Goal: Task Accomplishment & Management: Manage account settings

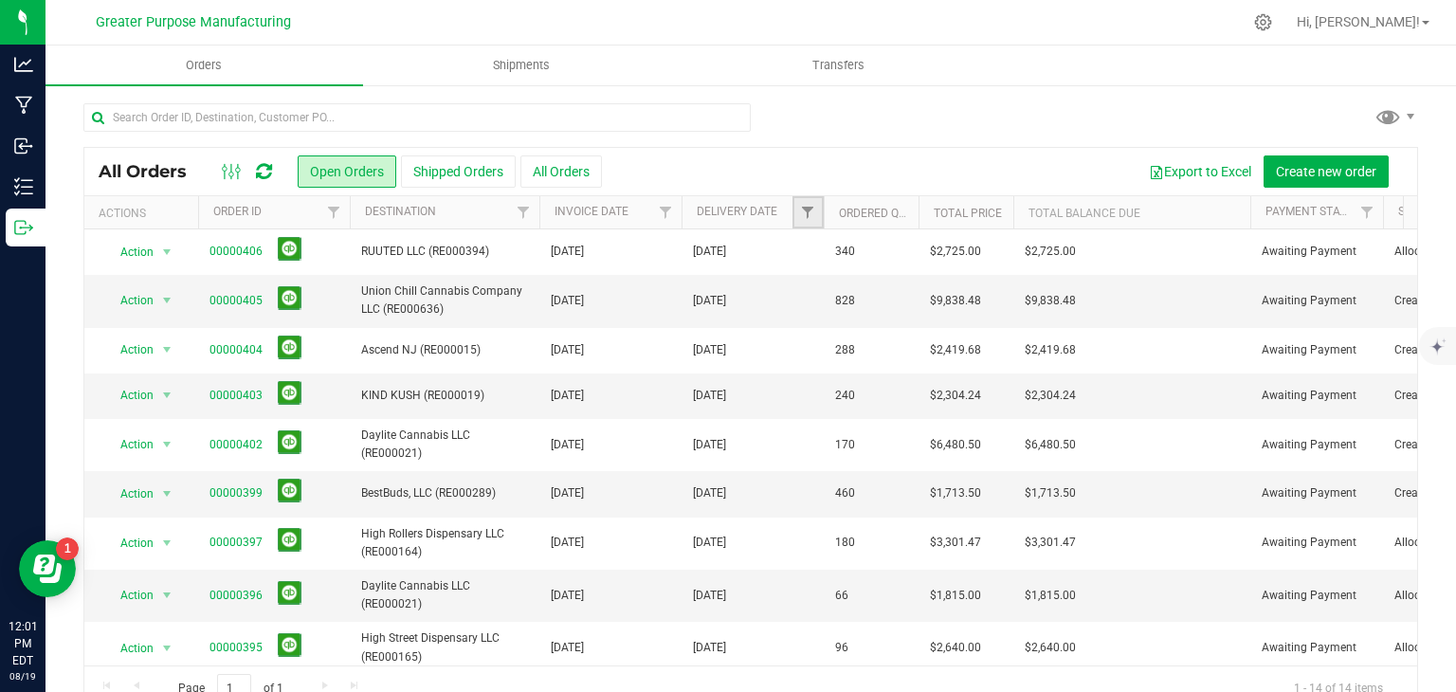
click at [795, 213] on link "Filter" at bounding box center [808, 212] width 31 height 32
click at [782, 213] on th "Delivery Date" at bounding box center [753, 212] width 142 height 33
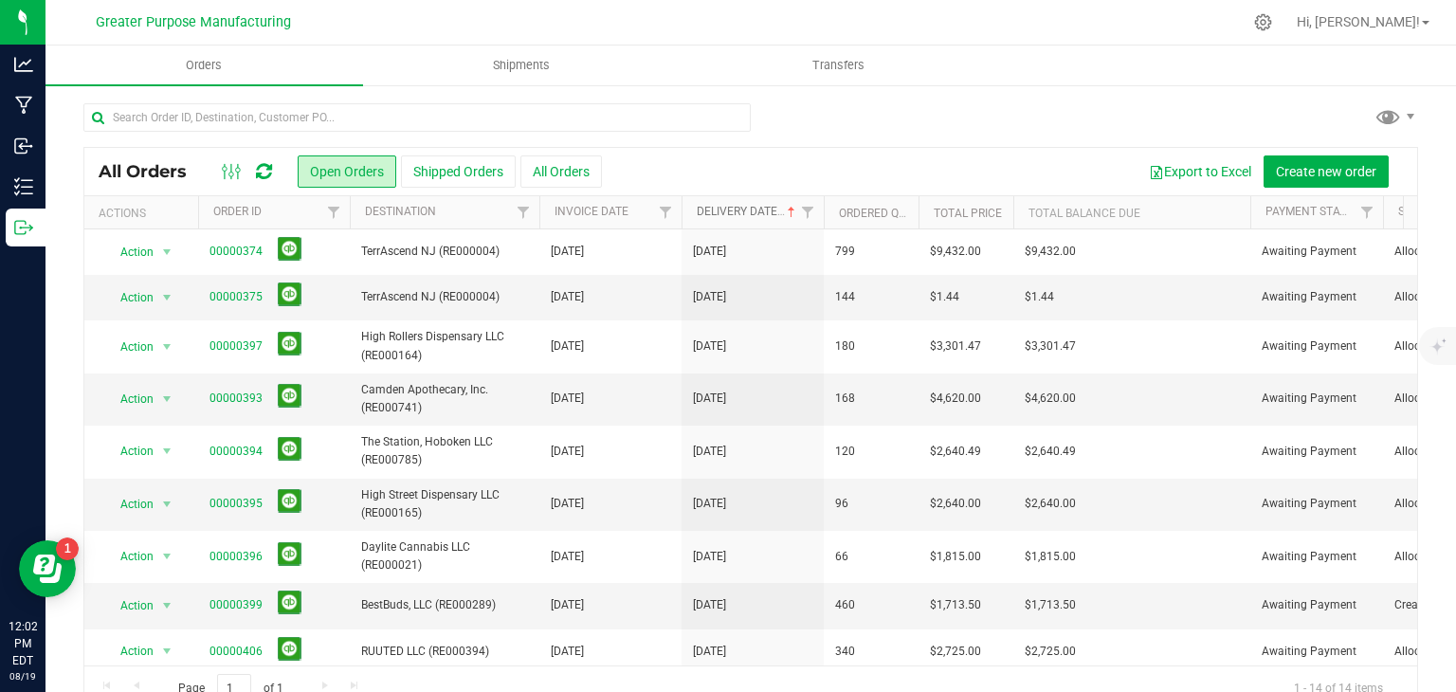
click at [782, 213] on link "Delivery Date" at bounding box center [748, 211] width 102 height 13
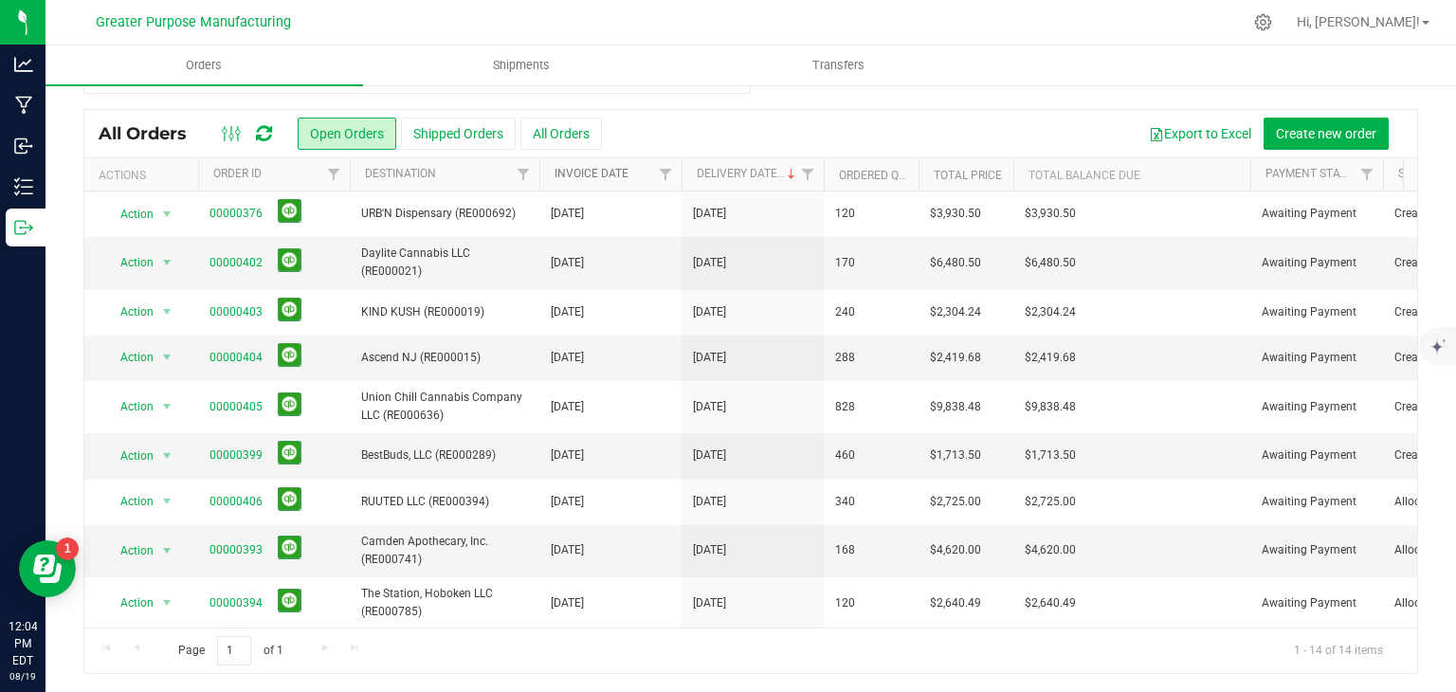
click at [586, 178] on link "Invoice Date" at bounding box center [592, 173] width 74 height 13
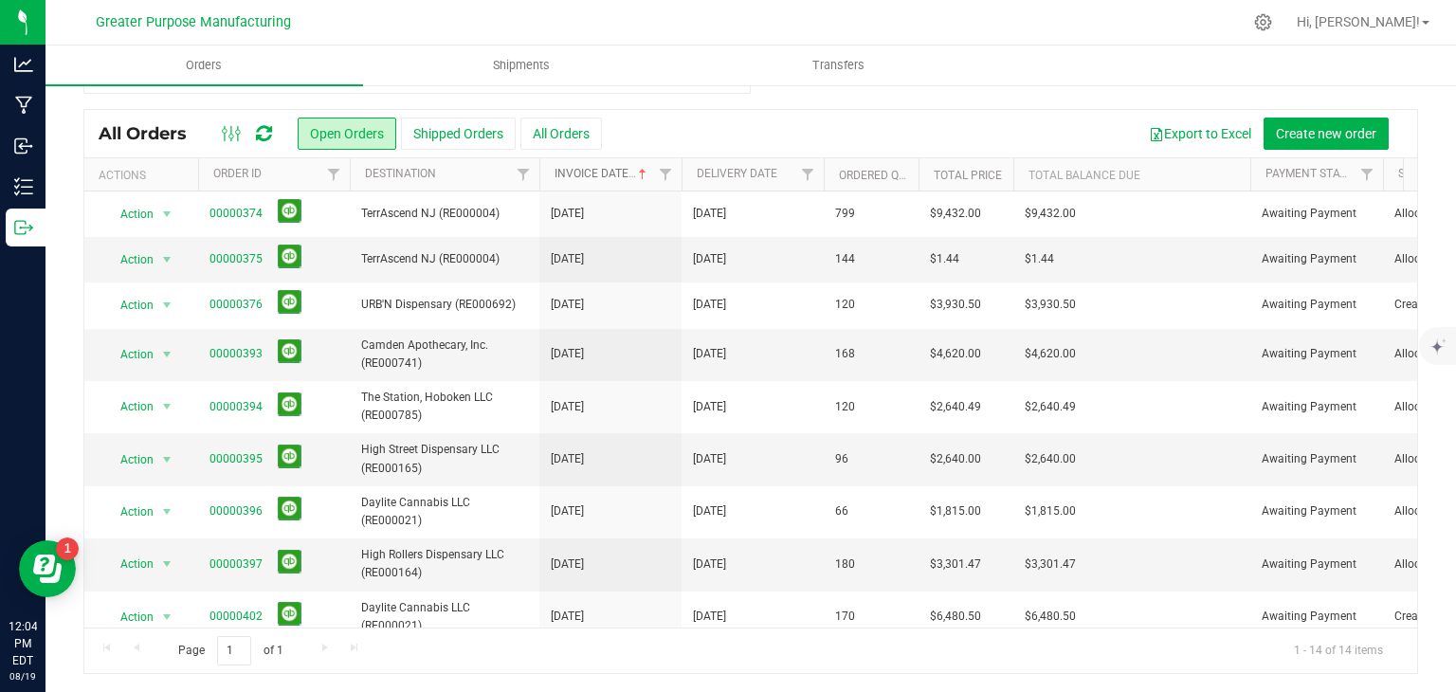
click at [586, 178] on link "Invoice Date" at bounding box center [603, 173] width 96 height 13
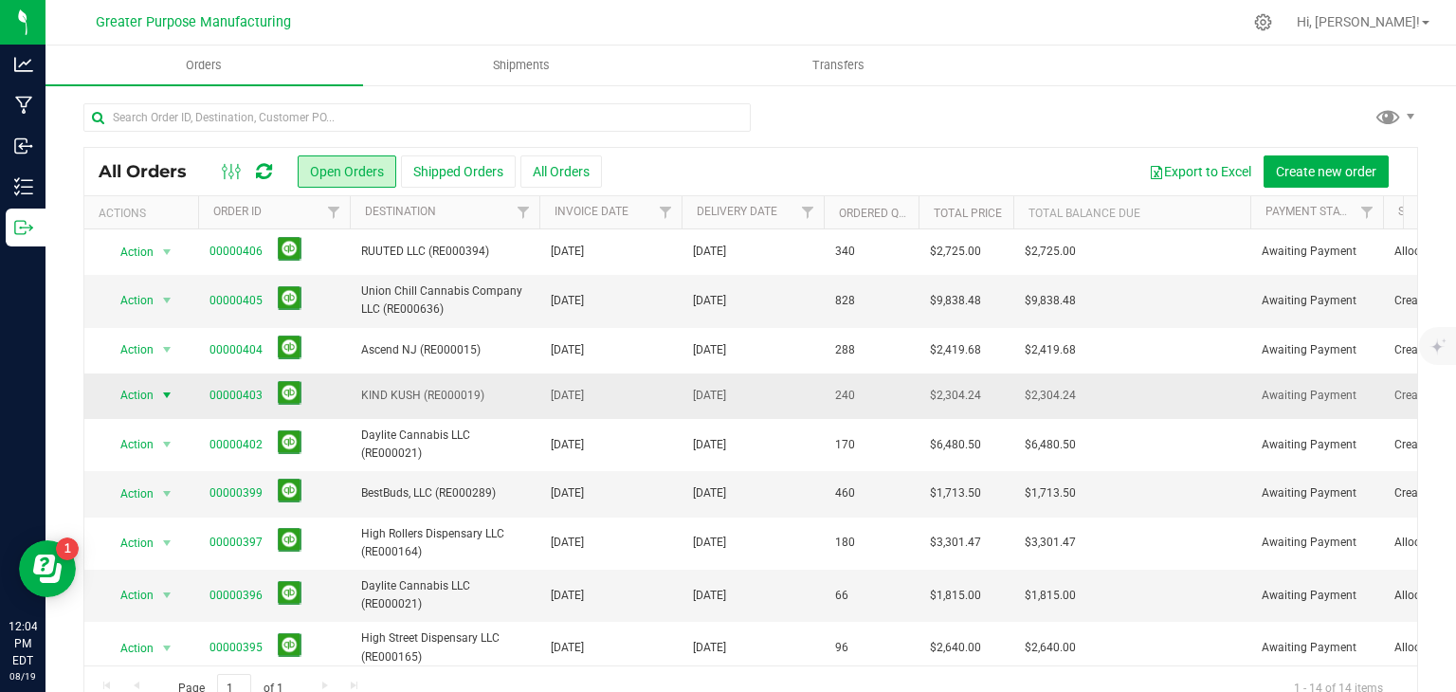
click at [165, 396] on span "select" at bounding box center [166, 395] width 15 height 15
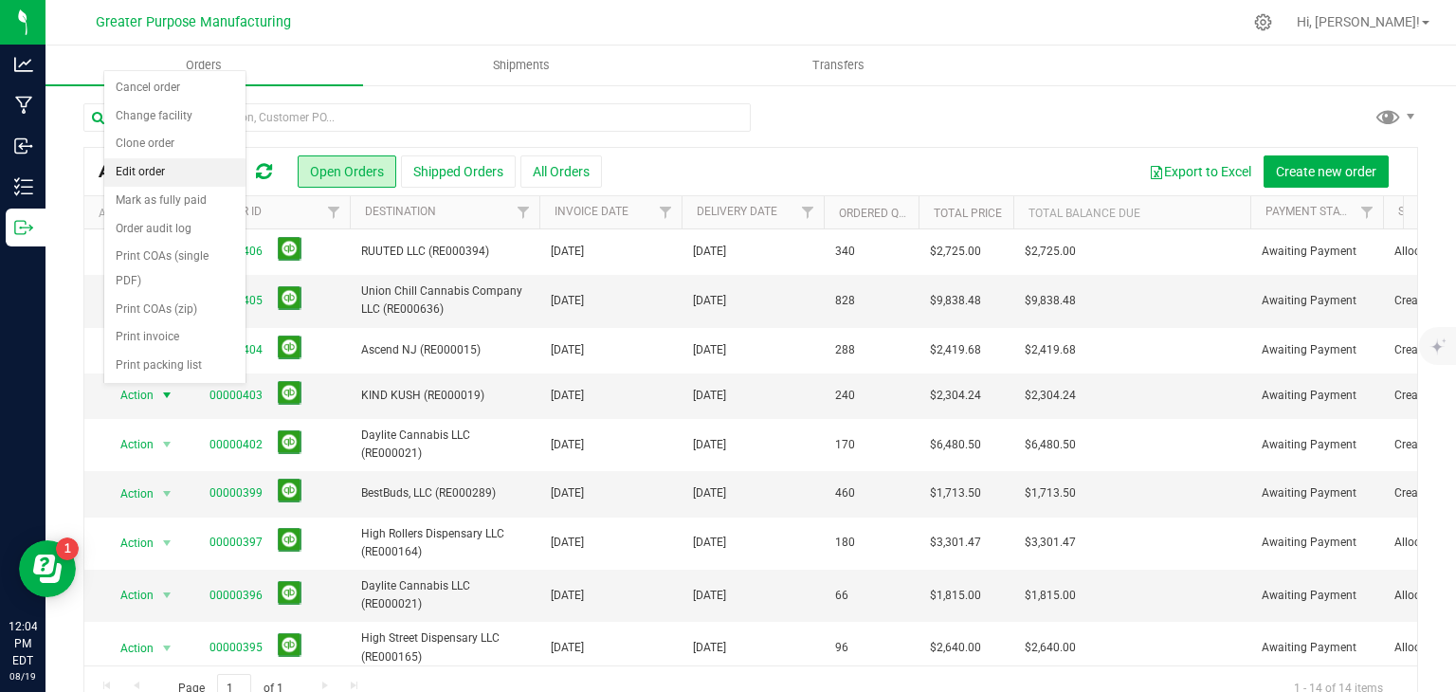
click at [139, 164] on li "Edit order" at bounding box center [174, 172] width 141 height 28
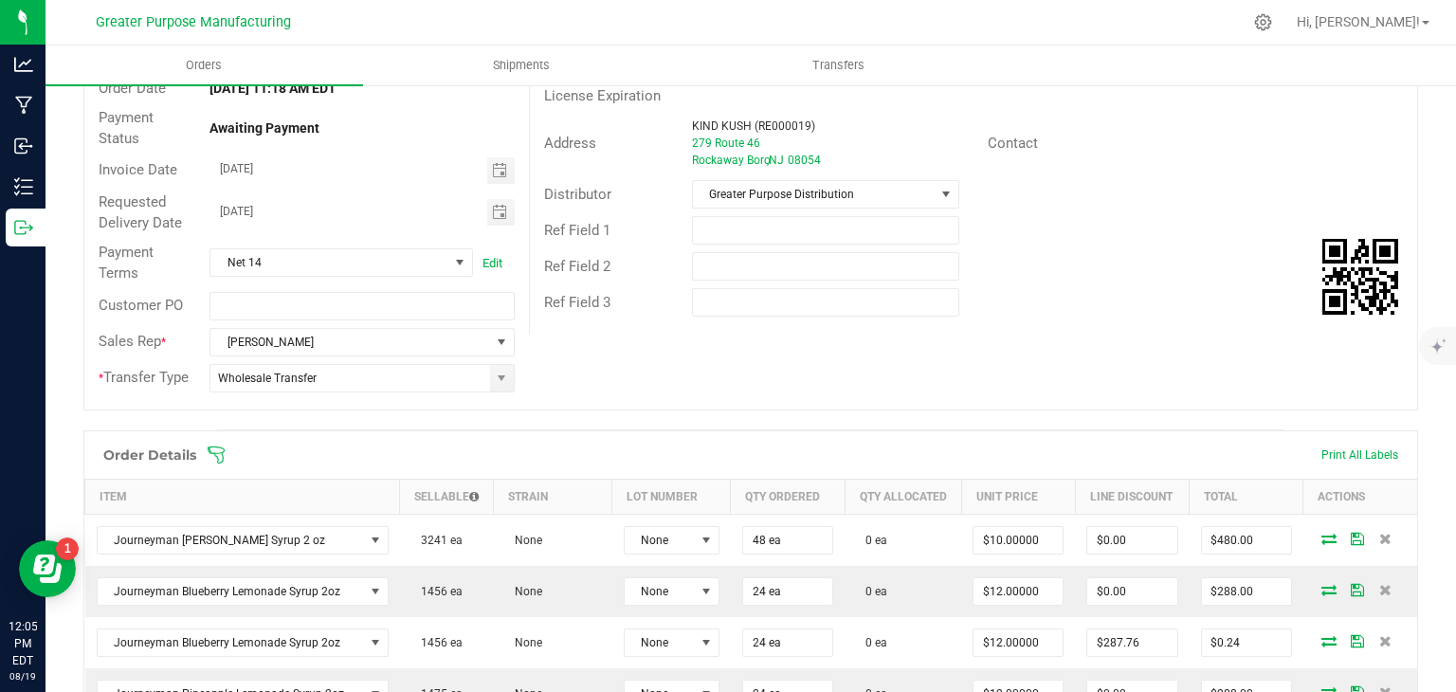
scroll to position [328, 0]
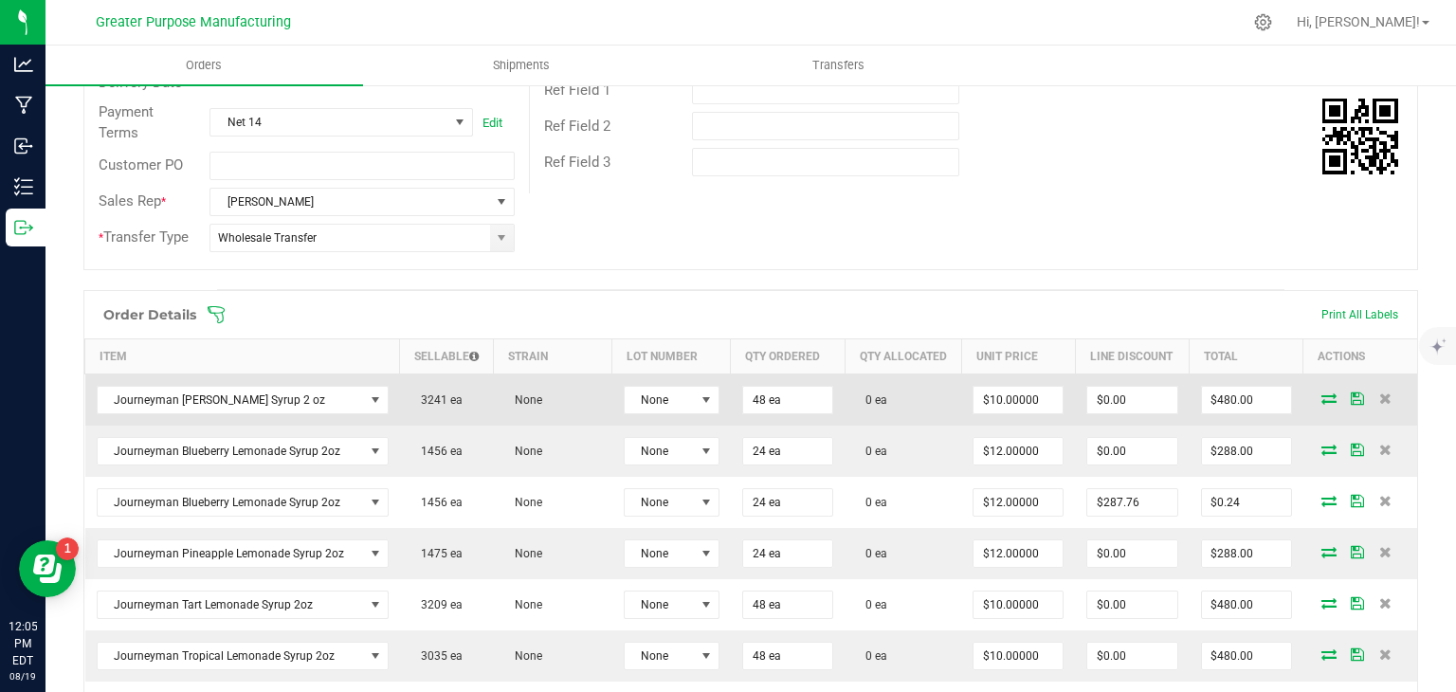
click at [1322, 404] on icon at bounding box center [1329, 398] width 15 height 11
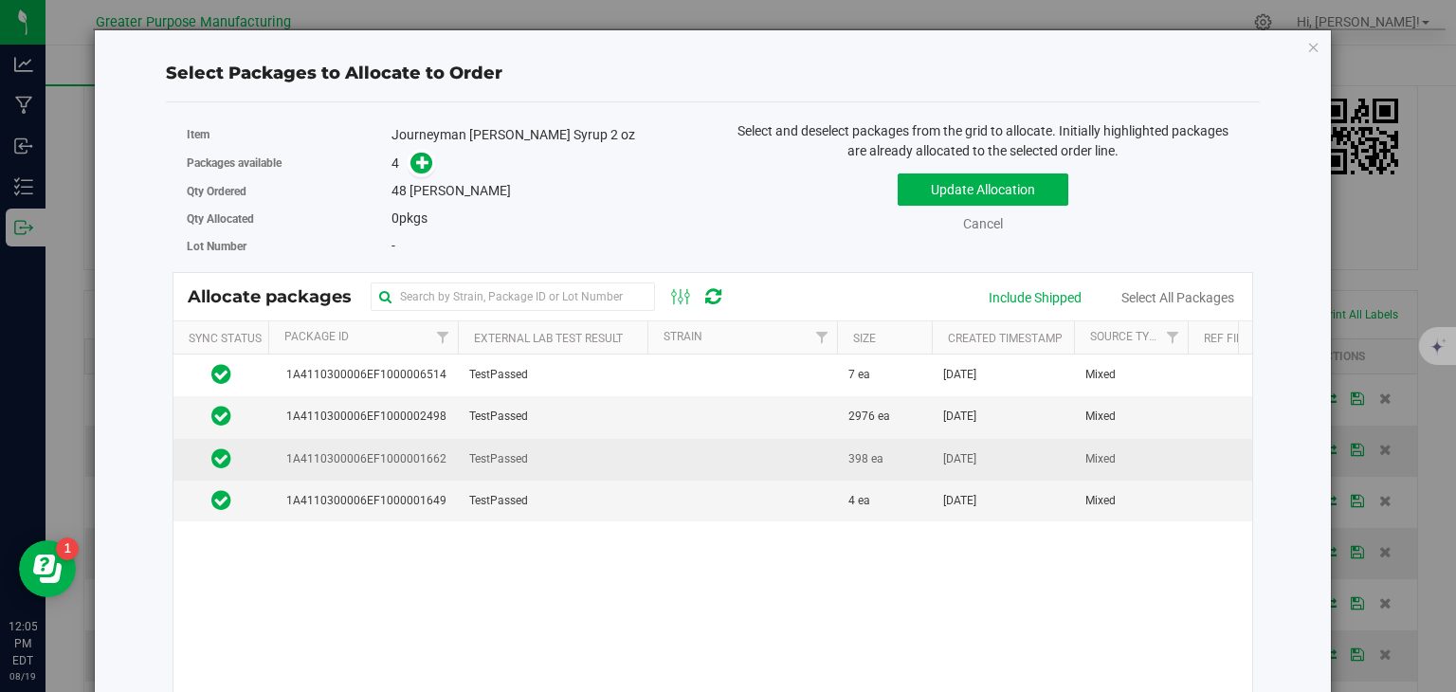
click at [690, 467] on td at bounding box center [743, 460] width 190 height 42
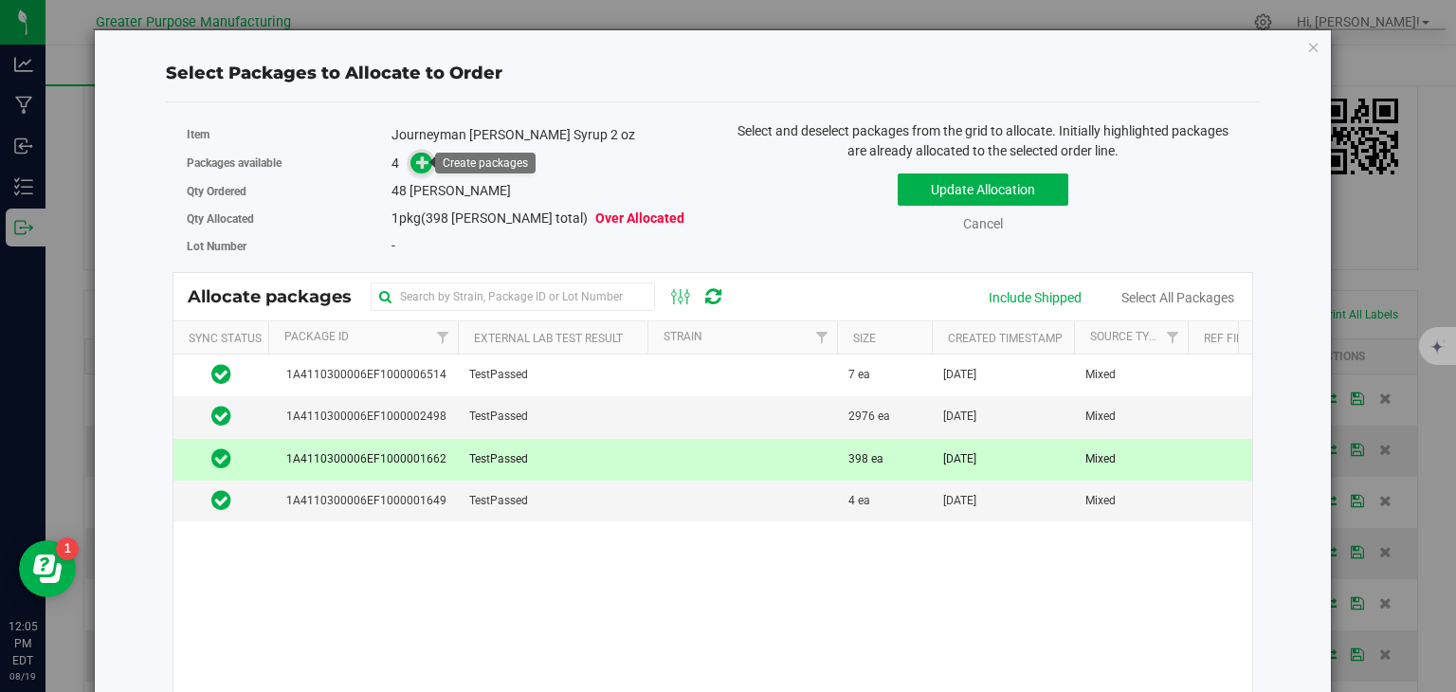
click at [421, 167] on icon at bounding box center [422, 161] width 13 height 13
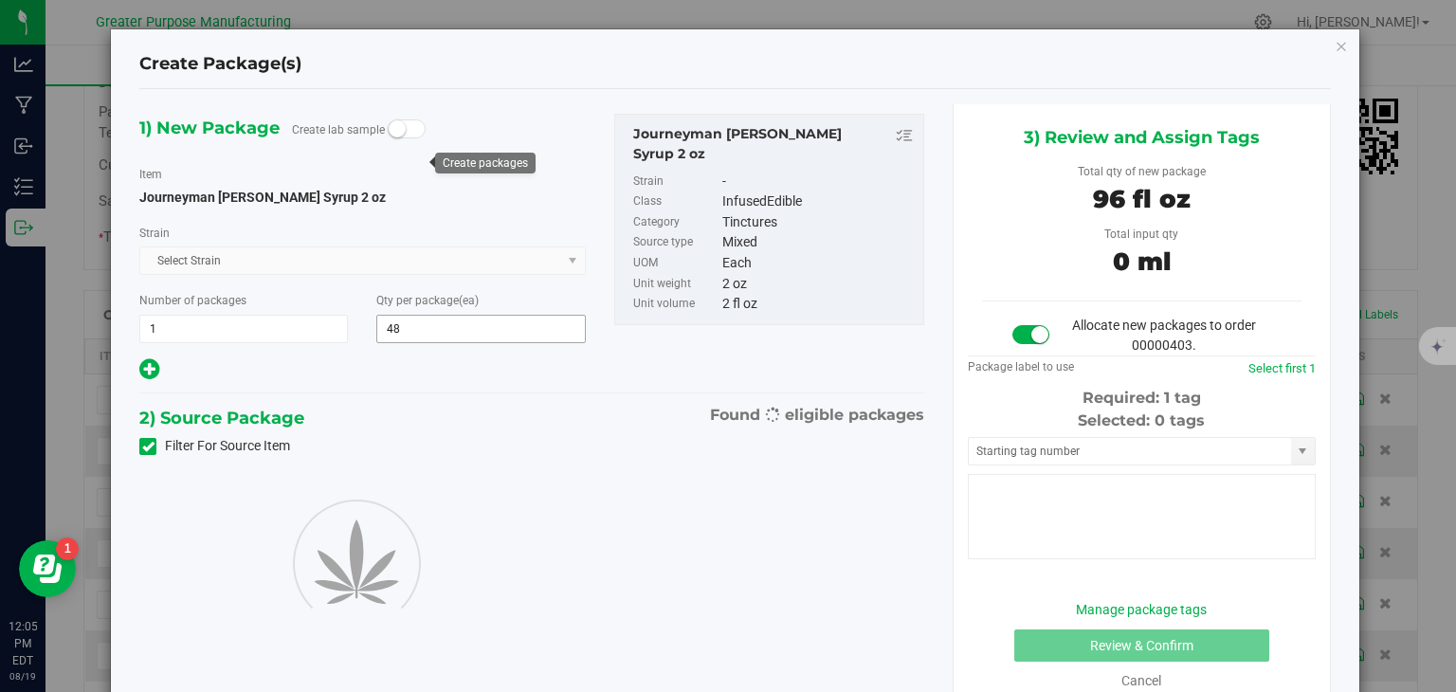
type input "48"
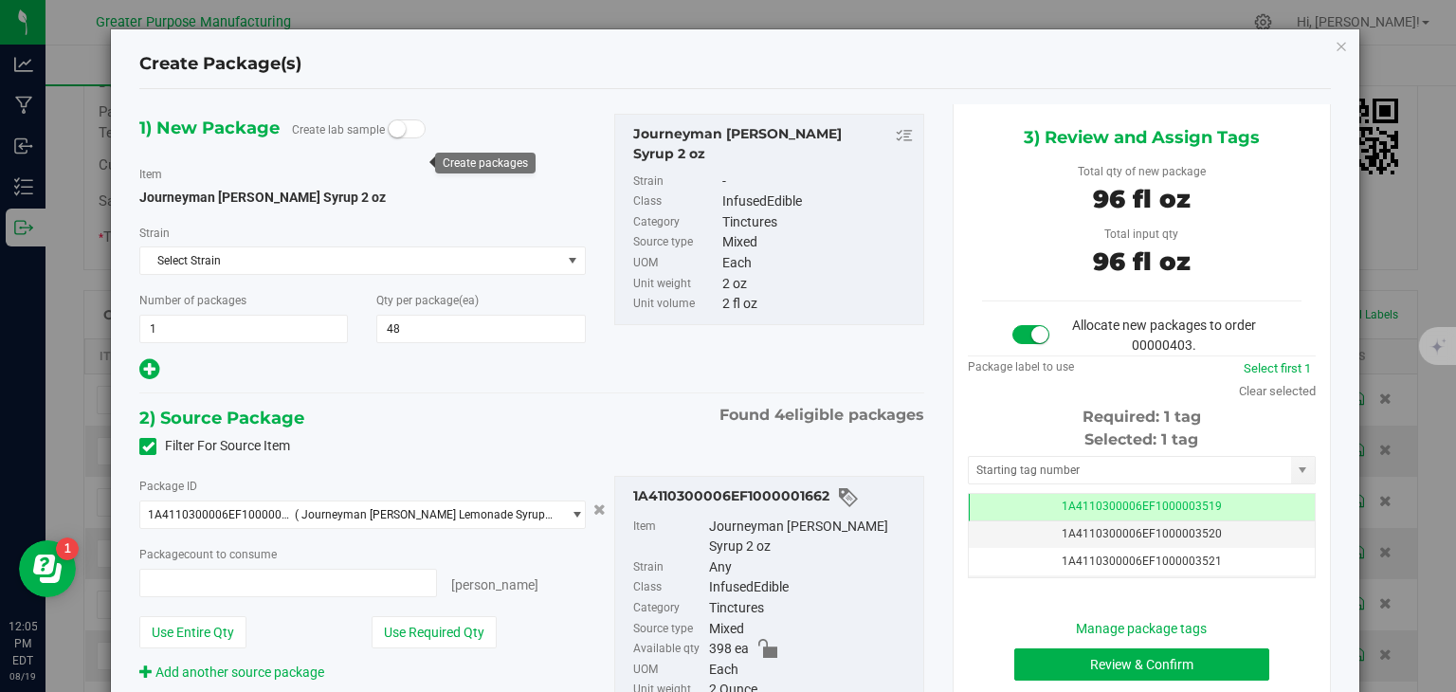
type input "48 ea"
click at [1112, 661] on button "Review & Confirm" at bounding box center [1142, 665] width 255 height 32
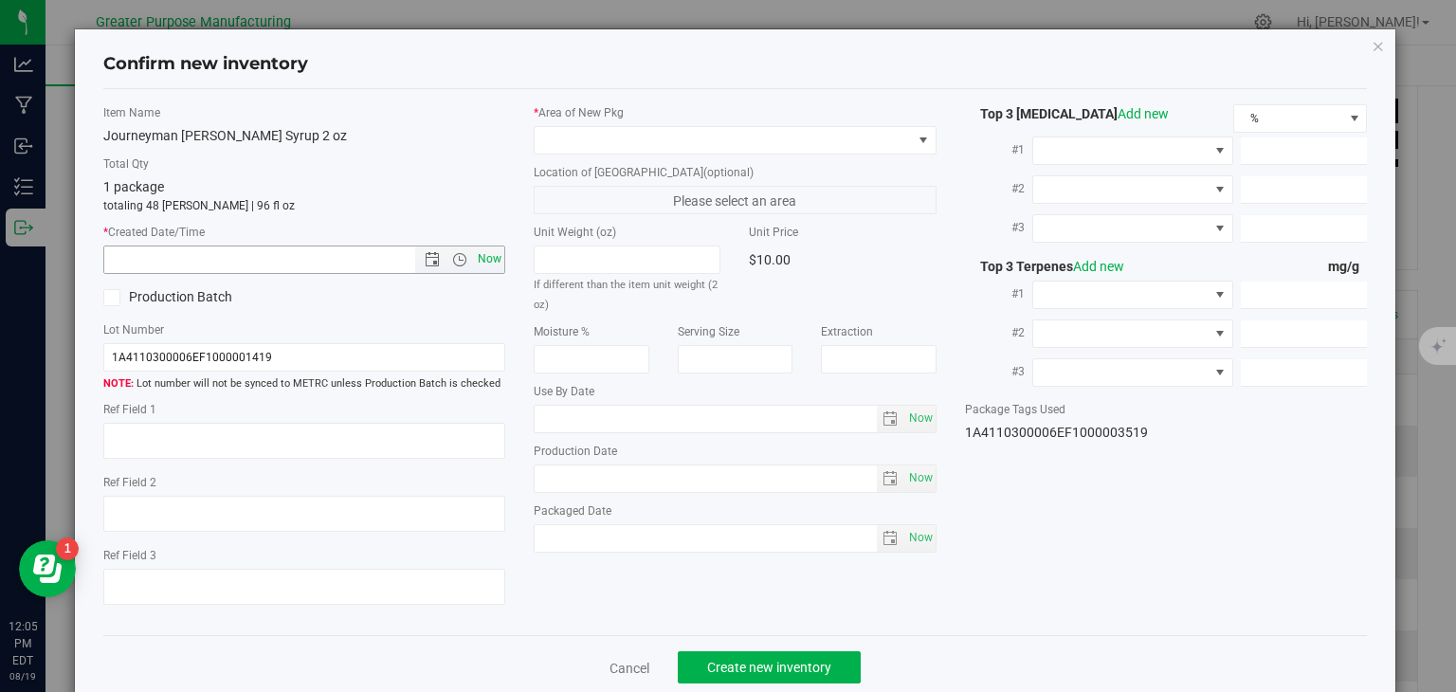
click at [488, 253] on span "Now" at bounding box center [490, 259] width 32 height 27
type input "8/19/2025 12:05 PM"
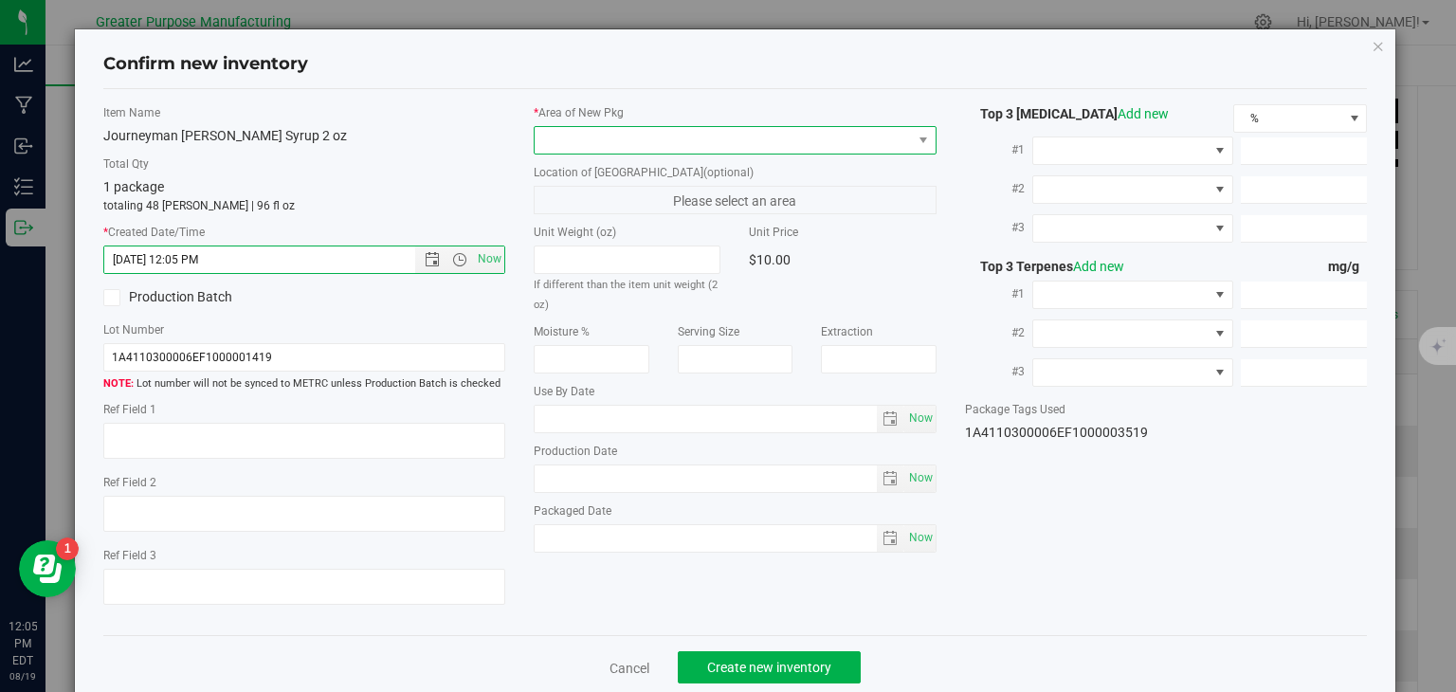
click at [559, 153] on span at bounding box center [735, 140] width 403 height 28
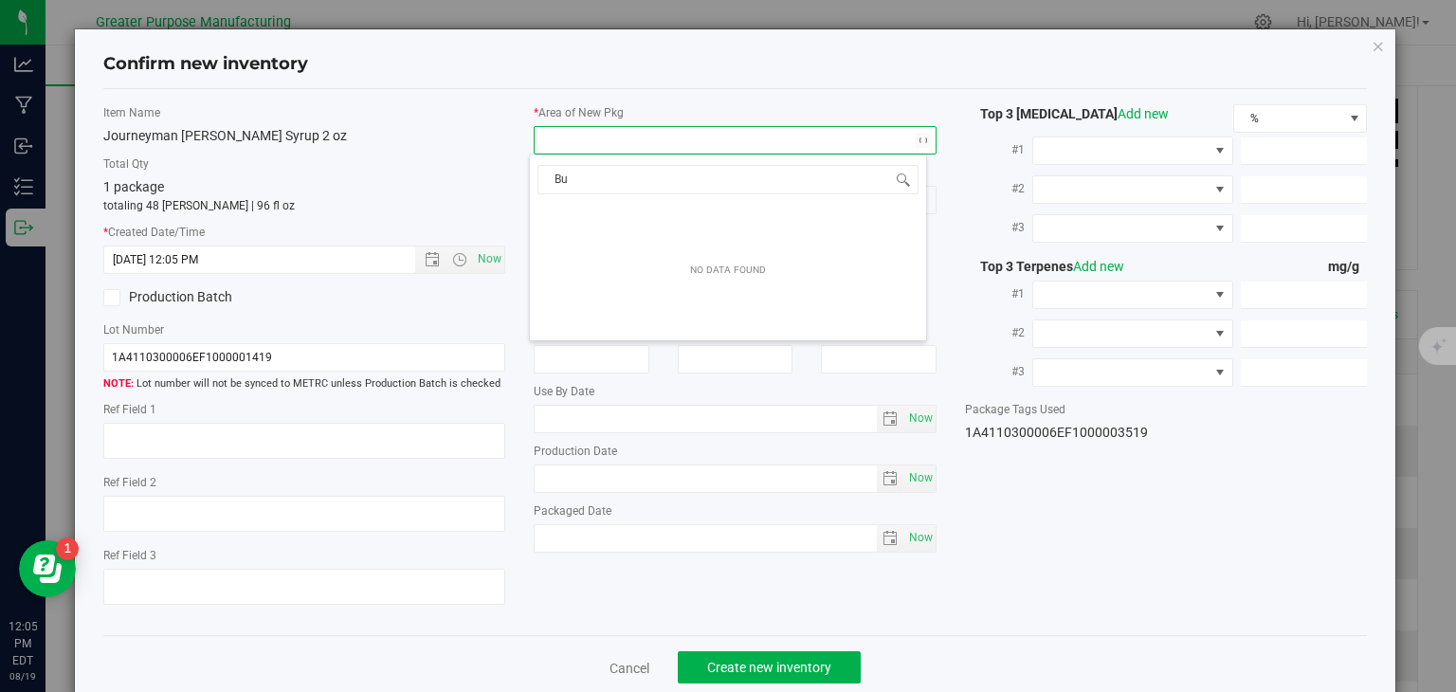
type input "B"
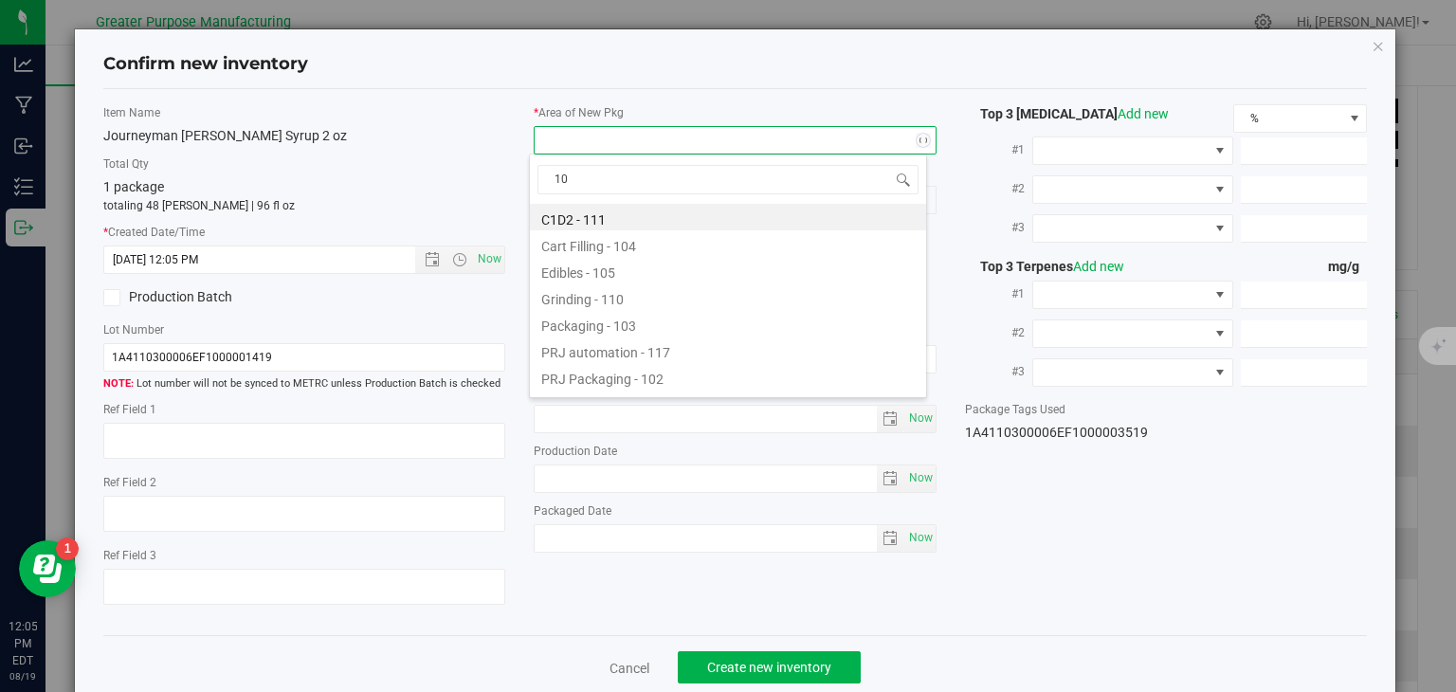
type input "108"
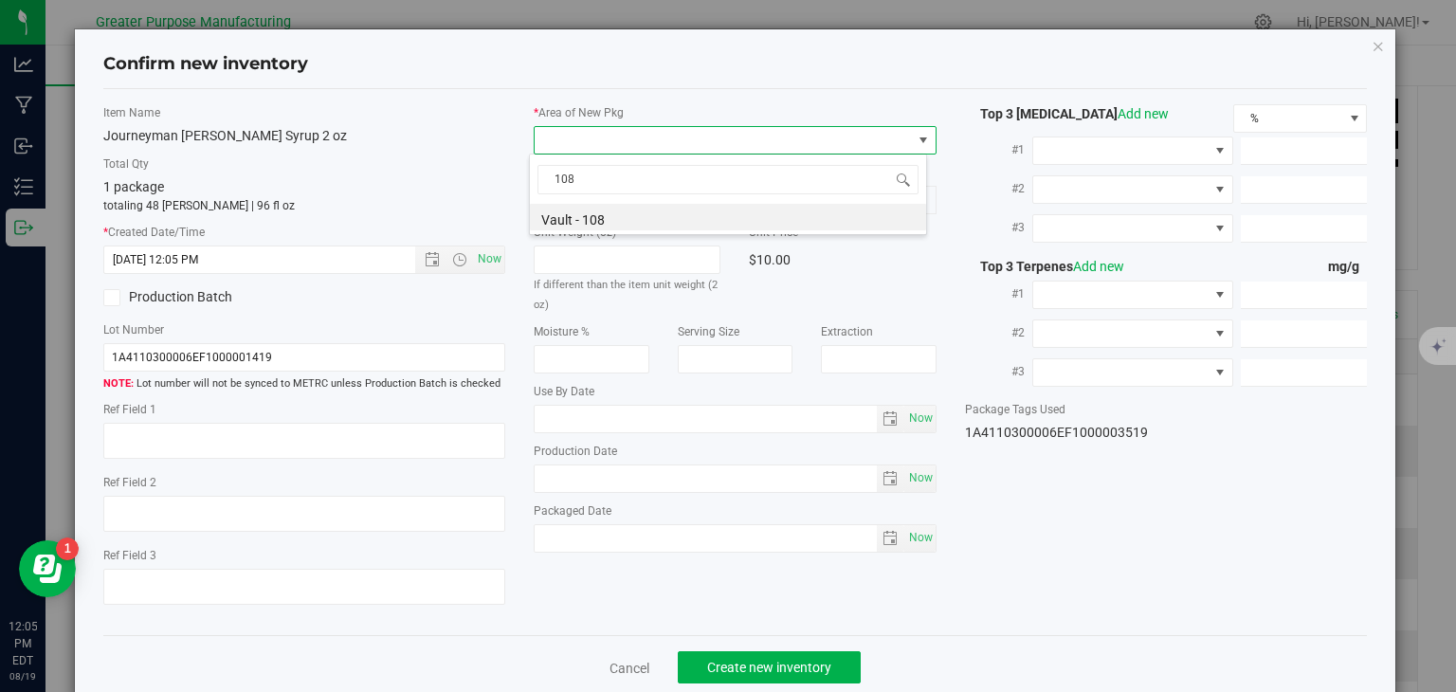
drag, startPoint x: 583, startPoint y: 184, endPoint x: 528, endPoint y: 181, distance: 55.1
click at [529, 181] on div "108 Vault - 108" at bounding box center [728, 195] width 398 height 82
click at [549, 218] on li "Vault - 108" at bounding box center [728, 217] width 396 height 27
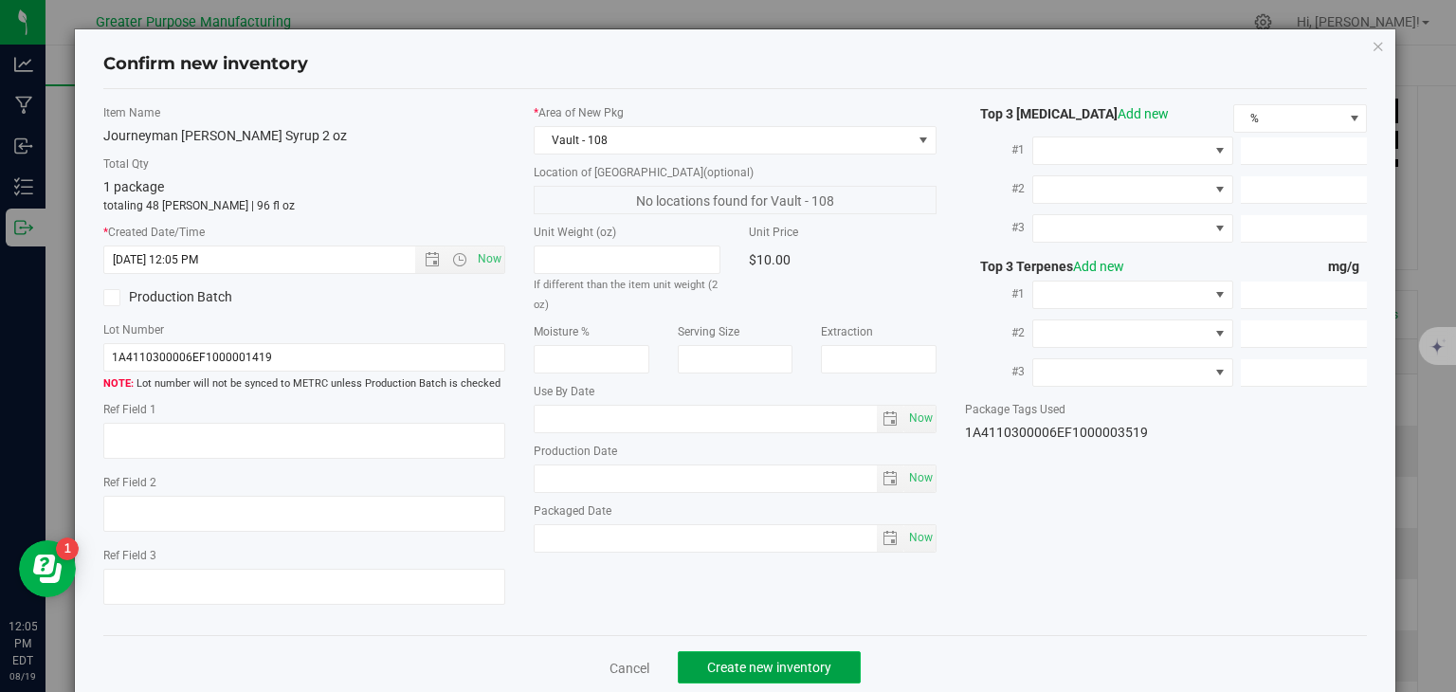
click at [760, 668] on span "Create new inventory" at bounding box center [769, 667] width 124 height 15
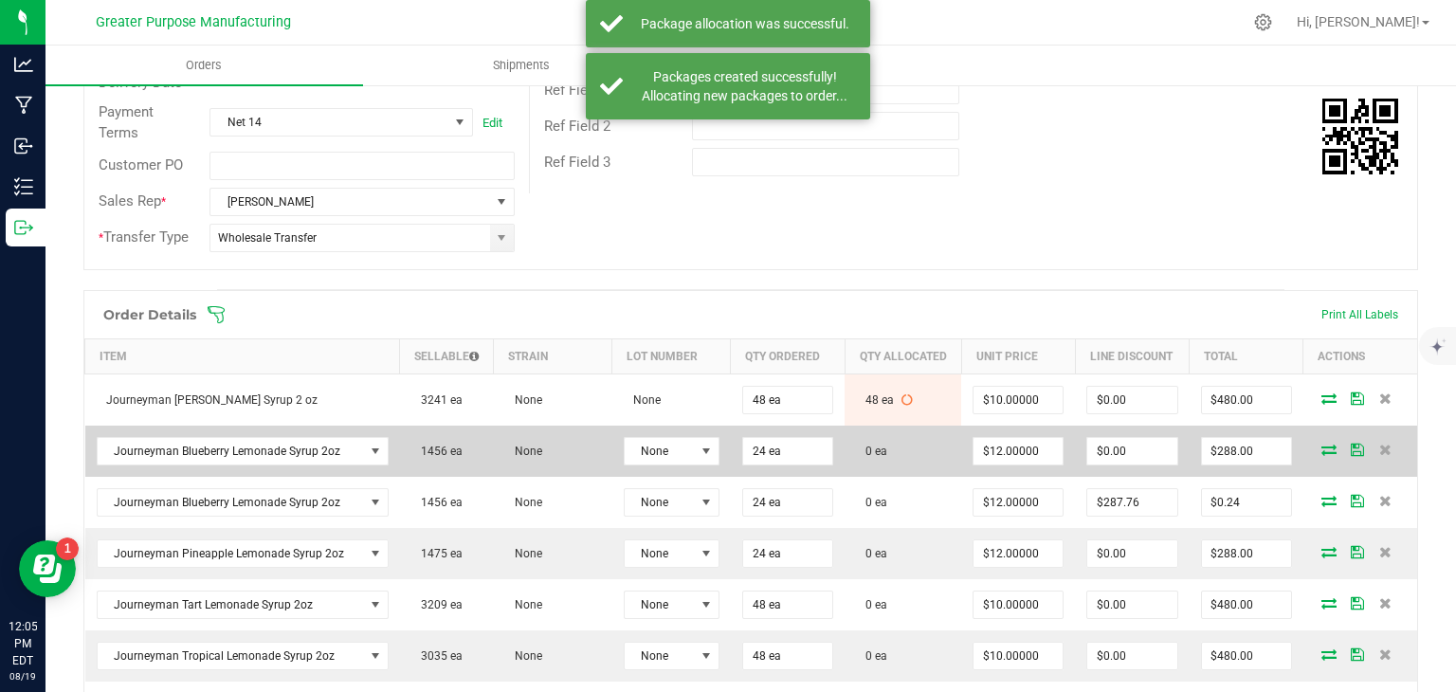
click at [1322, 455] on icon at bounding box center [1329, 449] width 15 height 11
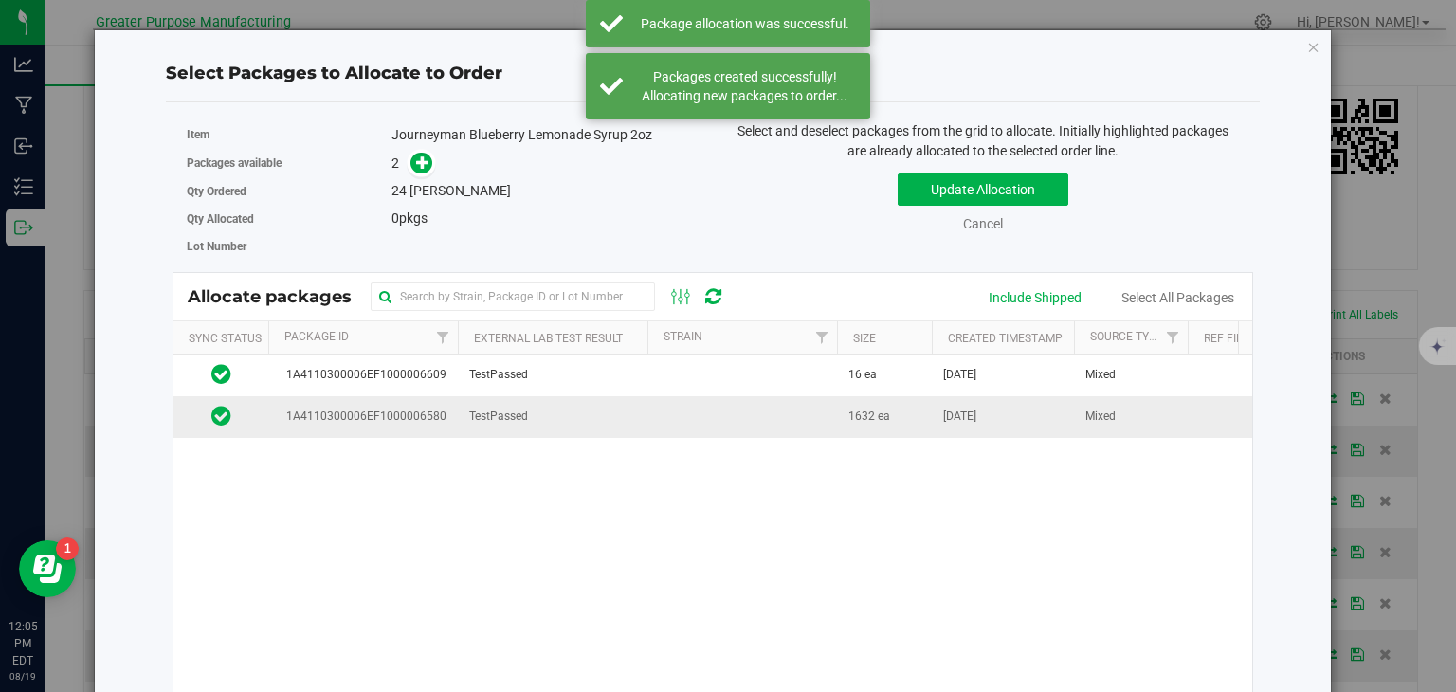
click at [649, 411] on td at bounding box center [743, 416] width 190 height 41
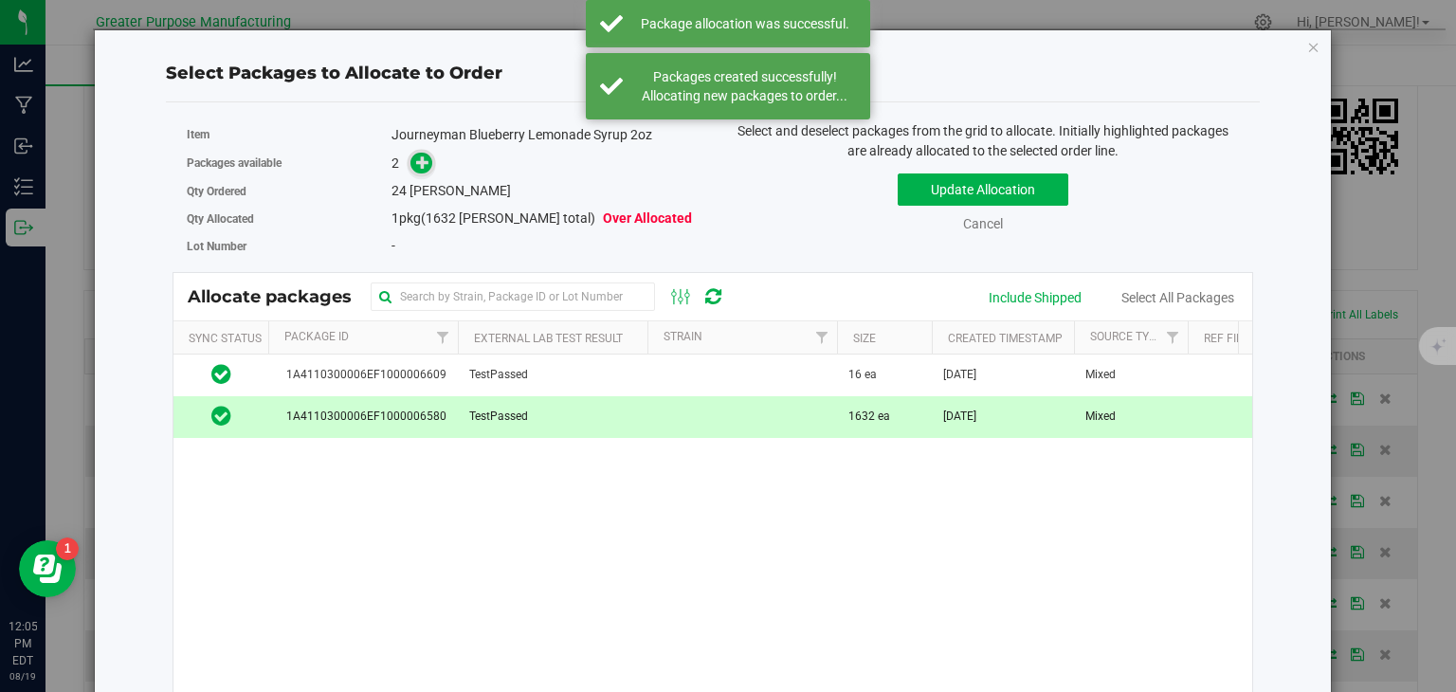
click at [411, 162] on span at bounding box center [422, 164] width 22 height 22
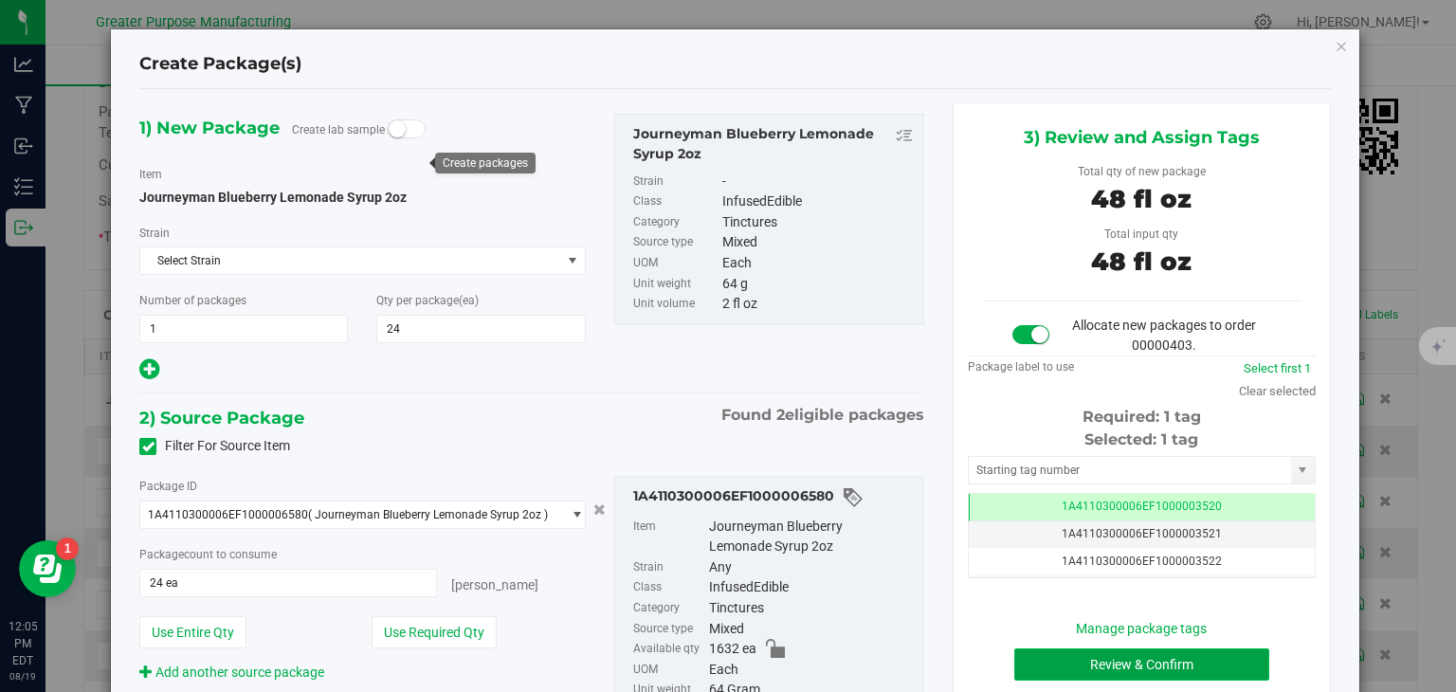
click at [1063, 668] on button "Review & Confirm" at bounding box center [1142, 665] width 255 height 32
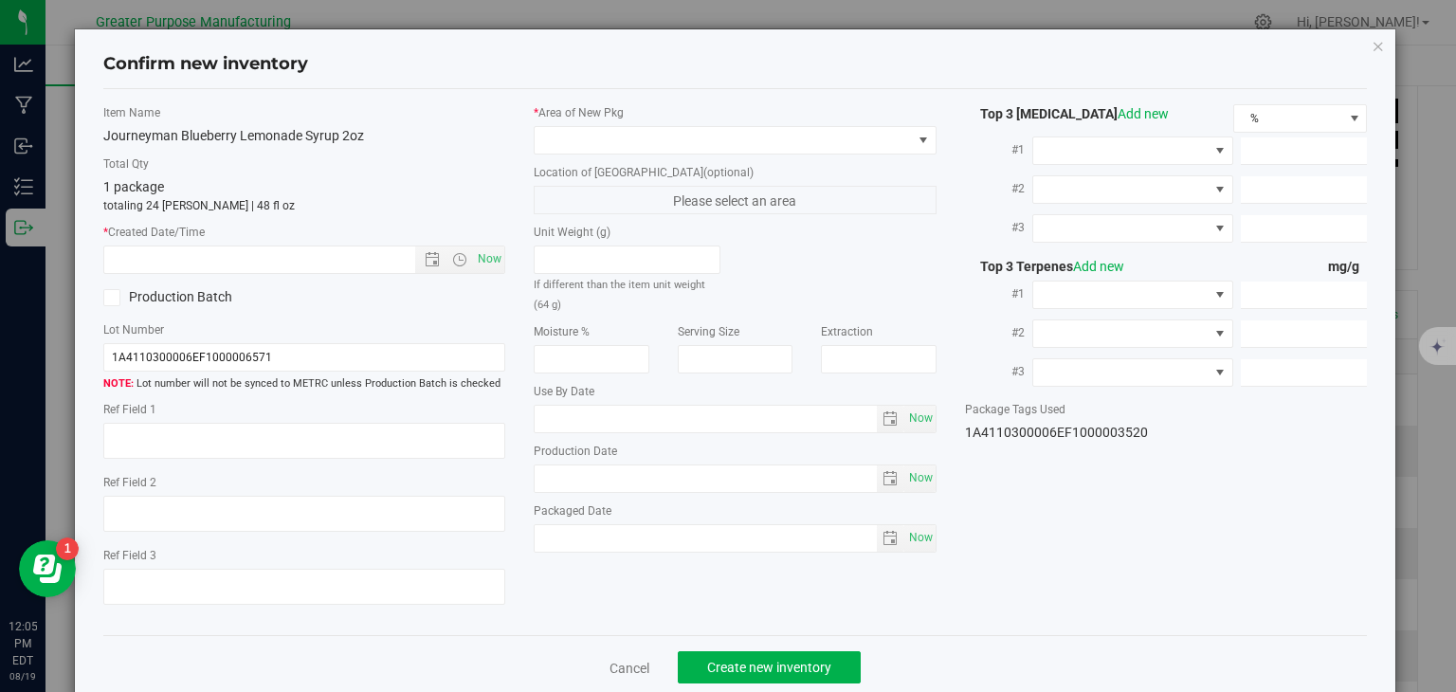
type input "2025-01-06"
type input "2025-08-06"
click at [484, 258] on span "Now" at bounding box center [490, 259] width 32 height 27
type input "8/19/2025 12:05 PM"
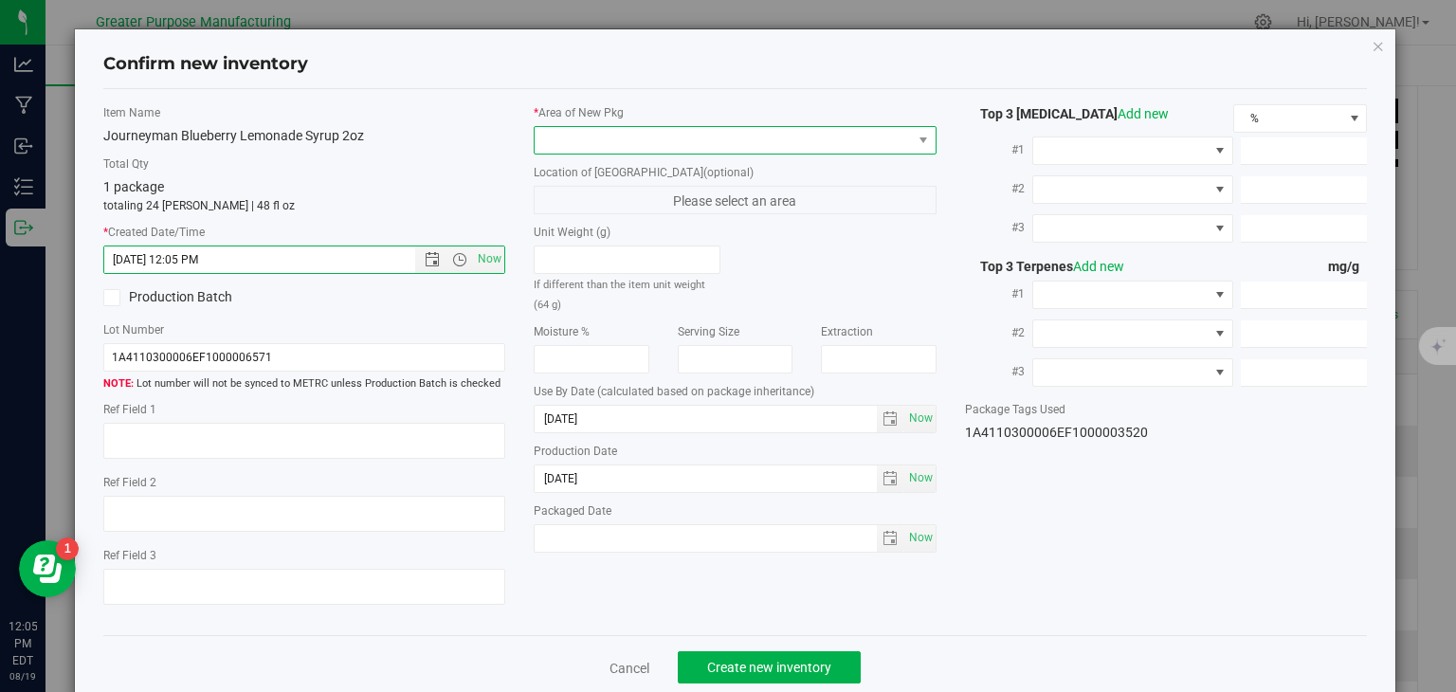
click at [560, 134] on span at bounding box center [723, 140] width 377 height 27
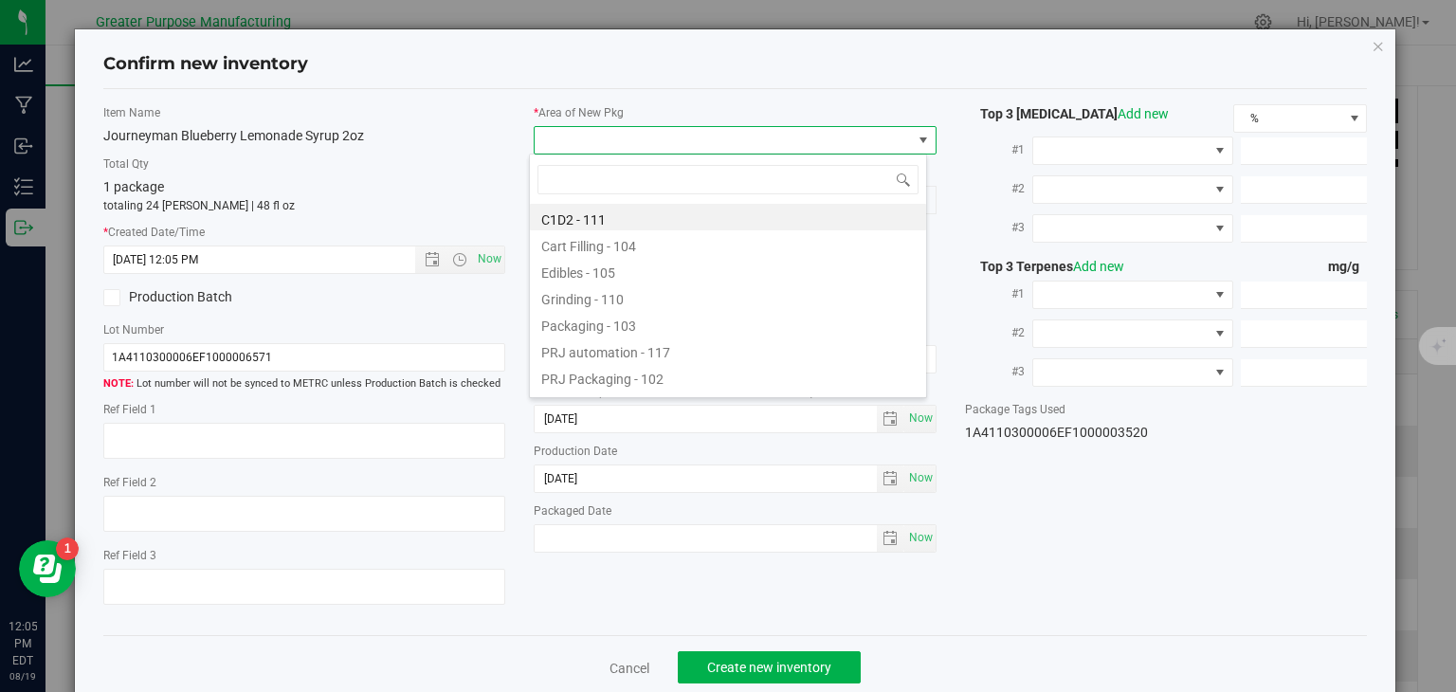
type input "108"
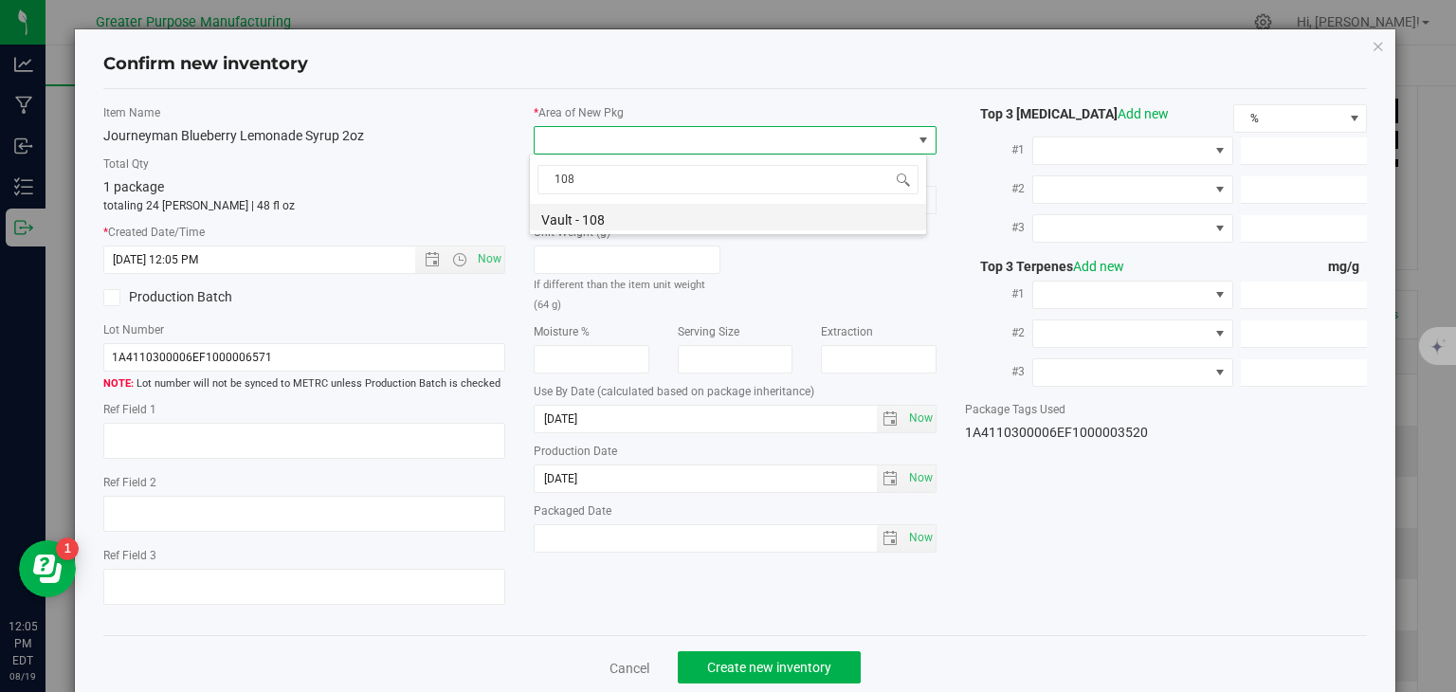
click at [590, 211] on li "Vault - 108" at bounding box center [728, 217] width 396 height 27
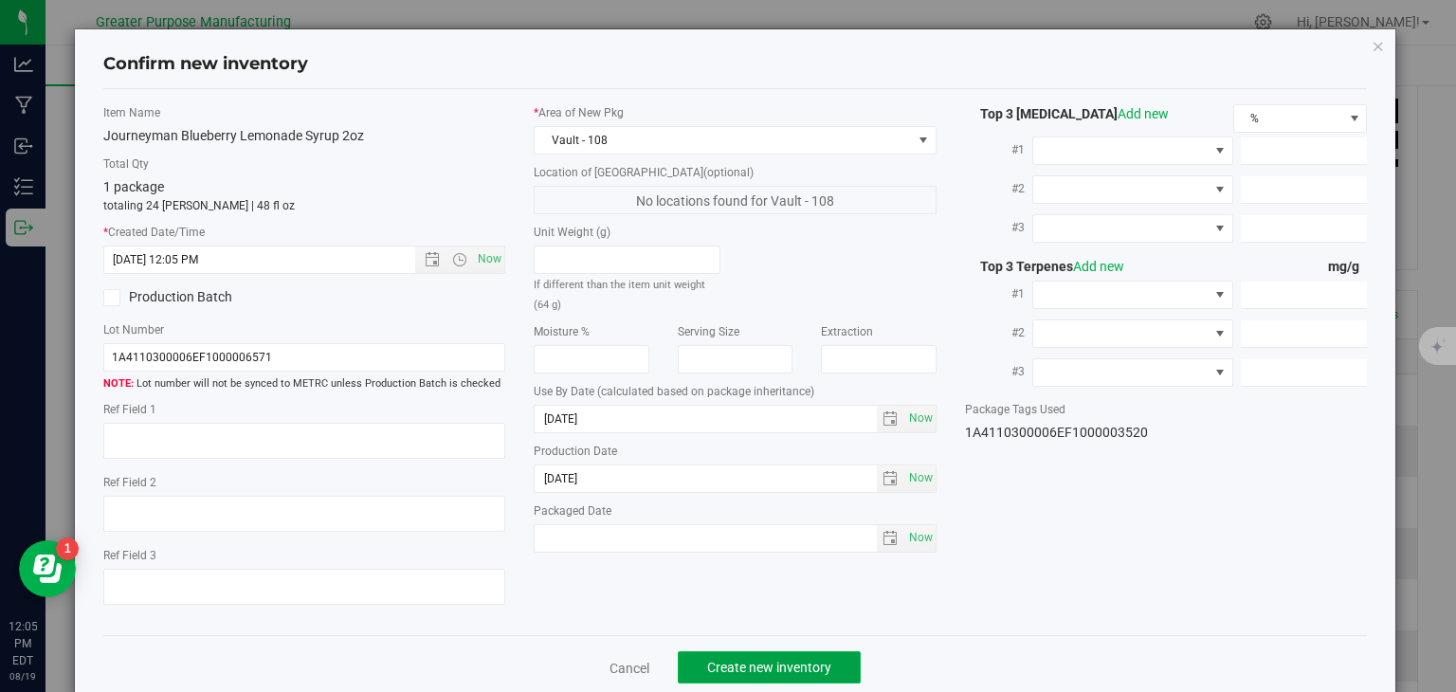
click at [741, 668] on span "Create new inventory" at bounding box center [769, 667] width 124 height 15
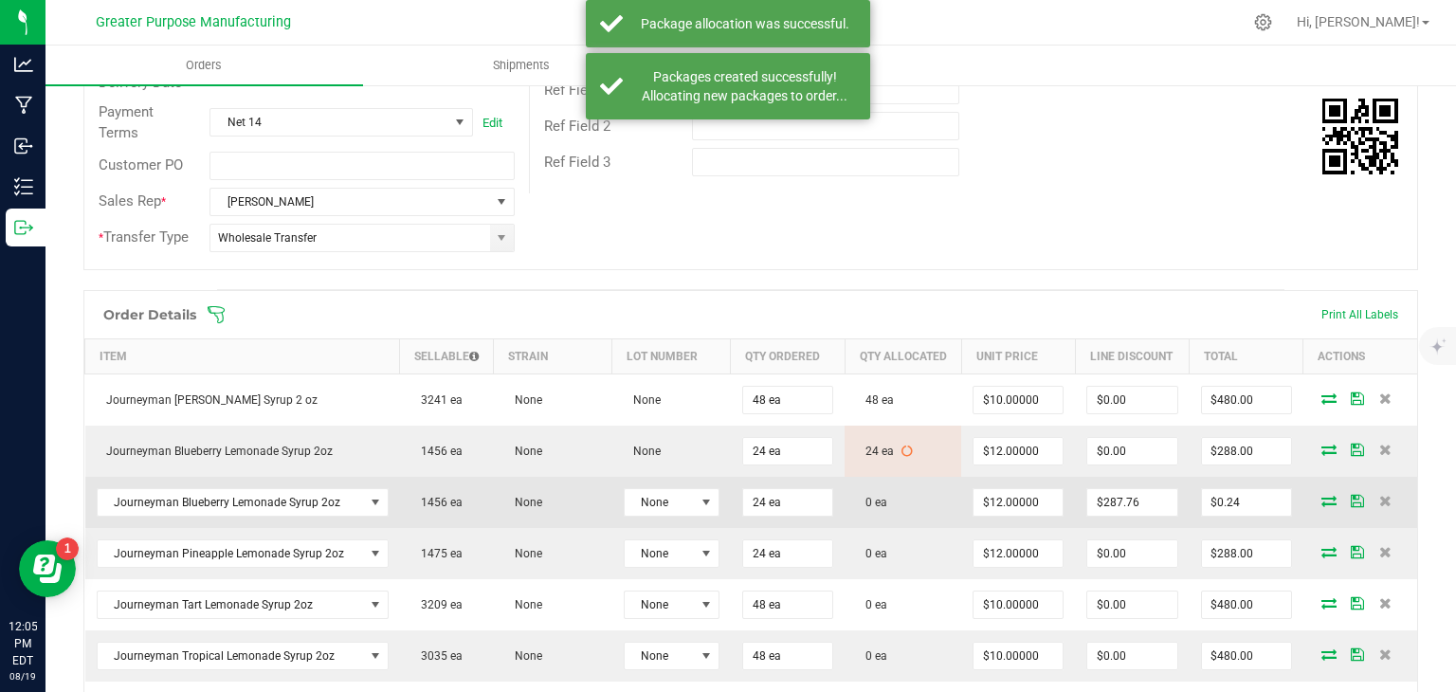
click at [1322, 506] on icon at bounding box center [1329, 500] width 15 height 11
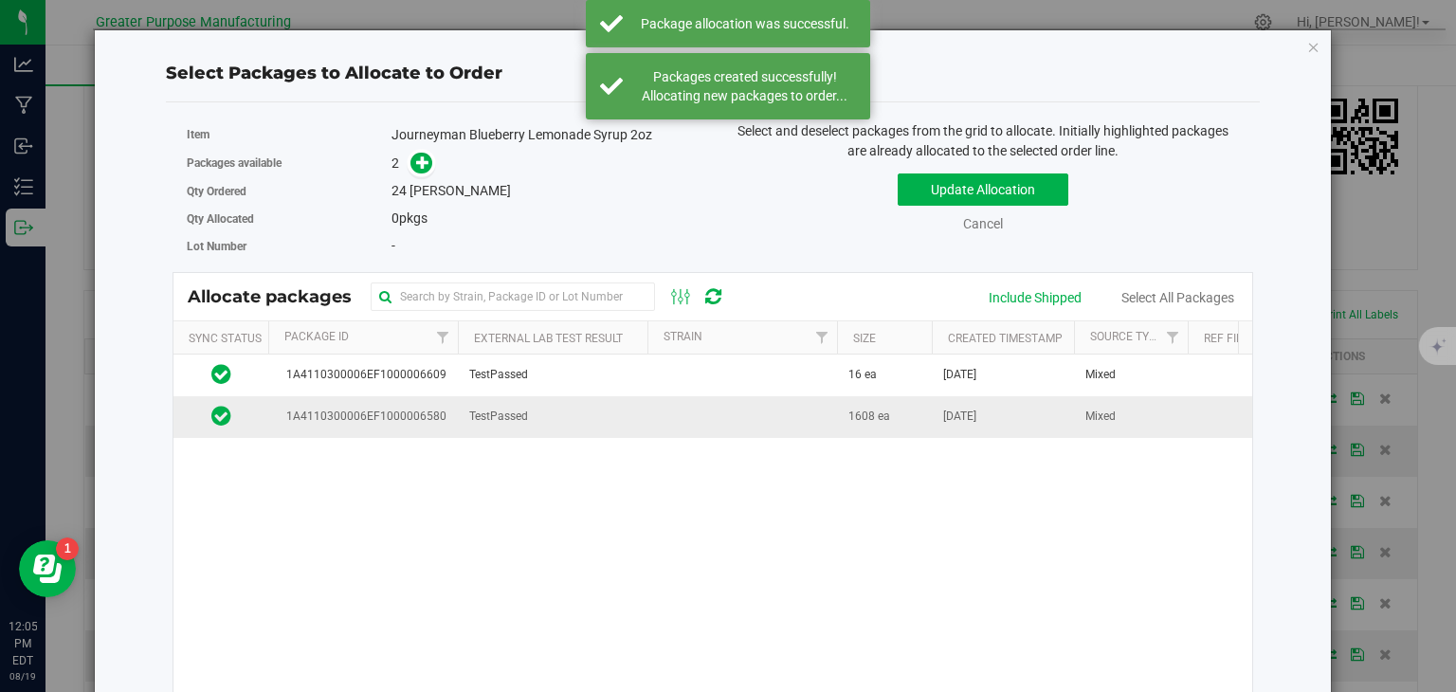
click at [687, 409] on td at bounding box center [743, 416] width 190 height 41
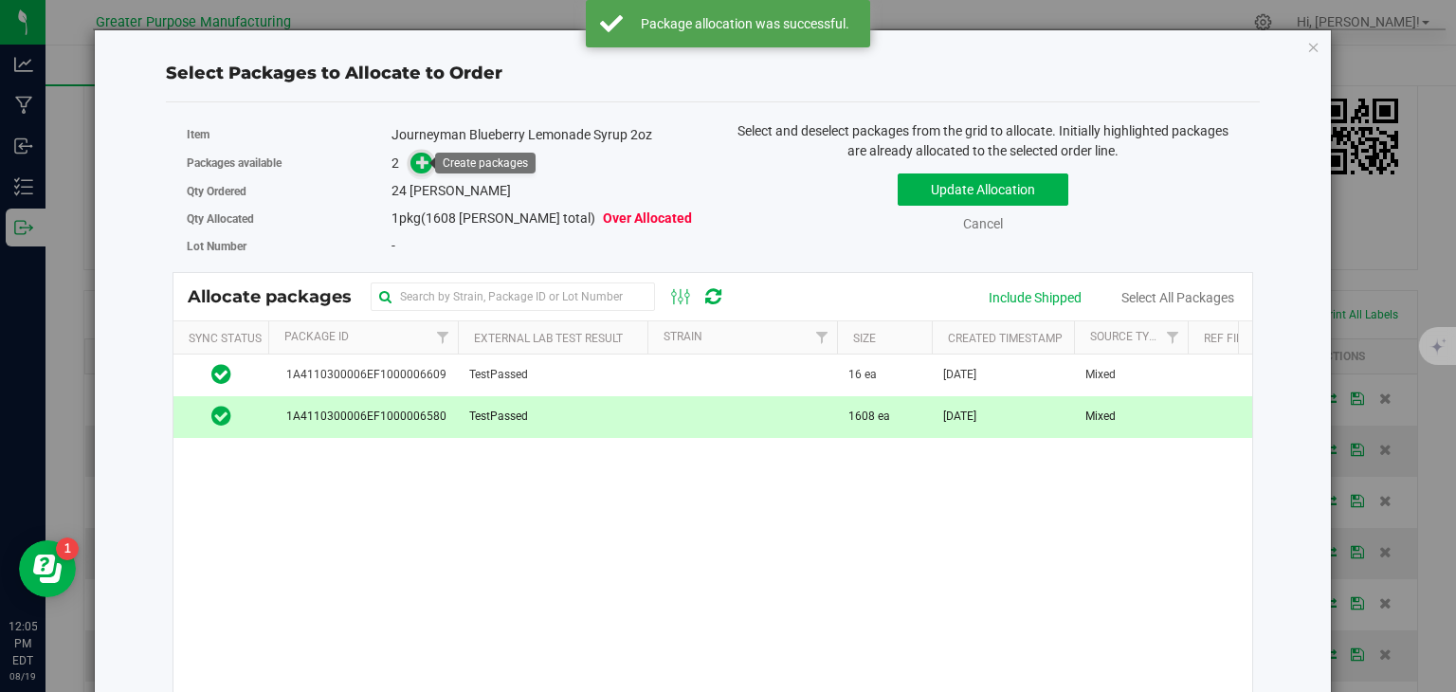
click at [416, 161] on icon at bounding box center [422, 162] width 13 height 13
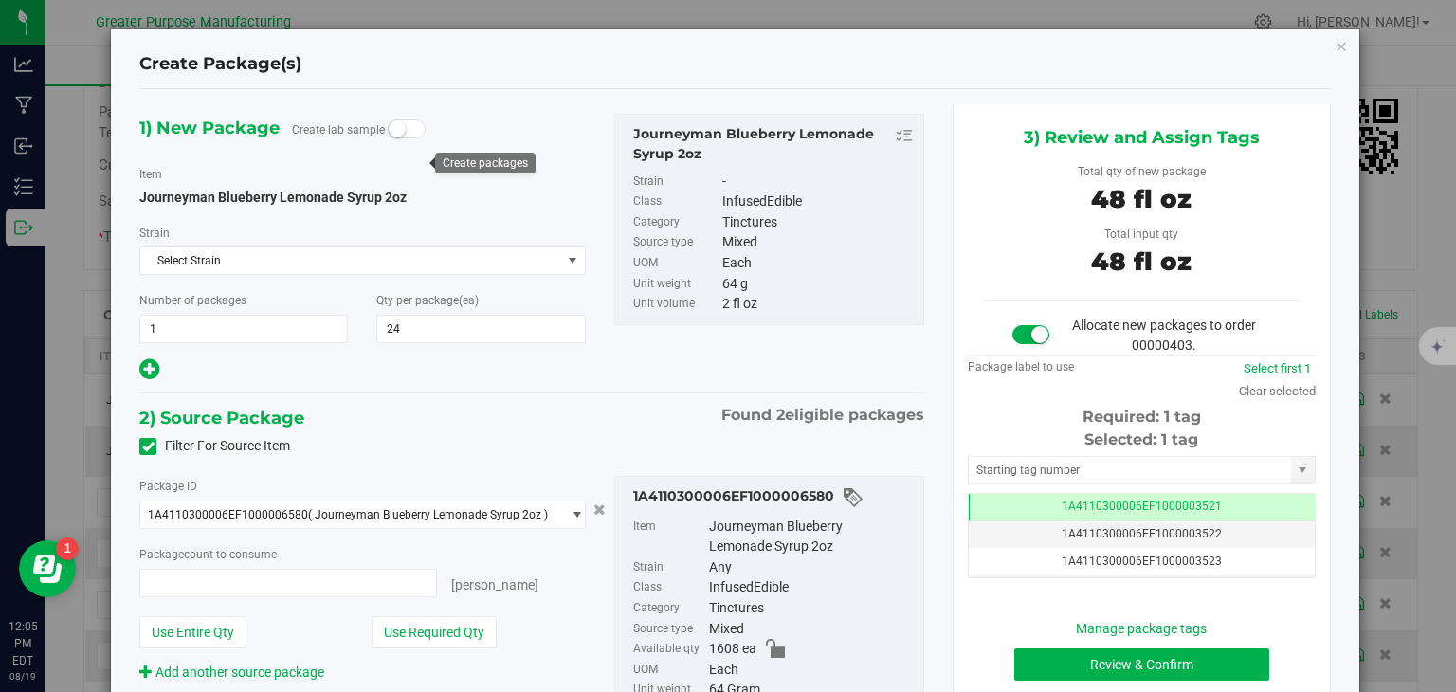
type input "24 ea"
click at [1039, 661] on button "Review & Confirm" at bounding box center [1142, 665] width 255 height 32
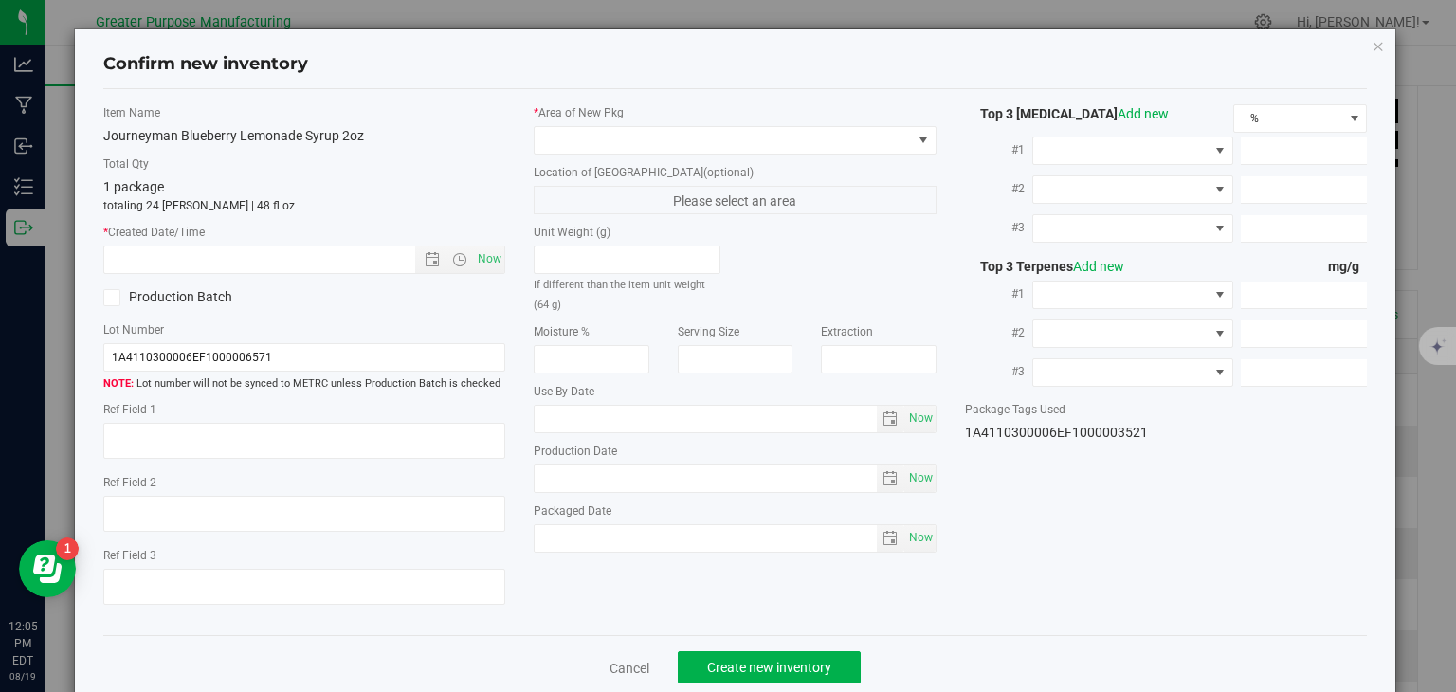
type input "2025-01-06"
type input "2025-08-06"
click at [482, 248] on span "Now" at bounding box center [490, 259] width 32 height 27
type input "8/19/2025 12:05 PM"
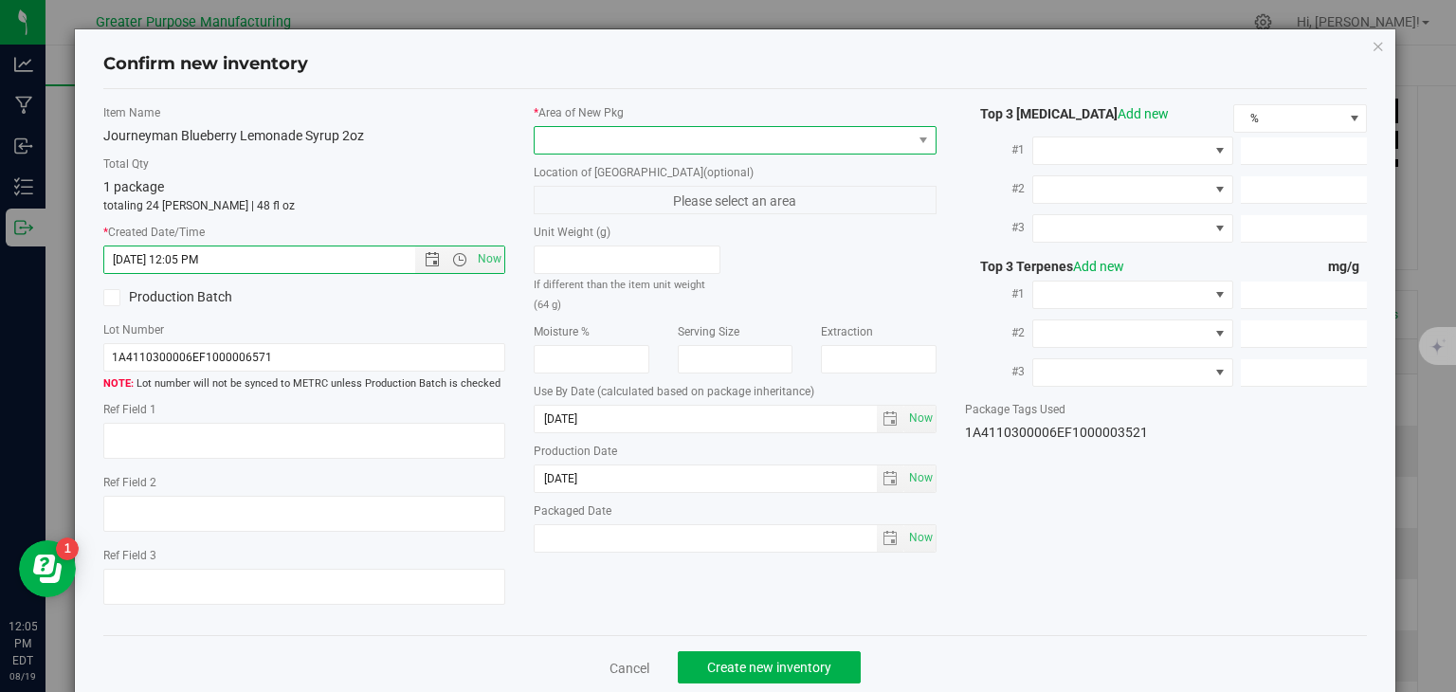
click at [594, 138] on span at bounding box center [723, 140] width 377 height 27
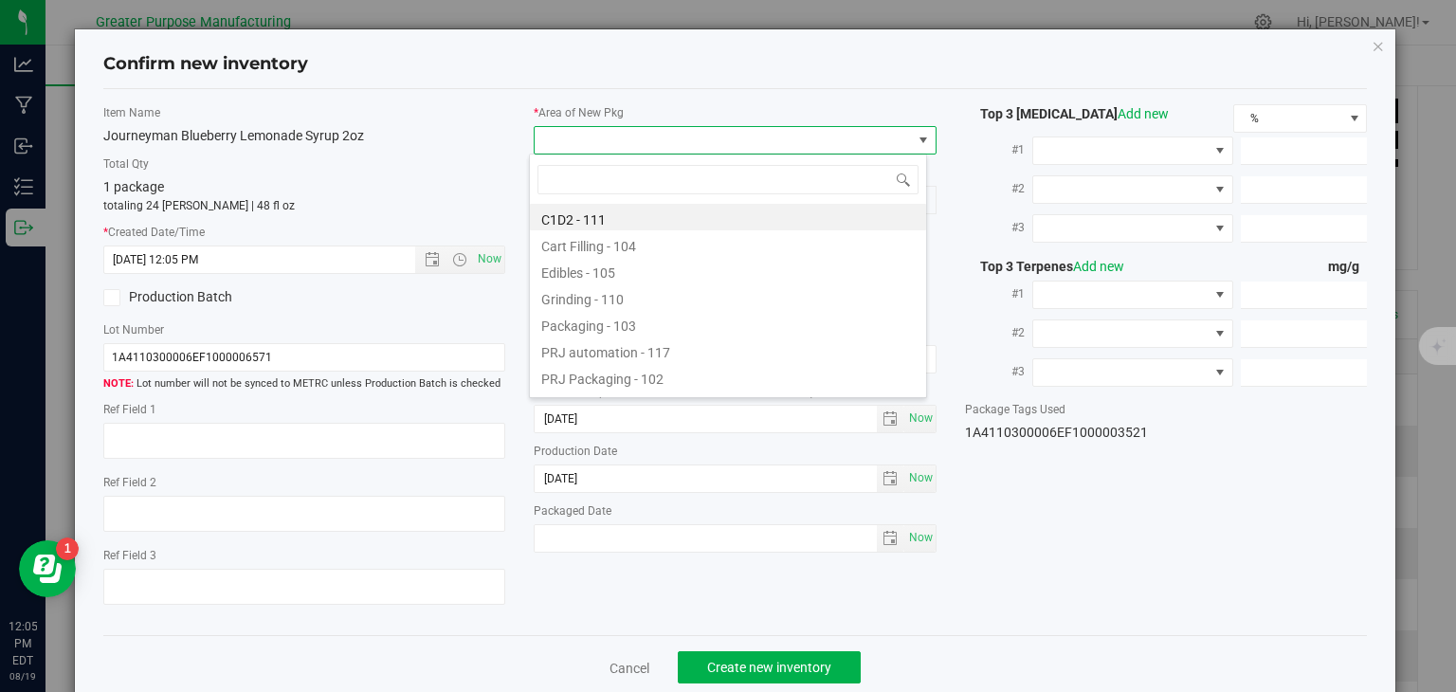
type input "108"
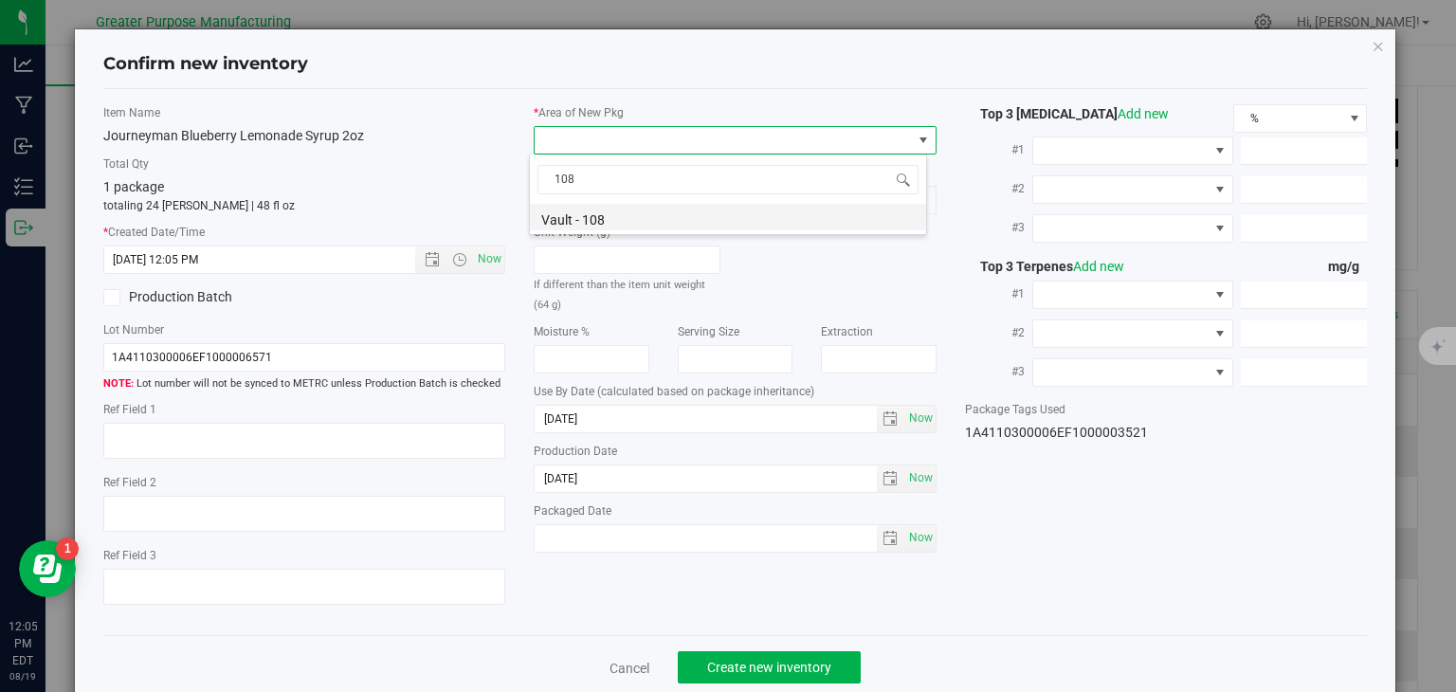
click at [587, 223] on li "Vault - 108" at bounding box center [728, 217] width 396 height 27
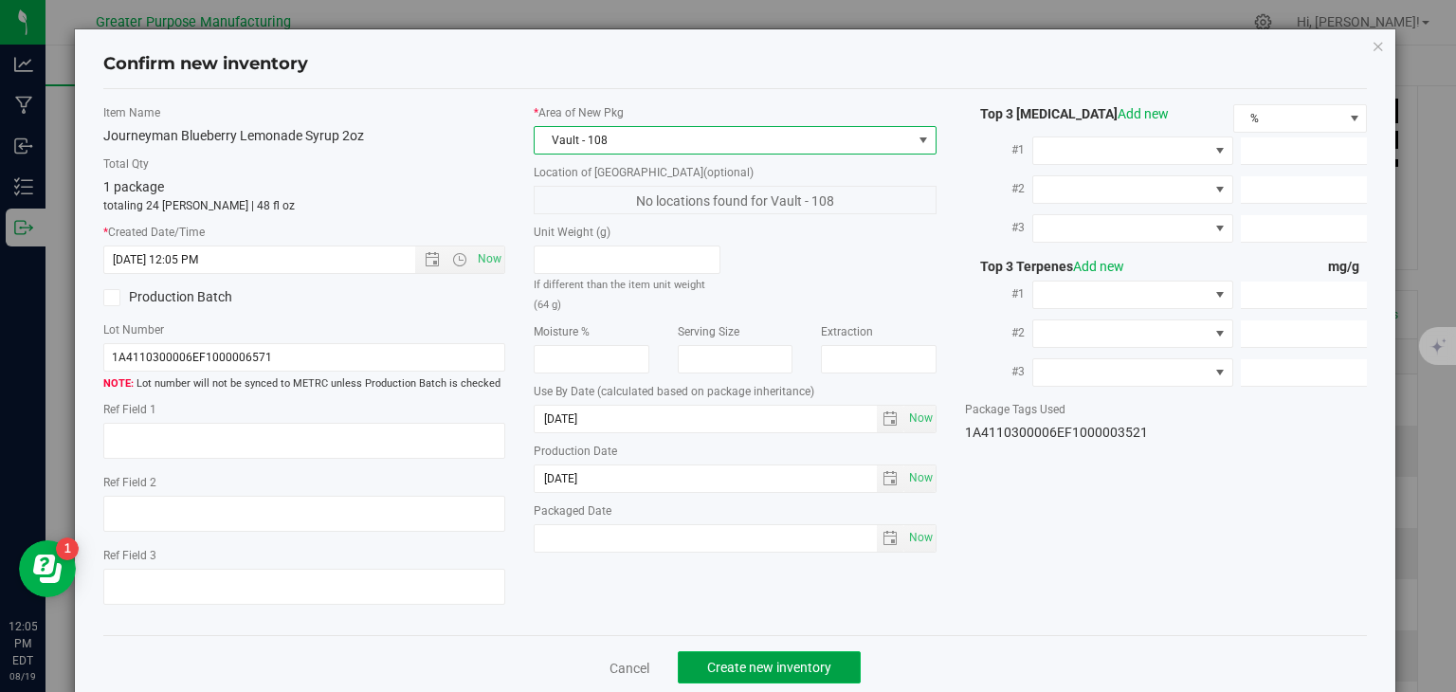
click at [750, 665] on span "Create new inventory" at bounding box center [769, 667] width 124 height 15
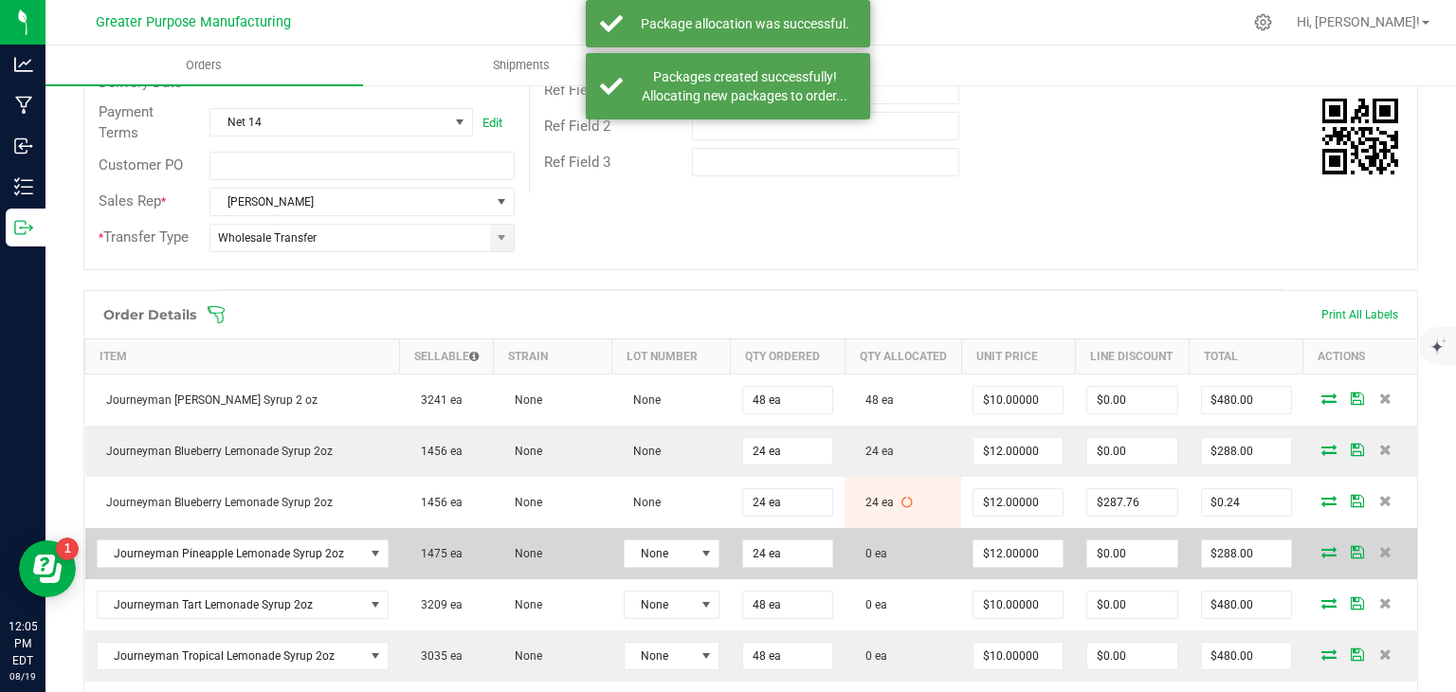
click at [1322, 558] on icon at bounding box center [1329, 551] width 15 height 11
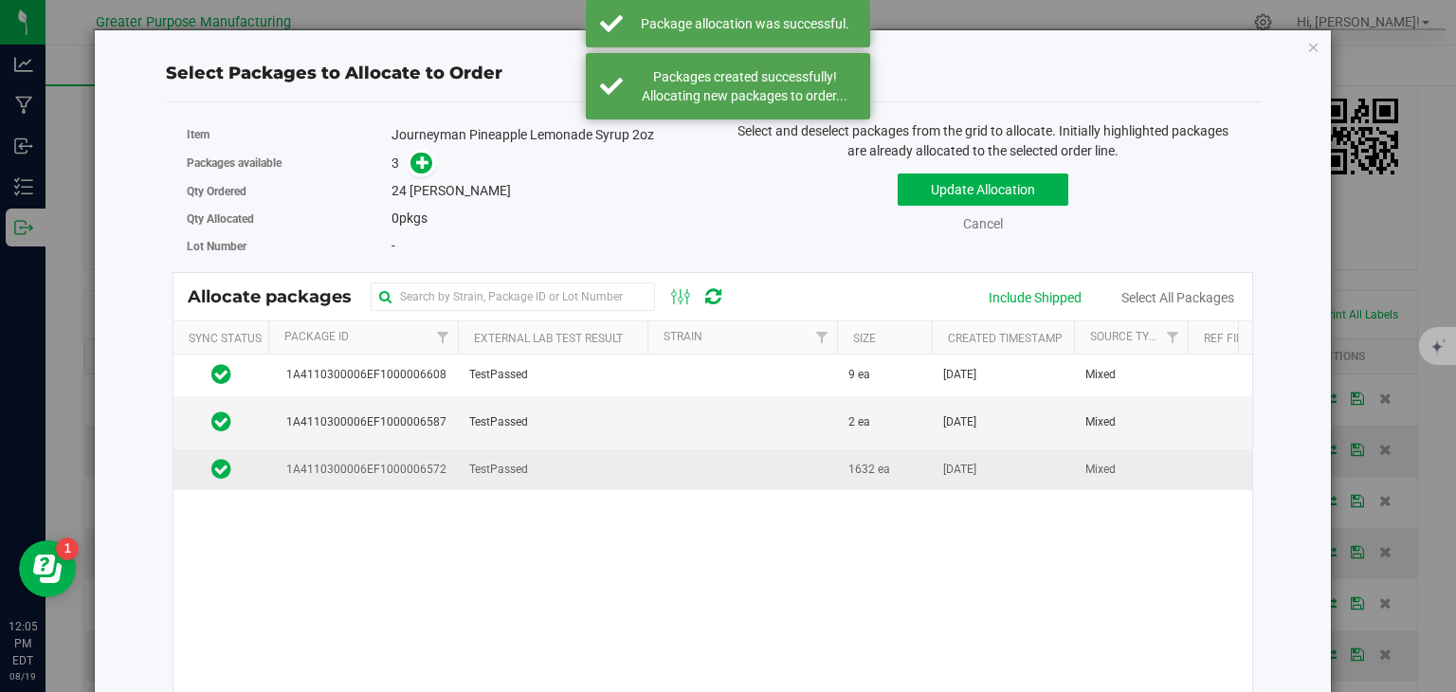
click at [690, 473] on td at bounding box center [743, 469] width 190 height 41
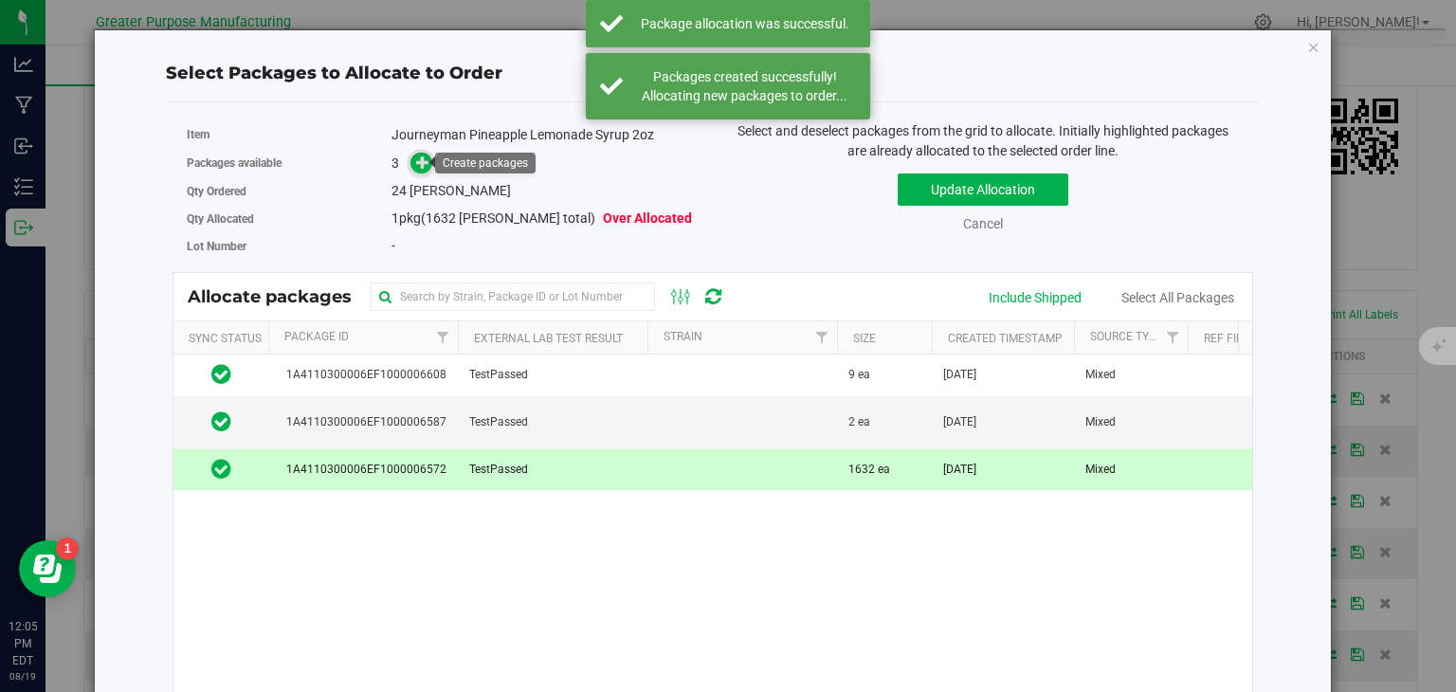
click at [421, 159] on icon at bounding box center [422, 162] width 13 height 13
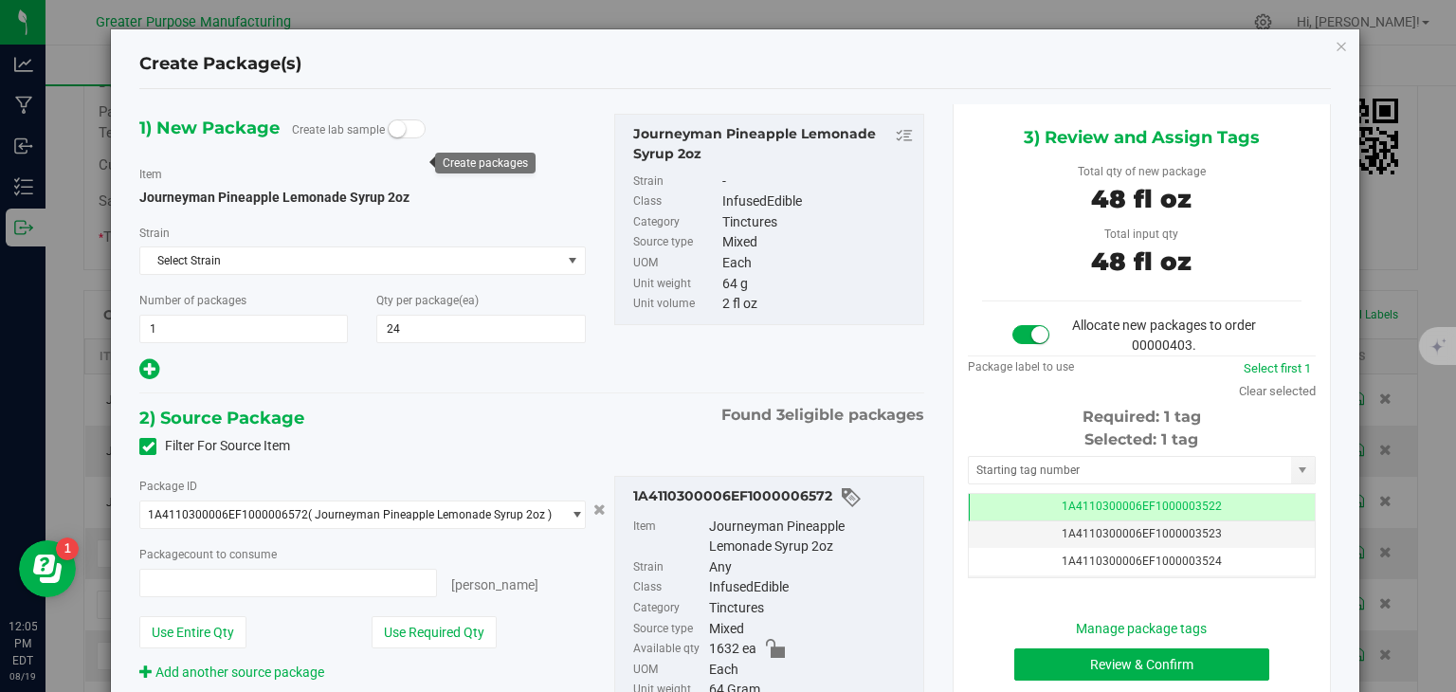
type input "24 ea"
click at [1085, 665] on button "Review & Confirm" at bounding box center [1142, 665] width 255 height 32
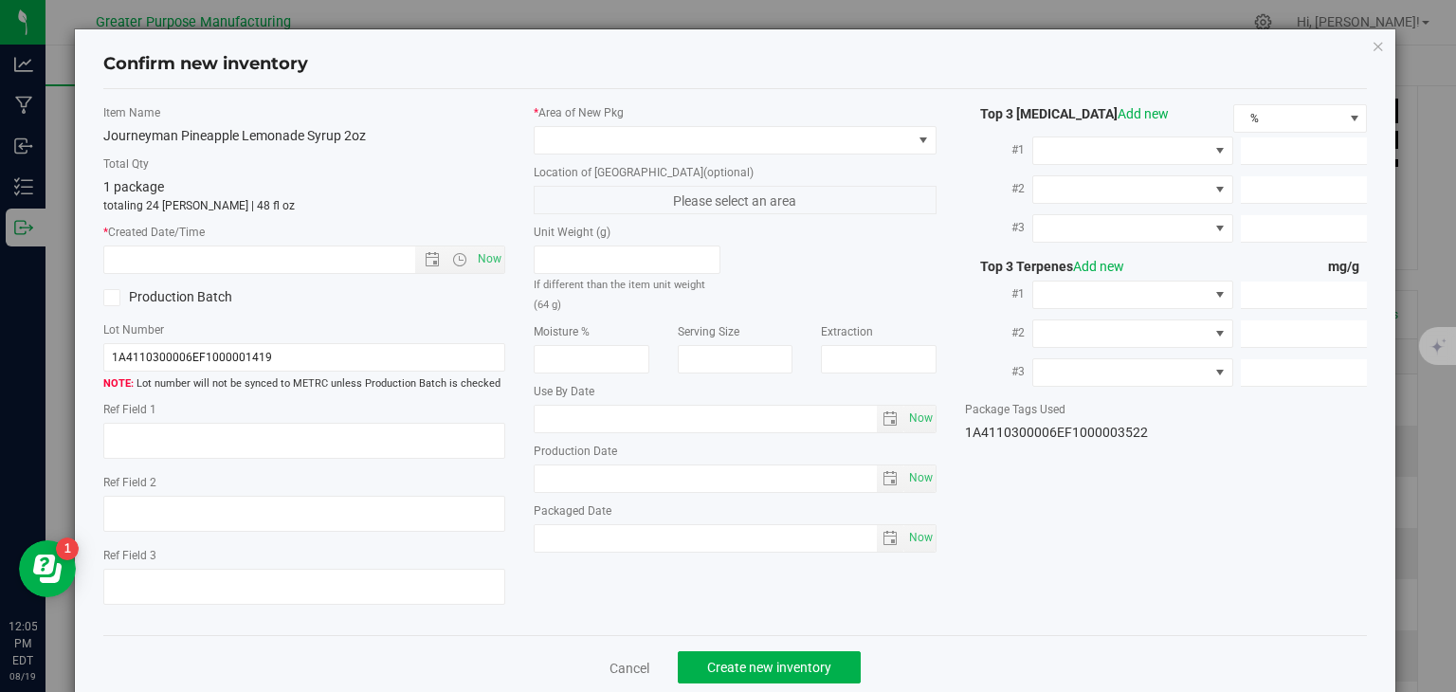
type input "2026-02-05"
type input "2025-08-05"
click at [482, 263] on span "Now" at bounding box center [490, 259] width 32 height 27
type input "8/19/2025 12:05 PM"
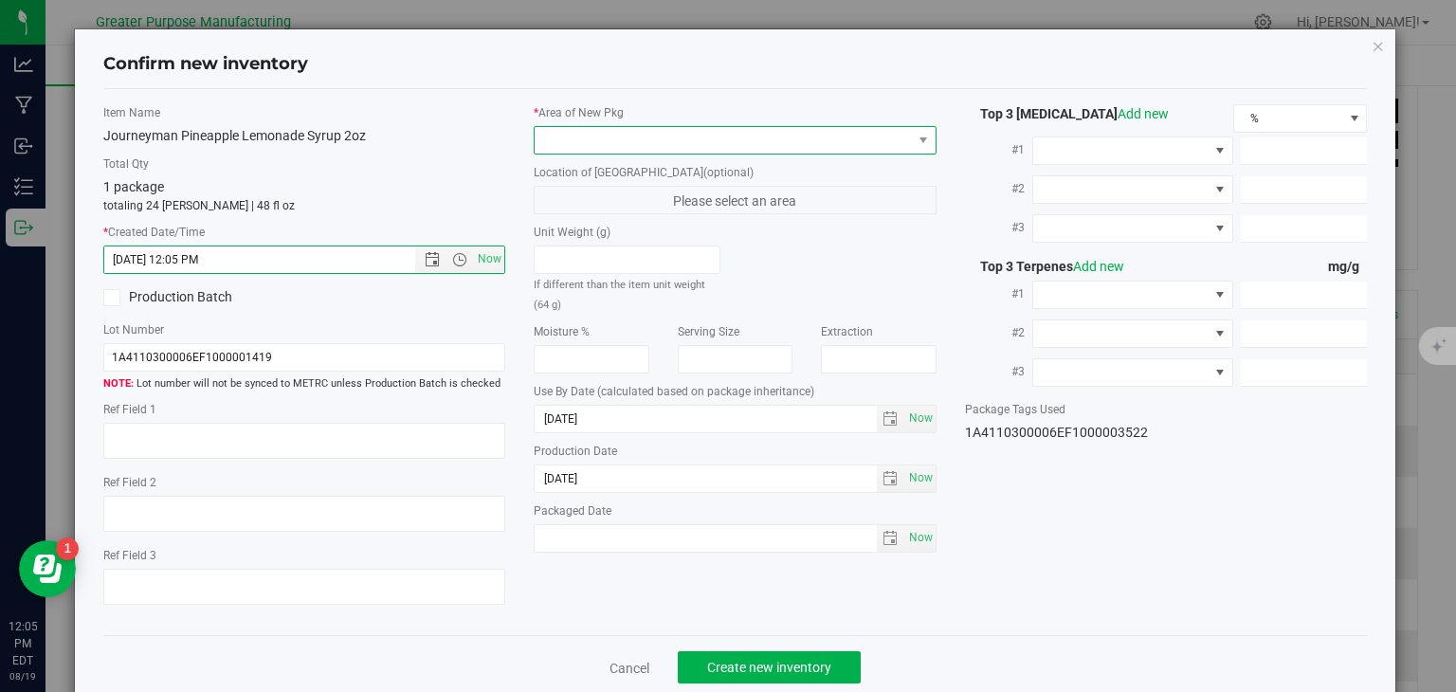
click at [602, 137] on span at bounding box center [723, 140] width 377 height 27
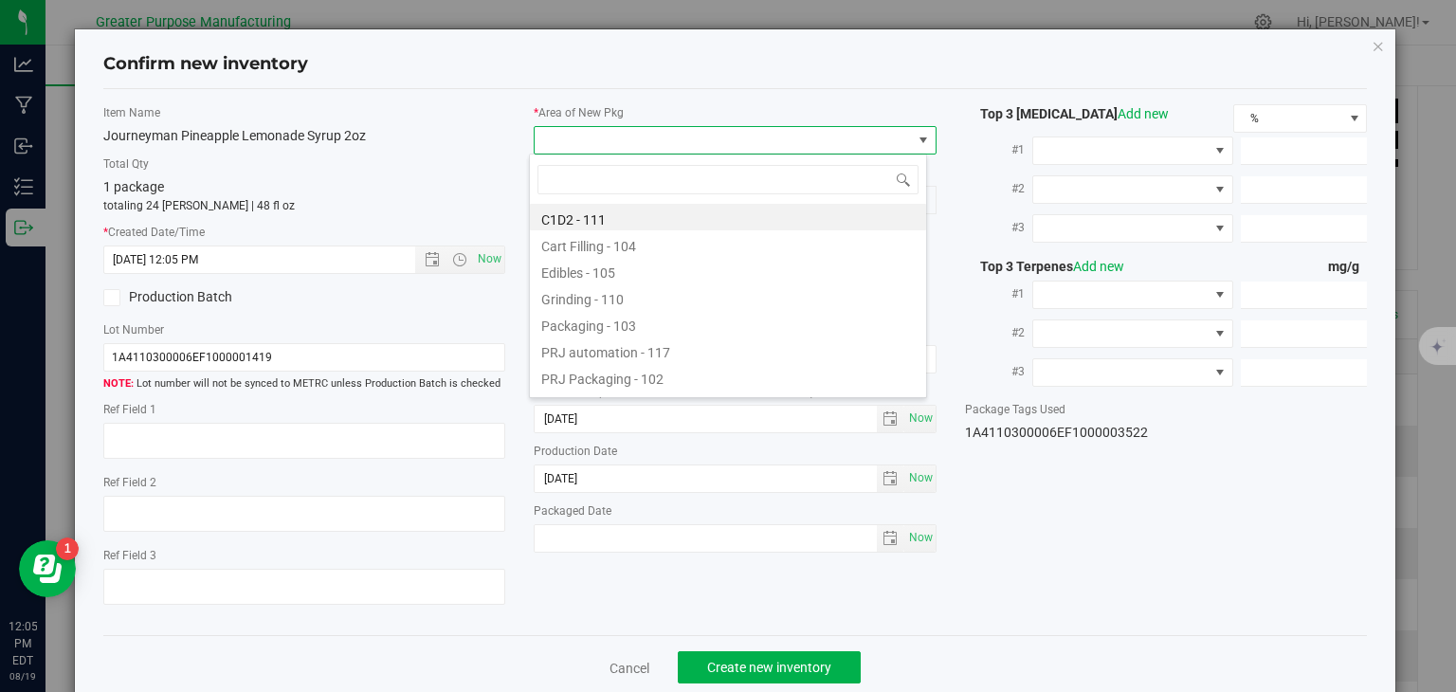
type input "108"
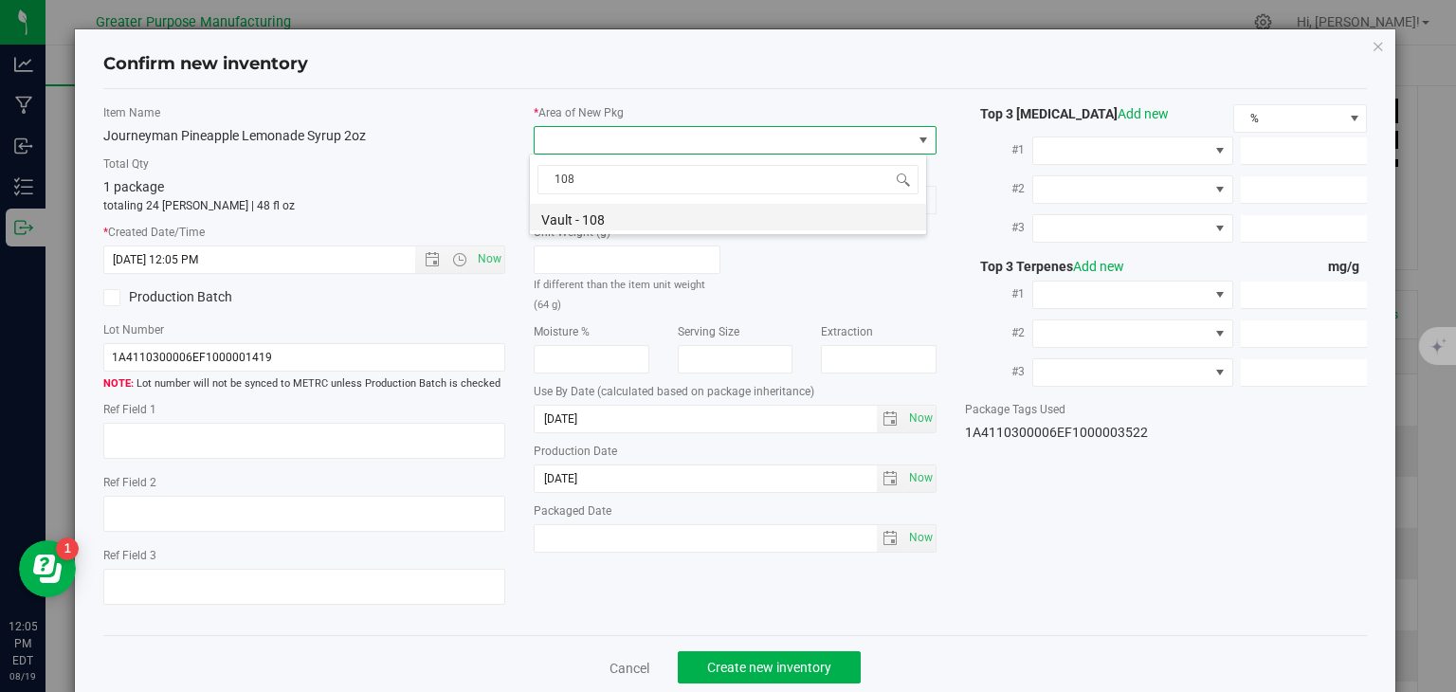
click at [611, 221] on li "Vault - 108" at bounding box center [728, 217] width 396 height 27
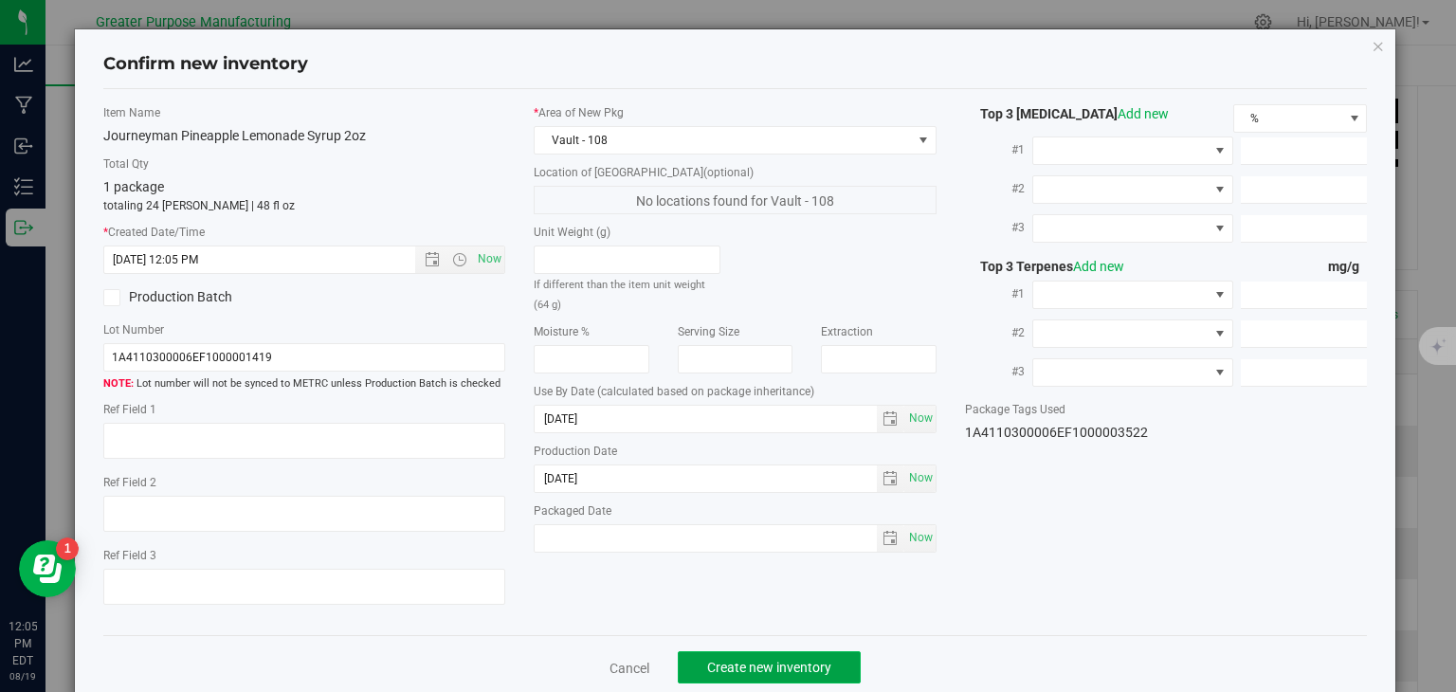
click at [773, 661] on span "Create new inventory" at bounding box center [769, 667] width 124 height 15
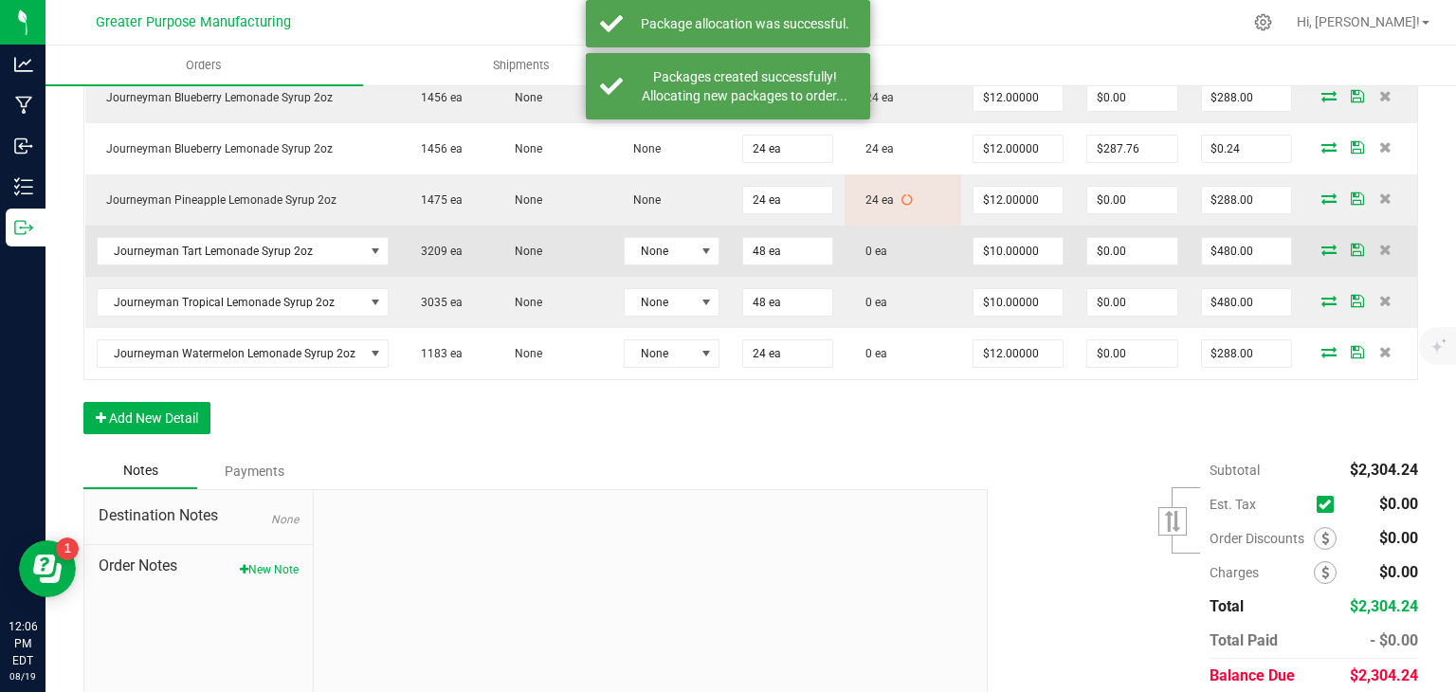
click at [1322, 255] on icon at bounding box center [1329, 249] width 15 height 11
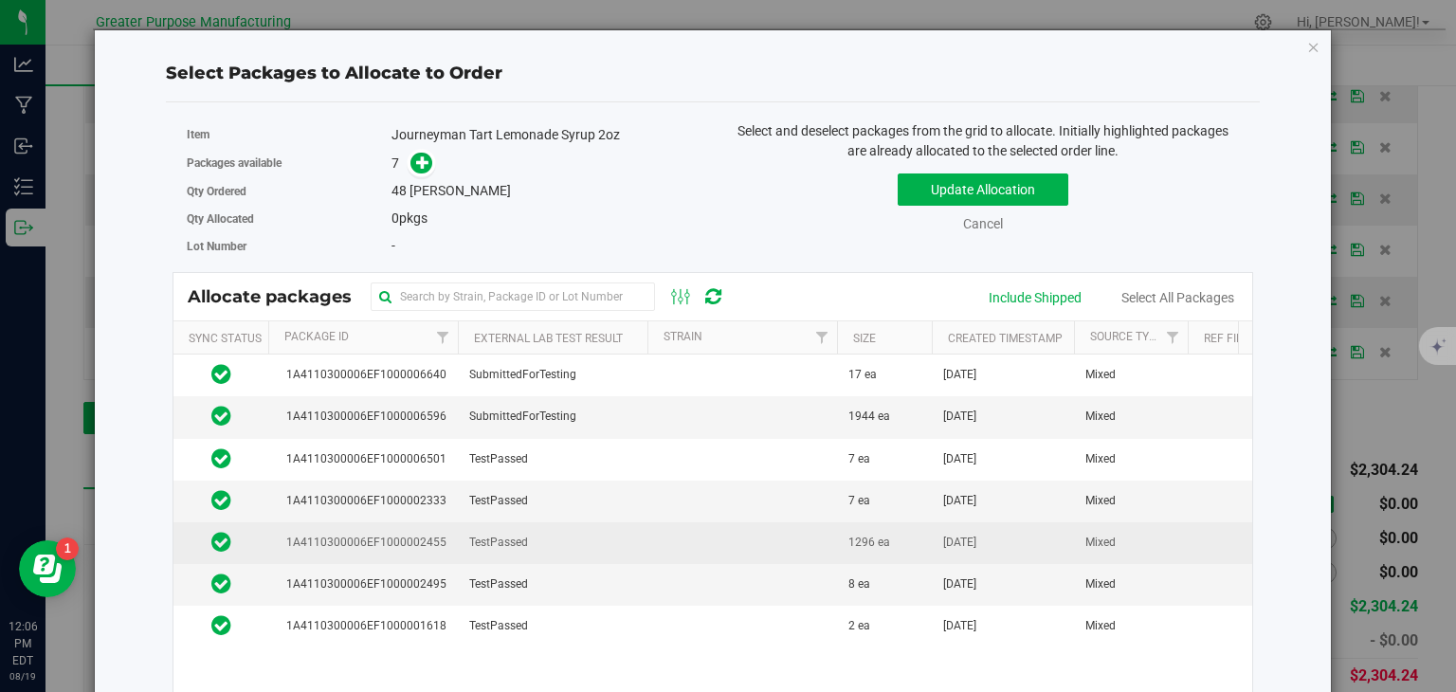
click at [598, 539] on td "TestPassed" at bounding box center [553, 543] width 190 height 42
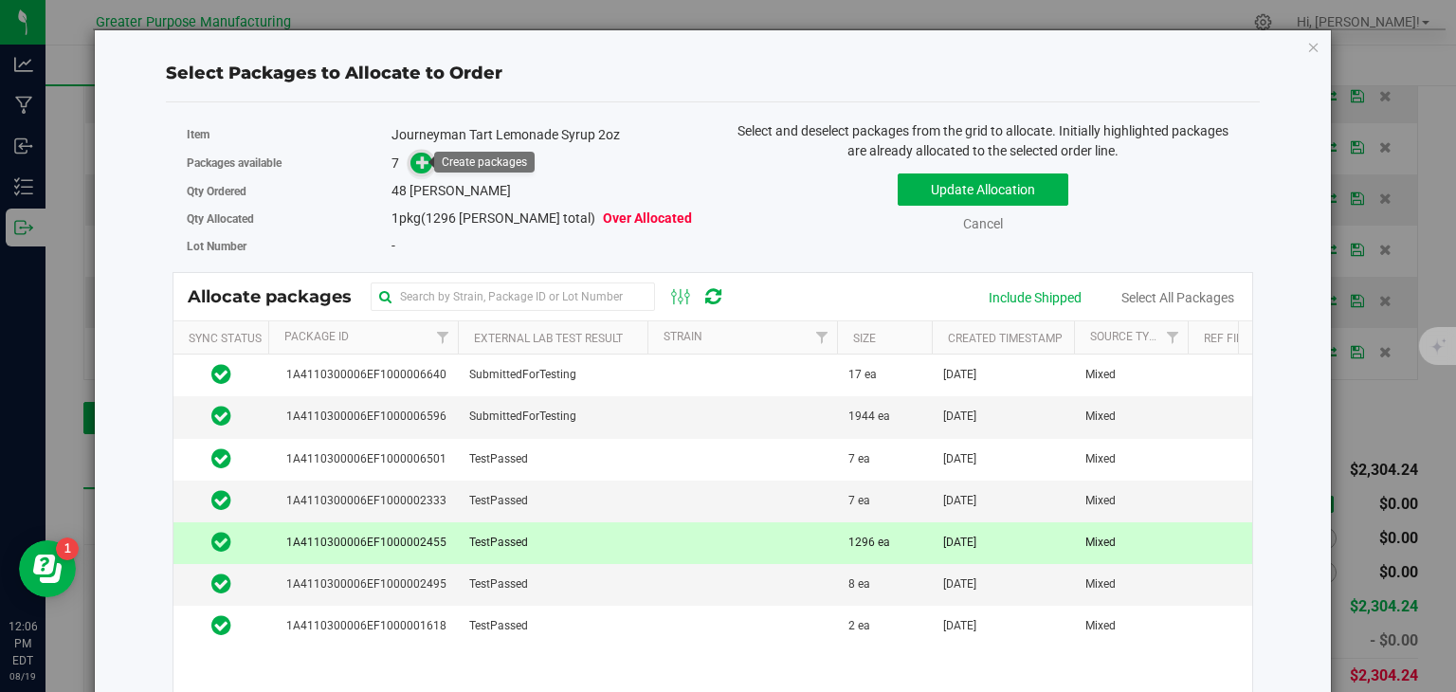
click at [418, 169] on icon at bounding box center [422, 162] width 13 height 13
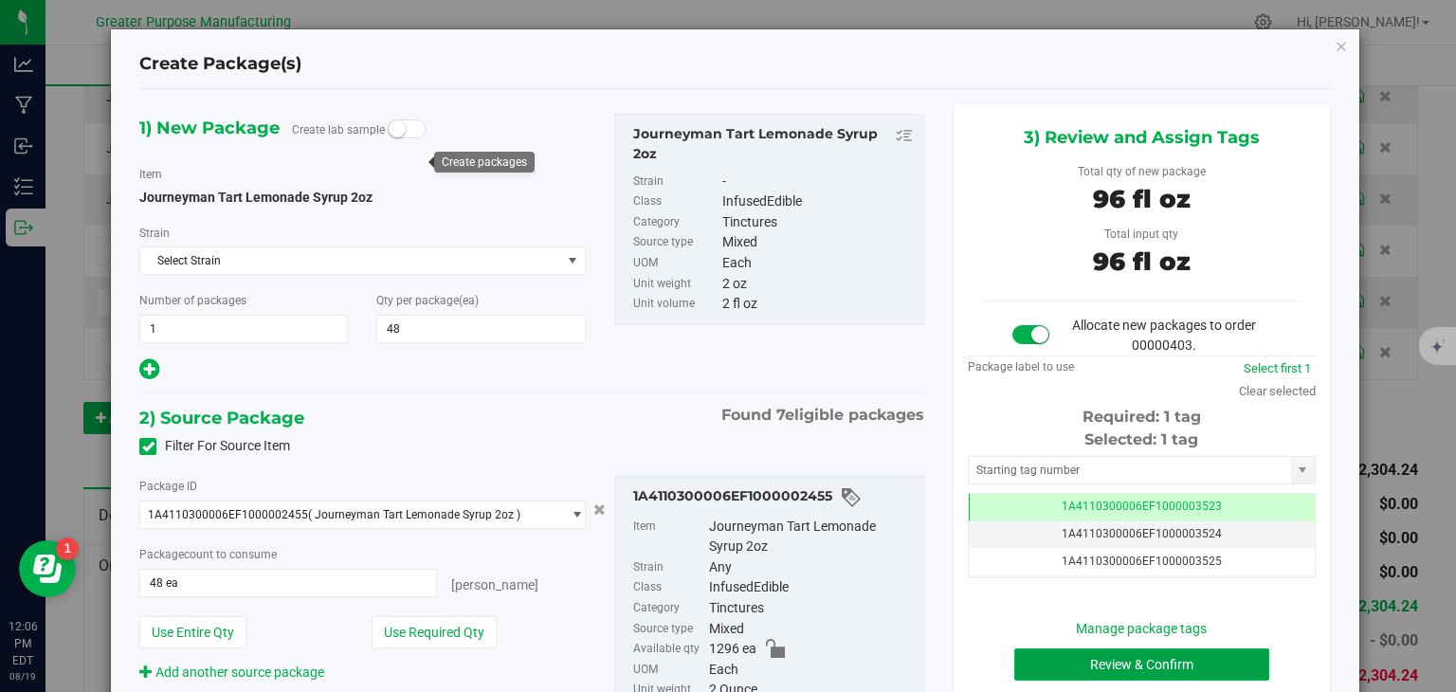
click at [1119, 649] on button "Review & Confirm" at bounding box center [1142, 665] width 255 height 32
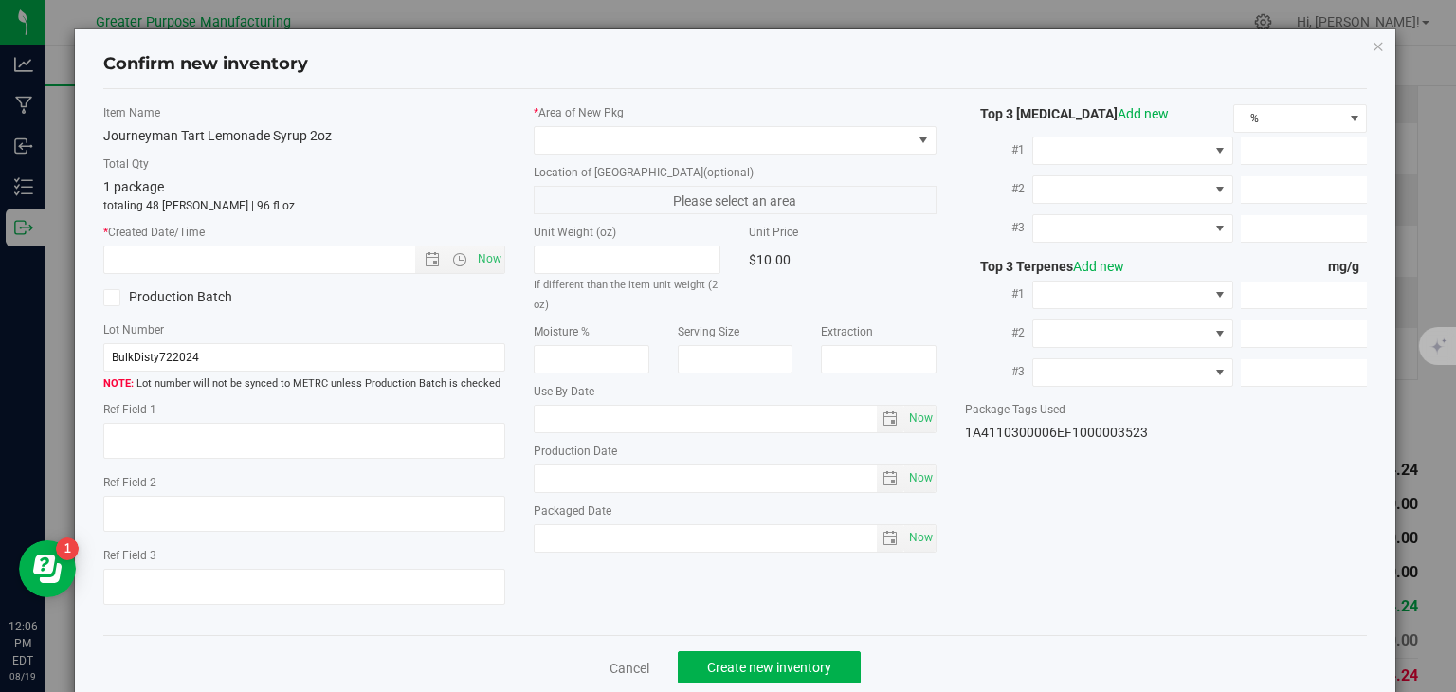
type input "2025-07-11"
click at [487, 257] on span "Now" at bounding box center [490, 259] width 32 height 27
type input "8/19/2025 12:06 PM"
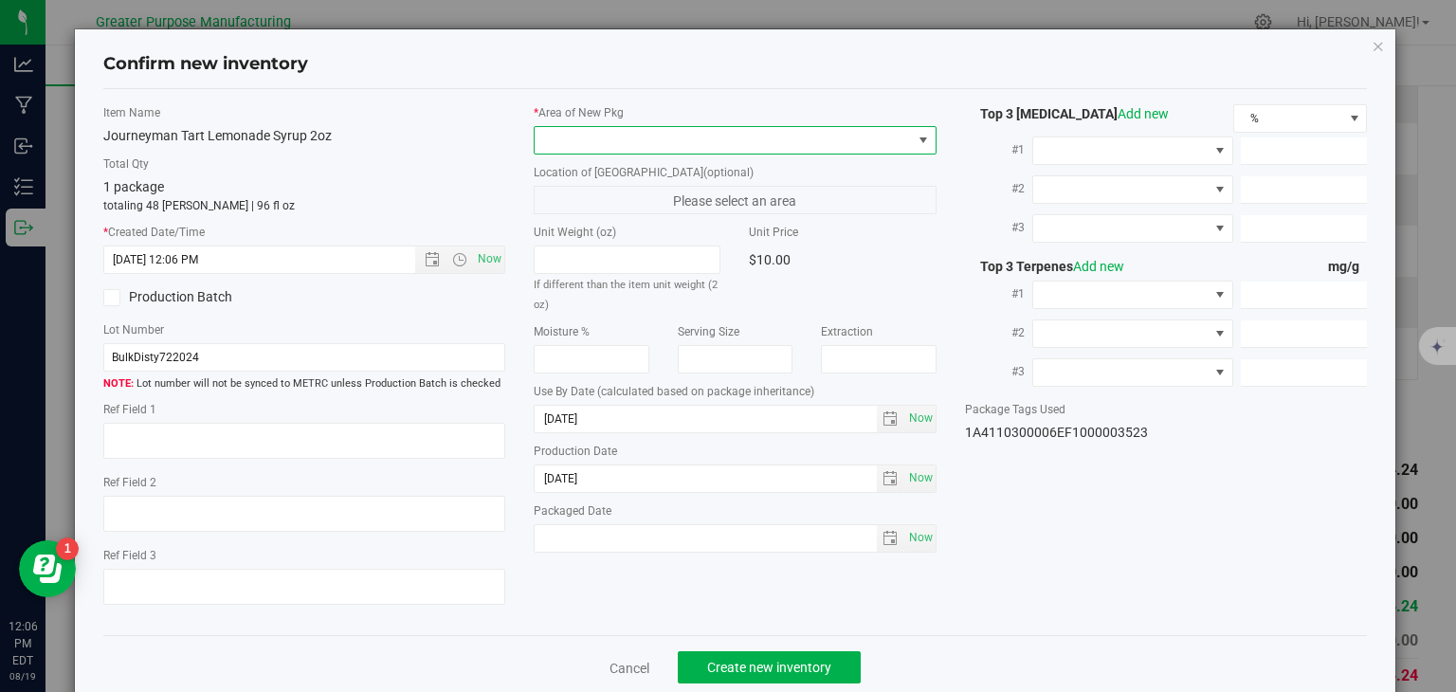
click at [560, 134] on span at bounding box center [723, 140] width 377 height 27
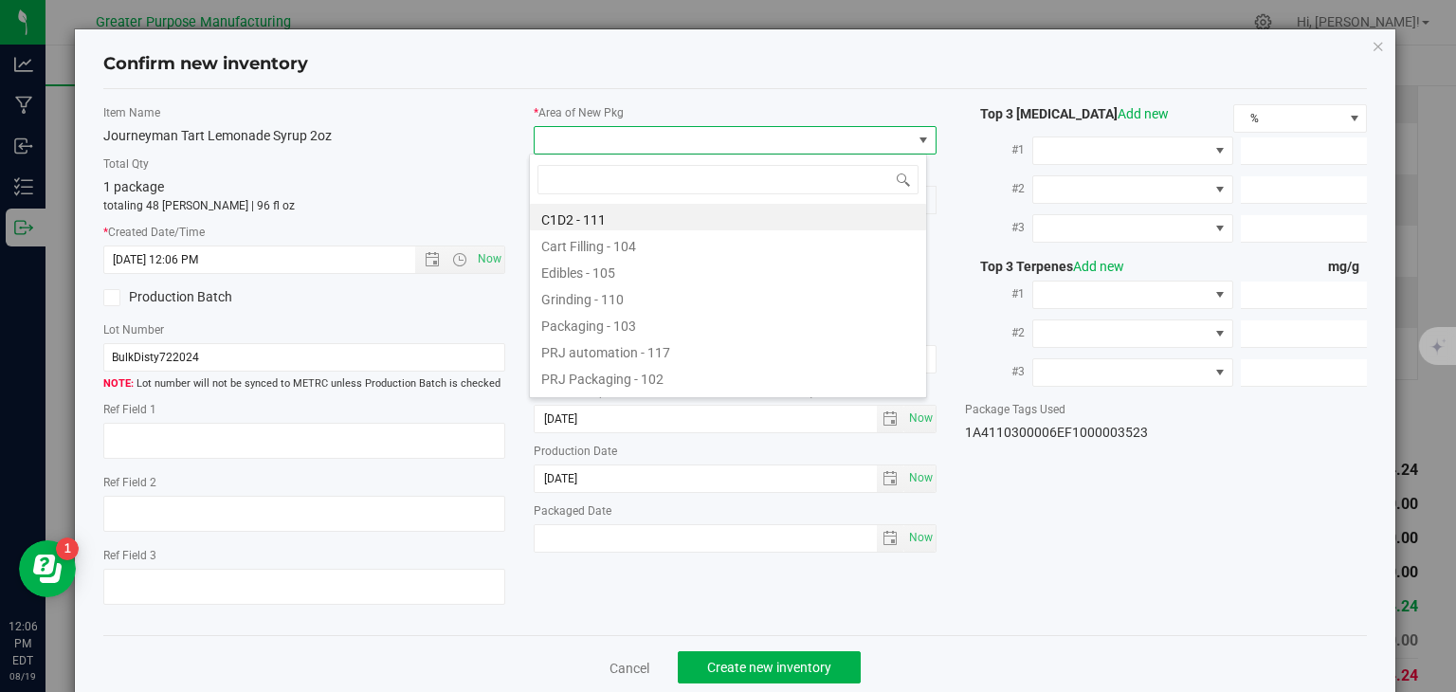
type input "108"
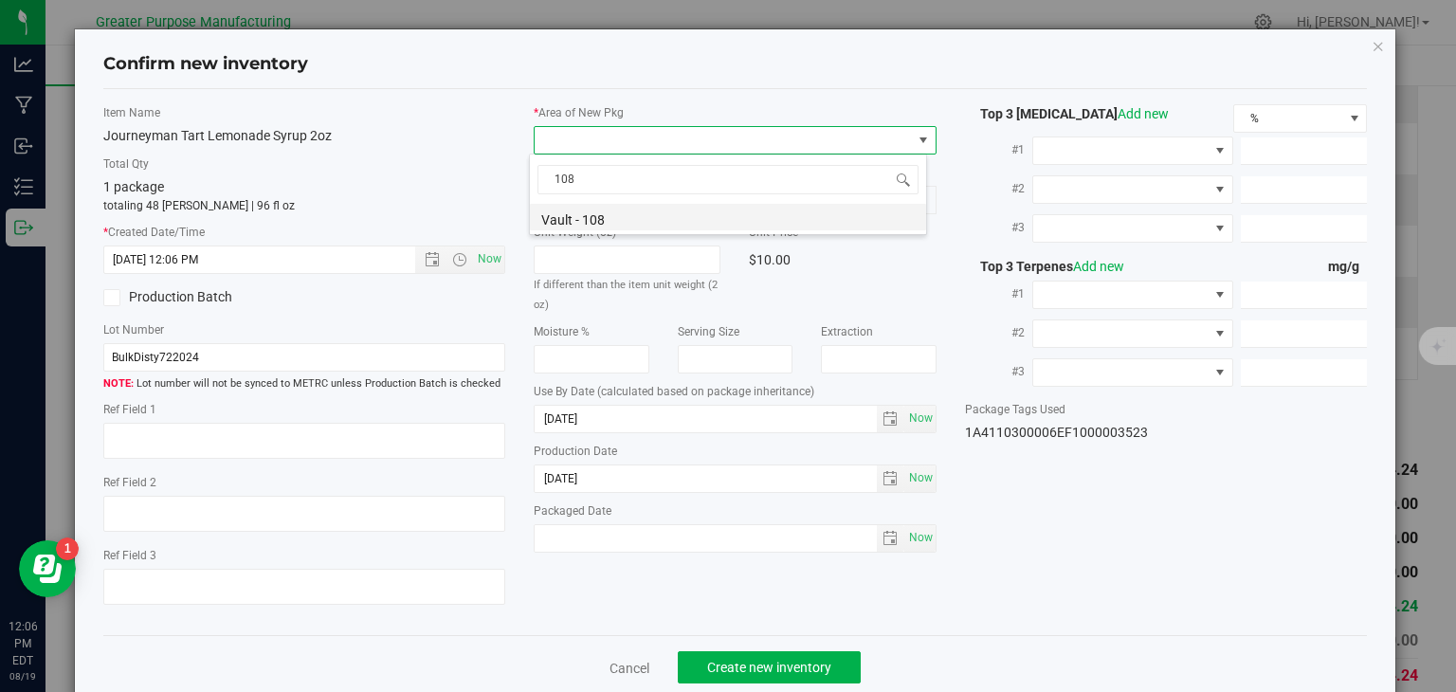
click at [558, 215] on li "Vault - 108" at bounding box center [728, 217] width 396 height 27
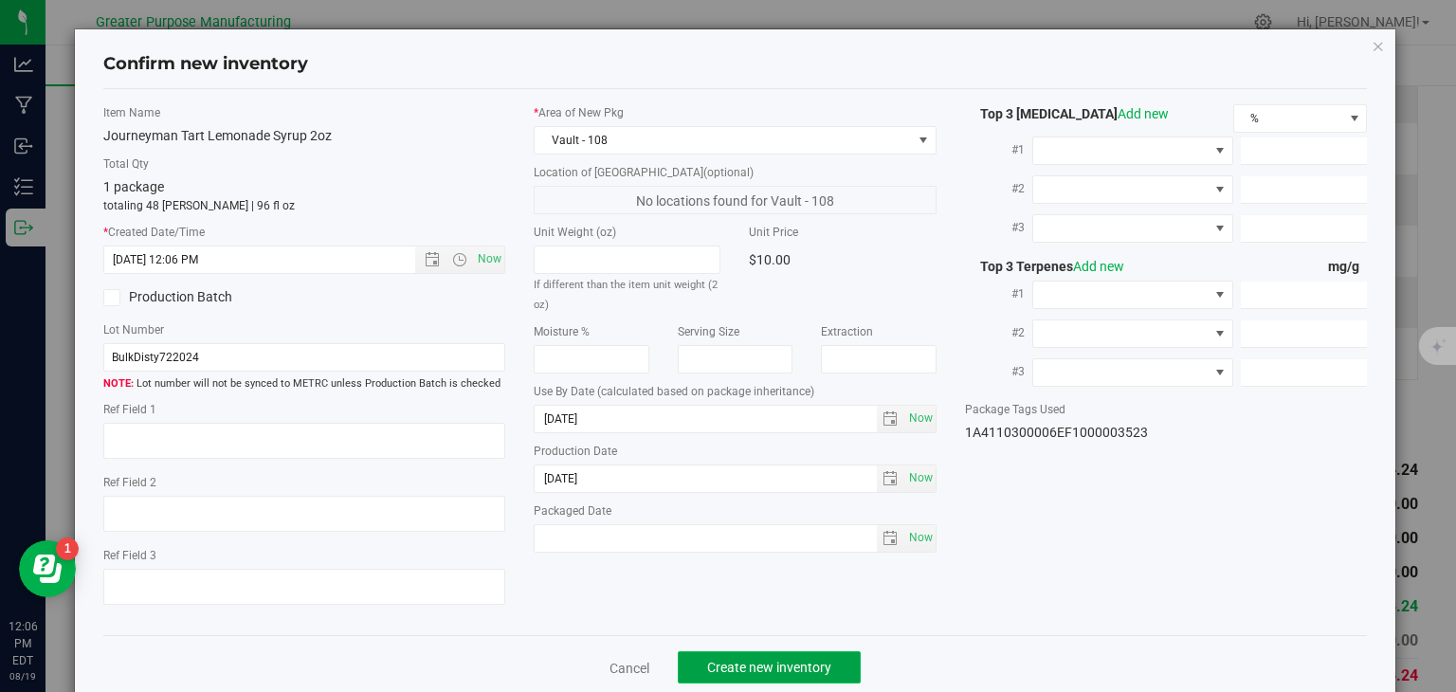
click at [763, 664] on span "Create new inventory" at bounding box center [769, 667] width 124 height 15
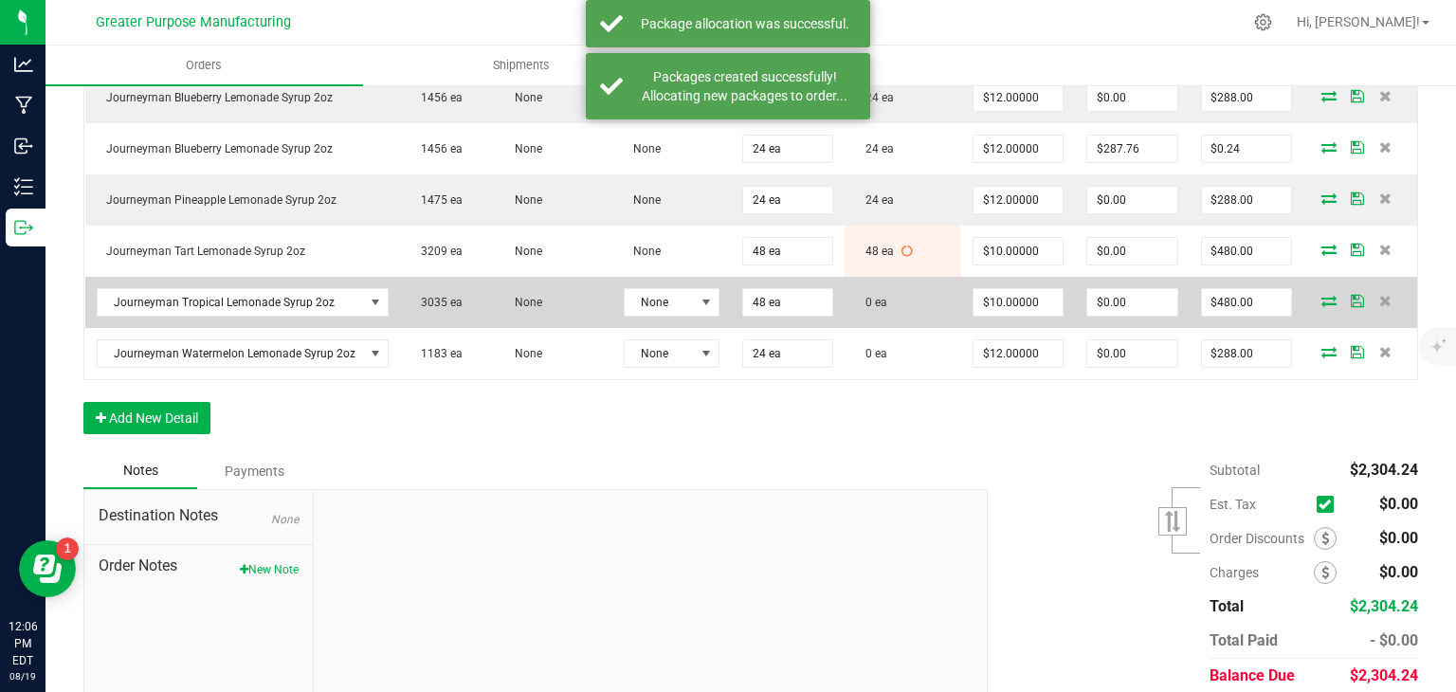
click at [1322, 306] on icon at bounding box center [1329, 300] width 15 height 11
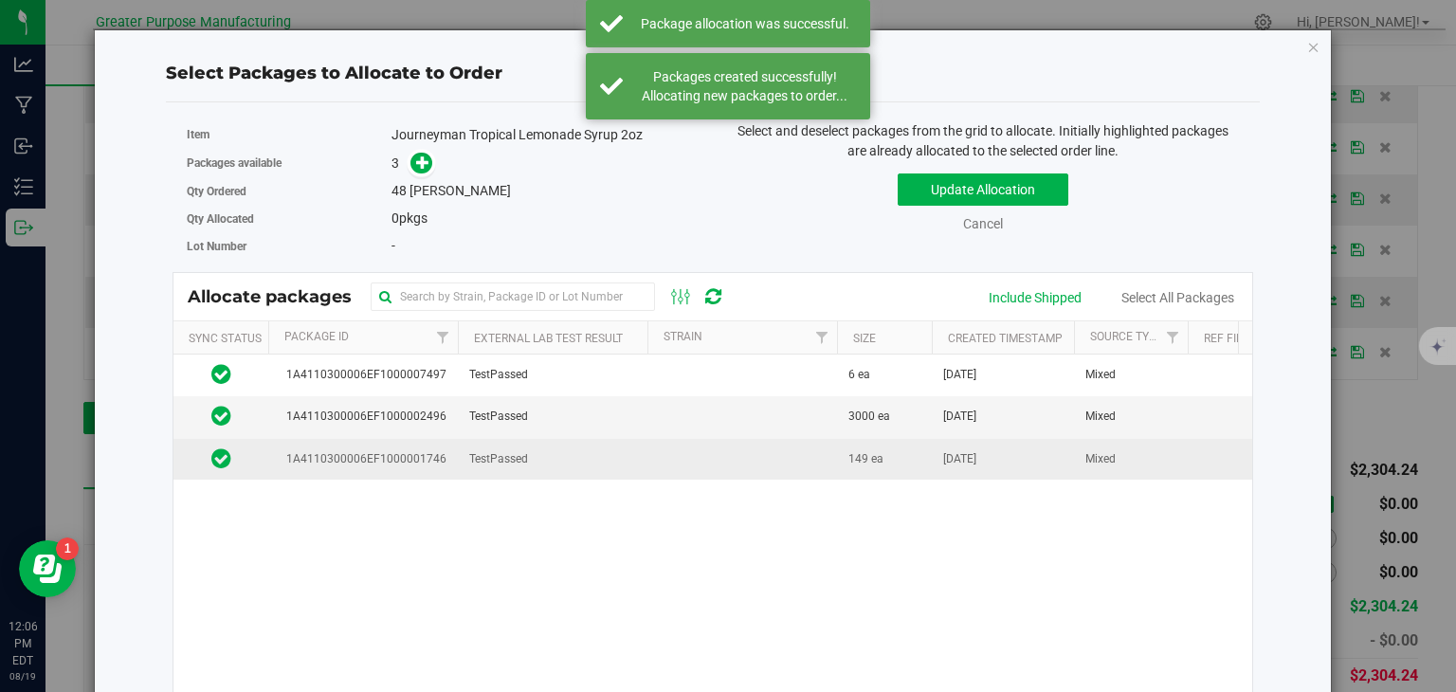
click at [660, 453] on td at bounding box center [743, 459] width 190 height 41
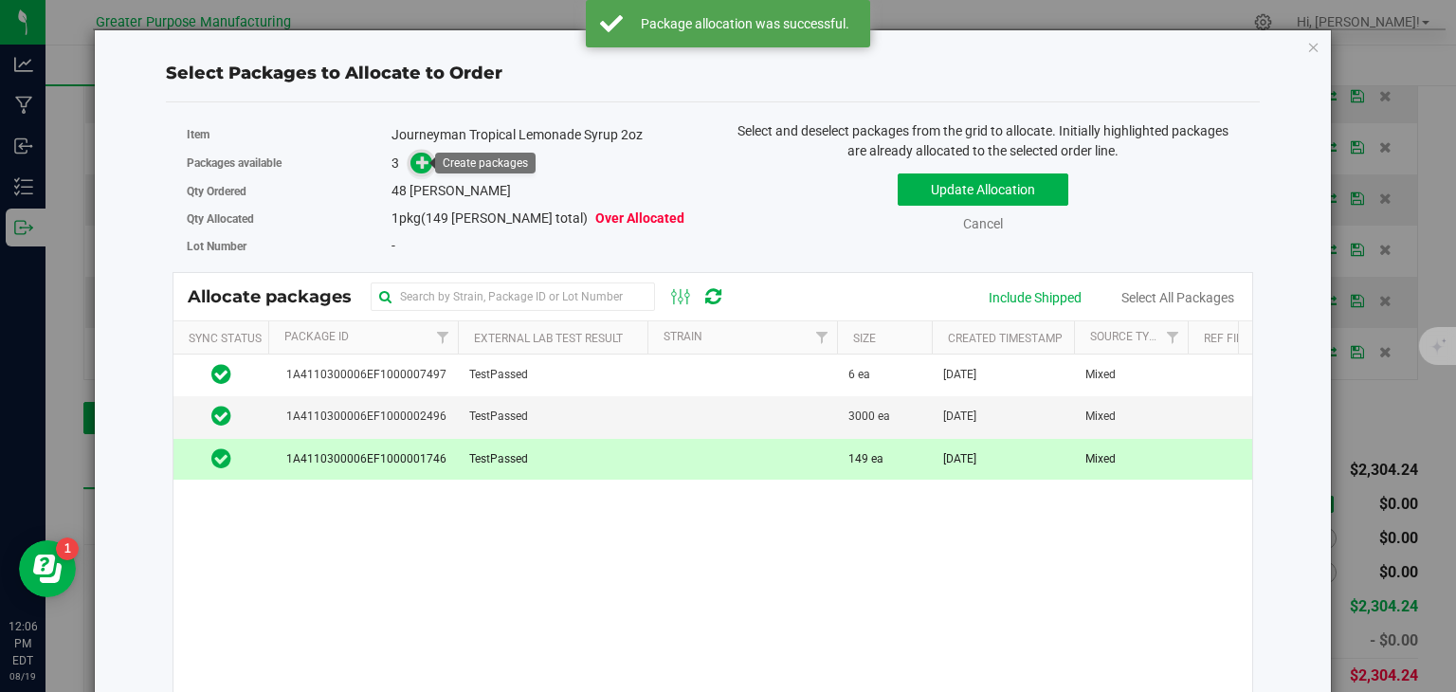
click at [419, 160] on icon at bounding box center [422, 161] width 13 height 13
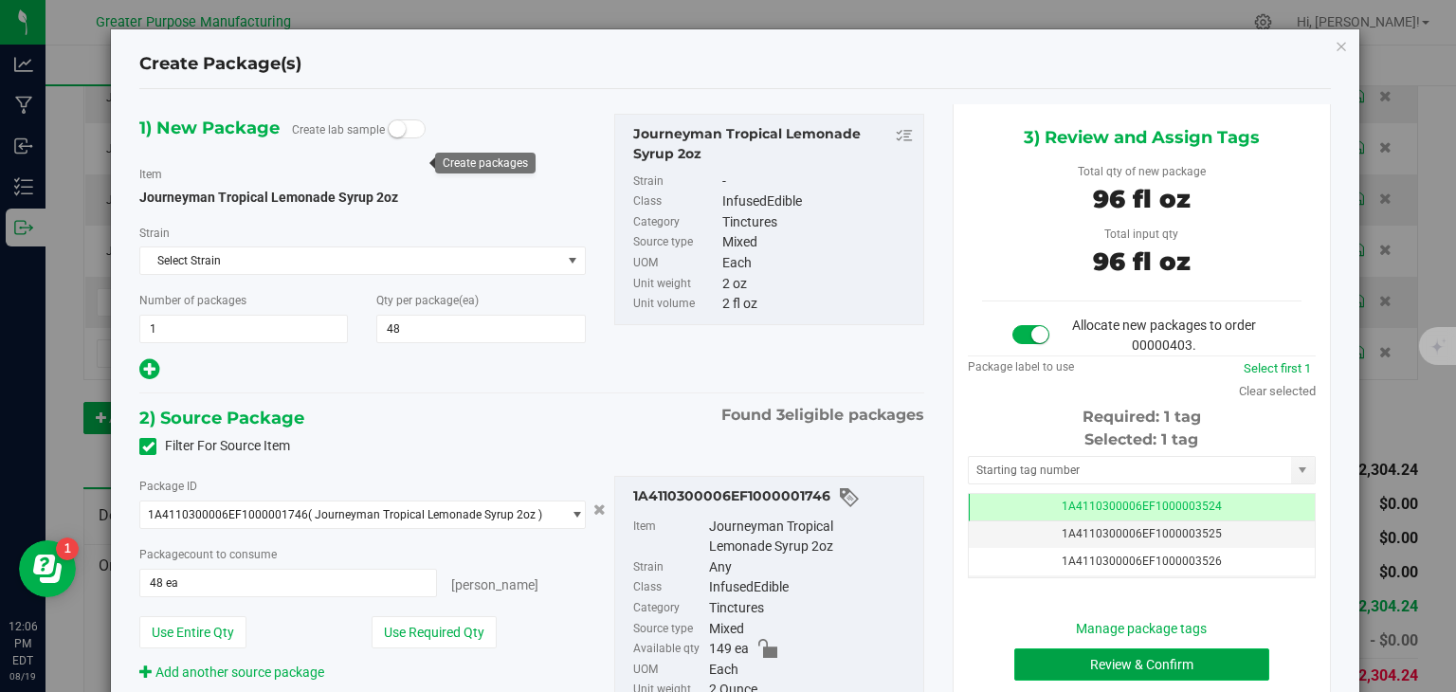
click at [1071, 657] on button "Review & Confirm" at bounding box center [1142, 665] width 255 height 32
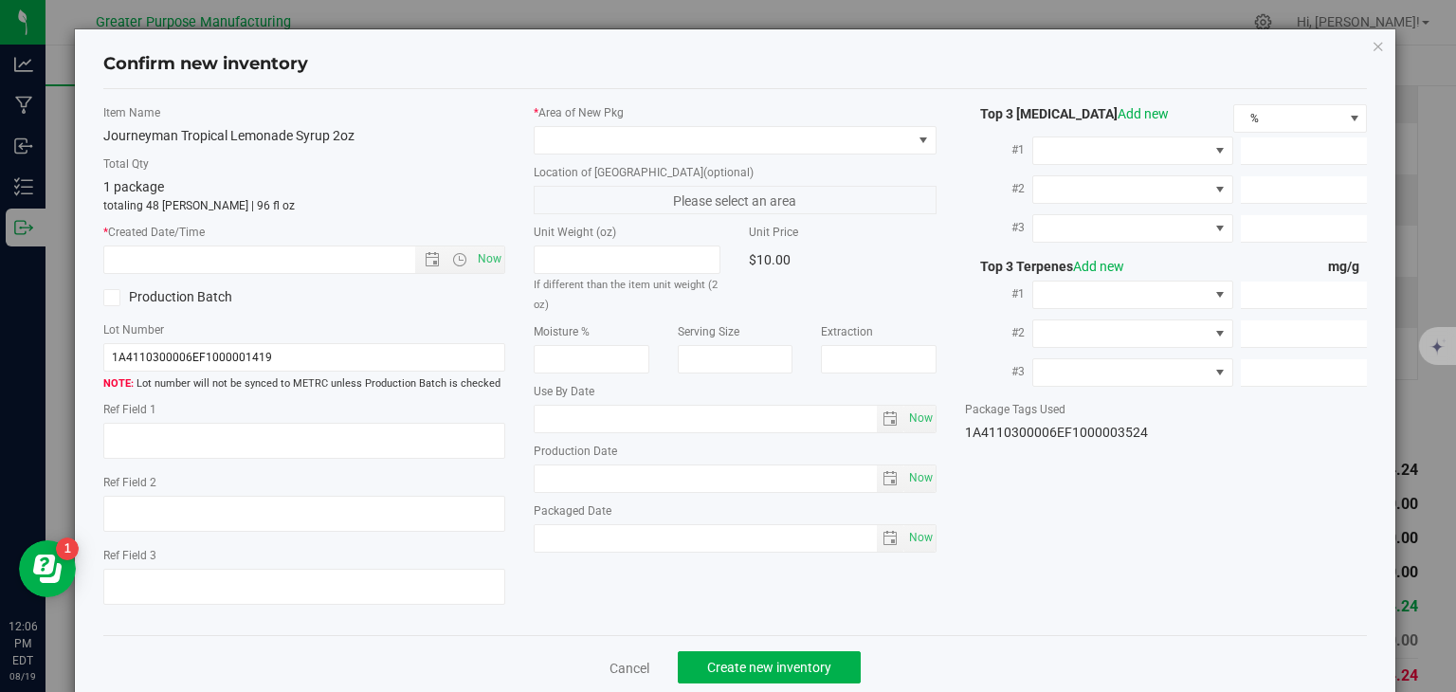
type input "2025-12-21"
type input "2025-06-21"
click at [490, 247] on span "Now" at bounding box center [490, 259] width 32 height 27
type input "8/19/2025 12:06 PM"
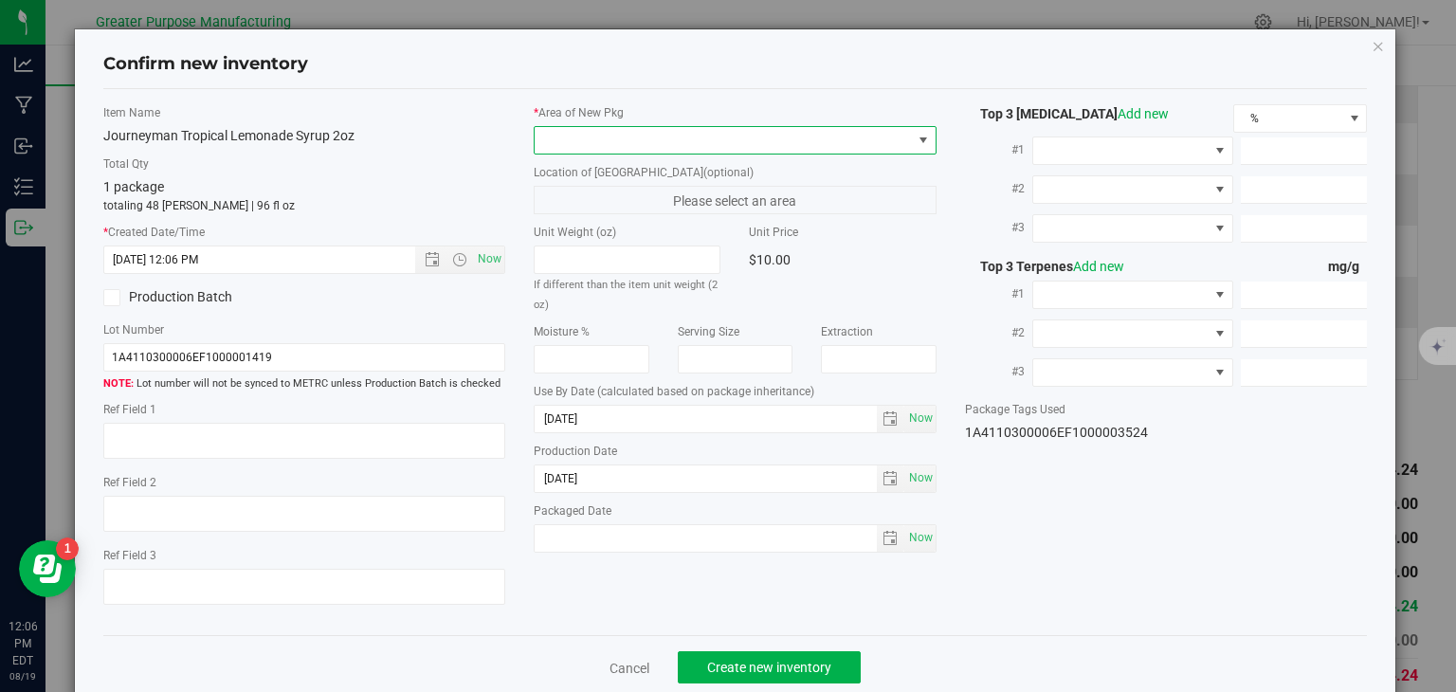
click at [595, 137] on span at bounding box center [723, 140] width 377 height 27
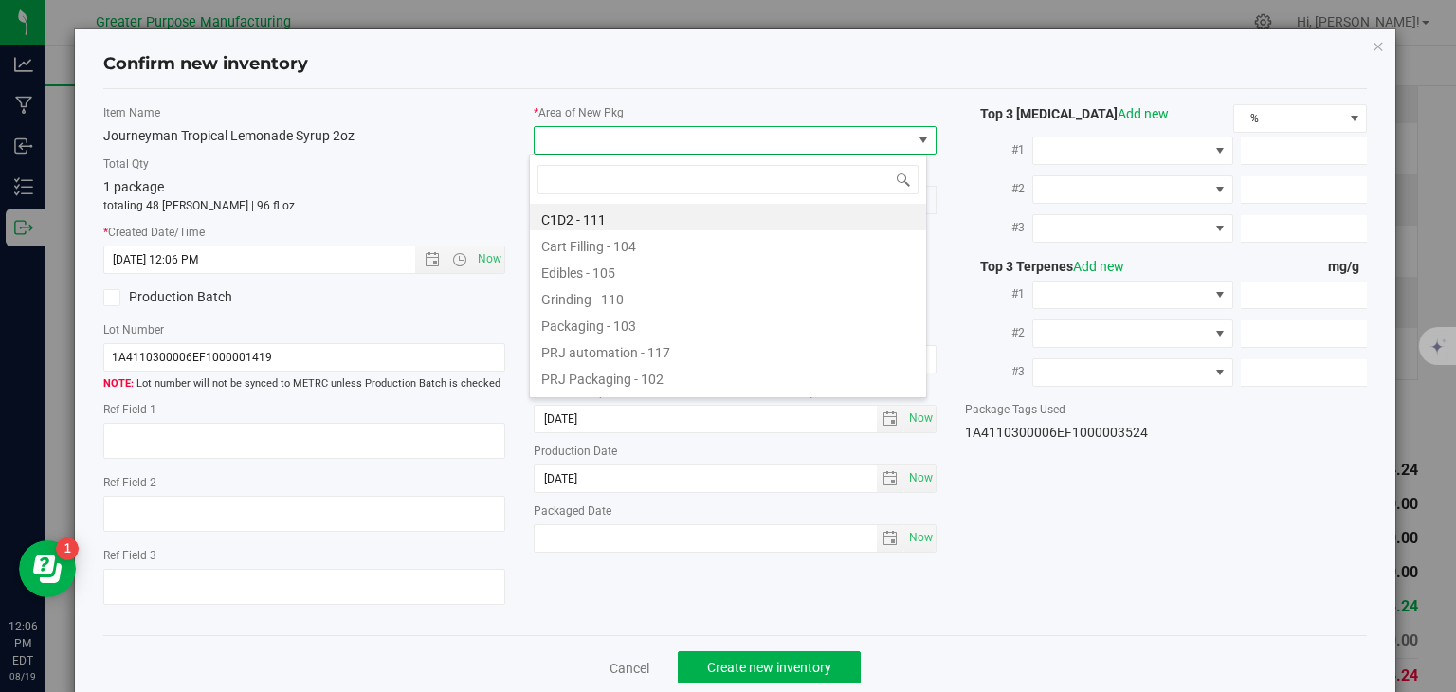
type input "108"
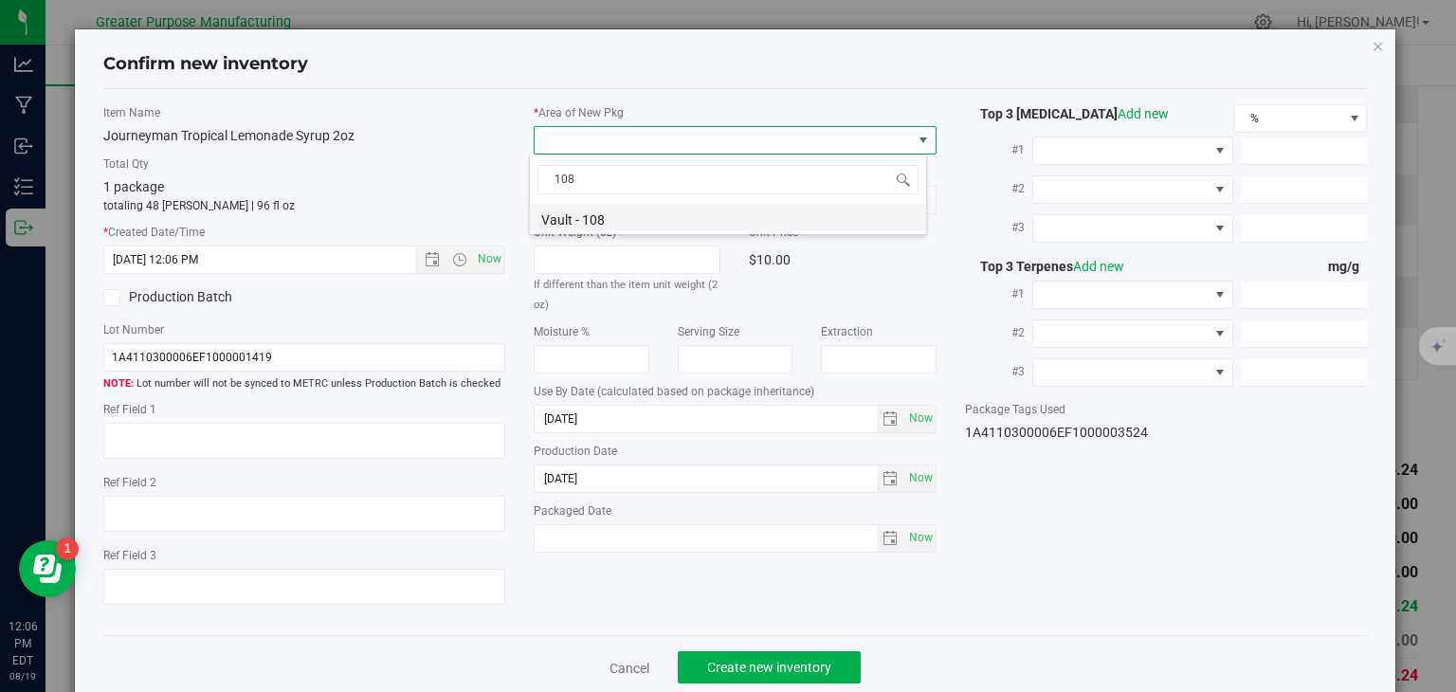
click at [579, 221] on li "Vault - 108" at bounding box center [728, 217] width 396 height 27
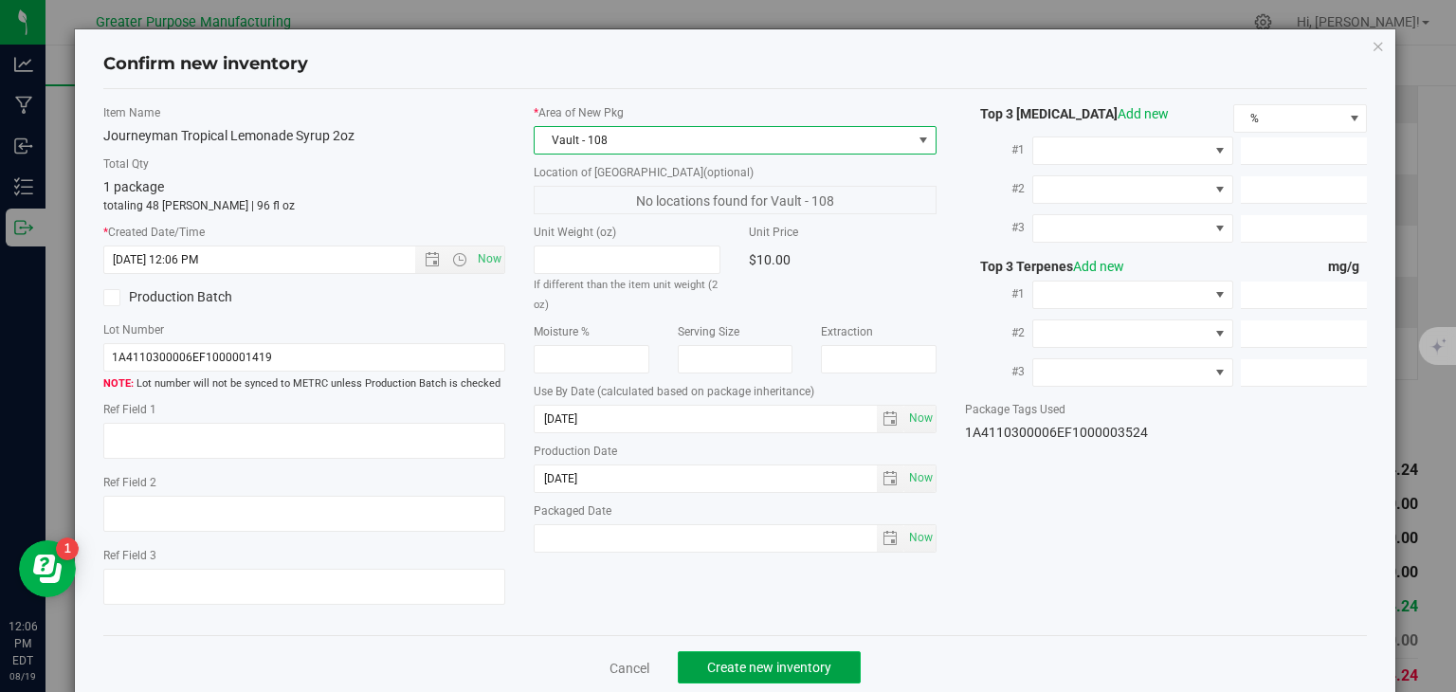
click at [752, 665] on span "Create new inventory" at bounding box center [769, 667] width 124 height 15
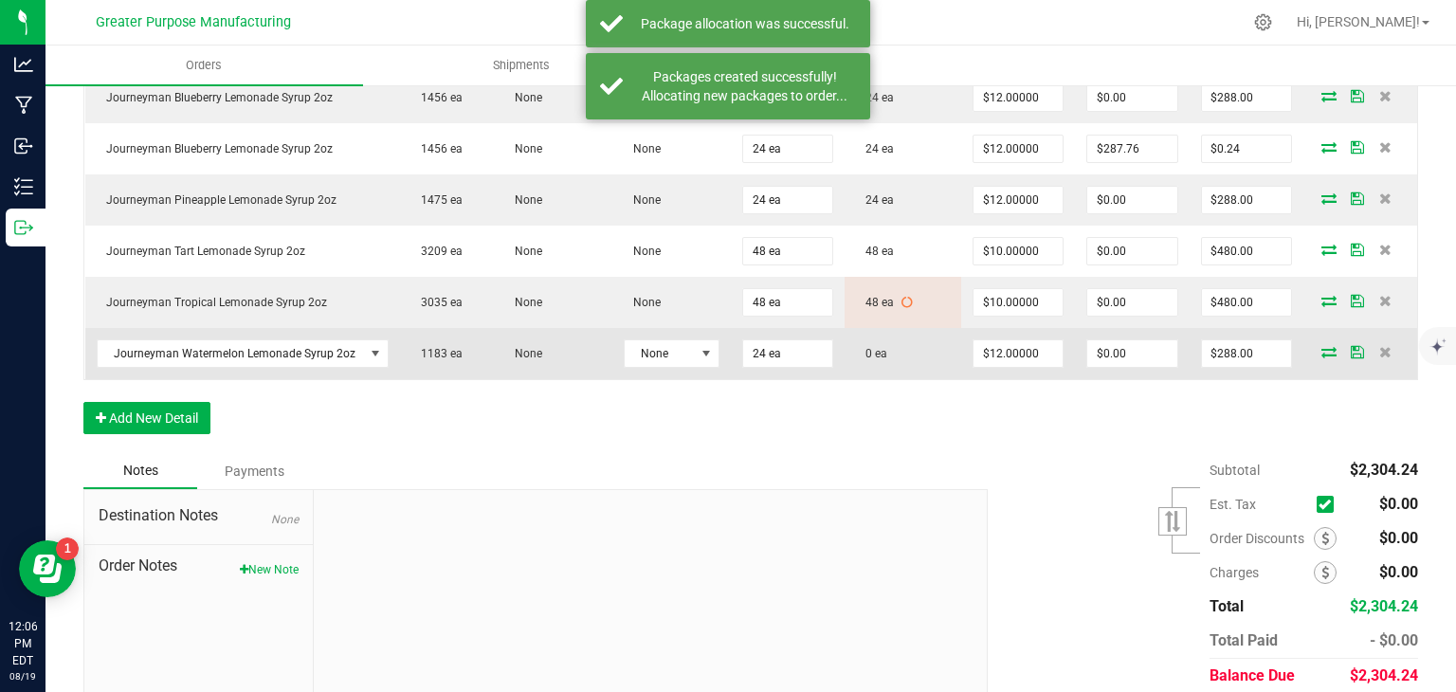
click at [1322, 354] on icon at bounding box center [1329, 351] width 15 height 11
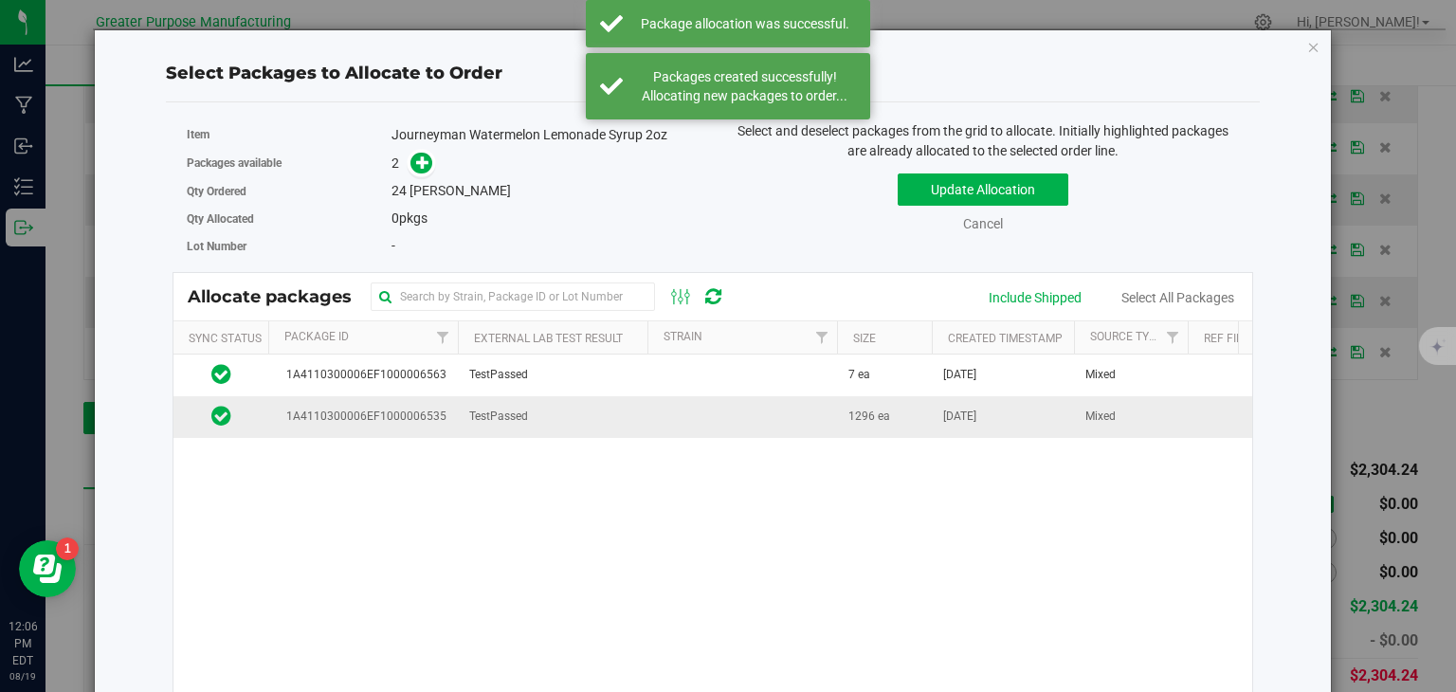
click at [487, 420] on span "TestPassed" at bounding box center [498, 417] width 59 height 18
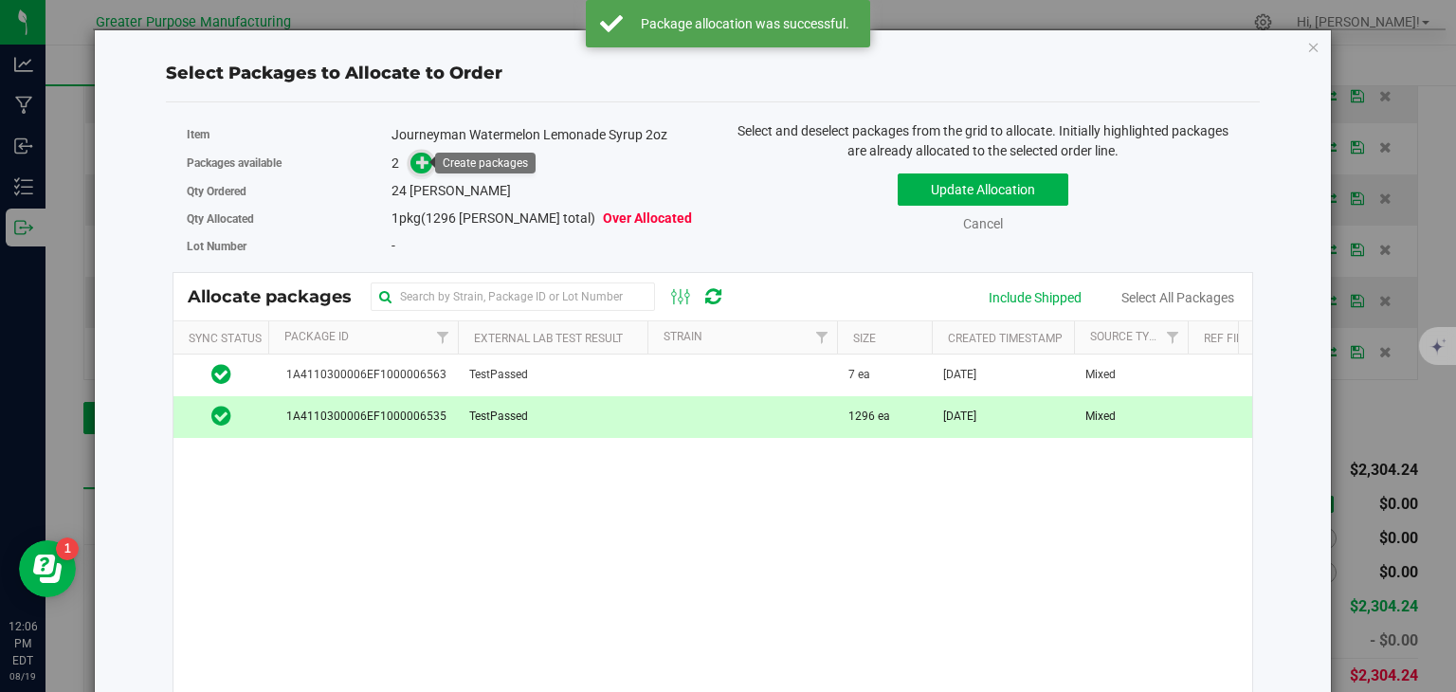
click at [425, 161] on icon at bounding box center [422, 161] width 13 height 13
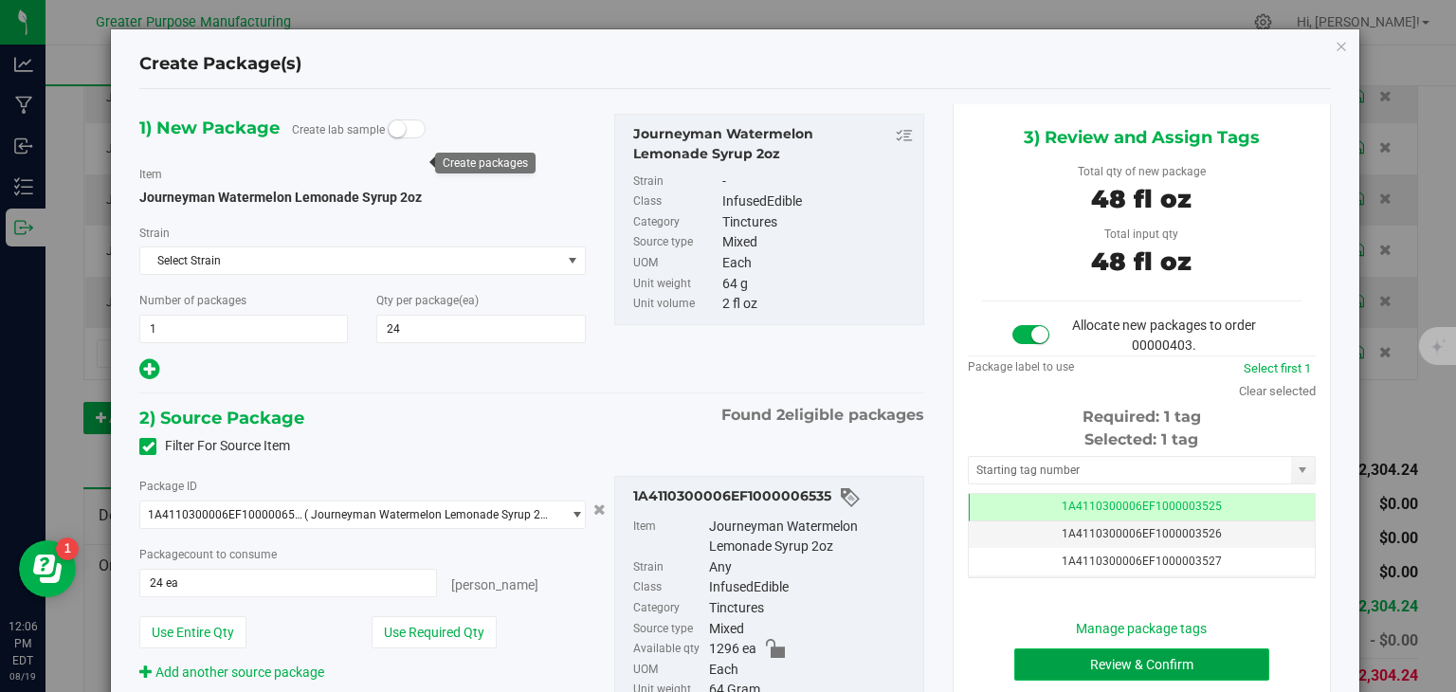
click at [1045, 672] on button "Review & Confirm" at bounding box center [1142, 665] width 255 height 32
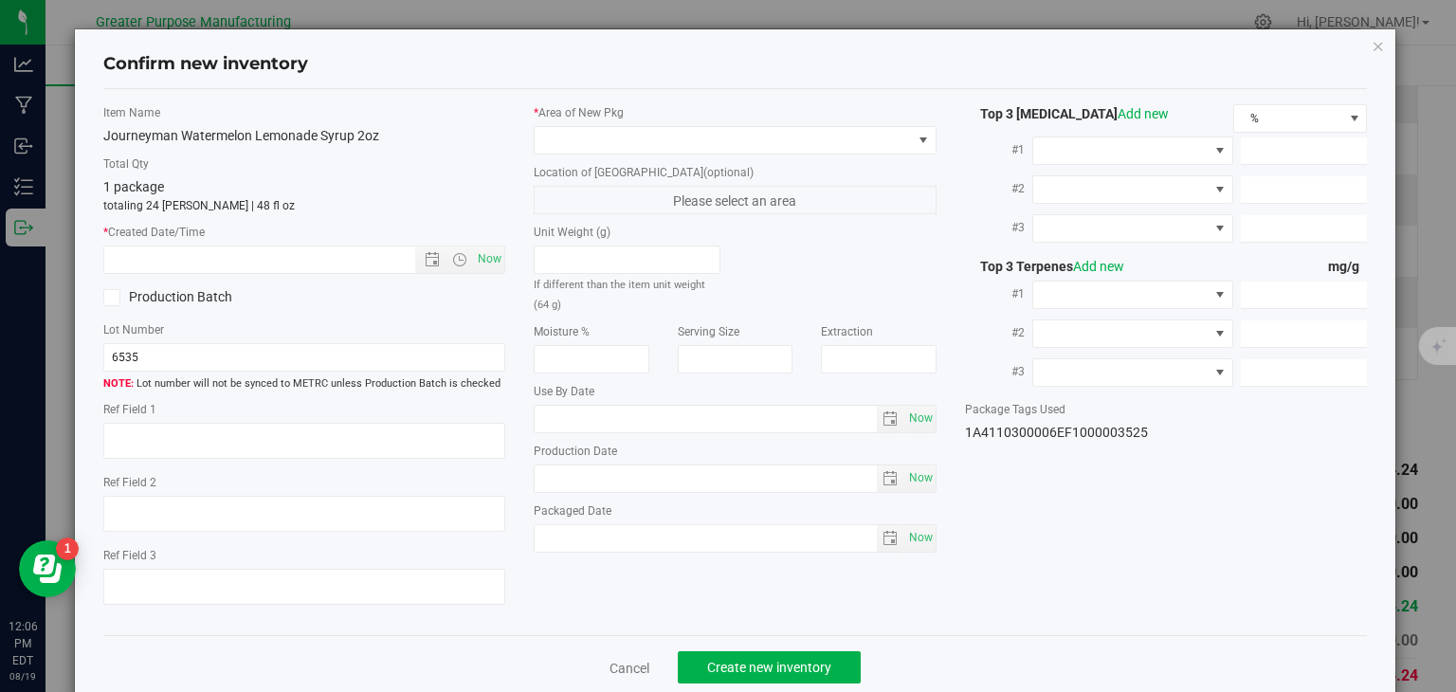
type input "2025-01-25"
type input "2025-07-25"
click at [477, 264] on span "Now" at bounding box center [490, 259] width 32 height 27
type input "8/19/2025 12:06 PM"
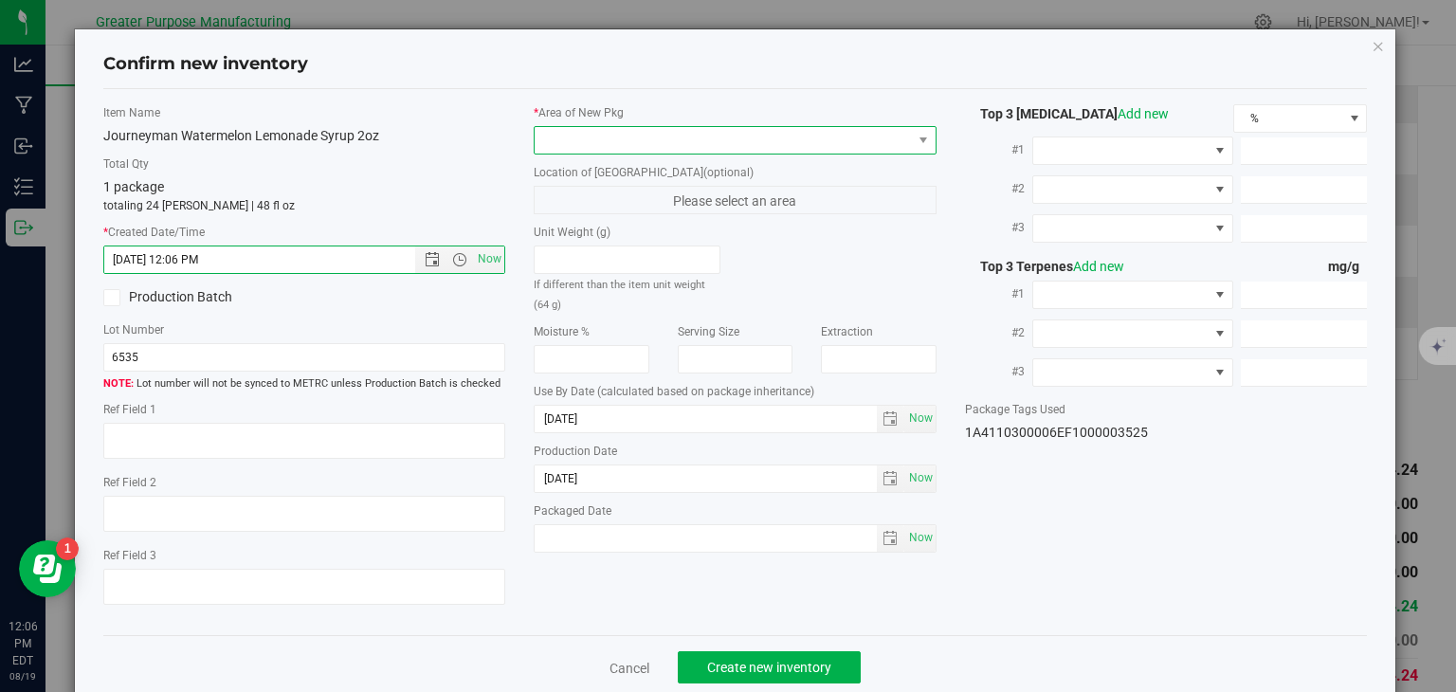
click at [600, 137] on span at bounding box center [723, 140] width 377 height 27
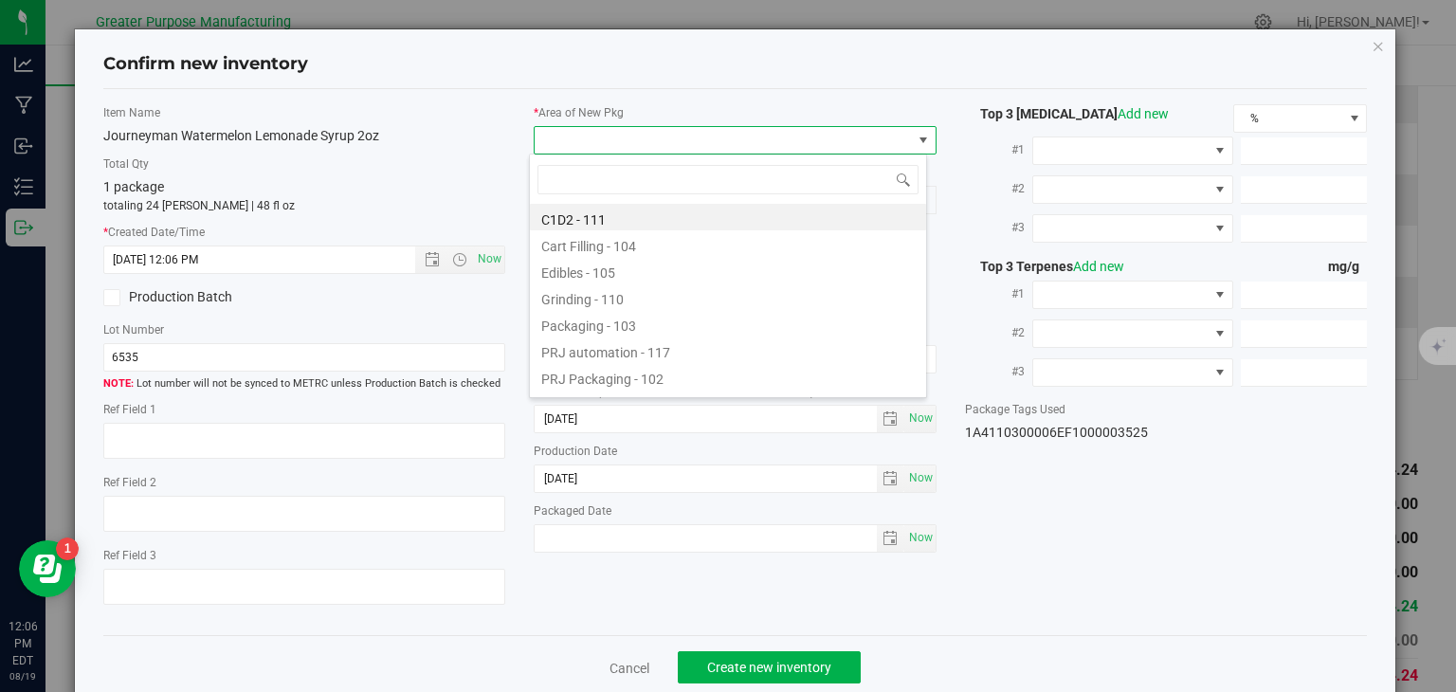
type input "108"
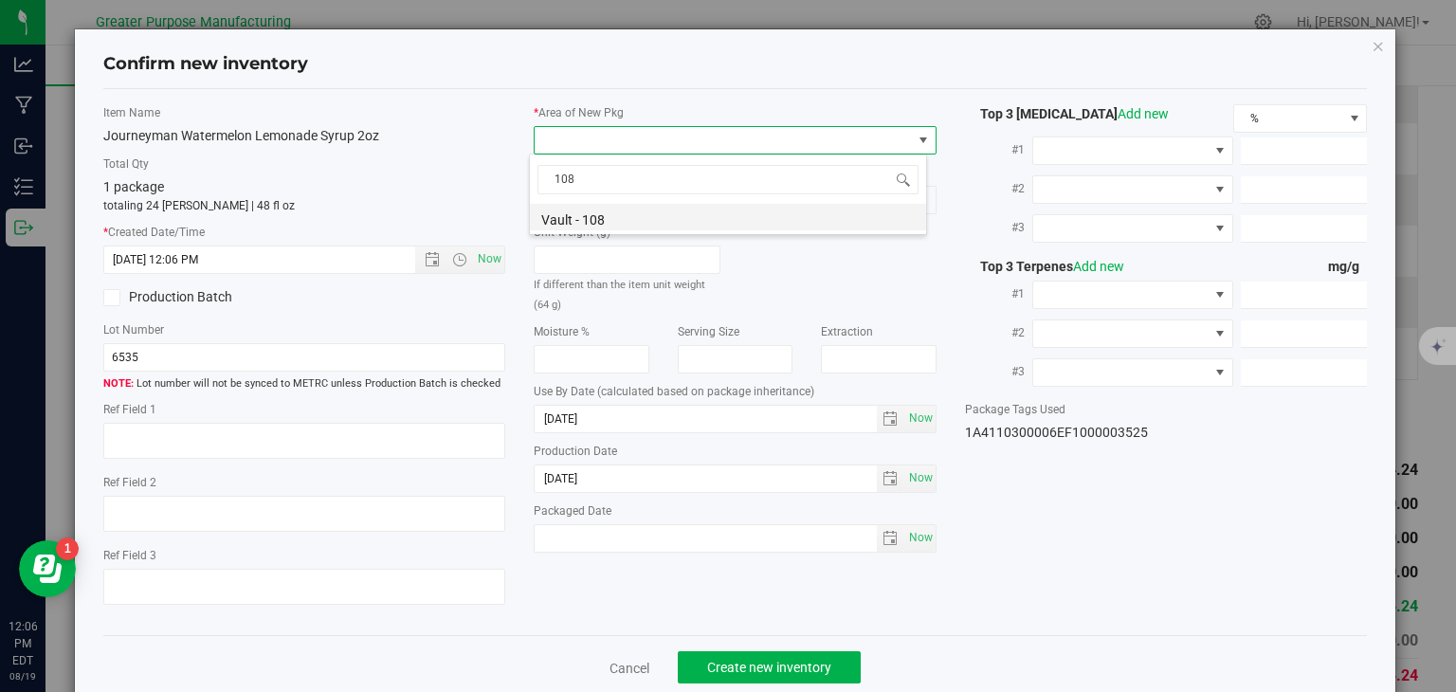
click at [580, 213] on li "Vault - 108" at bounding box center [728, 217] width 396 height 27
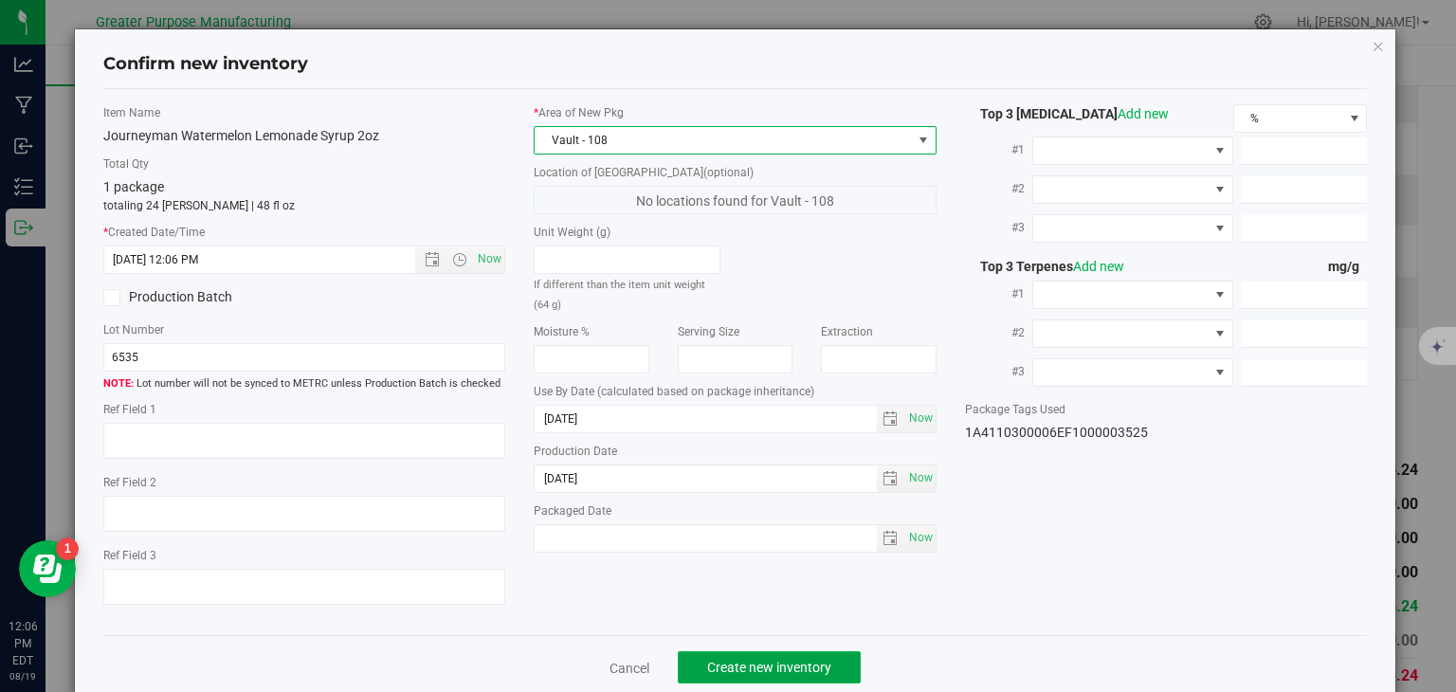
click at [746, 663] on span "Create new inventory" at bounding box center [769, 667] width 124 height 15
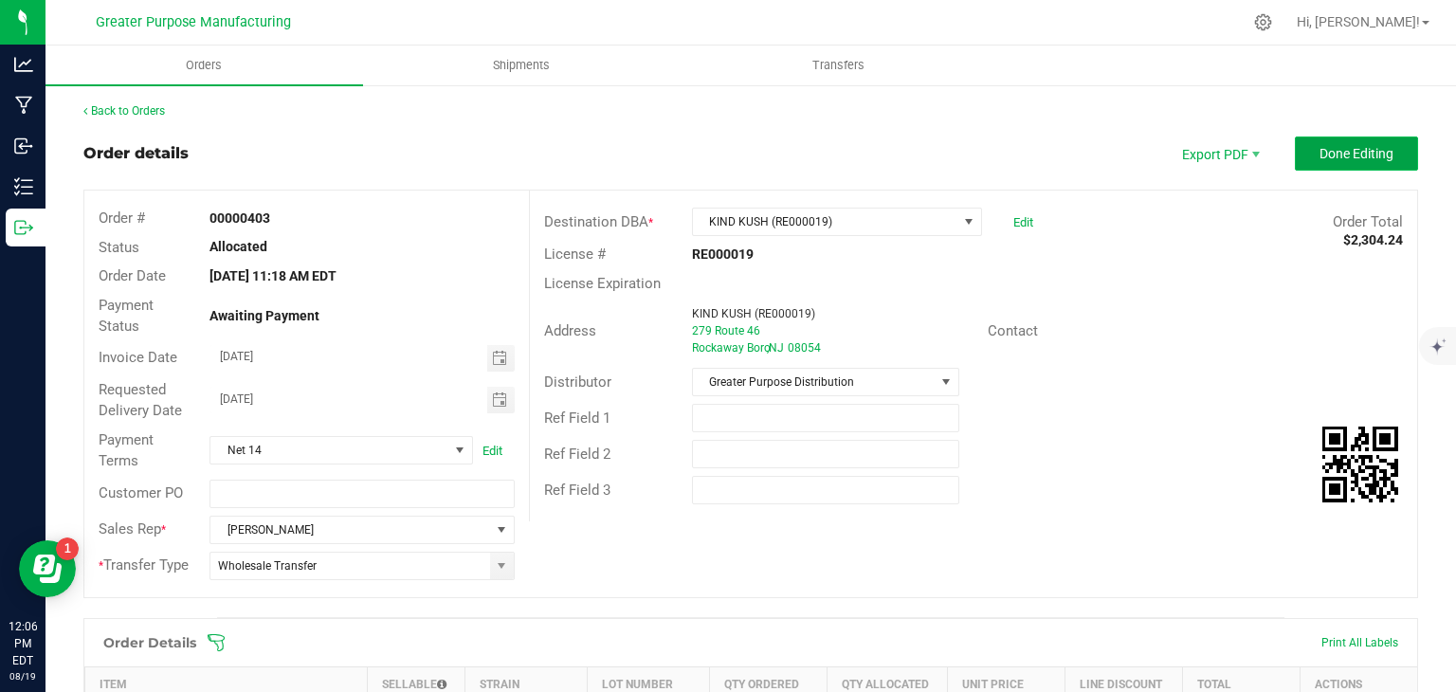
click at [1362, 155] on span "Done Editing" at bounding box center [1357, 153] width 74 height 15
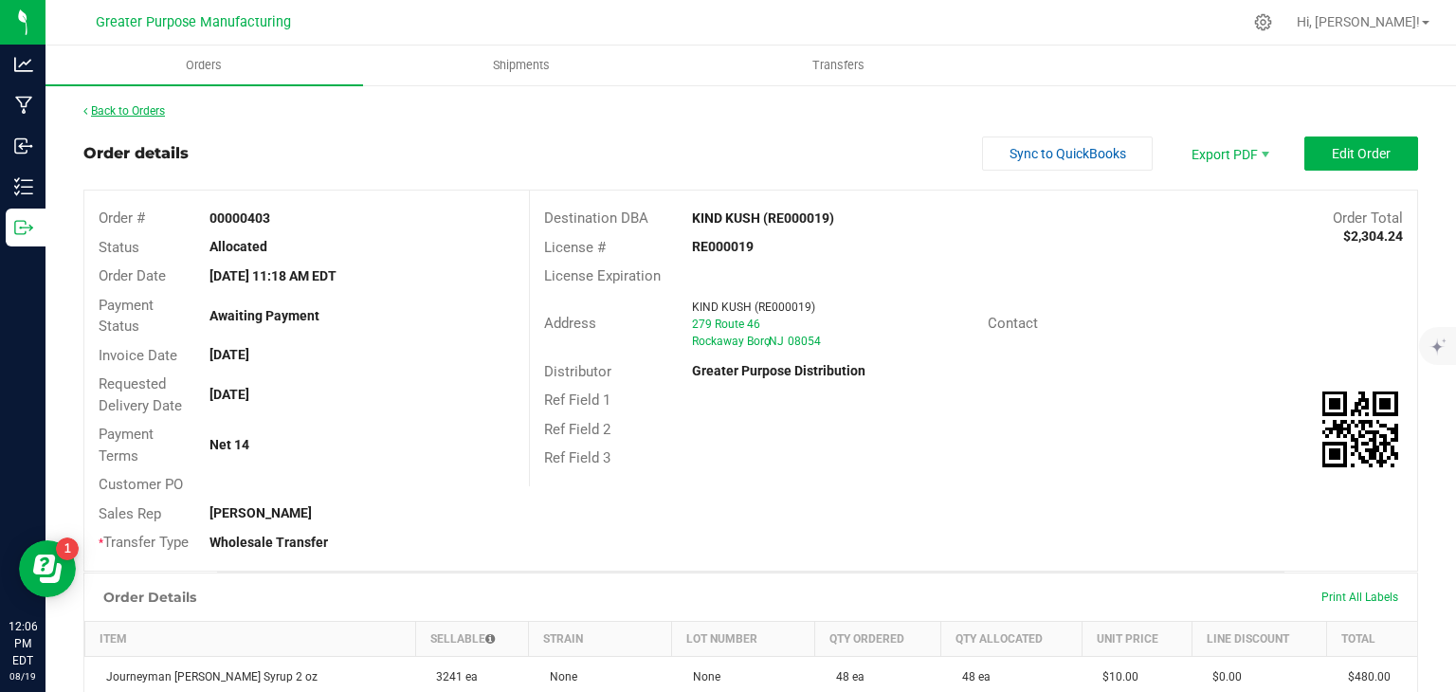
click at [141, 107] on link "Back to Orders" at bounding box center [124, 110] width 82 height 13
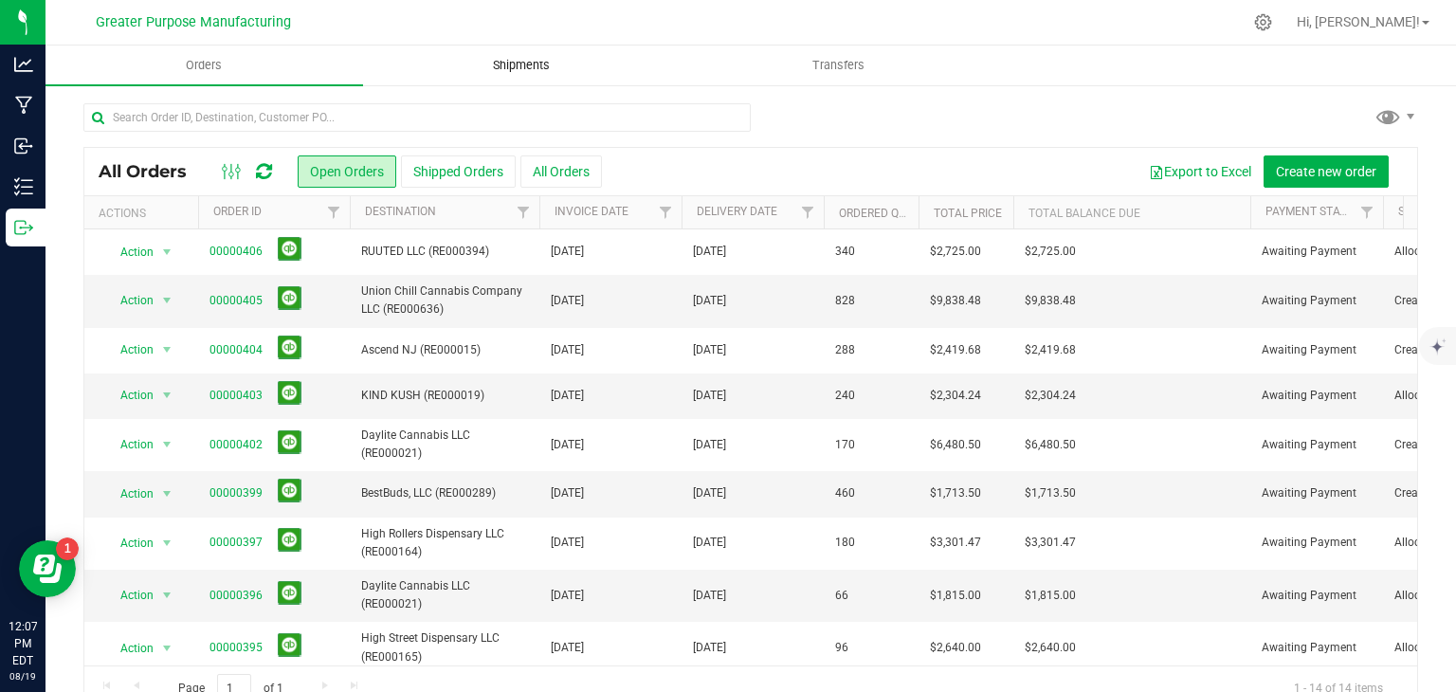
click at [540, 60] on span "Shipments" at bounding box center [521, 65] width 108 height 17
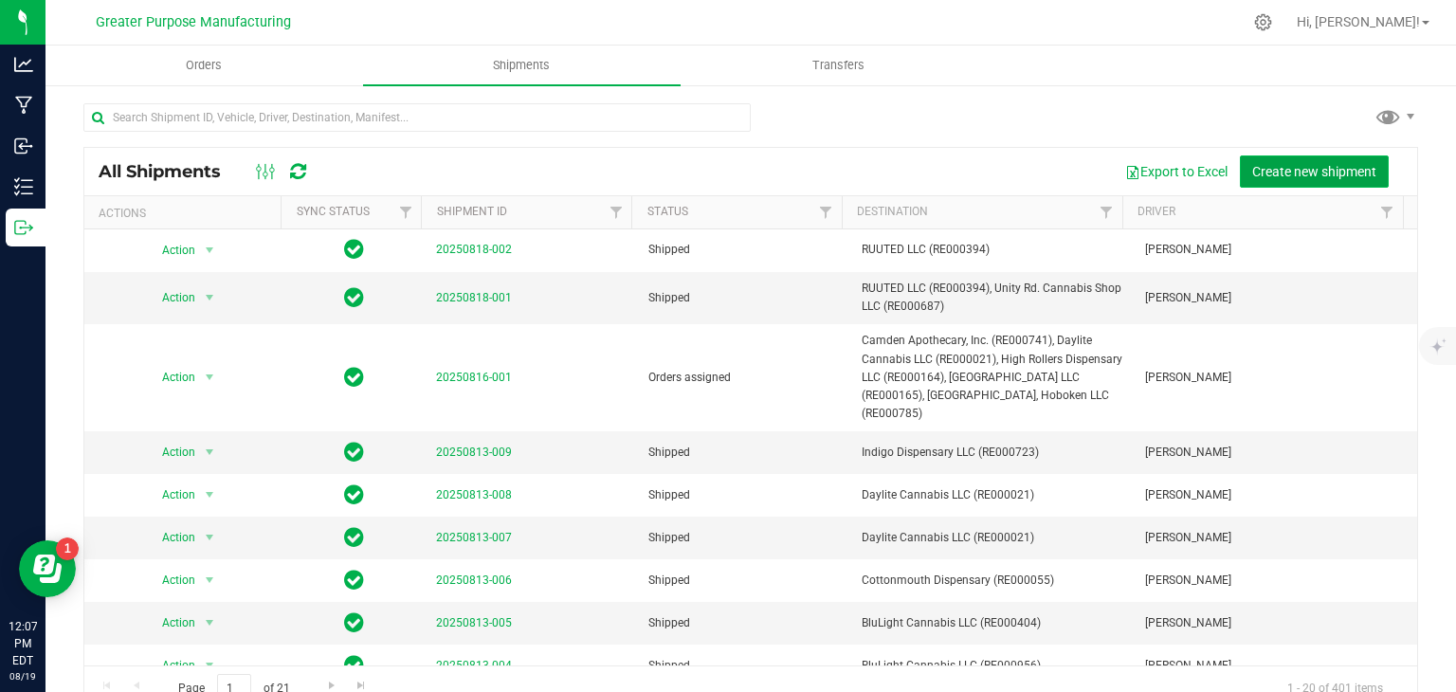
click at [1271, 167] on span "Create new shipment" at bounding box center [1315, 171] width 124 height 15
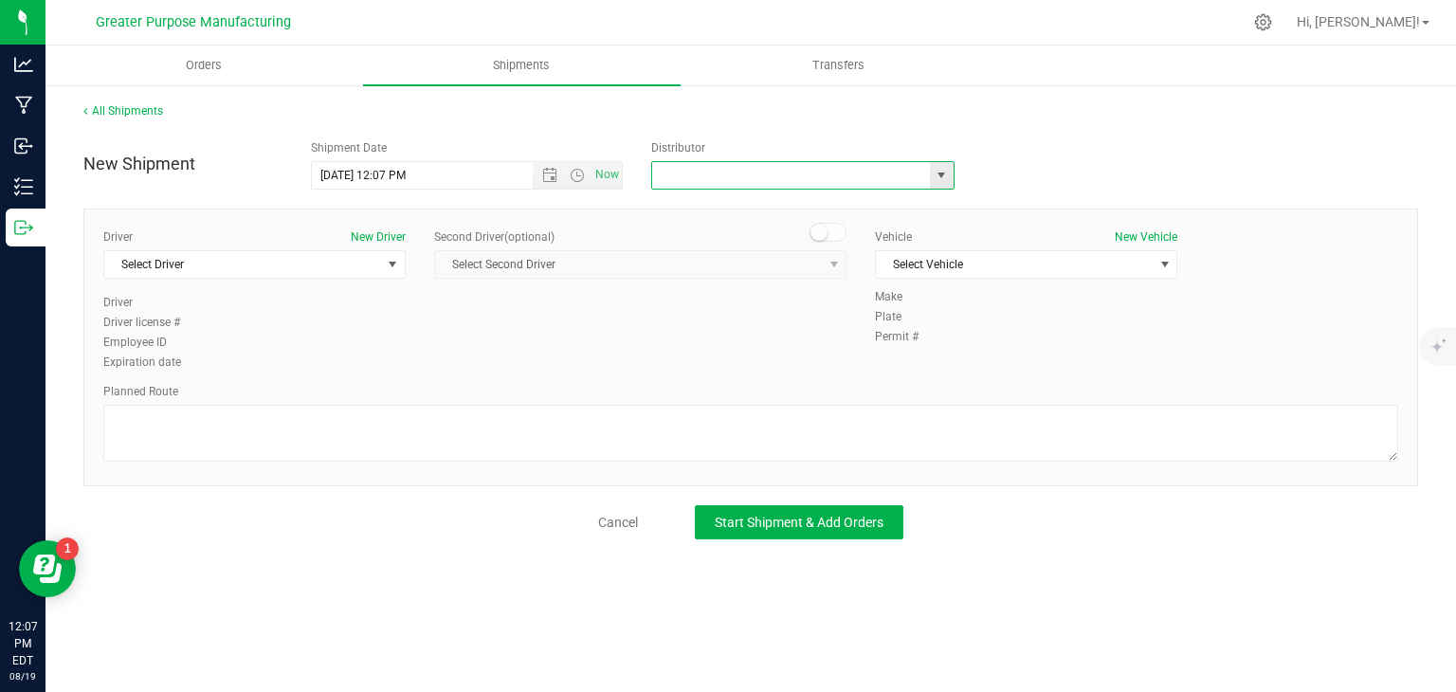
click at [705, 182] on input "text" at bounding box center [786, 175] width 269 height 27
click at [703, 205] on li "Greater Purpose Distribution" at bounding box center [803, 207] width 302 height 28
type input "Greater Purpose Distribution"
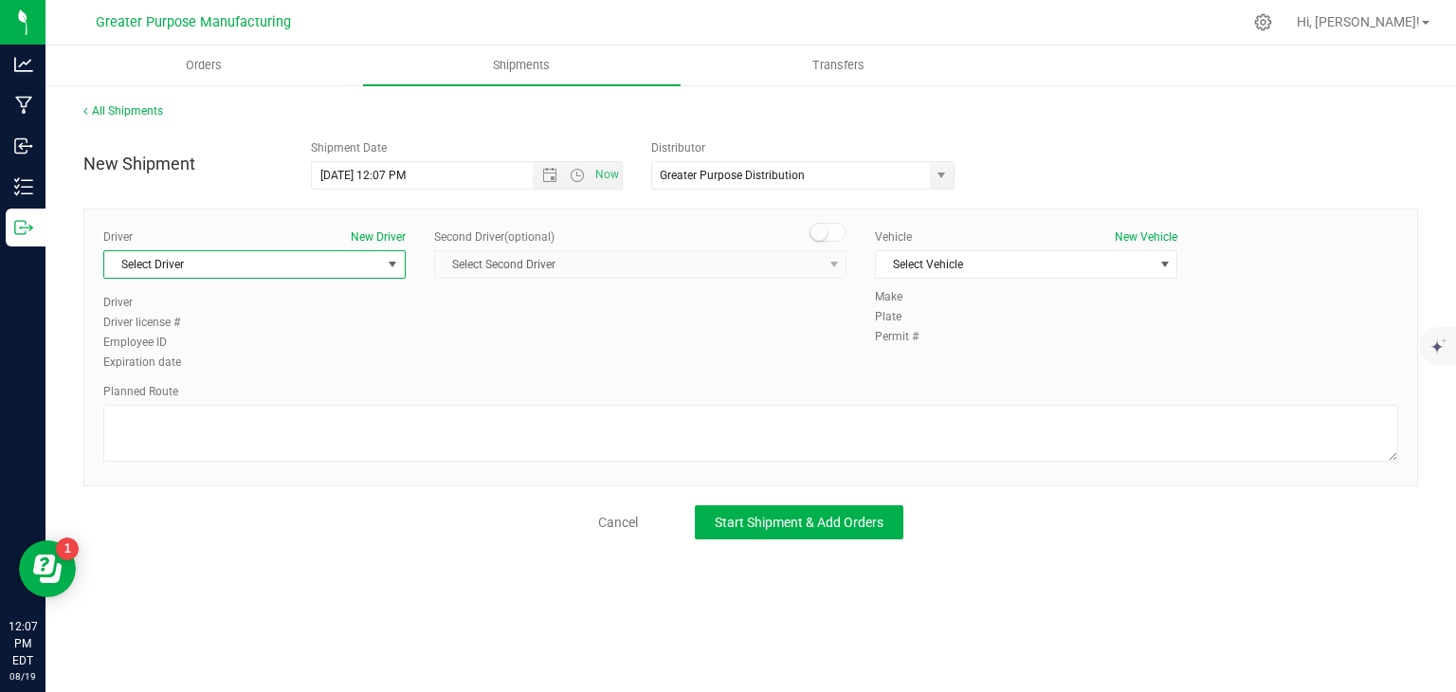
click at [322, 269] on span "Select Driver" at bounding box center [242, 264] width 277 height 27
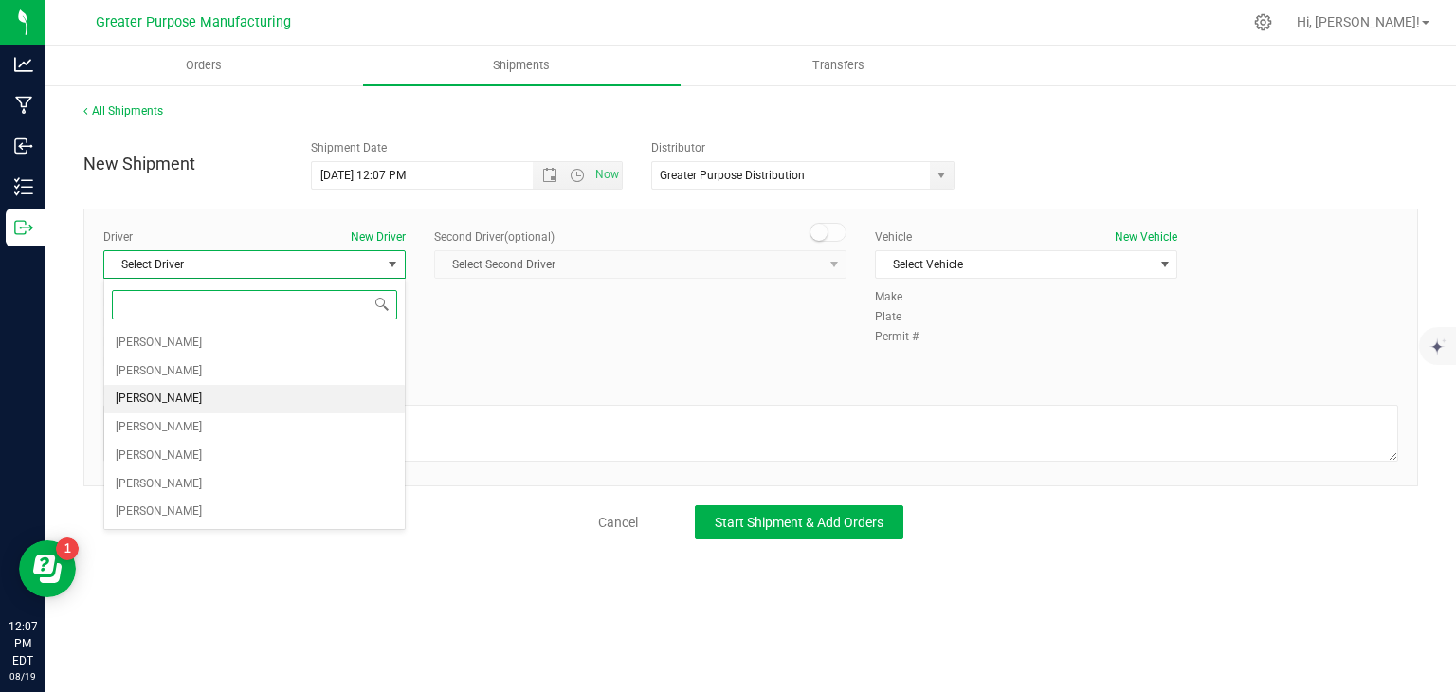
click at [214, 399] on li "Veronica Figueroa" at bounding box center [254, 399] width 301 height 28
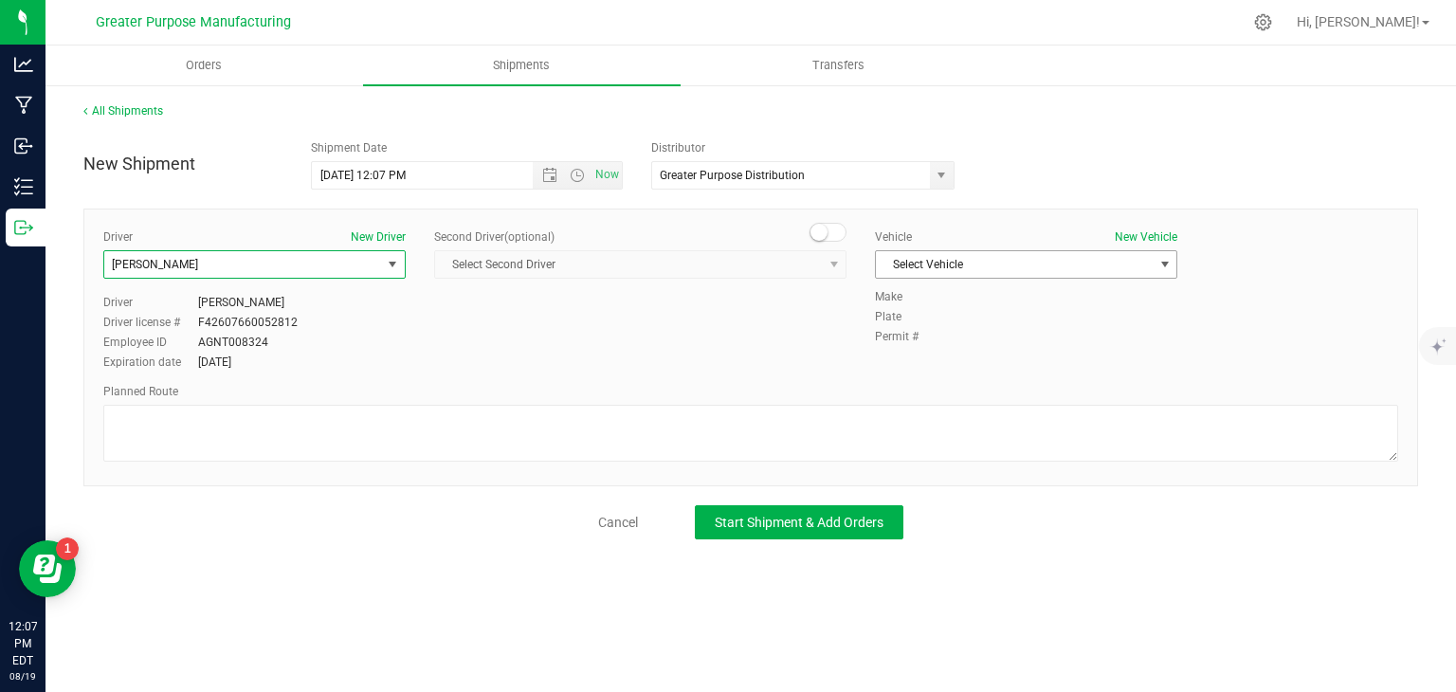
click at [967, 259] on span "Select Vehicle" at bounding box center [1014, 264] width 277 height 27
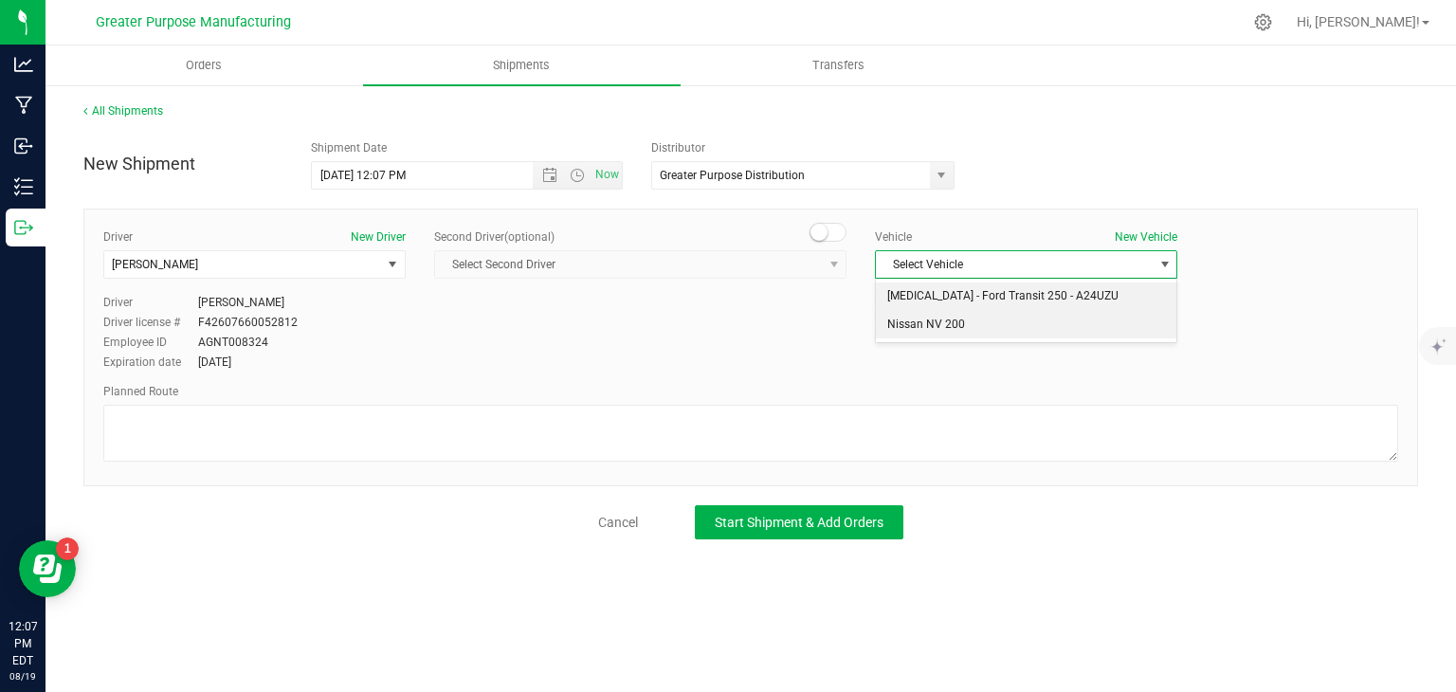
click at [944, 319] on li "Nissan NV 200" at bounding box center [1026, 325] width 301 height 28
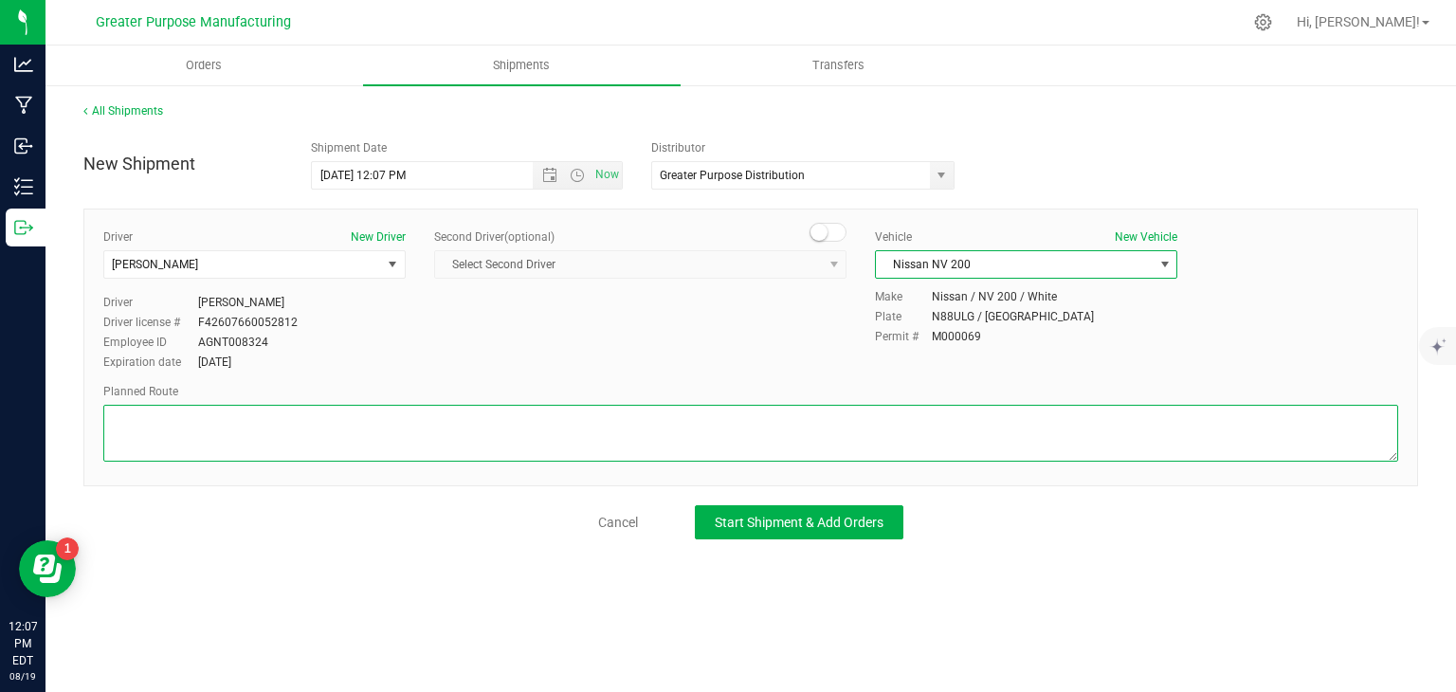
click at [784, 448] on textarea at bounding box center [750, 433] width 1295 height 57
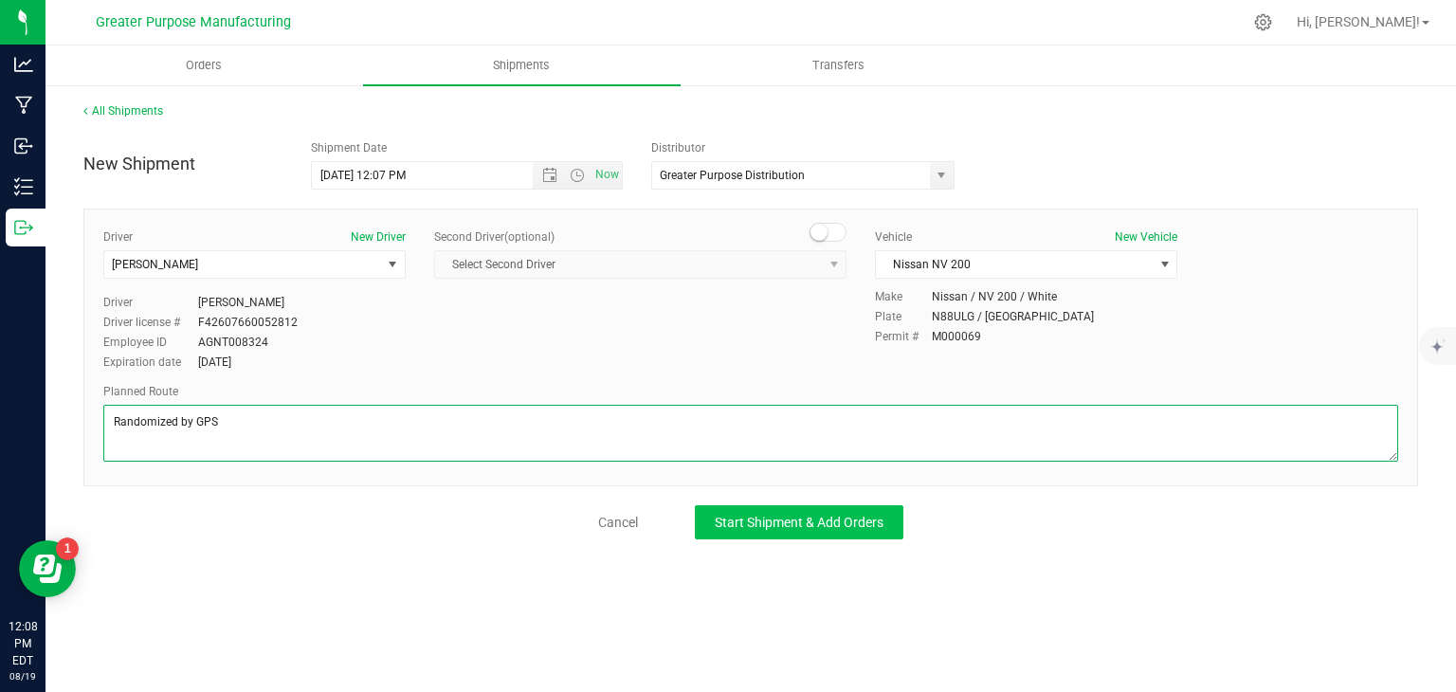
type textarea "Randomized by GPS"
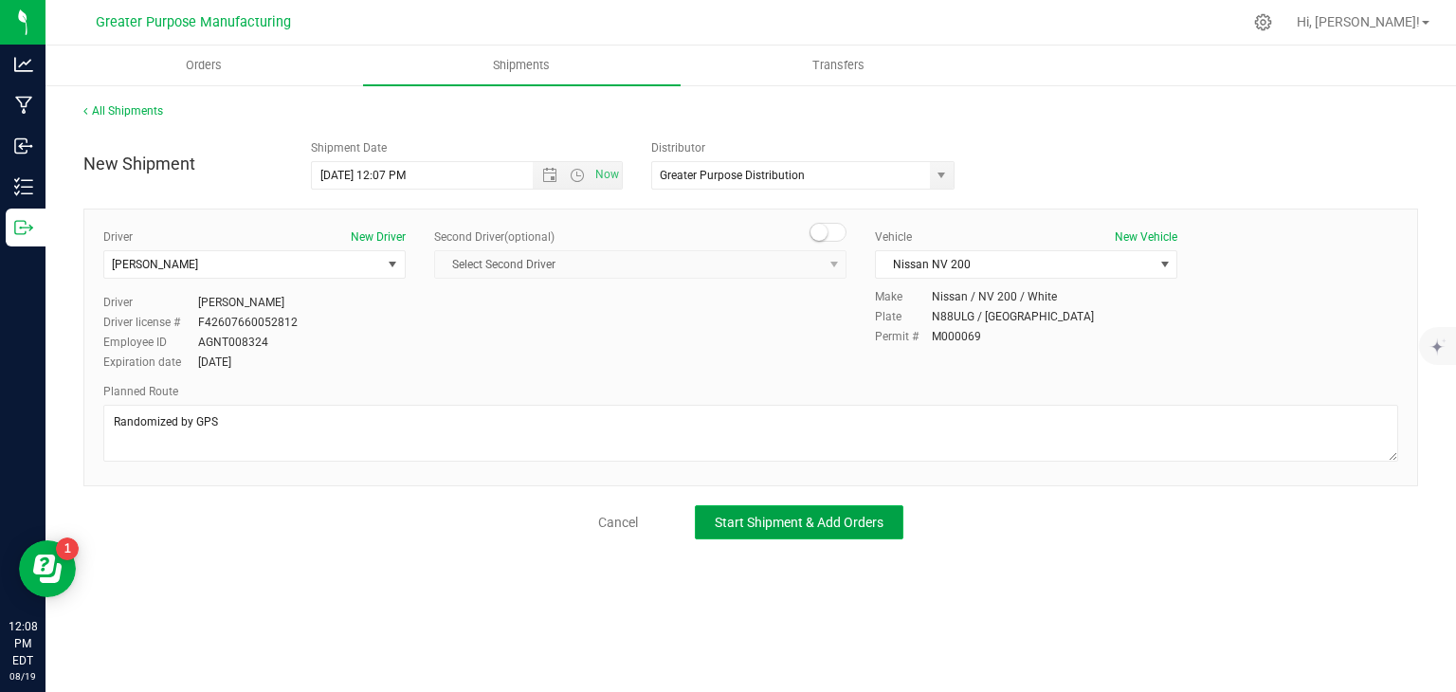
click at [793, 533] on button "Start Shipment & Add Orders" at bounding box center [799, 522] width 209 height 34
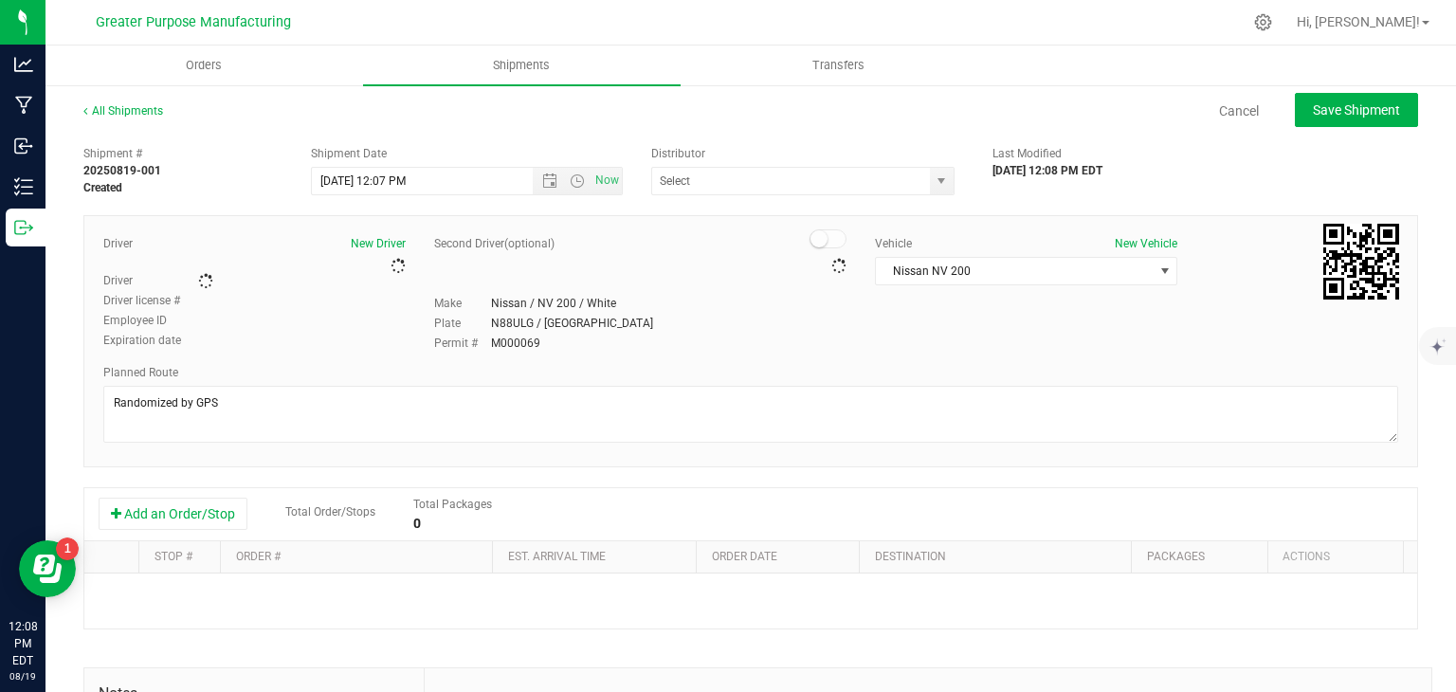
type input "Greater Purpose Distribution"
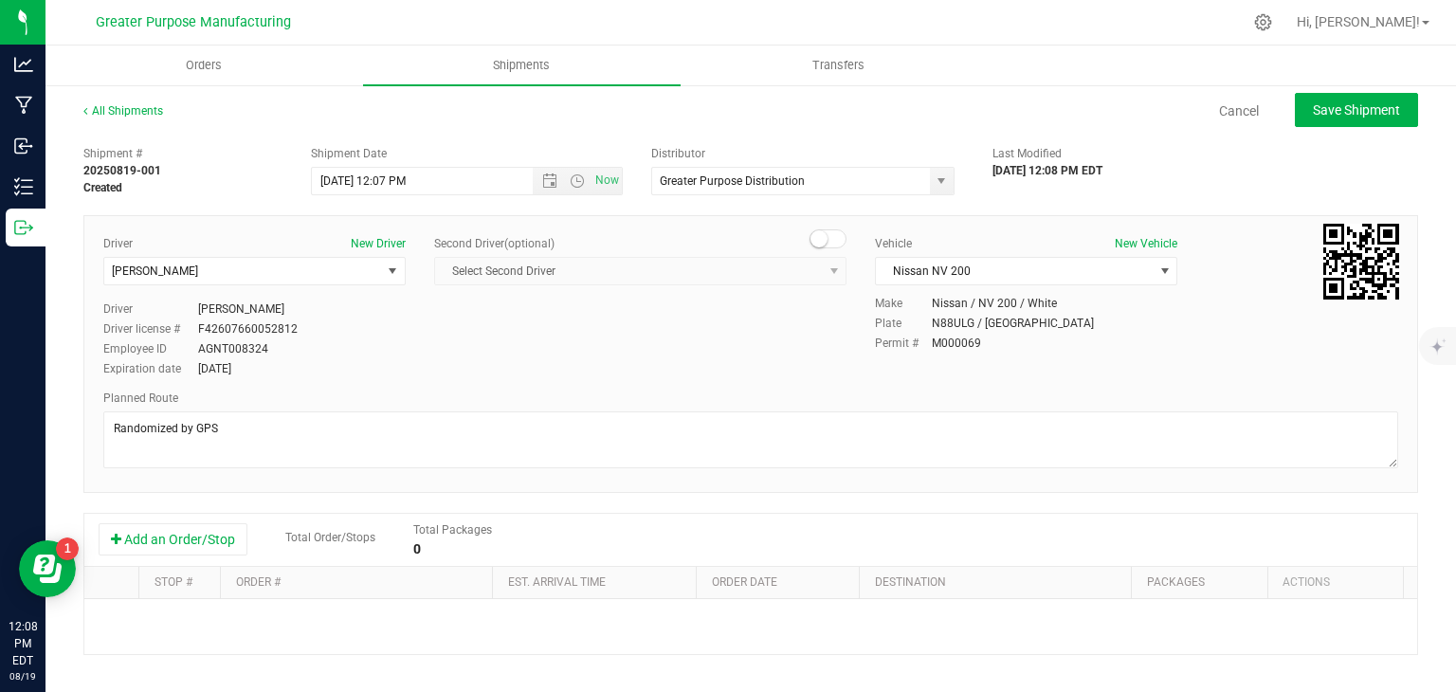
scroll to position [119, 0]
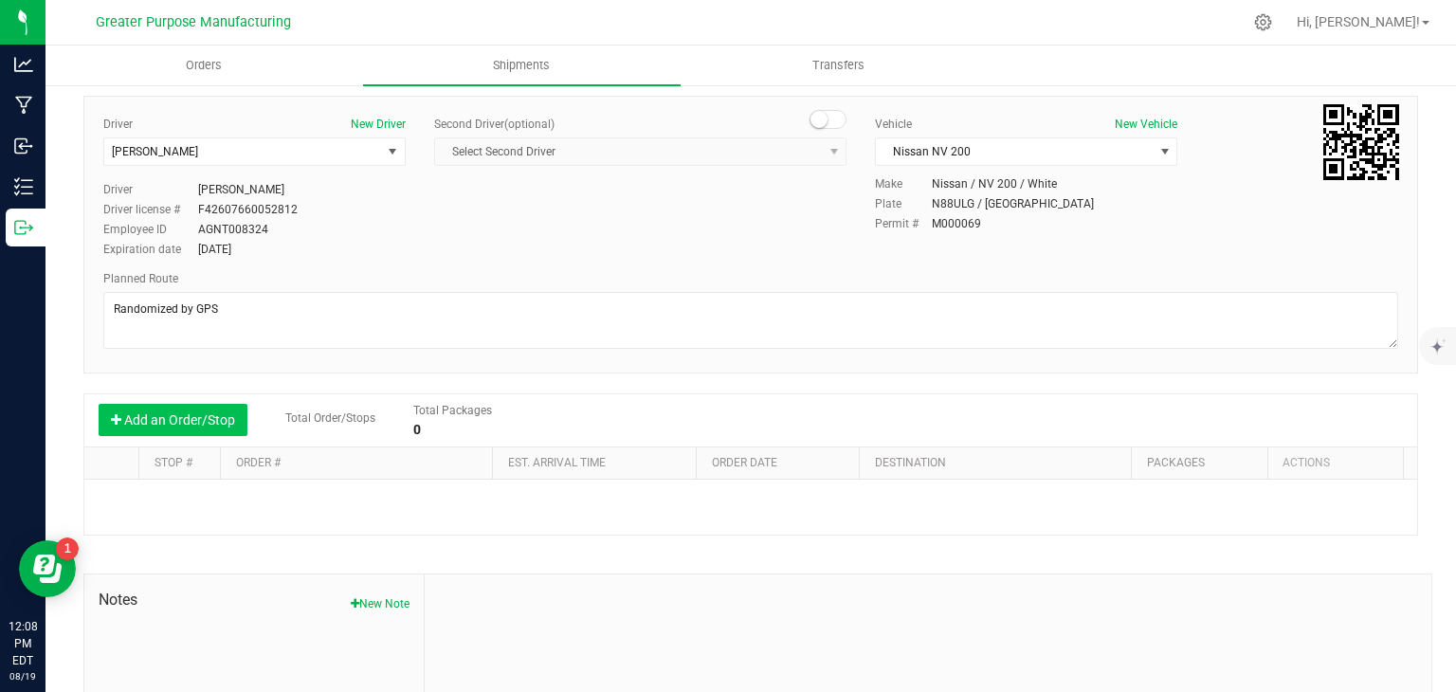
click at [215, 425] on button "Add an Order/Stop" at bounding box center [173, 420] width 149 height 32
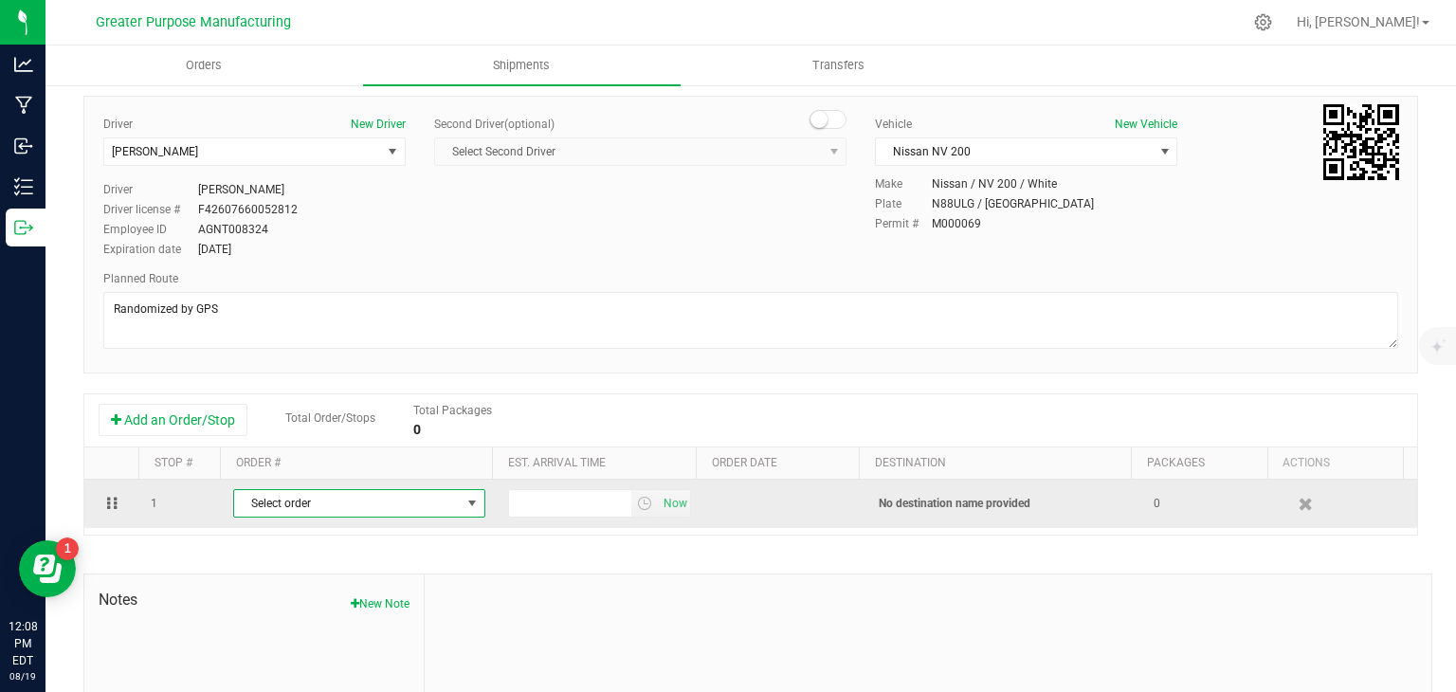
click at [343, 502] on span "Select order" at bounding box center [347, 503] width 227 height 27
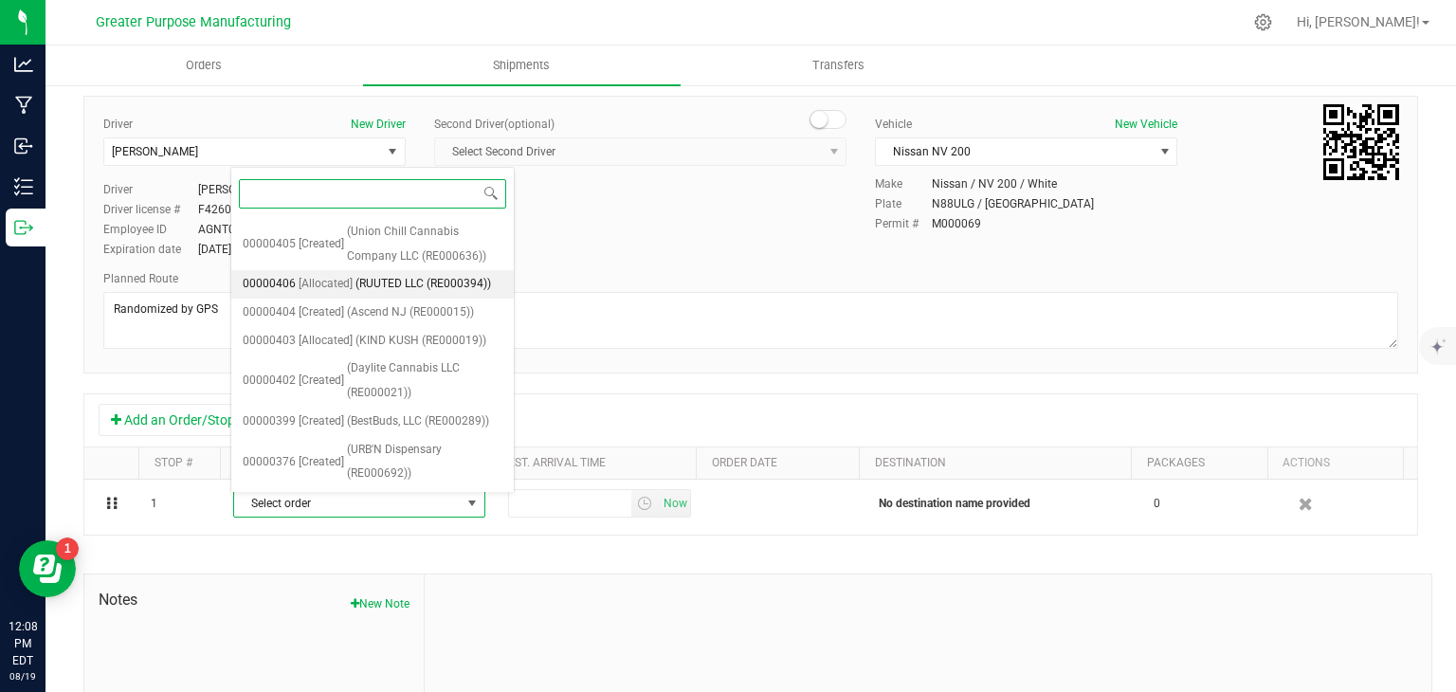
click at [329, 282] on span "[Allocated]" at bounding box center [326, 284] width 54 height 25
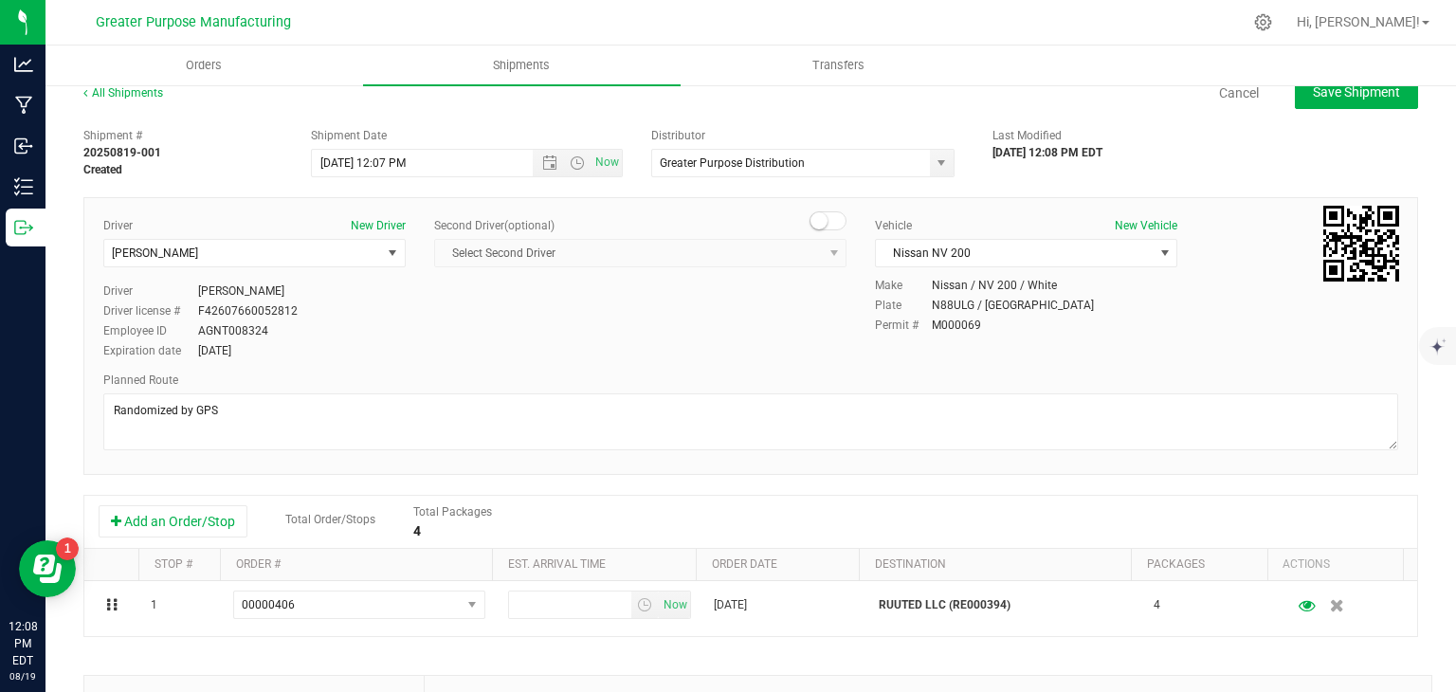
scroll to position [0, 0]
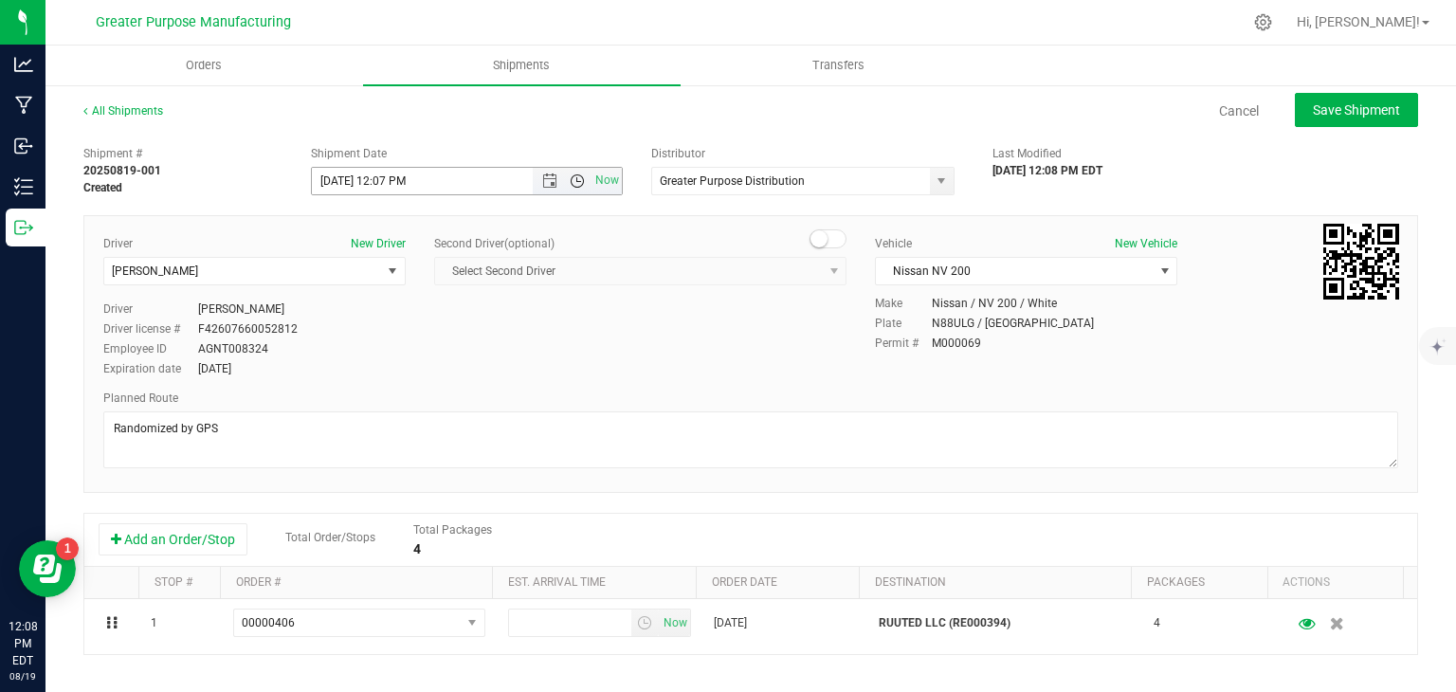
click at [571, 181] on span "Open the time view" at bounding box center [577, 181] width 15 height 15
click at [359, 260] on li "2:00 PM" at bounding box center [461, 260] width 305 height 25
click at [1305, 119] on button "Save Shipment" at bounding box center [1356, 110] width 123 height 34
type input "8/19/2025 6:00 PM"
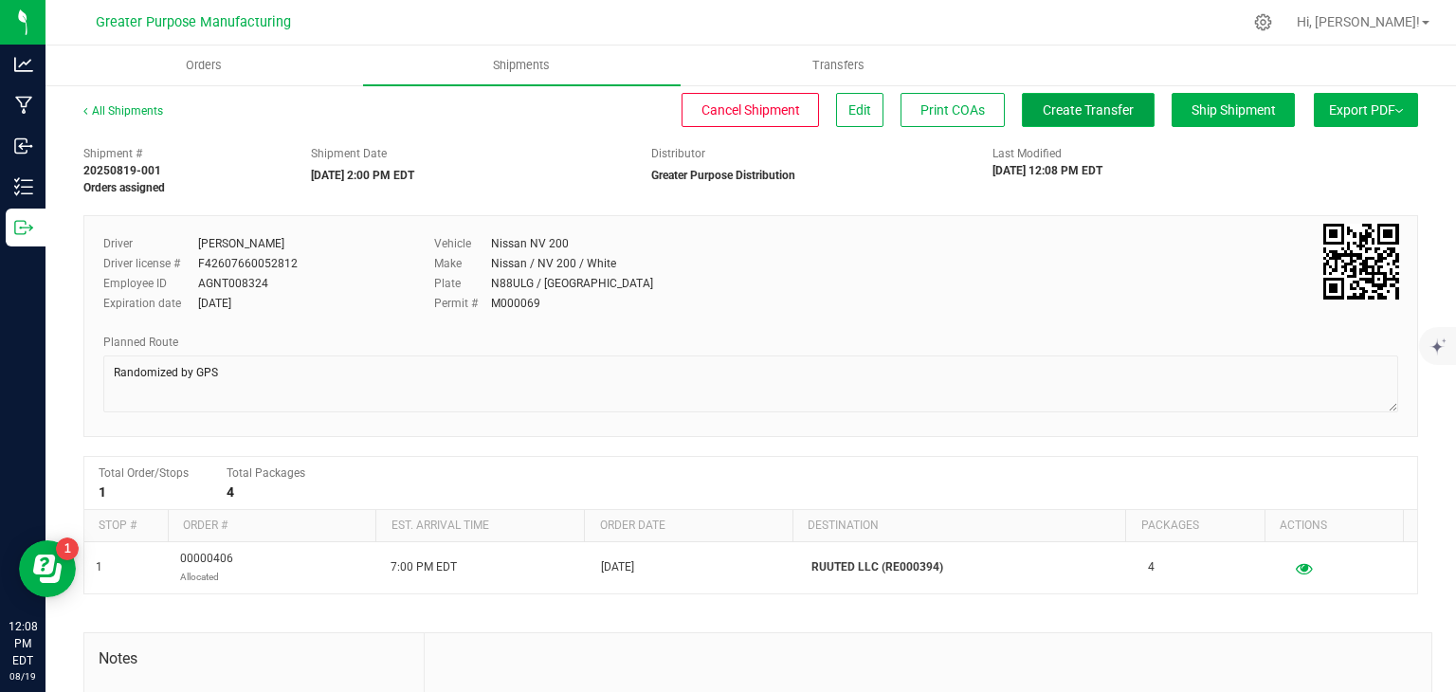
click at [1064, 106] on span "Create Transfer" at bounding box center [1088, 109] width 91 height 15
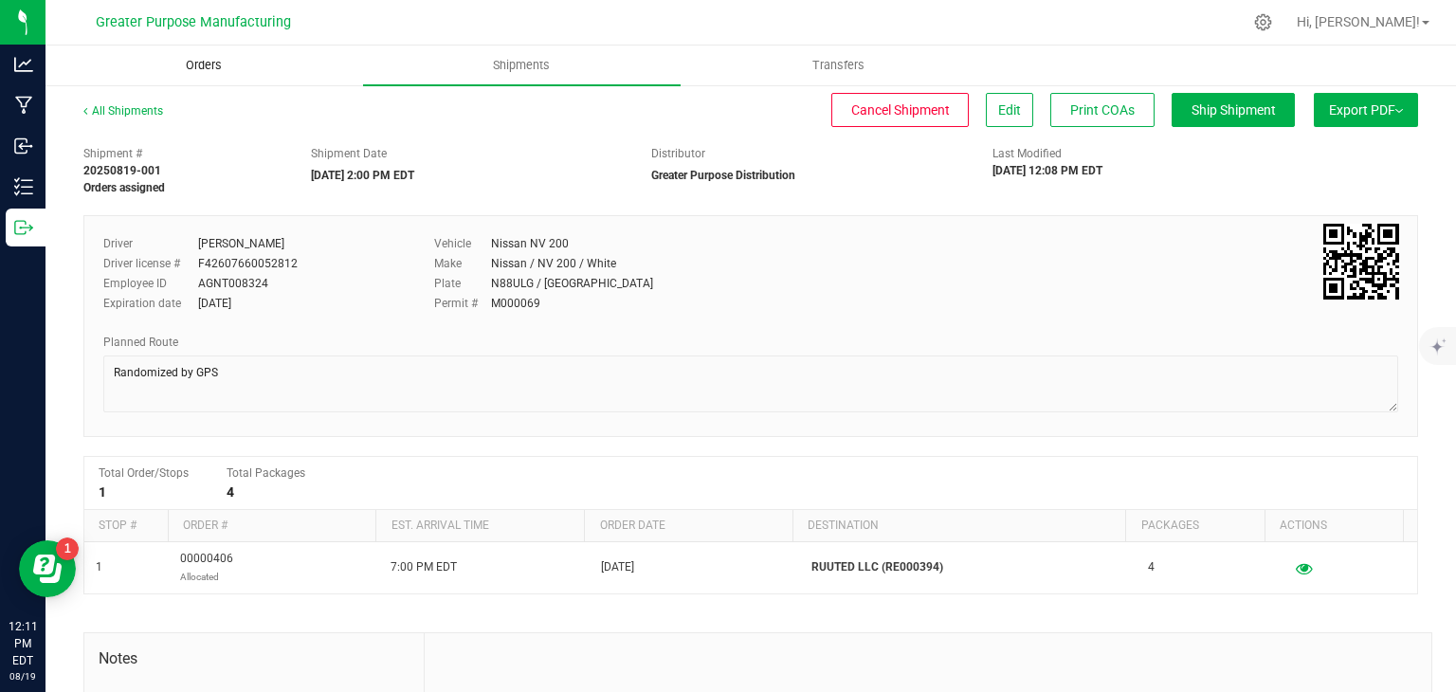
click at [192, 60] on span "Orders" at bounding box center [203, 65] width 87 height 17
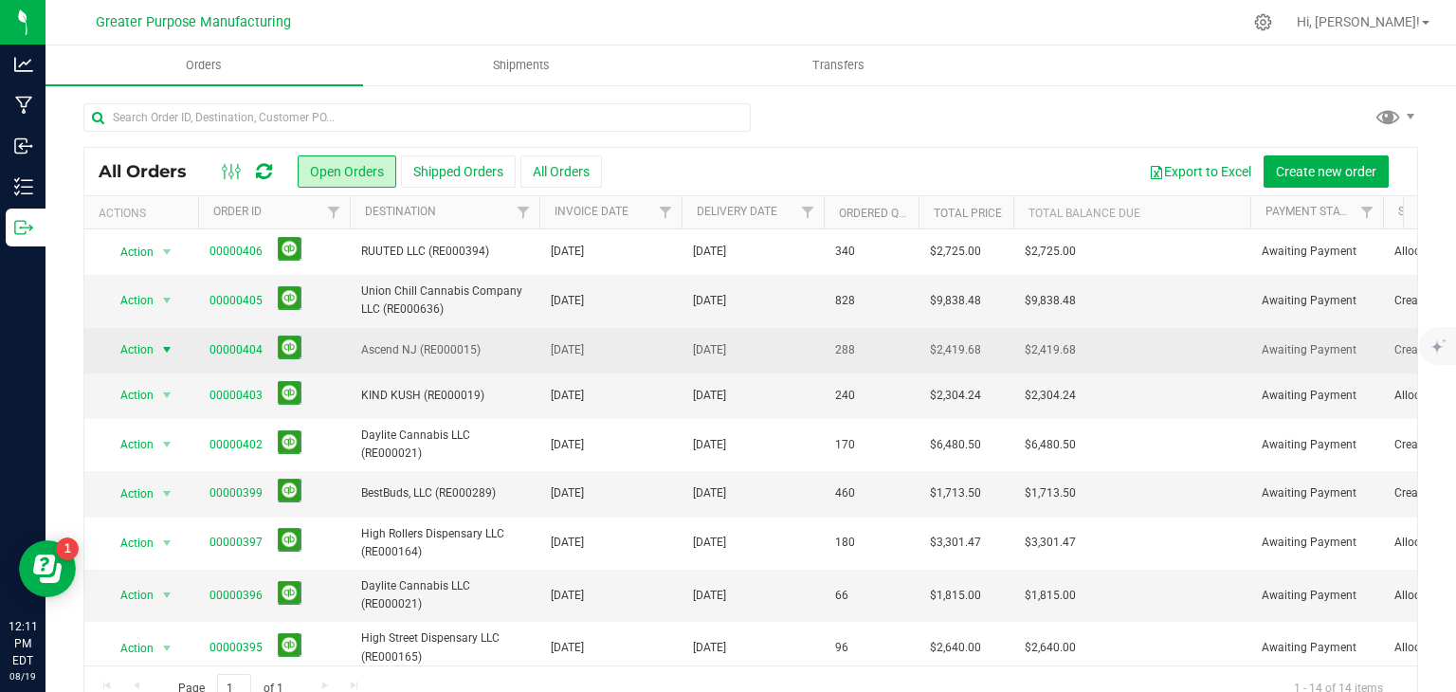
click at [164, 354] on span "select" at bounding box center [166, 349] width 15 height 15
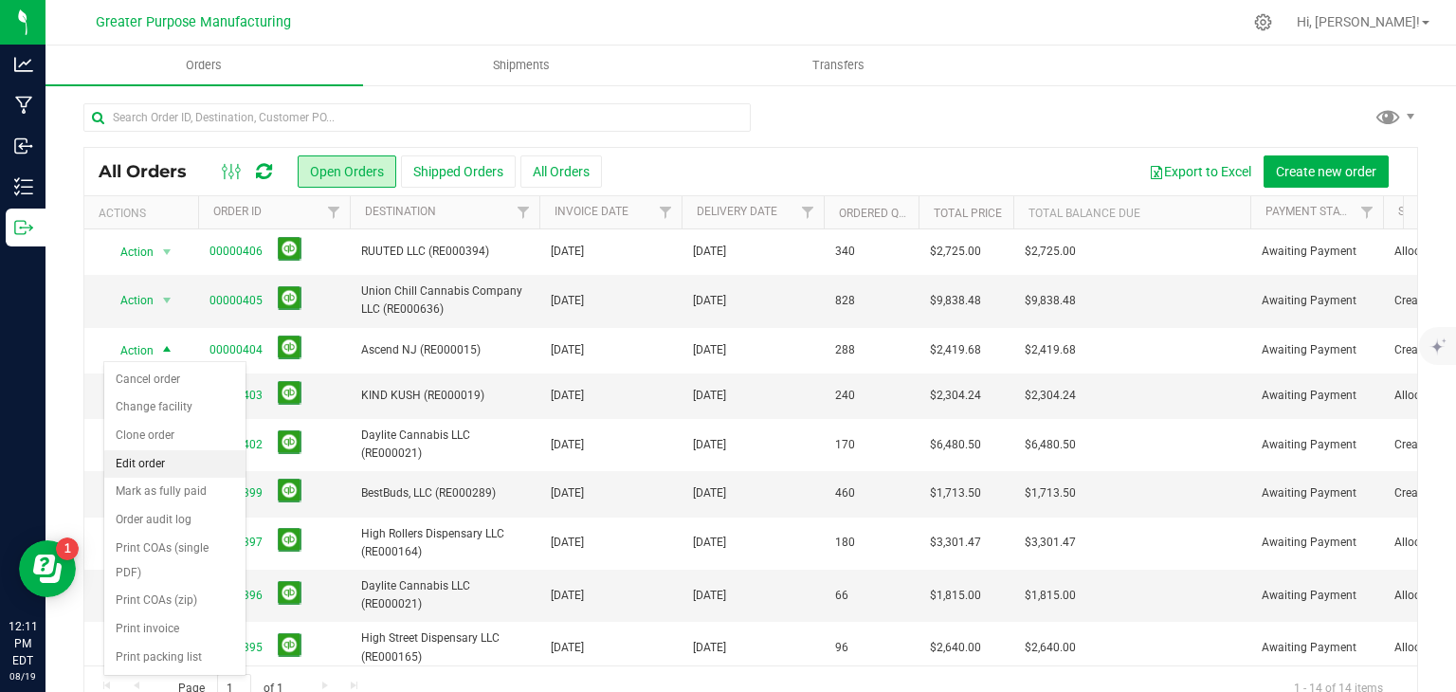
click at [171, 464] on li "Edit order" at bounding box center [174, 464] width 141 height 28
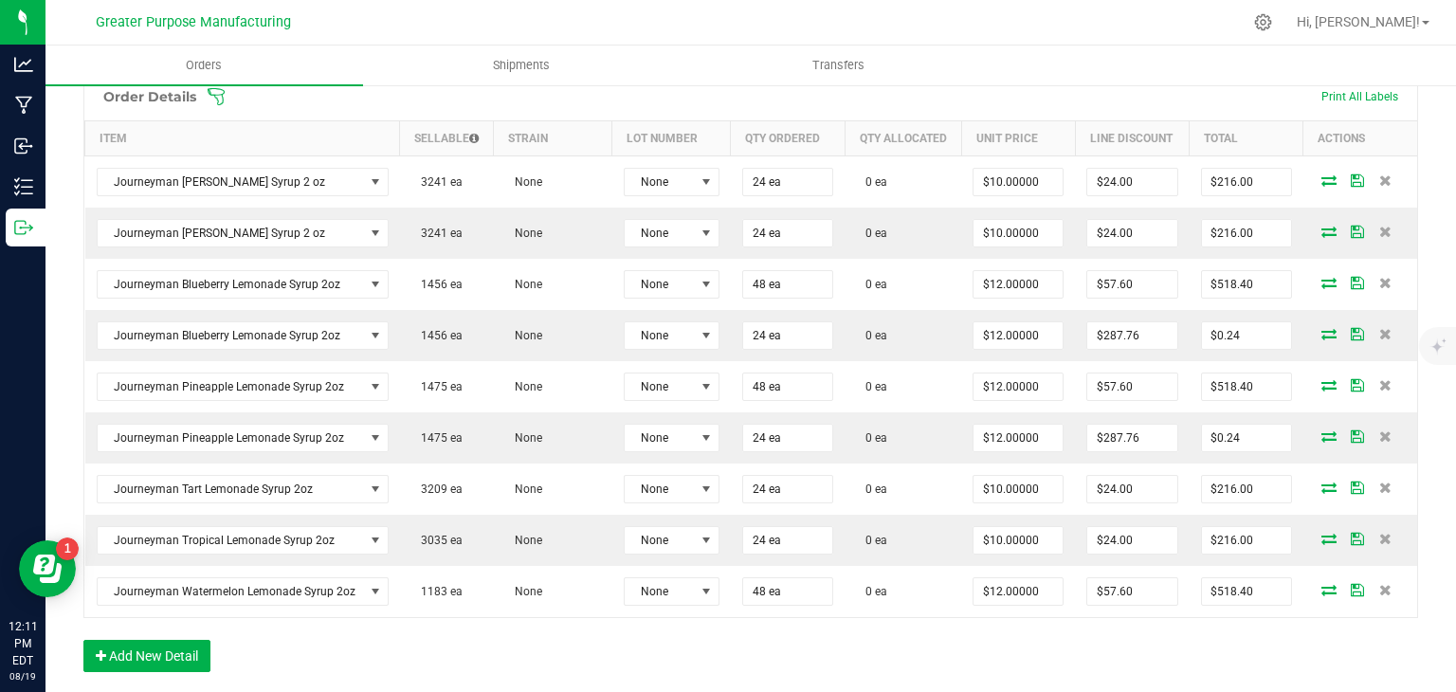
scroll to position [544, 0]
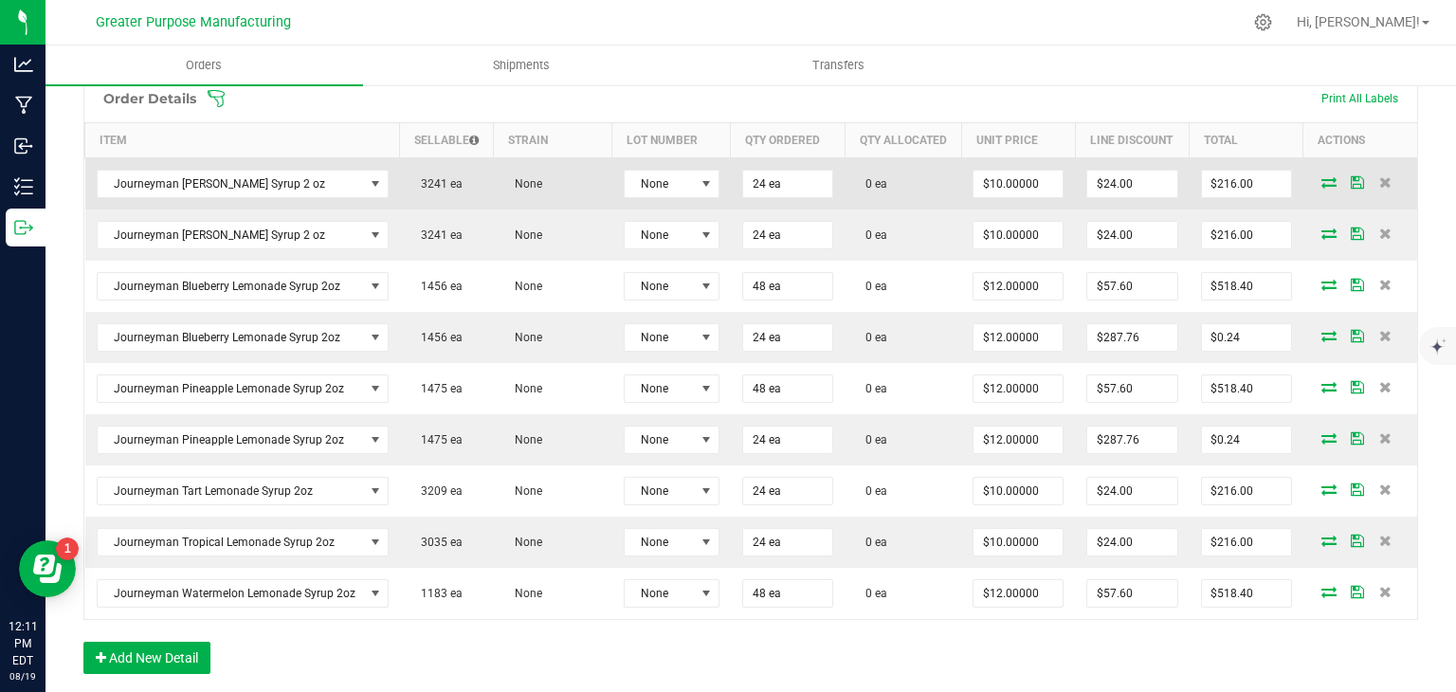
click at [1322, 188] on icon at bounding box center [1329, 181] width 15 height 11
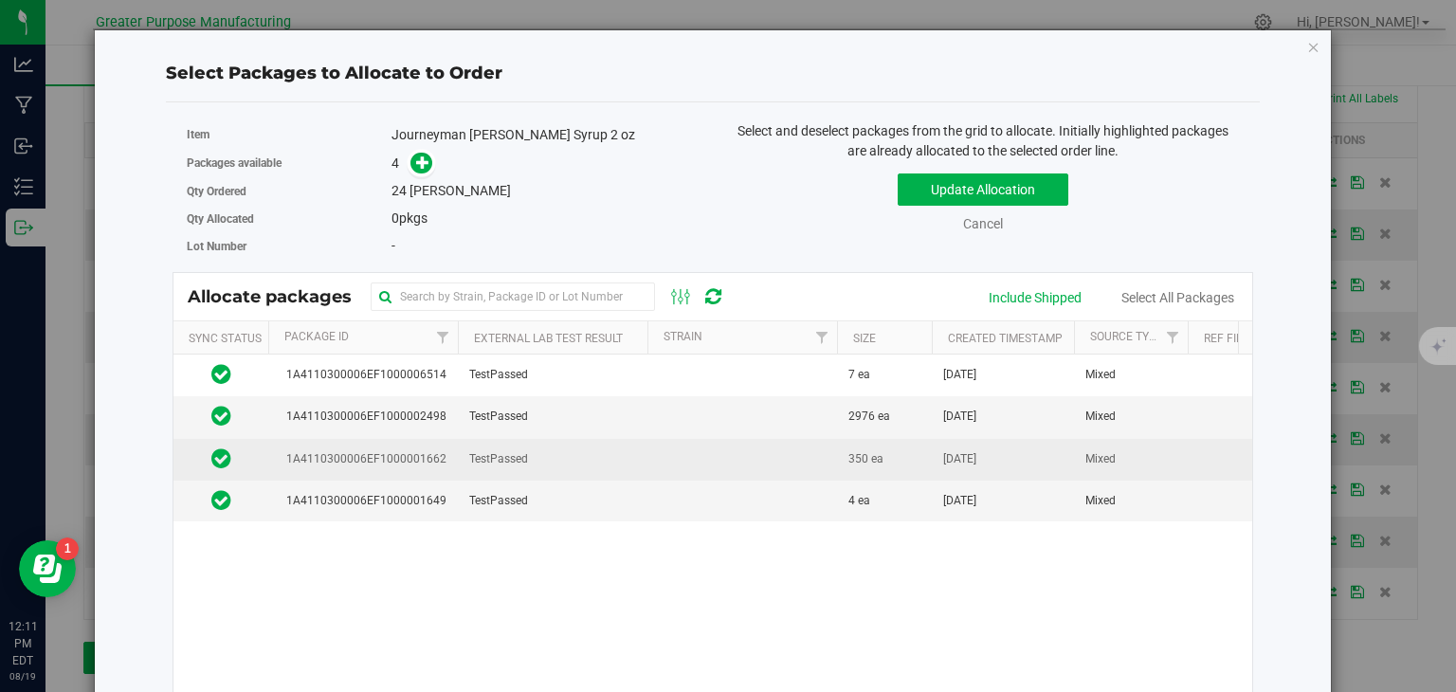
click at [644, 462] on td "TestPassed" at bounding box center [553, 460] width 190 height 42
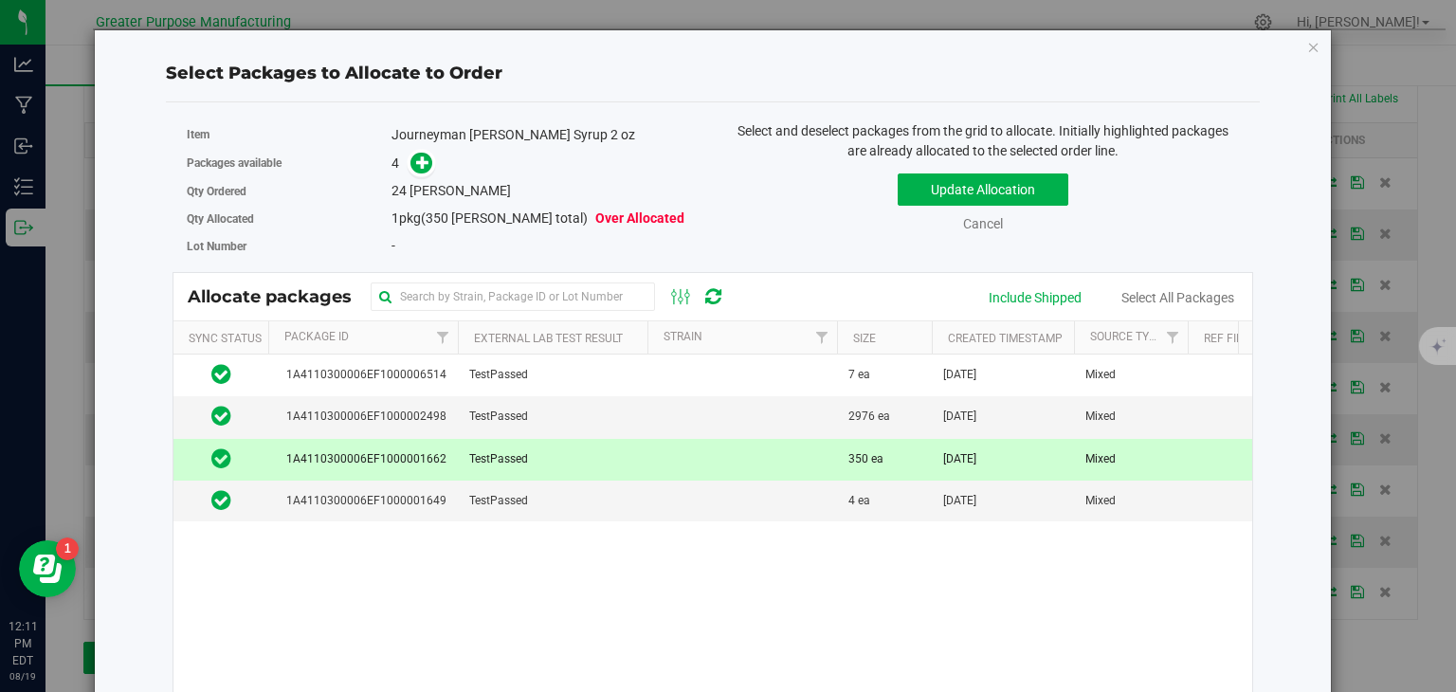
click at [433, 167] on div "4" at bounding box center [545, 164] width 307 height 22
click at [421, 160] on icon at bounding box center [422, 162] width 13 height 13
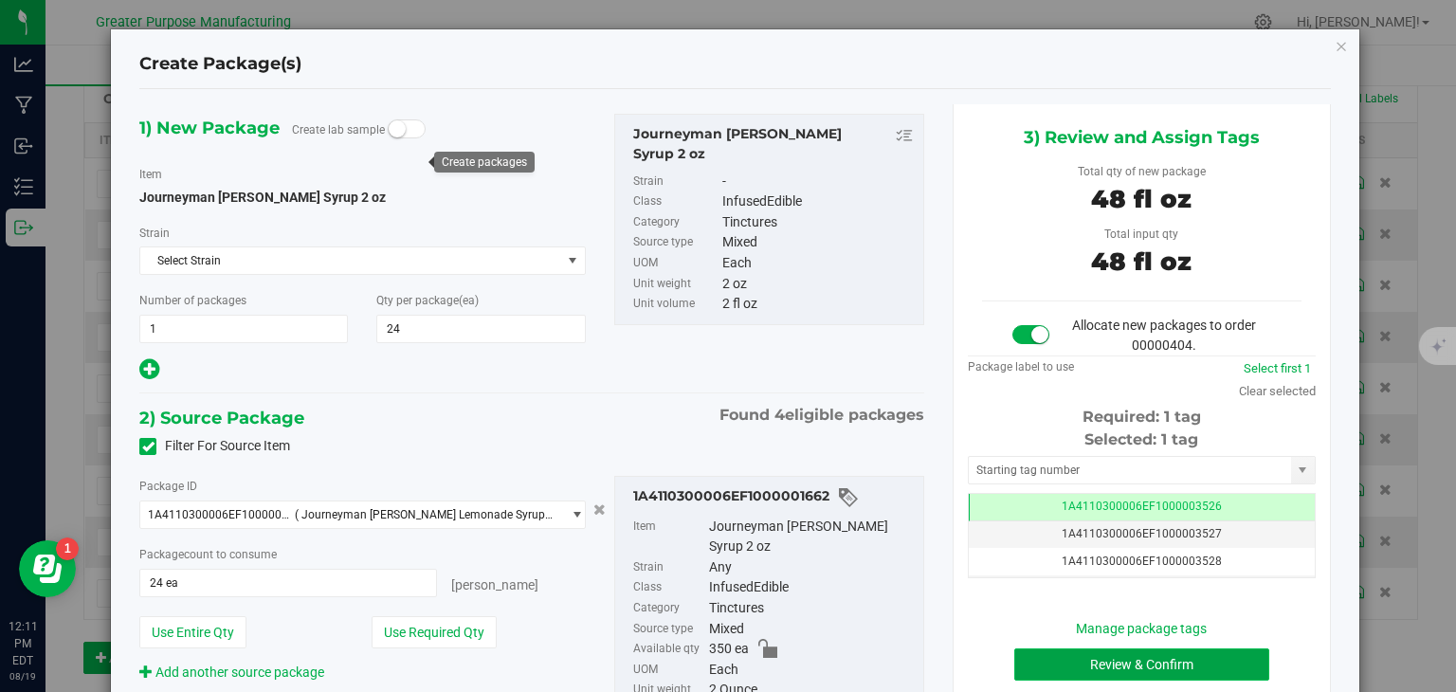
click at [1040, 654] on button "Review & Confirm" at bounding box center [1142, 665] width 255 height 32
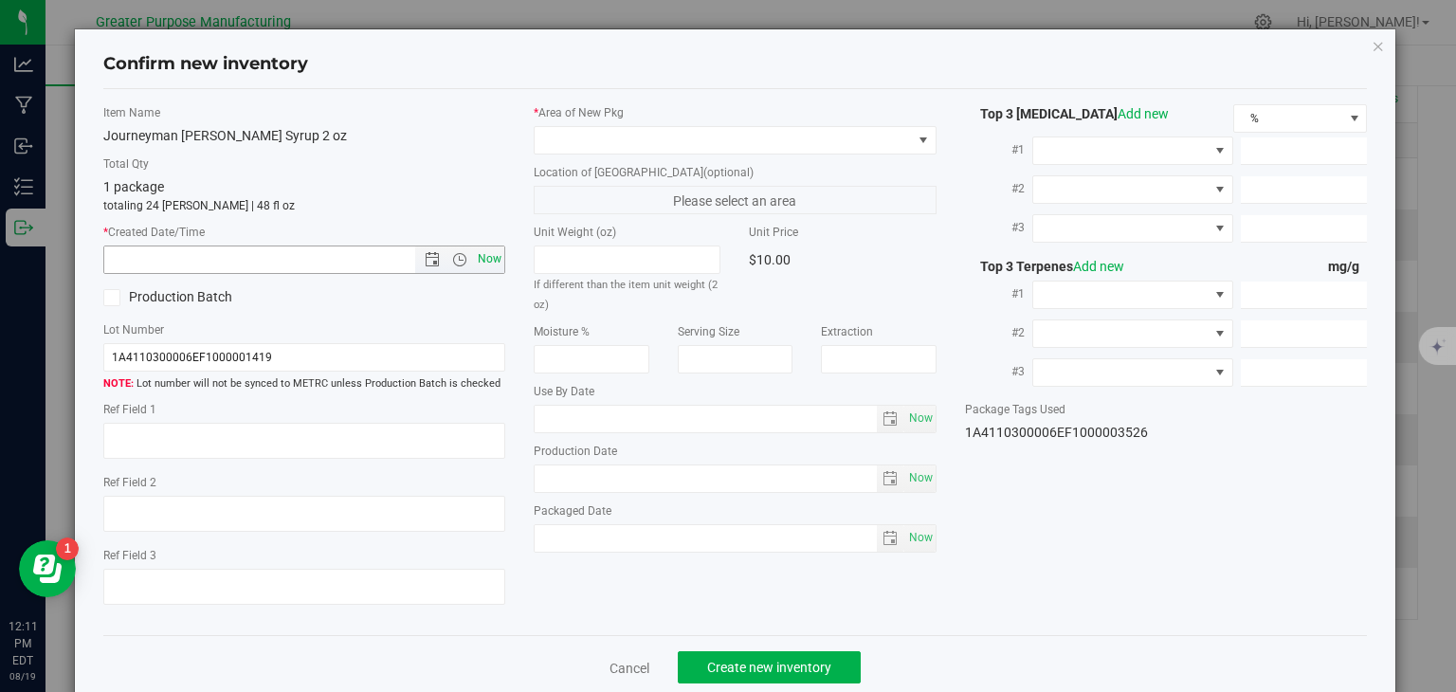
click at [489, 258] on span "Now" at bounding box center [490, 259] width 32 height 27
type input "8/19/2025 12:11 PM"
click at [564, 127] on span at bounding box center [723, 140] width 377 height 27
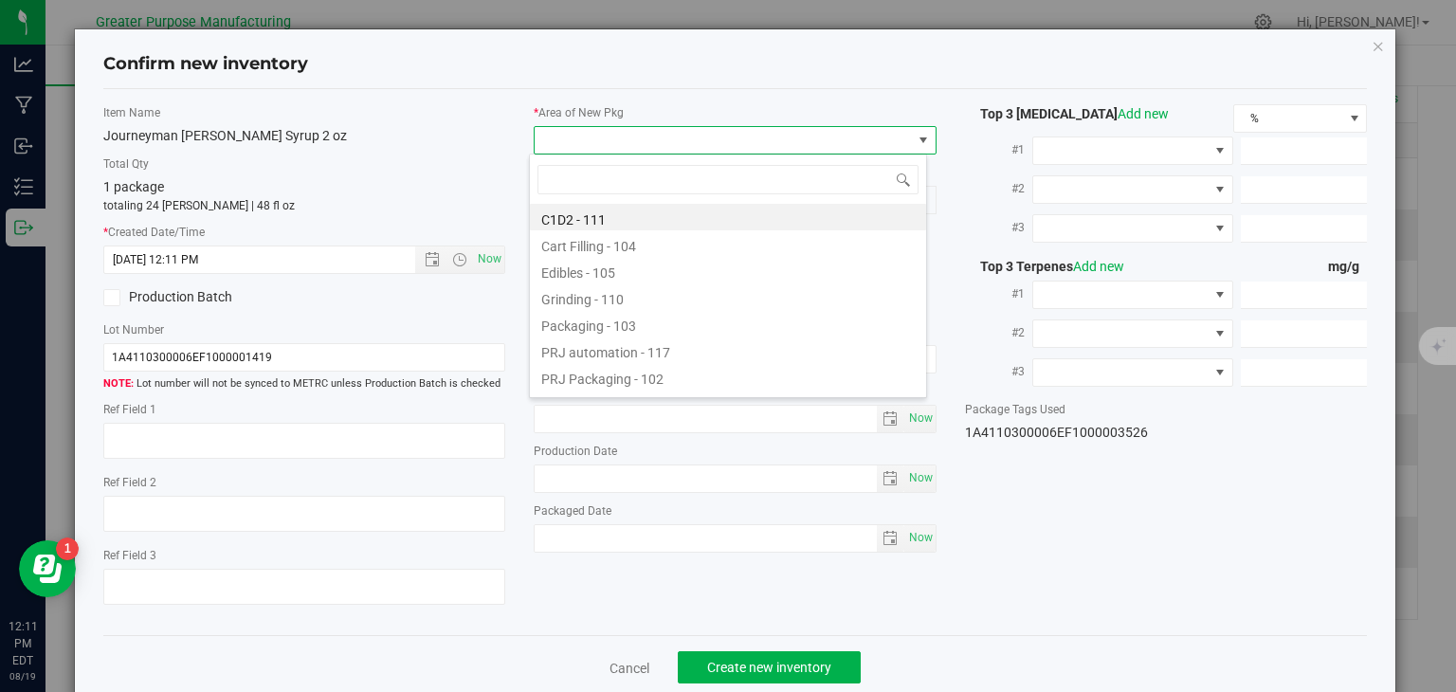
type input "108"
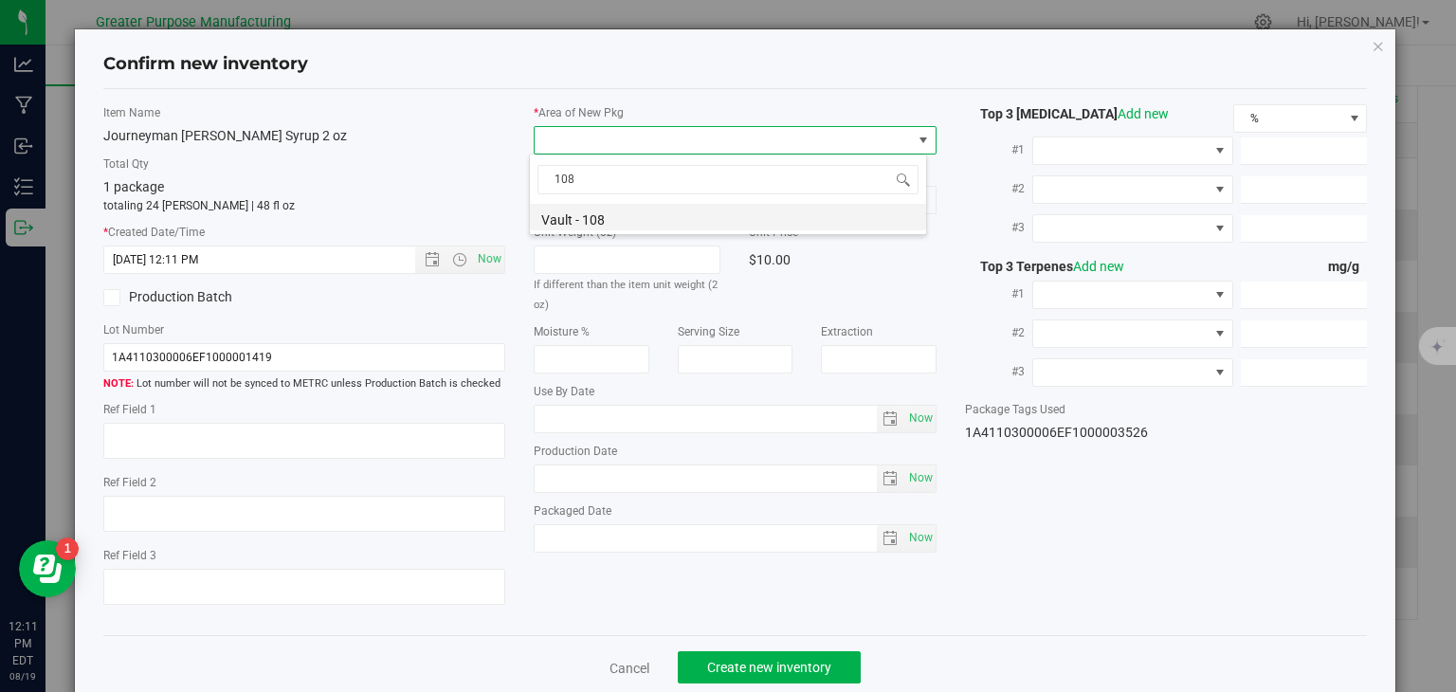
click at [572, 213] on li "Vault - 108" at bounding box center [728, 217] width 396 height 27
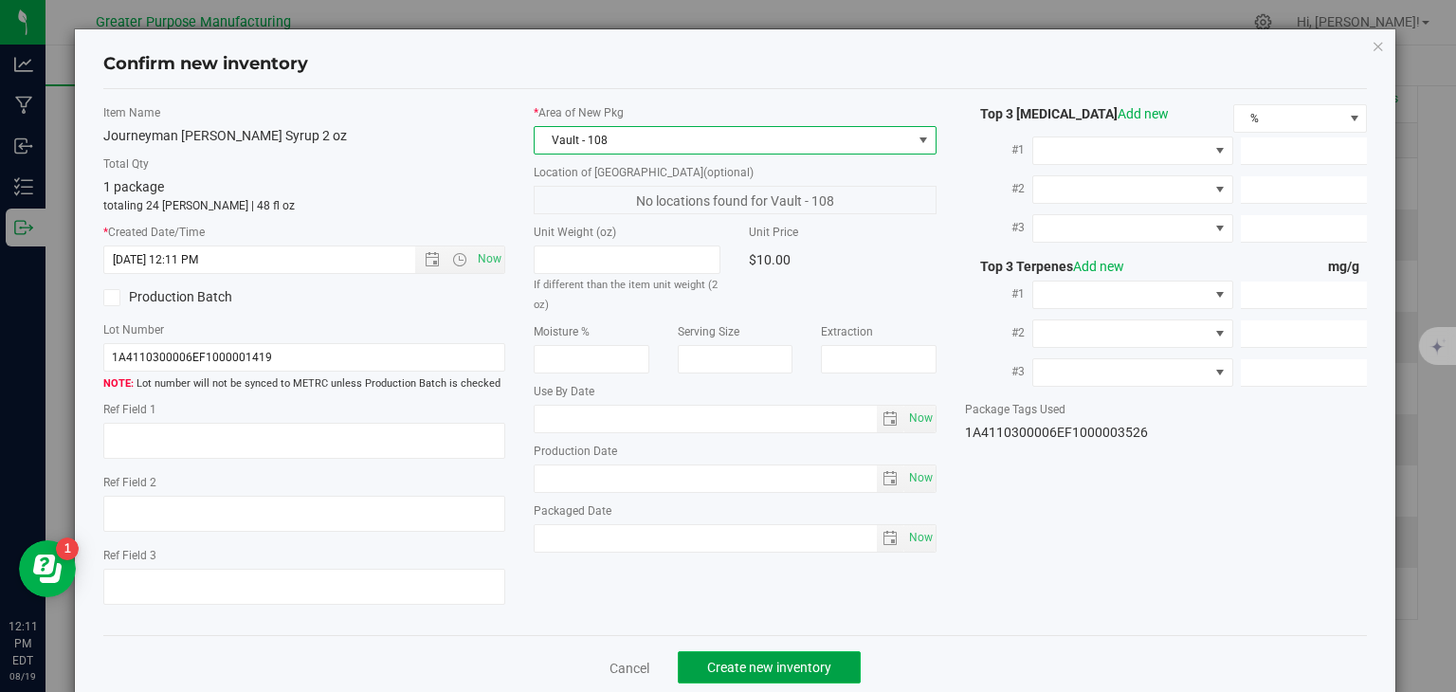
click at [774, 660] on span "Create new inventory" at bounding box center [769, 667] width 124 height 15
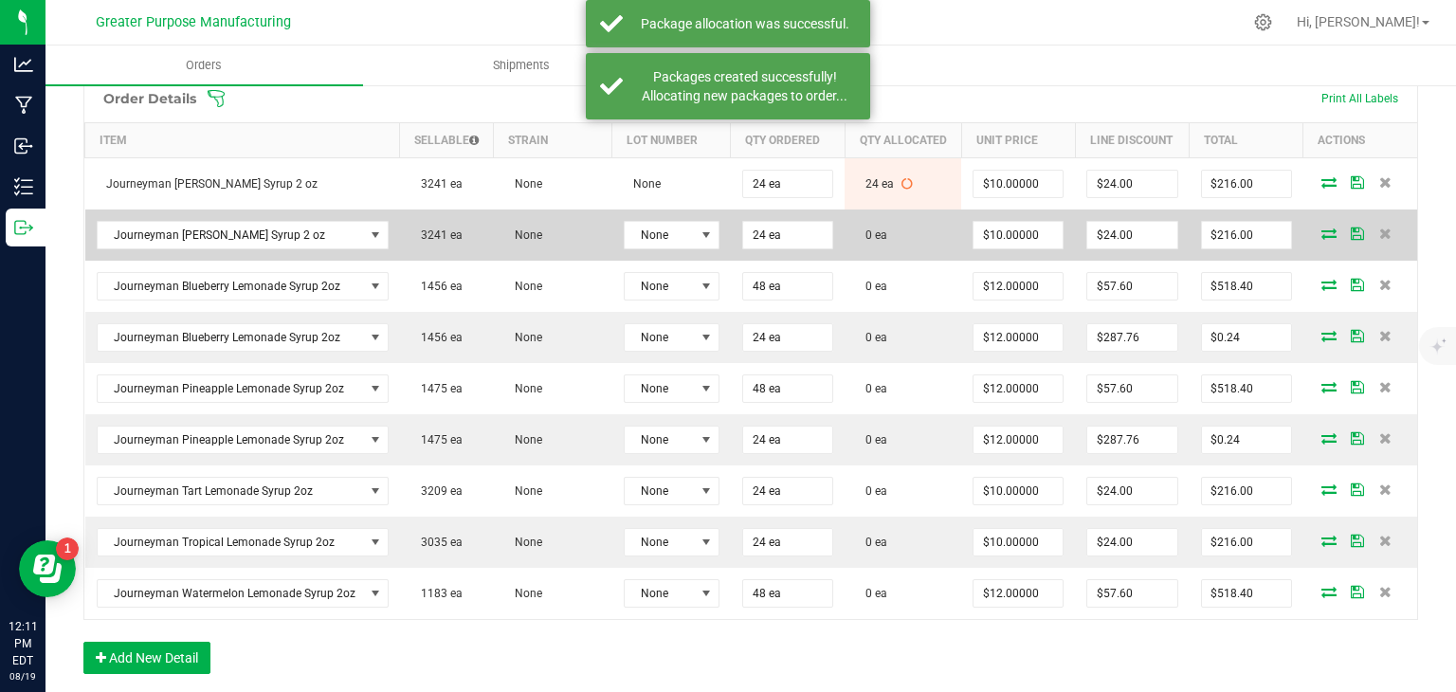
click at [1322, 239] on icon at bounding box center [1329, 233] width 15 height 11
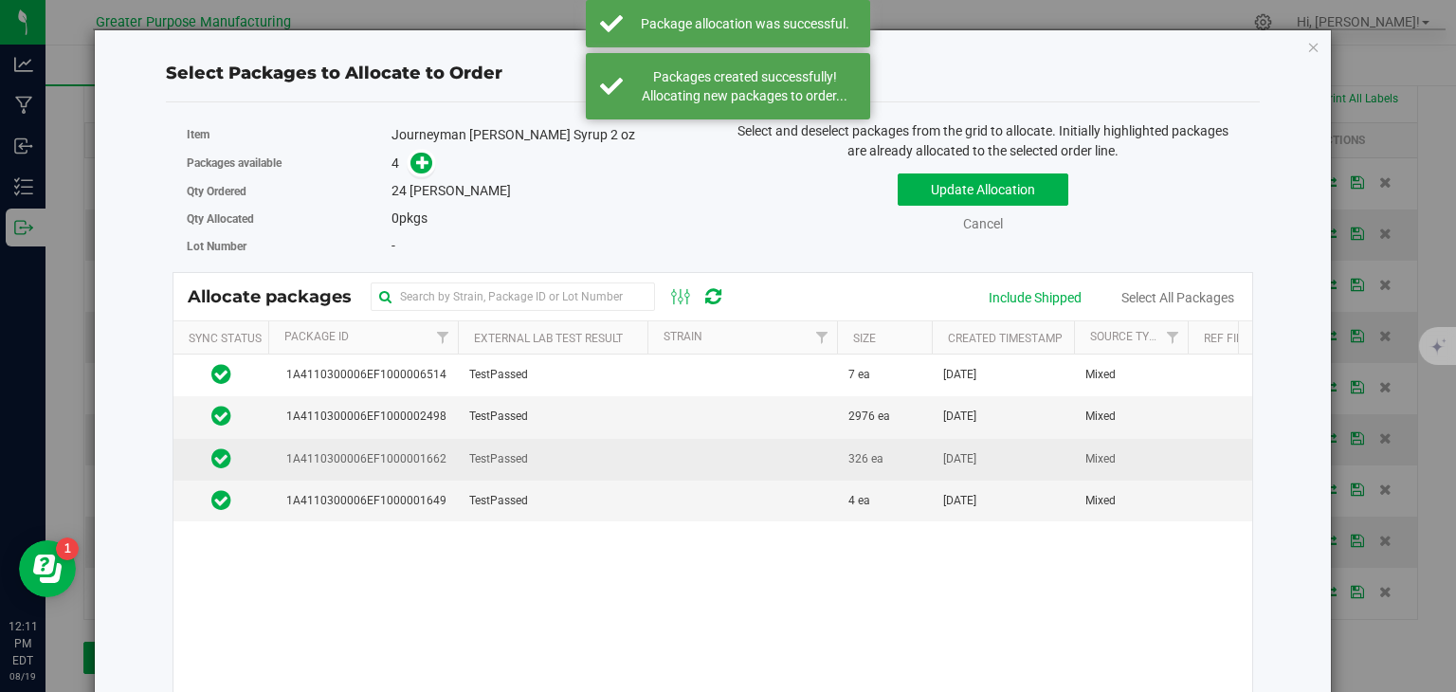
click at [668, 454] on td at bounding box center [743, 460] width 190 height 42
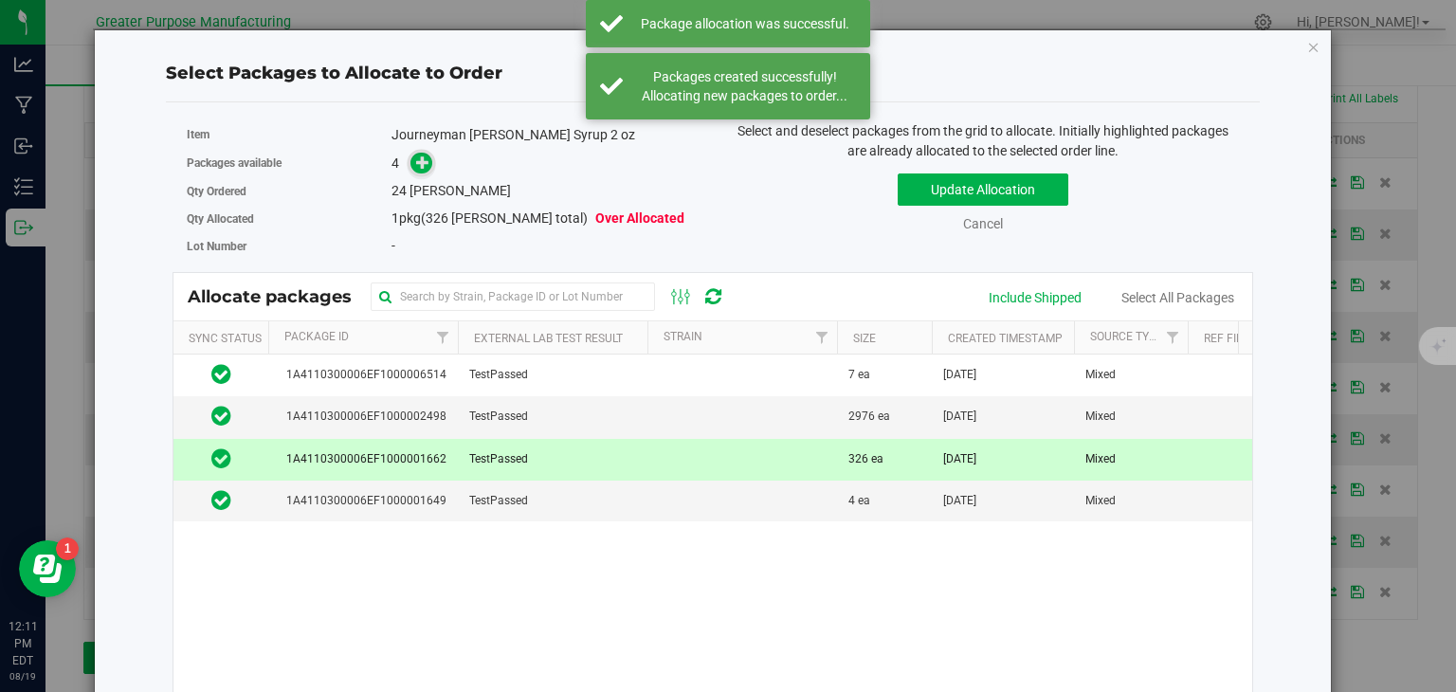
click at [416, 168] on icon at bounding box center [422, 162] width 13 height 13
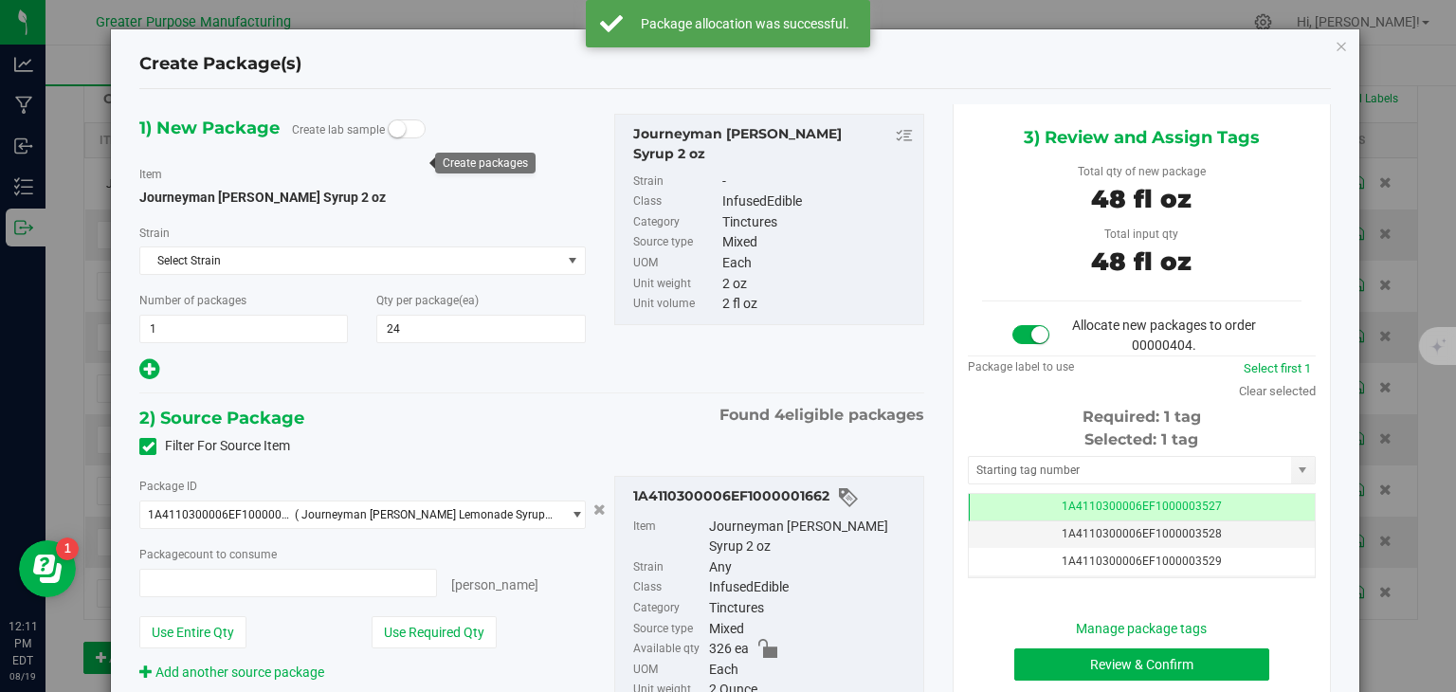
type input "24 ea"
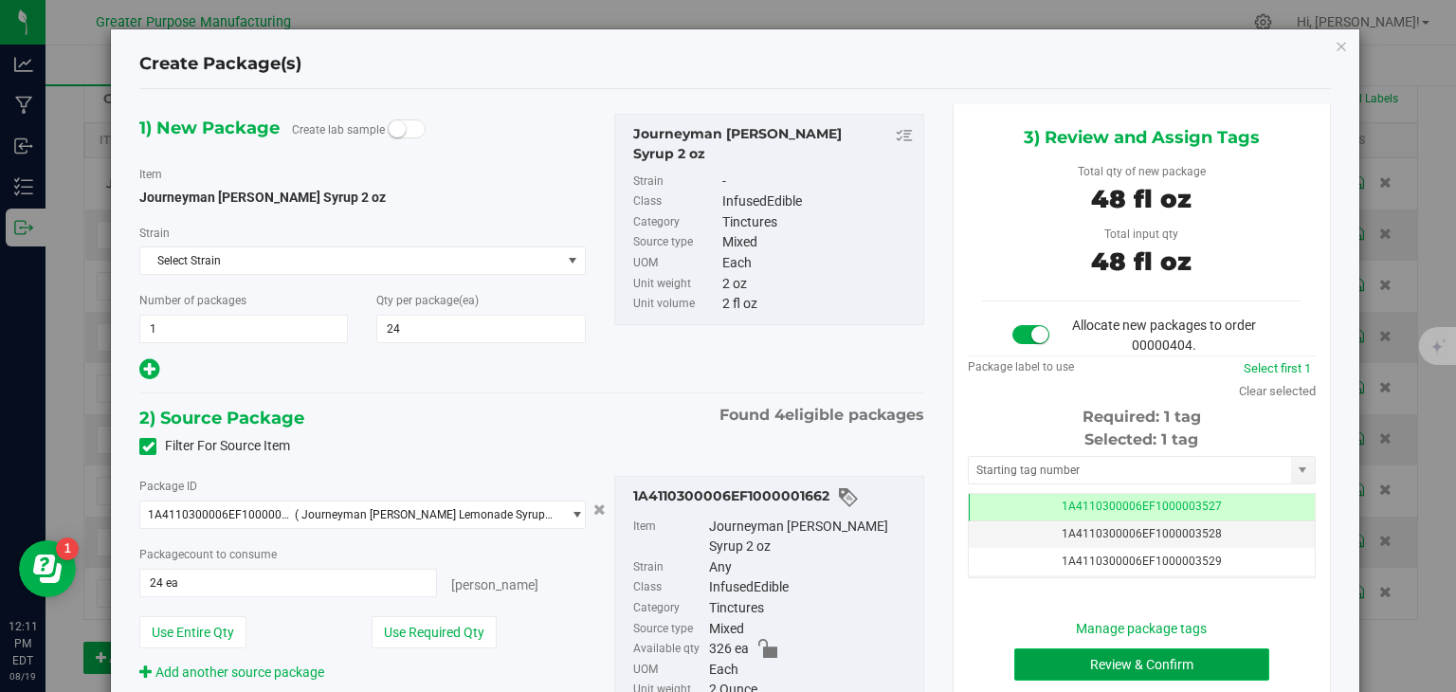
click at [1215, 669] on button "Review & Confirm" at bounding box center [1142, 665] width 255 height 32
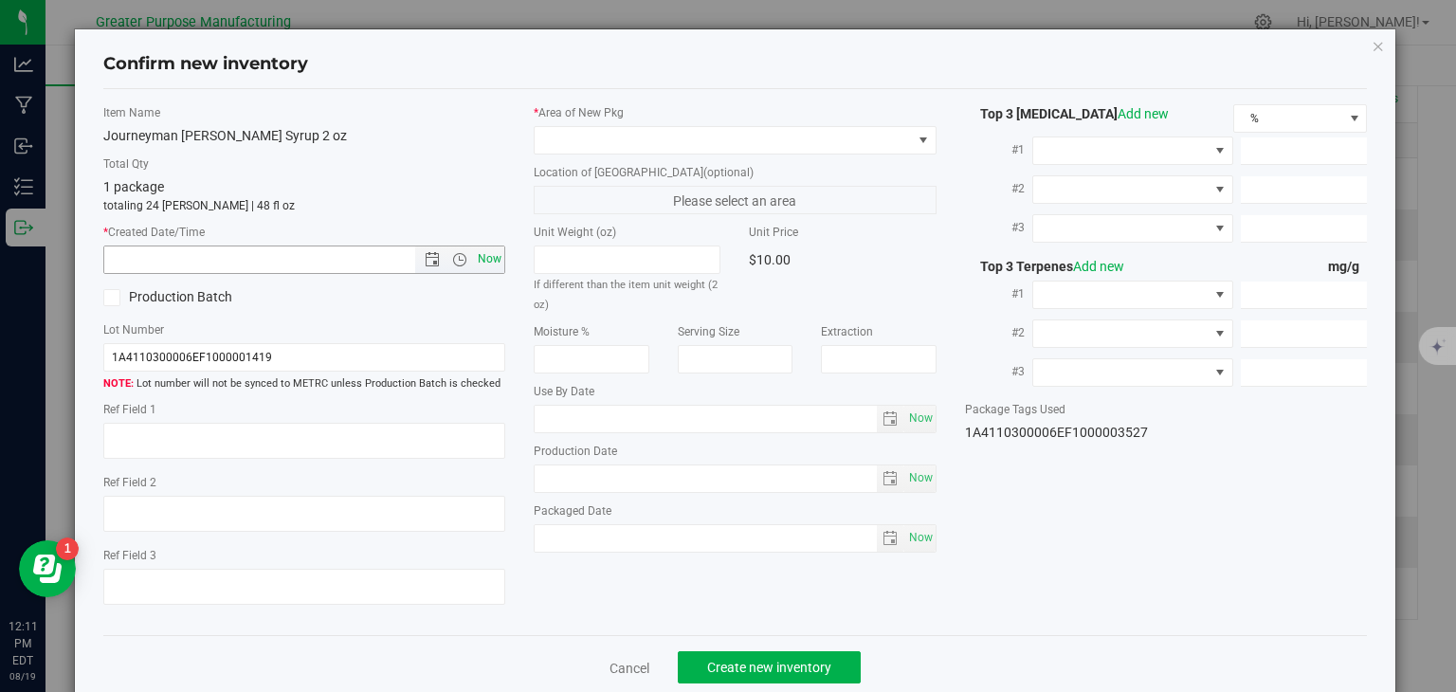
click at [478, 259] on span "Now" at bounding box center [490, 259] width 32 height 27
type input "8/19/2025 12:11 PM"
click at [581, 137] on span at bounding box center [723, 140] width 377 height 27
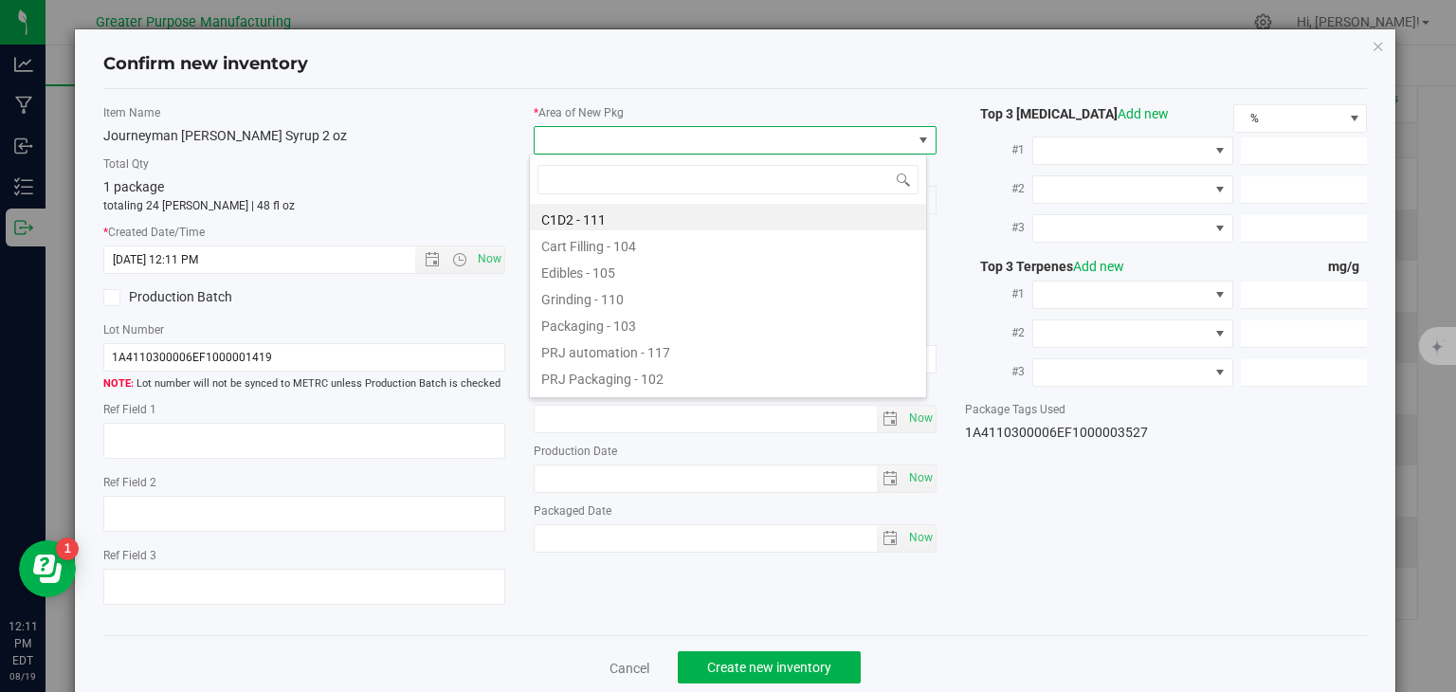
type input "108"
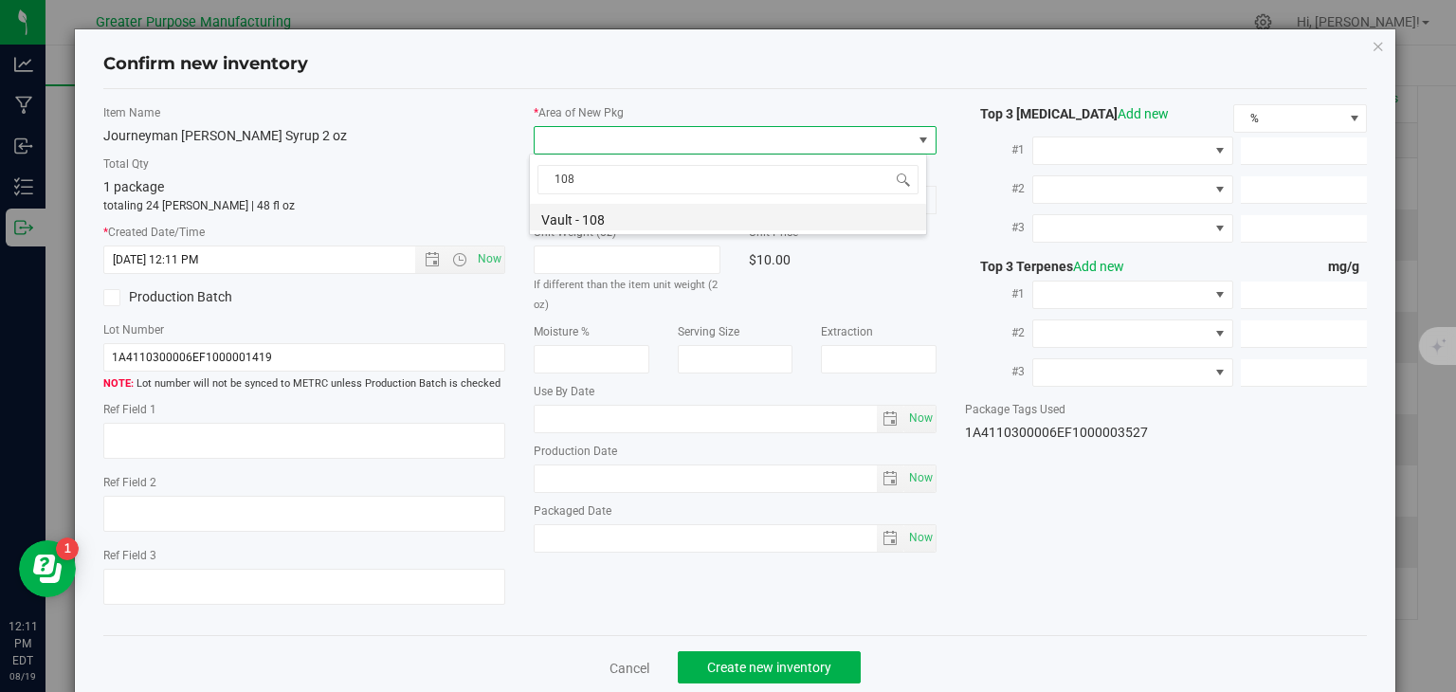
click at [590, 212] on li "Vault - 108" at bounding box center [728, 217] width 396 height 27
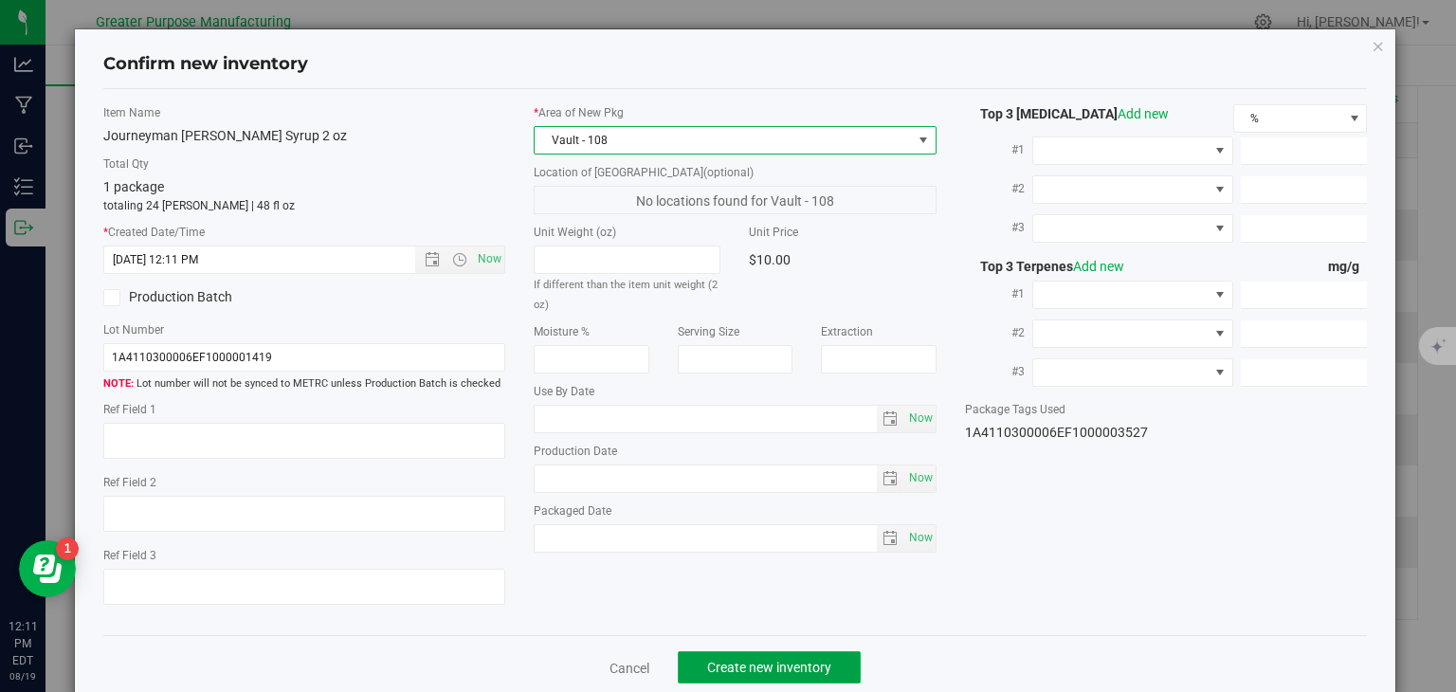
click at [756, 667] on span "Create new inventory" at bounding box center [769, 667] width 124 height 15
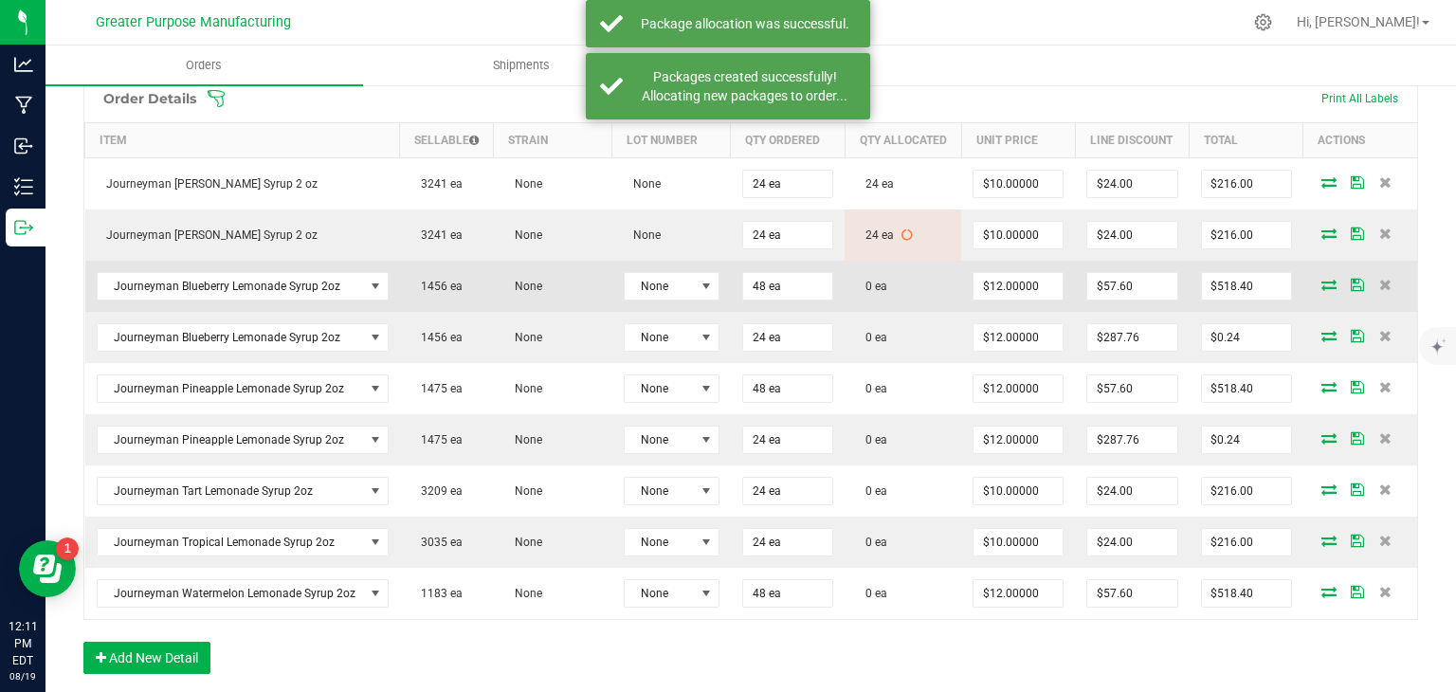
click at [1322, 290] on icon at bounding box center [1329, 284] width 15 height 11
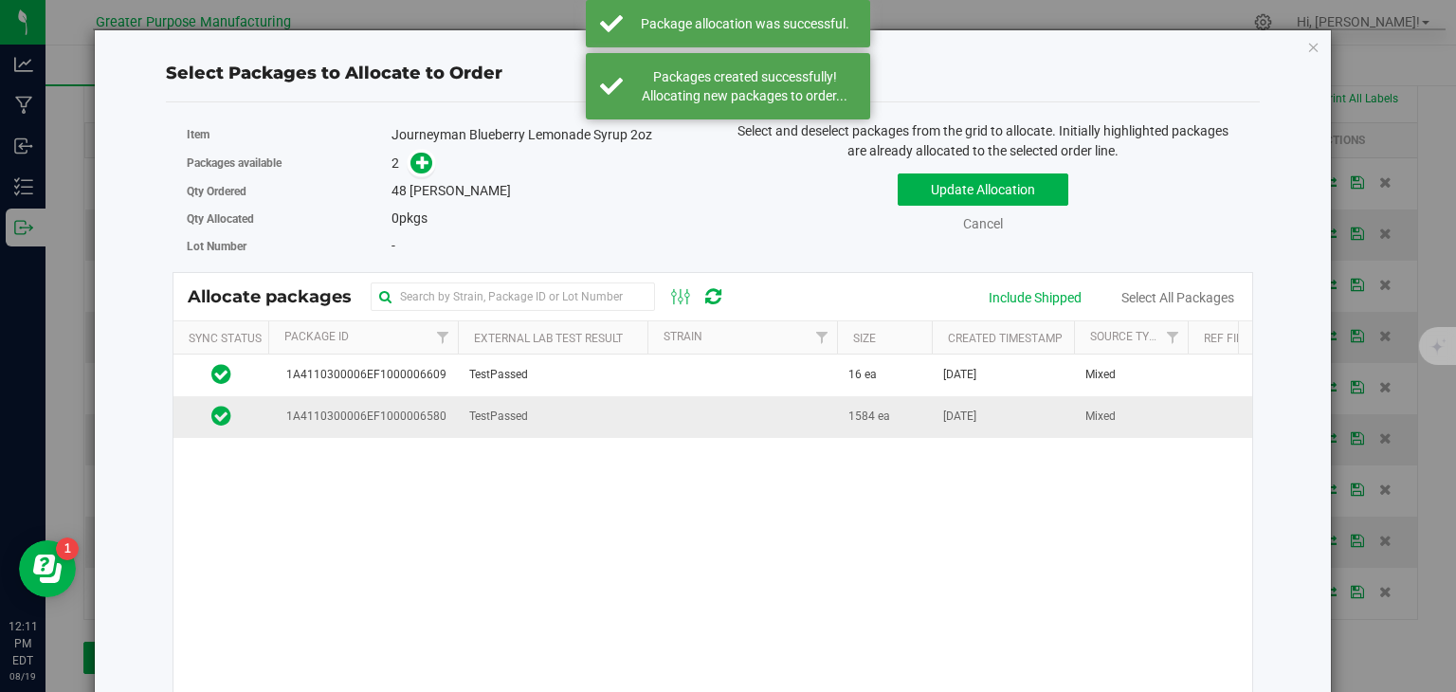
click at [774, 413] on td at bounding box center [743, 416] width 190 height 41
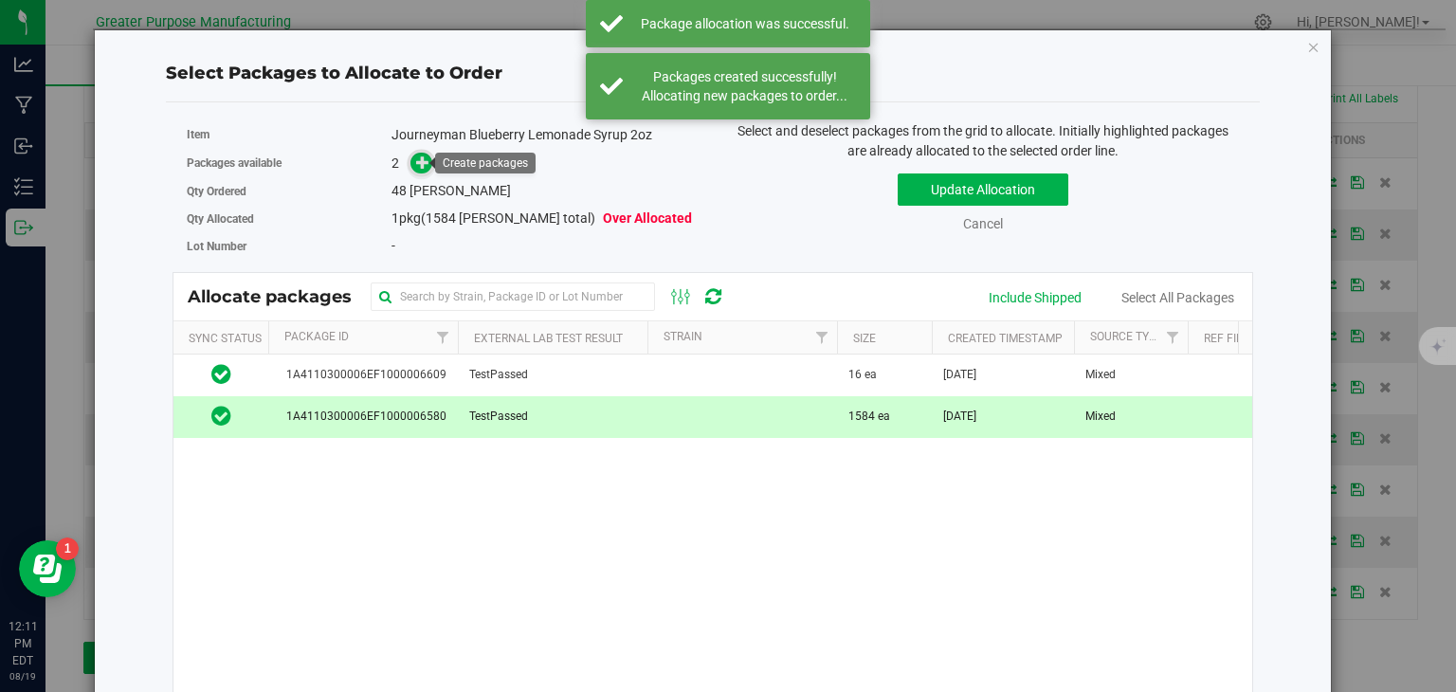
click at [416, 165] on icon at bounding box center [423, 162] width 14 height 14
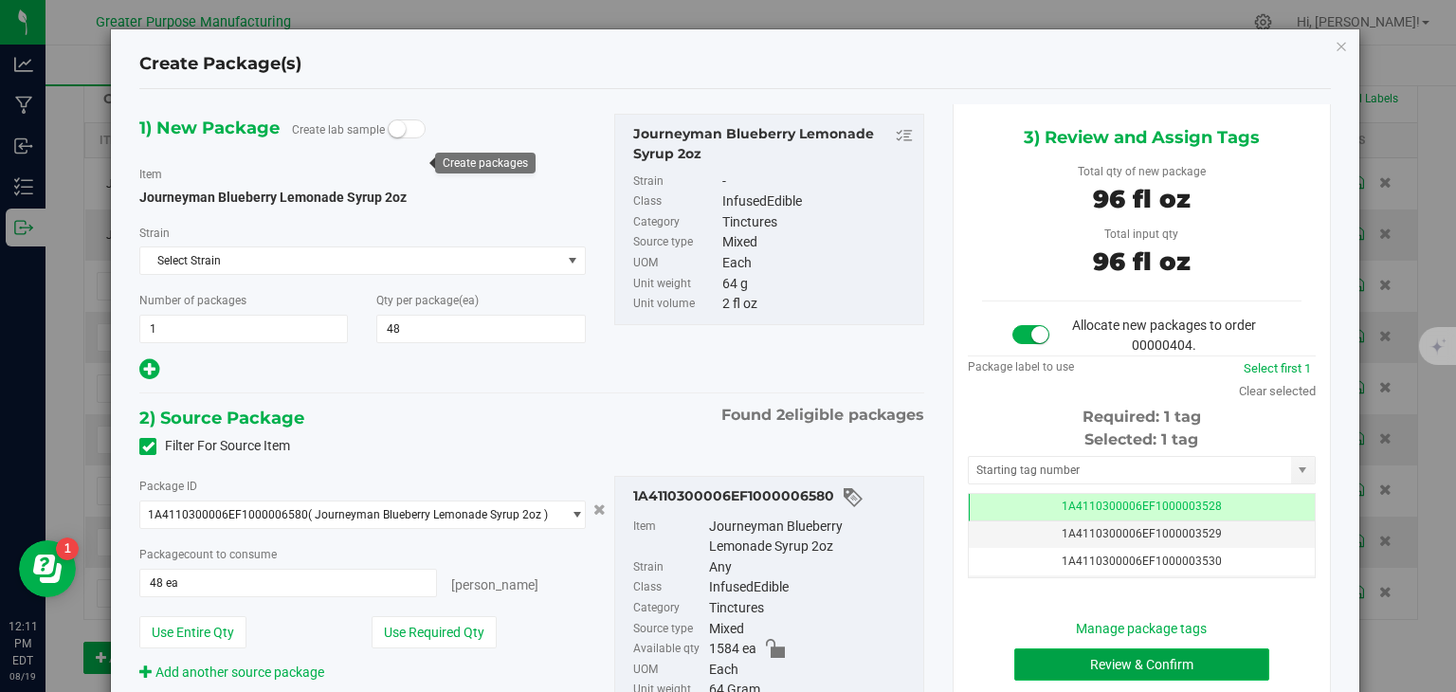
click at [1087, 663] on button "Review & Confirm" at bounding box center [1142, 665] width 255 height 32
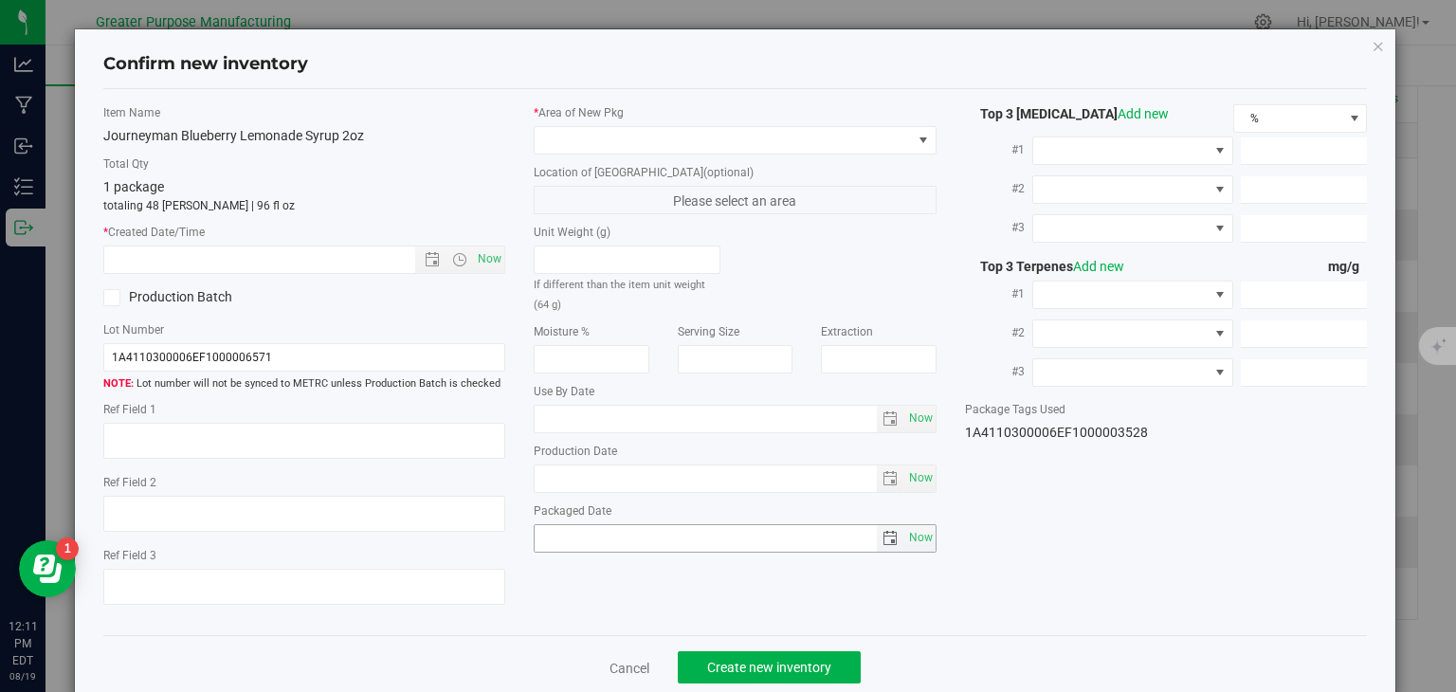
type input "2025-01-06"
type input "2025-08-06"
click at [485, 260] on span "Now" at bounding box center [490, 259] width 32 height 27
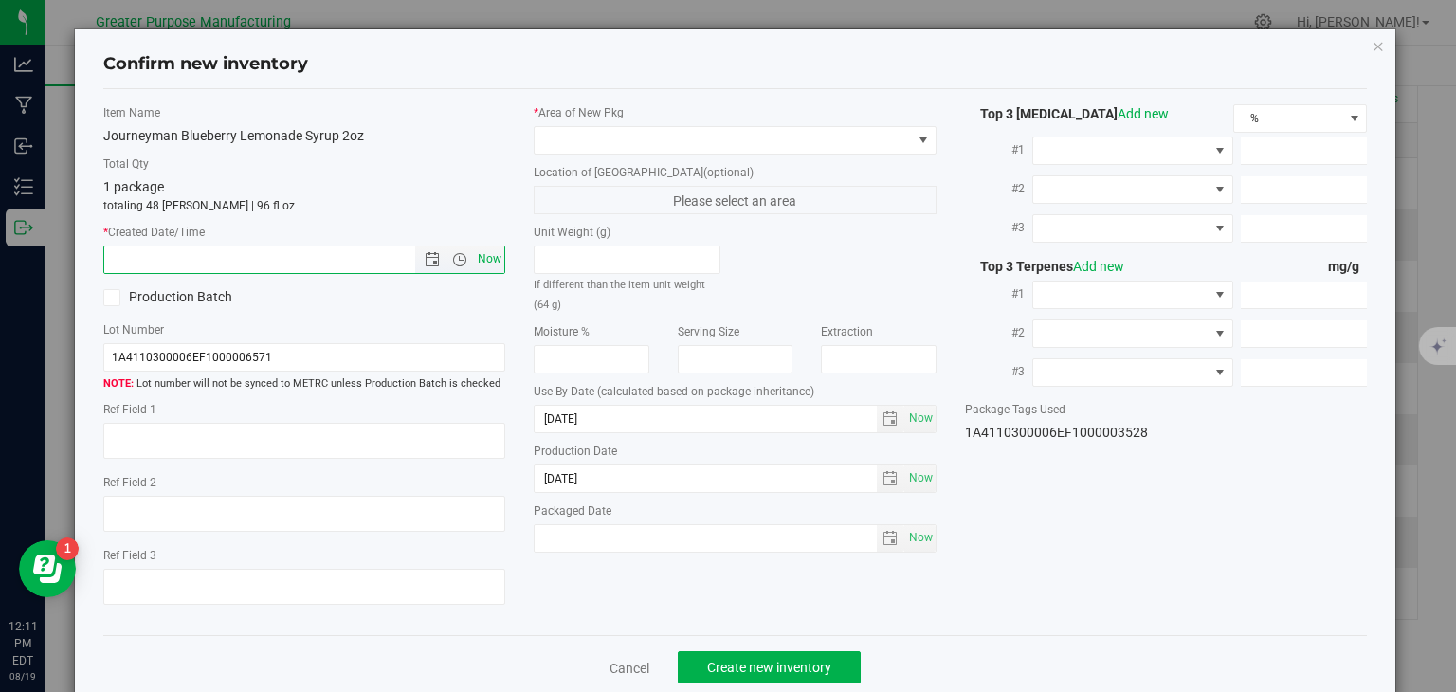
type input "8/19/2025 12:11 PM"
click at [611, 144] on span at bounding box center [723, 140] width 377 height 27
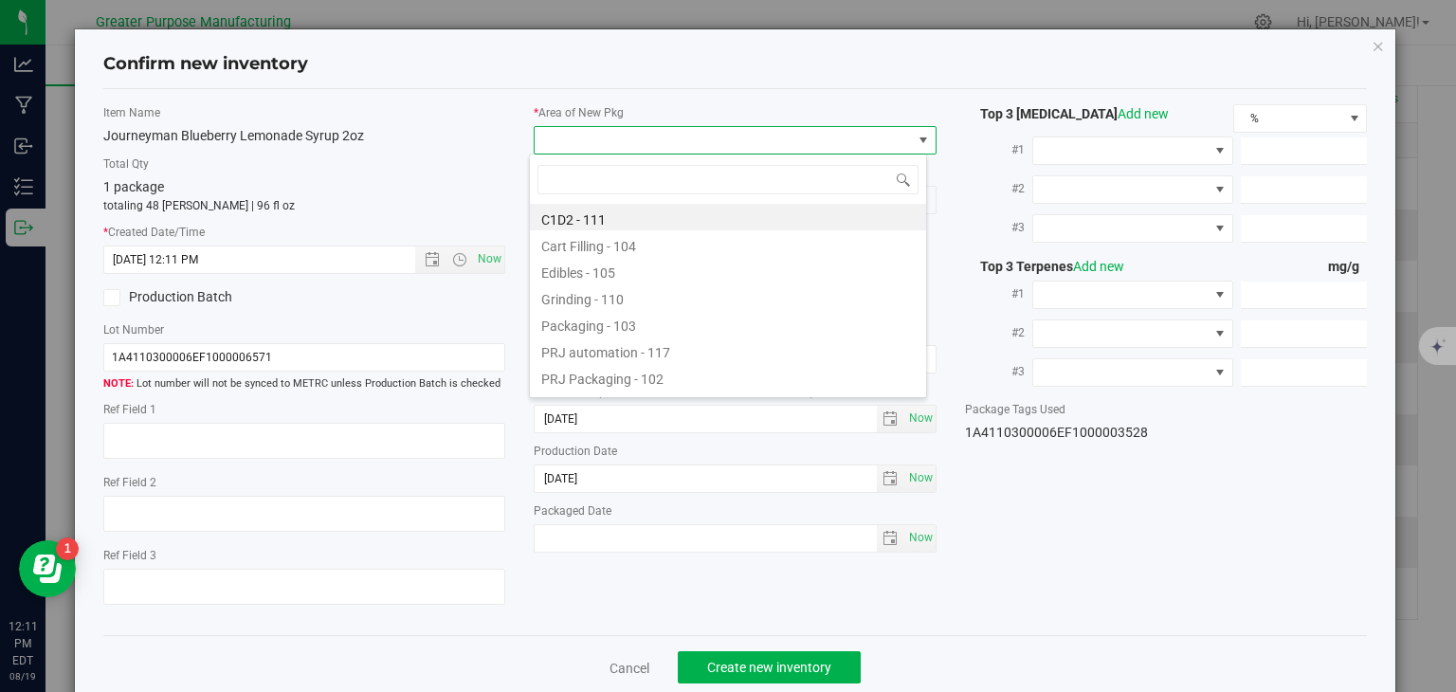
type input "108"
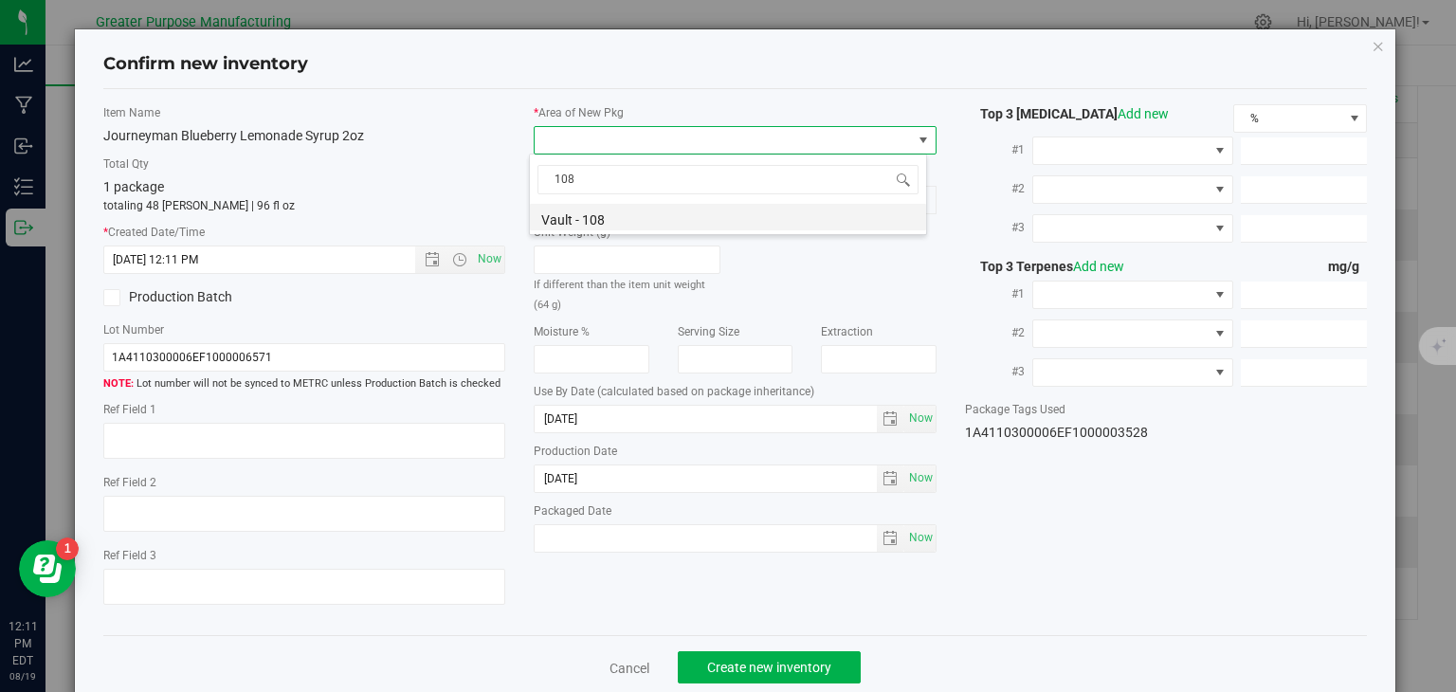
click at [600, 217] on li "Vault - 108" at bounding box center [728, 217] width 396 height 27
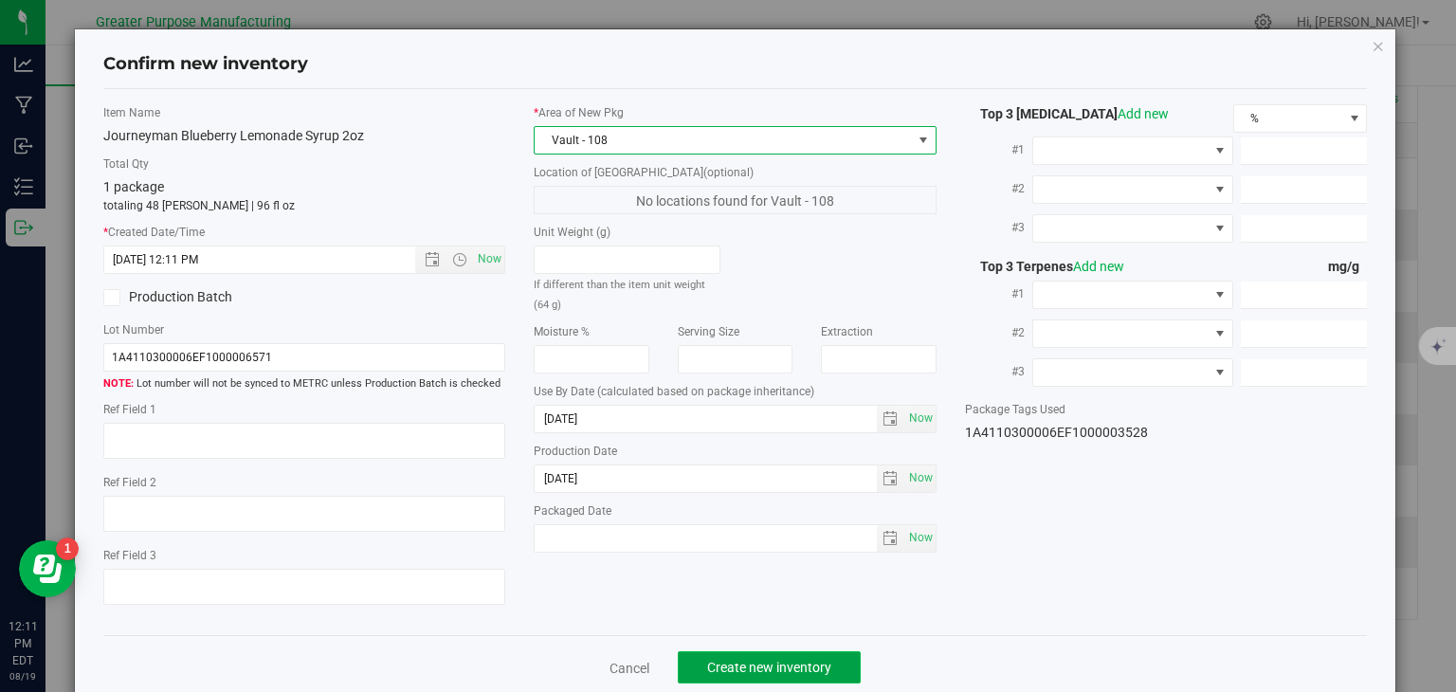
click at [795, 666] on span "Create new inventory" at bounding box center [769, 667] width 124 height 15
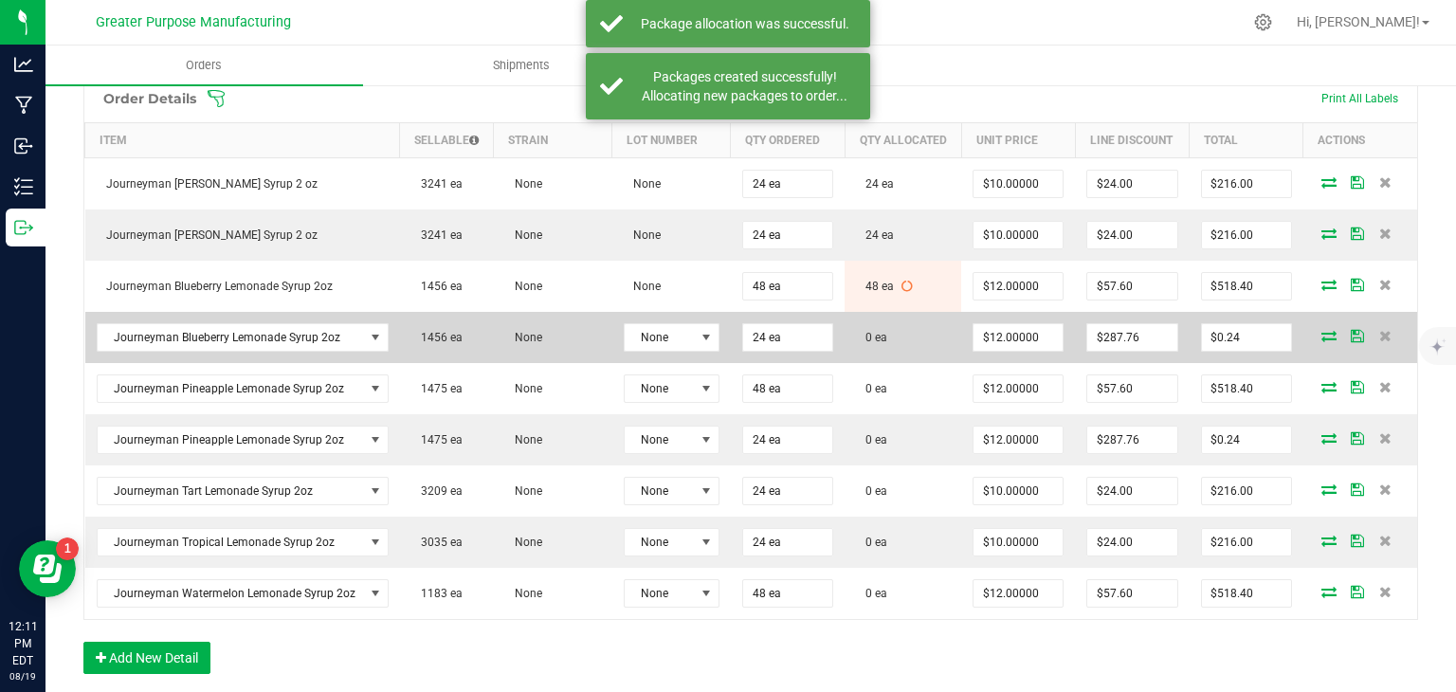
click at [1322, 341] on icon at bounding box center [1329, 335] width 15 height 11
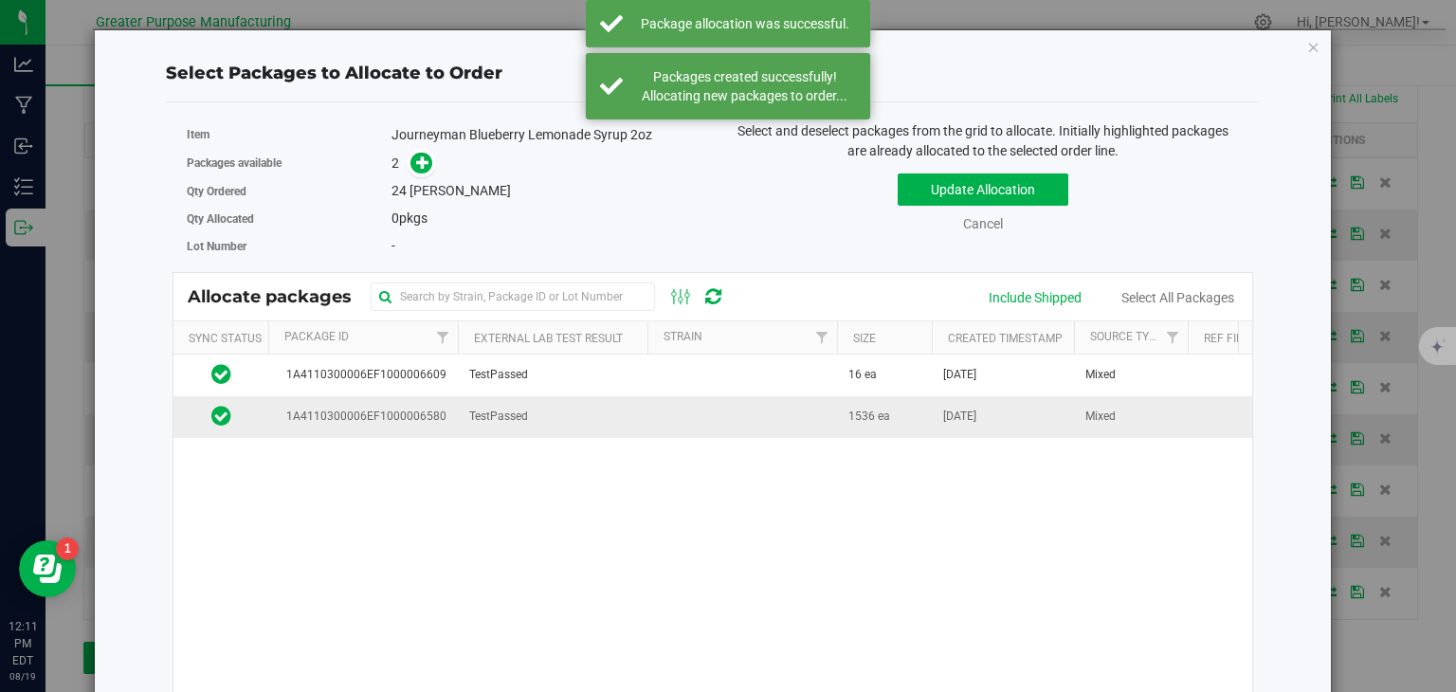
click at [774, 408] on td at bounding box center [743, 416] width 190 height 41
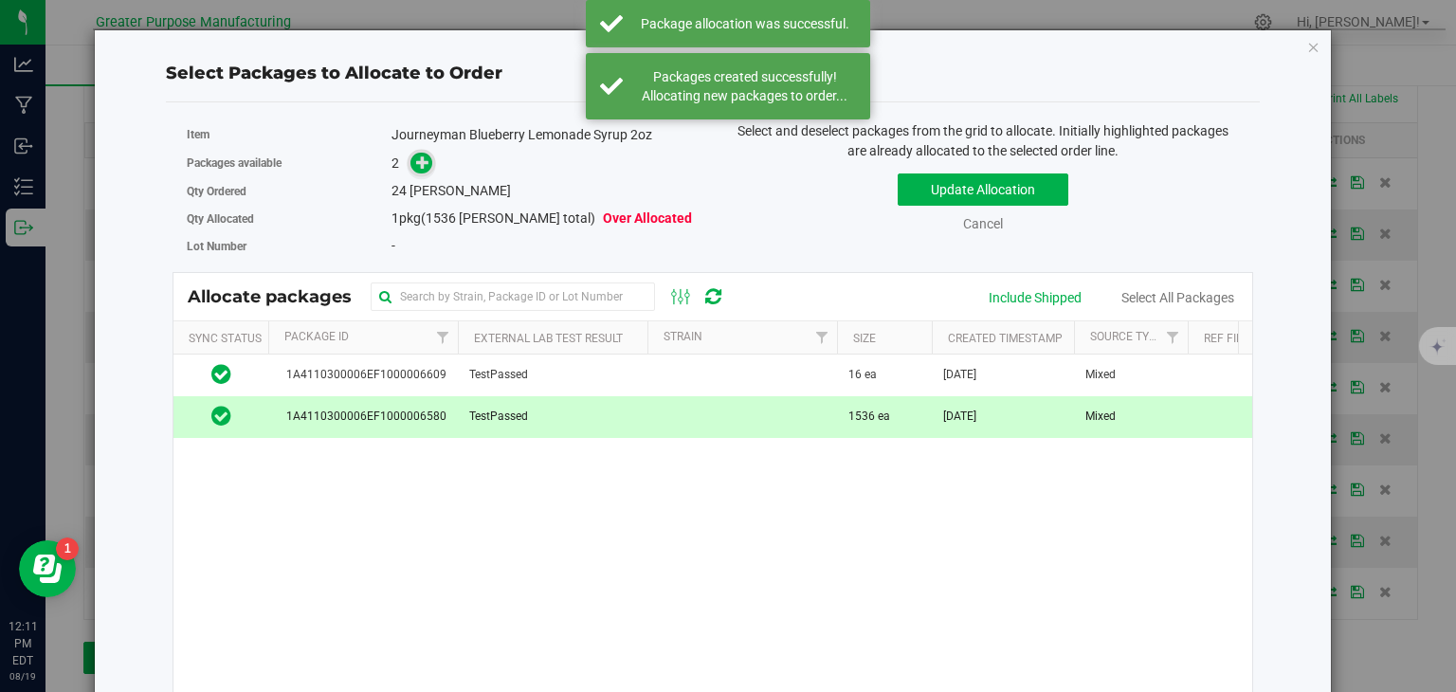
click at [419, 172] on span at bounding box center [422, 164] width 22 height 22
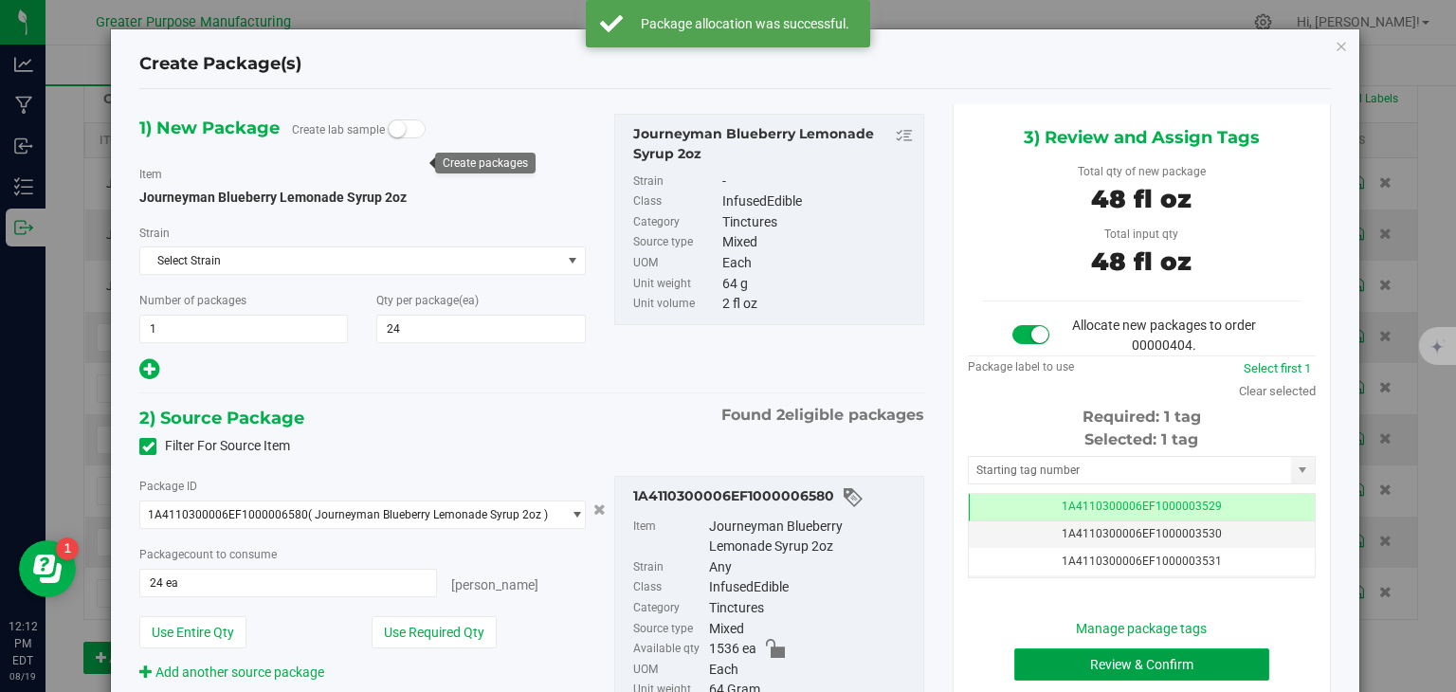
click at [1070, 660] on button "Review & Confirm" at bounding box center [1142, 665] width 255 height 32
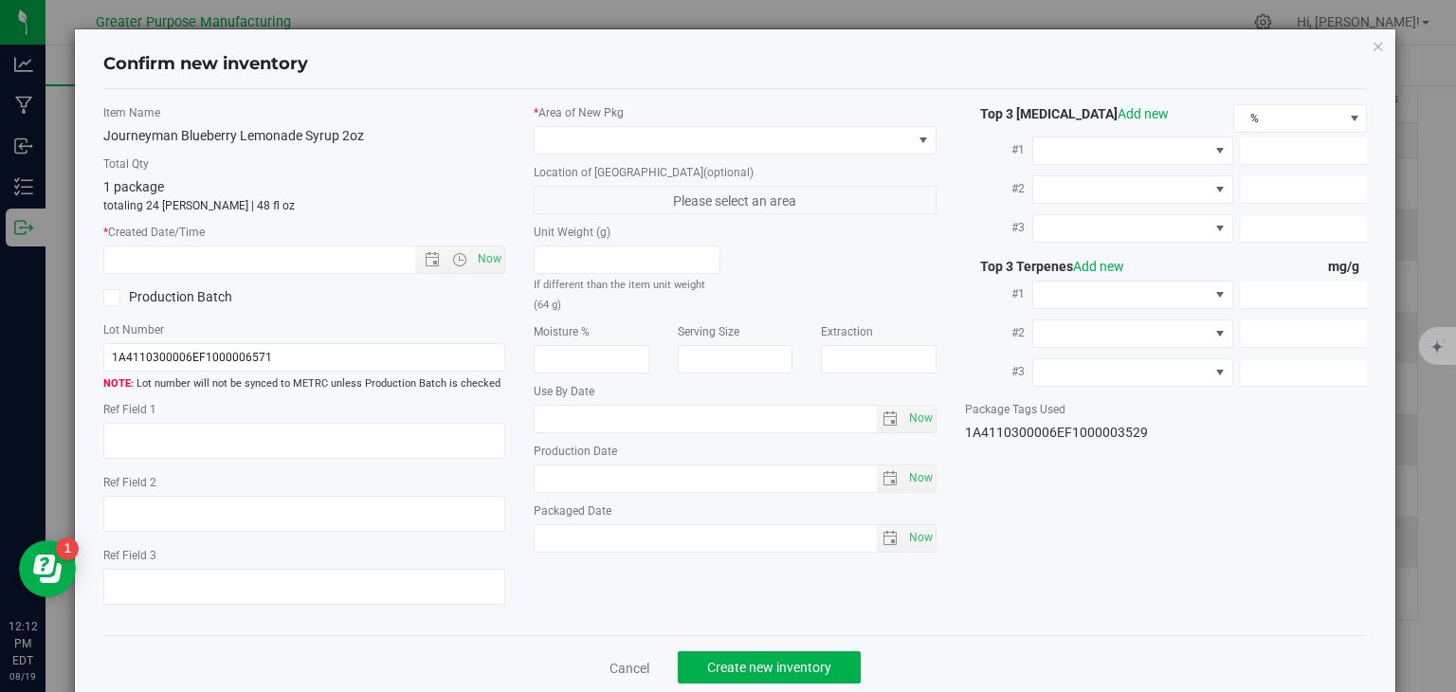
type input "2025-01-06"
type input "2025-08-06"
click at [490, 260] on span "Now" at bounding box center [490, 259] width 32 height 27
type input "8/19/2025 12:12 PM"
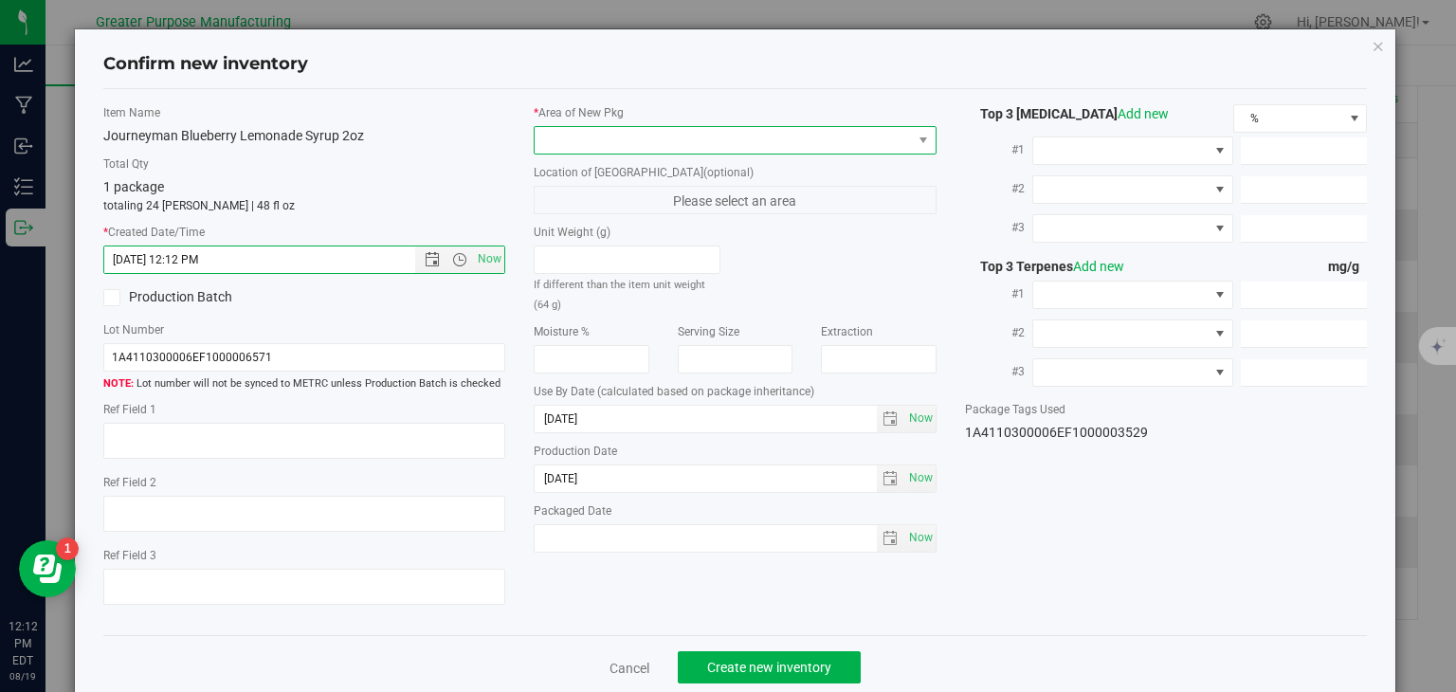
click at [611, 139] on span at bounding box center [723, 140] width 377 height 27
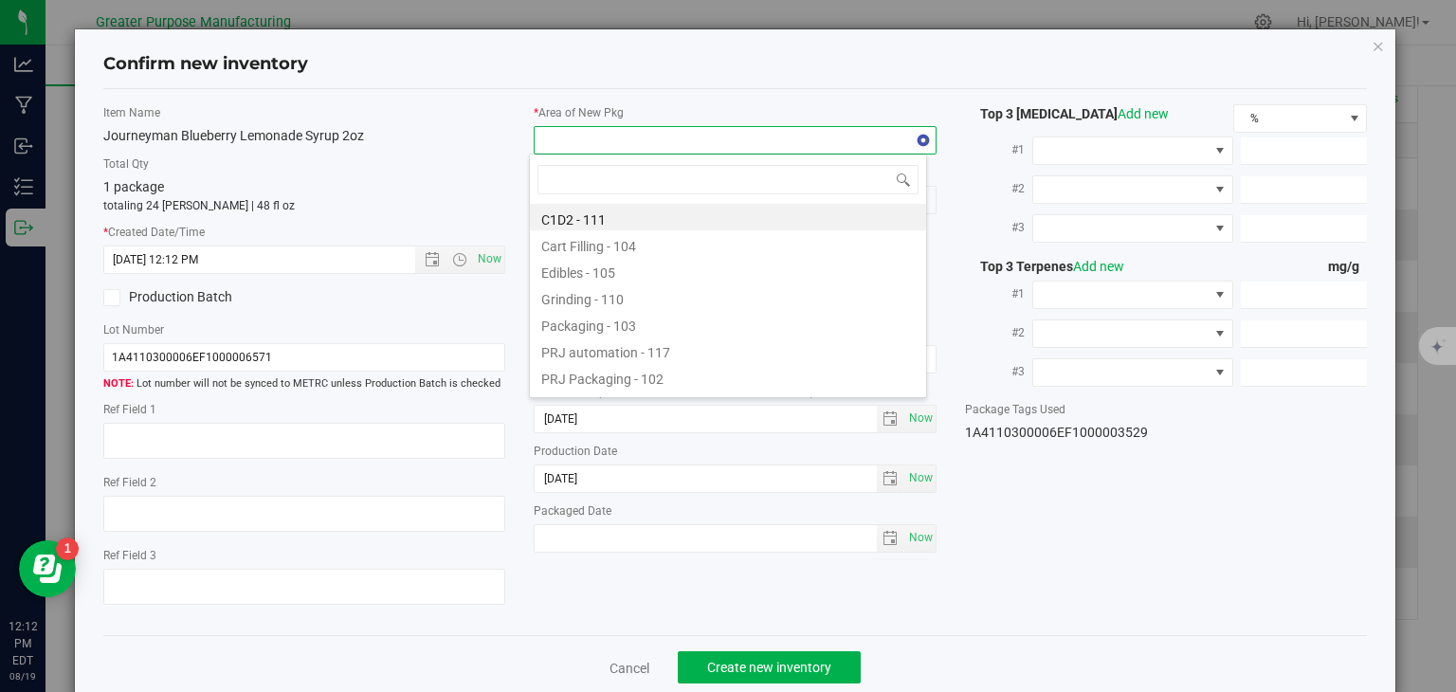
type input "108"
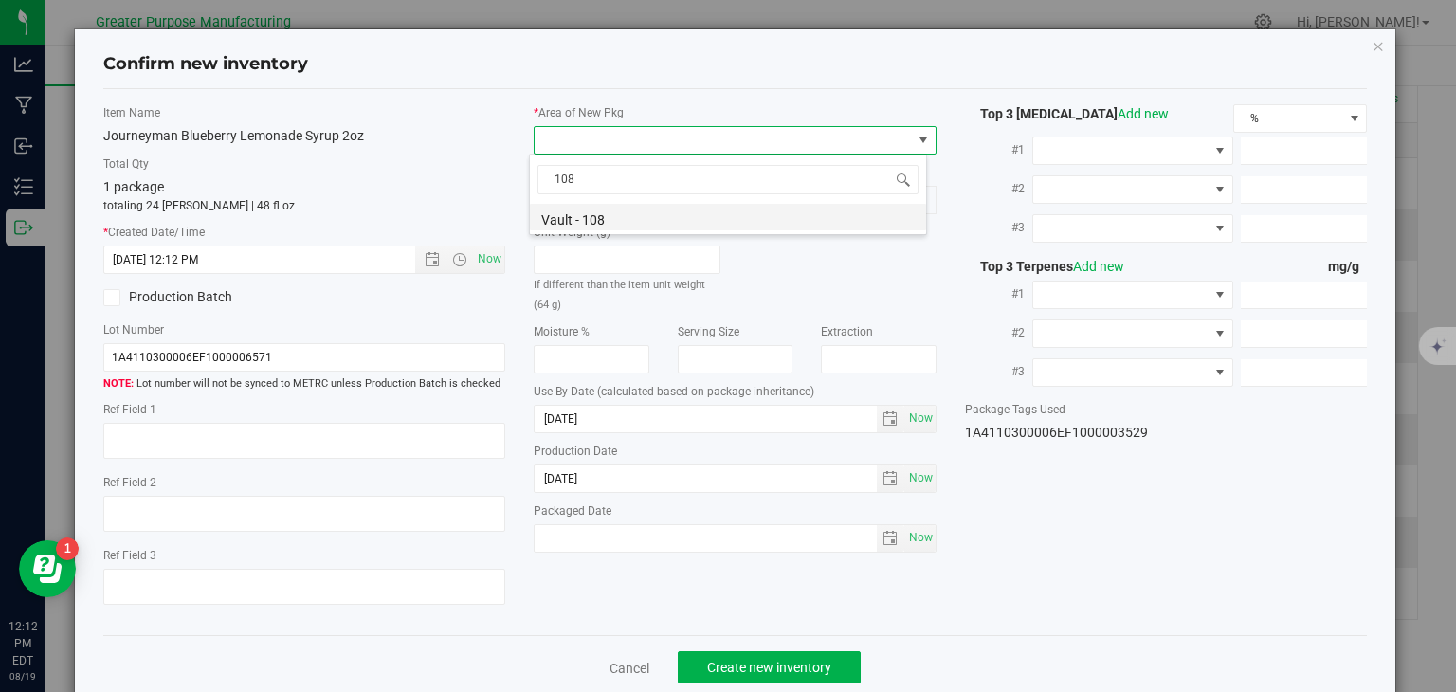
click at [604, 211] on li "Vault - 108" at bounding box center [728, 217] width 396 height 27
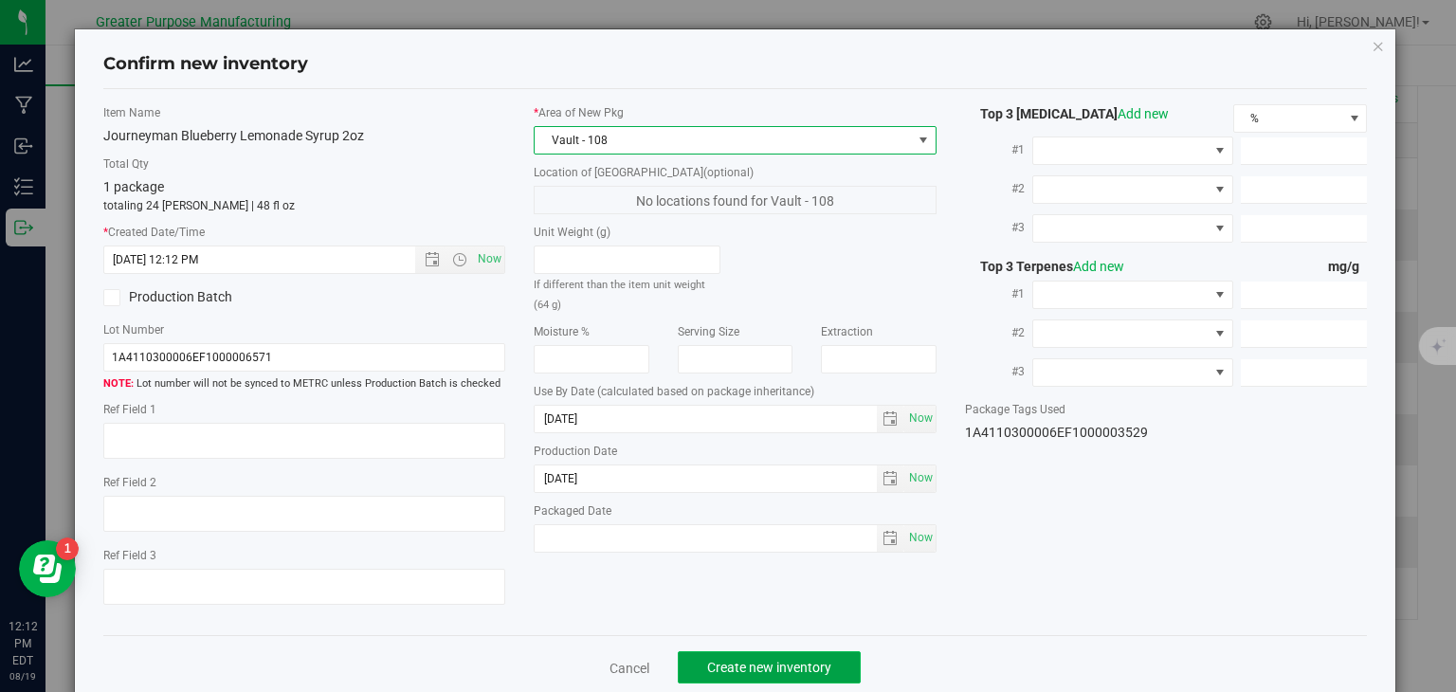
click at [762, 660] on span "Create new inventory" at bounding box center [769, 667] width 124 height 15
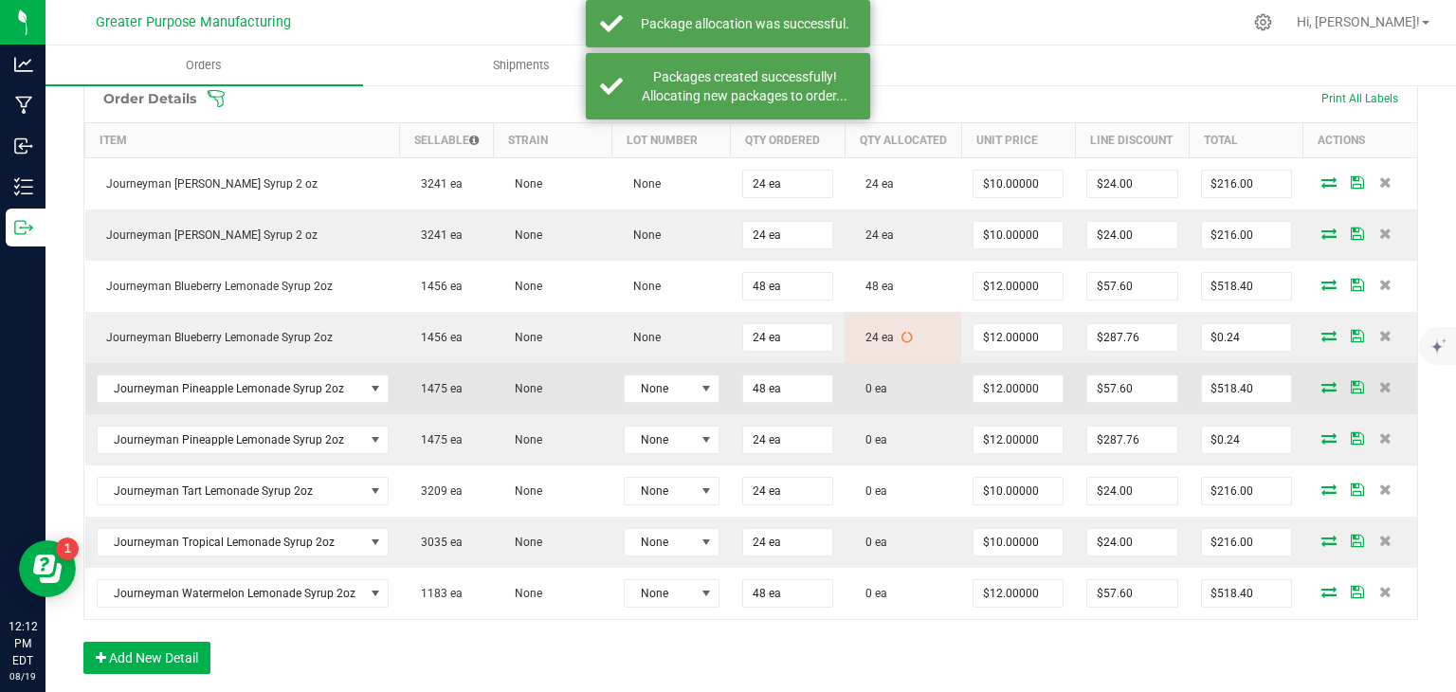
click at [1322, 393] on icon at bounding box center [1329, 386] width 15 height 11
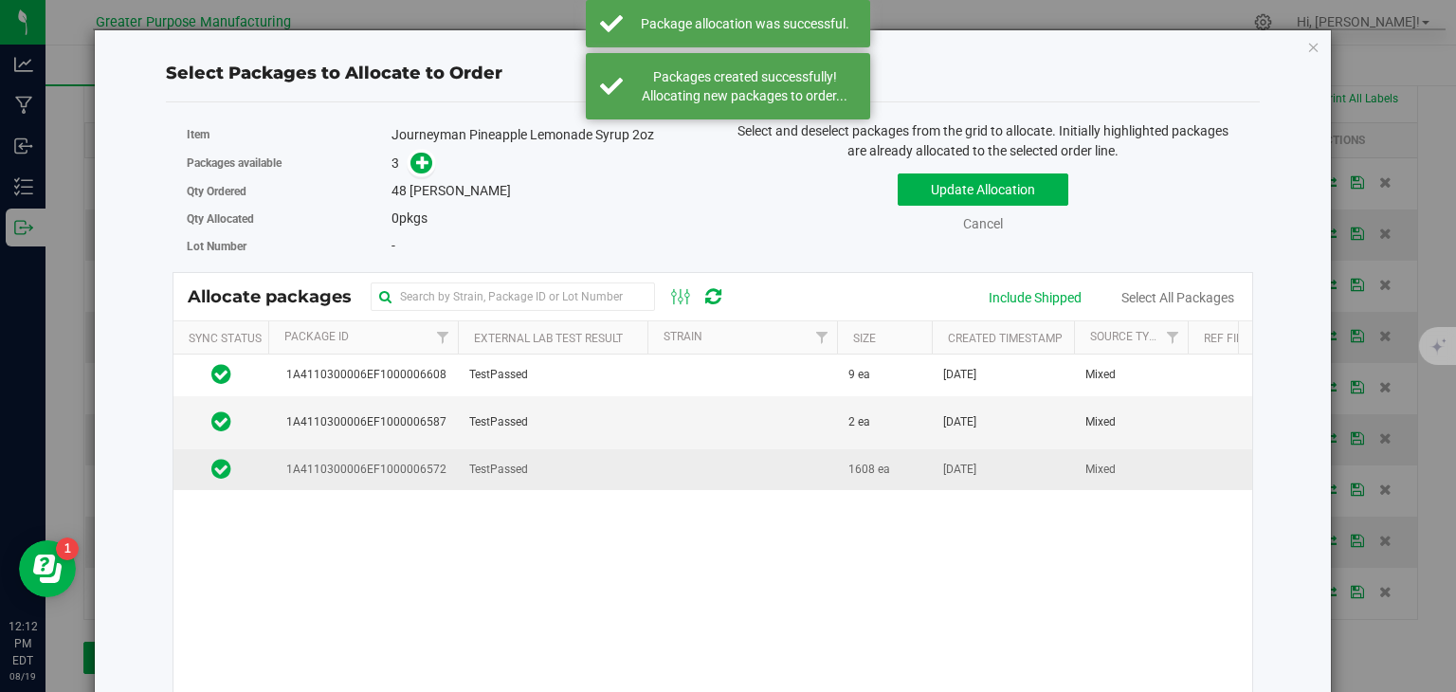
click at [674, 467] on td at bounding box center [743, 469] width 190 height 41
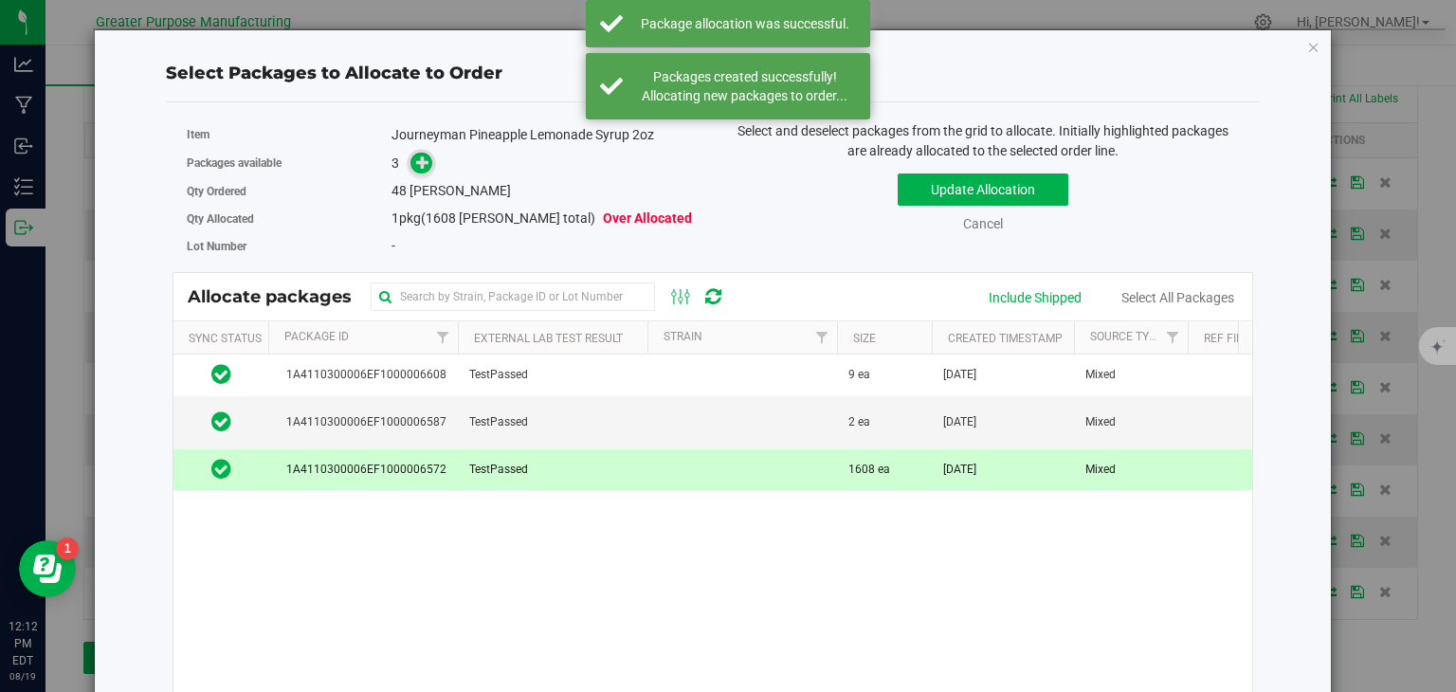
click at [416, 157] on icon at bounding box center [423, 162] width 14 height 14
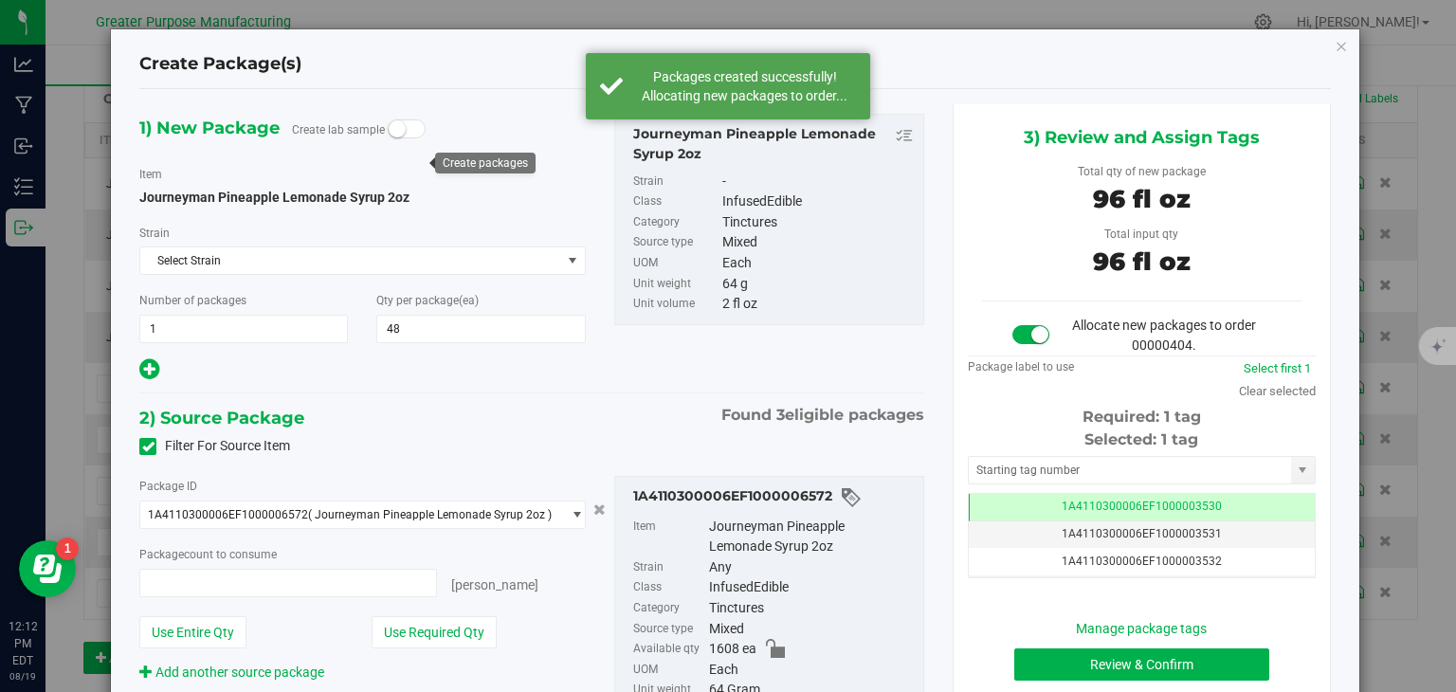
type input "48 ea"
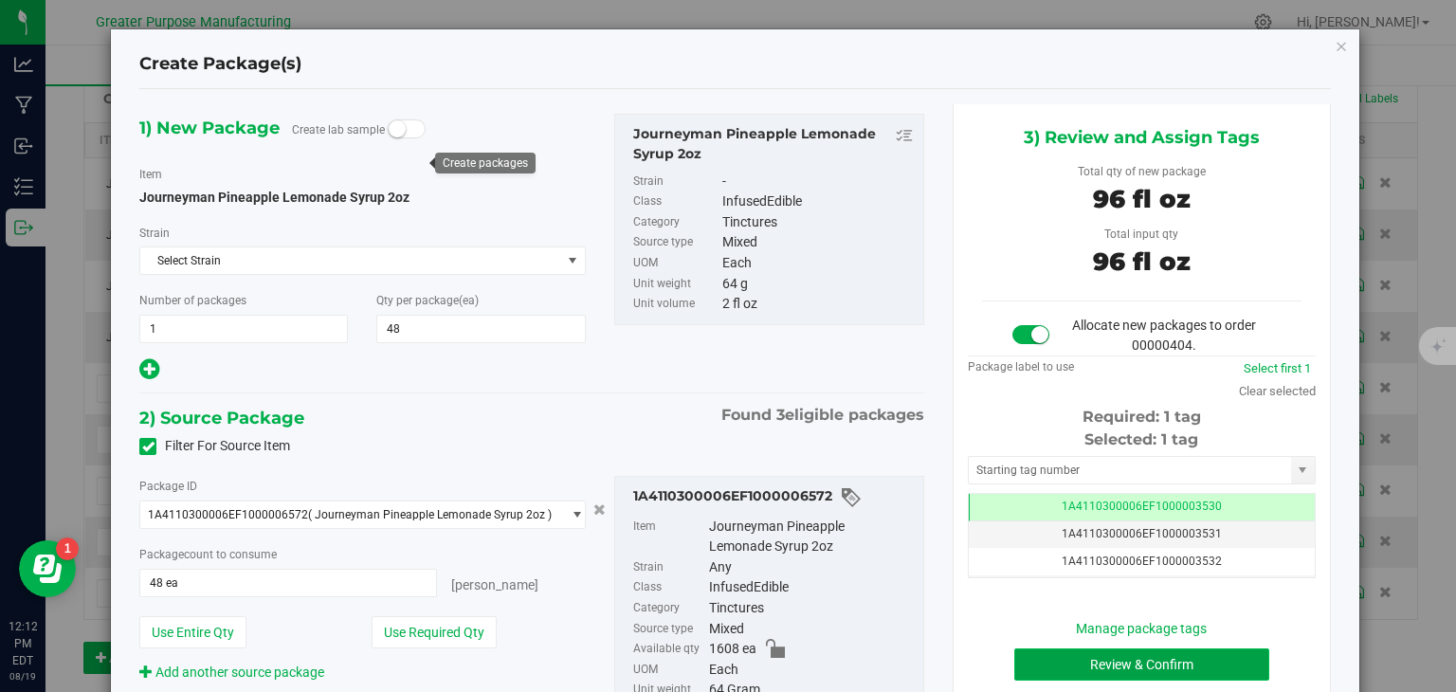
click at [1192, 664] on button "Review & Confirm" at bounding box center [1142, 665] width 255 height 32
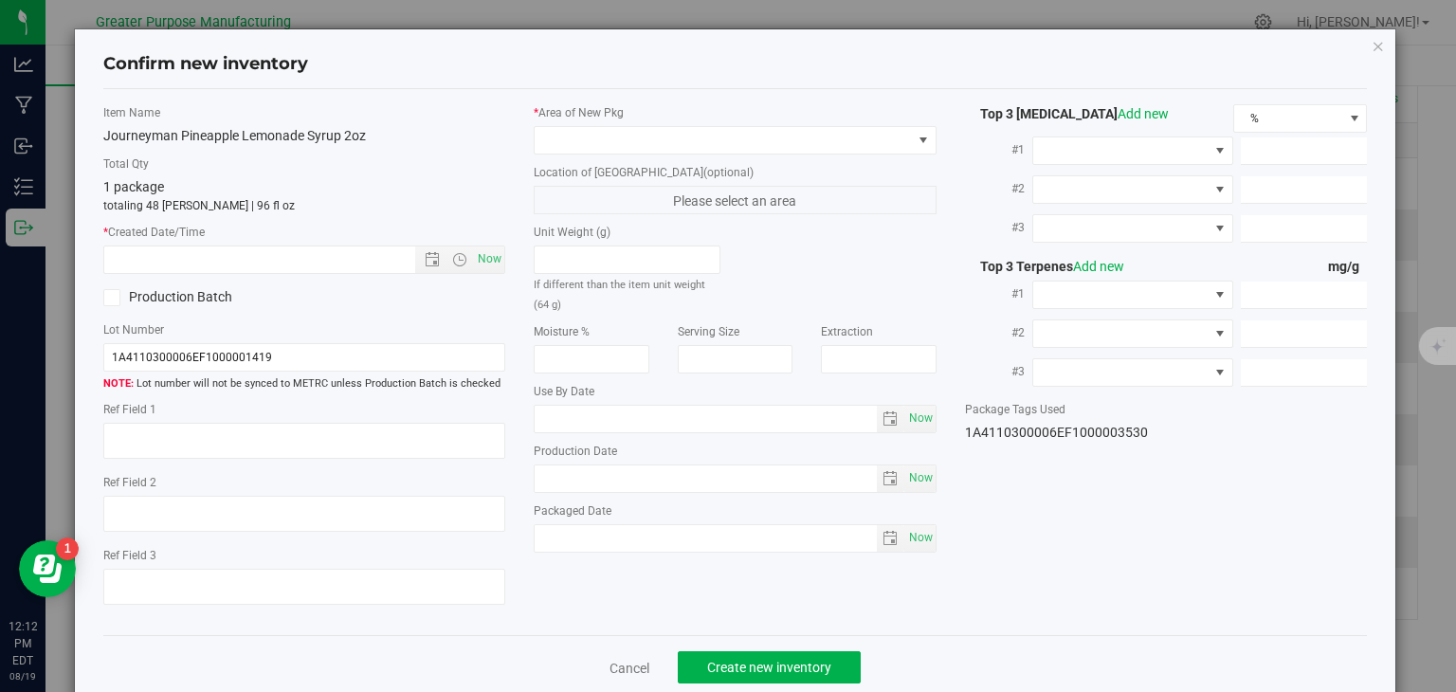
type input "2026-02-05"
type input "2025-08-05"
click at [478, 255] on span "Now" at bounding box center [490, 259] width 32 height 27
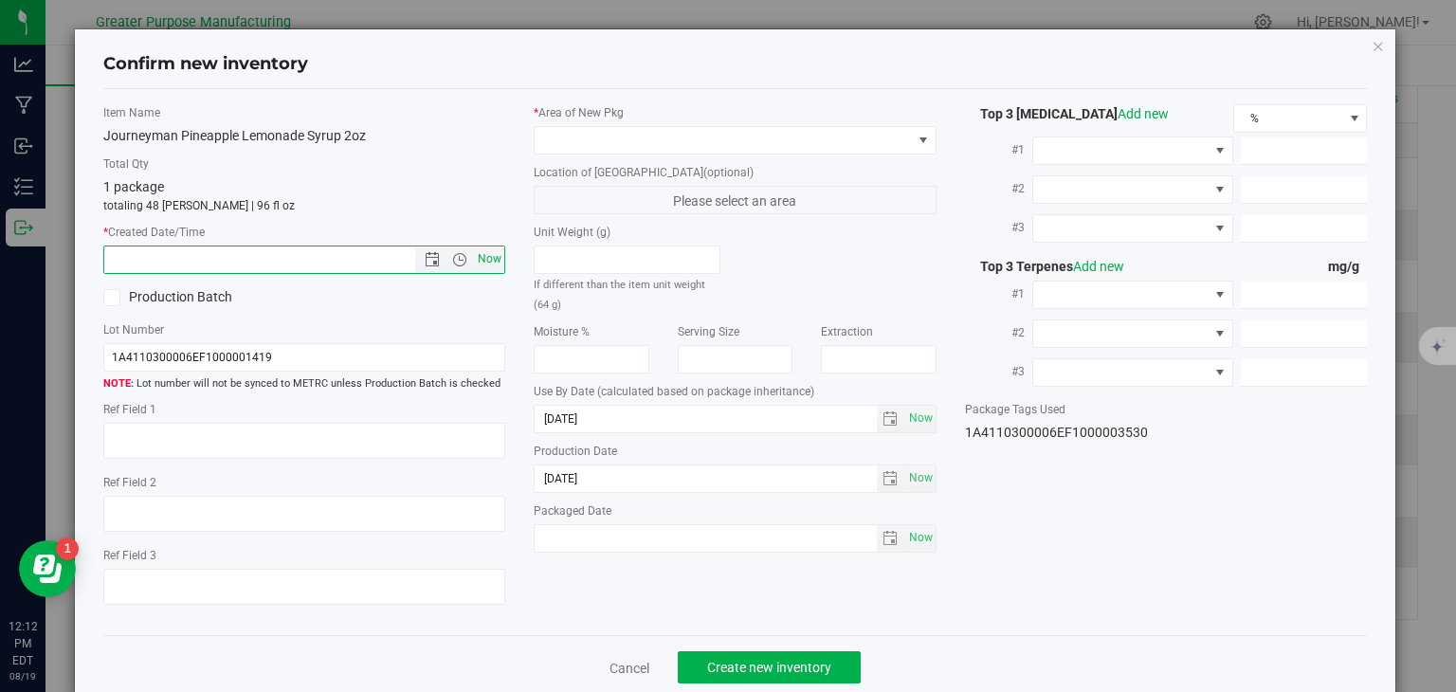
type input "8/19/2025 12:12 PM"
click at [611, 147] on span at bounding box center [723, 140] width 377 height 27
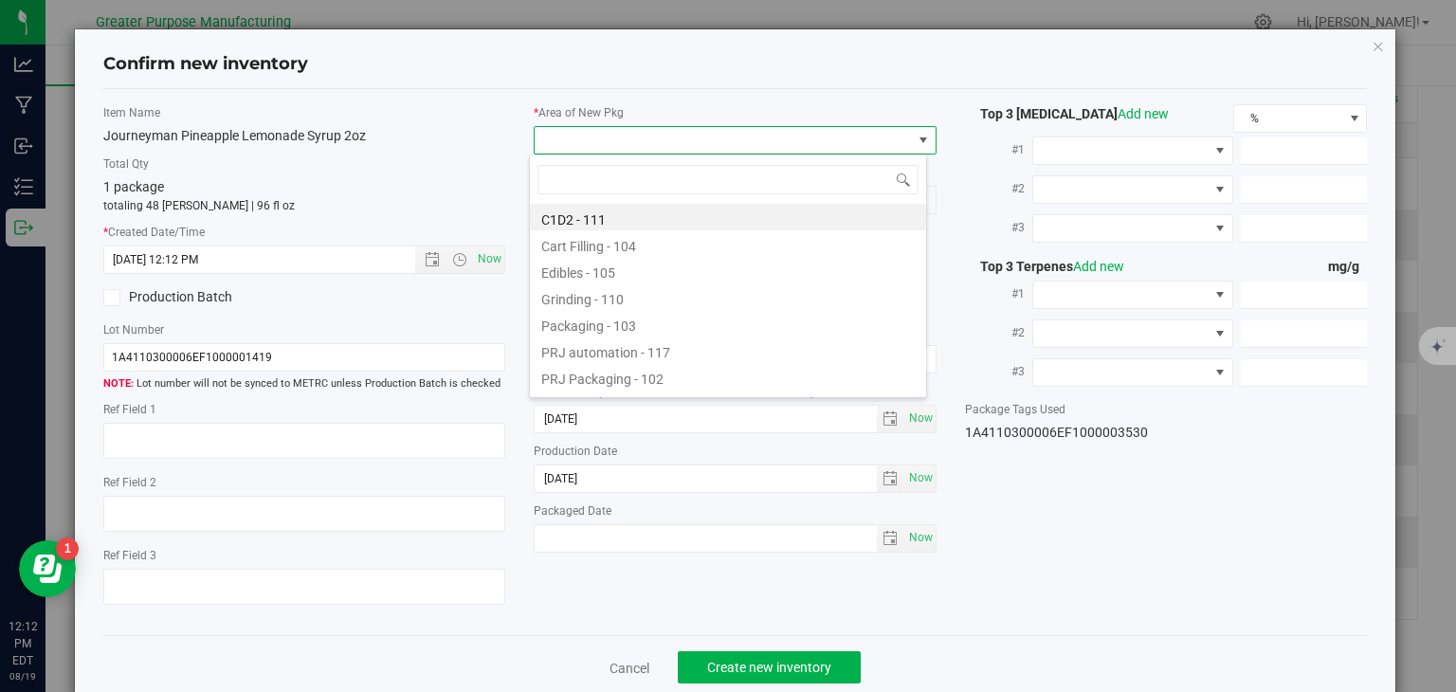
type input "108"
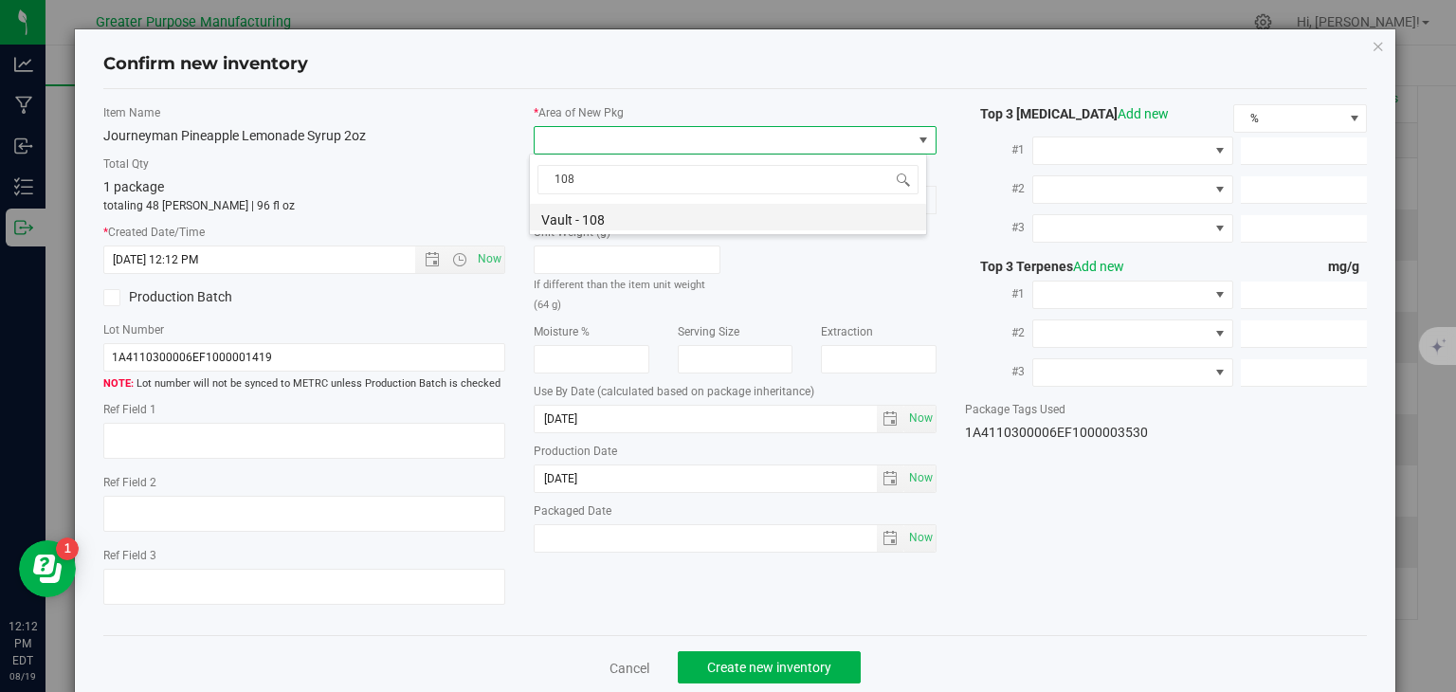
click at [609, 210] on li "Vault - 108" at bounding box center [728, 217] width 396 height 27
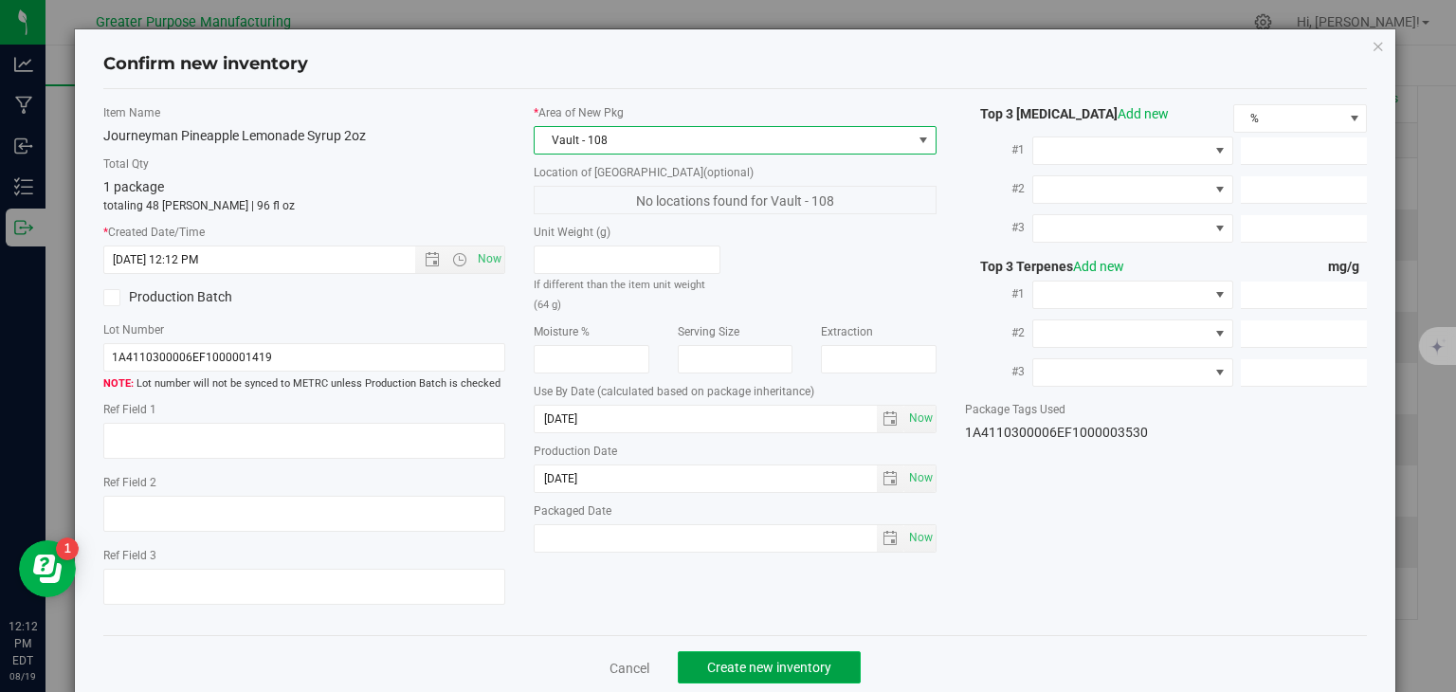
click at [751, 668] on span "Create new inventory" at bounding box center [769, 667] width 124 height 15
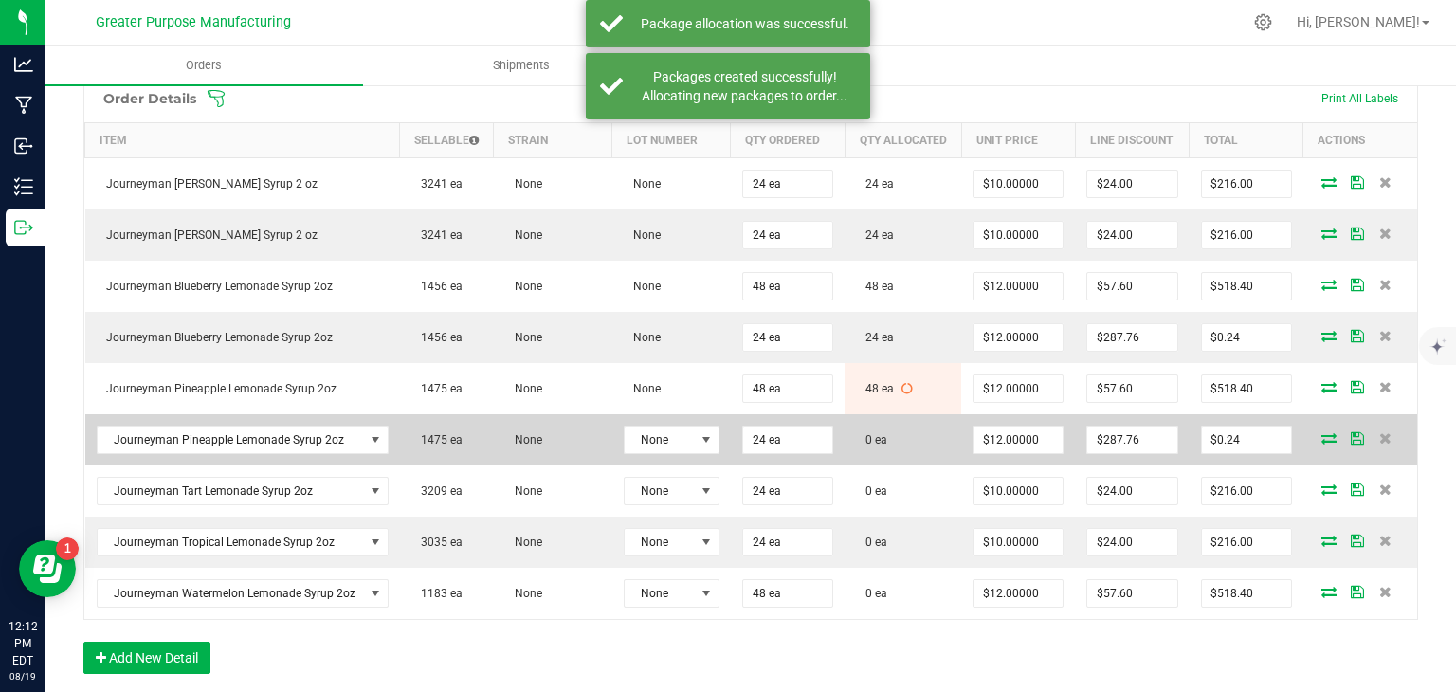
click at [1322, 444] on icon at bounding box center [1329, 437] width 15 height 11
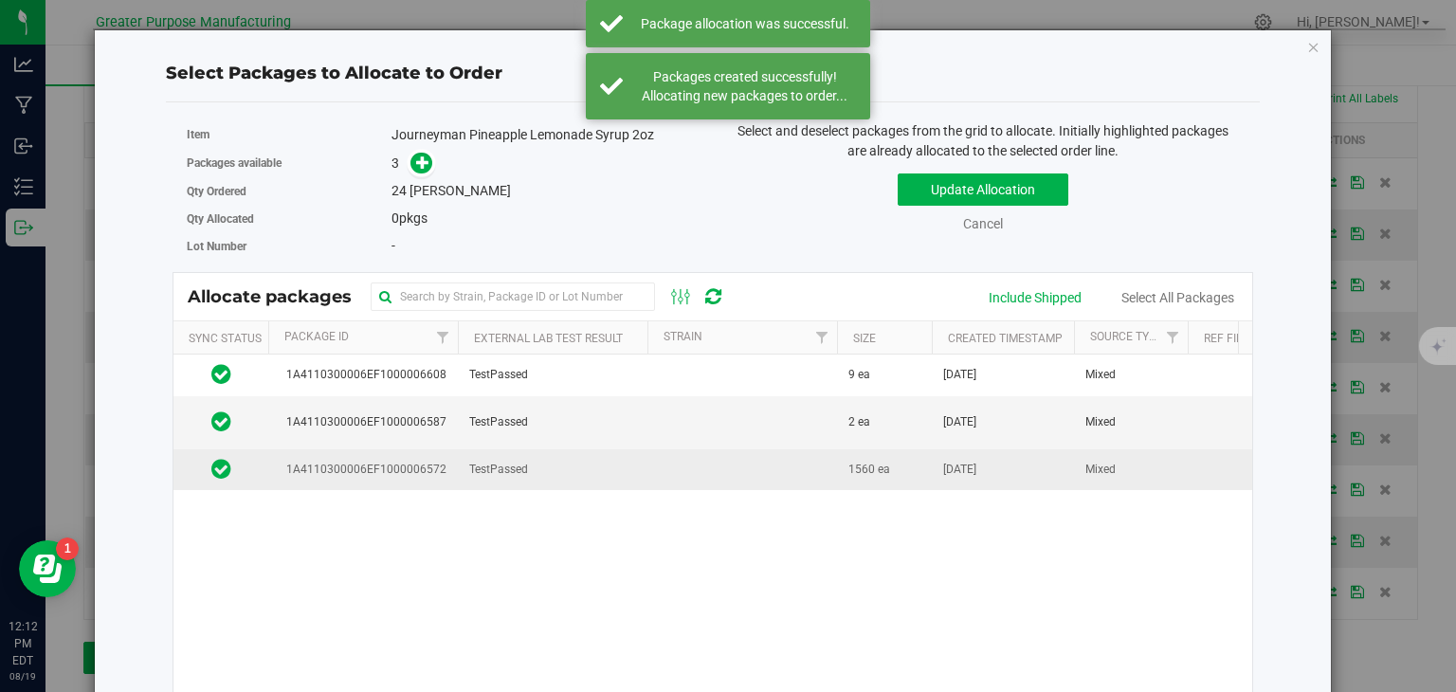
click at [692, 460] on td at bounding box center [743, 469] width 190 height 41
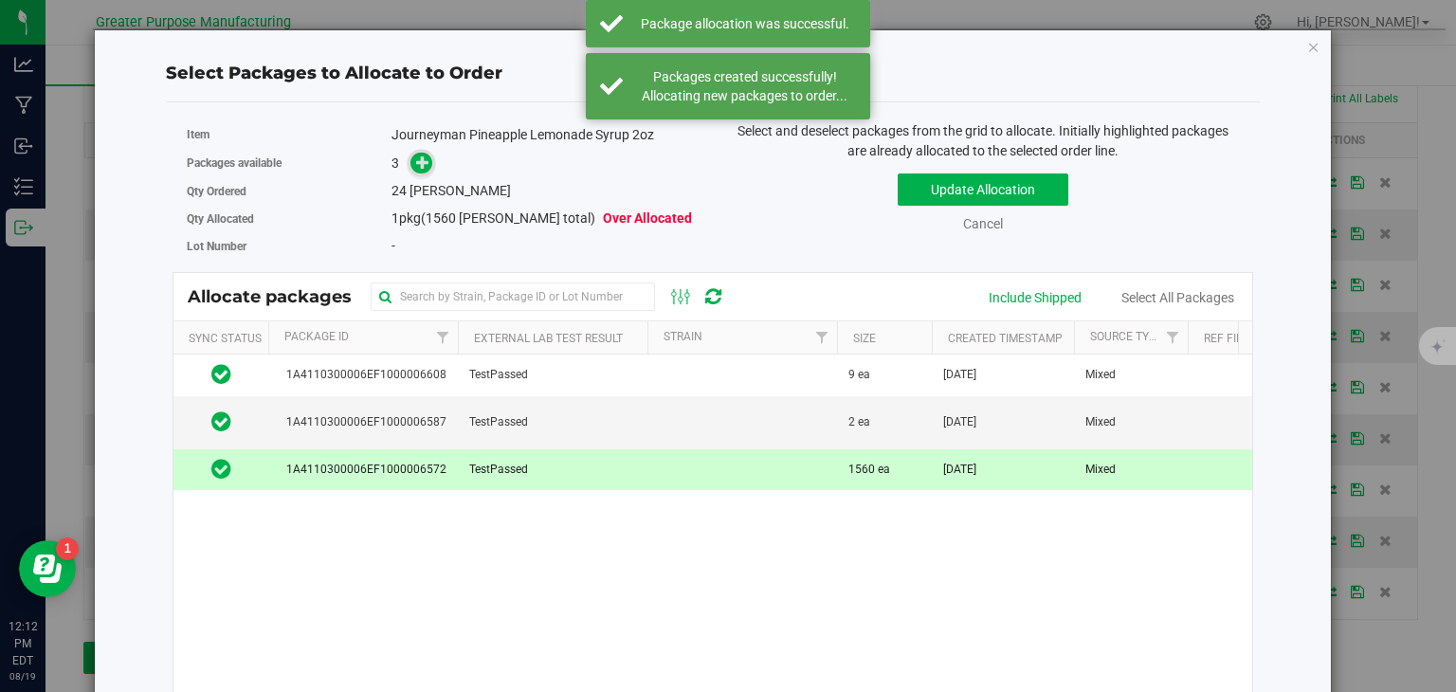
click at [416, 168] on icon at bounding box center [422, 162] width 13 height 13
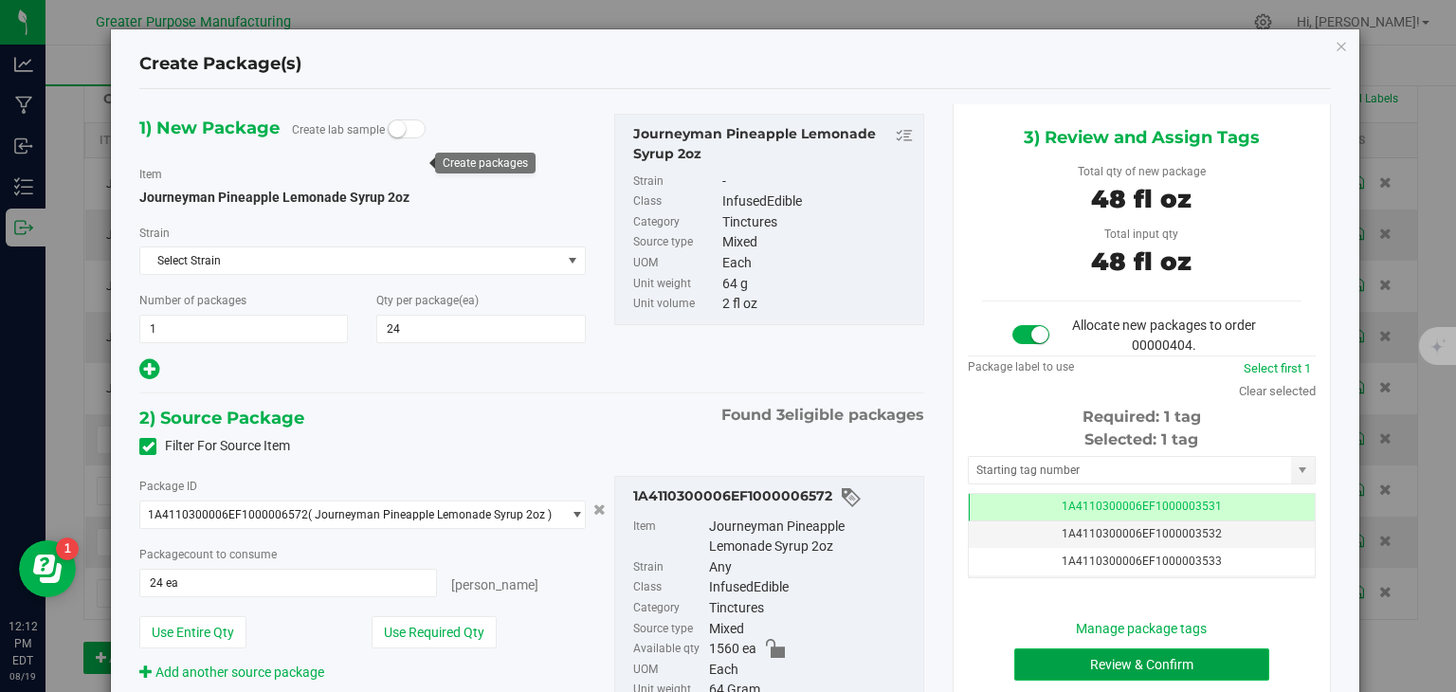
click at [1023, 667] on button "Review & Confirm" at bounding box center [1142, 665] width 255 height 32
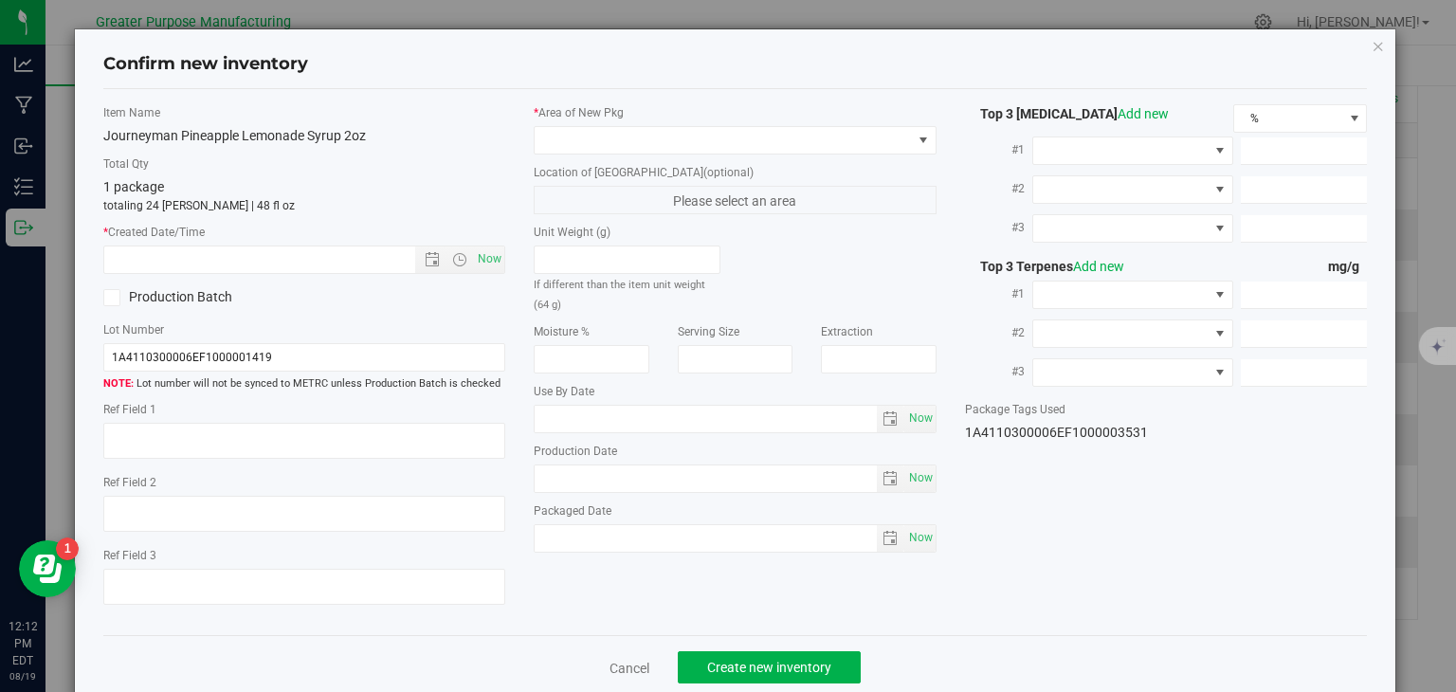
type input "2026-02-05"
type input "2025-08-05"
click at [486, 265] on span "Now" at bounding box center [490, 259] width 32 height 27
type input "8/19/2025 12:12 PM"
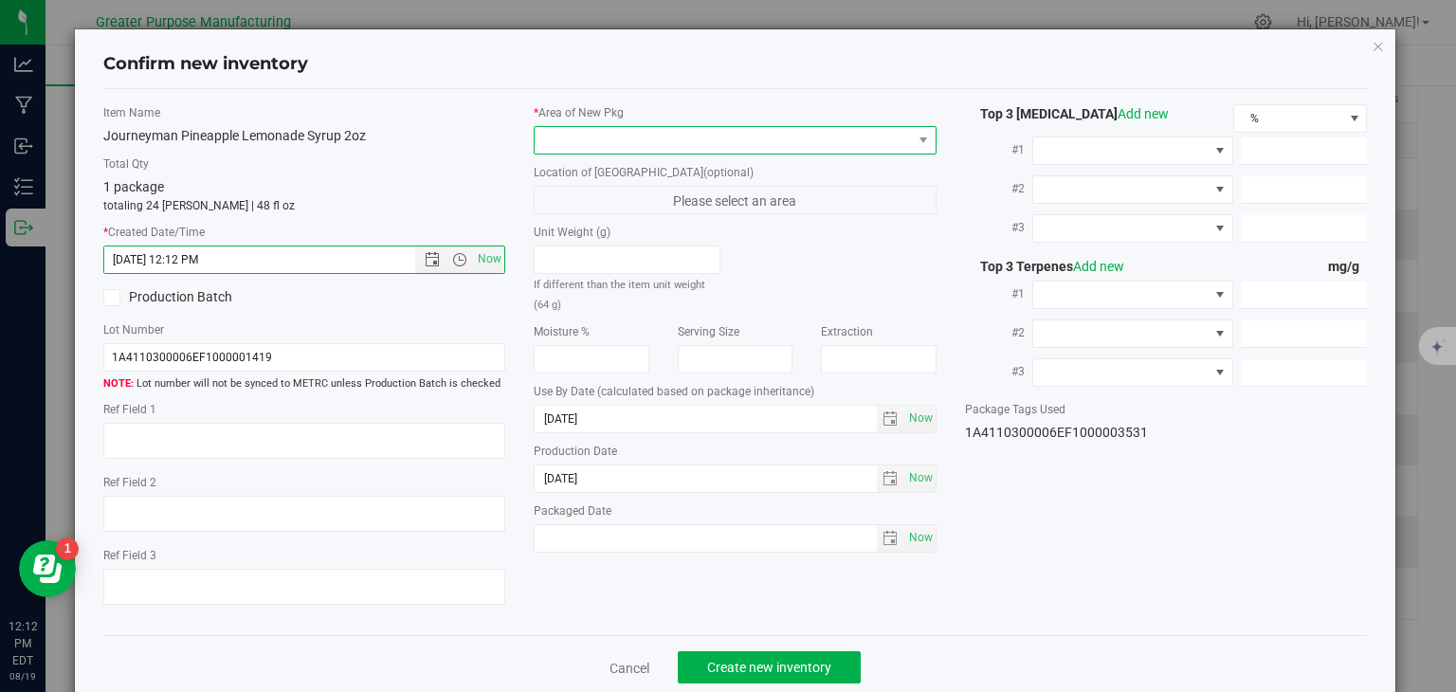
click at [595, 138] on span at bounding box center [723, 140] width 377 height 27
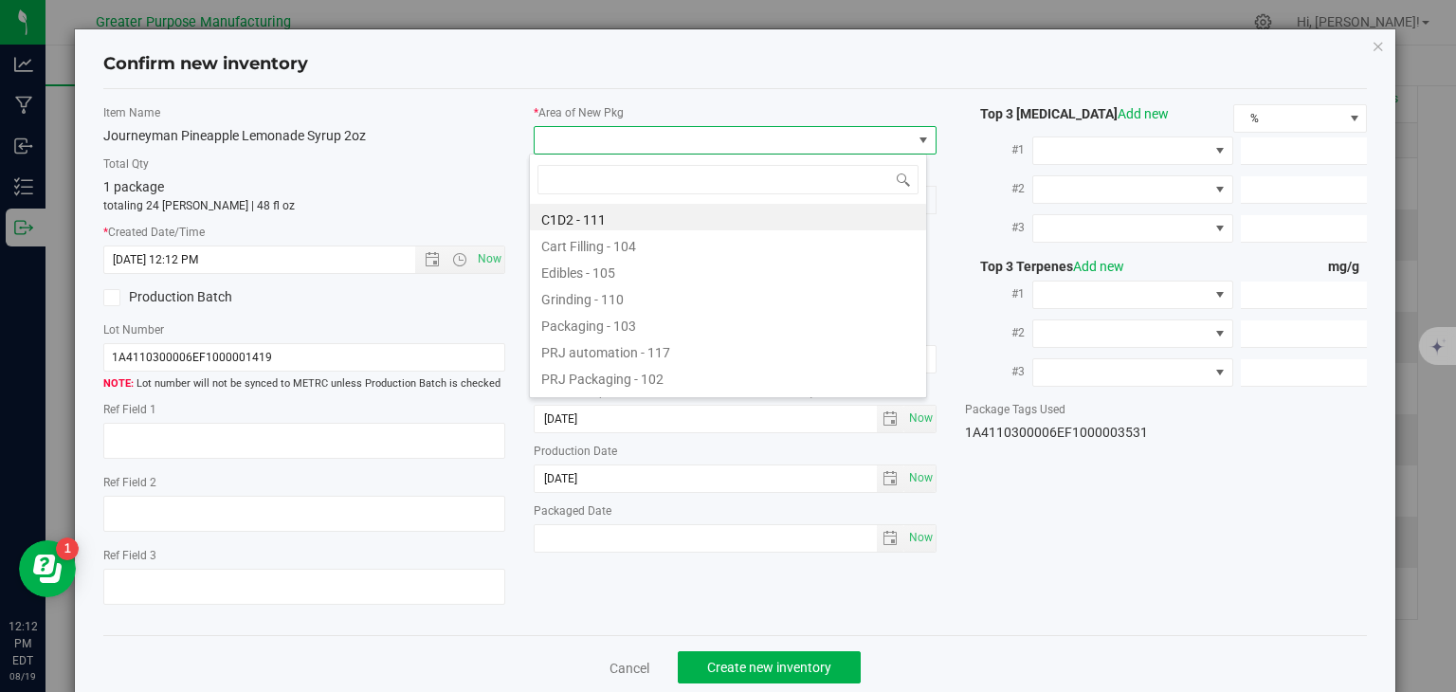
type input "108"
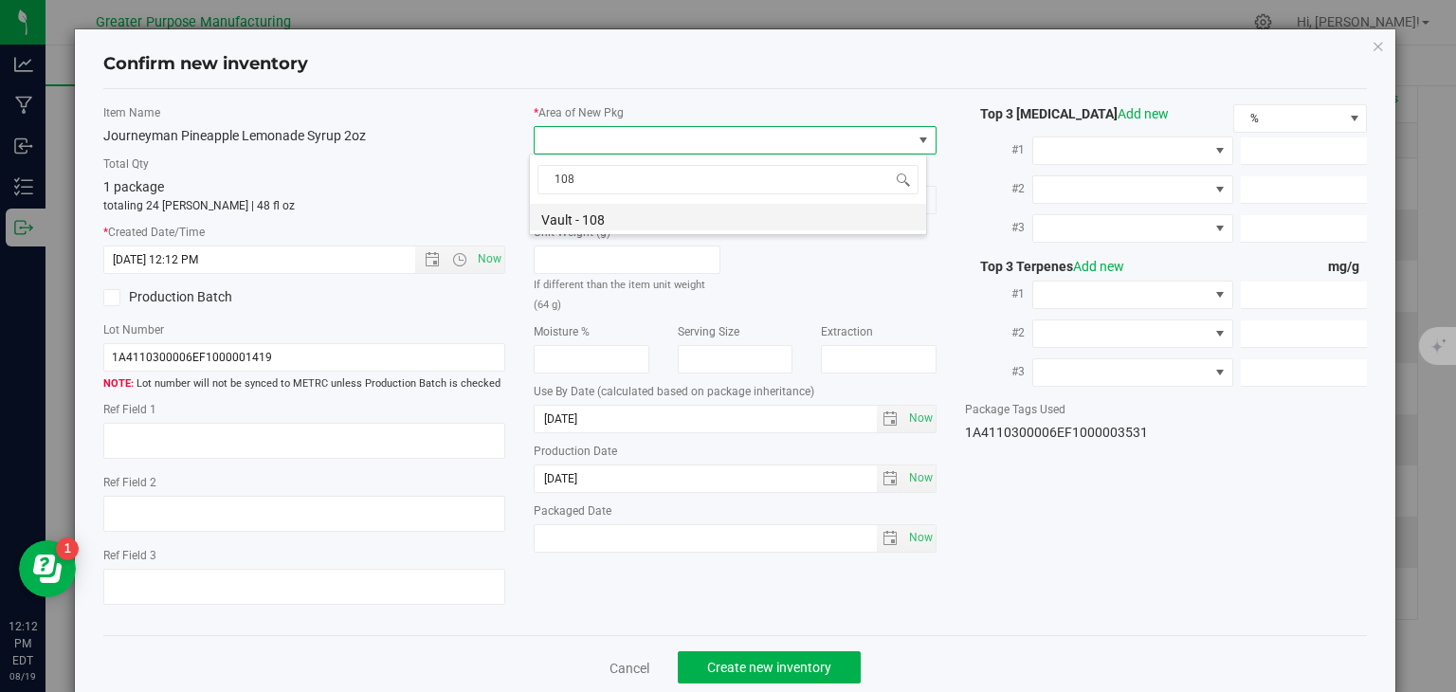
click at [599, 221] on li "Vault - 108" at bounding box center [728, 217] width 396 height 27
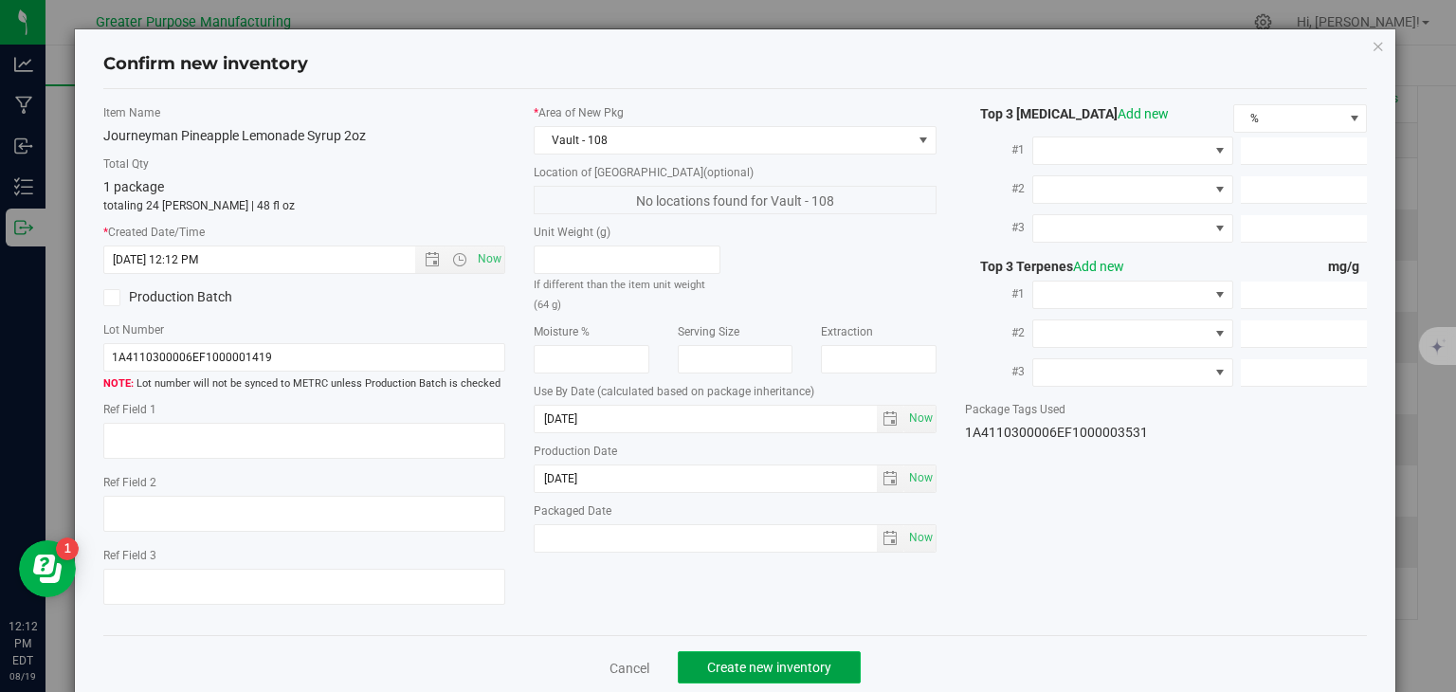
click at [746, 661] on span "Create new inventory" at bounding box center [769, 667] width 124 height 15
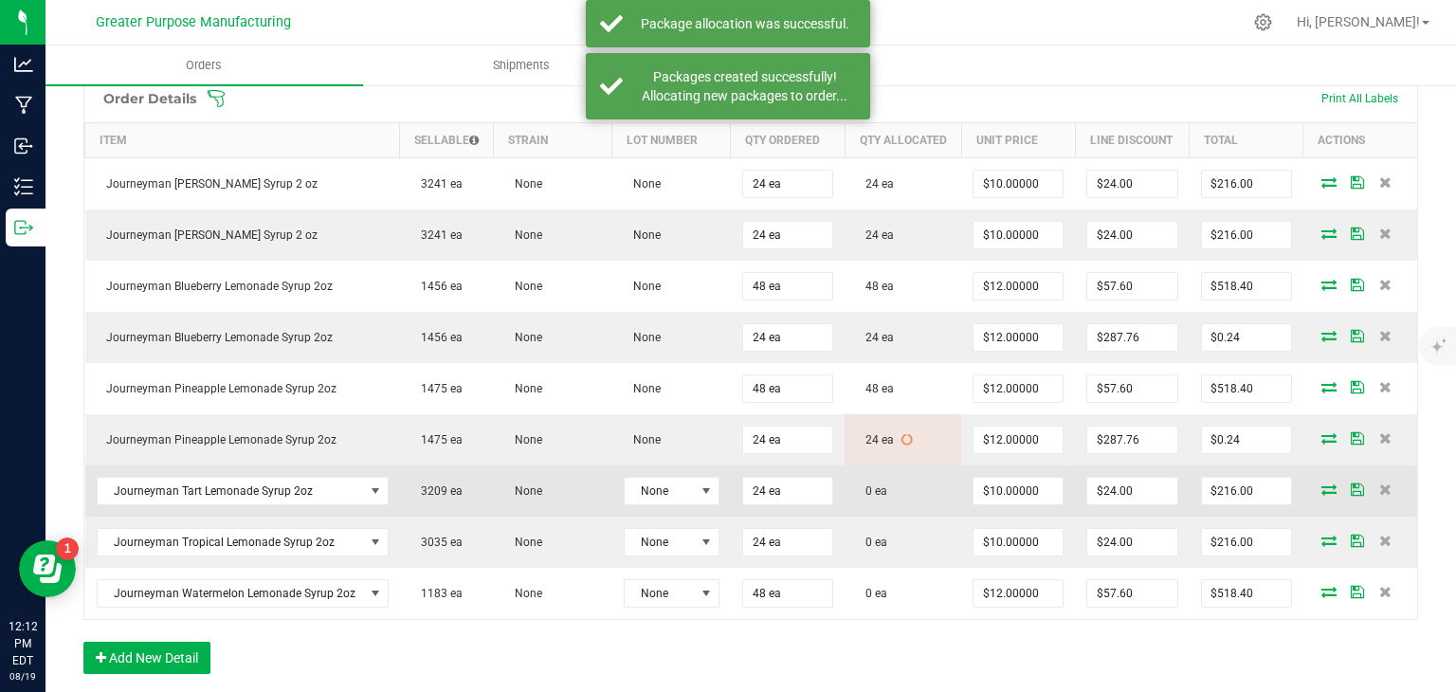
click at [1322, 495] on icon at bounding box center [1329, 489] width 15 height 11
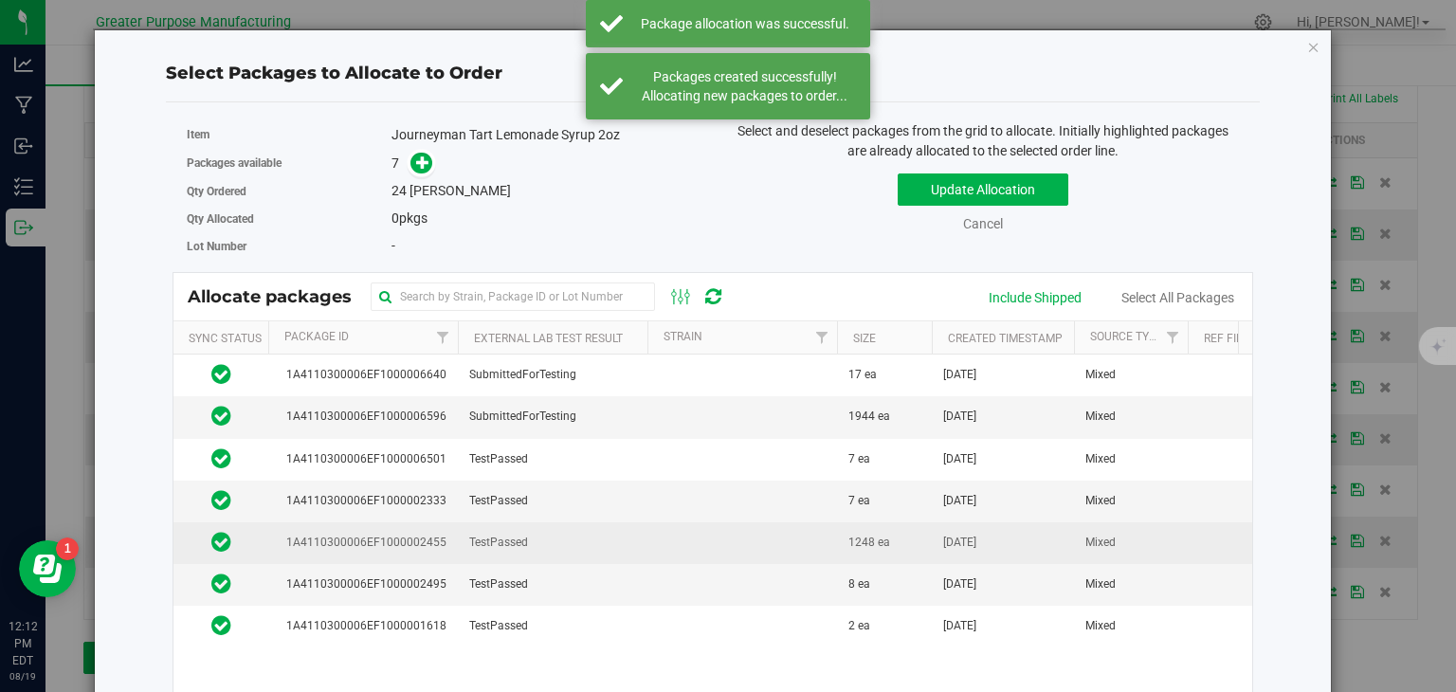
click at [635, 546] on td "TestPassed" at bounding box center [553, 543] width 190 height 42
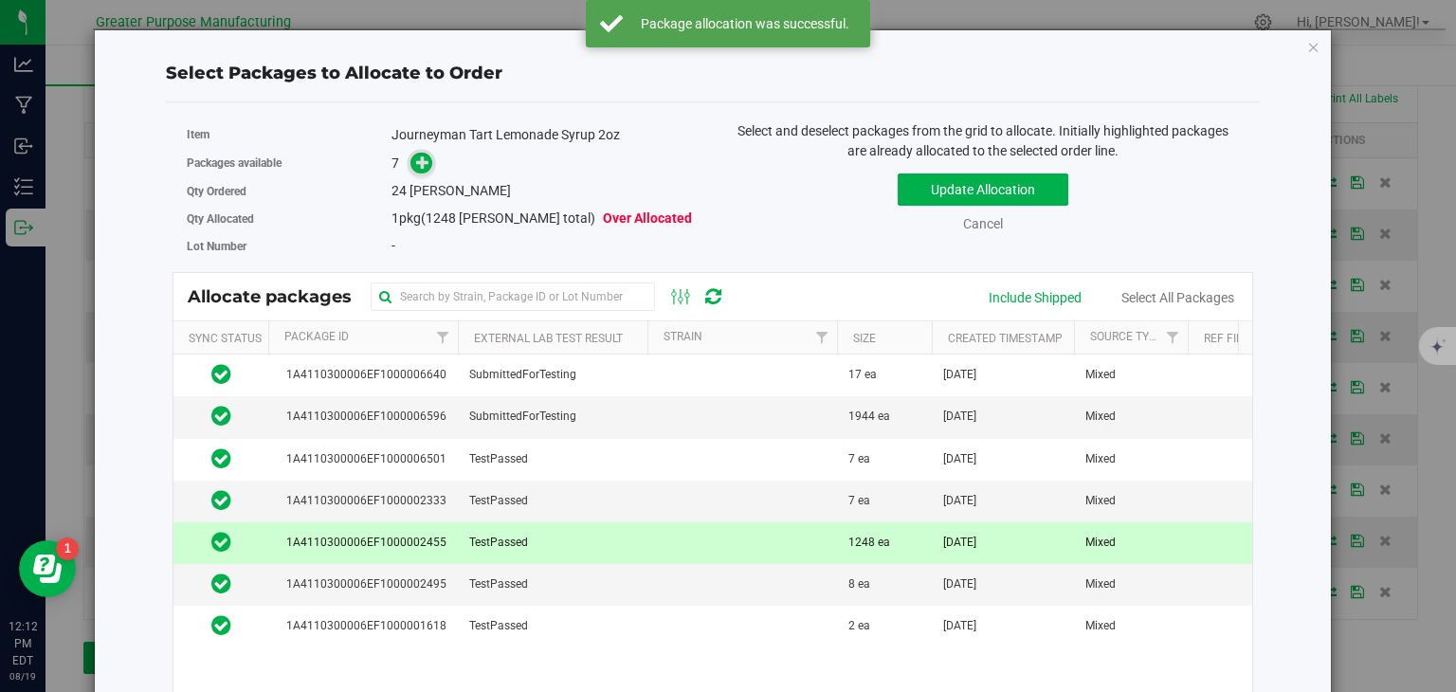
click at [425, 160] on icon at bounding box center [423, 162] width 14 height 14
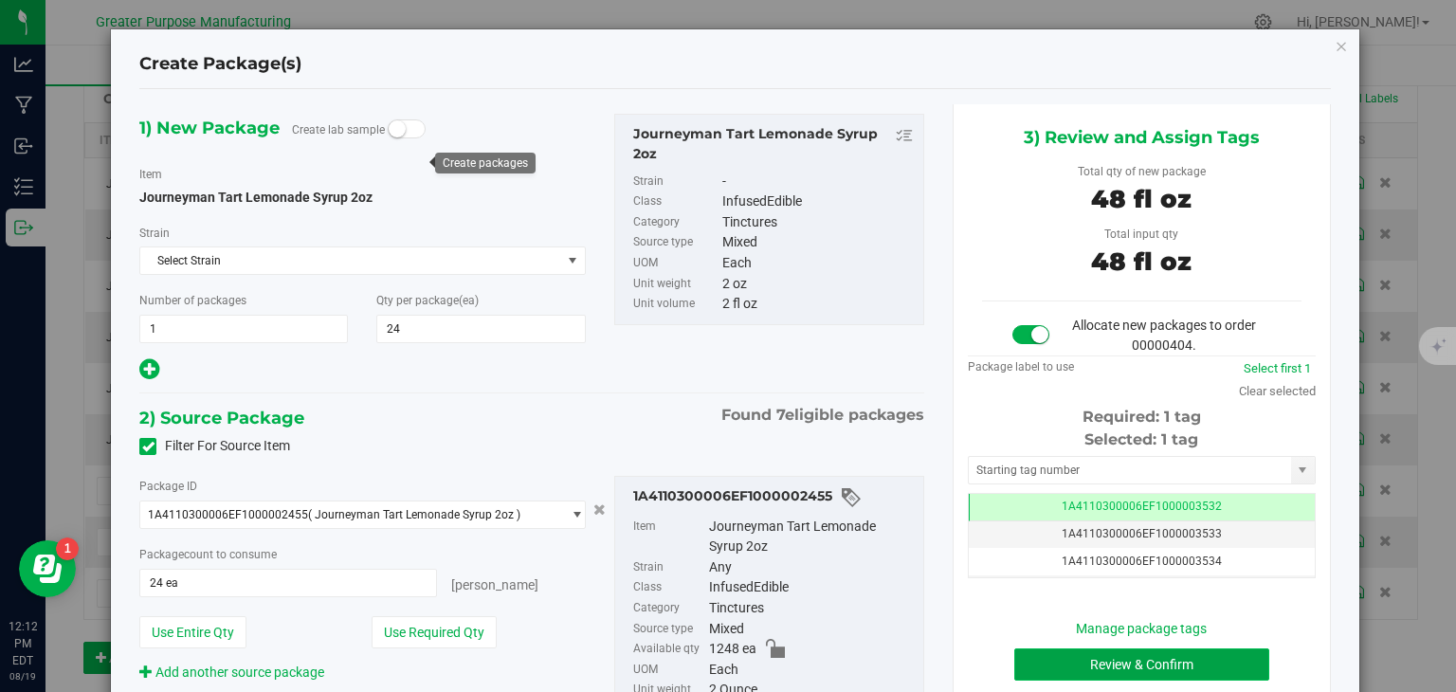
click at [1101, 663] on button "Review & Confirm" at bounding box center [1142, 665] width 255 height 32
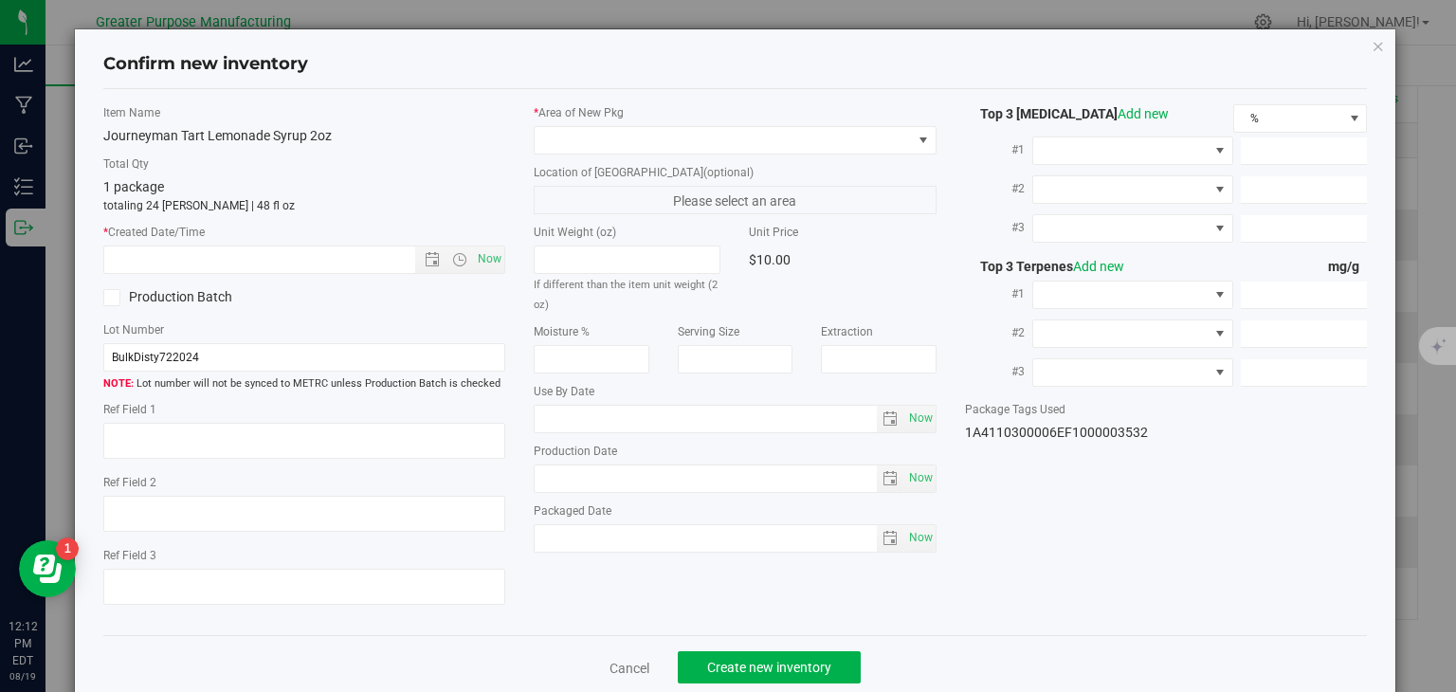
type input "2025-07-11"
click at [493, 250] on span "Now" at bounding box center [490, 259] width 32 height 27
type input "8/19/2025 12:12 PM"
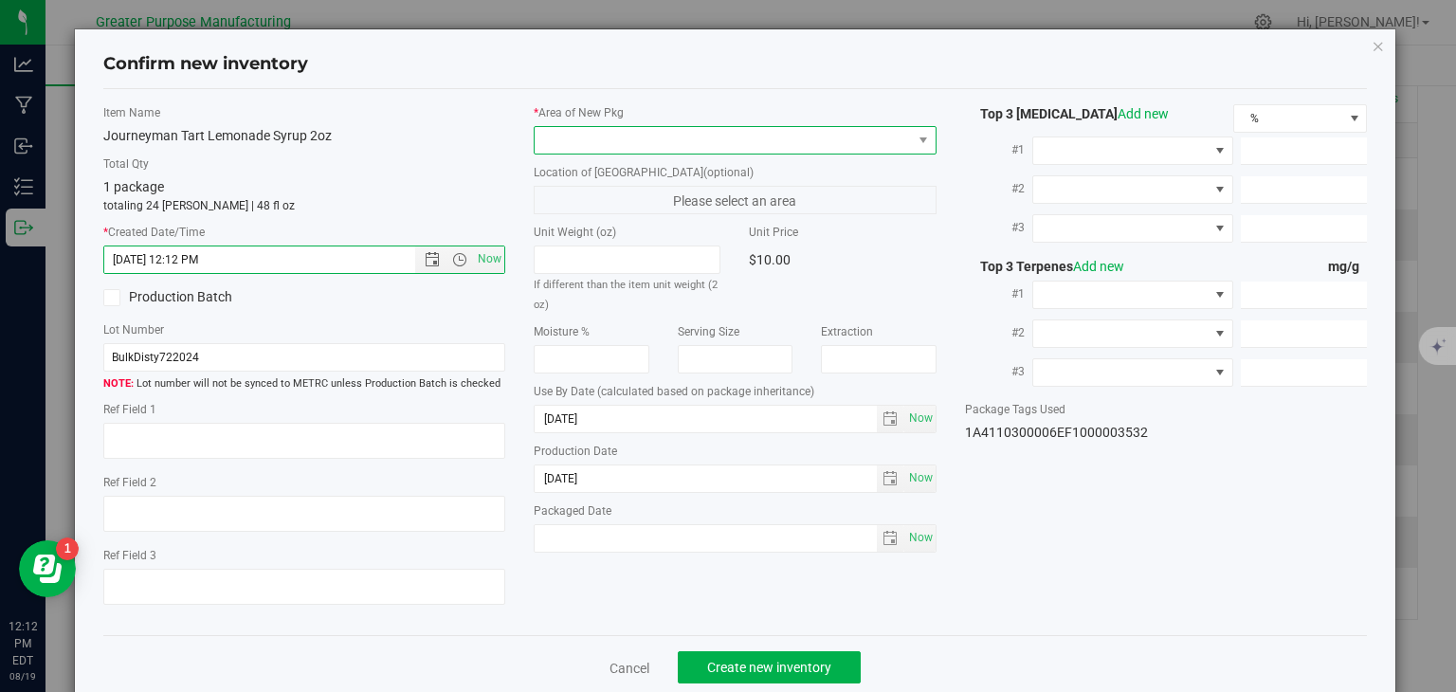
click at [595, 149] on span at bounding box center [723, 140] width 377 height 27
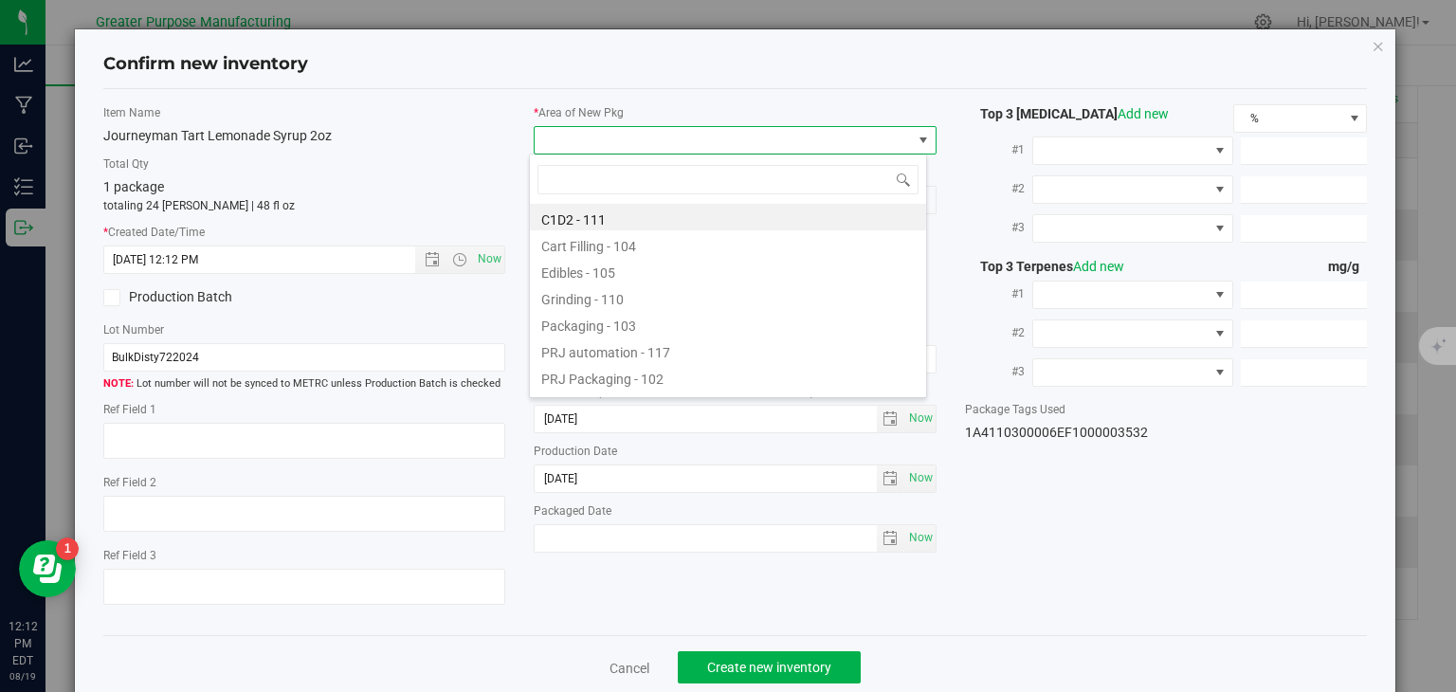
type input "108"
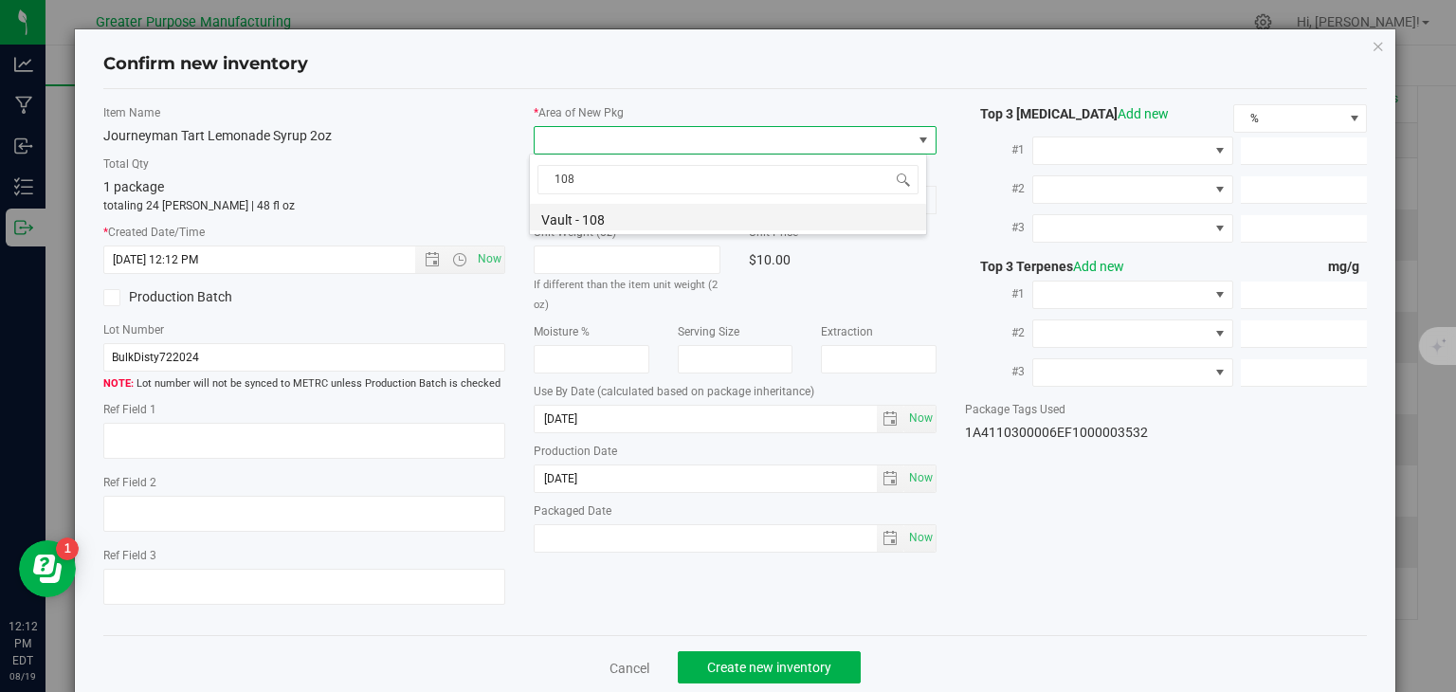
click at [590, 207] on li "Vault - 108" at bounding box center [728, 217] width 396 height 27
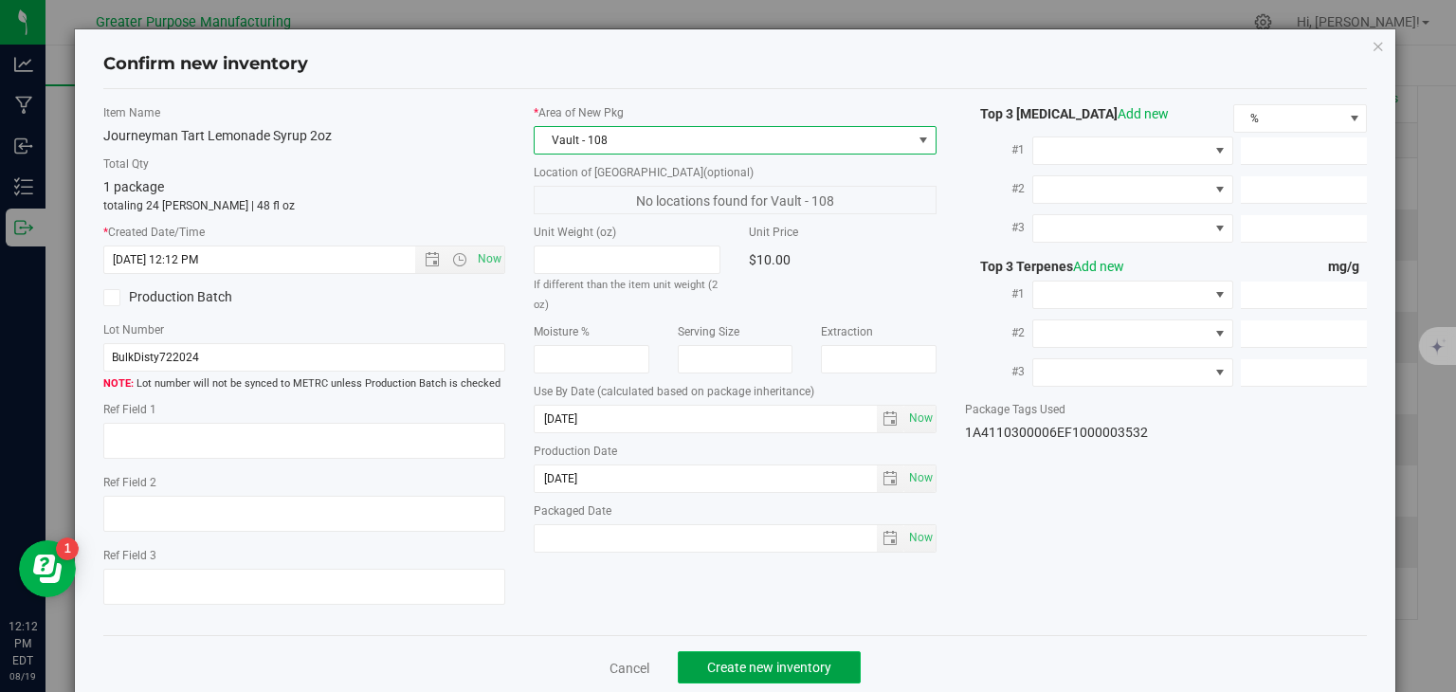
click at [755, 657] on button "Create new inventory" at bounding box center [769, 667] width 183 height 32
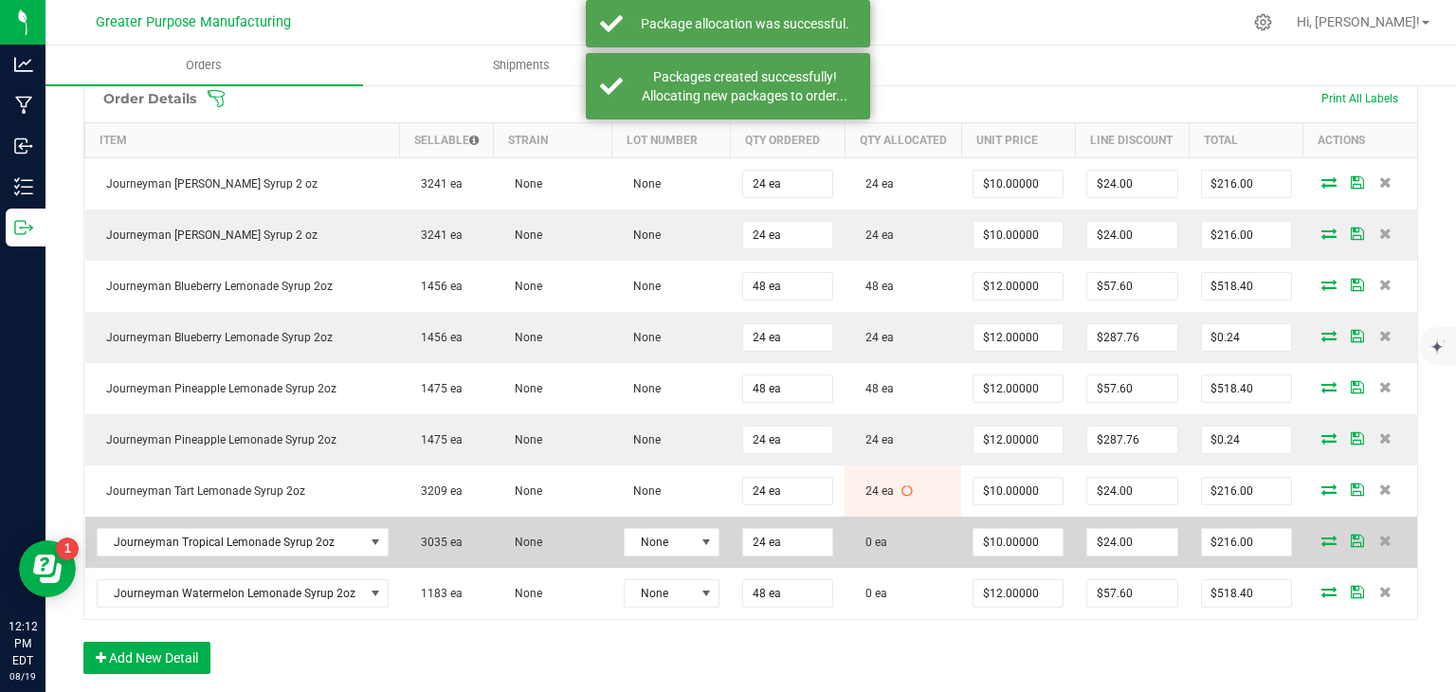
click at [1322, 546] on icon at bounding box center [1329, 540] width 15 height 11
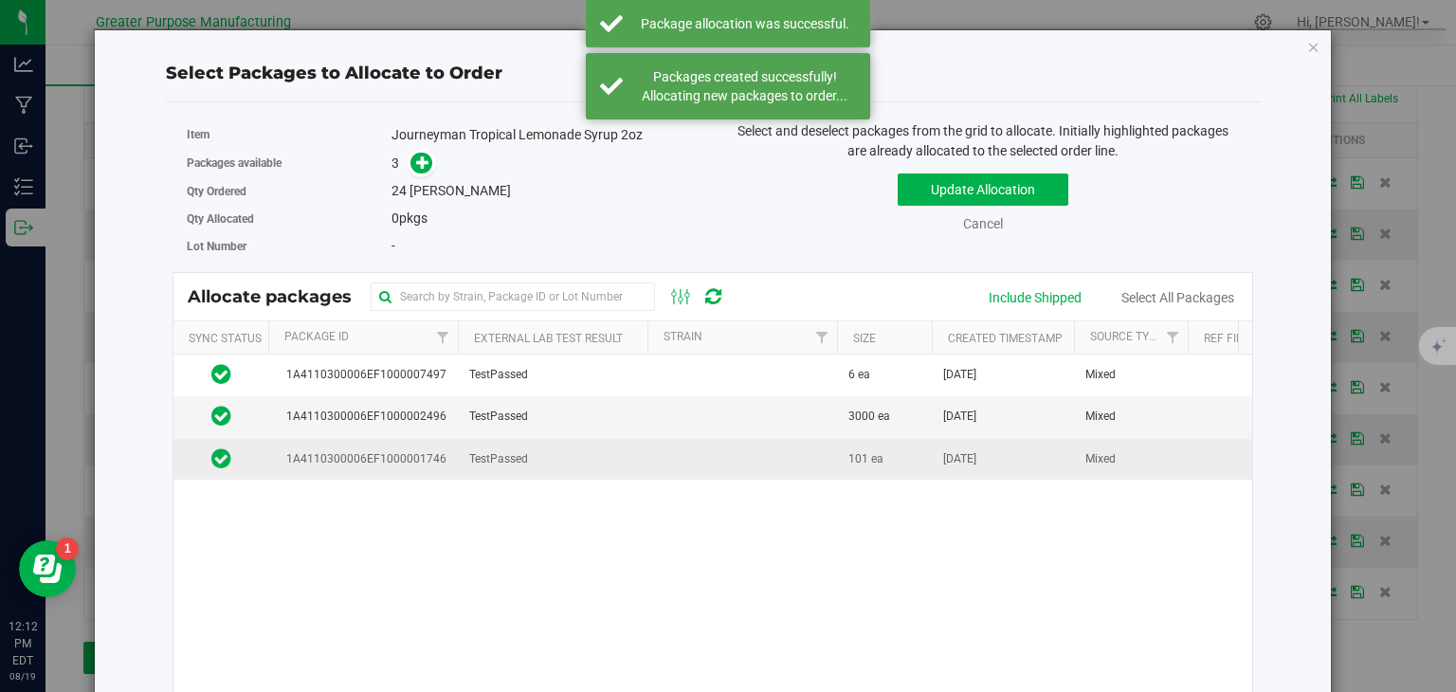
click at [735, 455] on td at bounding box center [743, 459] width 190 height 41
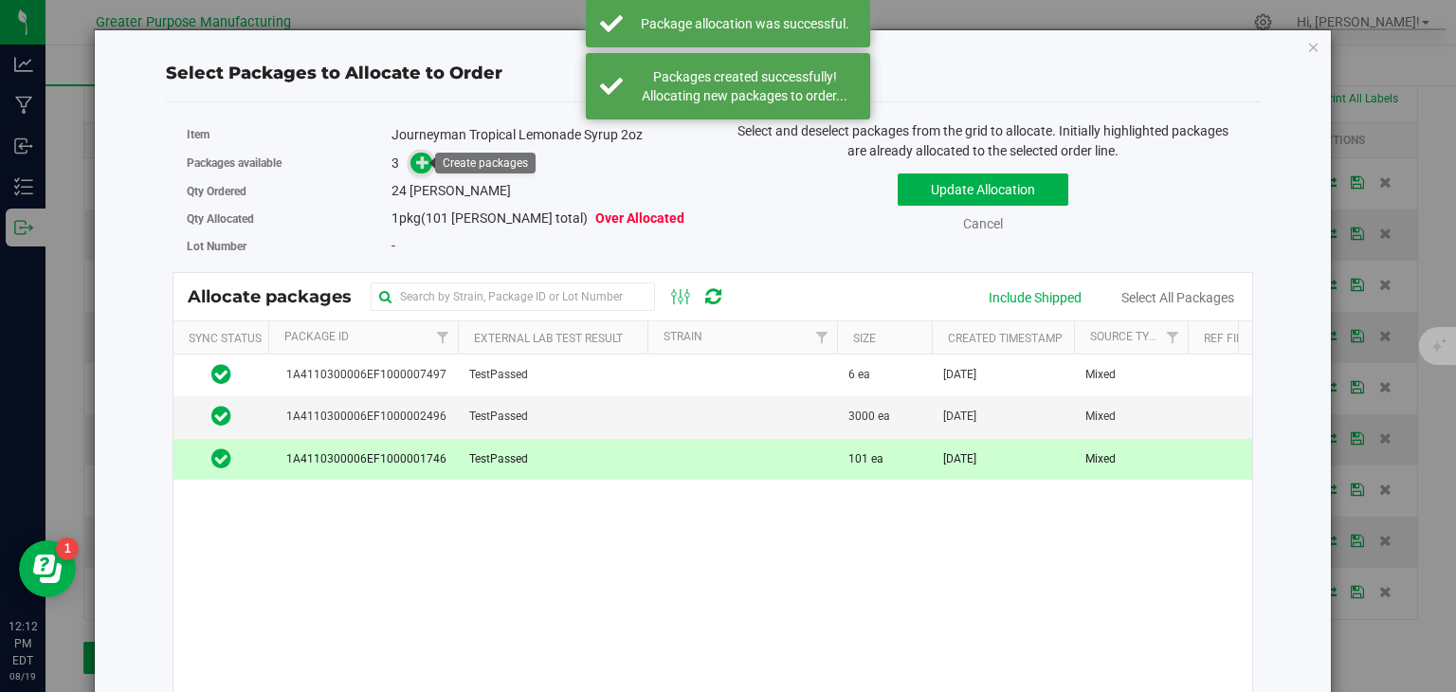
click at [421, 166] on icon at bounding box center [423, 162] width 14 height 14
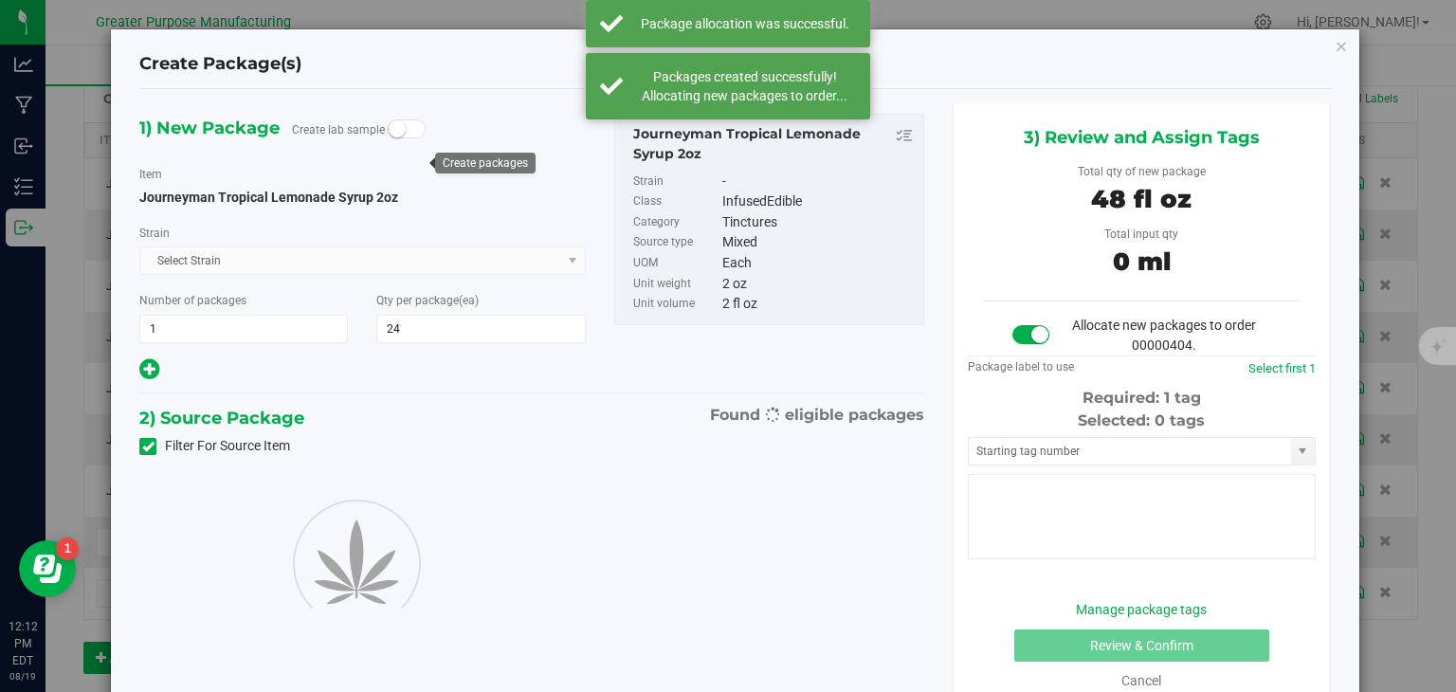
type input "24"
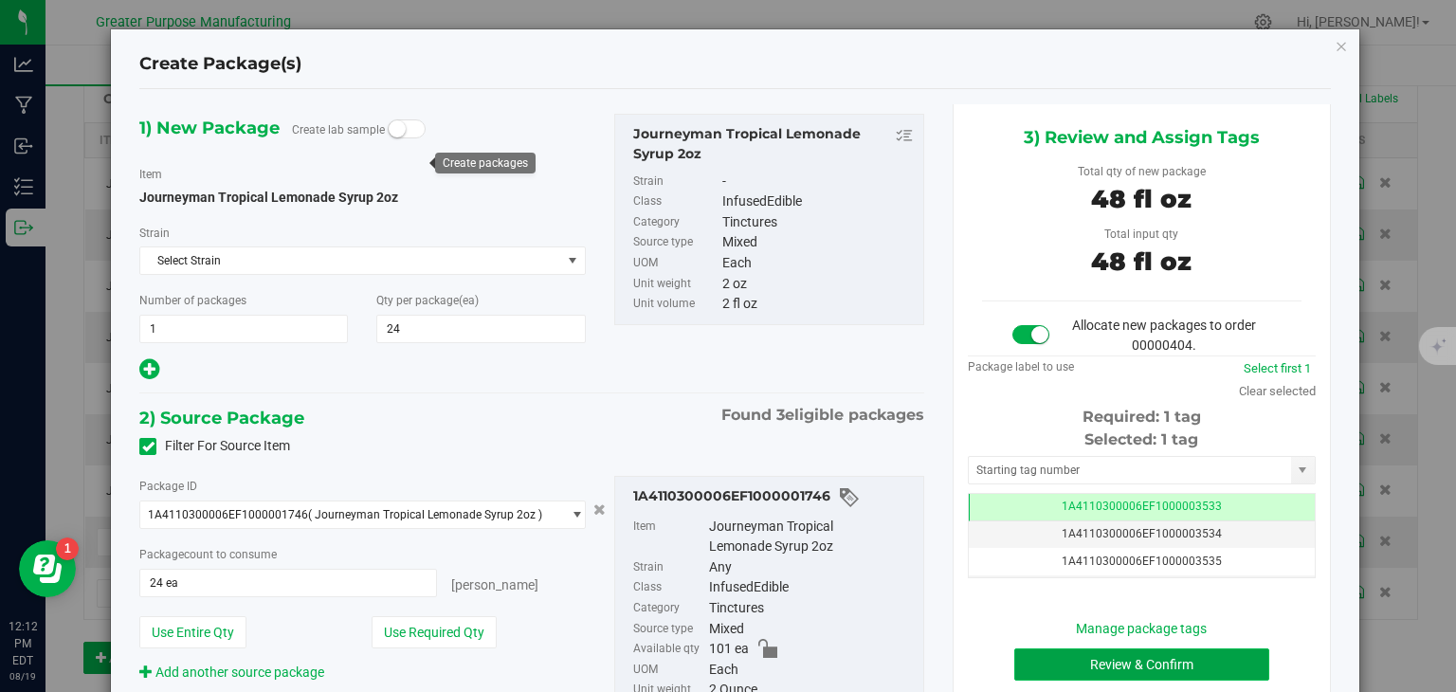
click at [1134, 653] on button "Review & Confirm" at bounding box center [1142, 665] width 255 height 32
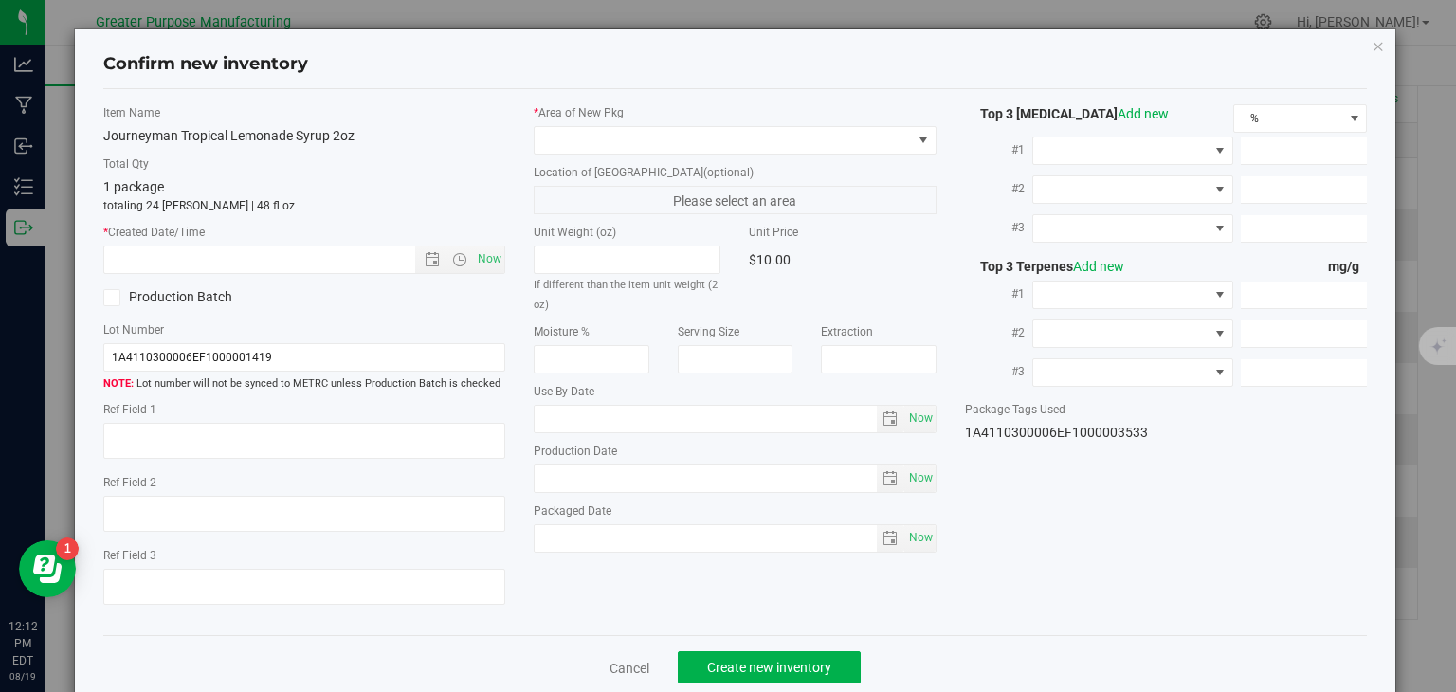
type input "2025-12-21"
type input "2025-06-21"
click at [485, 252] on span "Now" at bounding box center [490, 259] width 32 height 27
type input "8/19/2025 12:12 PM"
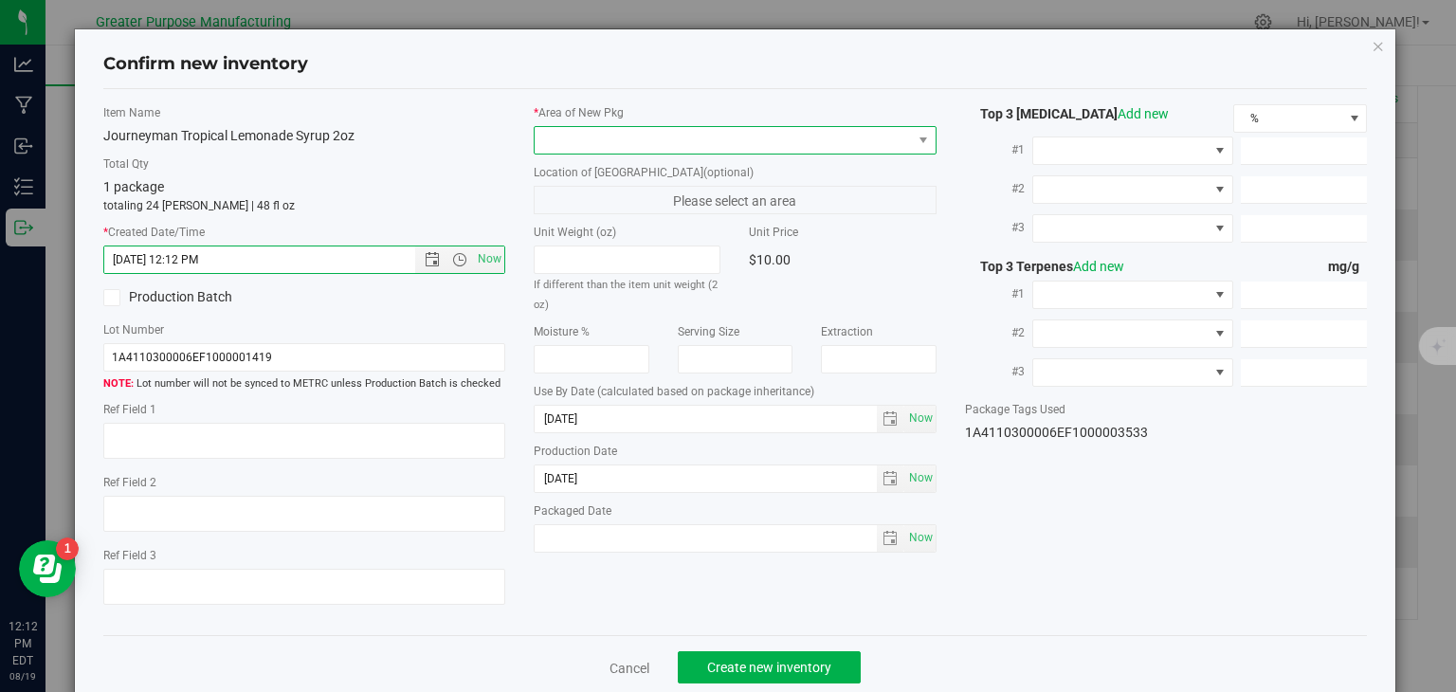
click at [626, 145] on span at bounding box center [723, 140] width 377 height 27
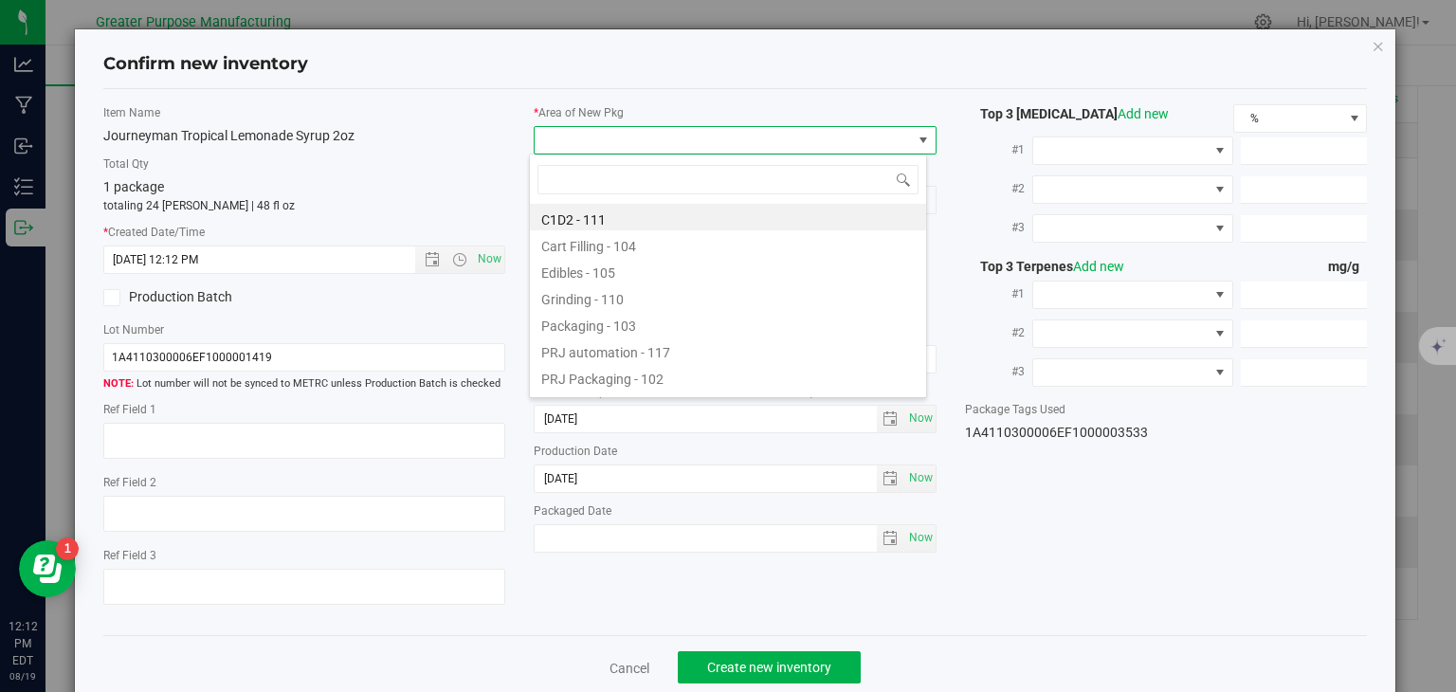
type input "108"
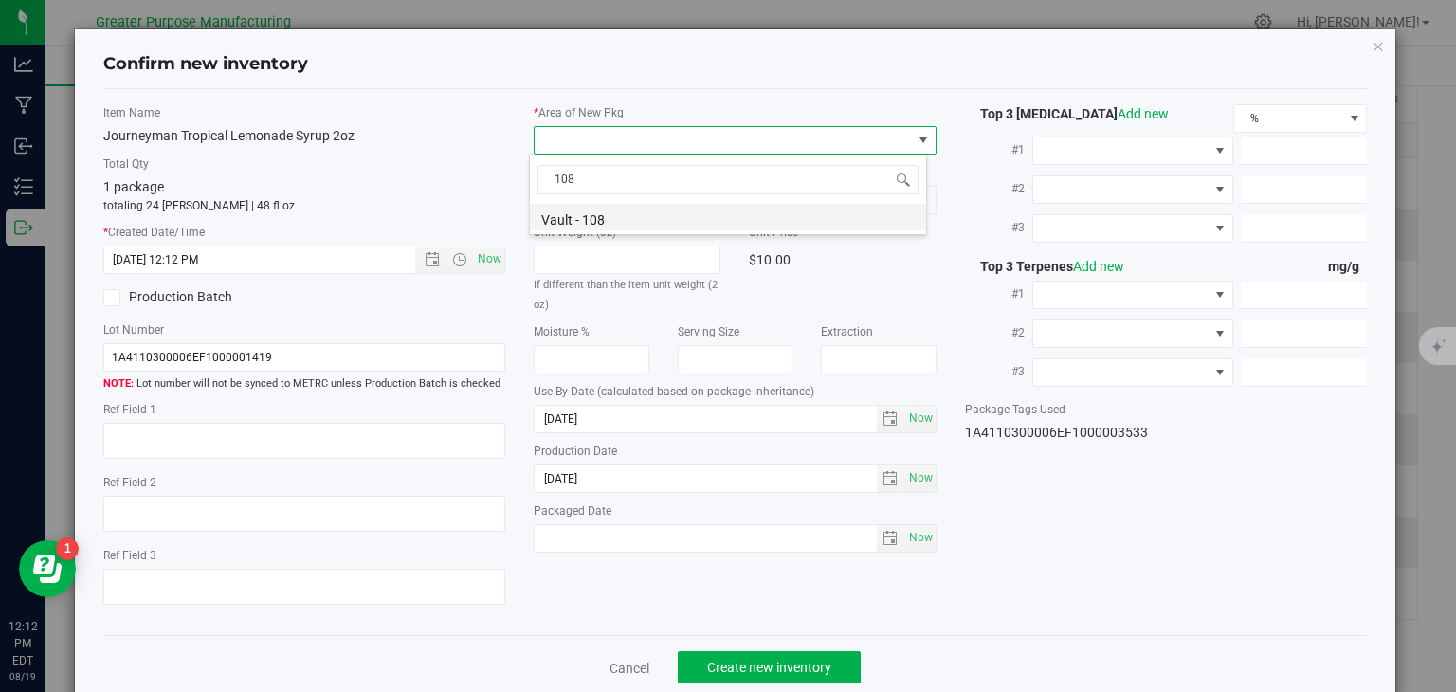
click at [606, 218] on li "Vault - 108" at bounding box center [728, 217] width 396 height 27
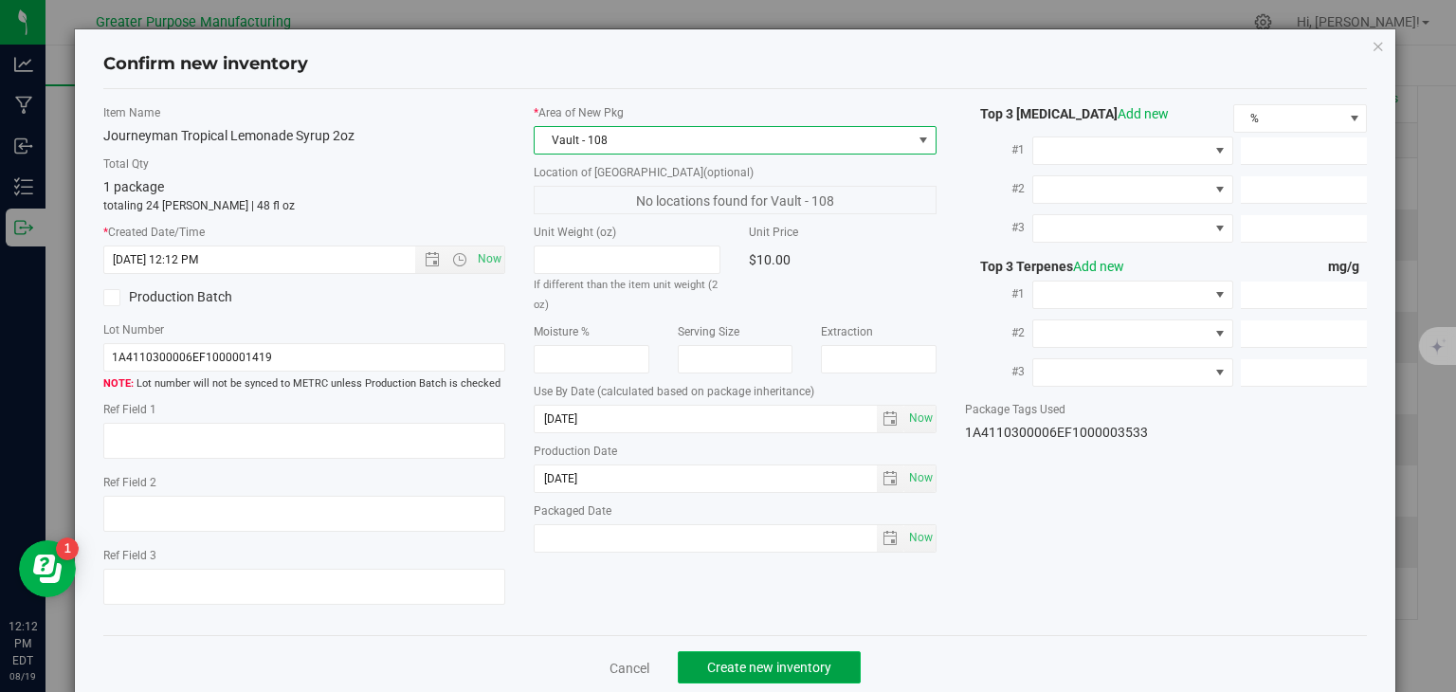
click at [781, 665] on span "Create new inventory" at bounding box center [769, 667] width 124 height 15
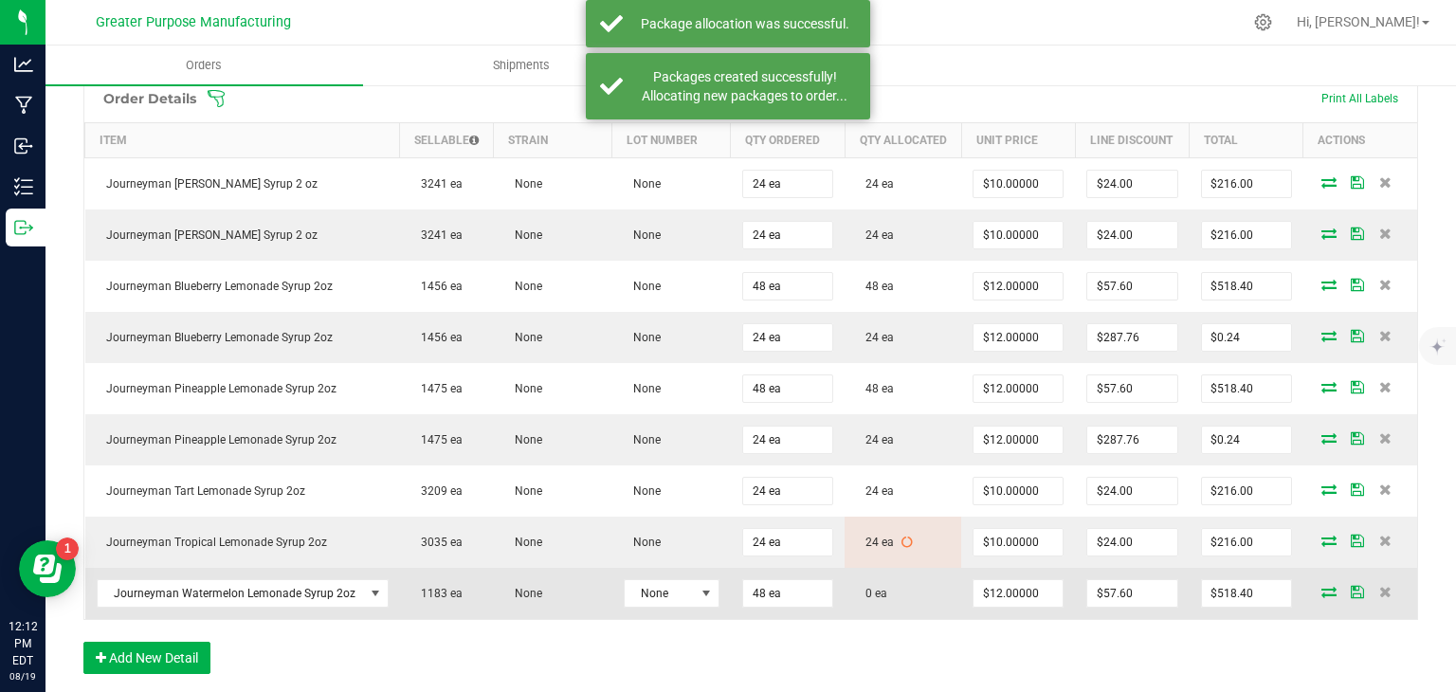
click at [1322, 597] on icon at bounding box center [1329, 591] width 15 height 11
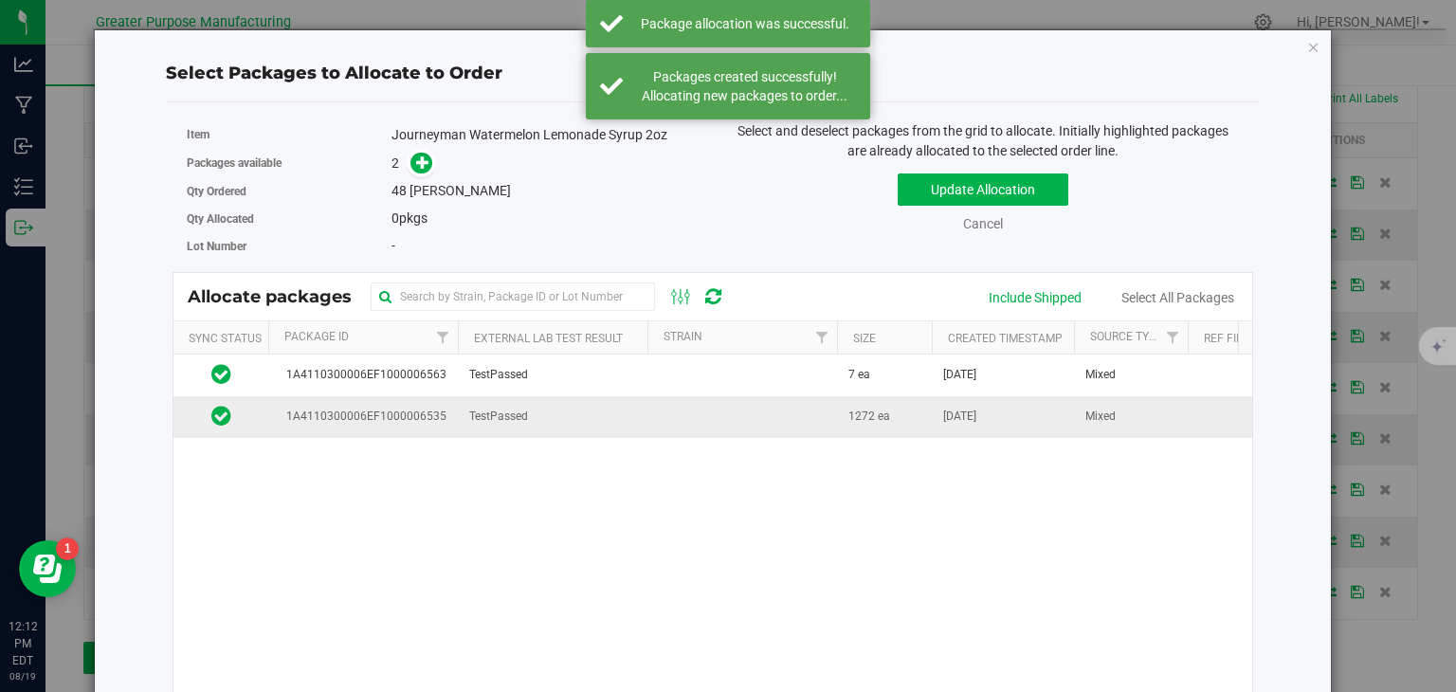
click at [616, 418] on td "TestPassed" at bounding box center [553, 416] width 190 height 41
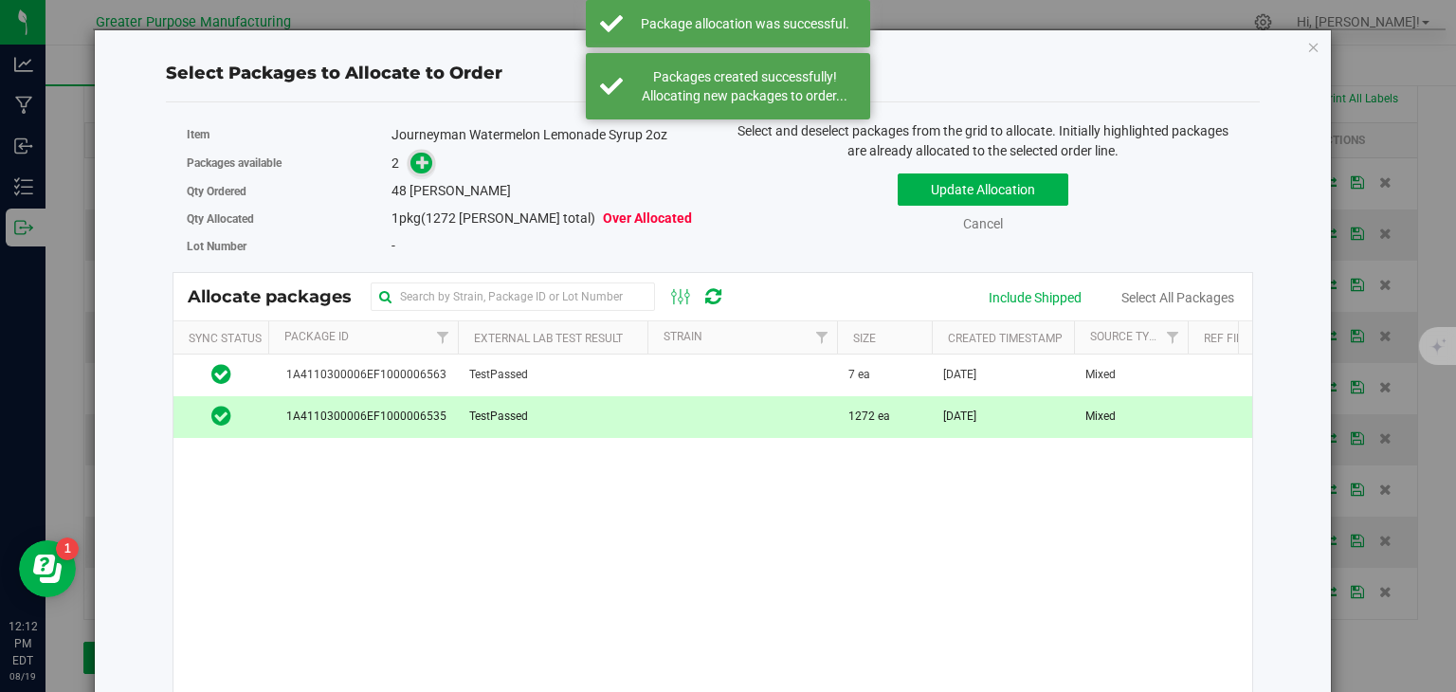
click at [417, 163] on icon at bounding box center [422, 162] width 13 height 13
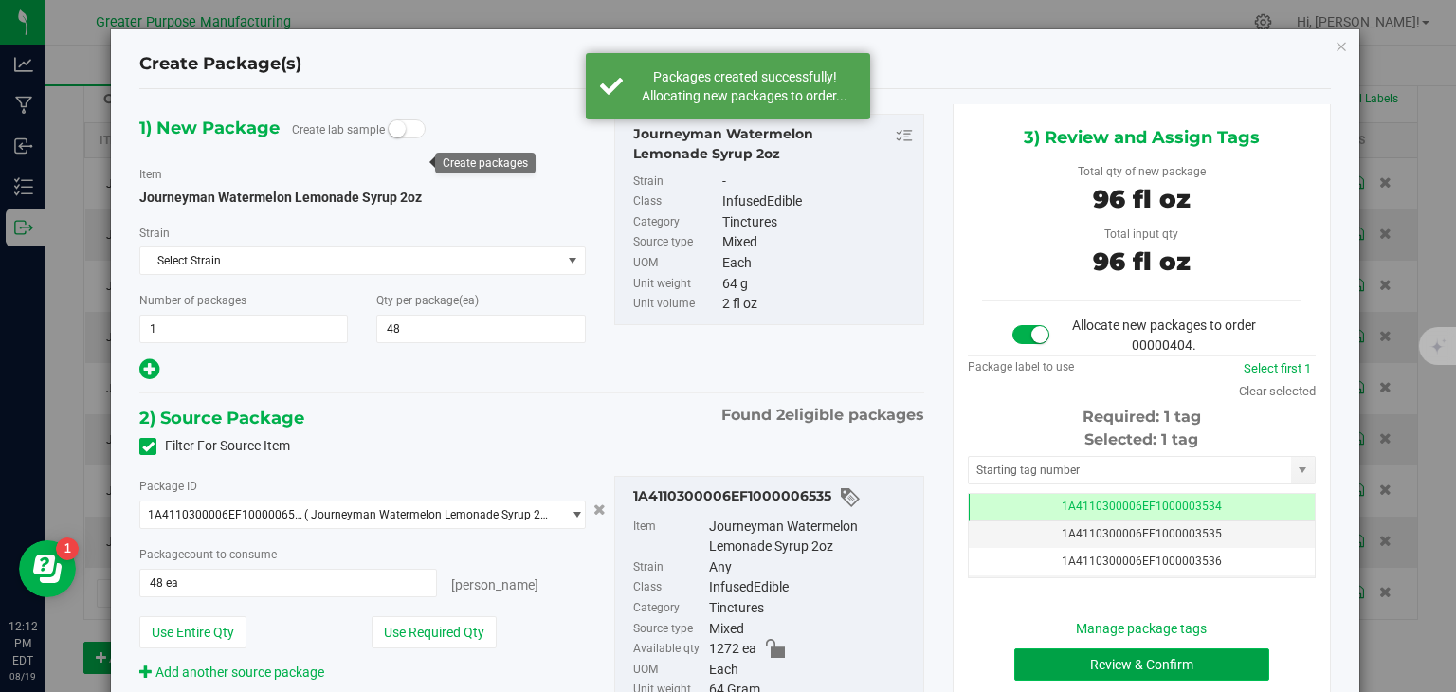
click at [1153, 658] on button "Review & Confirm" at bounding box center [1142, 665] width 255 height 32
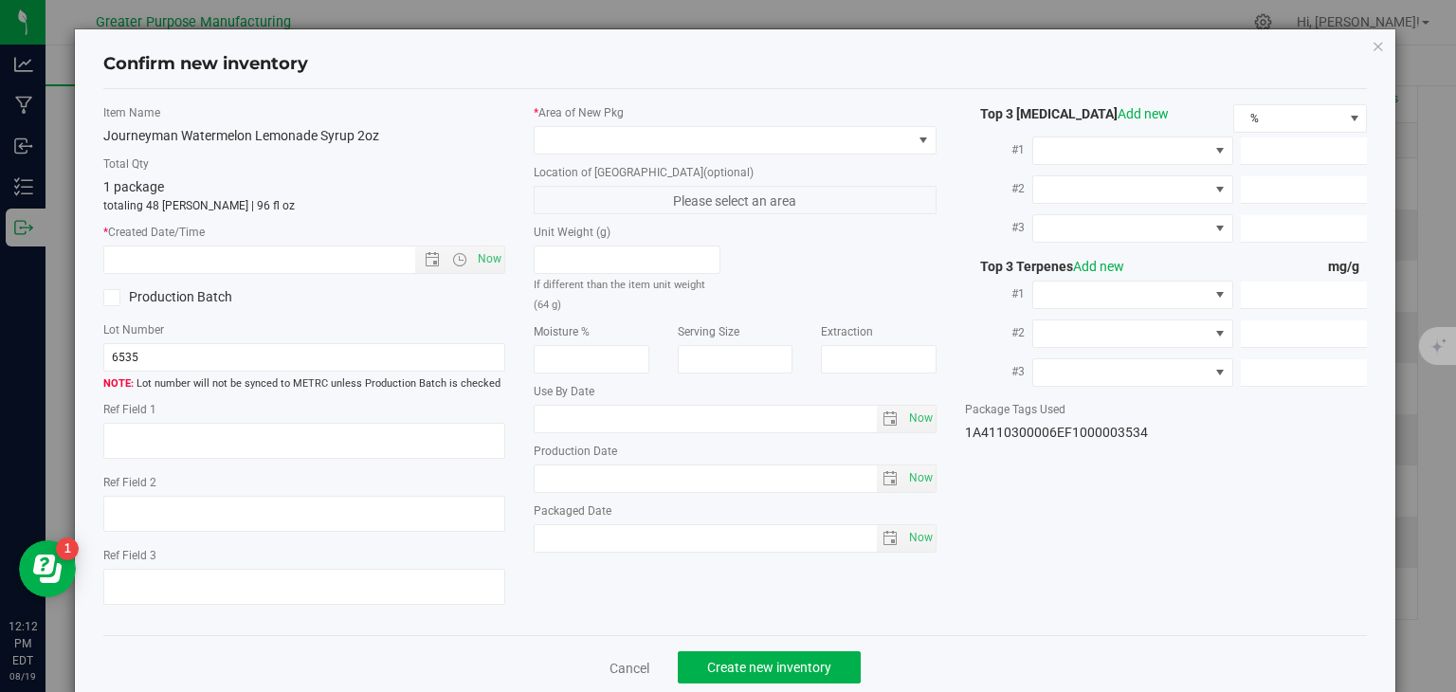
type input "2025-01-25"
type input "2025-07-25"
click at [486, 250] on span "Now" at bounding box center [490, 259] width 32 height 27
type input "8/19/2025 12:12 PM"
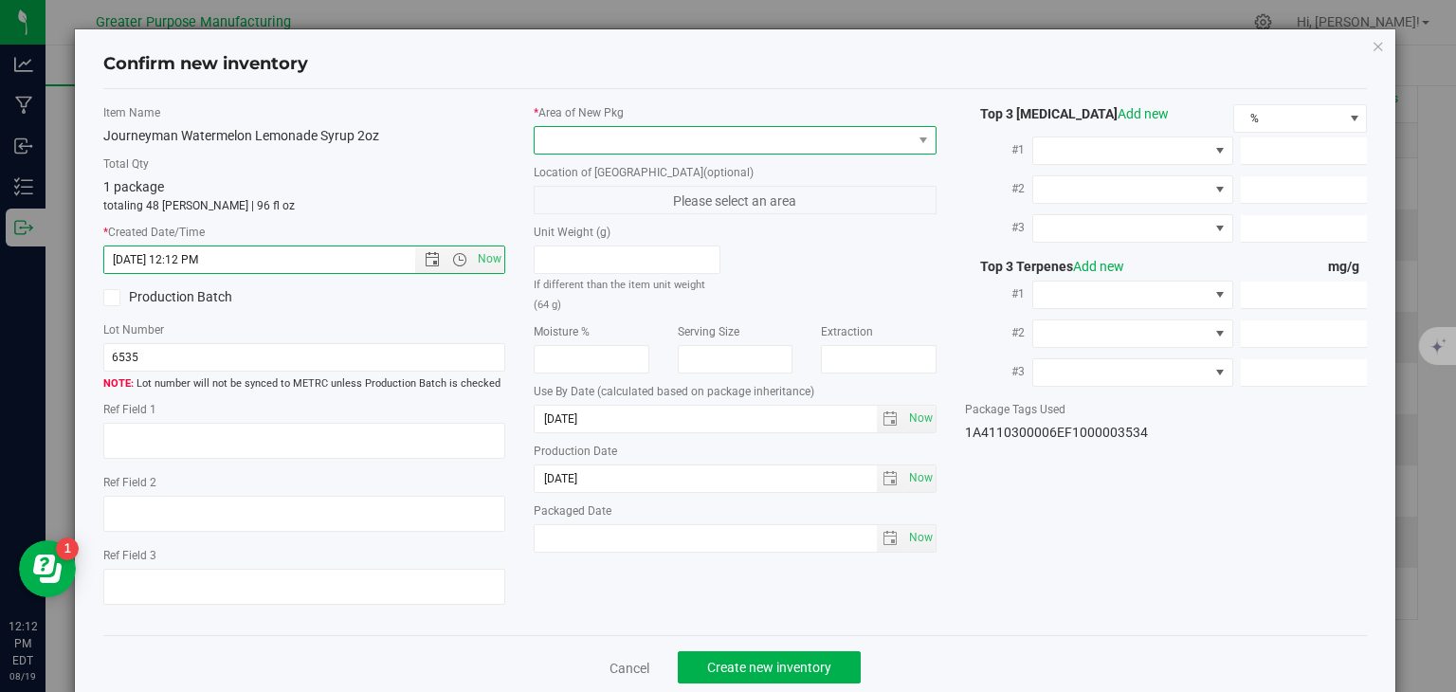
click at [599, 149] on span at bounding box center [723, 140] width 377 height 27
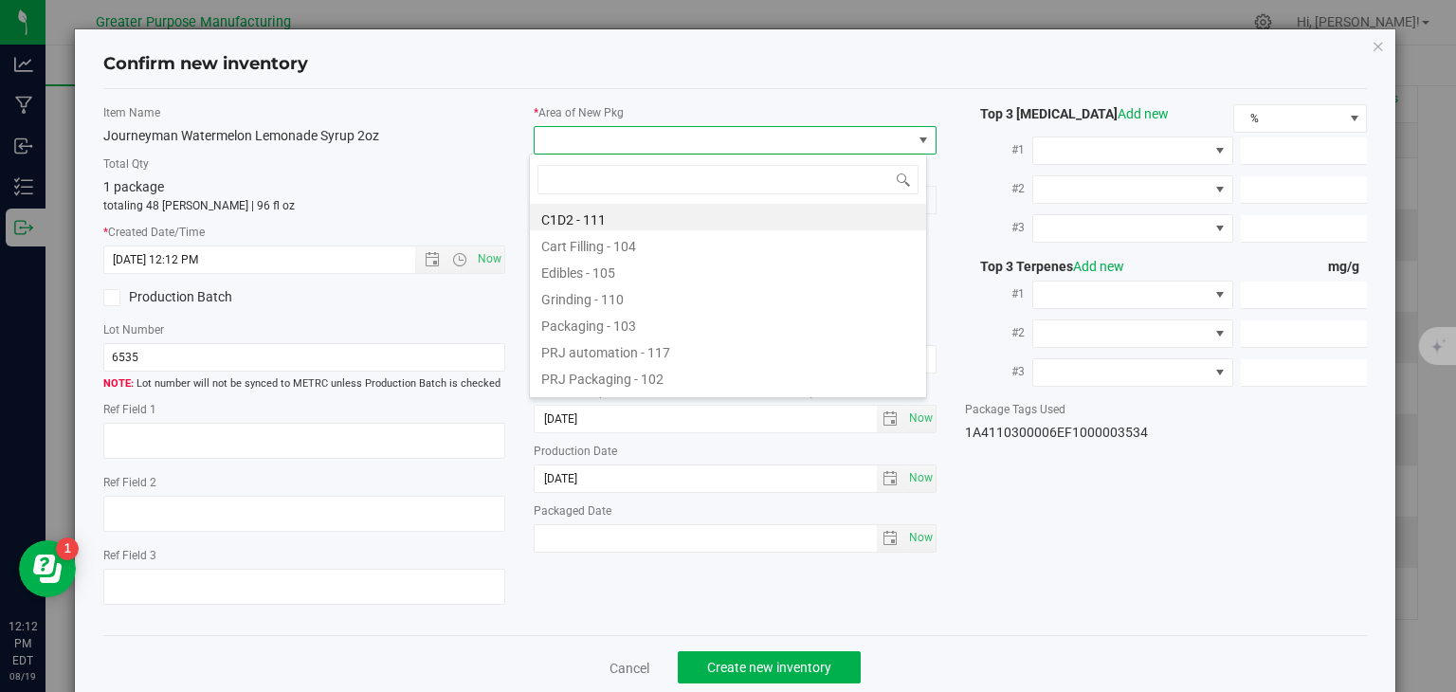
type input "108"
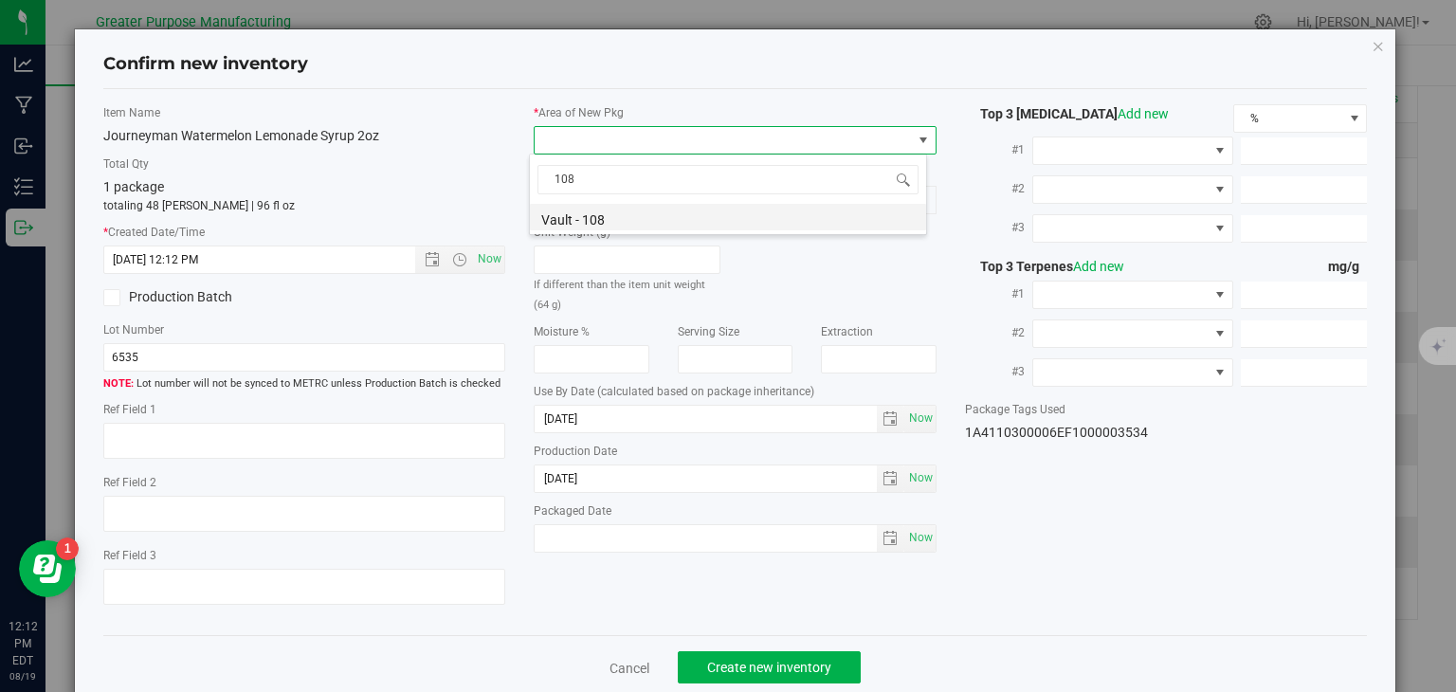
click at [603, 222] on li "Vault - 108" at bounding box center [728, 217] width 396 height 27
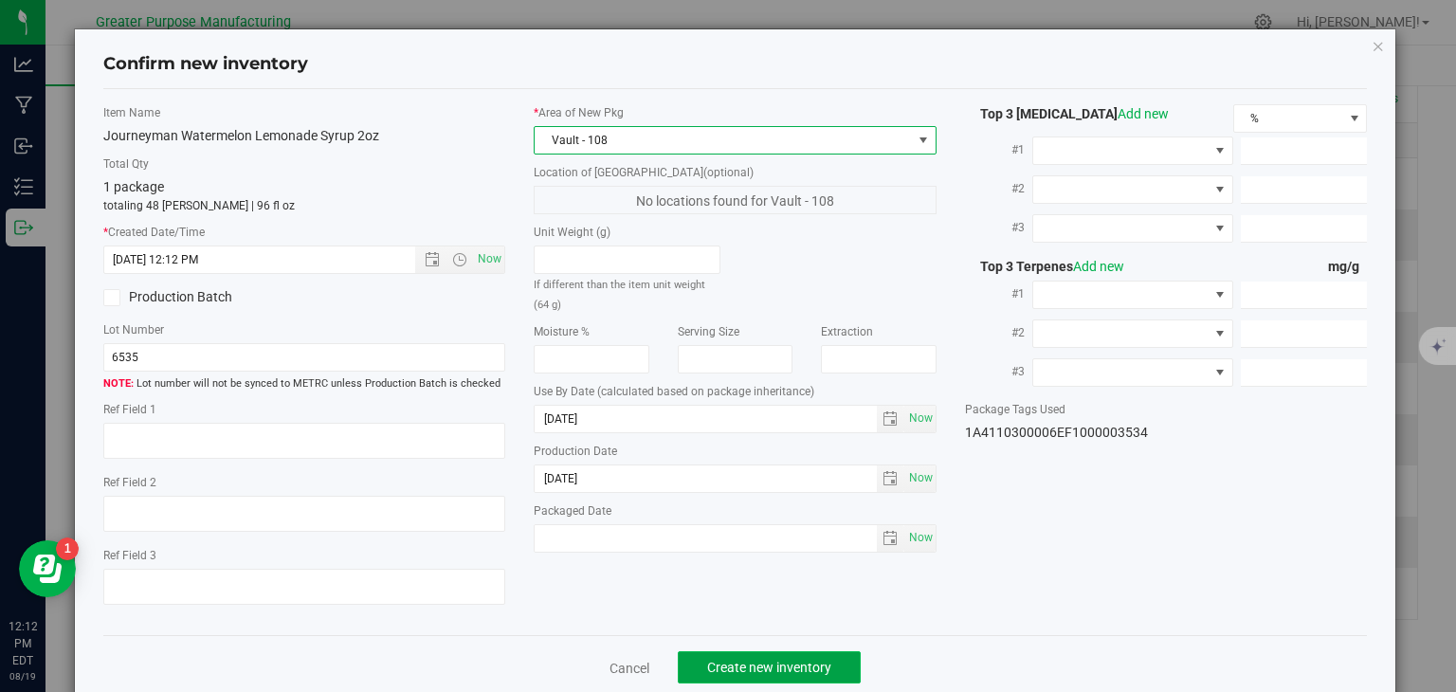
click at [769, 673] on span "Create new inventory" at bounding box center [769, 667] width 124 height 15
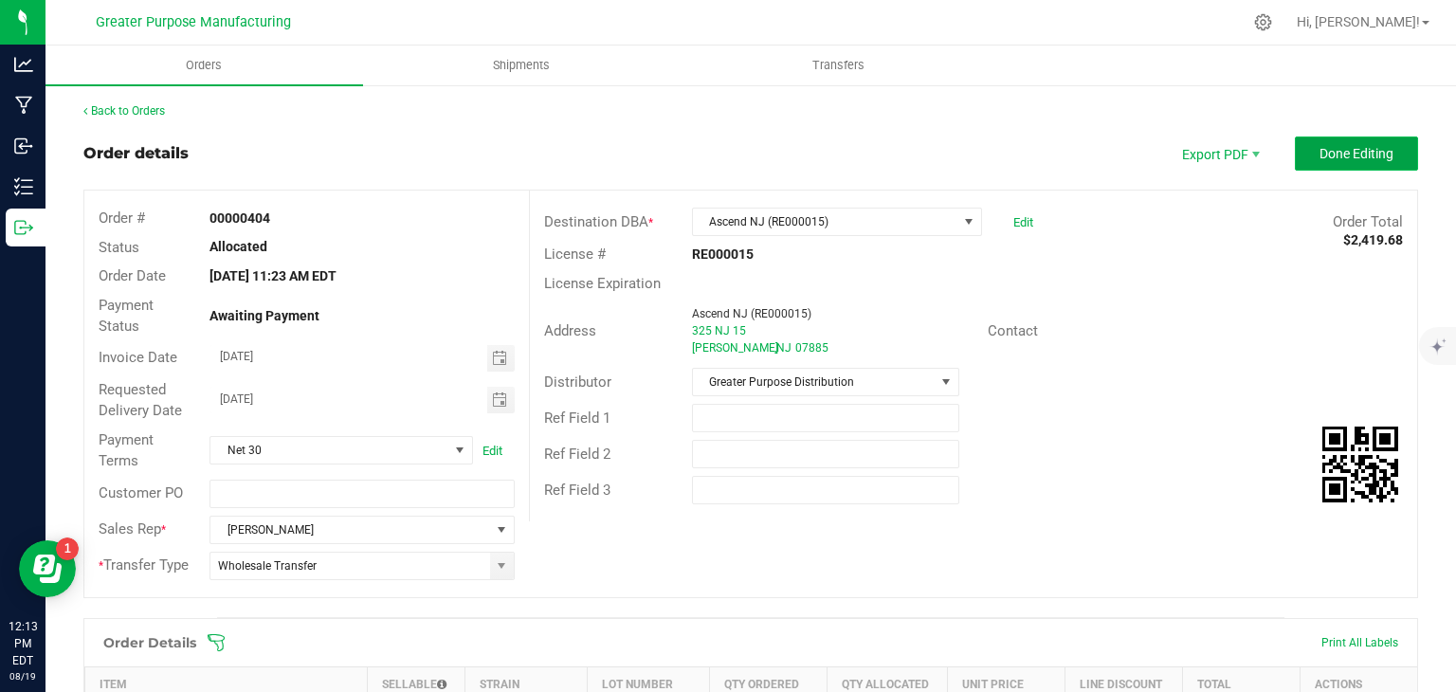
click at [1329, 162] on button "Done Editing" at bounding box center [1356, 154] width 123 height 34
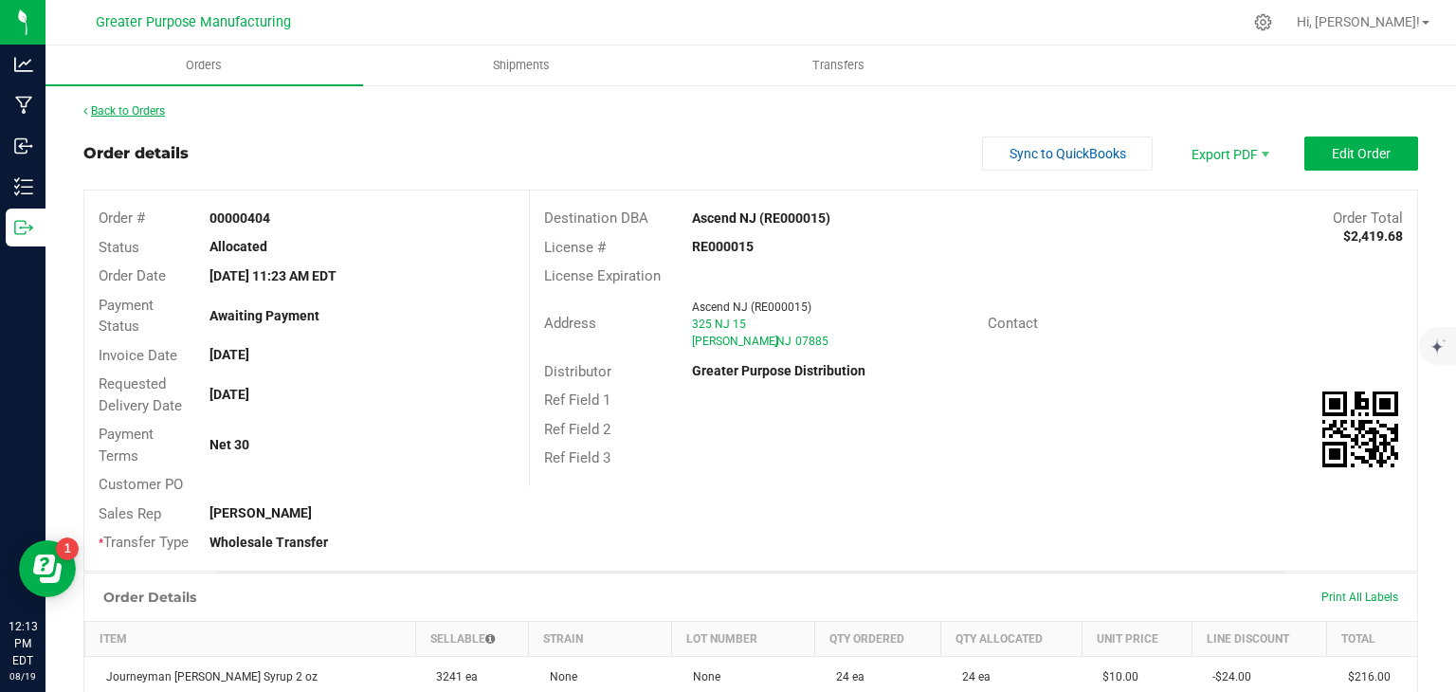
click at [137, 109] on link "Back to Orders" at bounding box center [124, 110] width 82 height 13
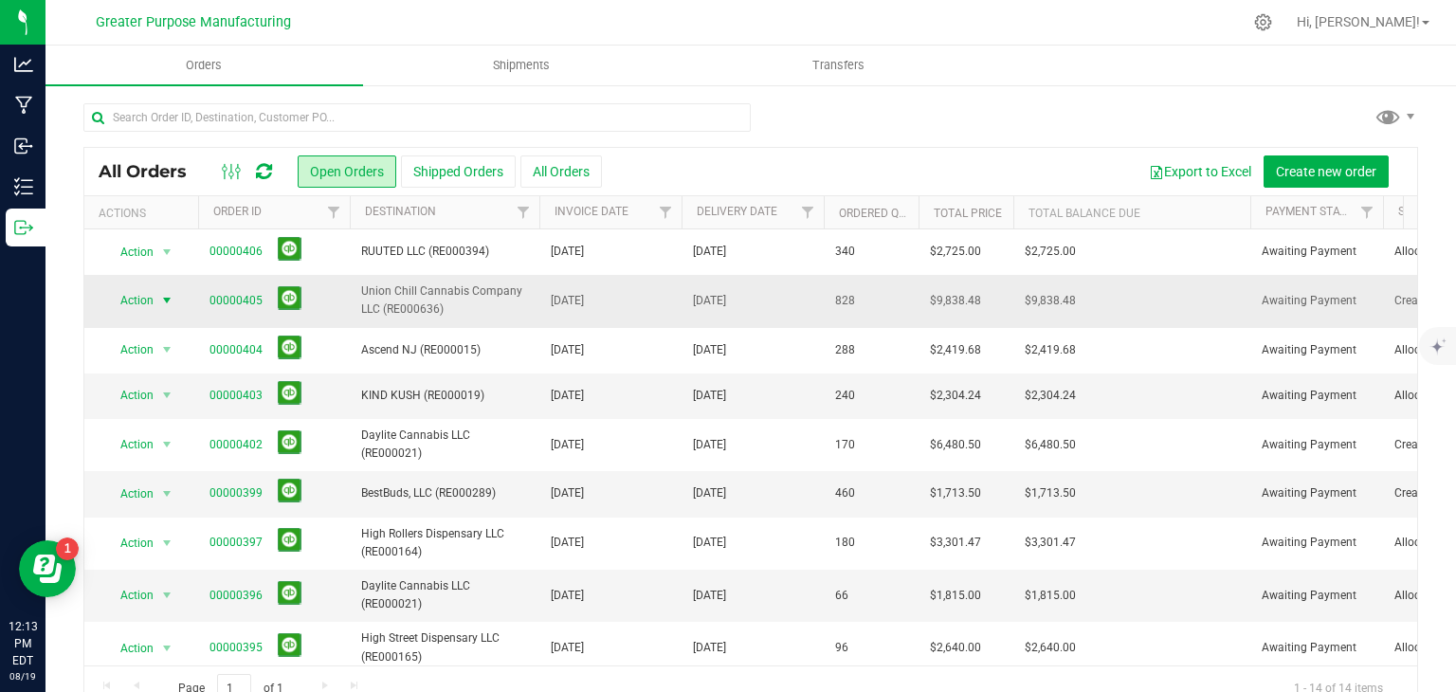
click at [165, 304] on span "select" at bounding box center [166, 300] width 15 height 15
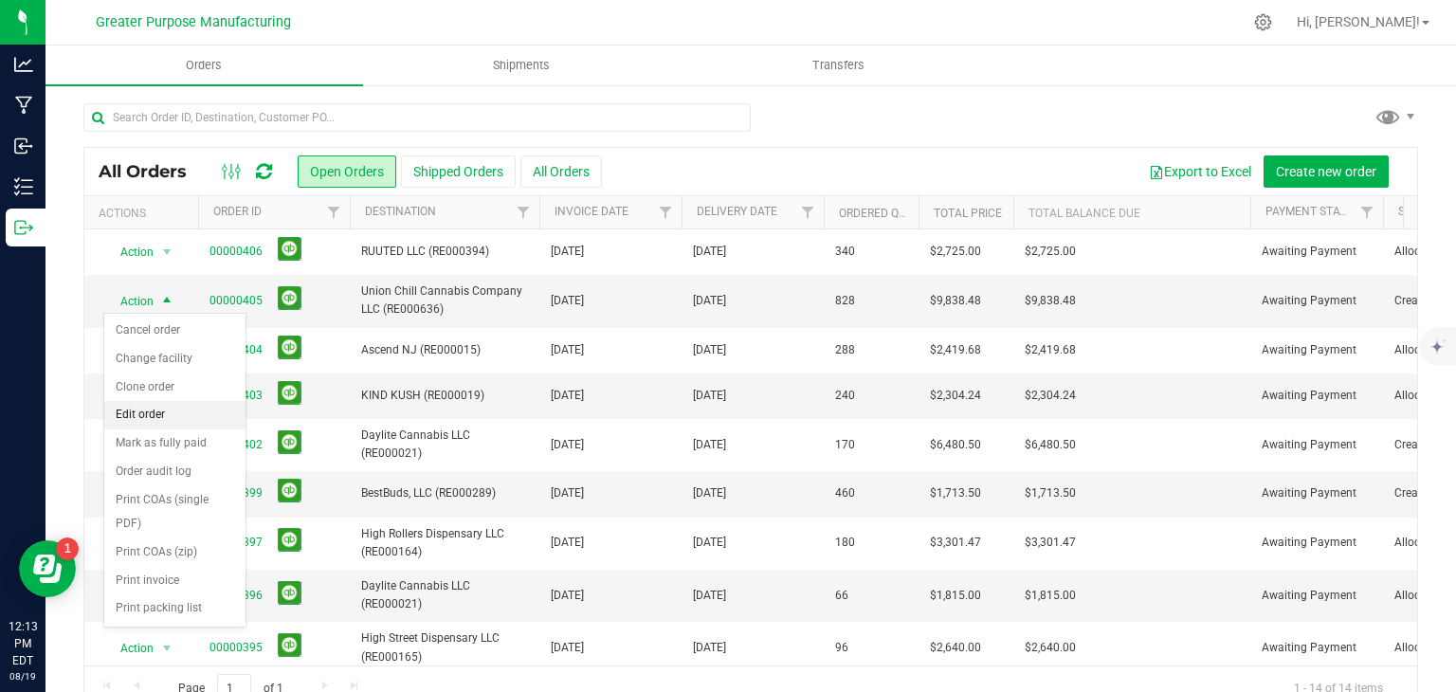
click at [152, 419] on li "Edit order" at bounding box center [174, 415] width 141 height 28
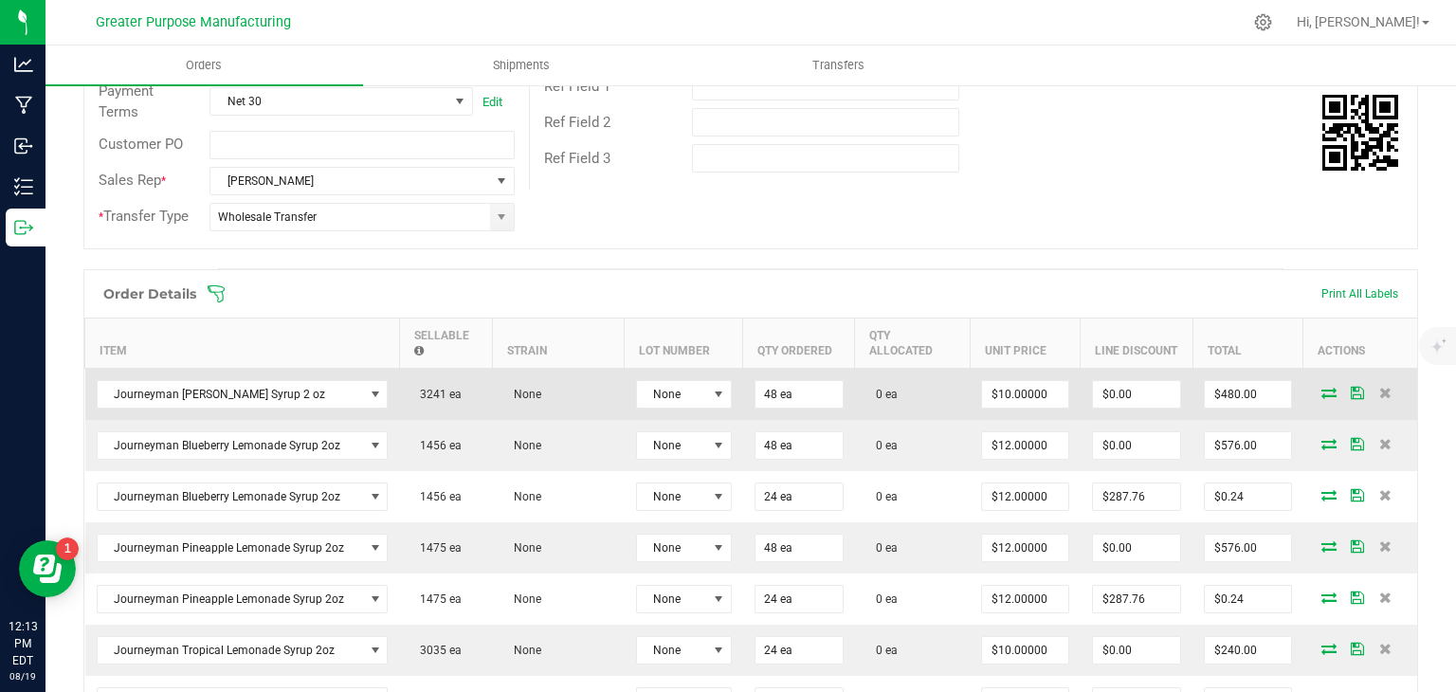
click at [1309, 396] on td at bounding box center [1361, 394] width 114 height 52
click at [1322, 391] on icon at bounding box center [1329, 392] width 15 height 11
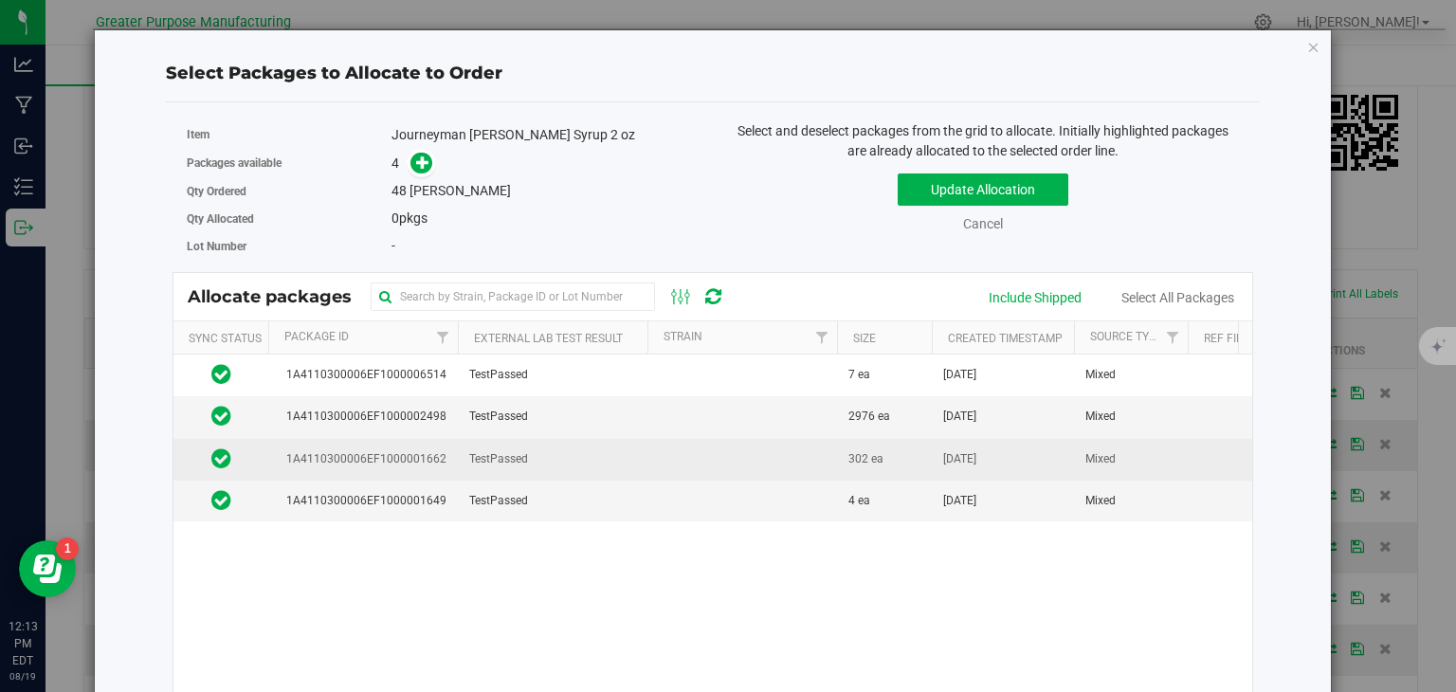
click at [736, 451] on td at bounding box center [743, 460] width 190 height 42
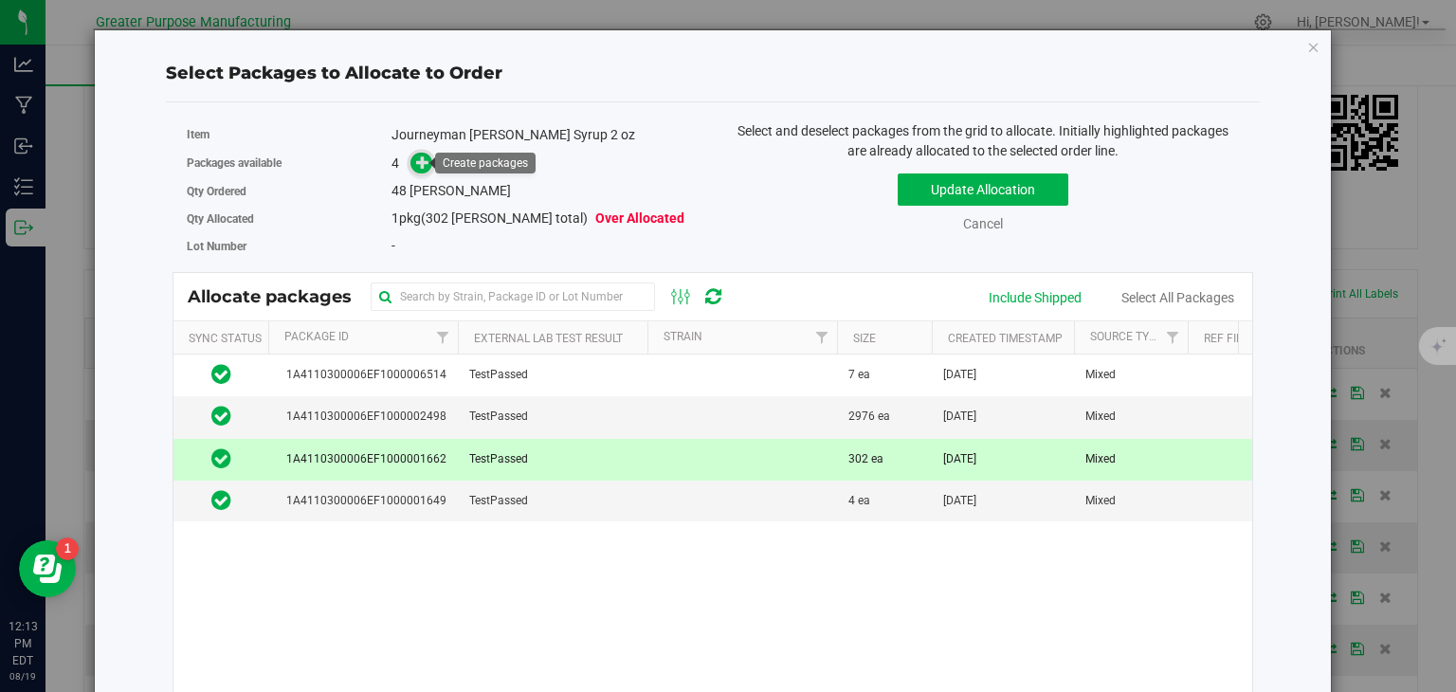
click at [417, 169] on icon at bounding box center [422, 162] width 13 height 13
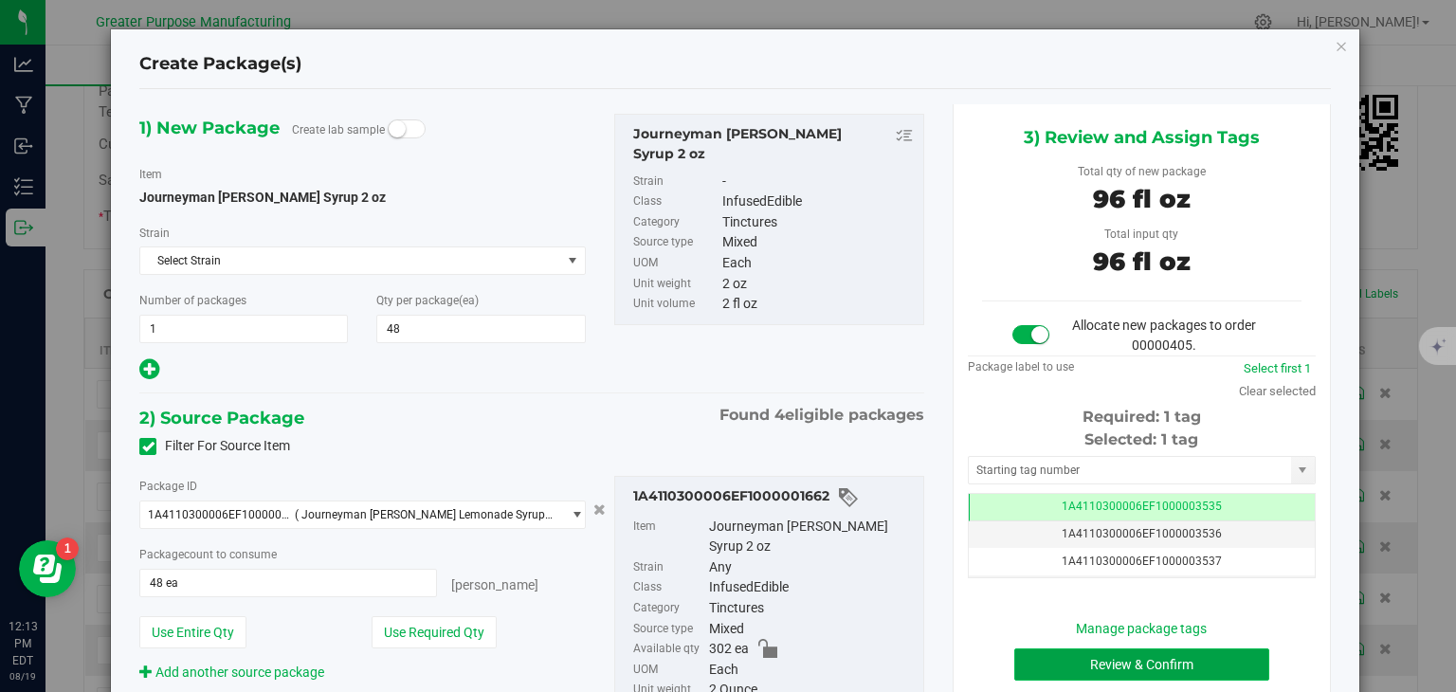
click at [1052, 658] on button "Review & Confirm" at bounding box center [1142, 665] width 255 height 32
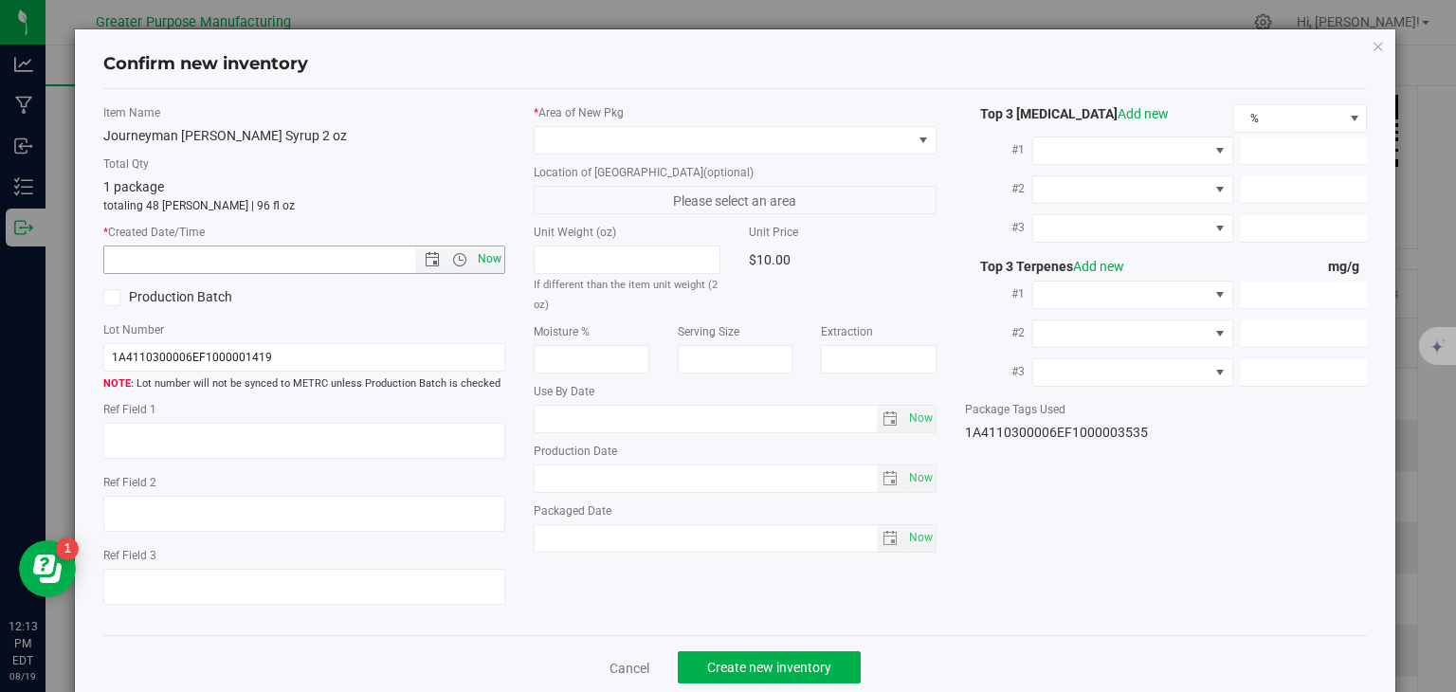
click at [487, 252] on span "Now" at bounding box center [490, 259] width 32 height 27
type input "8/19/2025 12:13 PM"
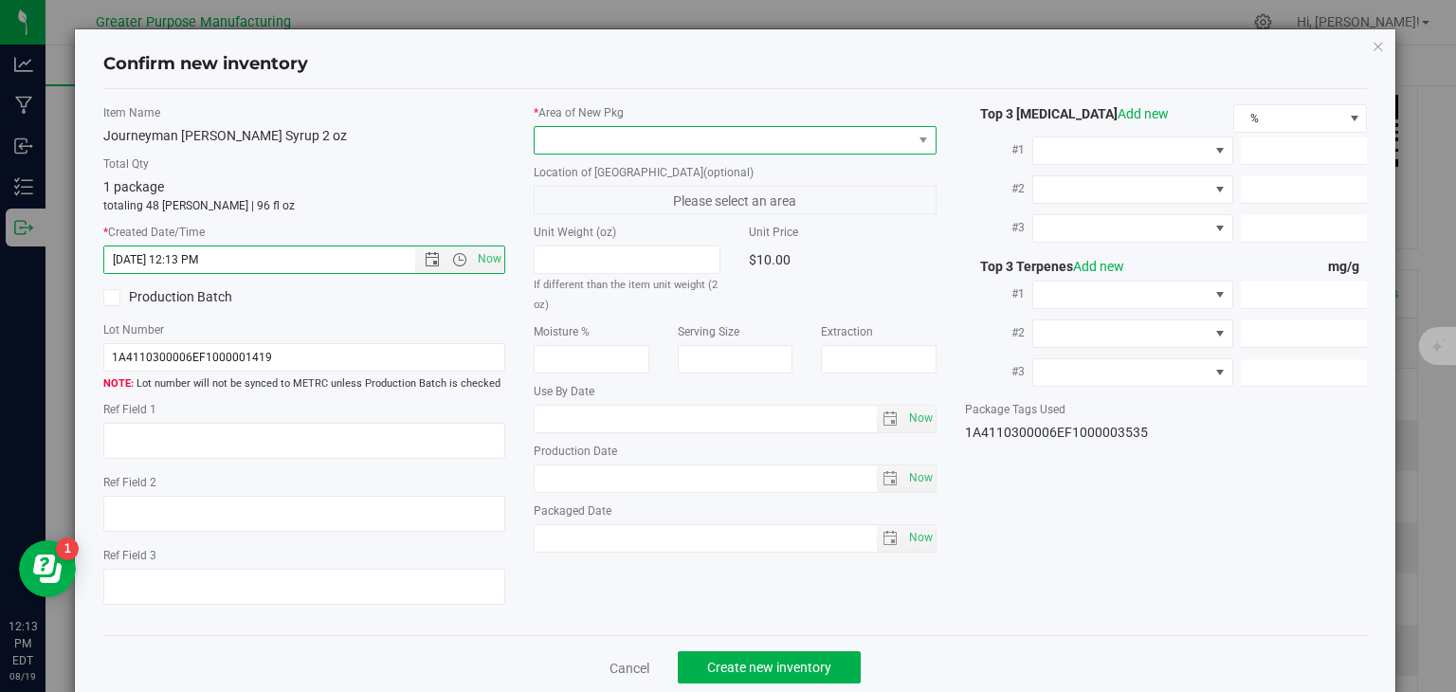
click at [569, 141] on span at bounding box center [723, 140] width 377 height 27
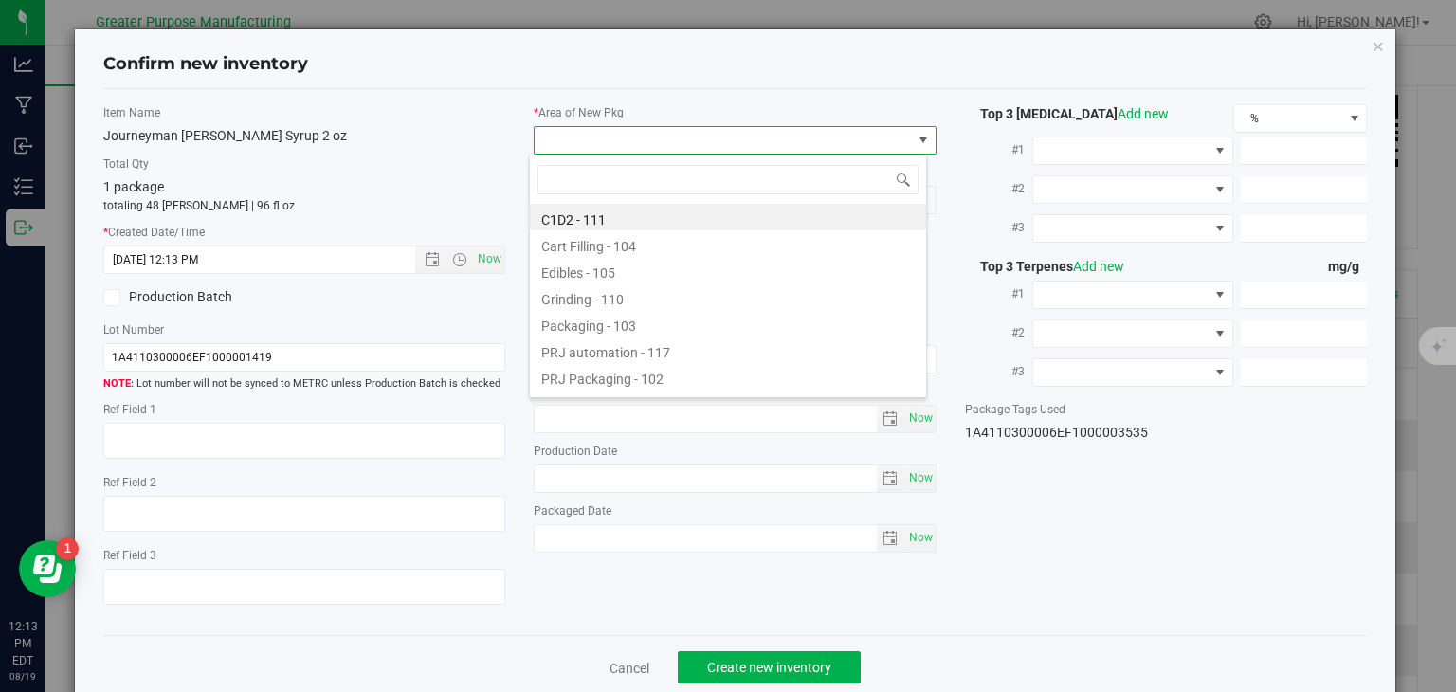
type input "108"
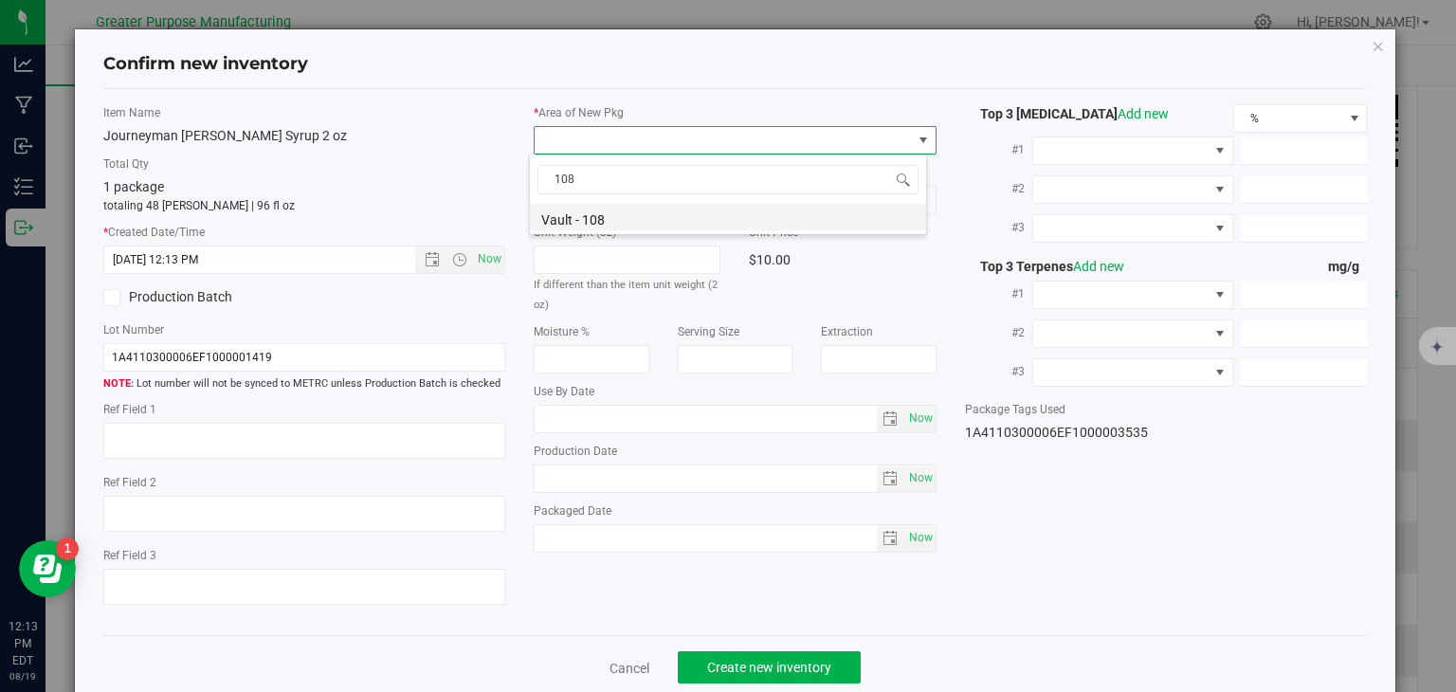
click at [573, 215] on li "Vault - 108" at bounding box center [728, 217] width 396 height 27
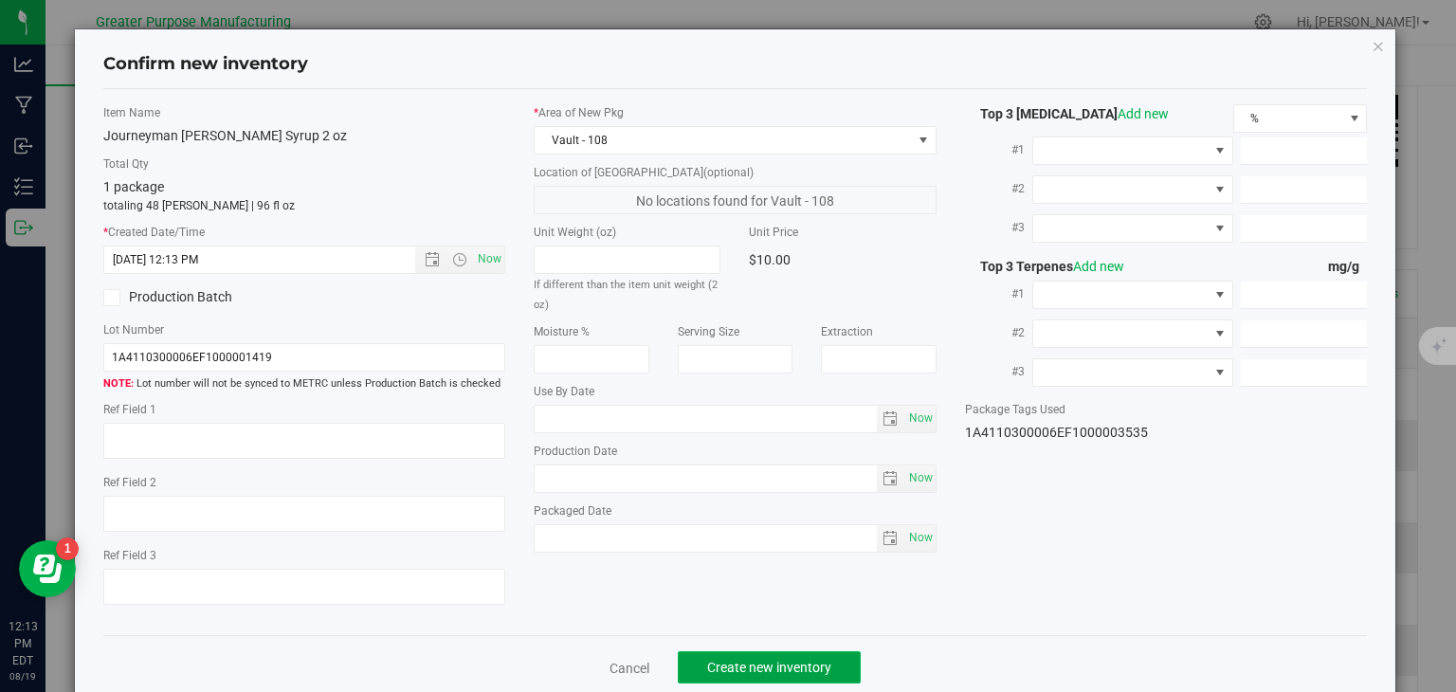
click at [791, 672] on span "Create new inventory" at bounding box center [769, 667] width 124 height 15
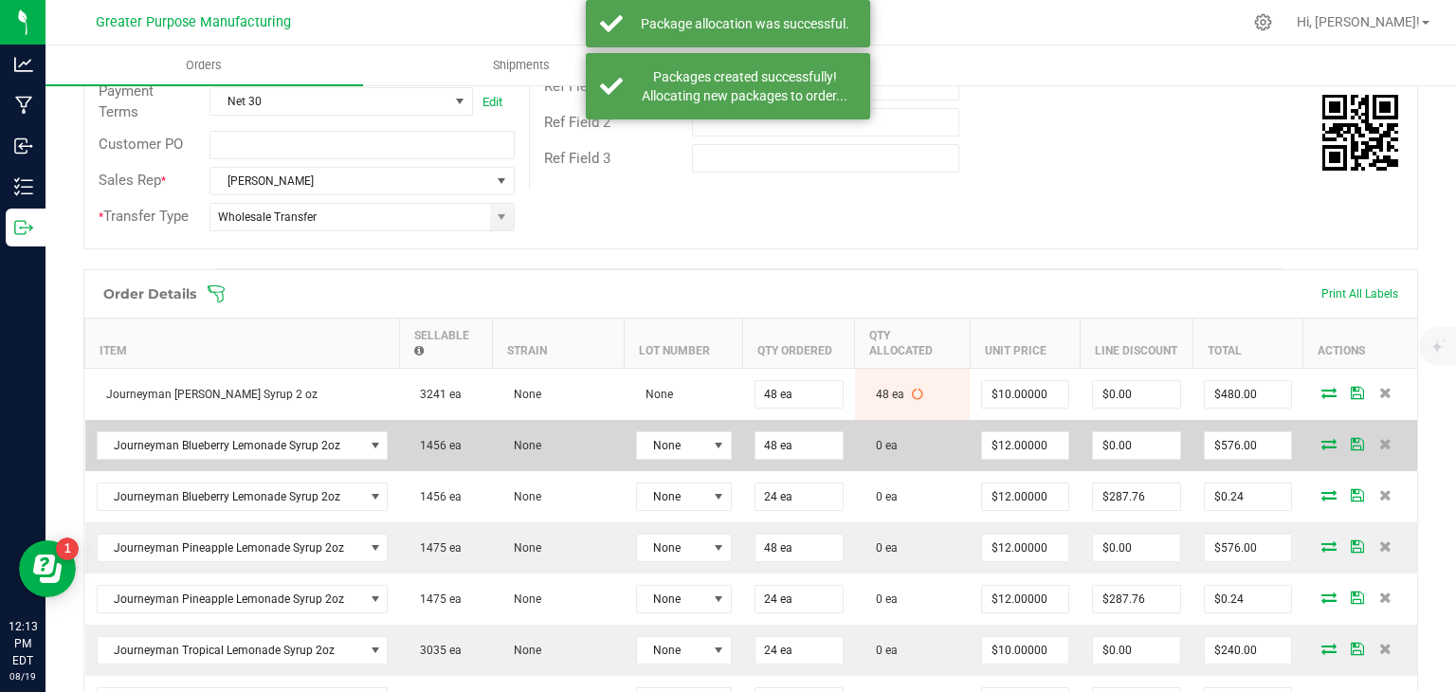
click at [1322, 441] on icon at bounding box center [1329, 443] width 15 height 11
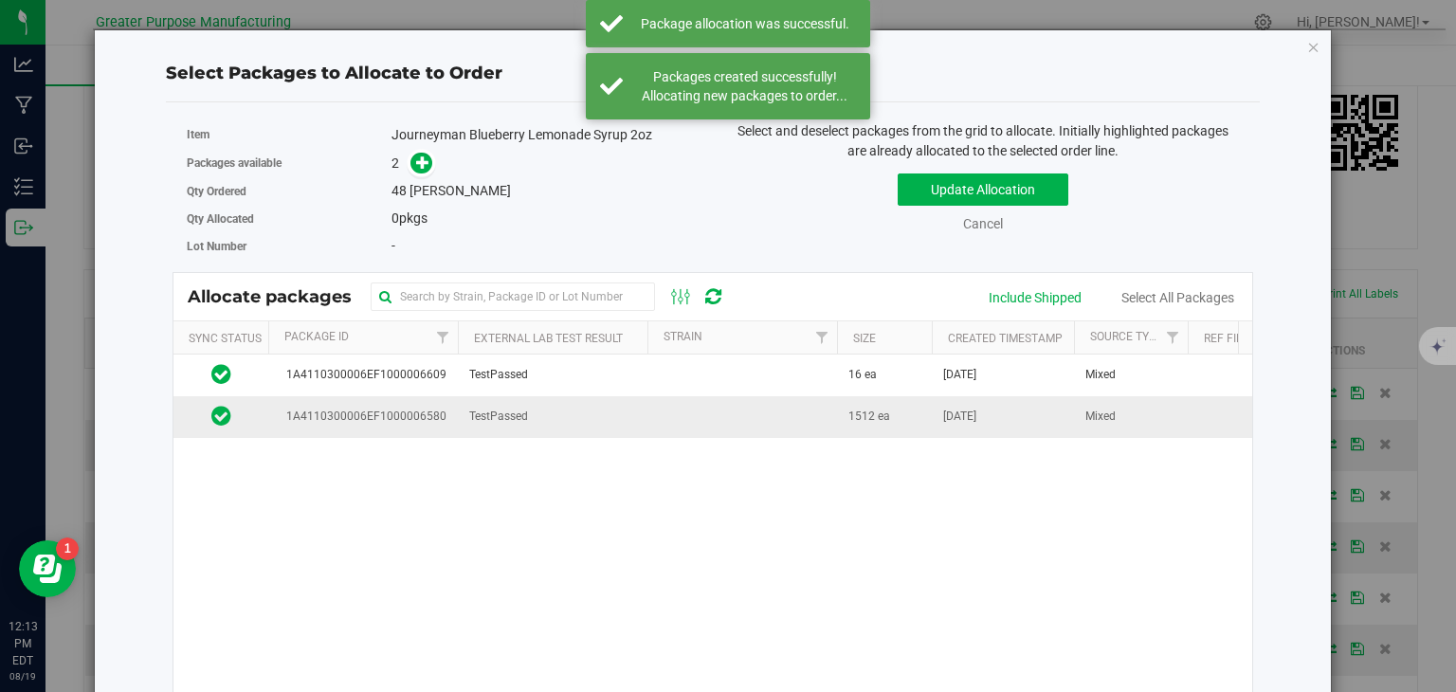
click at [694, 412] on td at bounding box center [743, 416] width 190 height 41
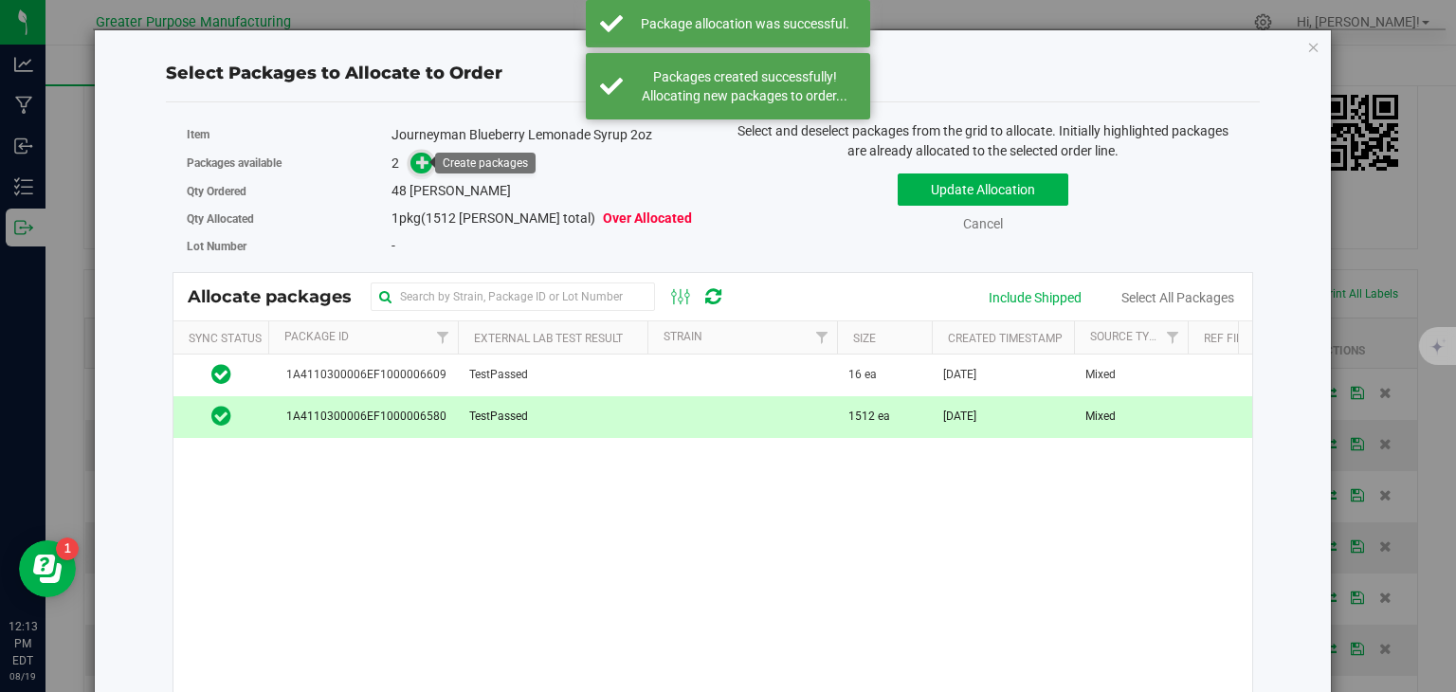
click at [421, 158] on icon at bounding box center [422, 161] width 13 height 13
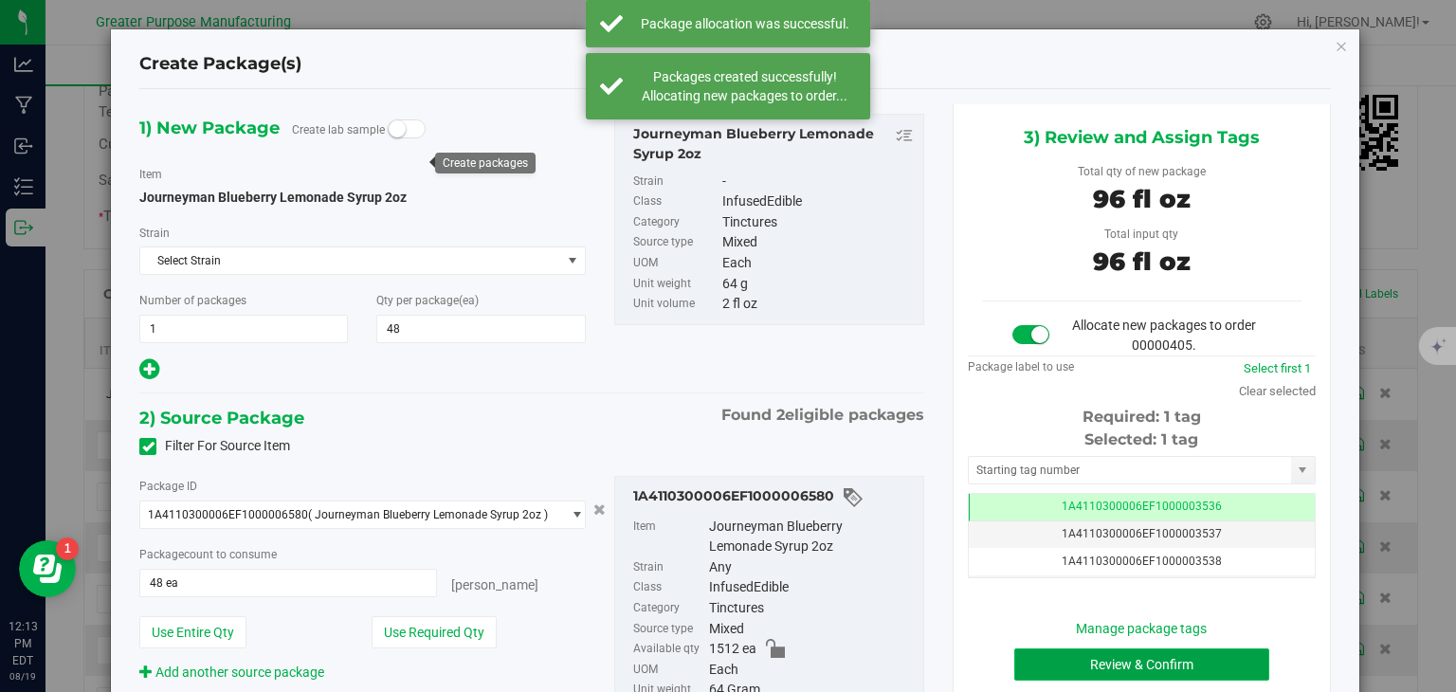
click at [1073, 657] on button "Review & Confirm" at bounding box center [1142, 665] width 255 height 32
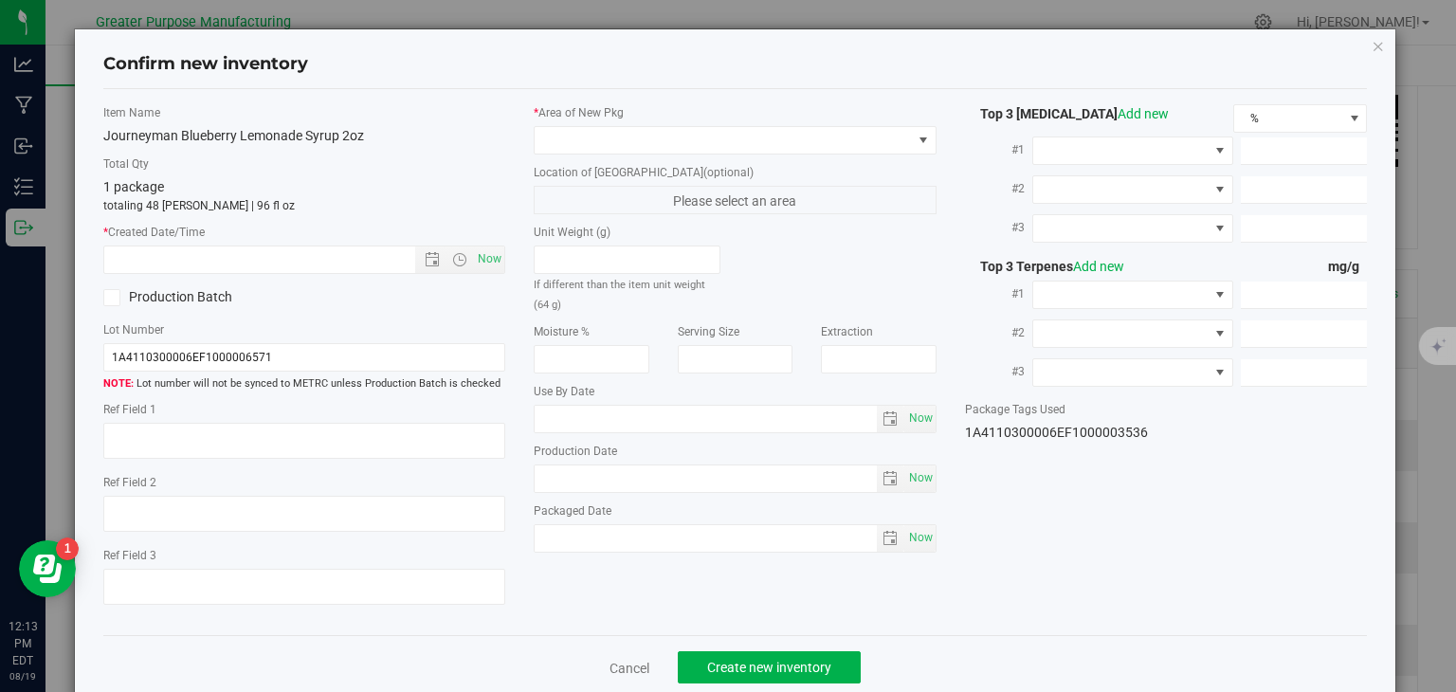
type input "2025-01-06"
type input "2025-08-06"
click at [486, 252] on span "Now" at bounding box center [490, 259] width 32 height 27
type input "8/19/2025 12:13 PM"
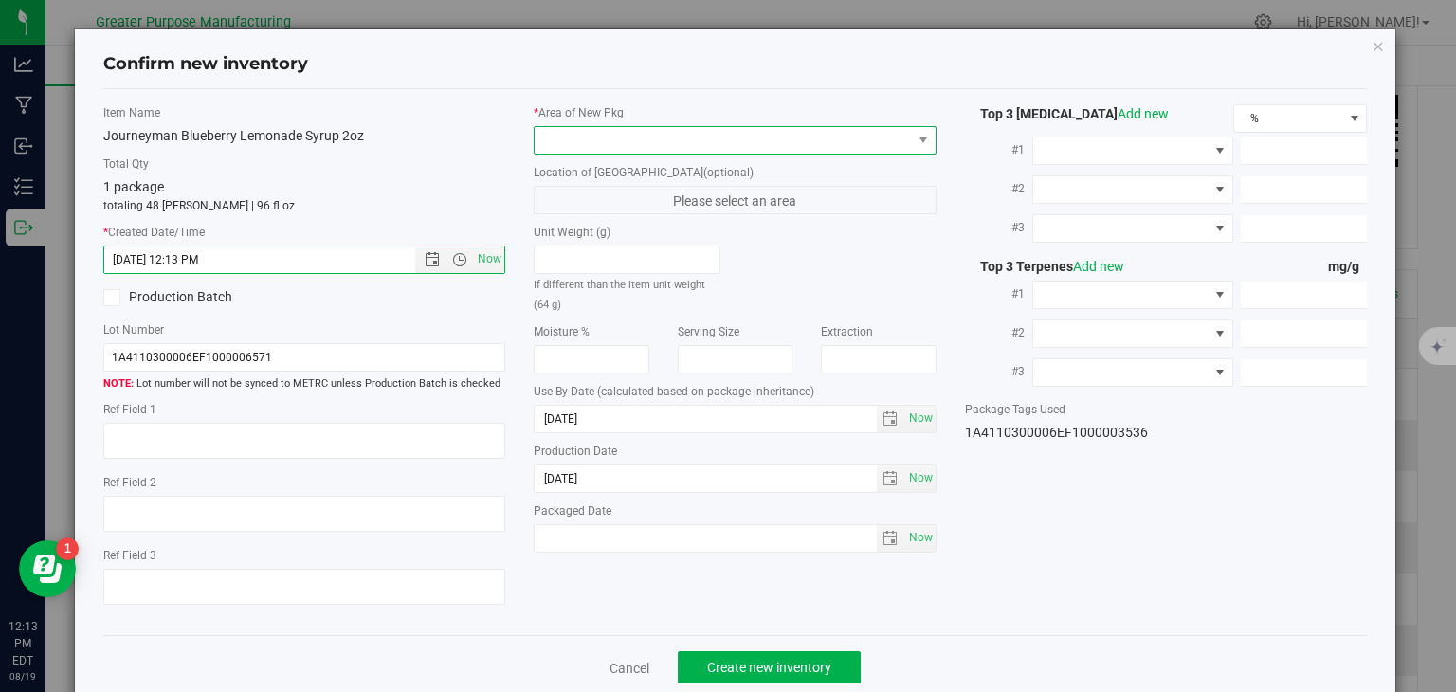
click at [569, 140] on span at bounding box center [723, 140] width 377 height 27
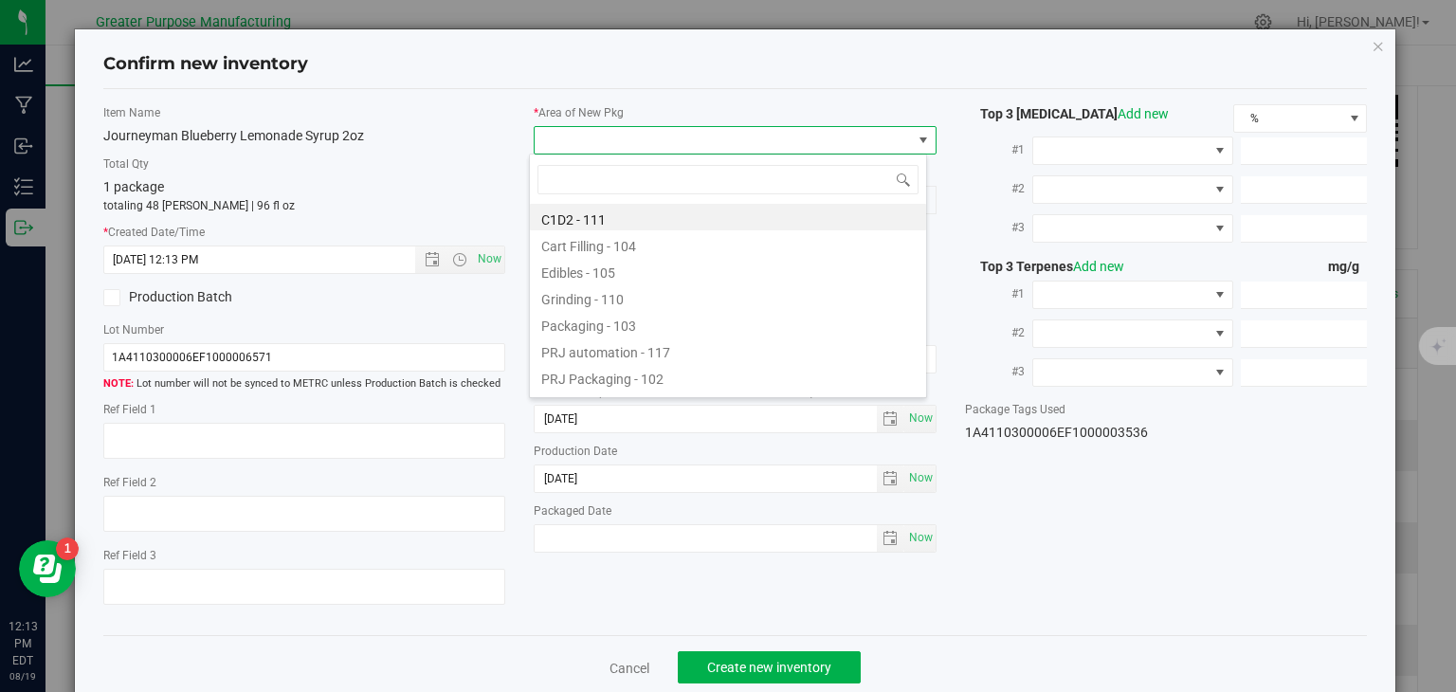
type input "108"
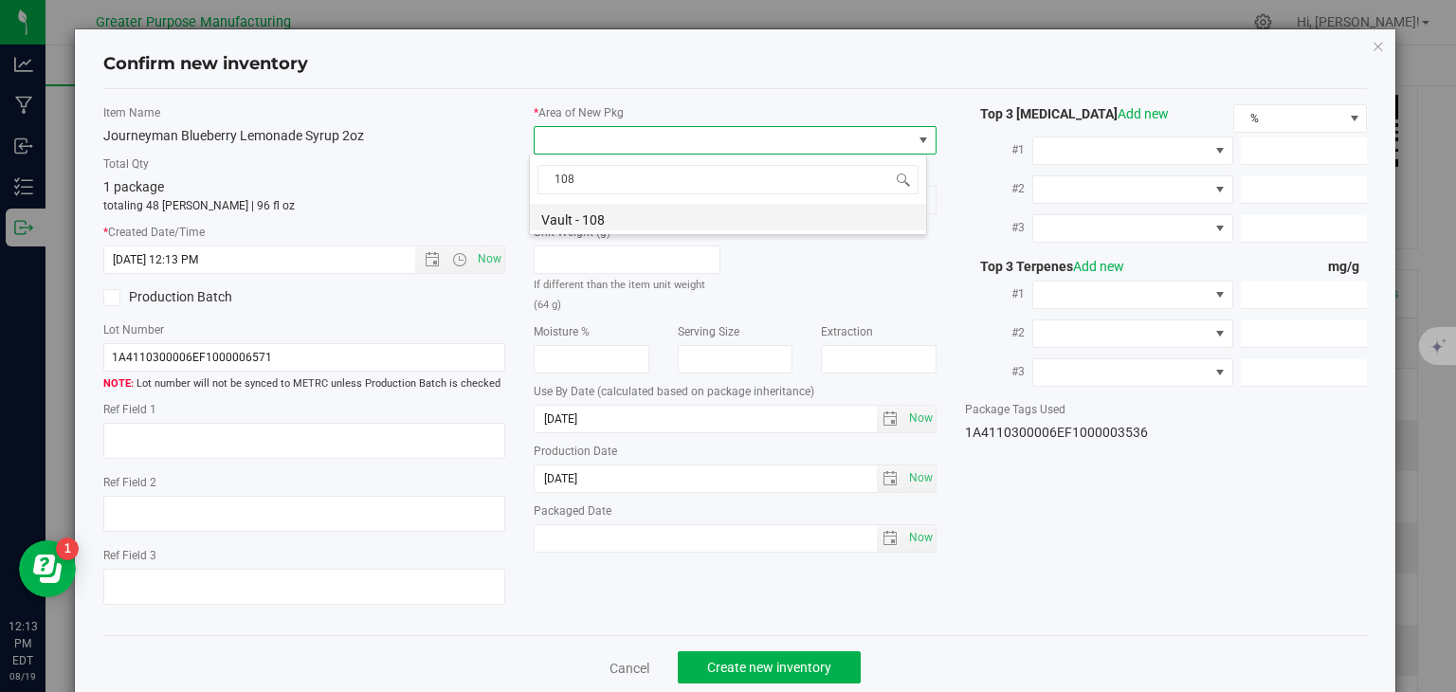
click at [577, 219] on li "Vault - 108" at bounding box center [728, 217] width 396 height 27
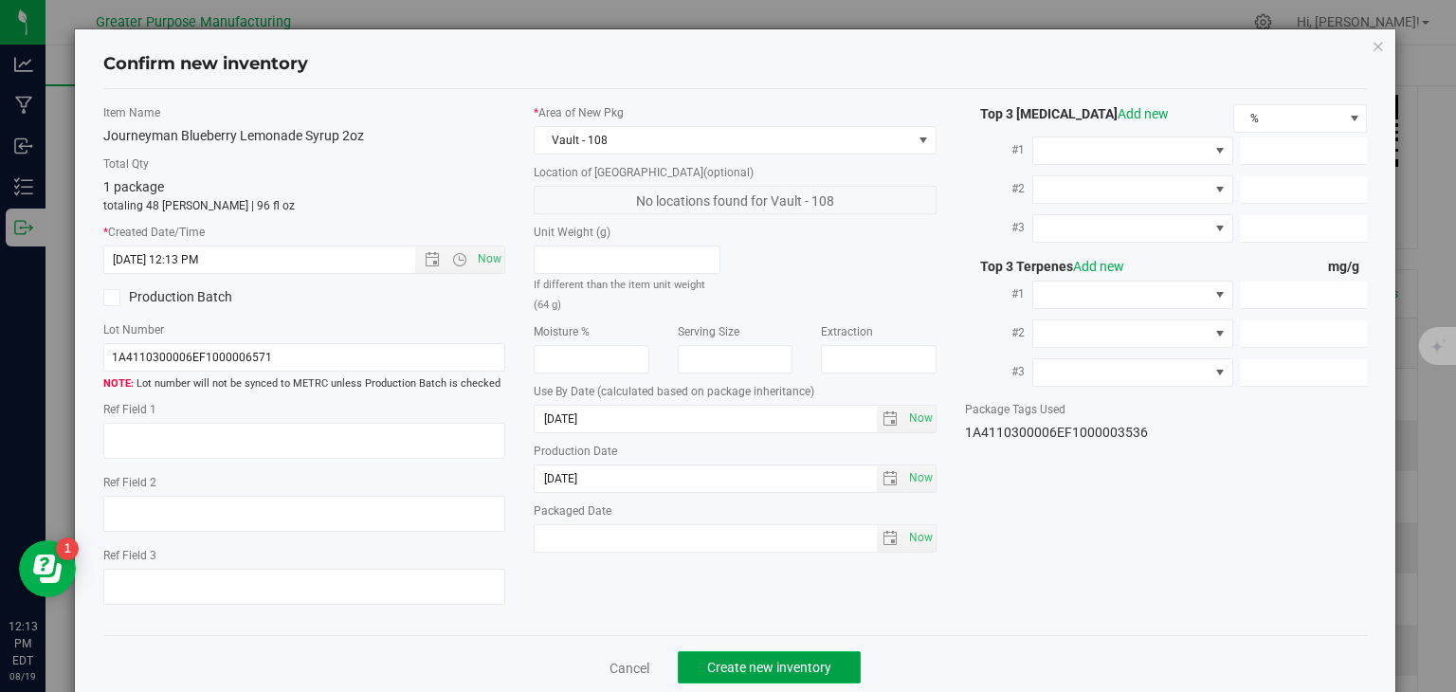
click at [793, 665] on span "Create new inventory" at bounding box center [769, 667] width 124 height 15
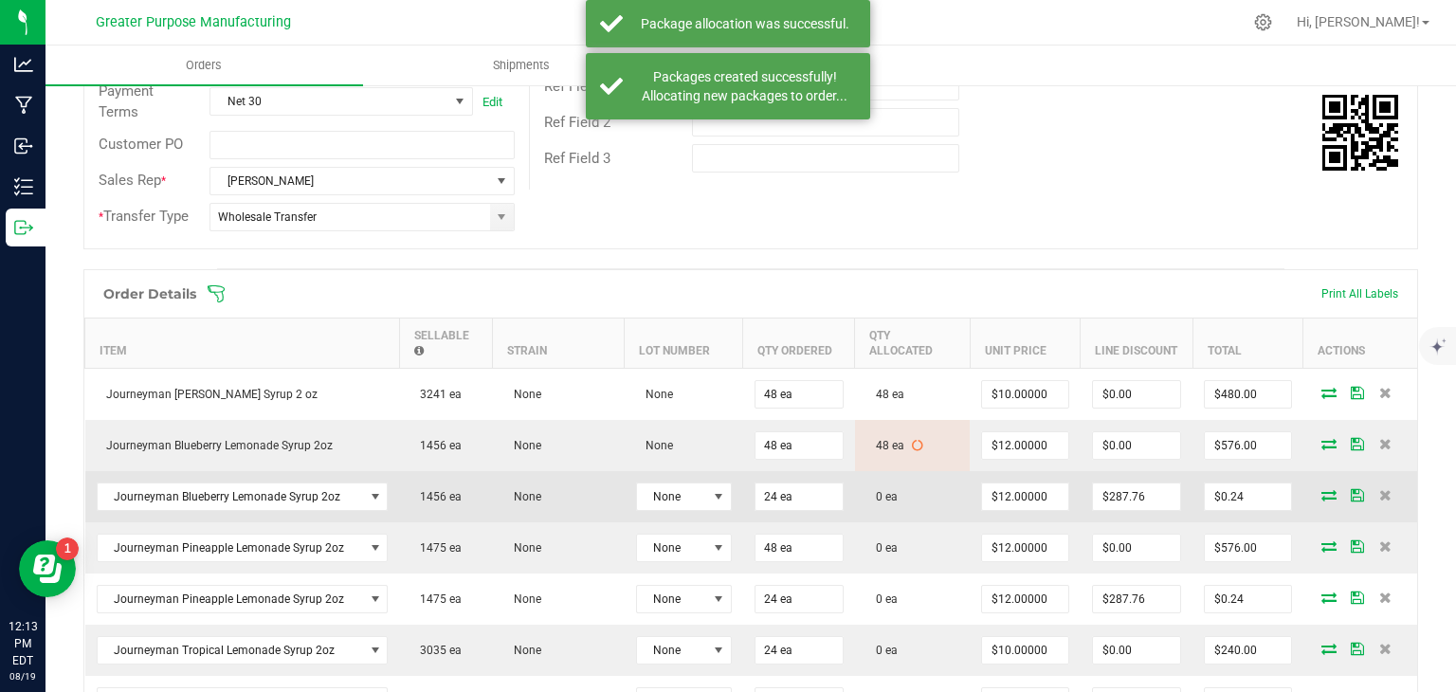
click at [1322, 493] on icon at bounding box center [1329, 494] width 15 height 11
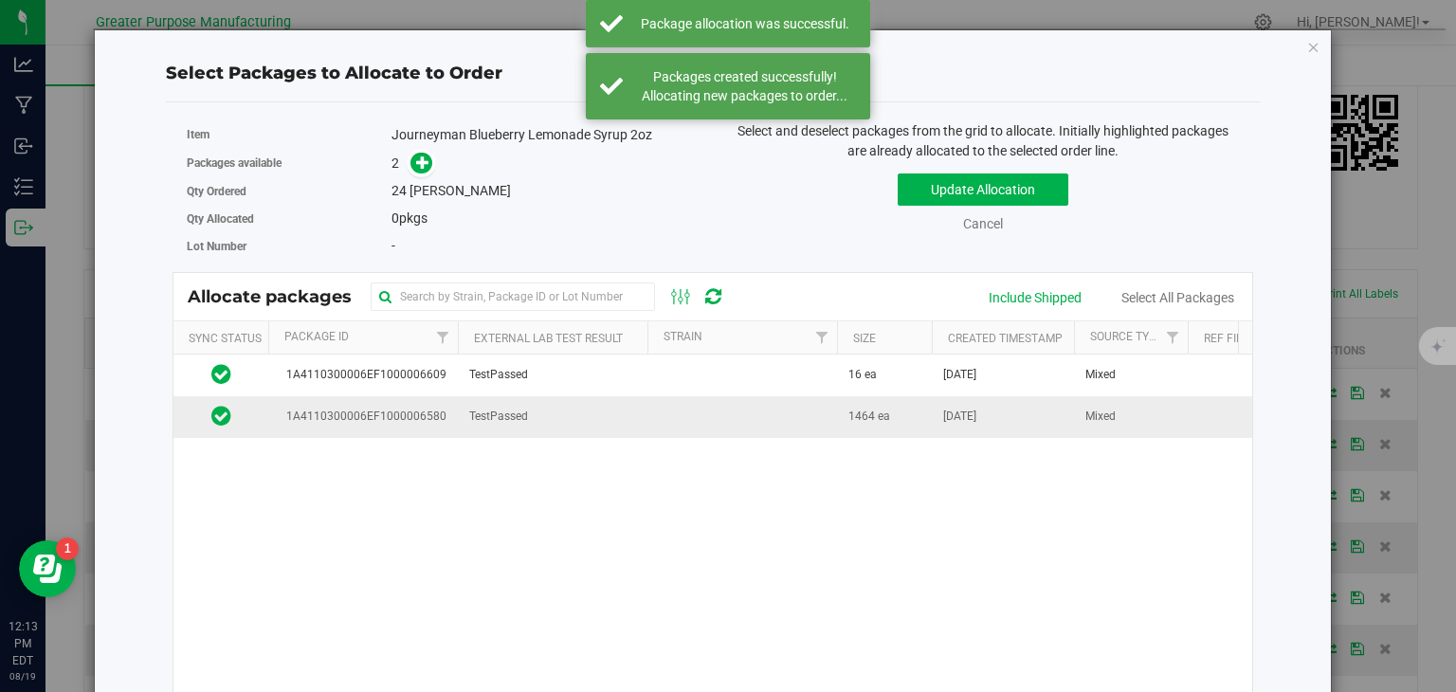
click at [625, 417] on td "TestPassed" at bounding box center [553, 416] width 190 height 41
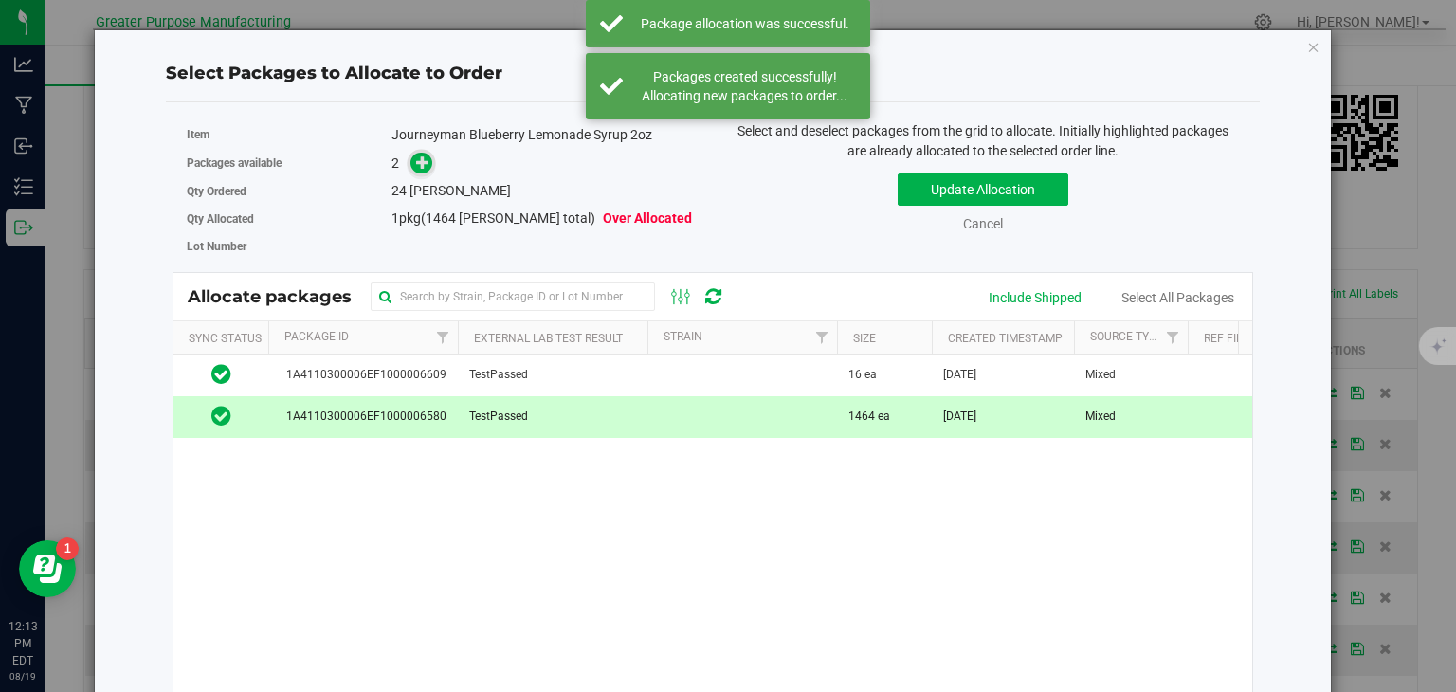
click at [416, 162] on icon at bounding box center [423, 162] width 14 height 14
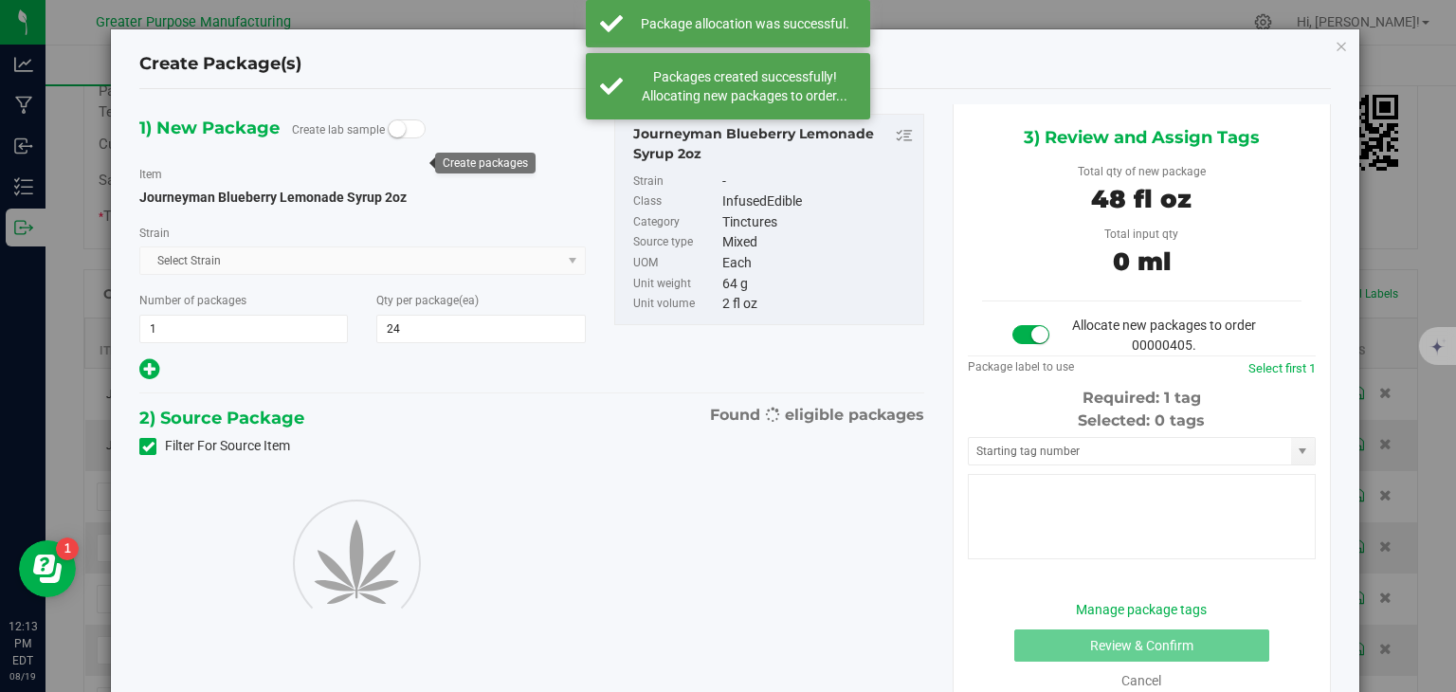
type input "24"
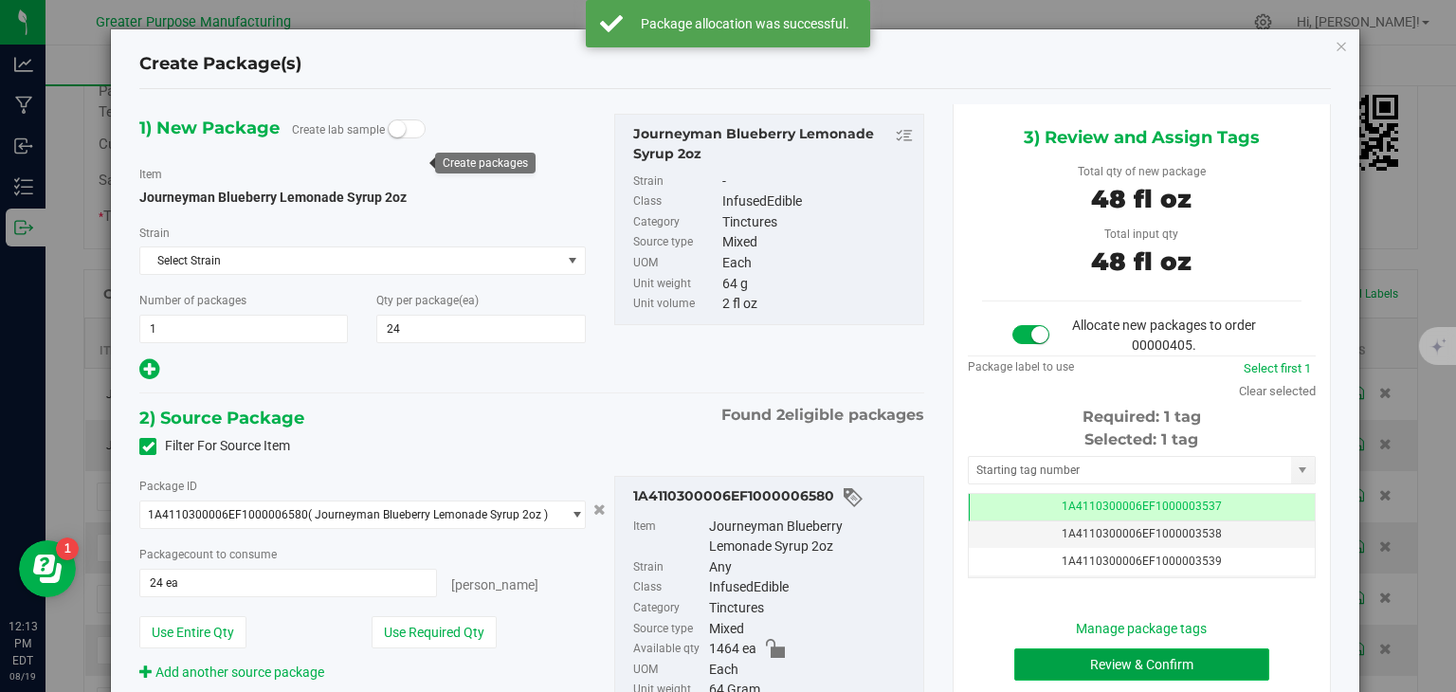
click at [1095, 656] on button "Review & Confirm" at bounding box center [1142, 665] width 255 height 32
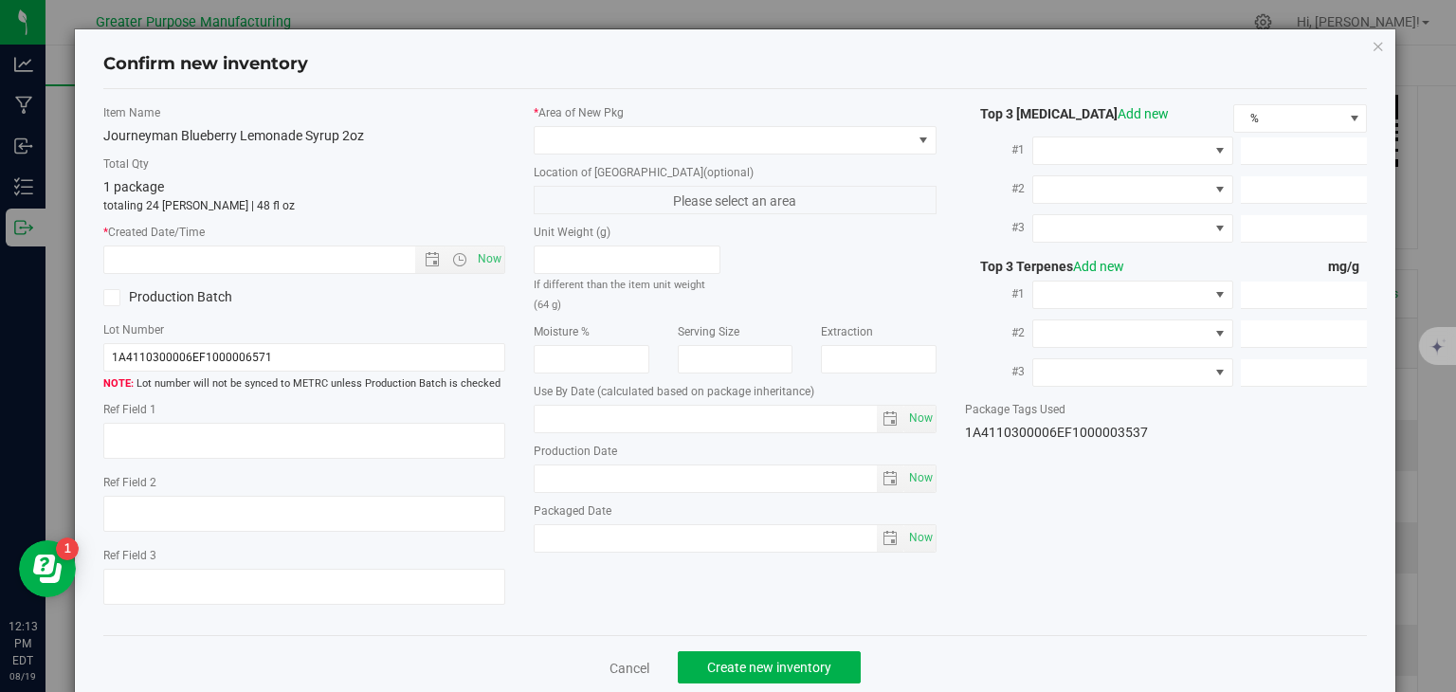
type input "2025-01-06"
type input "2025-08-06"
click at [485, 255] on span "Now" at bounding box center [490, 259] width 32 height 27
type input "8/19/2025 12:14 PM"
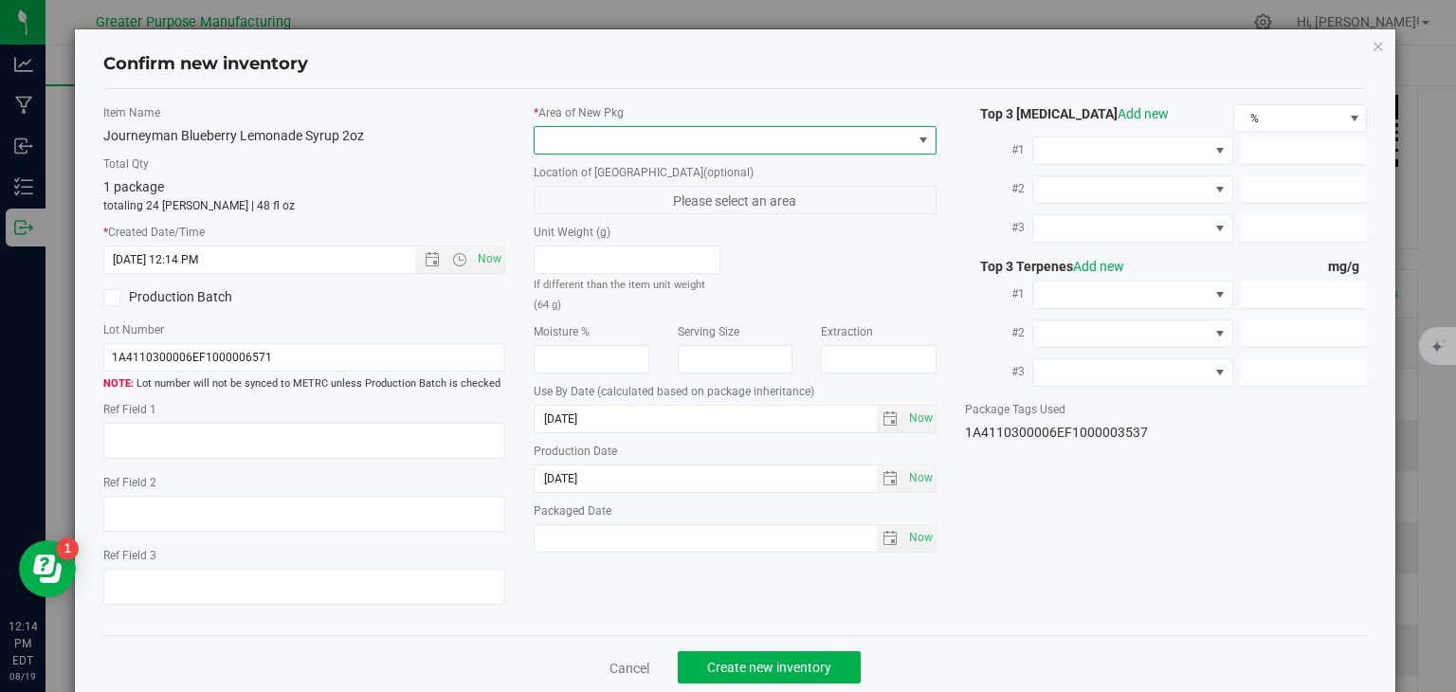
click at [576, 139] on span at bounding box center [723, 140] width 377 height 27
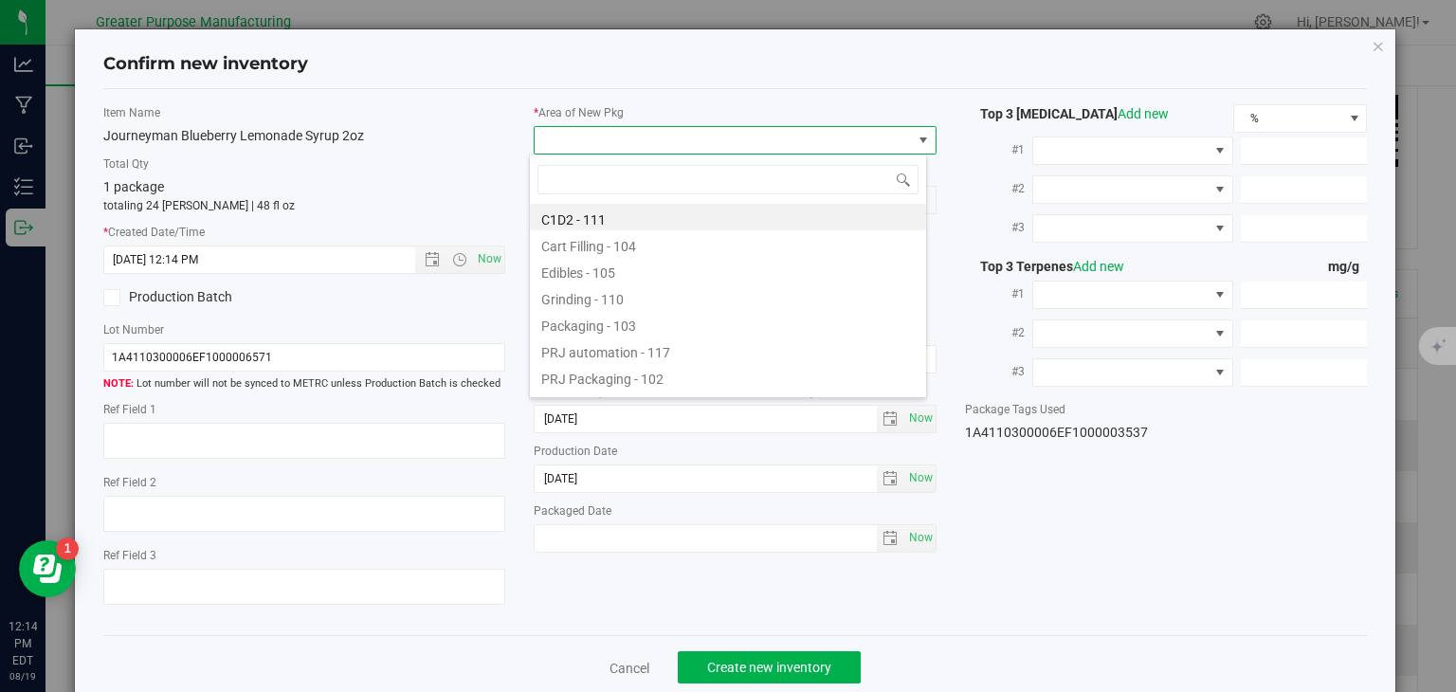
type input "108"
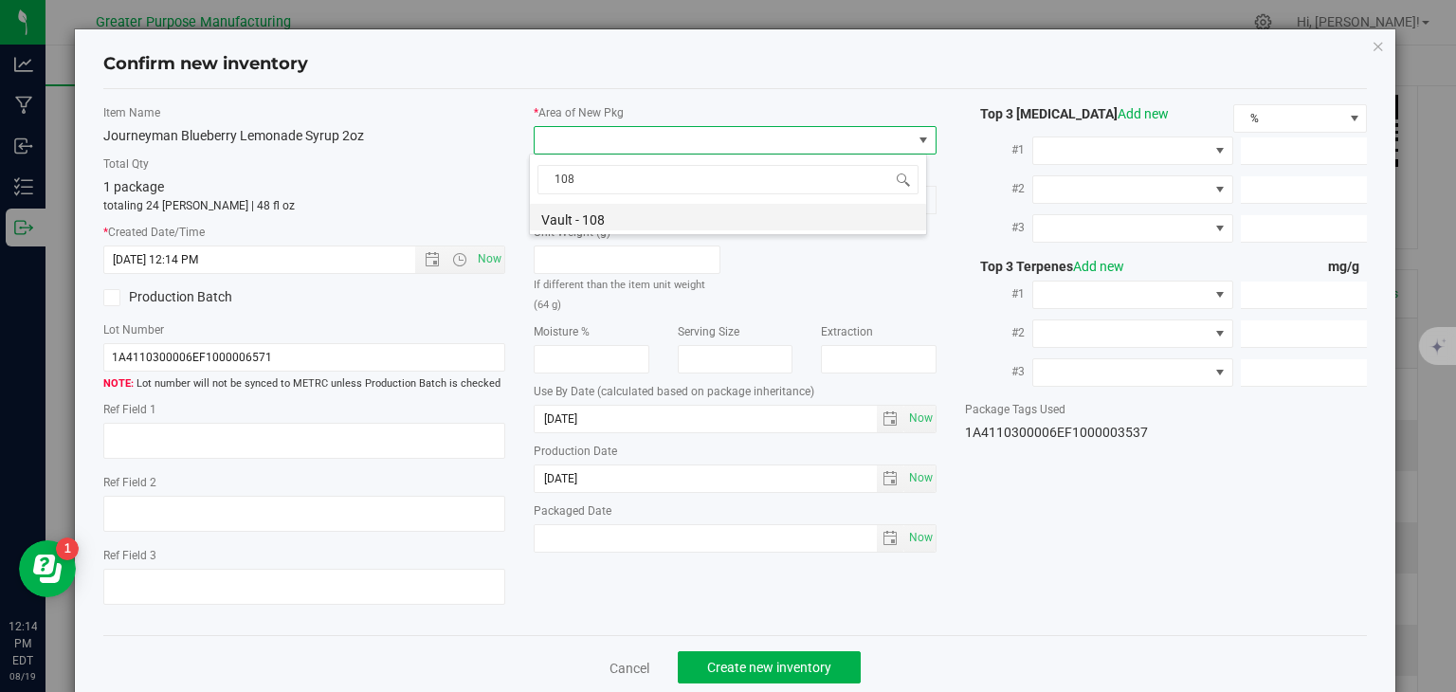
click at [581, 210] on li "Vault - 108" at bounding box center [728, 217] width 396 height 27
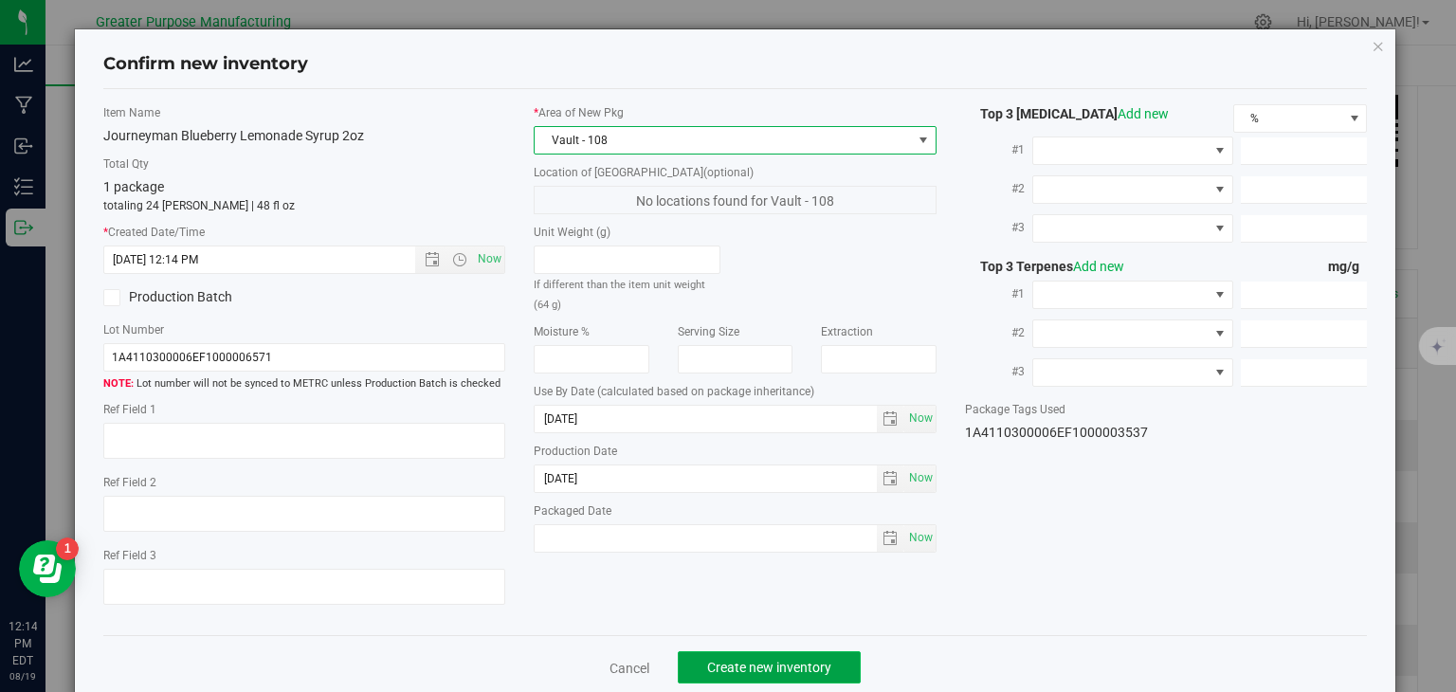
click at [779, 661] on span "Create new inventory" at bounding box center [769, 667] width 124 height 15
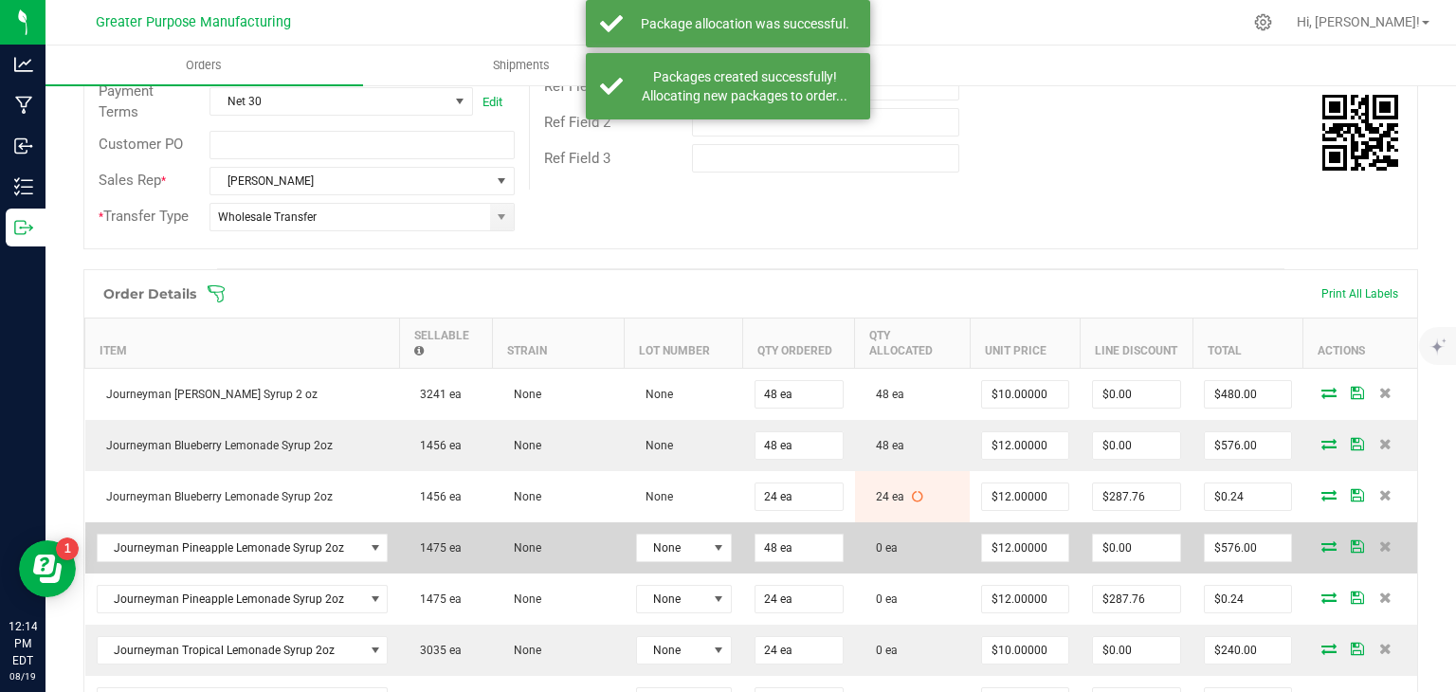
click at [1322, 540] on icon at bounding box center [1329, 545] width 15 height 11
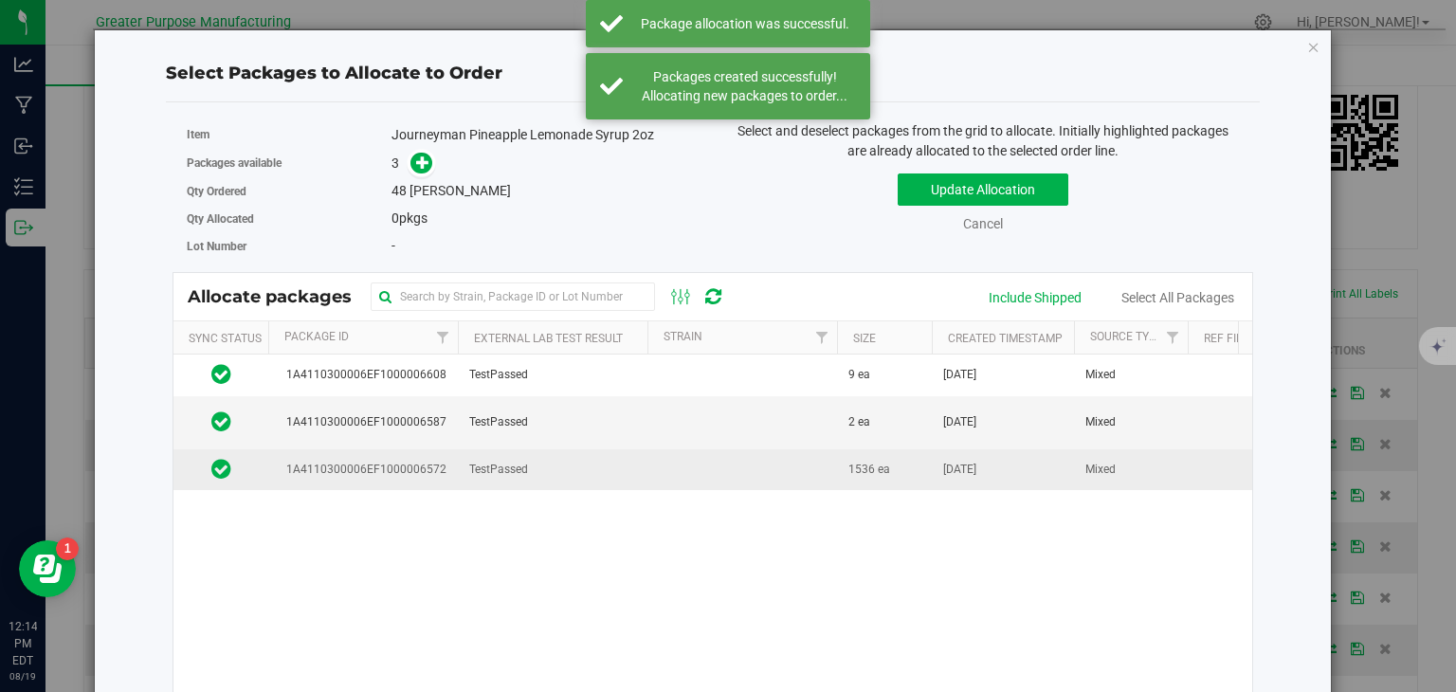
click at [666, 474] on td at bounding box center [743, 469] width 190 height 41
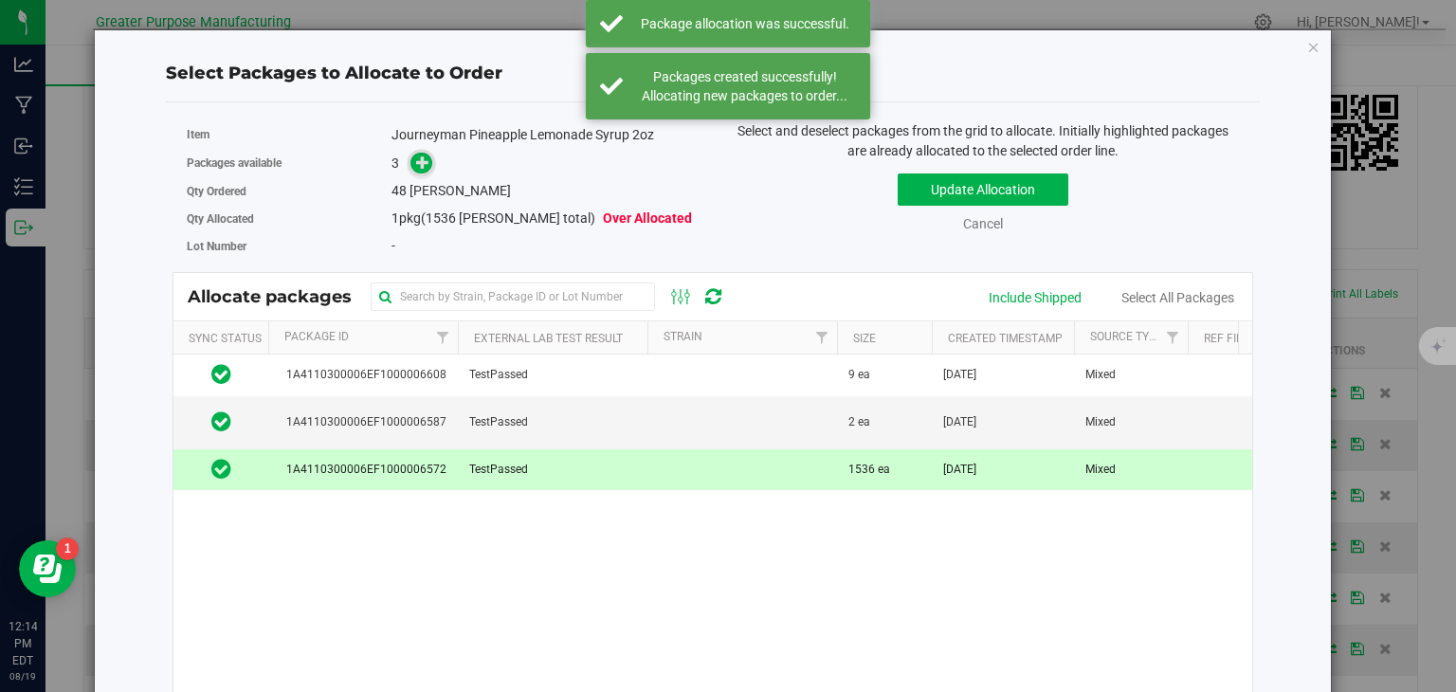
click at [425, 167] on icon at bounding box center [423, 162] width 14 height 14
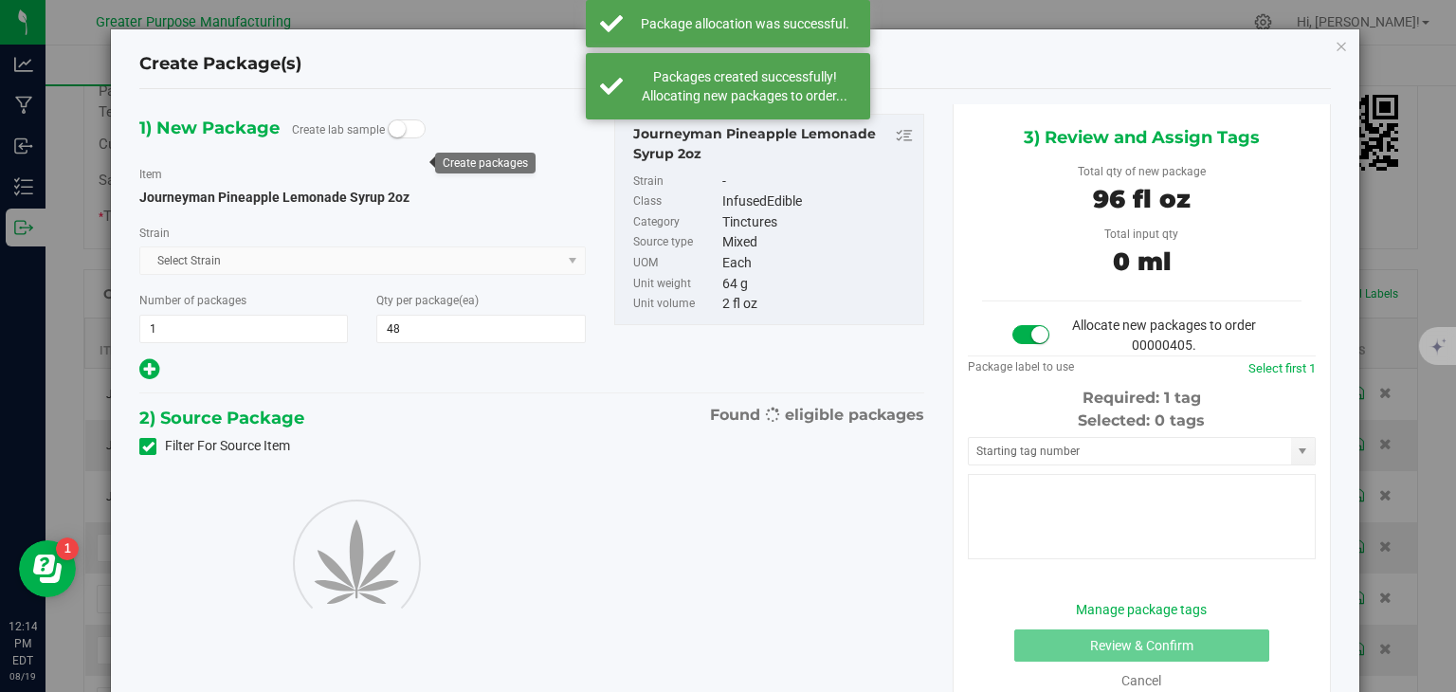
type input "48"
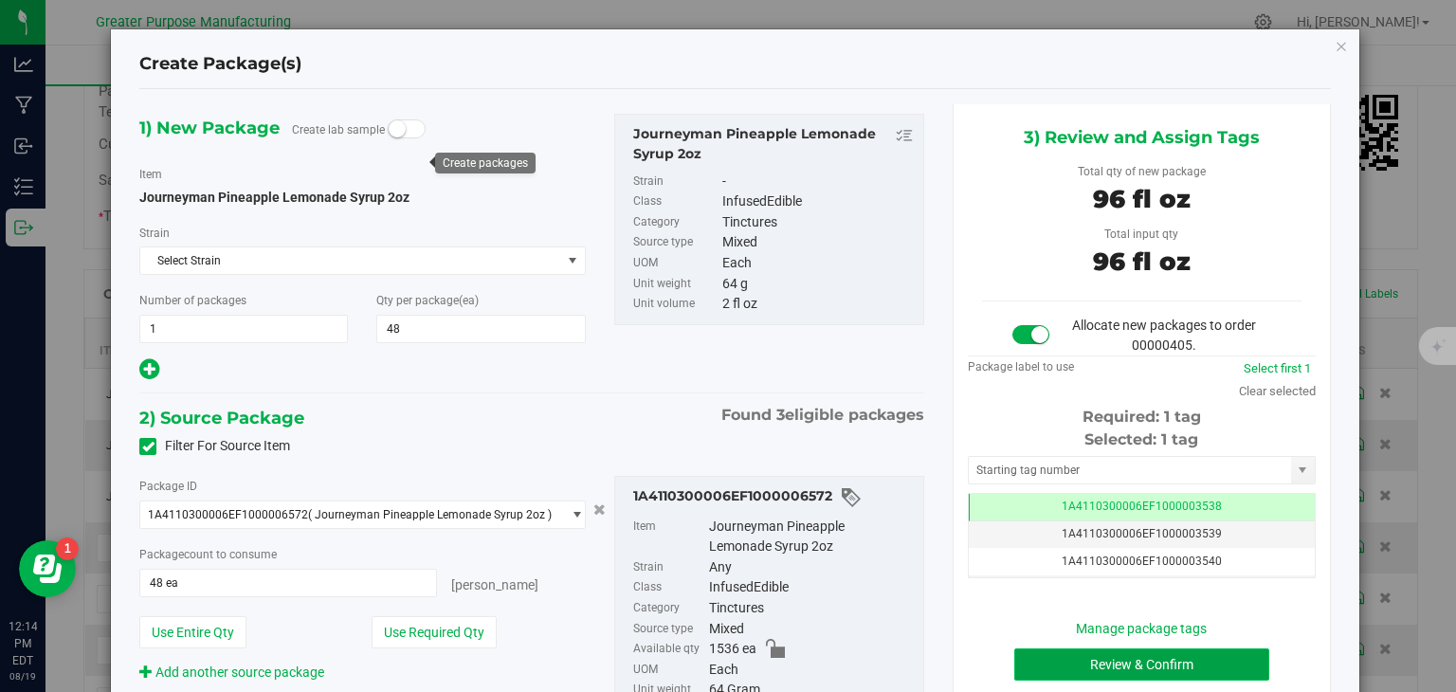
click at [1115, 663] on button "Review & Confirm" at bounding box center [1142, 665] width 255 height 32
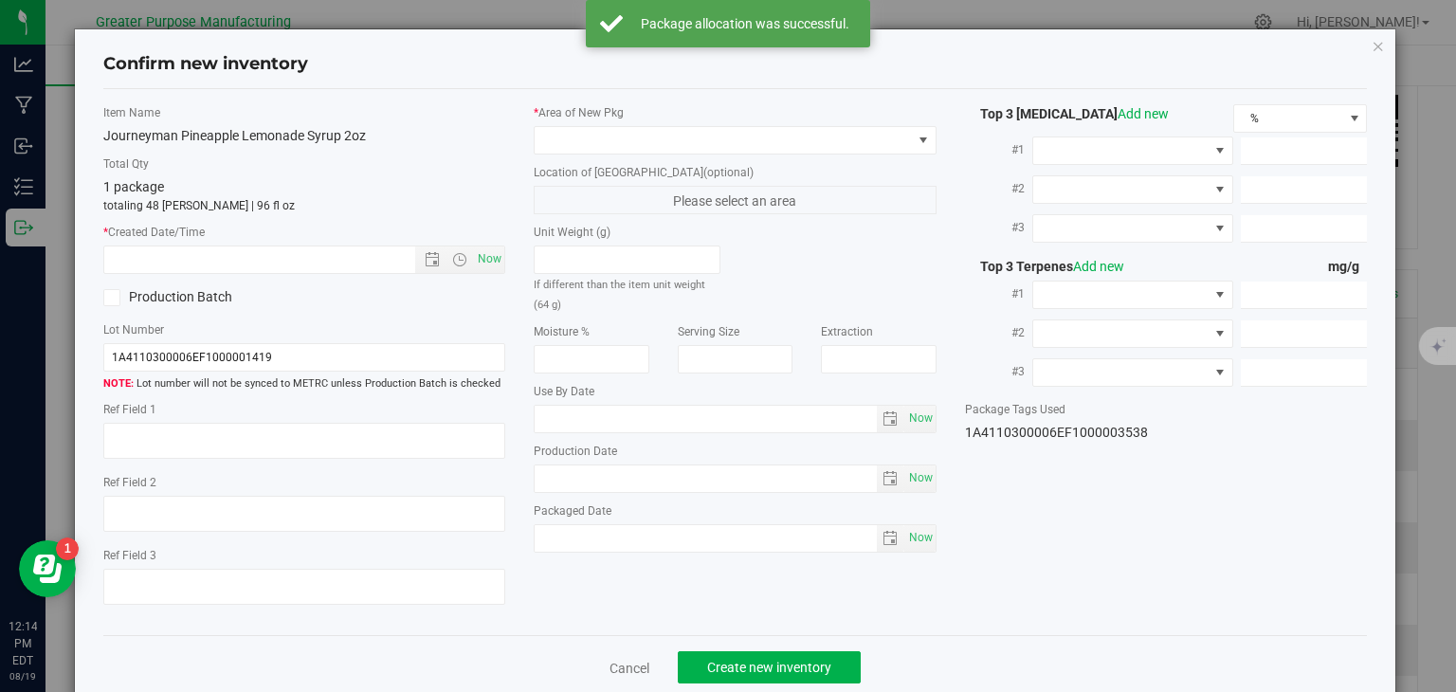
type input "2026-02-05"
type input "2025-08-05"
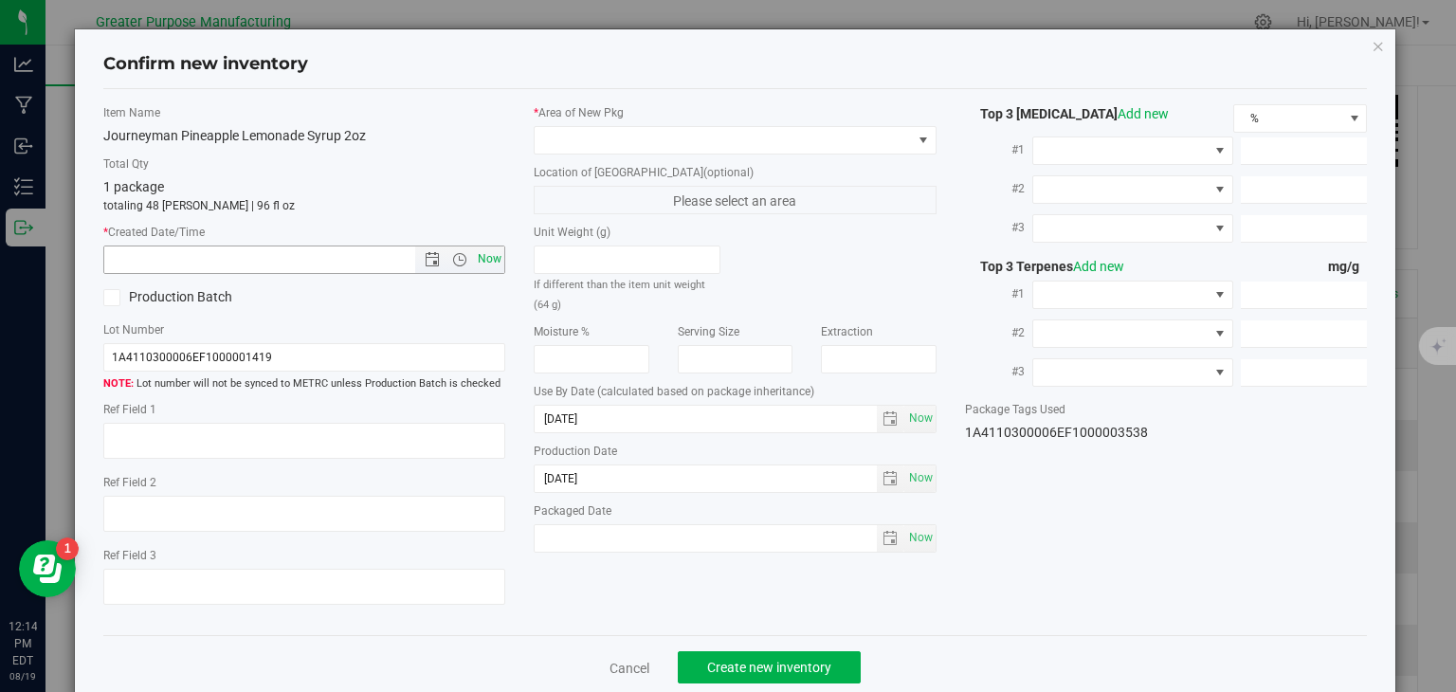
click at [475, 257] on span "Now" at bounding box center [490, 259] width 32 height 27
type input "8/19/2025 12:14 PM"
click at [592, 138] on span at bounding box center [723, 140] width 377 height 27
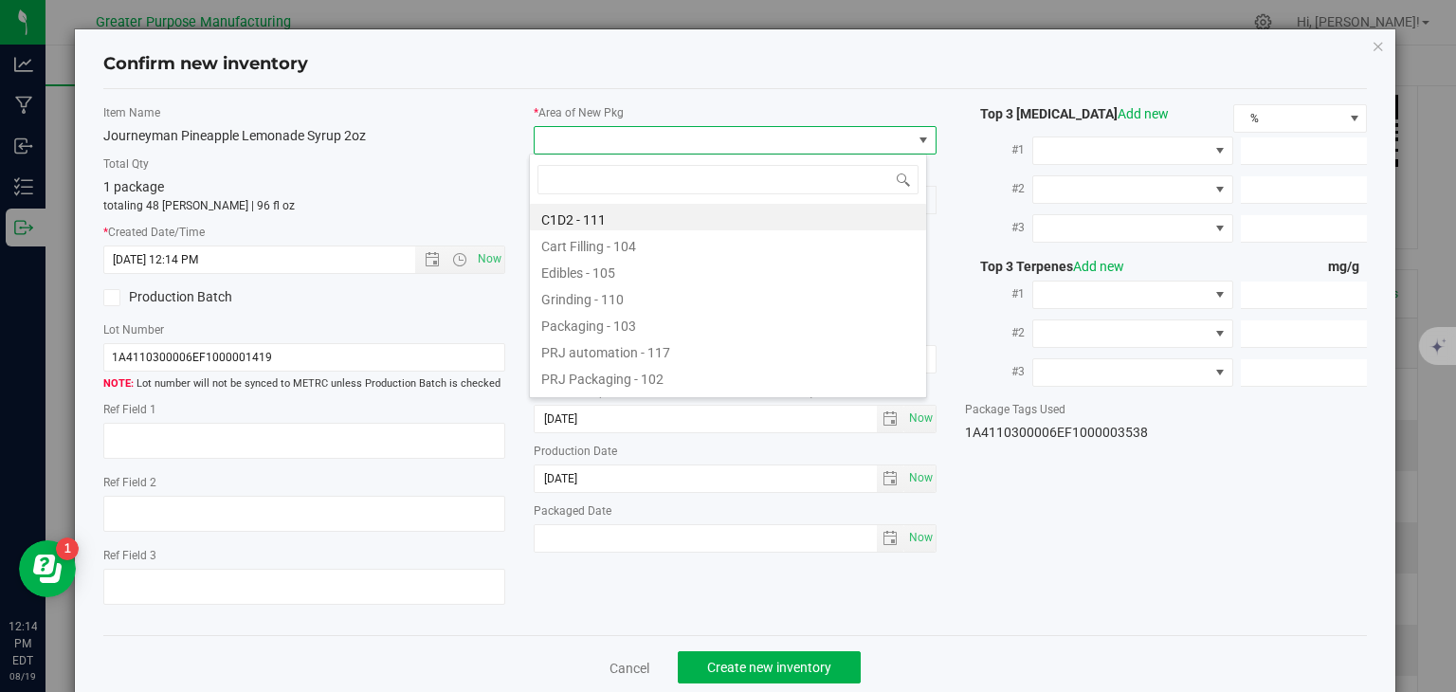
type input "108"
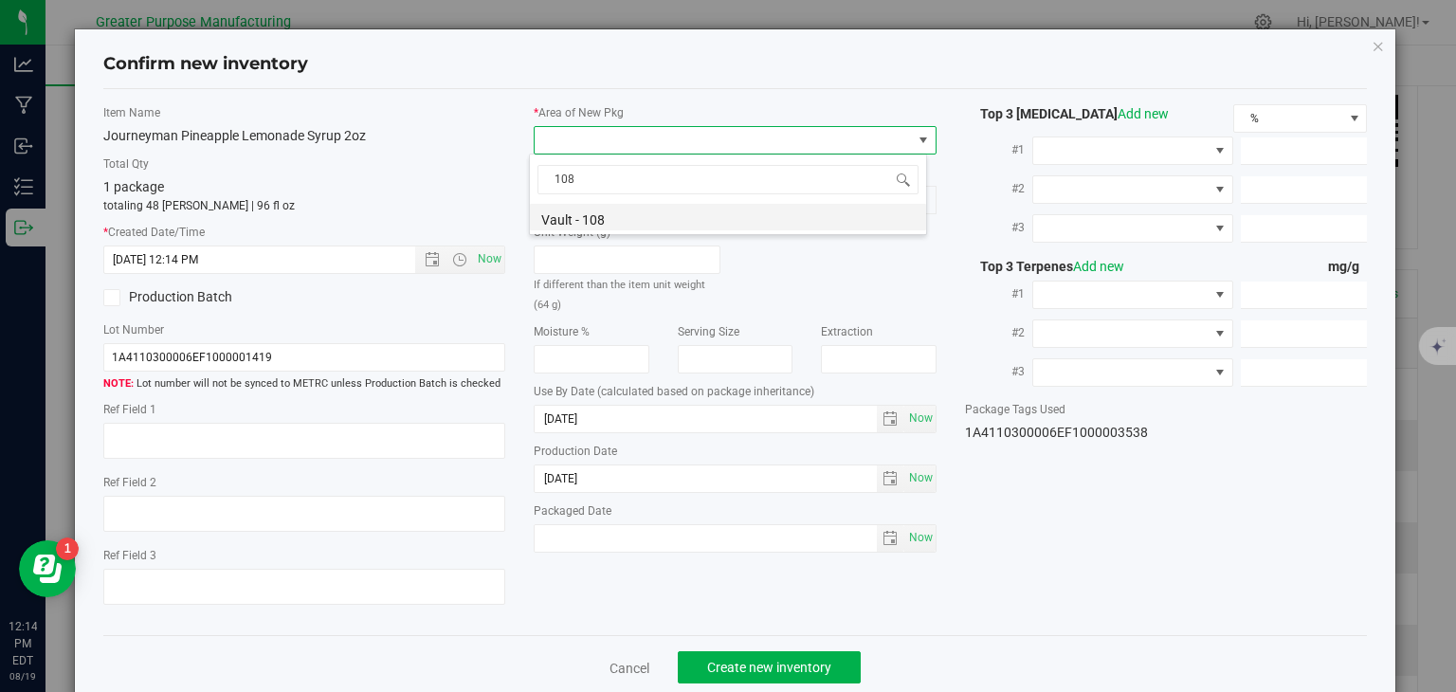
click at [590, 223] on li "Vault - 108" at bounding box center [728, 217] width 396 height 27
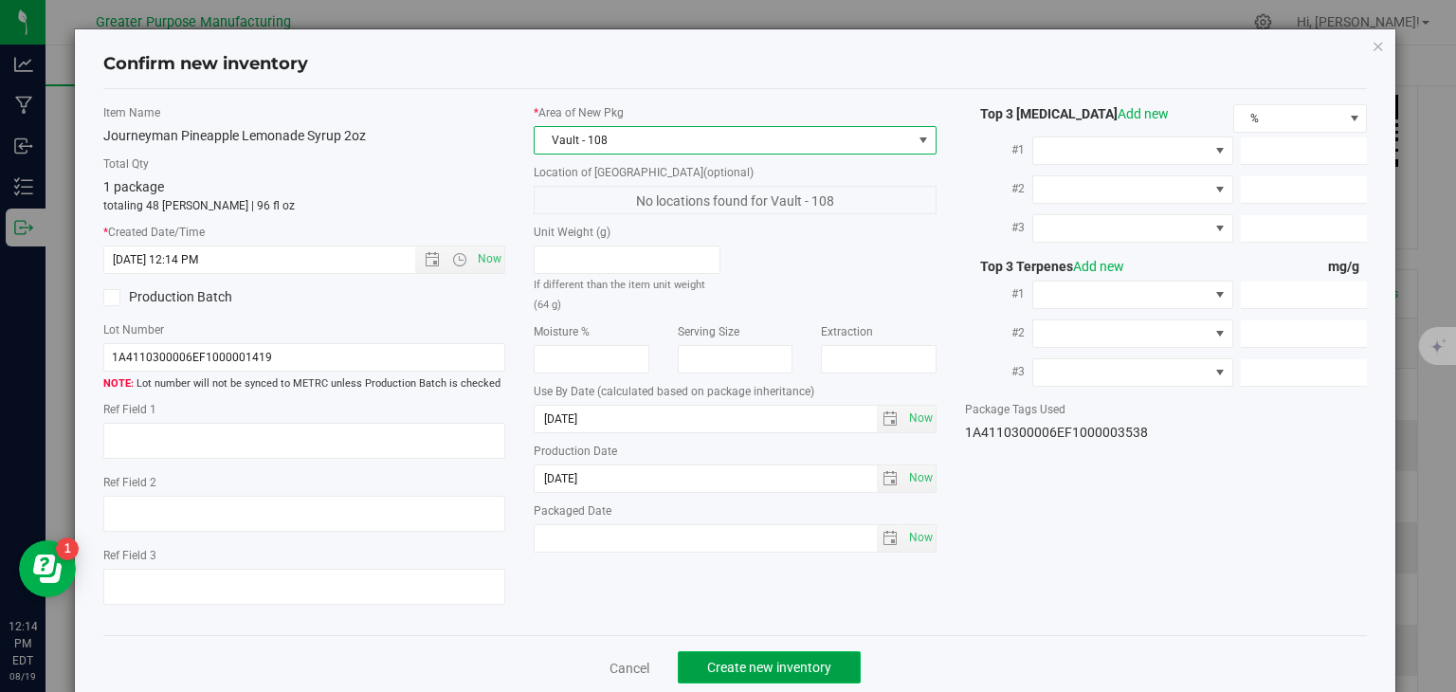
click at [773, 670] on span "Create new inventory" at bounding box center [769, 667] width 124 height 15
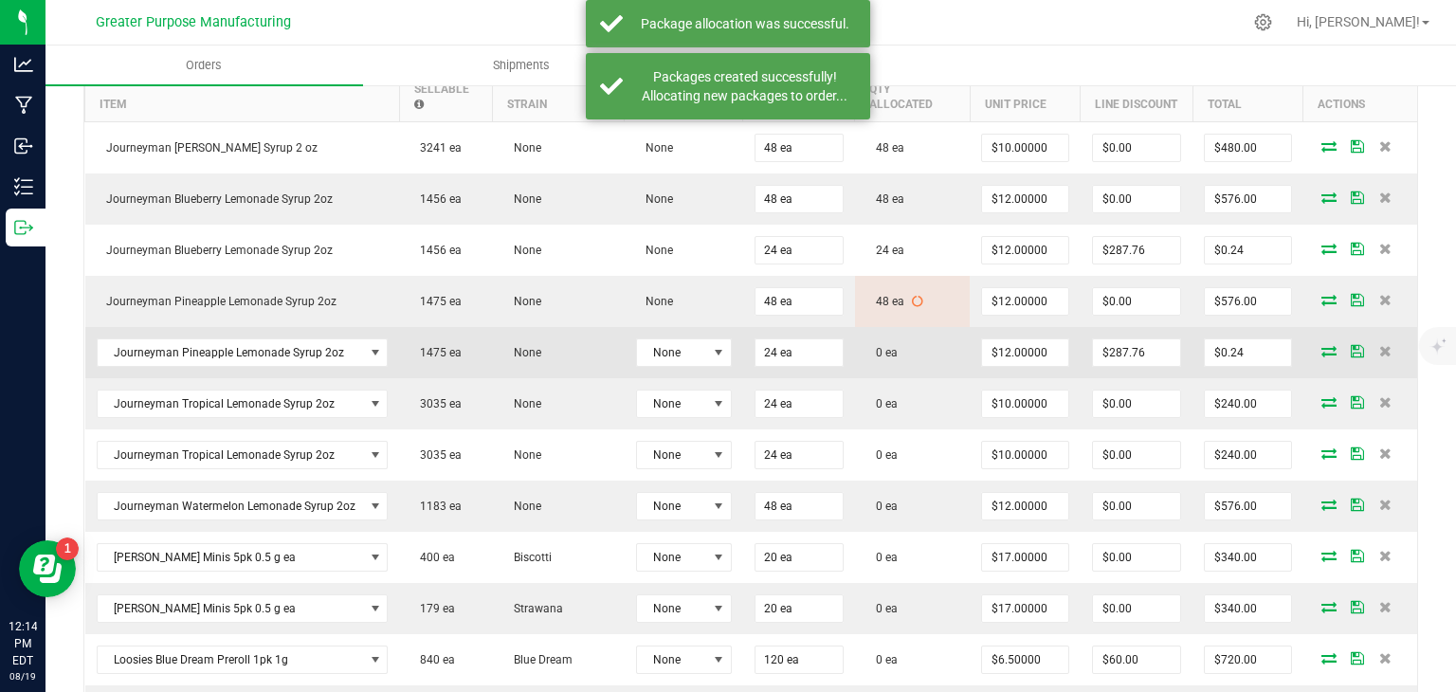
click at [1322, 348] on icon at bounding box center [1329, 350] width 15 height 11
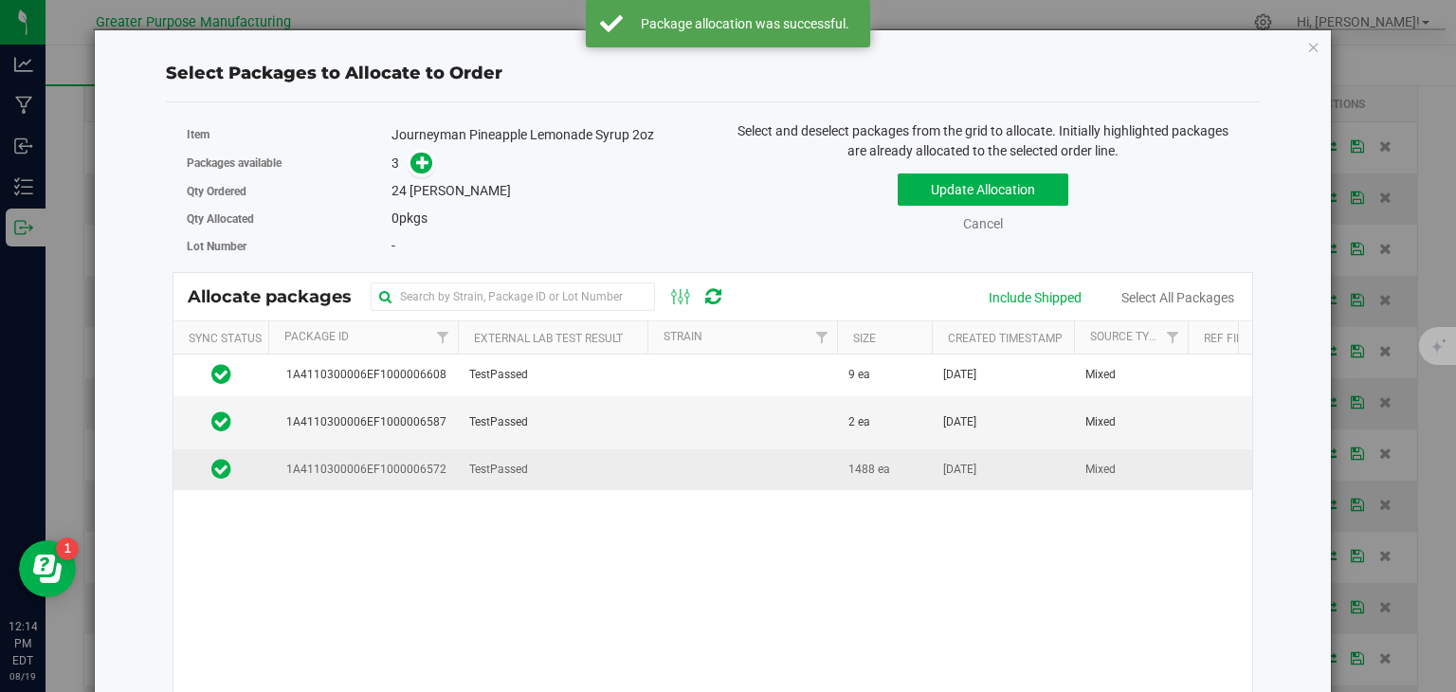
click at [589, 466] on td "TestPassed" at bounding box center [553, 469] width 190 height 41
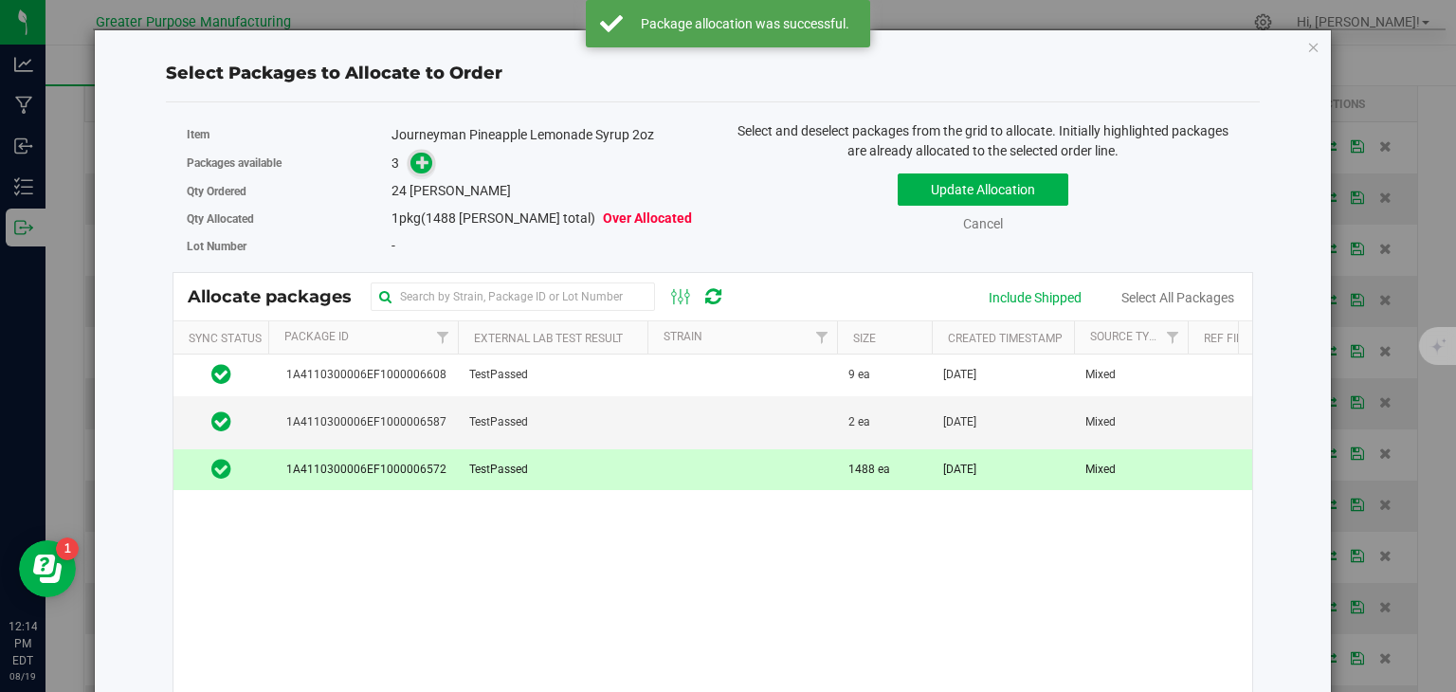
click at [422, 159] on icon at bounding box center [422, 162] width 13 height 13
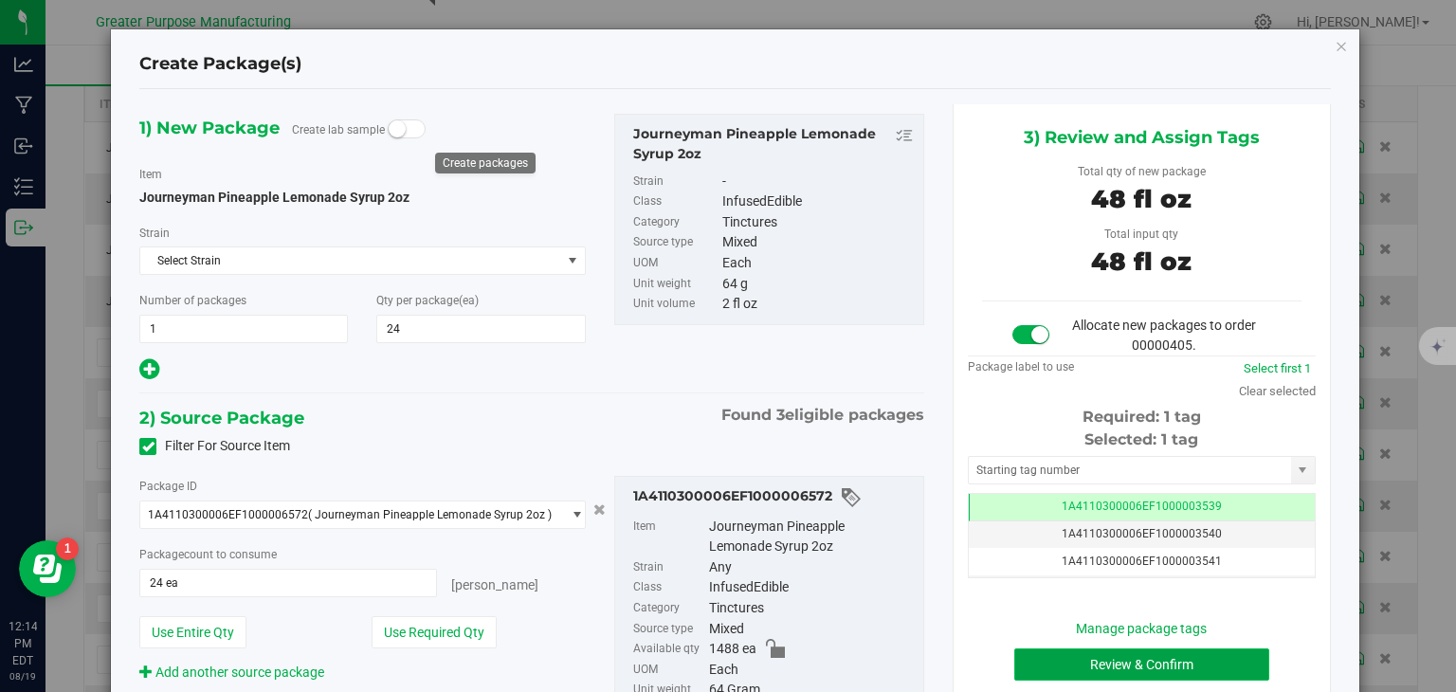
click at [1103, 666] on button "Review & Confirm" at bounding box center [1142, 665] width 255 height 32
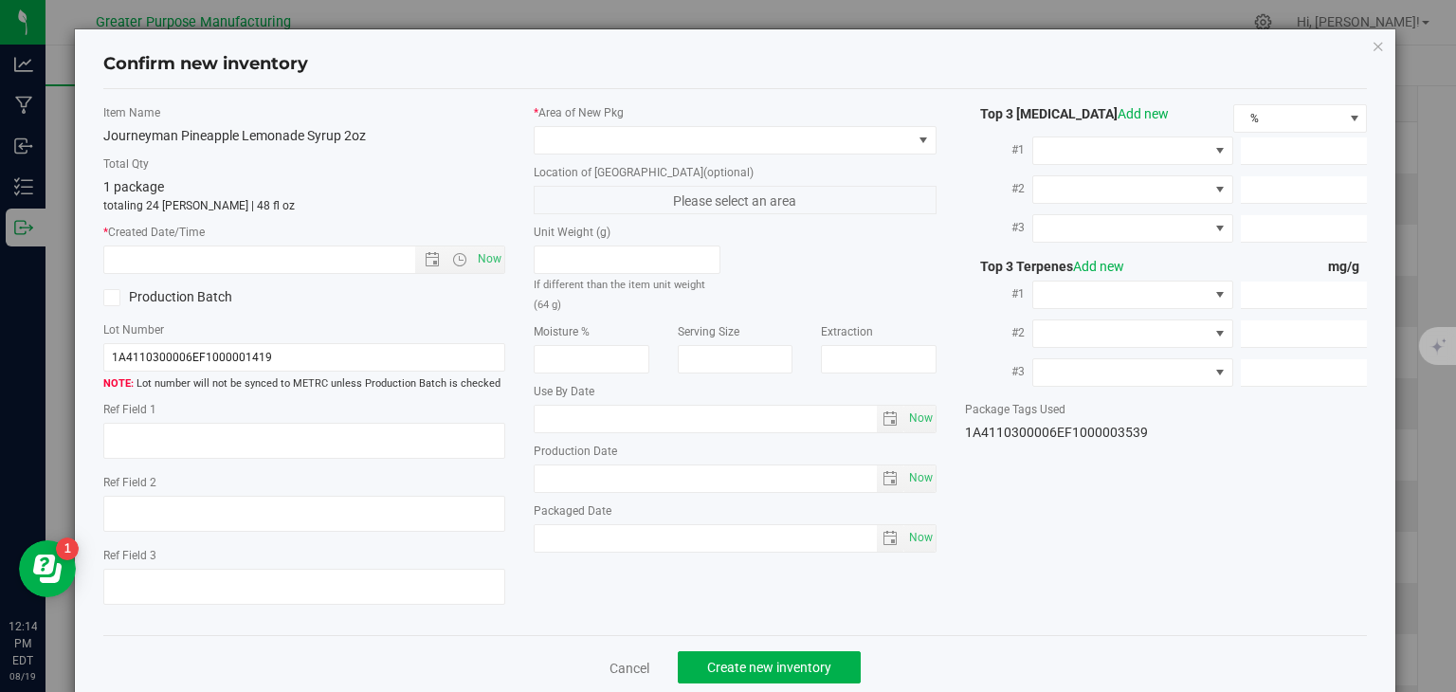
type input "2026-02-05"
type input "2025-08-05"
click at [494, 251] on span "Now" at bounding box center [490, 259] width 32 height 27
type input "8/19/2025 12:14 PM"
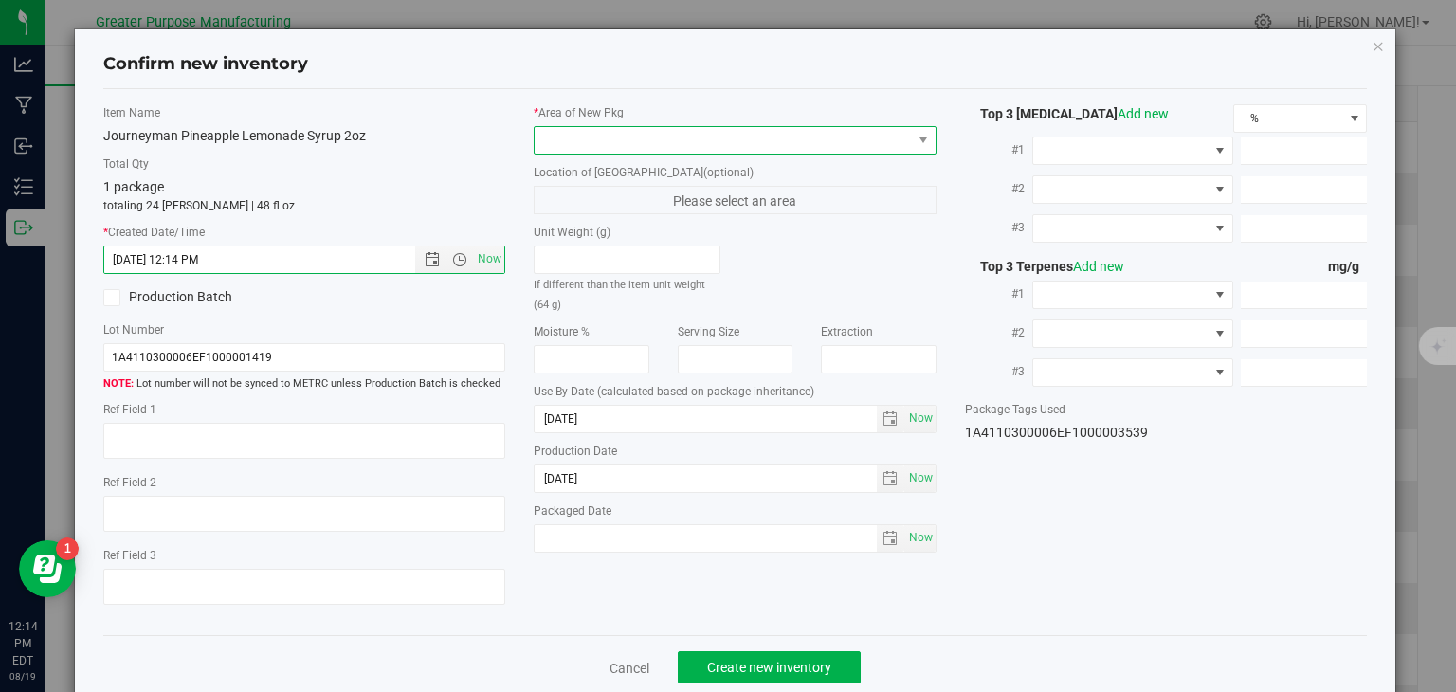
click at [584, 145] on span at bounding box center [723, 140] width 377 height 27
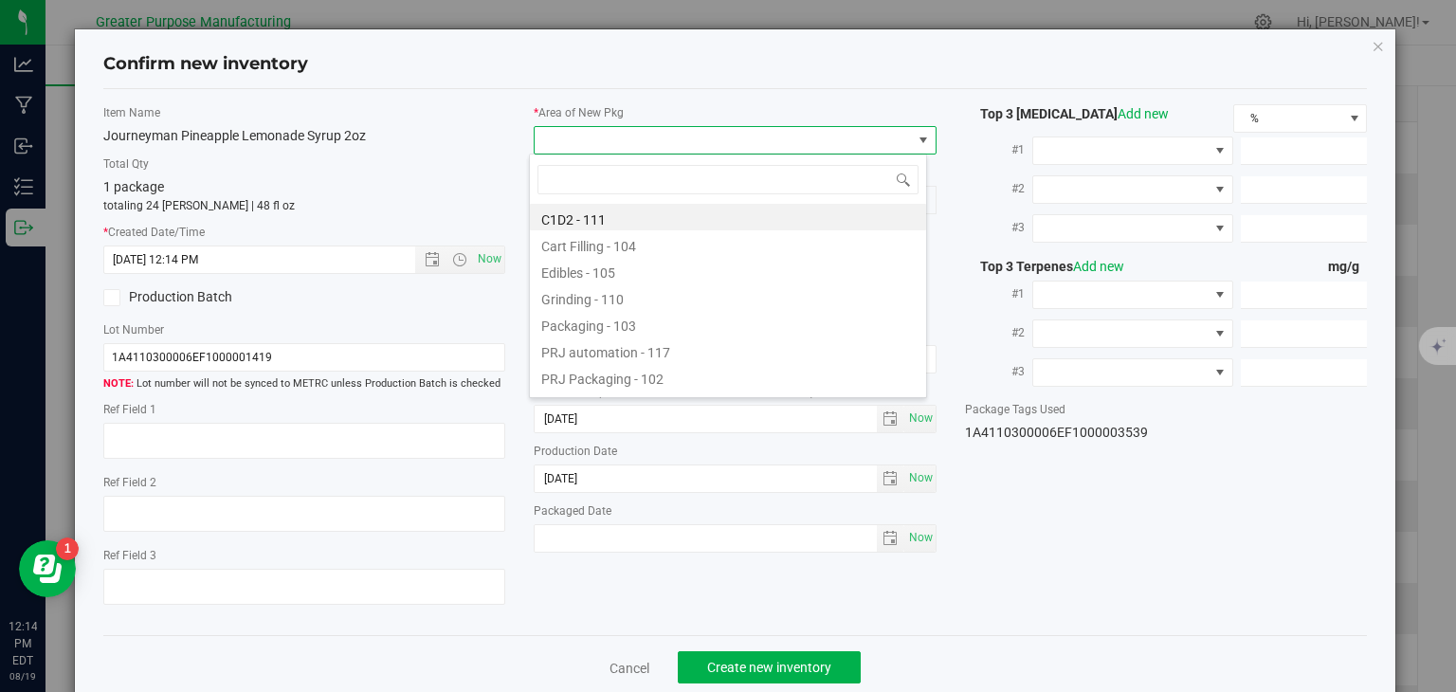
type input "108"
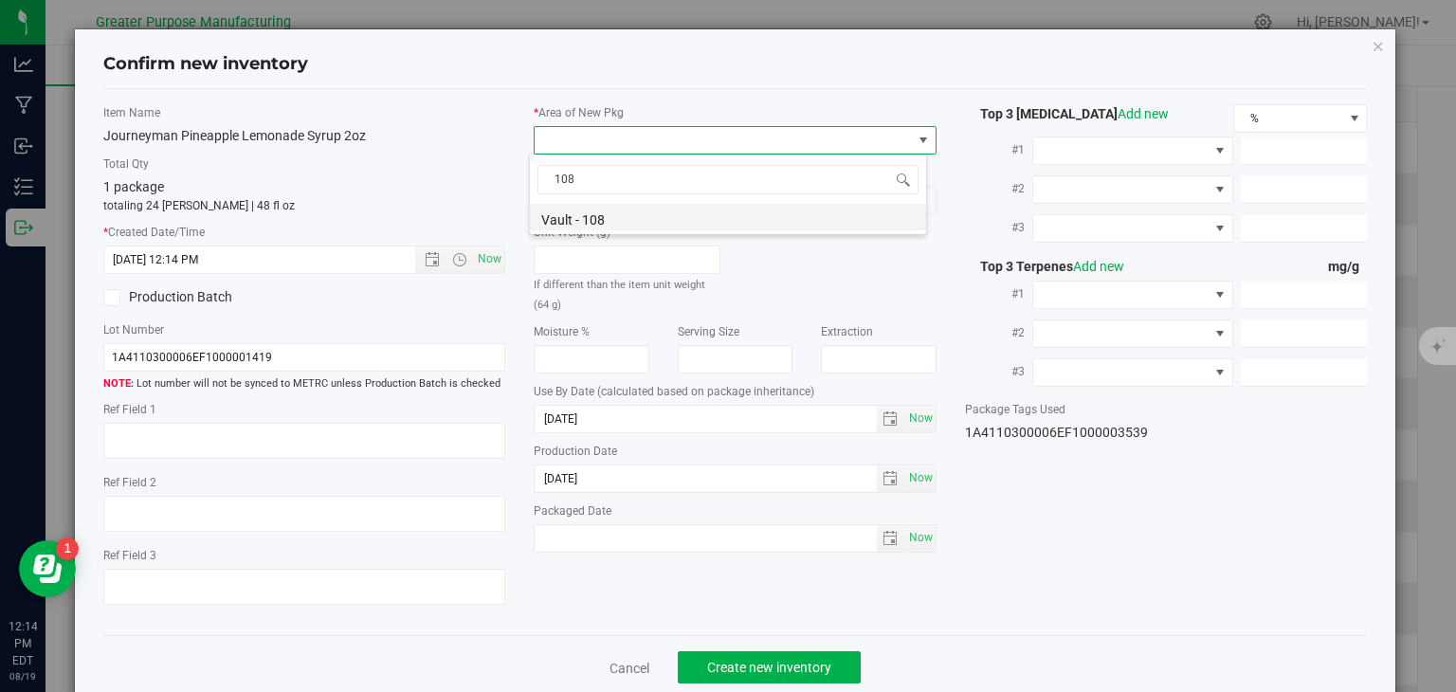
click at [581, 221] on li "Vault - 108" at bounding box center [728, 217] width 396 height 27
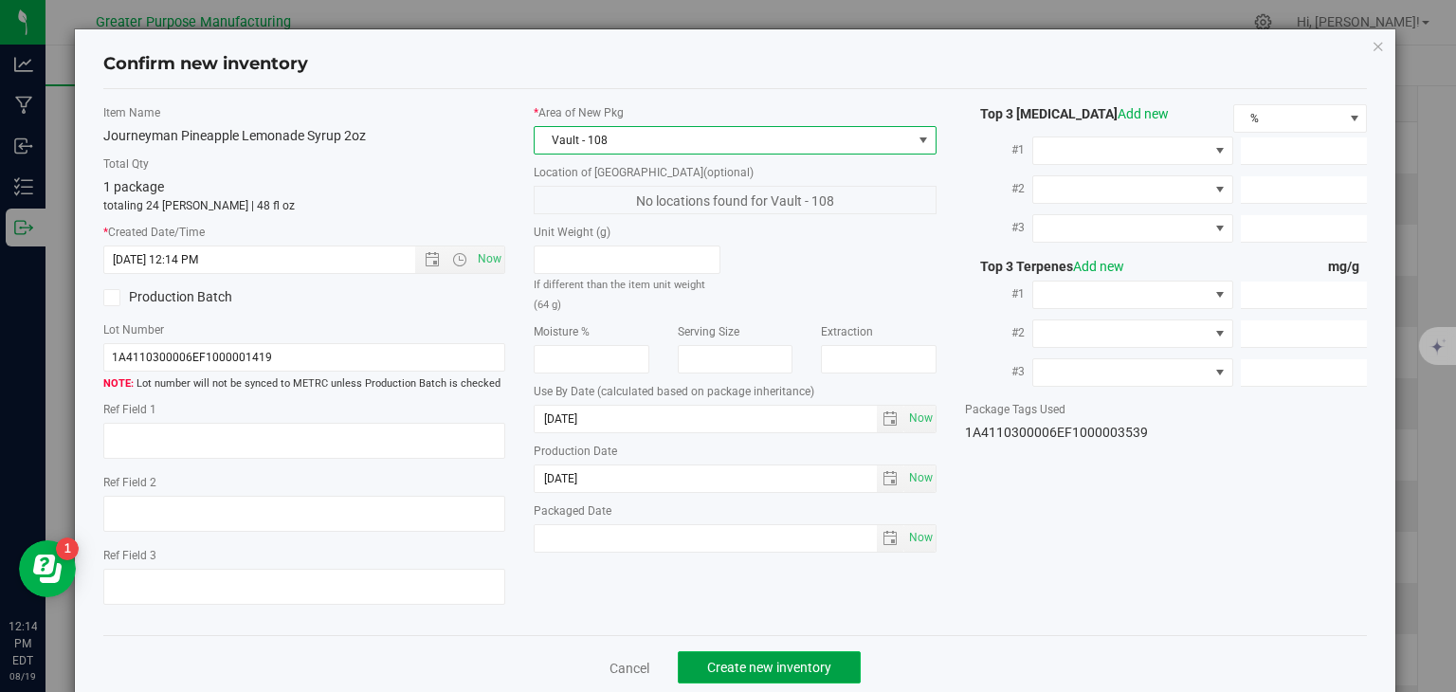
click at [790, 667] on span "Create new inventory" at bounding box center [769, 667] width 124 height 15
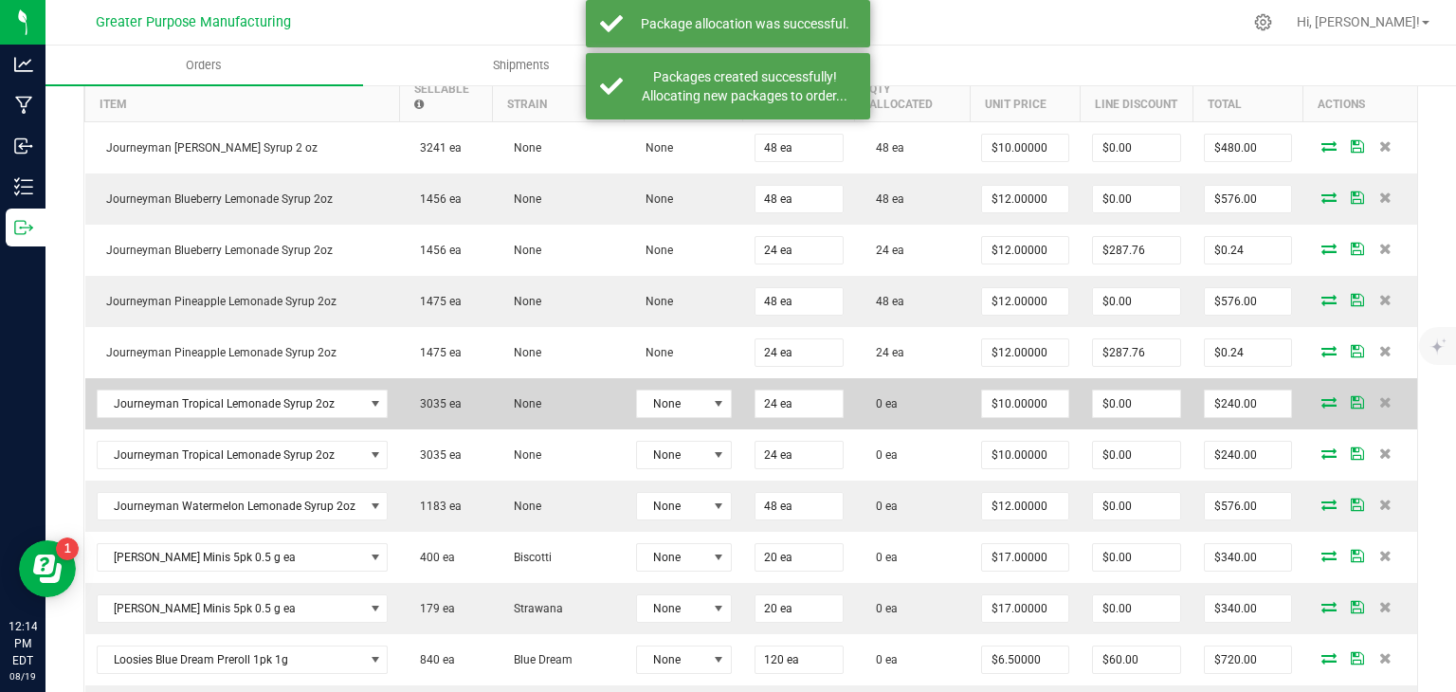
click at [1322, 399] on icon at bounding box center [1329, 401] width 15 height 11
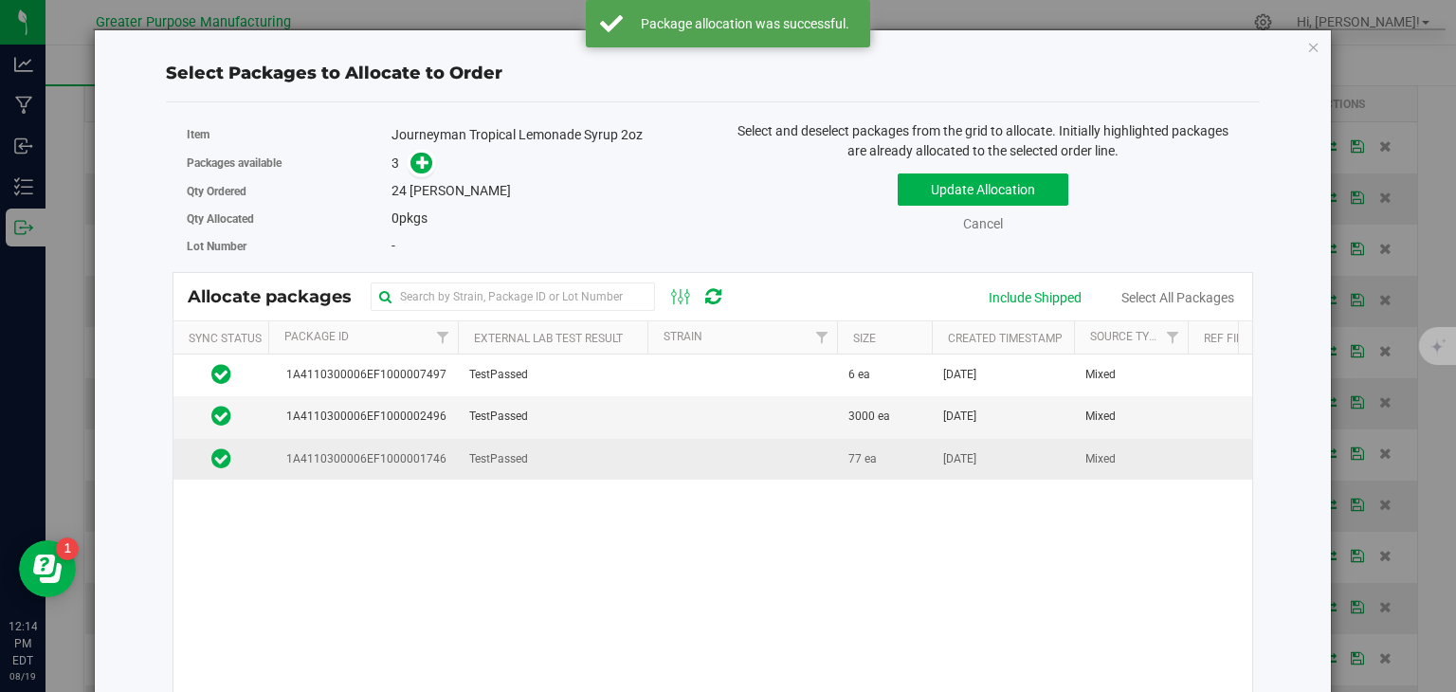
click at [734, 443] on td at bounding box center [743, 459] width 190 height 41
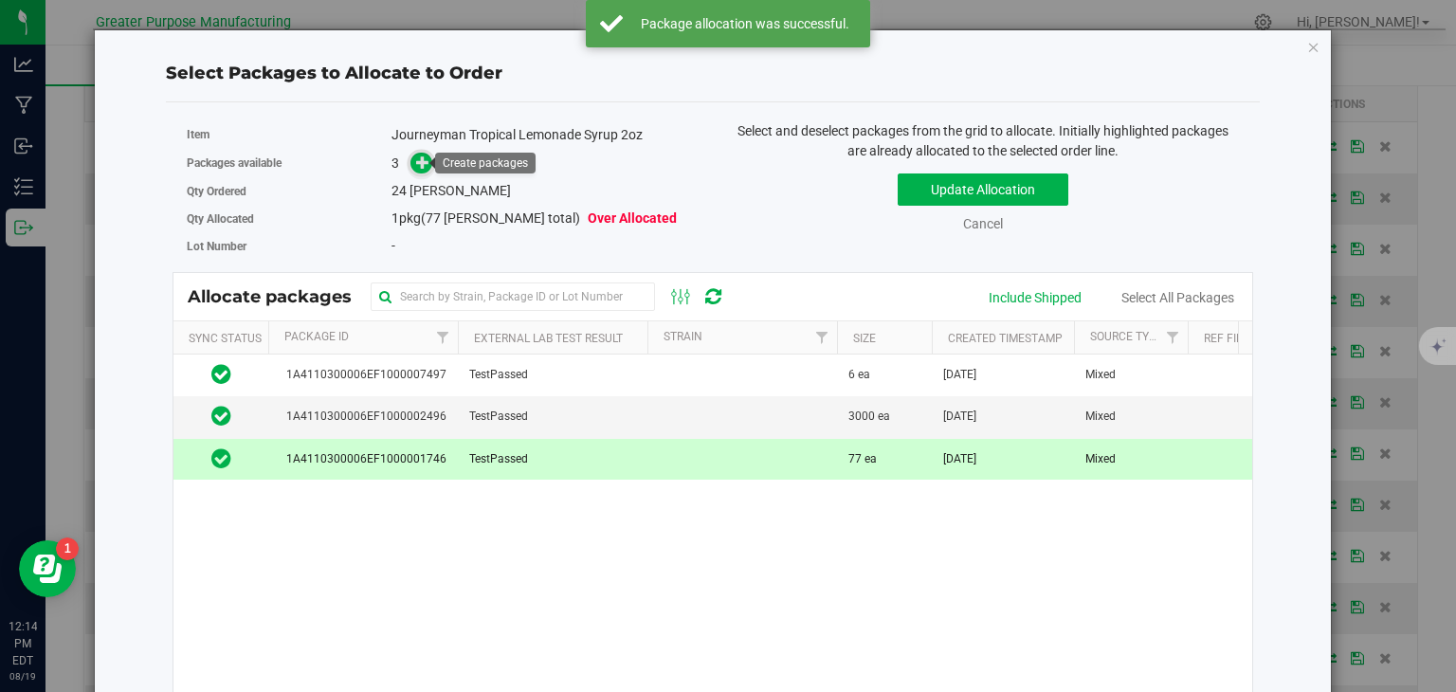
click at [417, 160] on icon at bounding box center [423, 162] width 14 height 14
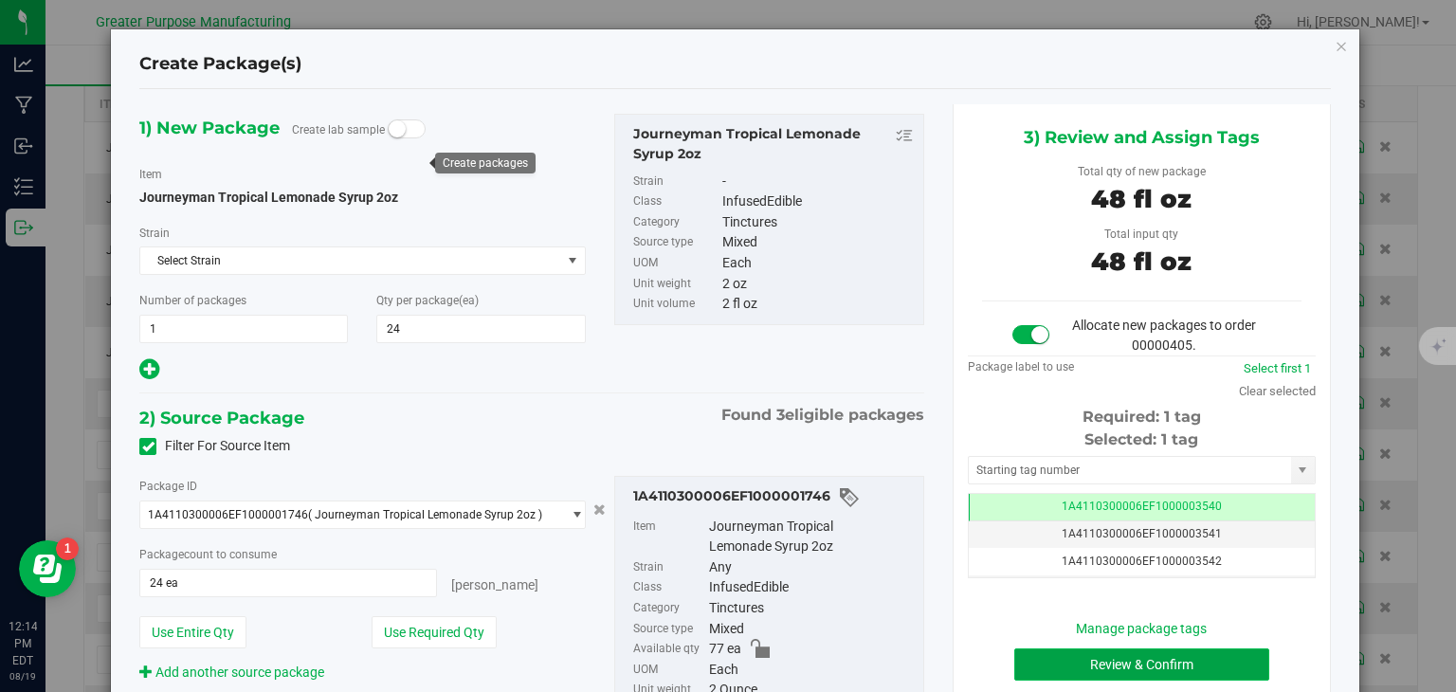
click at [1081, 660] on button "Review & Confirm" at bounding box center [1142, 665] width 255 height 32
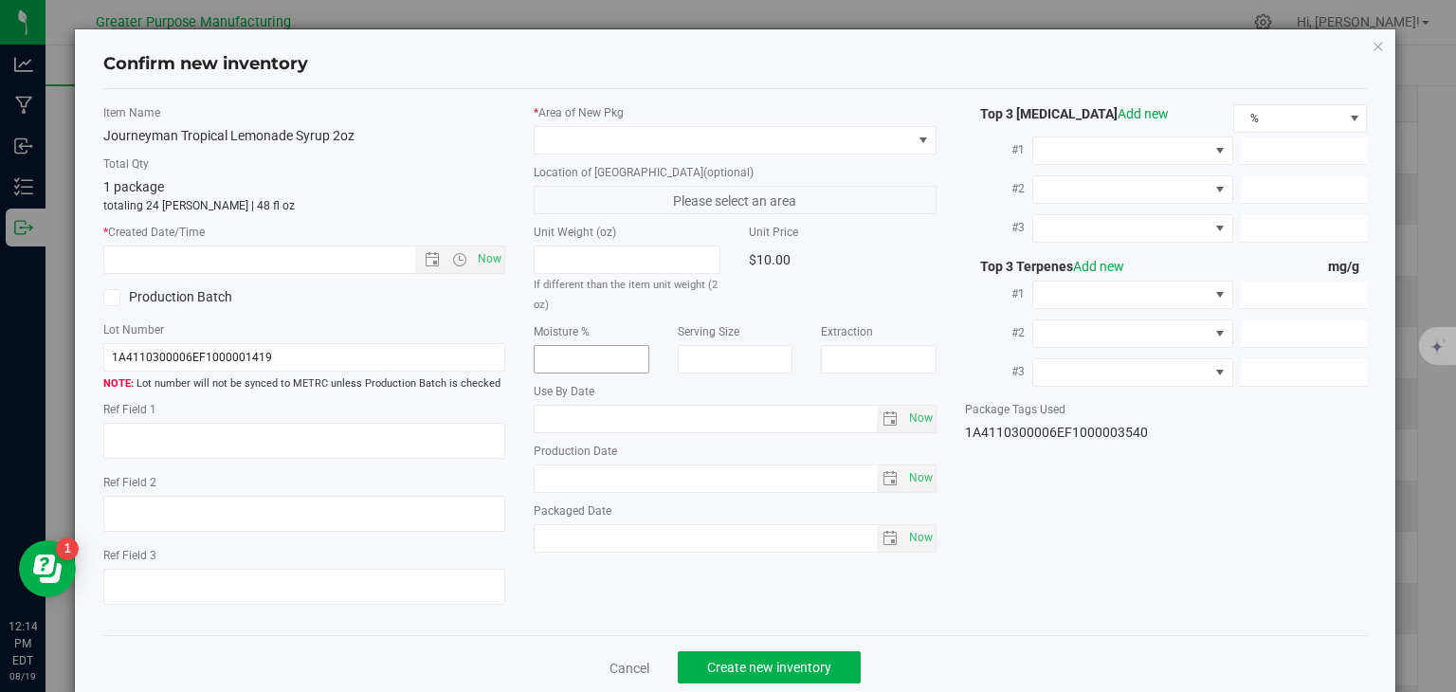
type input "2025-12-21"
type input "2025-06-21"
click at [474, 247] on span "Now" at bounding box center [490, 259] width 32 height 27
type input "8/19/2025 12:14 PM"
click at [599, 118] on label "* Area of New Pkg" at bounding box center [735, 112] width 403 height 17
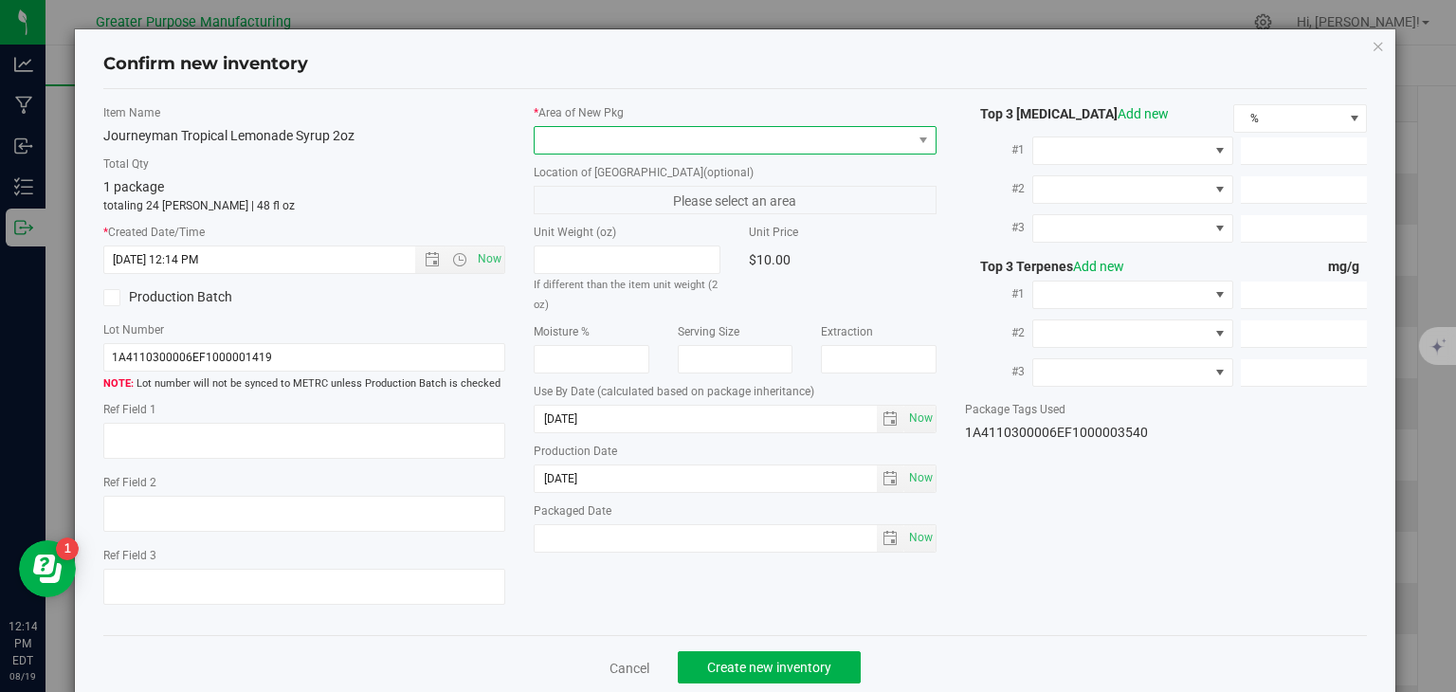
click at [590, 132] on span at bounding box center [723, 140] width 377 height 27
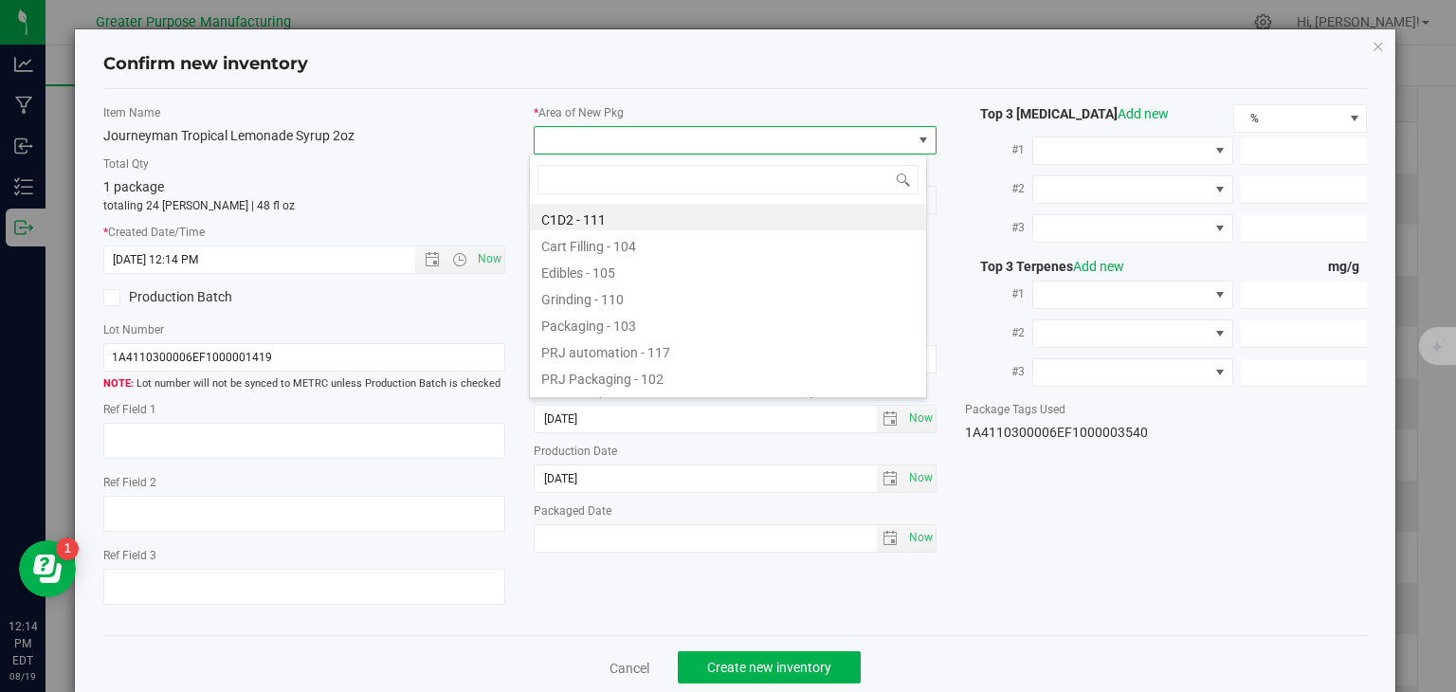
type input "108"
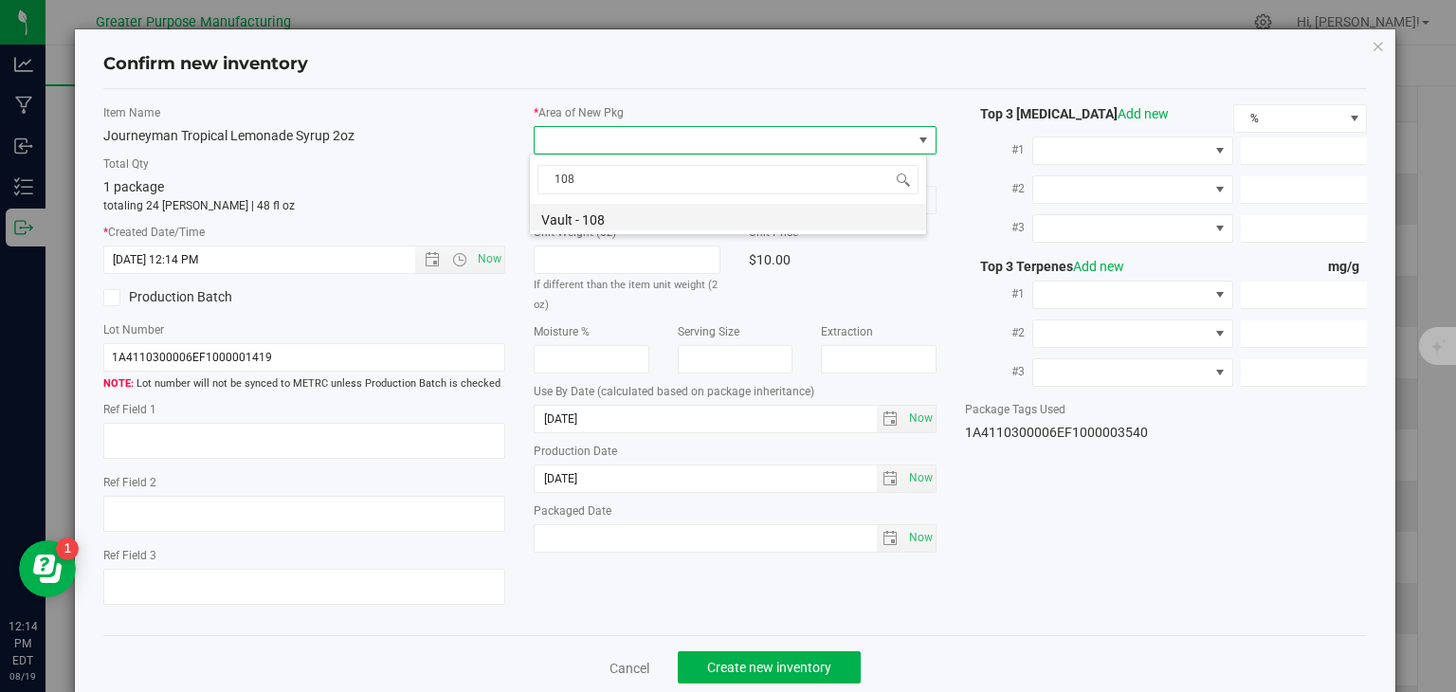
click at [580, 219] on li "Vault - 108" at bounding box center [728, 217] width 396 height 27
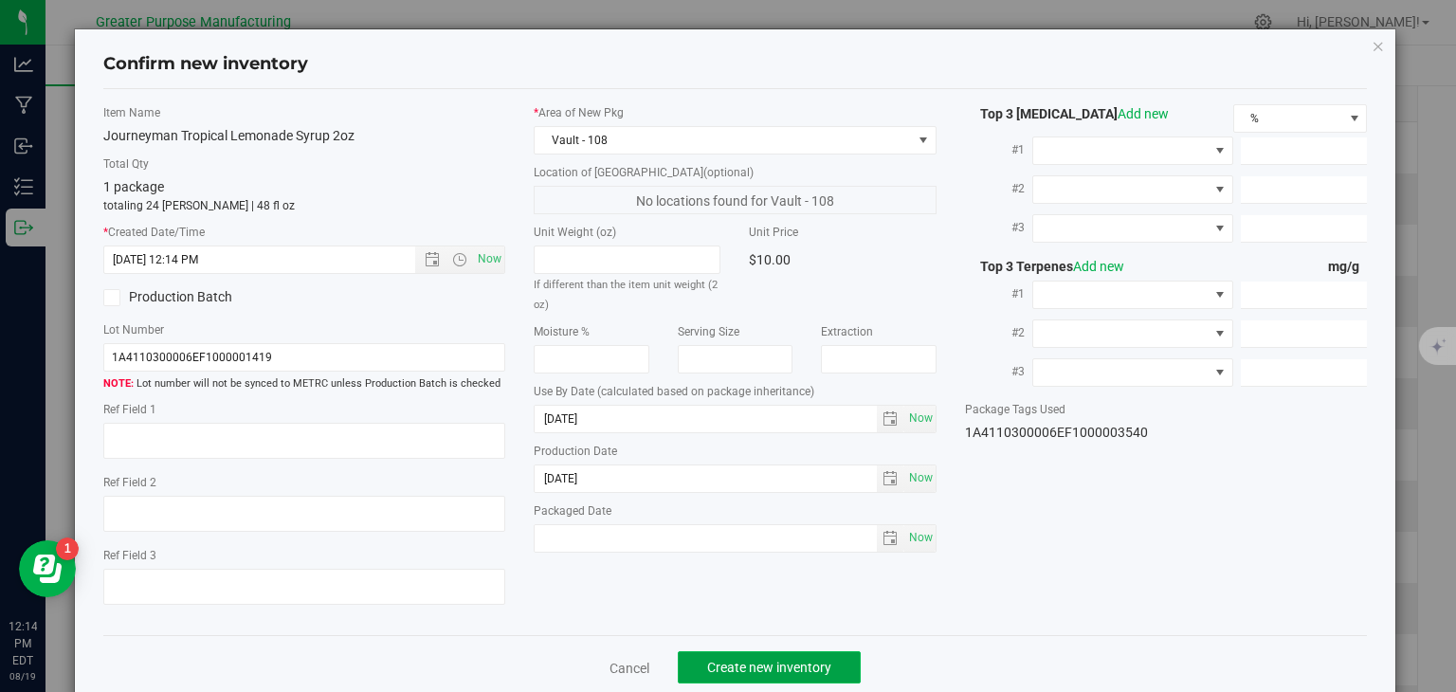
click at [794, 665] on span "Create new inventory" at bounding box center [769, 667] width 124 height 15
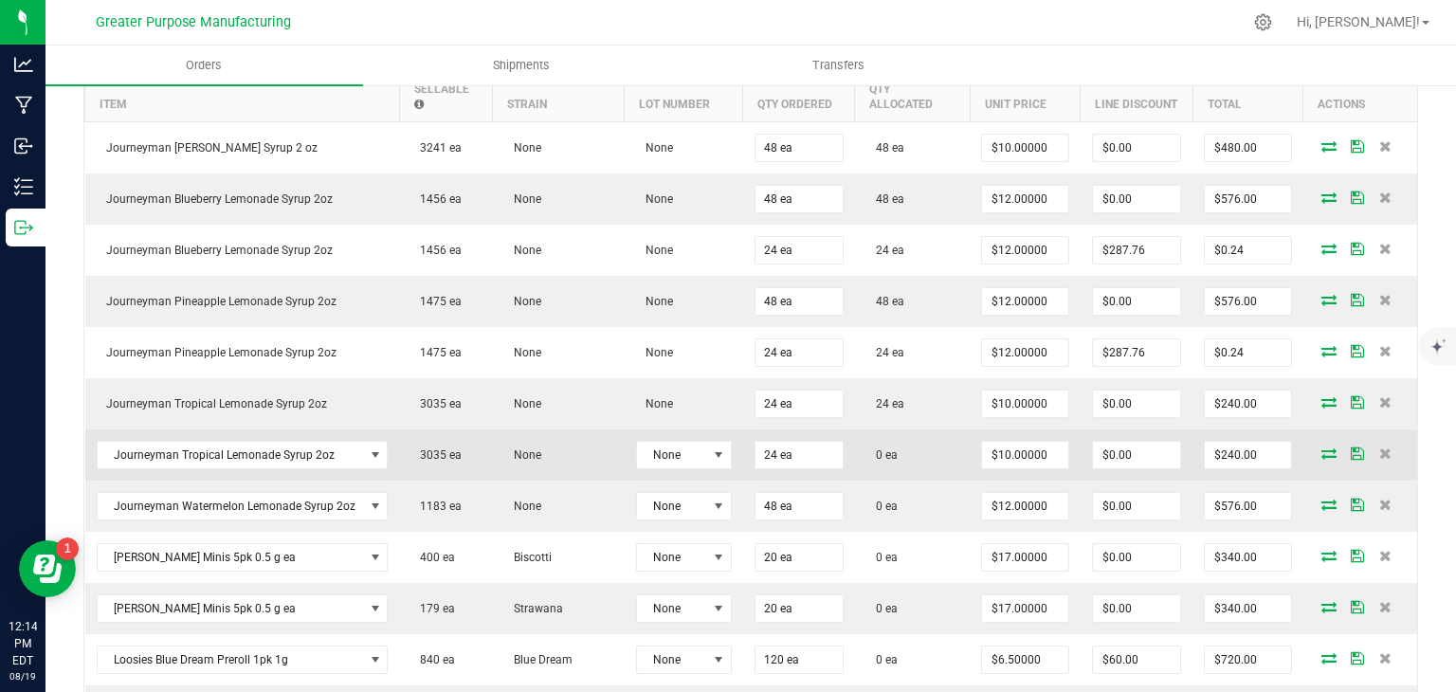
click at [1322, 449] on icon at bounding box center [1329, 453] width 15 height 11
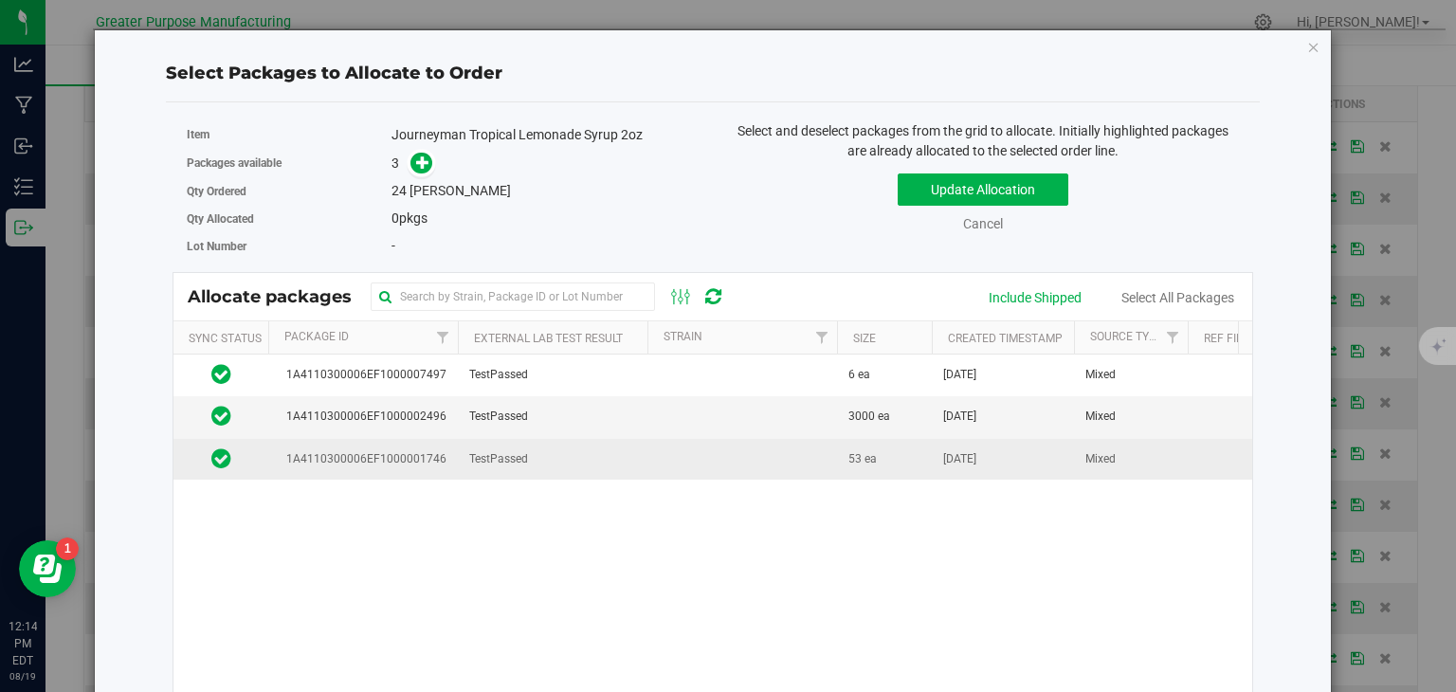
click at [757, 457] on td at bounding box center [743, 459] width 190 height 41
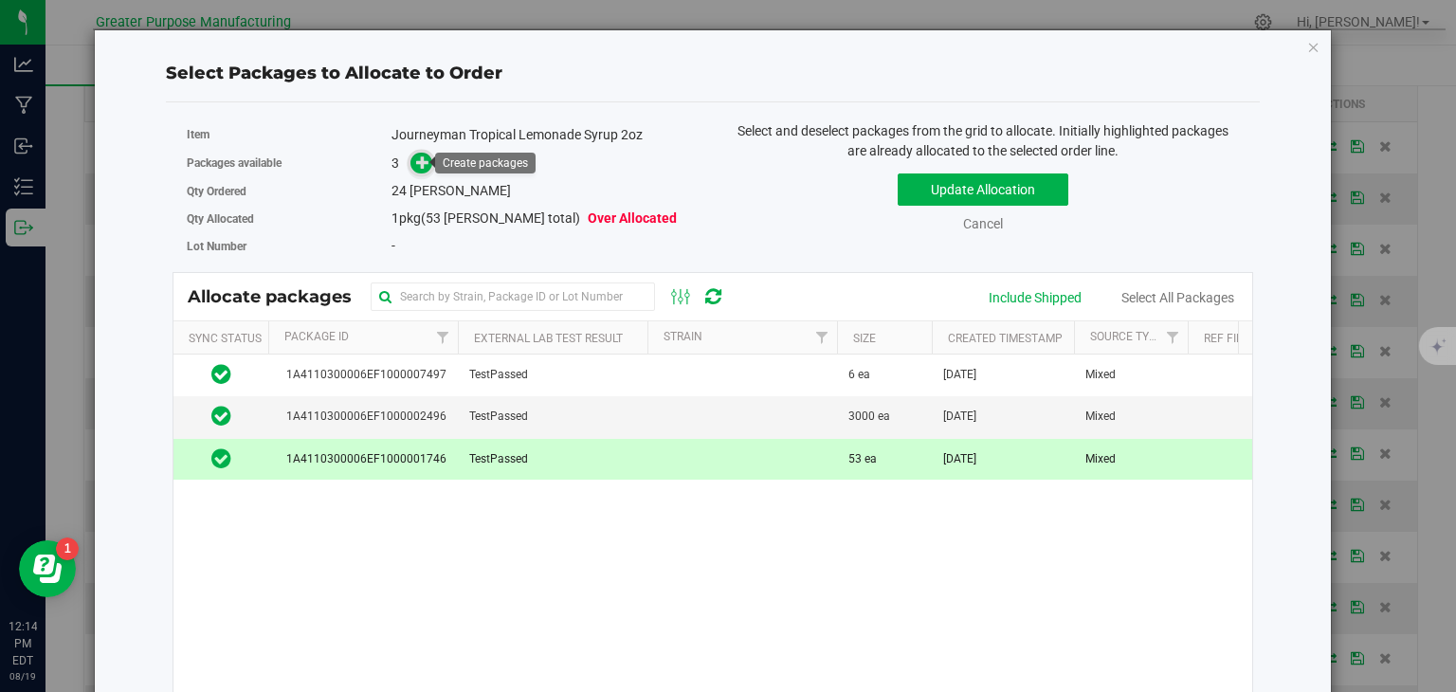
click at [417, 164] on icon at bounding box center [423, 162] width 14 height 14
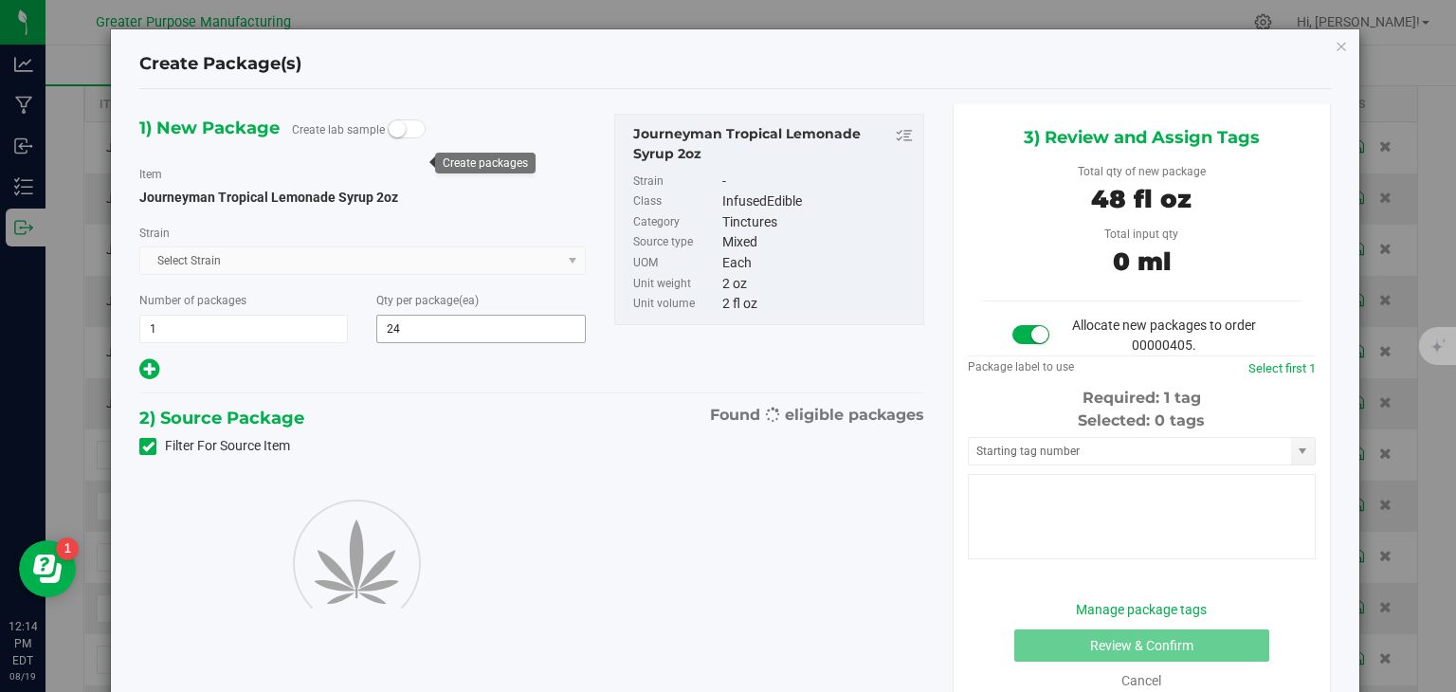
type input "24"
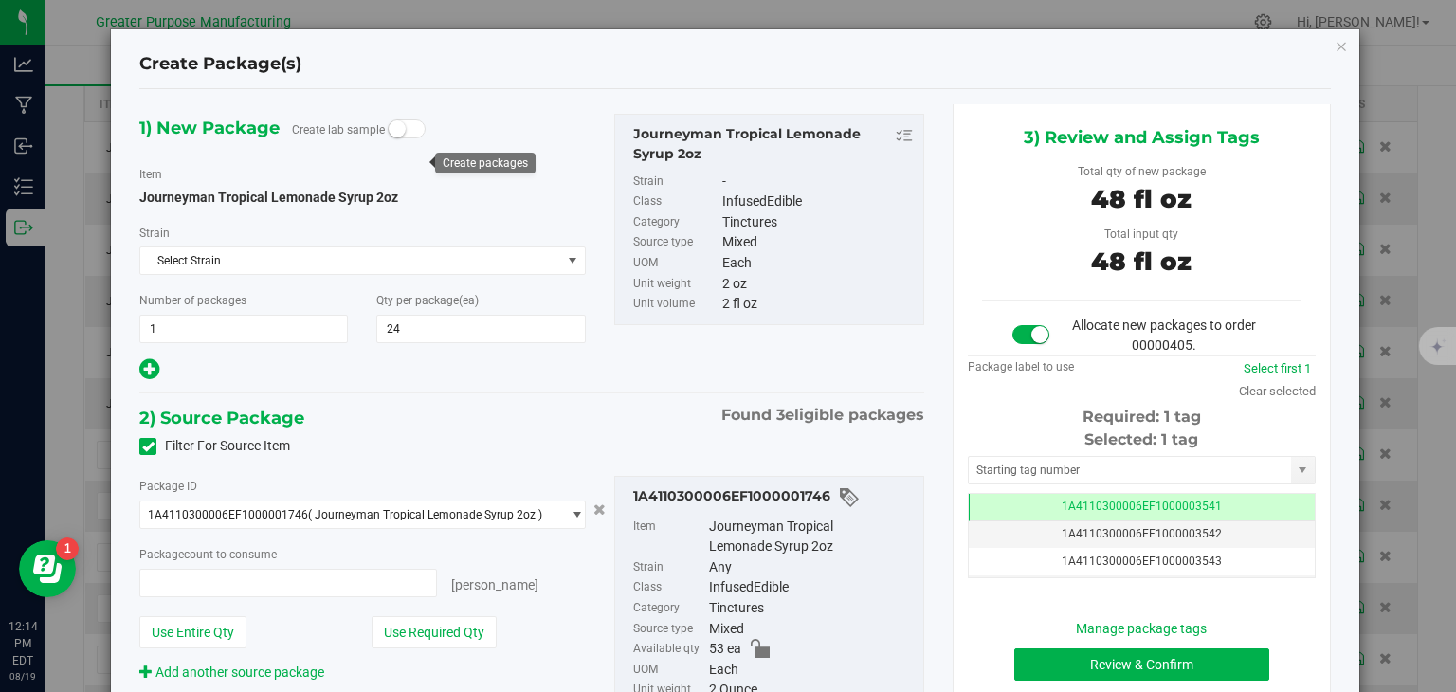
type input "24 ea"
click at [1100, 662] on button "Review & Confirm" at bounding box center [1142, 665] width 255 height 32
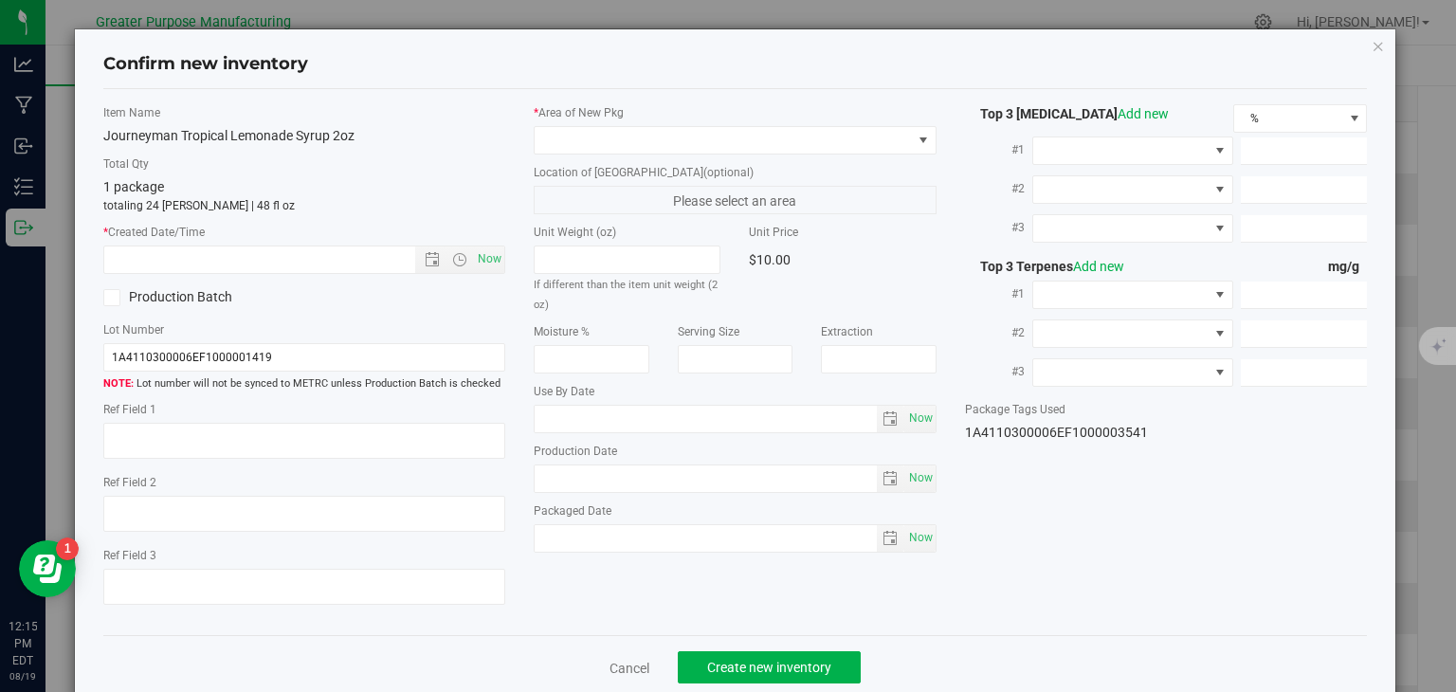
type input "2025-12-21"
type input "2025-06-21"
click at [479, 268] on span "Now" at bounding box center [490, 259] width 32 height 27
type input "8/19/2025 12:15 PM"
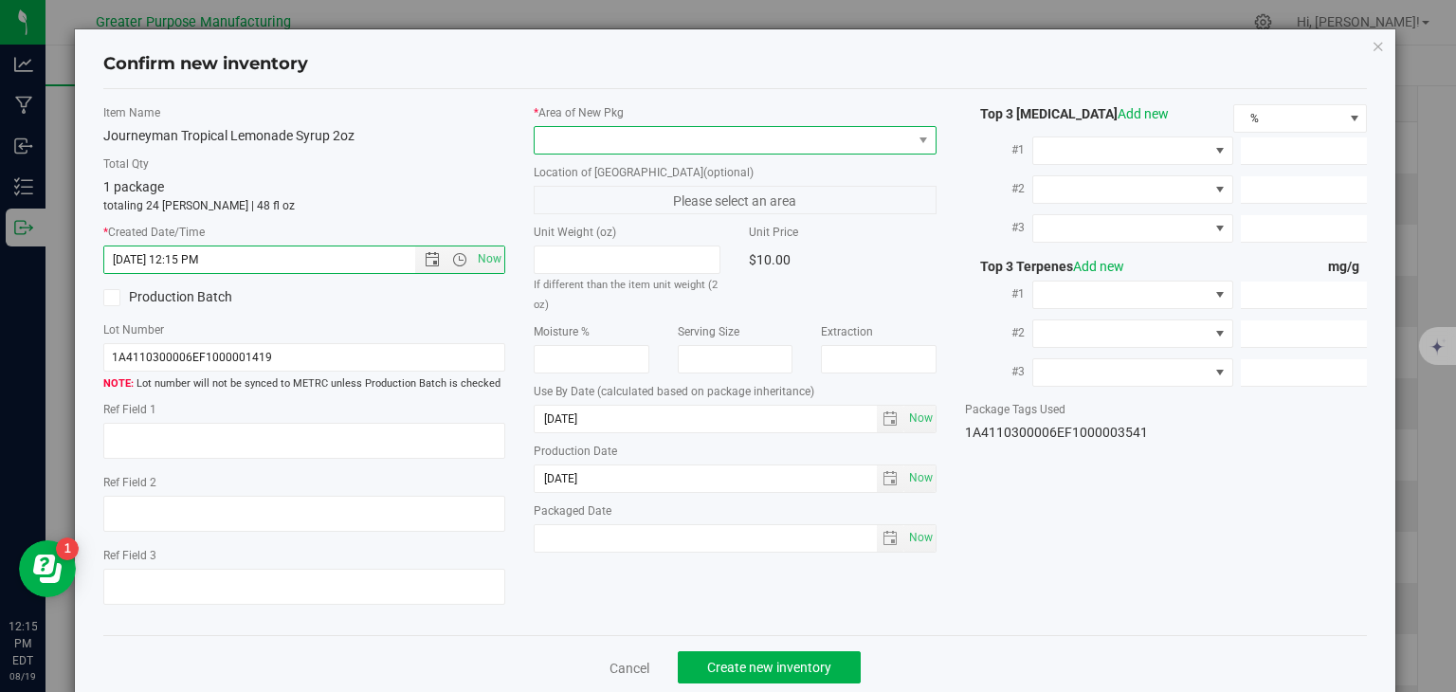
click at [554, 144] on span at bounding box center [723, 140] width 377 height 27
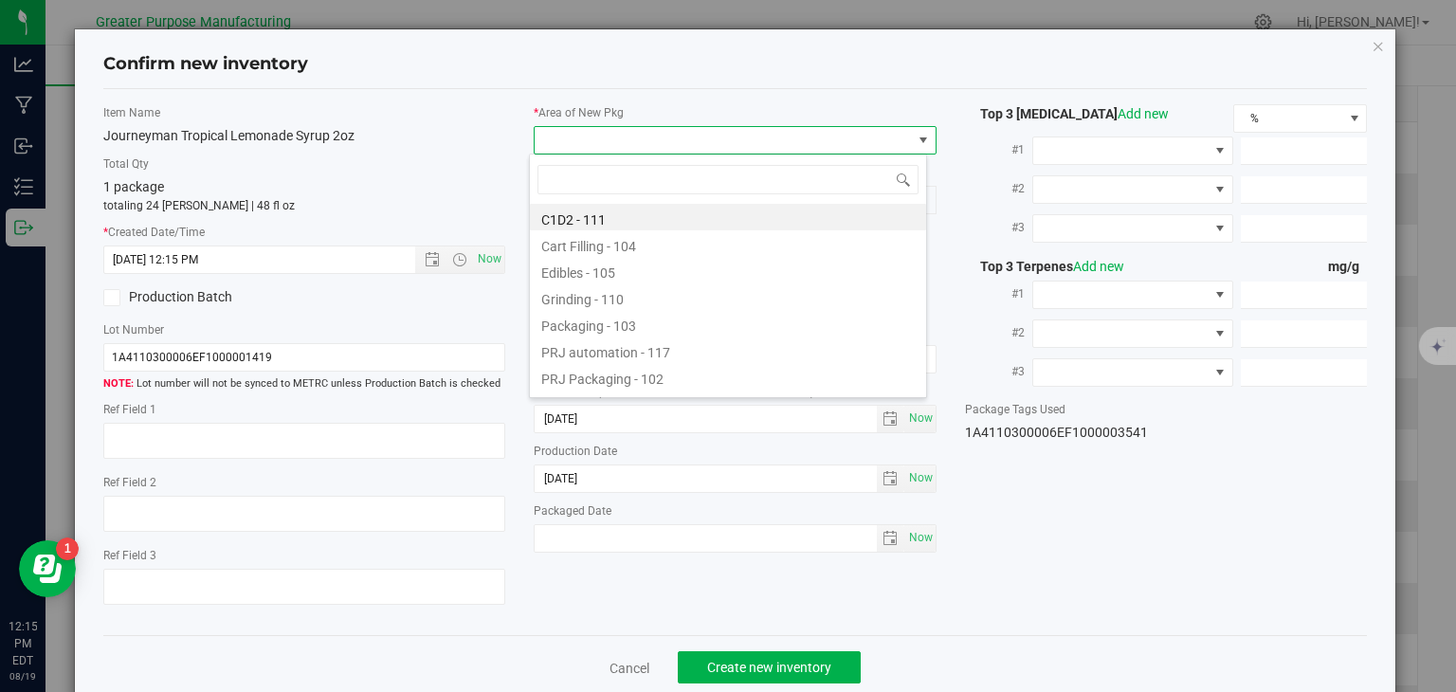
type input "108"
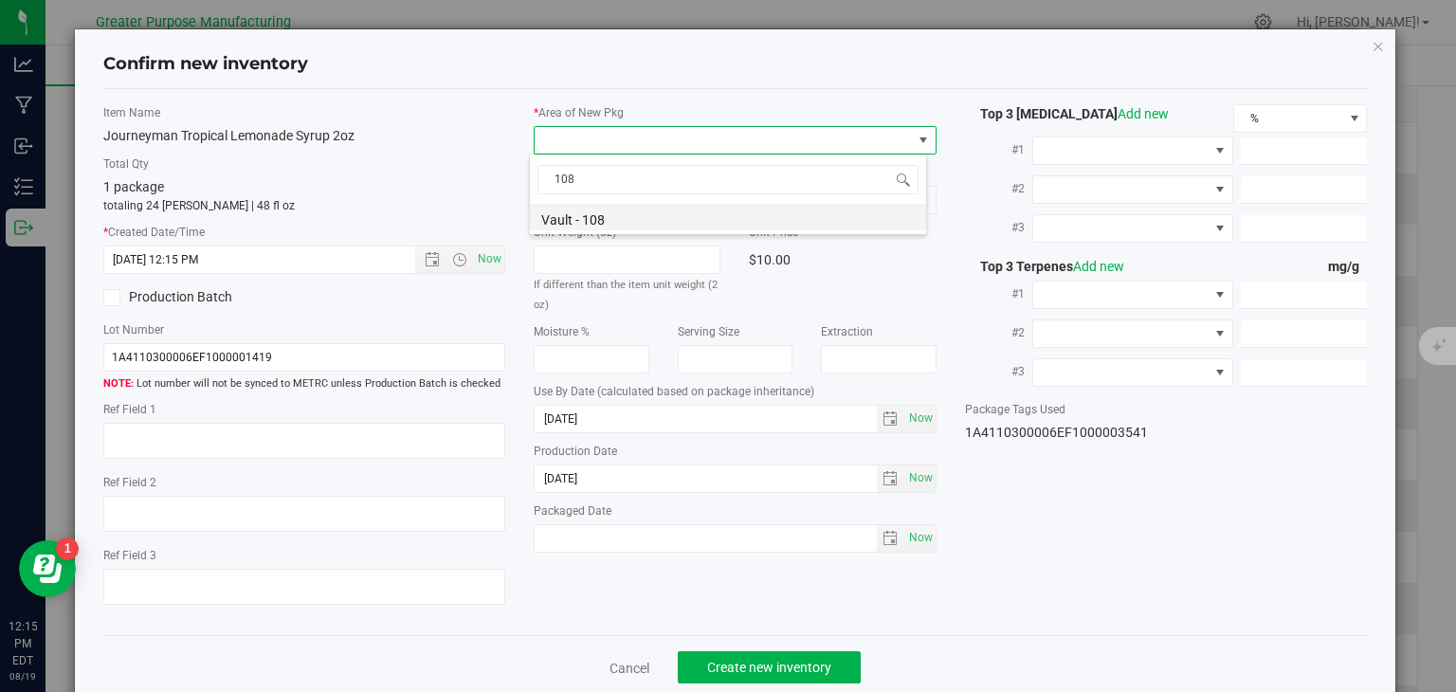
click at [584, 210] on li "Vault - 108" at bounding box center [728, 217] width 396 height 27
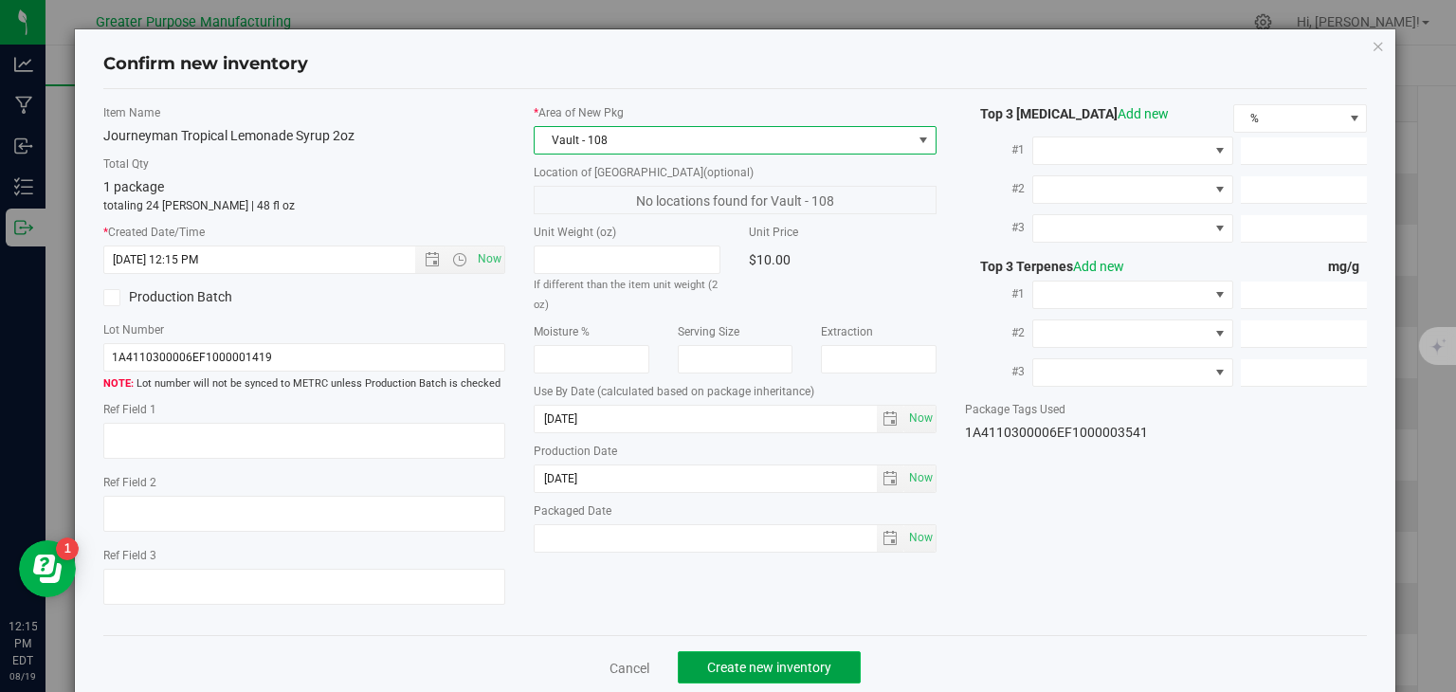
click at [721, 657] on button "Create new inventory" at bounding box center [769, 667] width 183 height 32
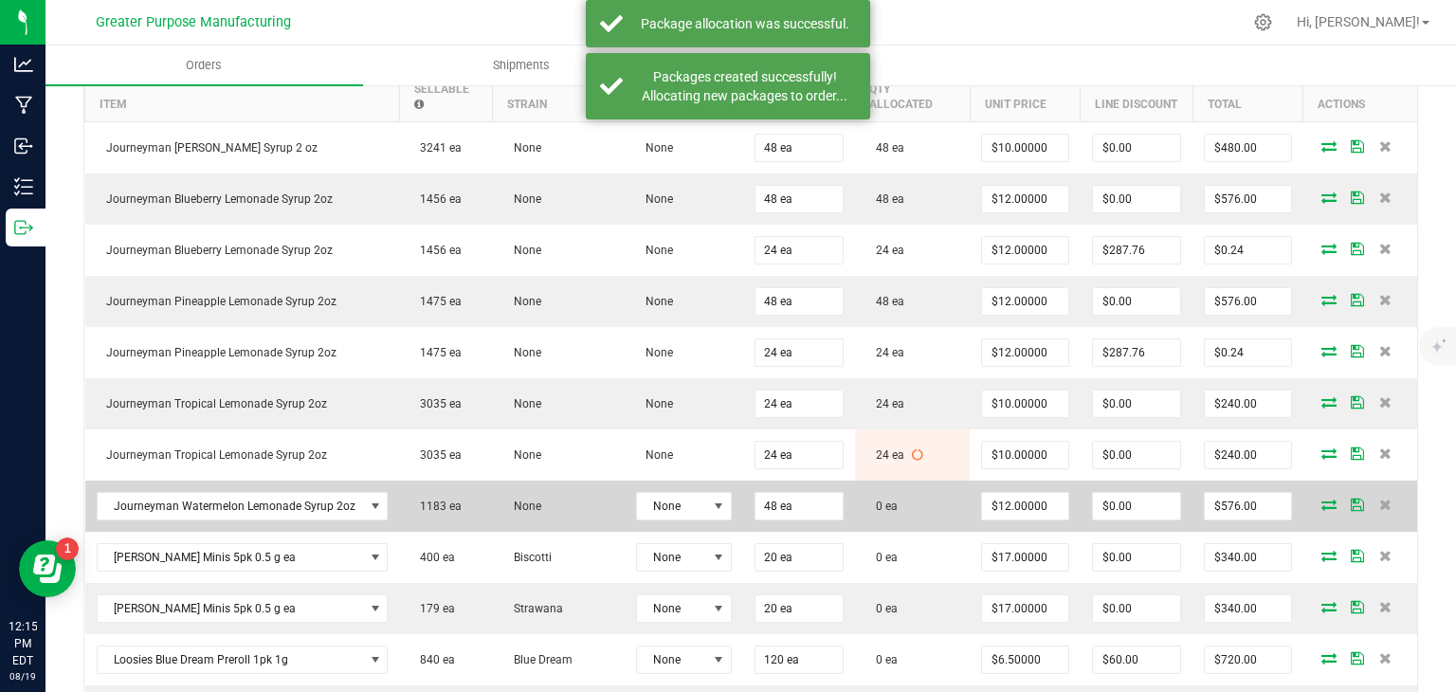
click at [1322, 499] on icon at bounding box center [1329, 504] width 15 height 11
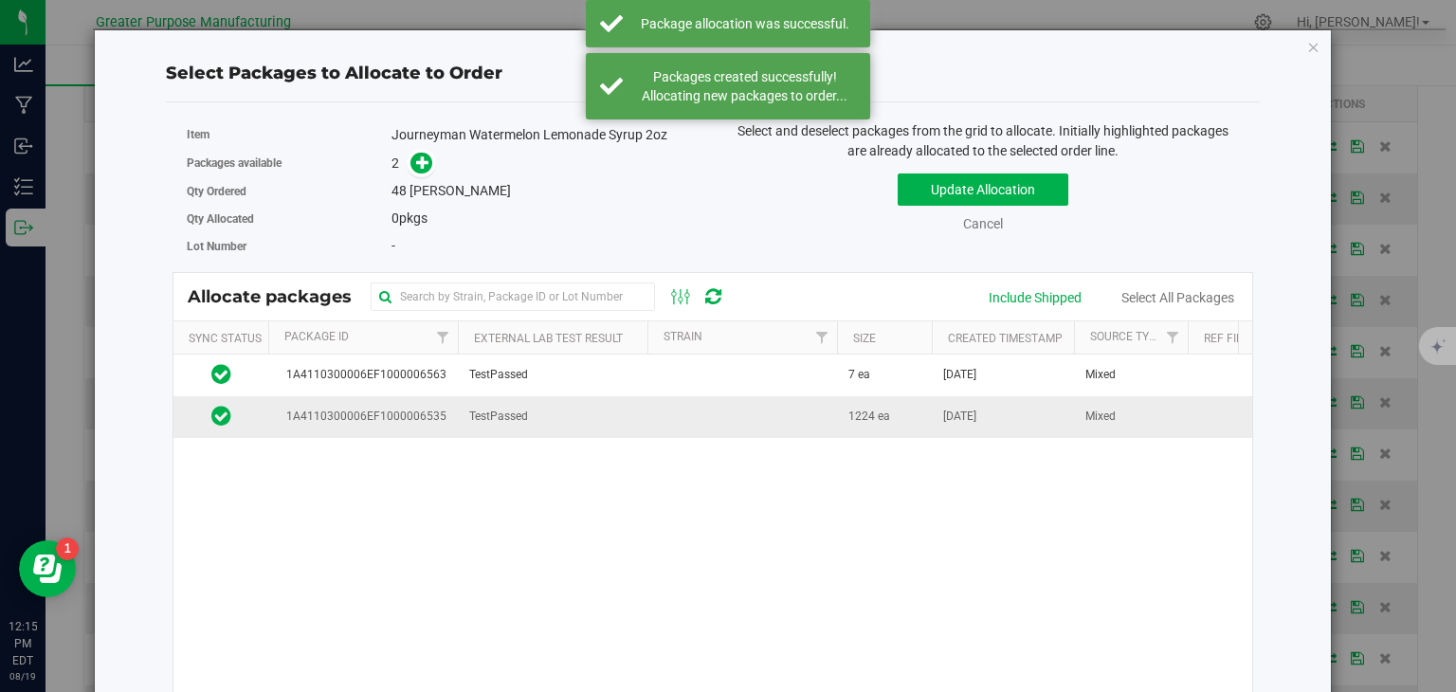
click at [678, 426] on td at bounding box center [743, 416] width 190 height 41
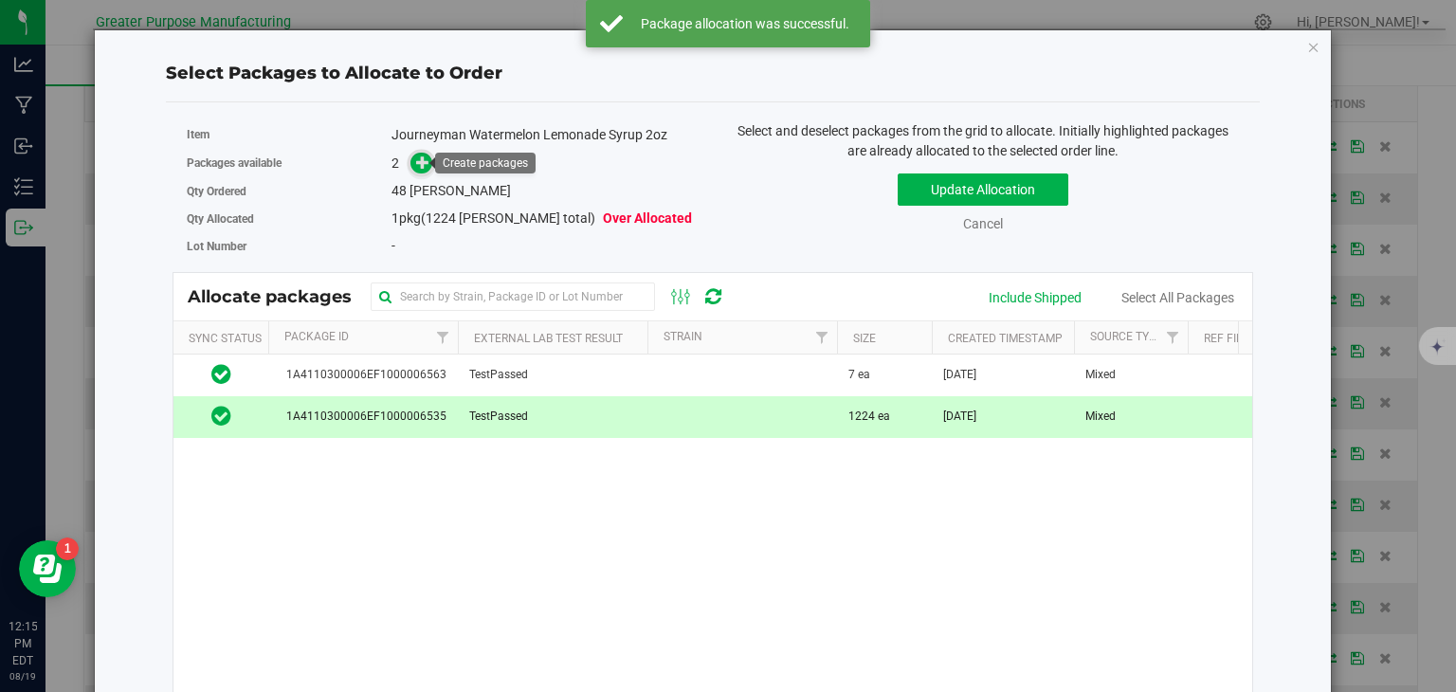
click at [421, 169] on icon at bounding box center [422, 162] width 13 height 13
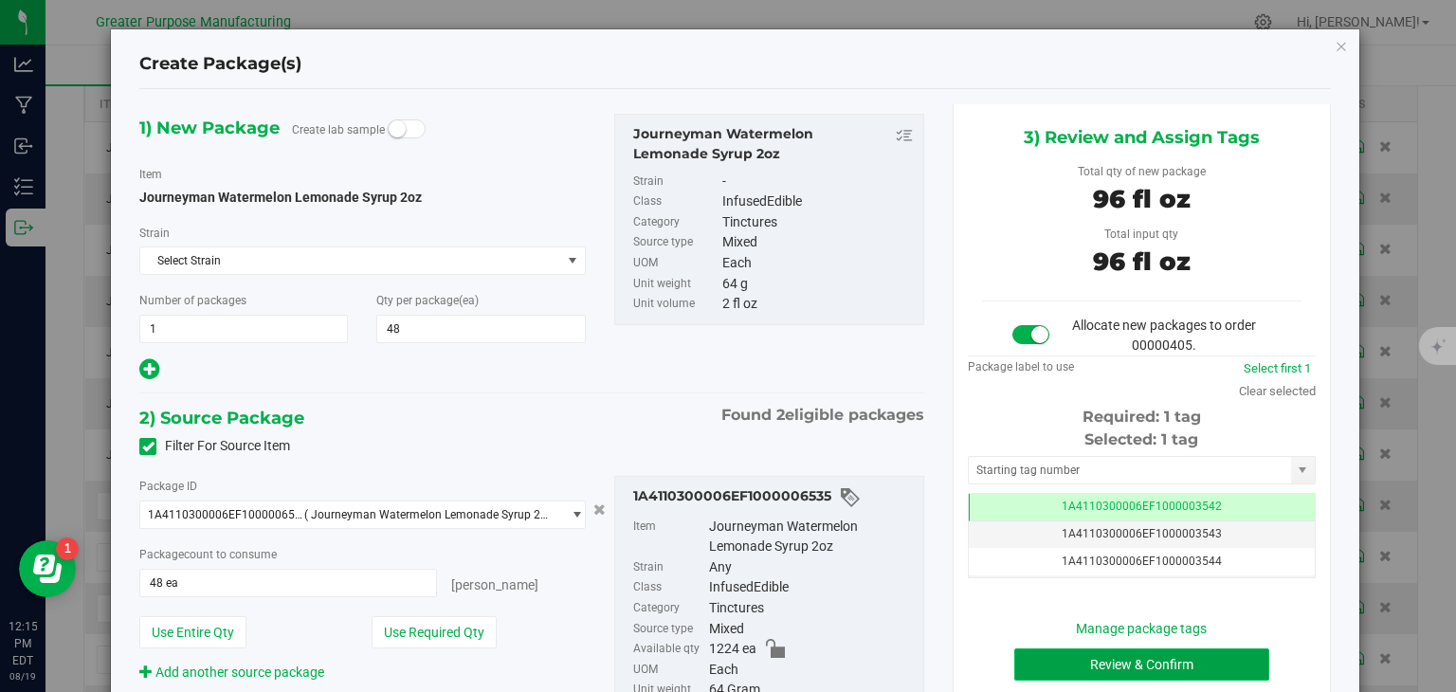
click at [1115, 665] on button "Review & Confirm" at bounding box center [1142, 665] width 255 height 32
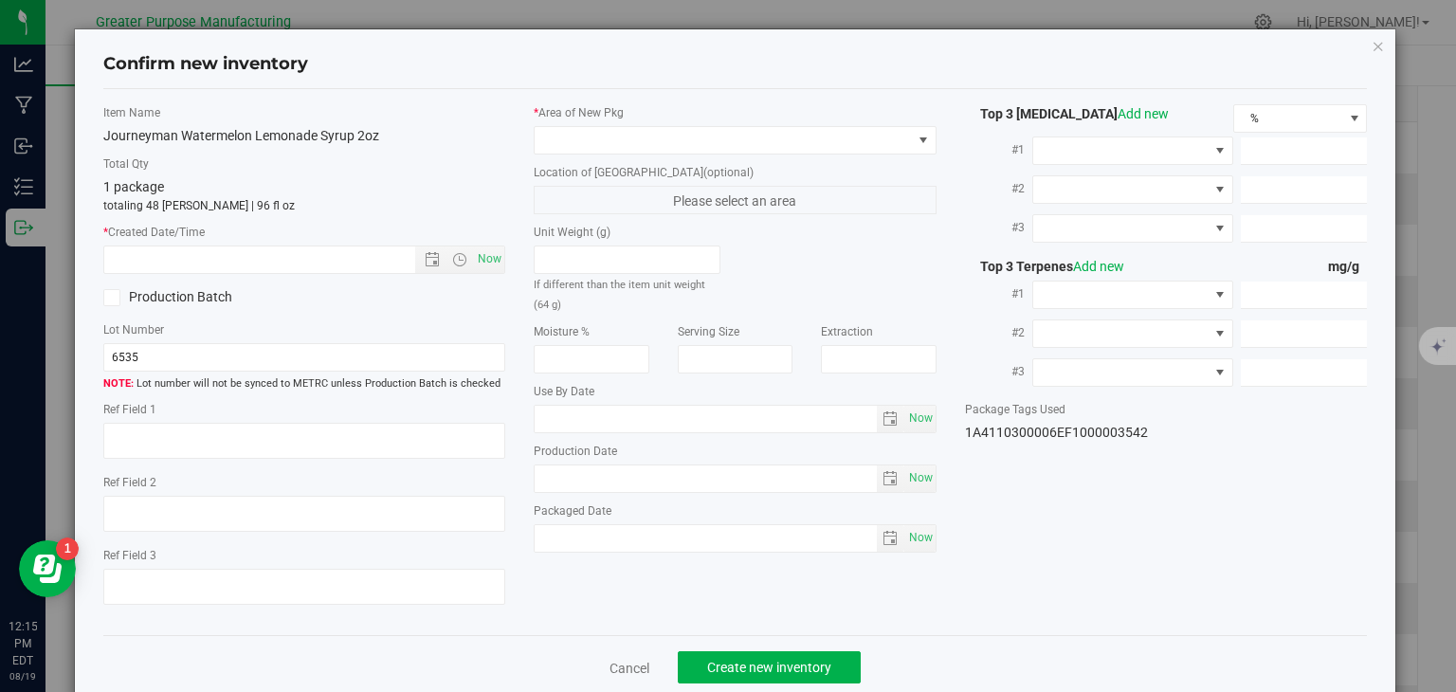
click at [1115, 665] on div "Confirm new inventory Item Name Journeyman Watermelon Lemonade Syrup 2oz Total …" at bounding box center [735, 346] width 1471 height 692
type input "2025-01-25"
type input "2025-07-25"
click at [488, 267] on span "Now" at bounding box center [490, 259] width 32 height 27
type input "8/19/2025 12:15 PM"
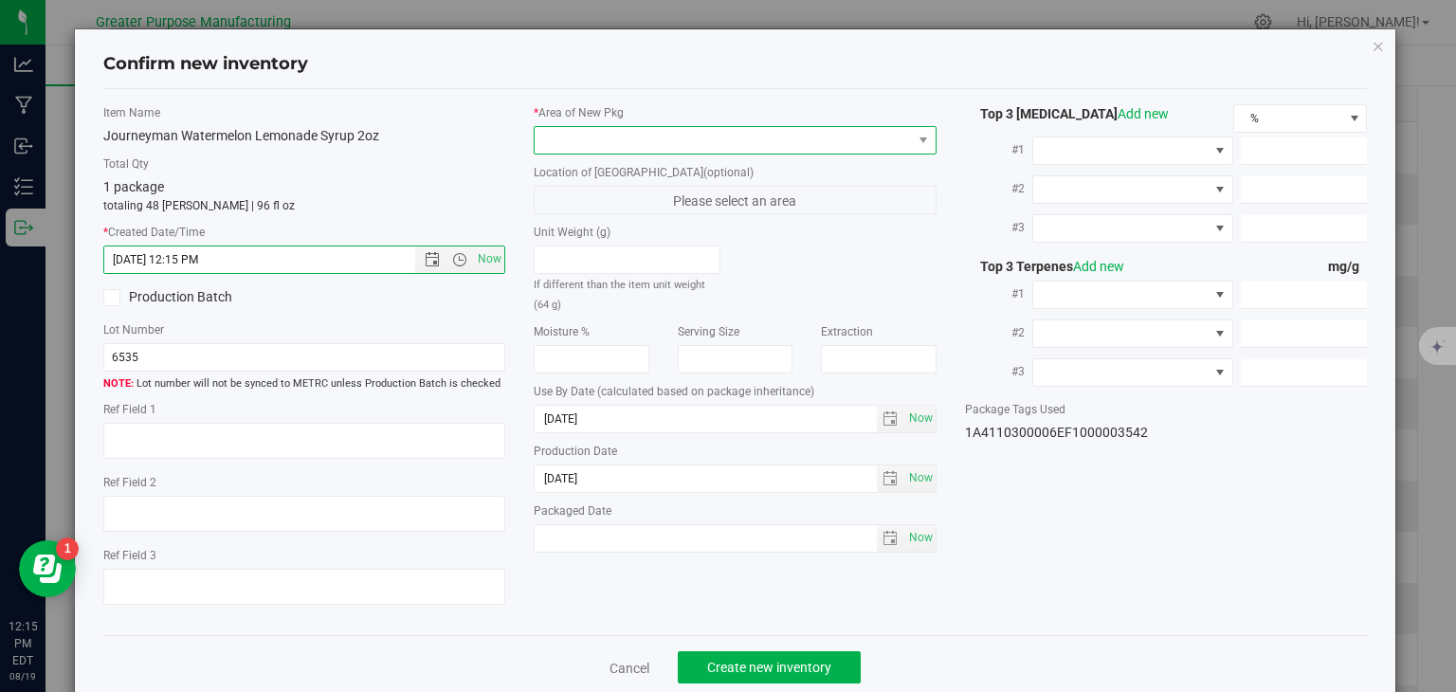
click at [581, 147] on span at bounding box center [723, 140] width 377 height 27
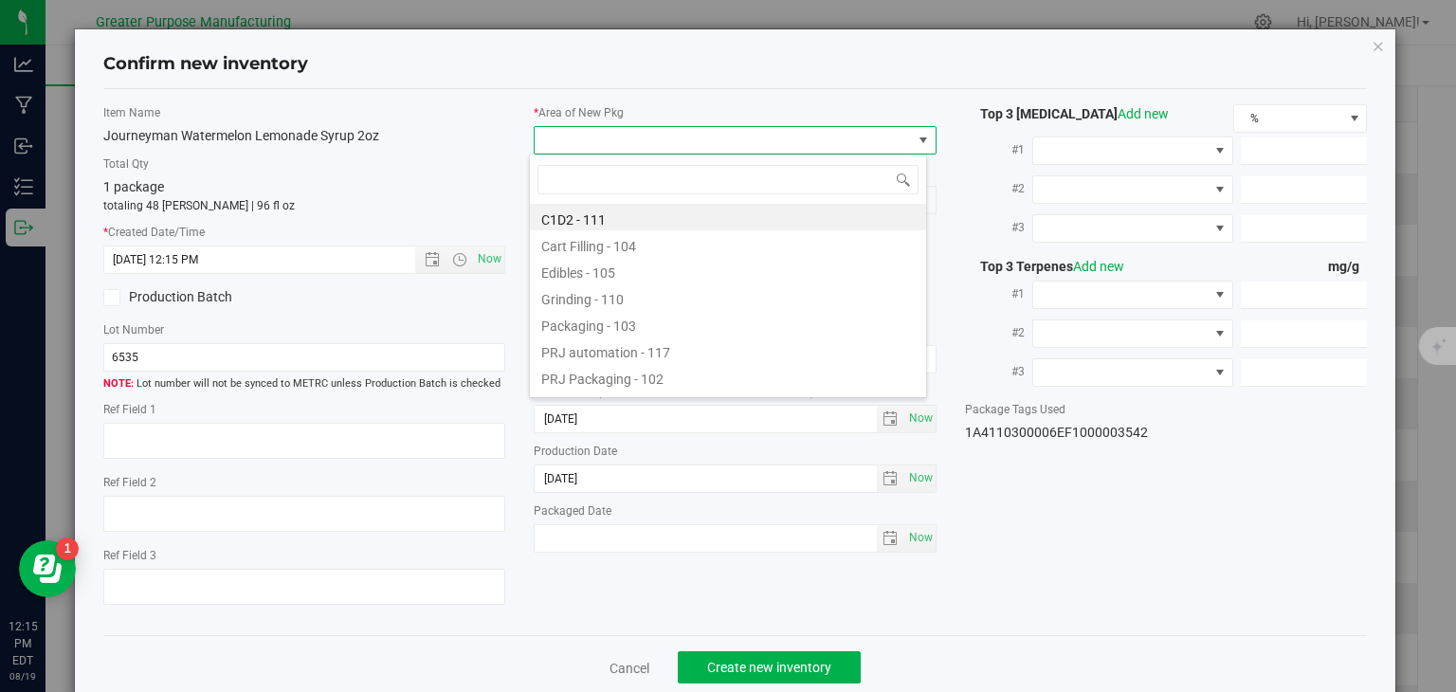
type input "108"
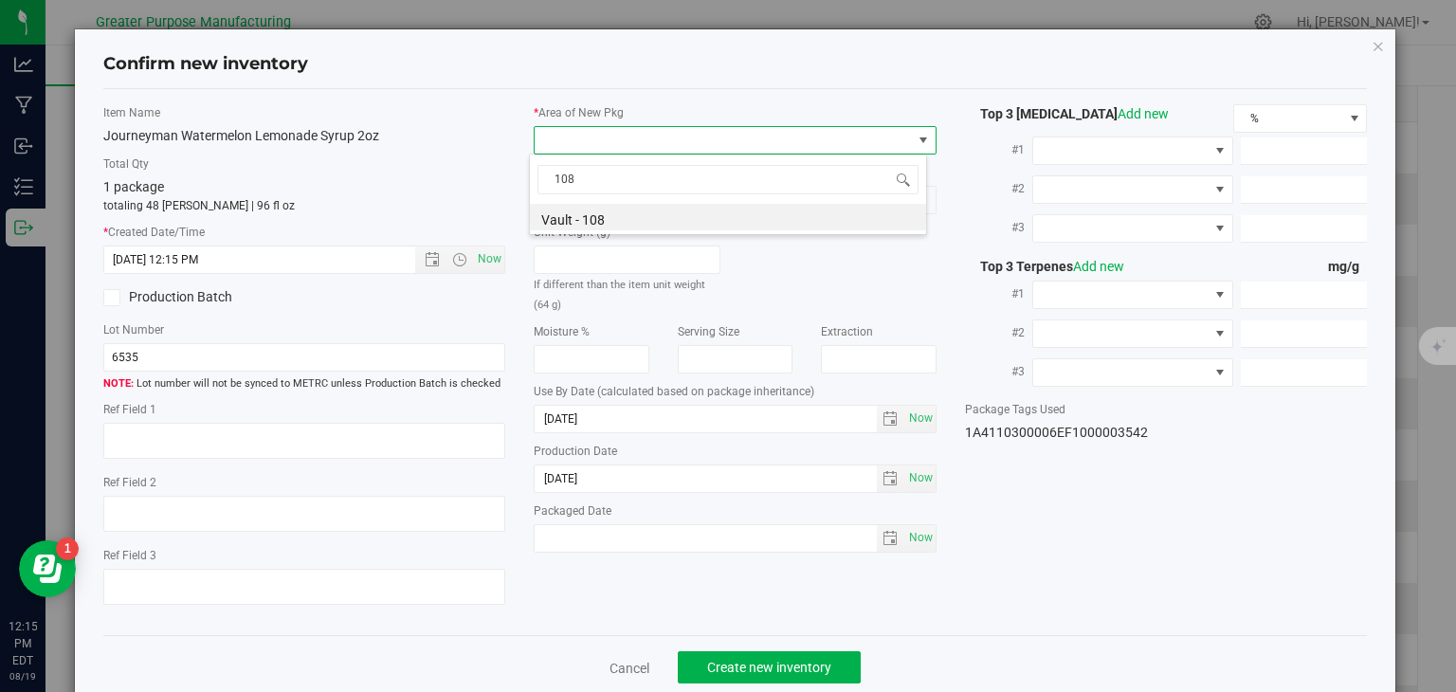
click at [593, 231] on div "108 Vault - 108" at bounding box center [728, 195] width 398 height 82
click at [597, 215] on li "Vault - 108" at bounding box center [728, 217] width 396 height 27
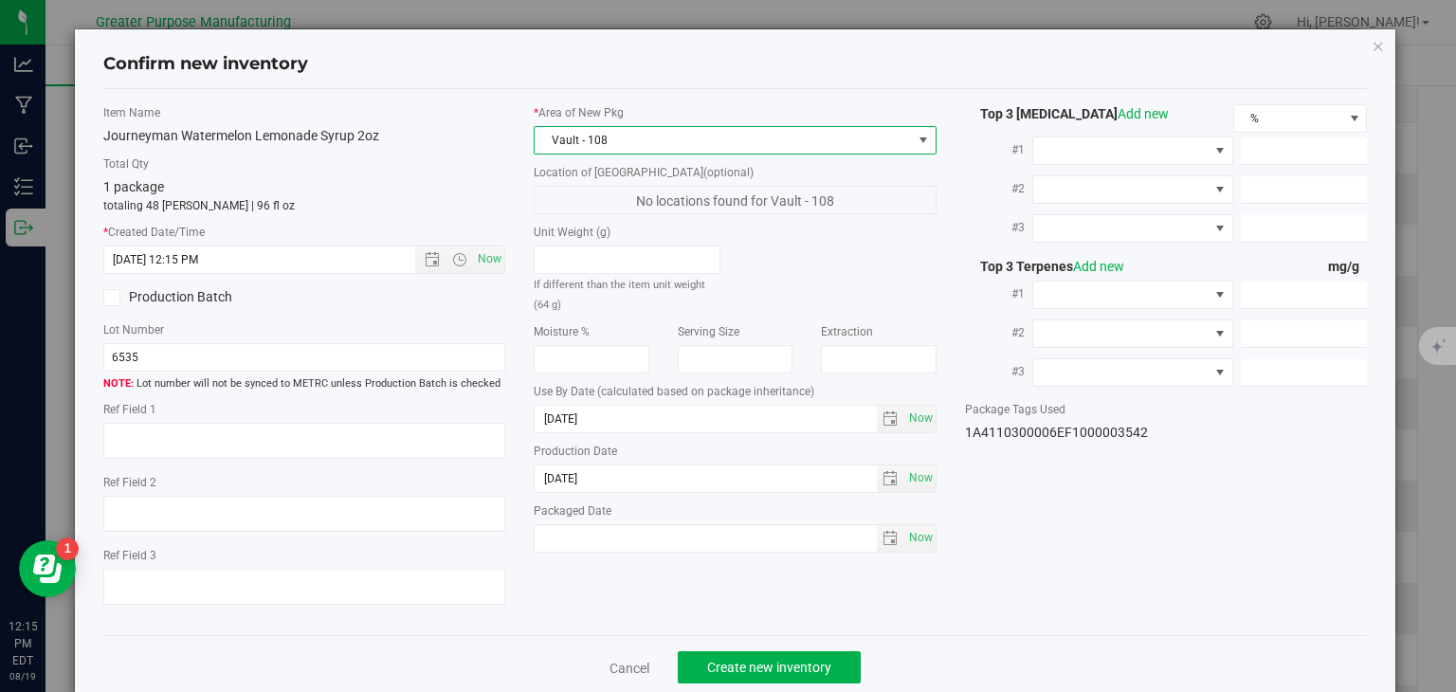
click at [749, 611] on div "Item Name Journeyman Watermelon Lemonade Syrup 2oz Total Qty 1 package totaling…" at bounding box center [735, 362] width 1293 height 517
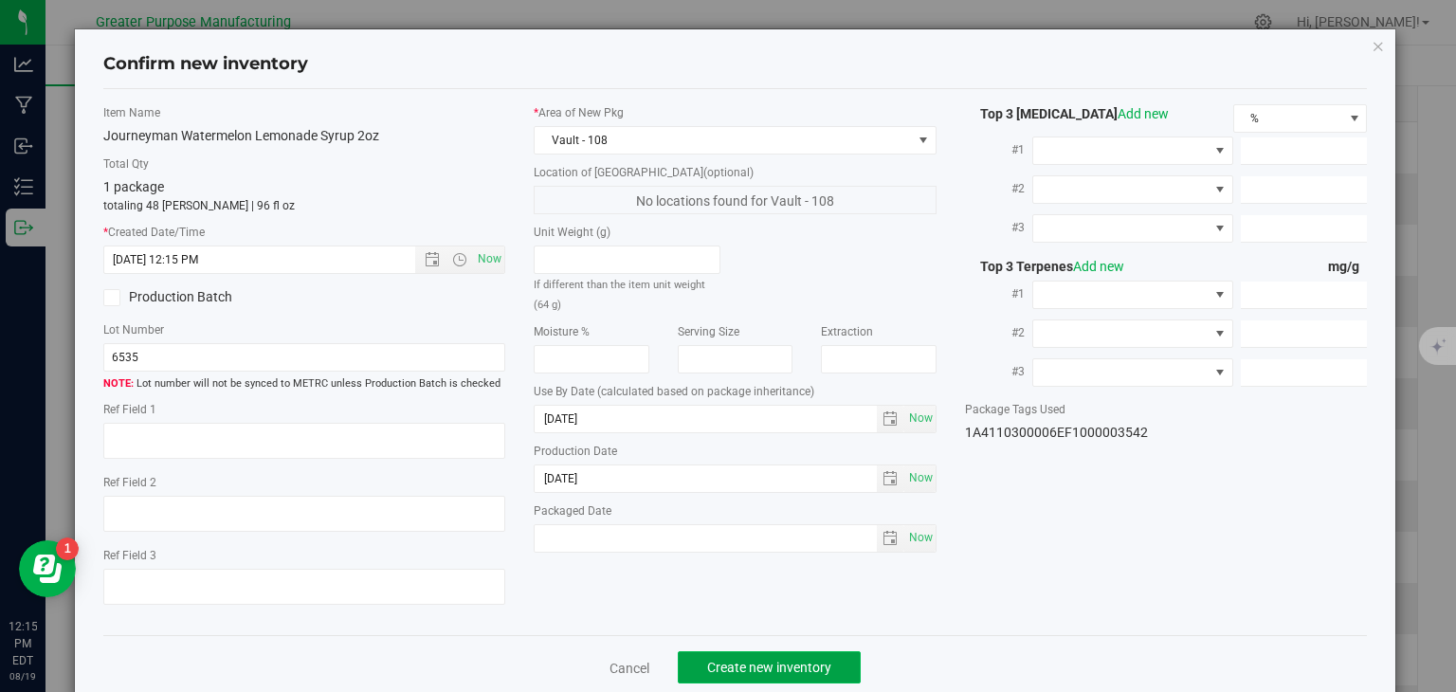
click at [754, 667] on span "Create new inventory" at bounding box center [769, 667] width 124 height 15
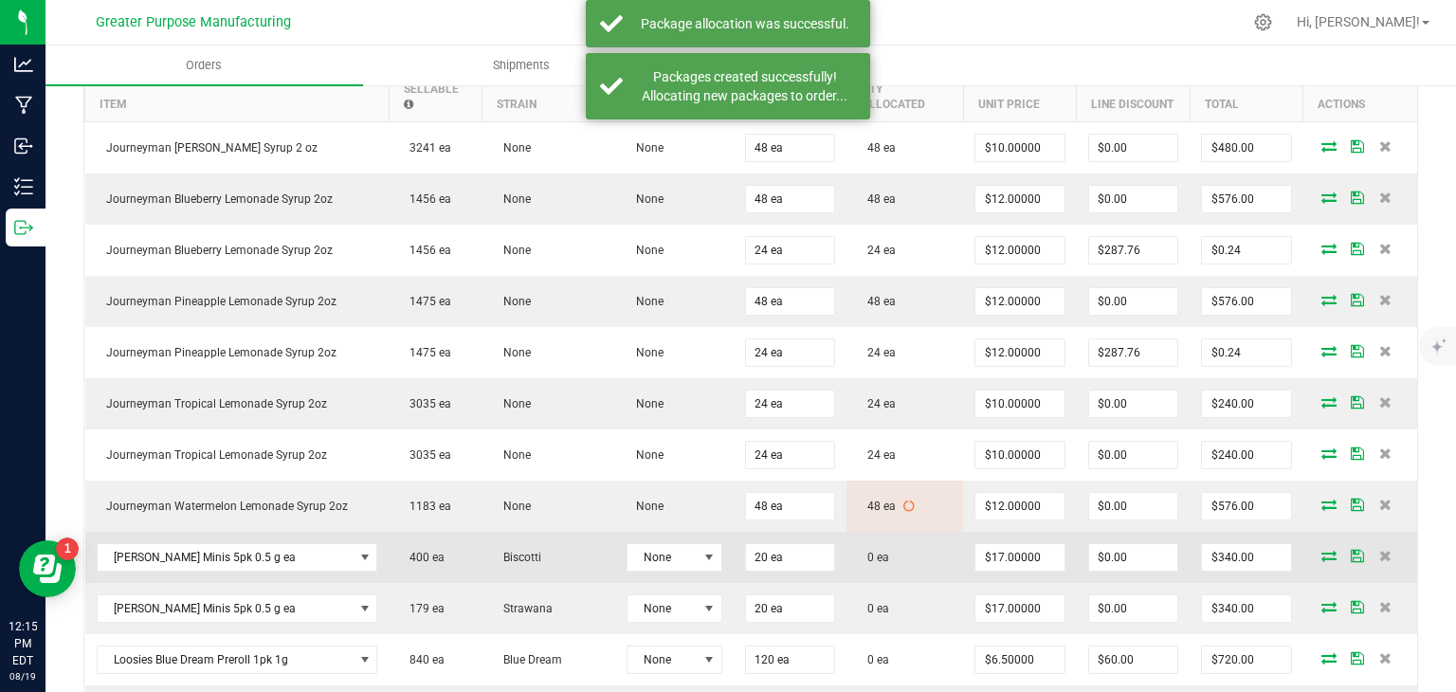
click at [1322, 554] on icon at bounding box center [1329, 555] width 15 height 11
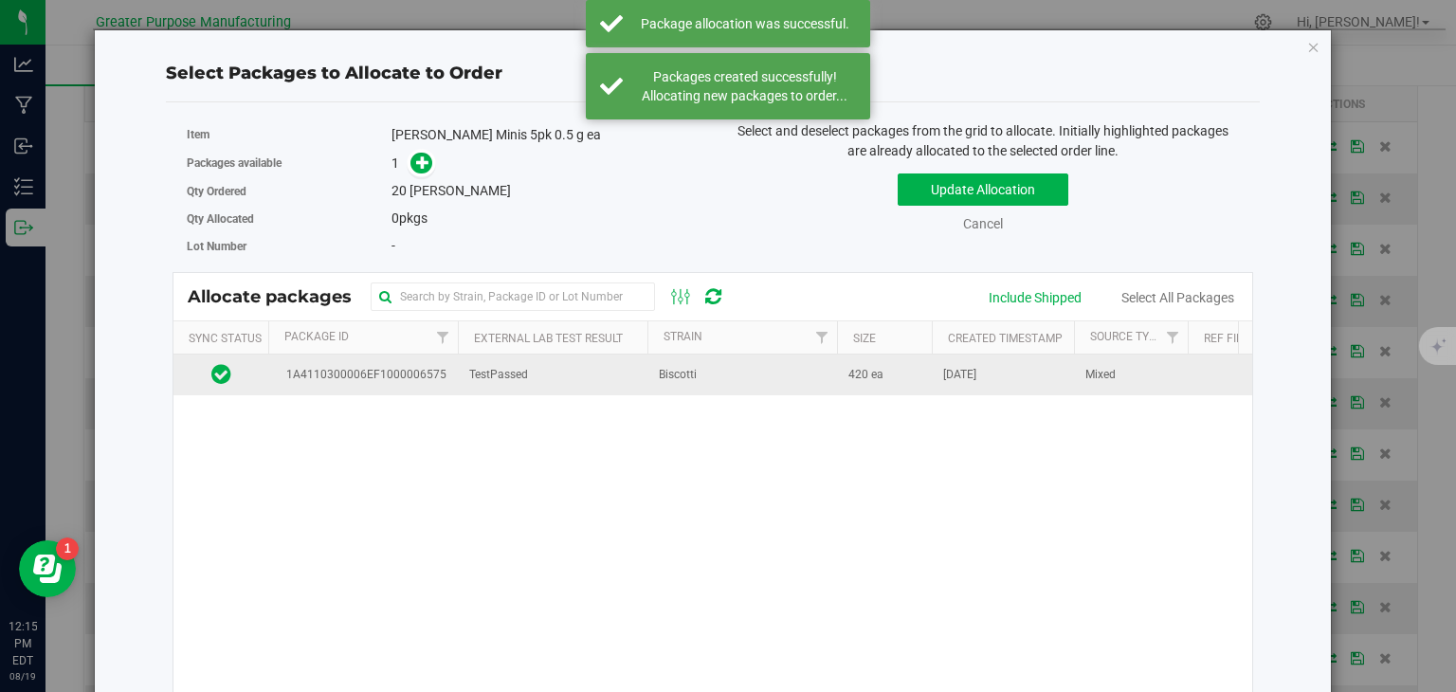
click at [648, 368] on td "Biscotti" at bounding box center [743, 375] width 190 height 41
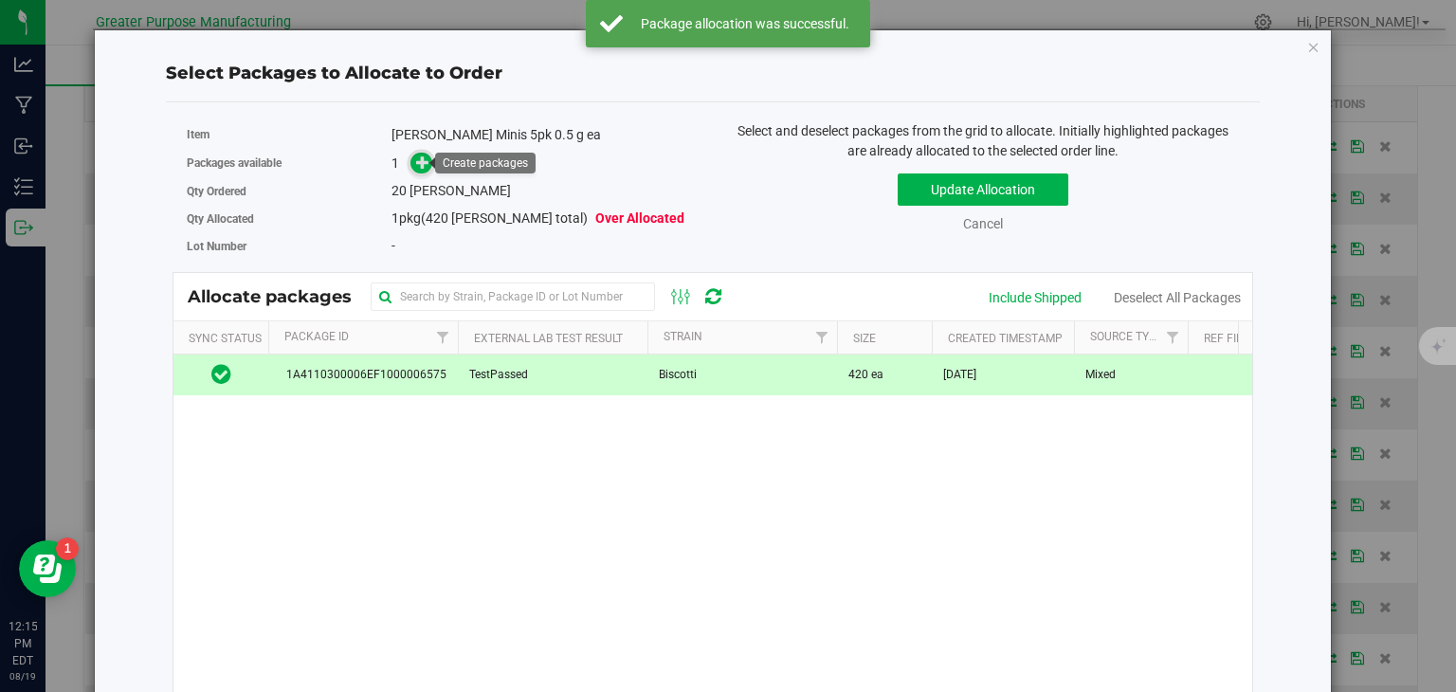
click at [425, 157] on icon at bounding box center [422, 162] width 13 height 13
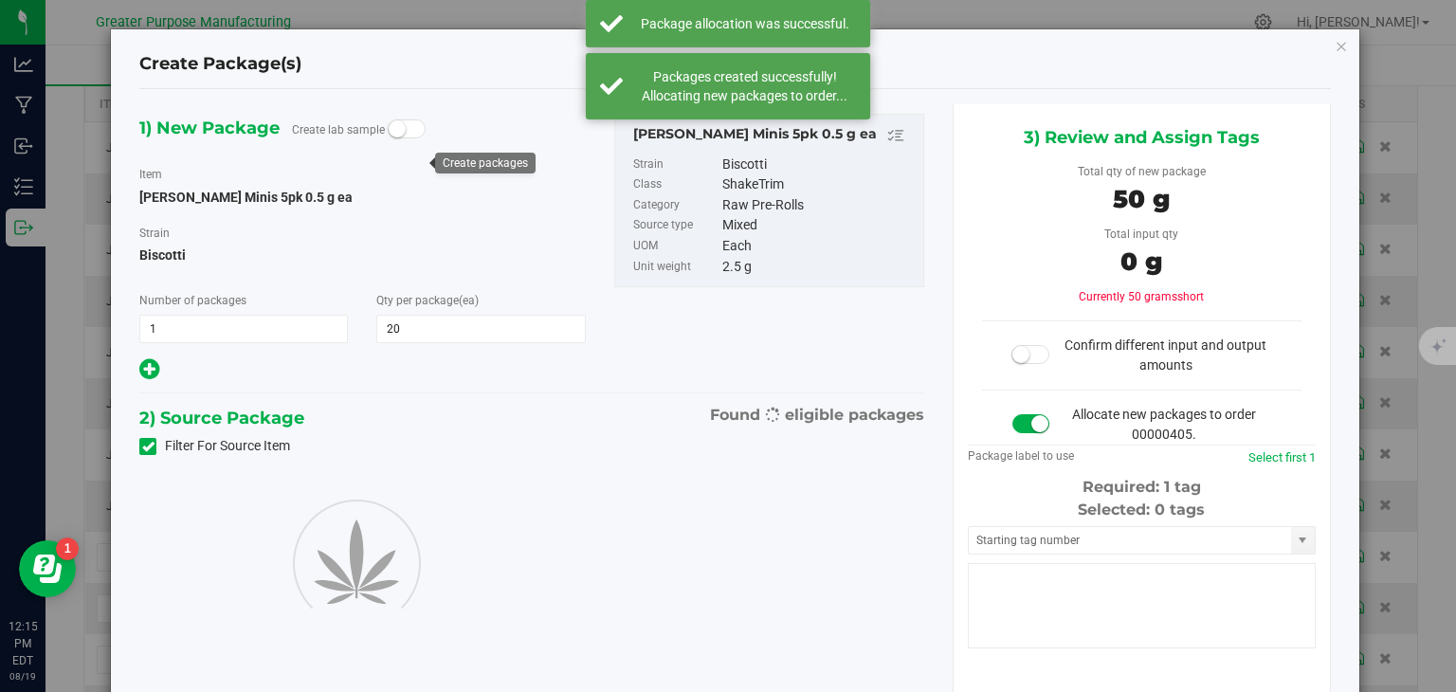
type input "20"
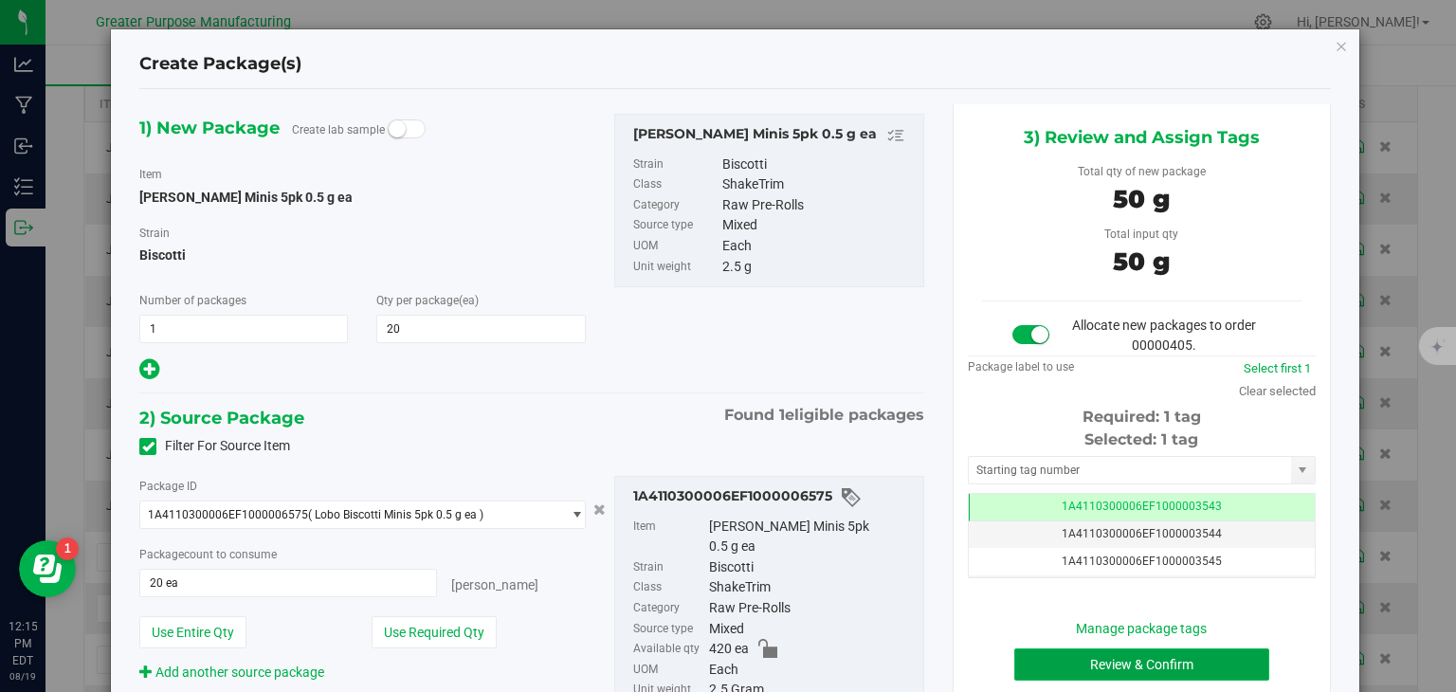
click at [1105, 655] on button "Review & Confirm" at bounding box center [1142, 665] width 255 height 32
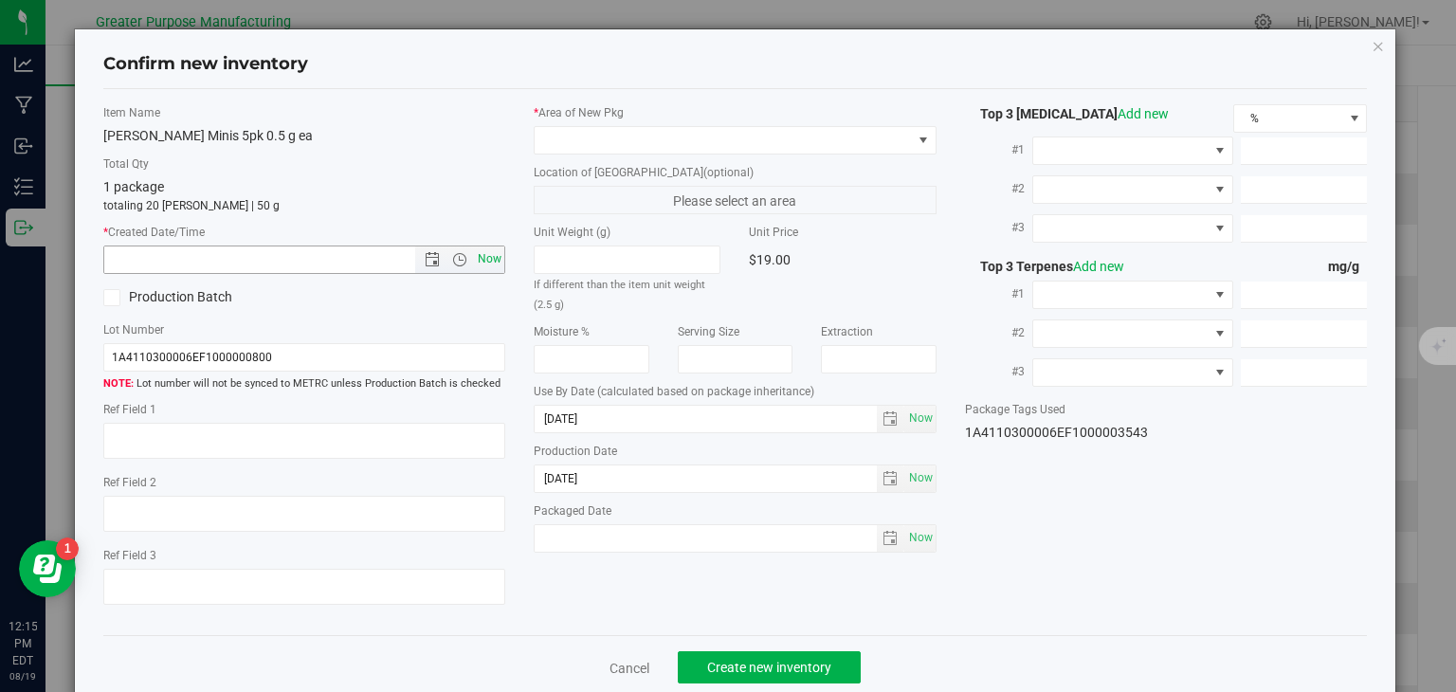
click at [485, 268] on span "Now" at bounding box center [490, 259] width 32 height 27
type input "8/19/2025 12:15 PM"
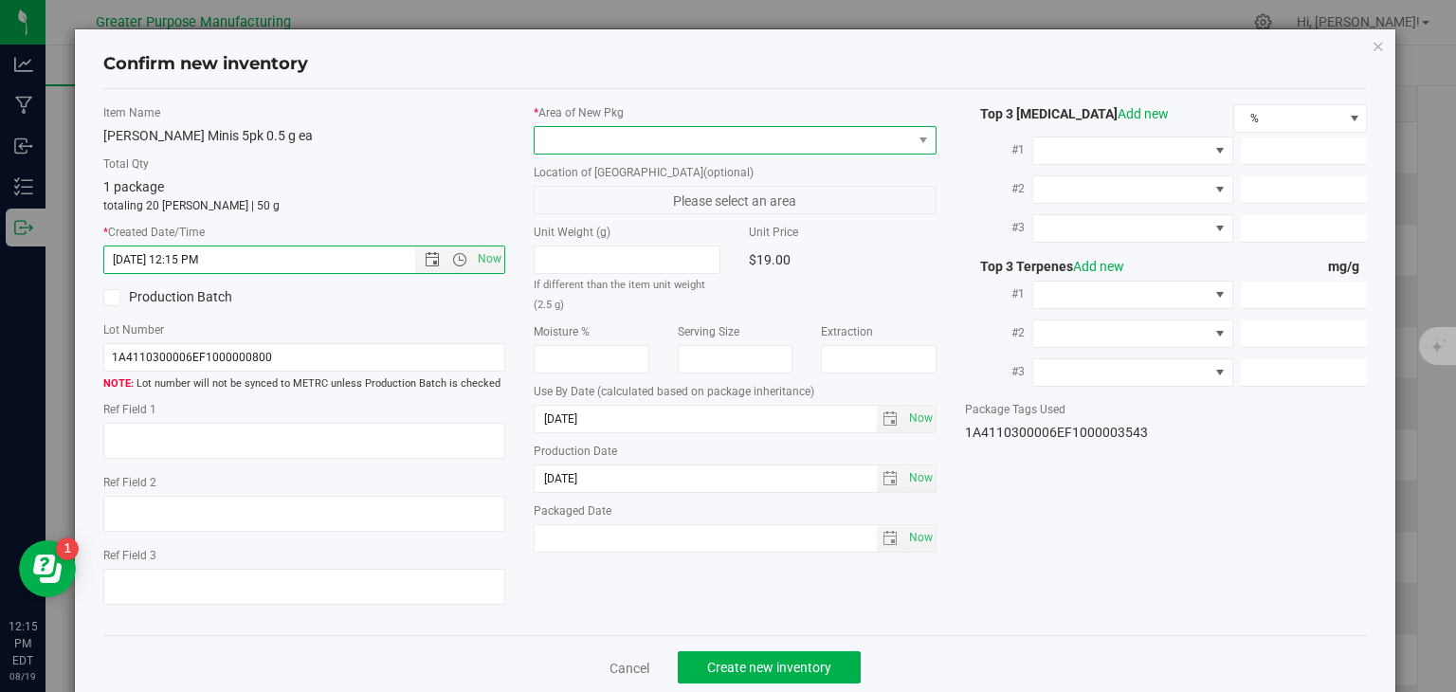
click at [578, 143] on span at bounding box center [723, 140] width 377 height 27
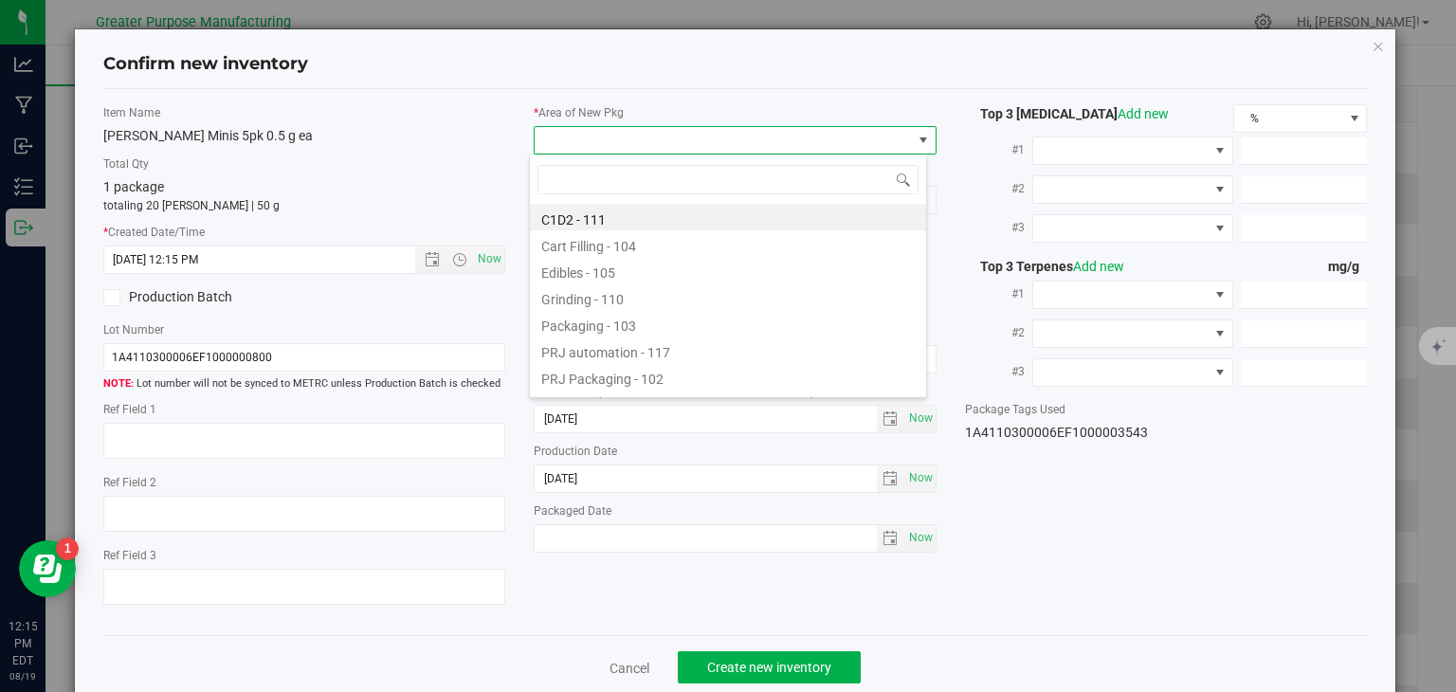
type input "108"
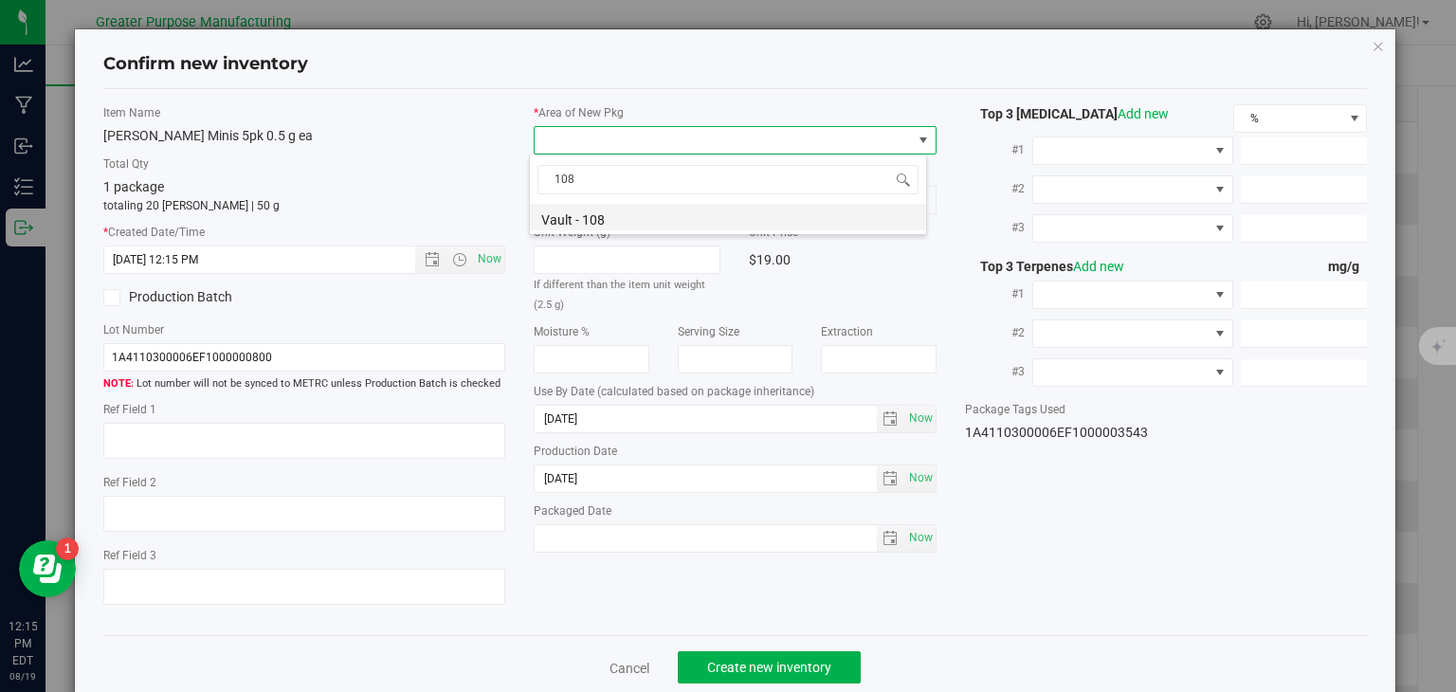
click at [556, 225] on li "Vault - 108" at bounding box center [728, 217] width 396 height 27
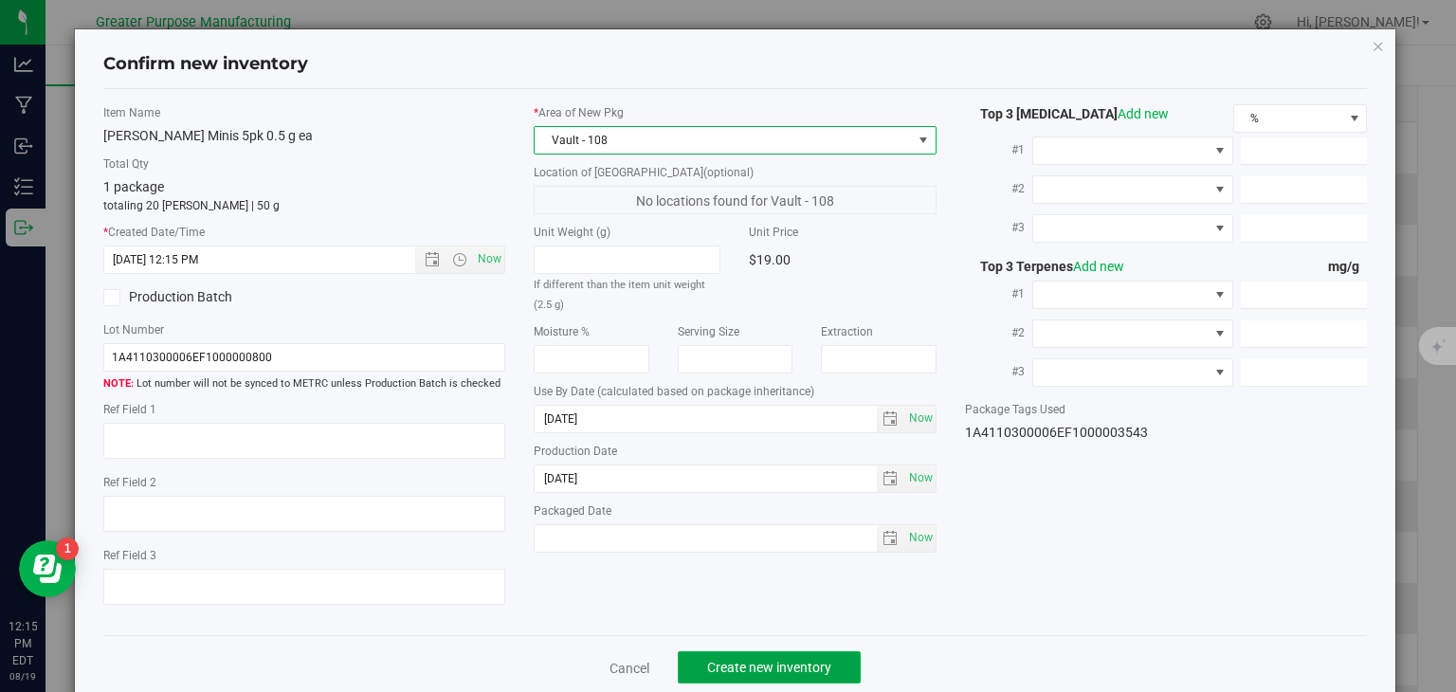
click at [789, 657] on button "Create new inventory" at bounding box center [769, 667] width 183 height 32
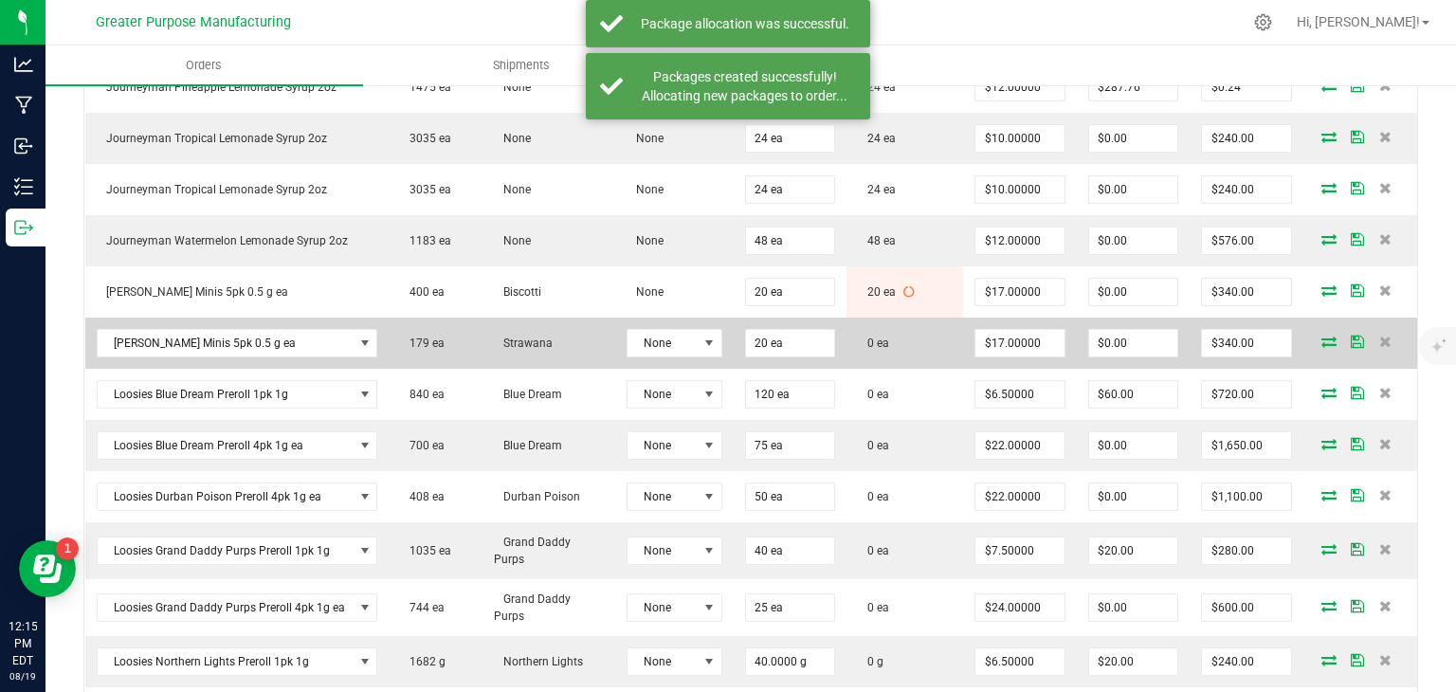
click at [1322, 336] on icon at bounding box center [1329, 341] width 15 height 11
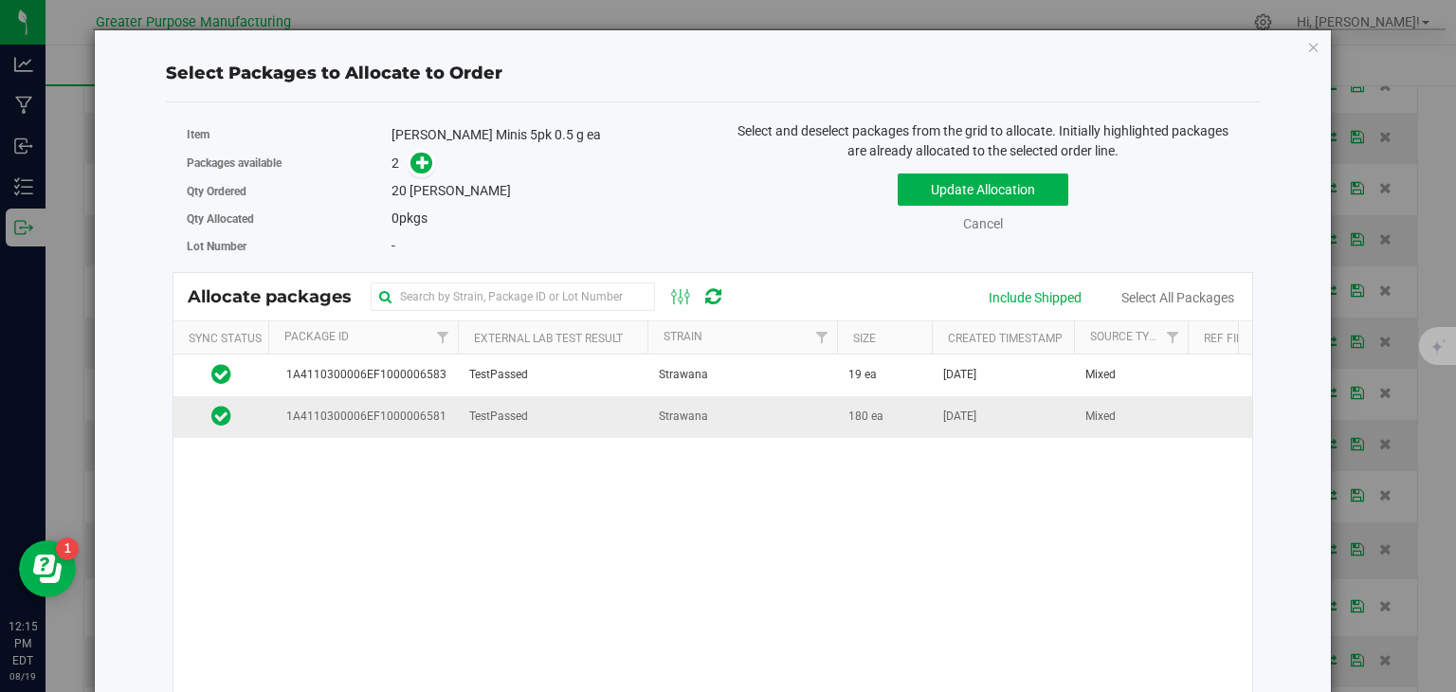
click at [599, 424] on td "TestPassed" at bounding box center [553, 416] width 190 height 41
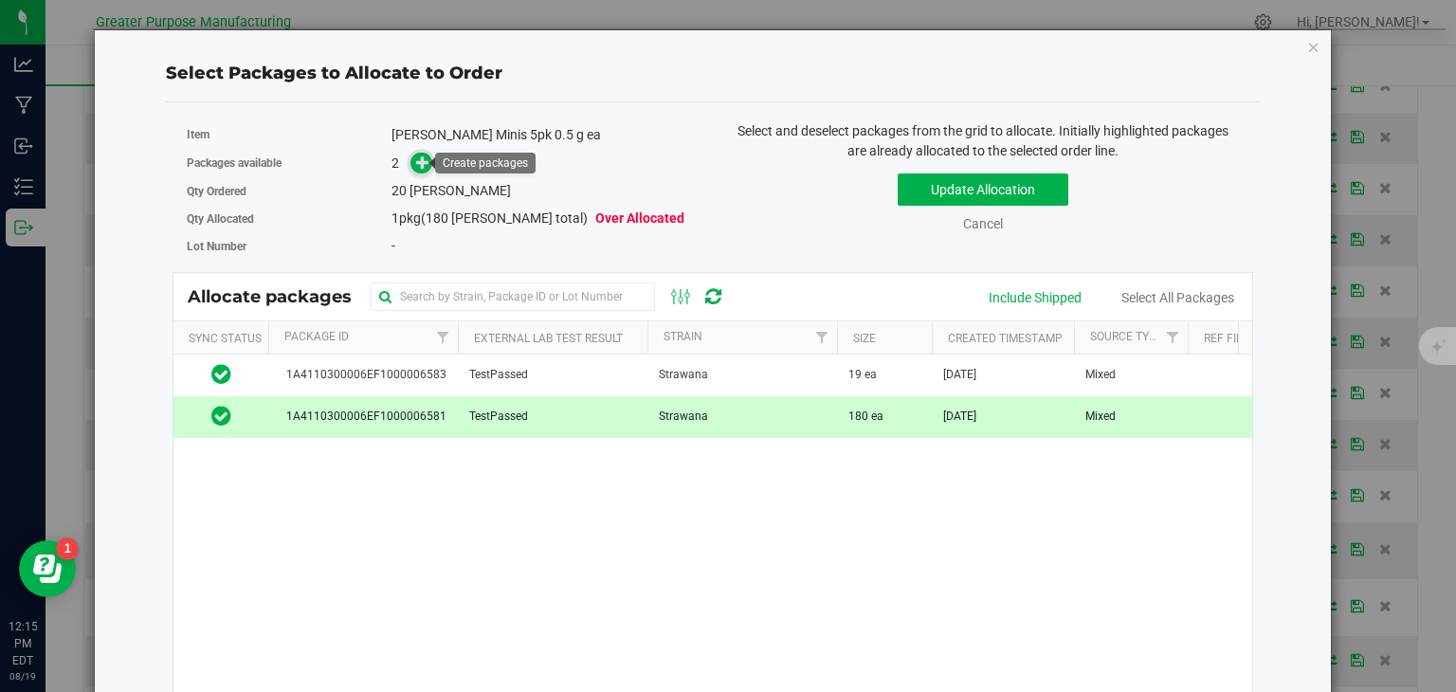
click at [417, 152] on span at bounding box center [422, 163] width 22 height 22
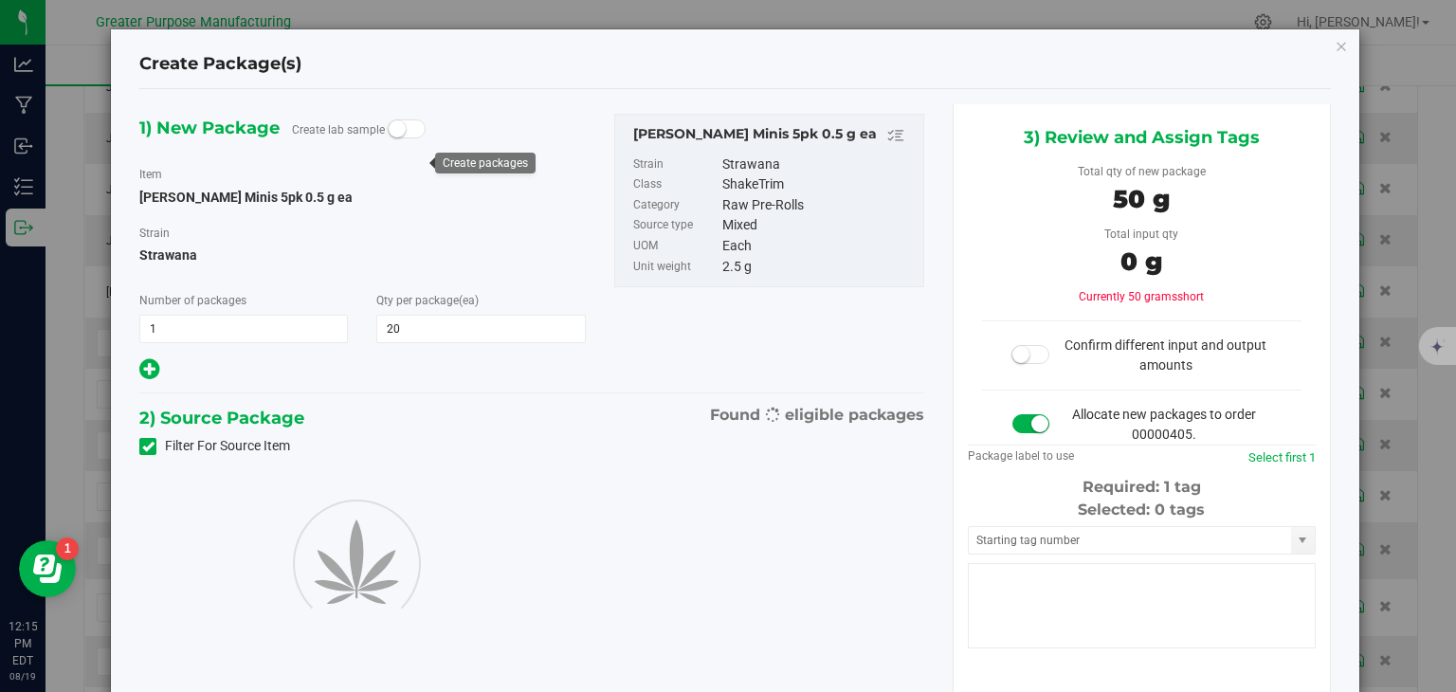
type input "20"
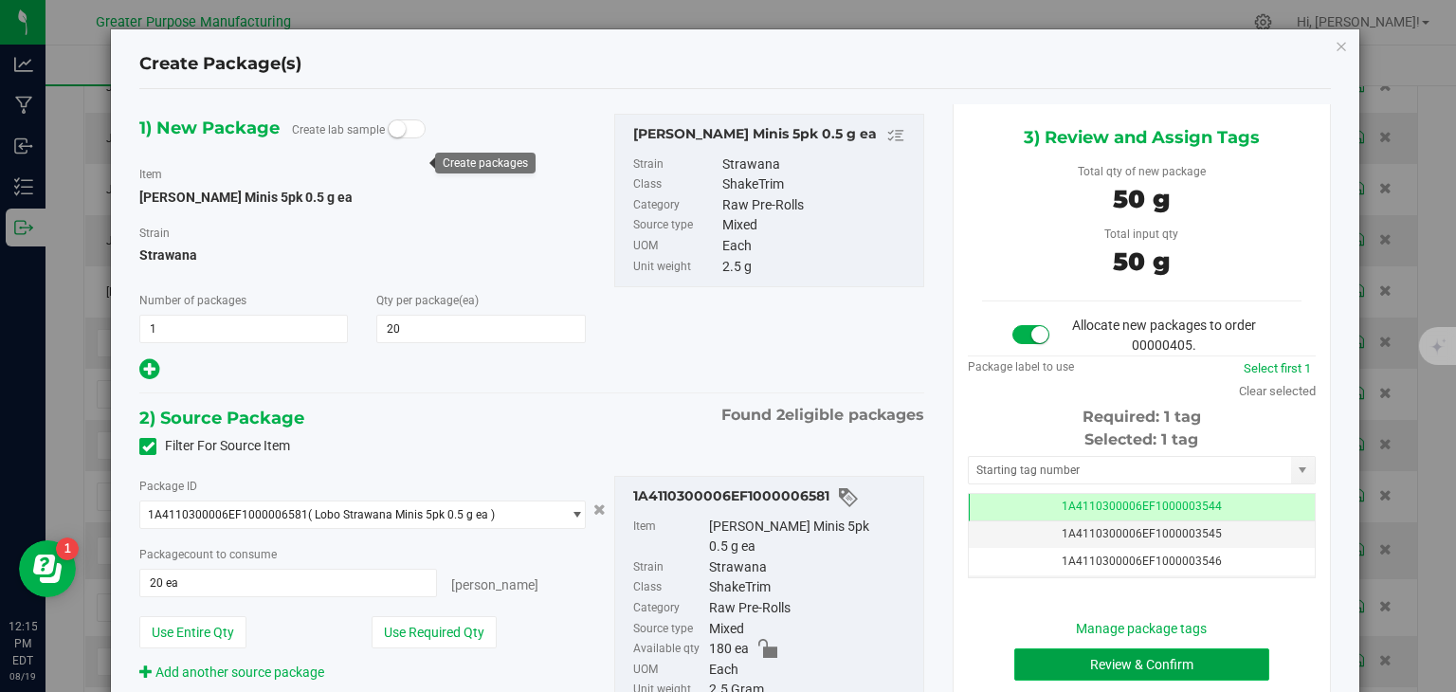
click at [1192, 664] on button "Review & Confirm" at bounding box center [1142, 665] width 255 height 32
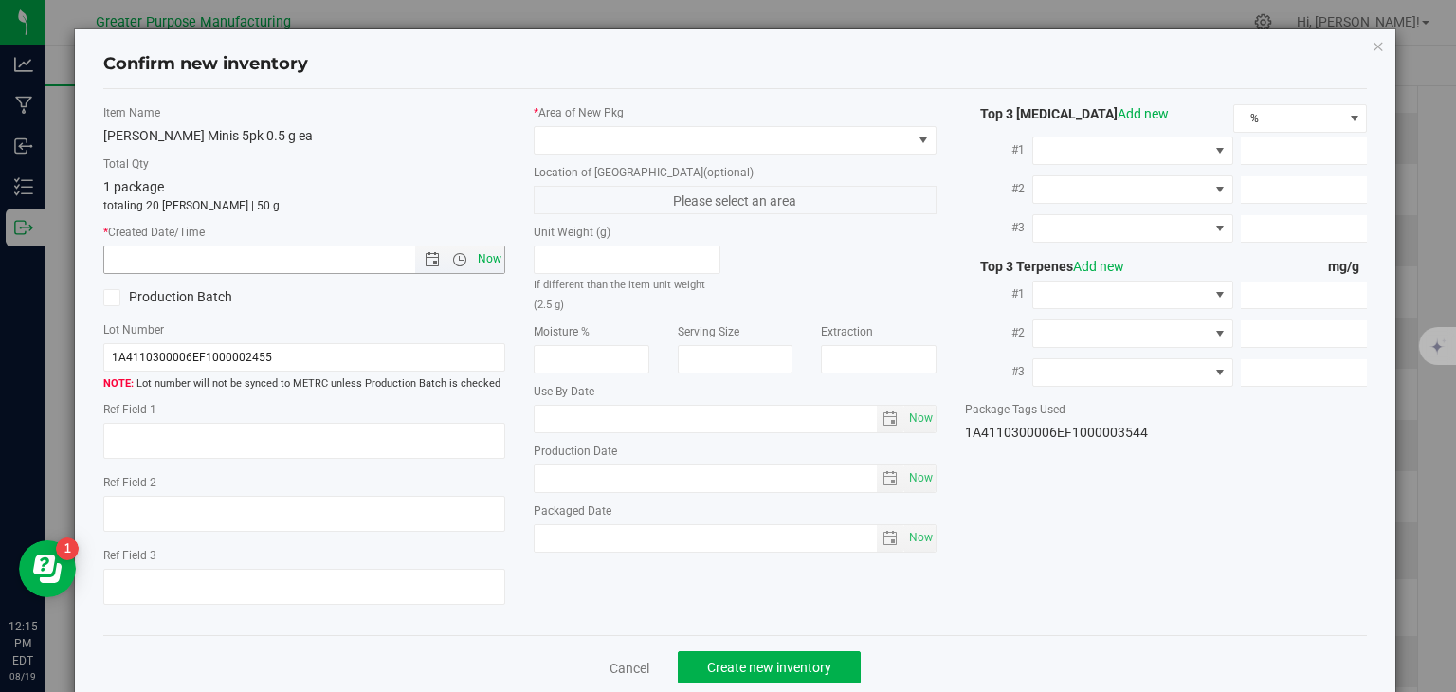
click at [481, 262] on span "Now" at bounding box center [490, 259] width 32 height 27
type input "8/19/2025 12:15 PM"
click at [611, 127] on span at bounding box center [723, 140] width 377 height 27
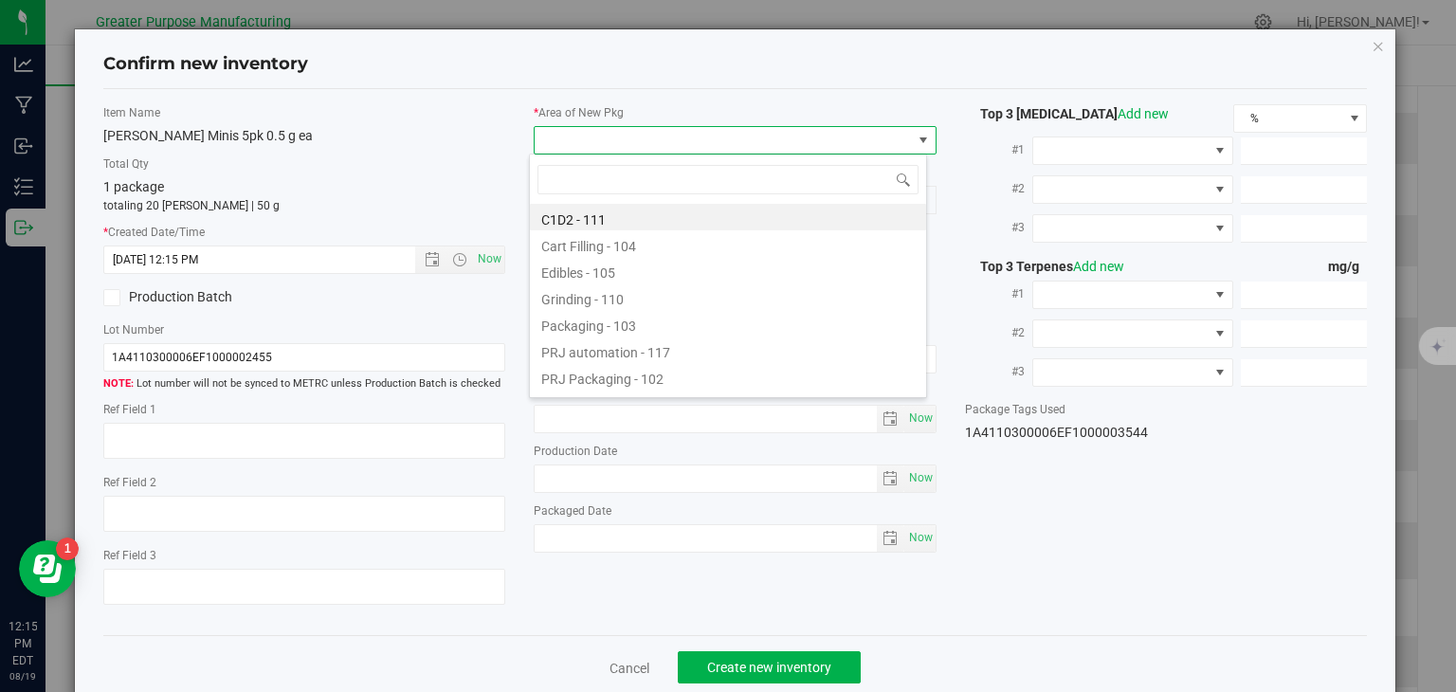
type input "108"
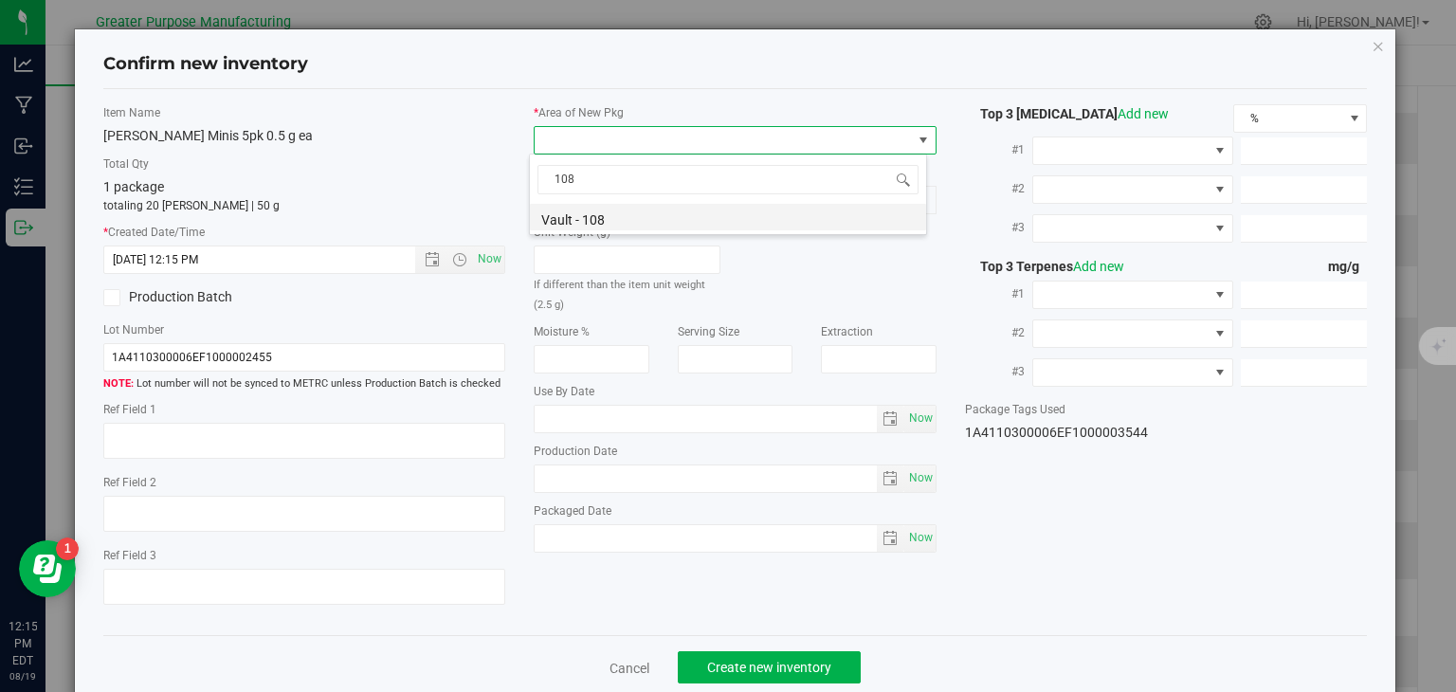
click at [625, 209] on li "Vault - 108" at bounding box center [728, 217] width 396 height 27
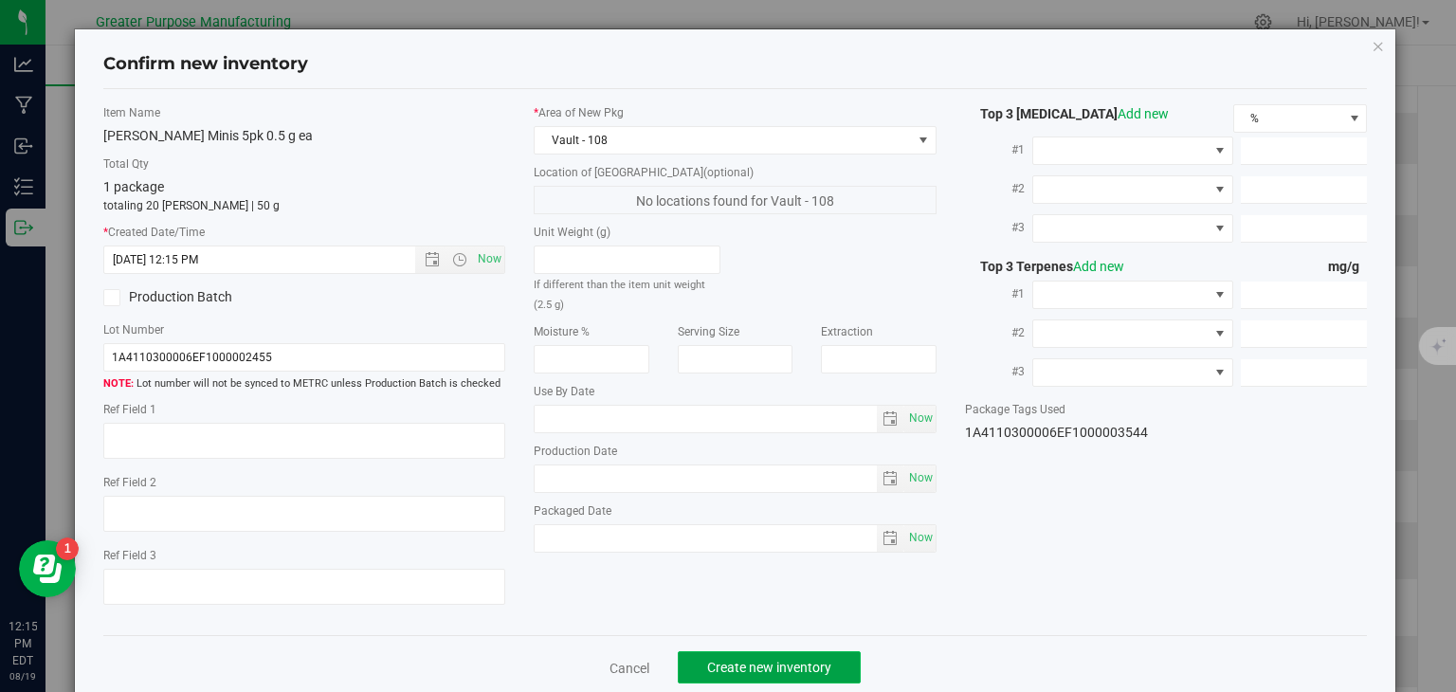
click at [769, 655] on button "Create new inventory" at bounding box center [769, 667] width 183 height 32
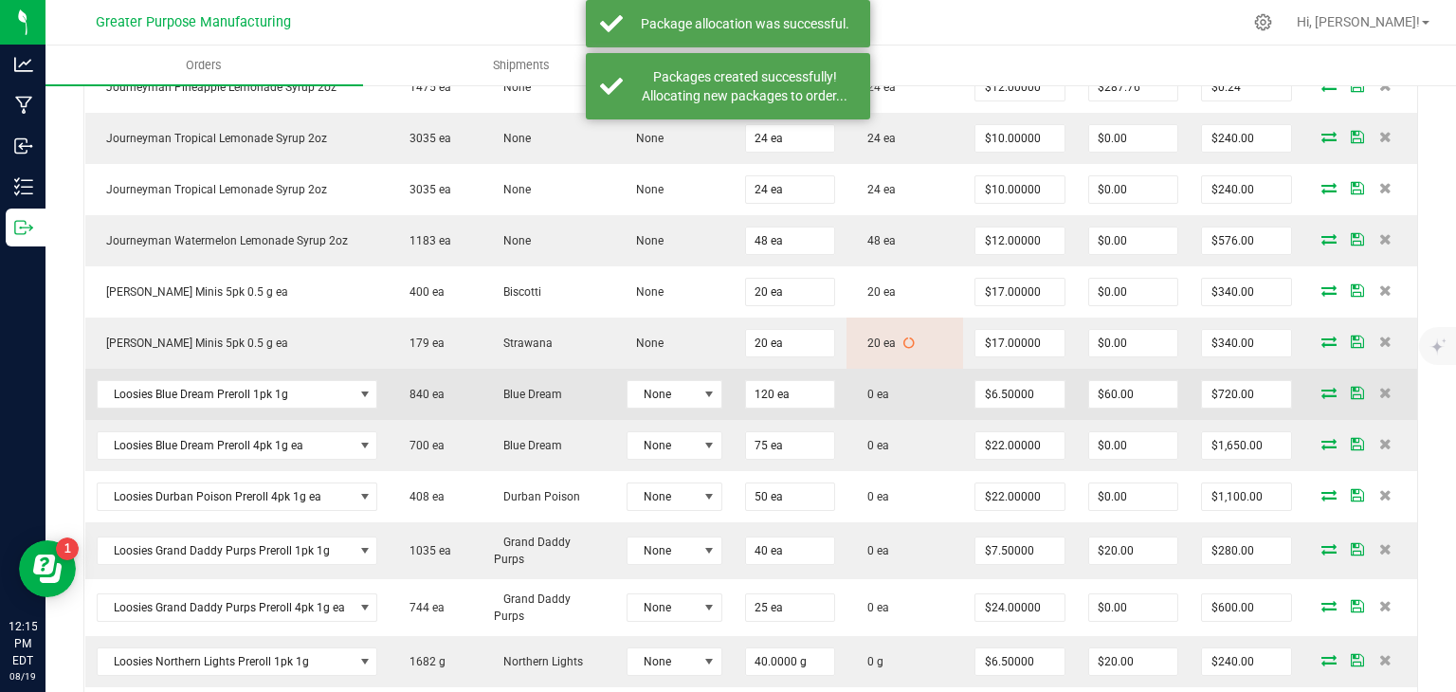
click at [1322, 387] on icon at bounding box center [1329, 392] width 15 height 11
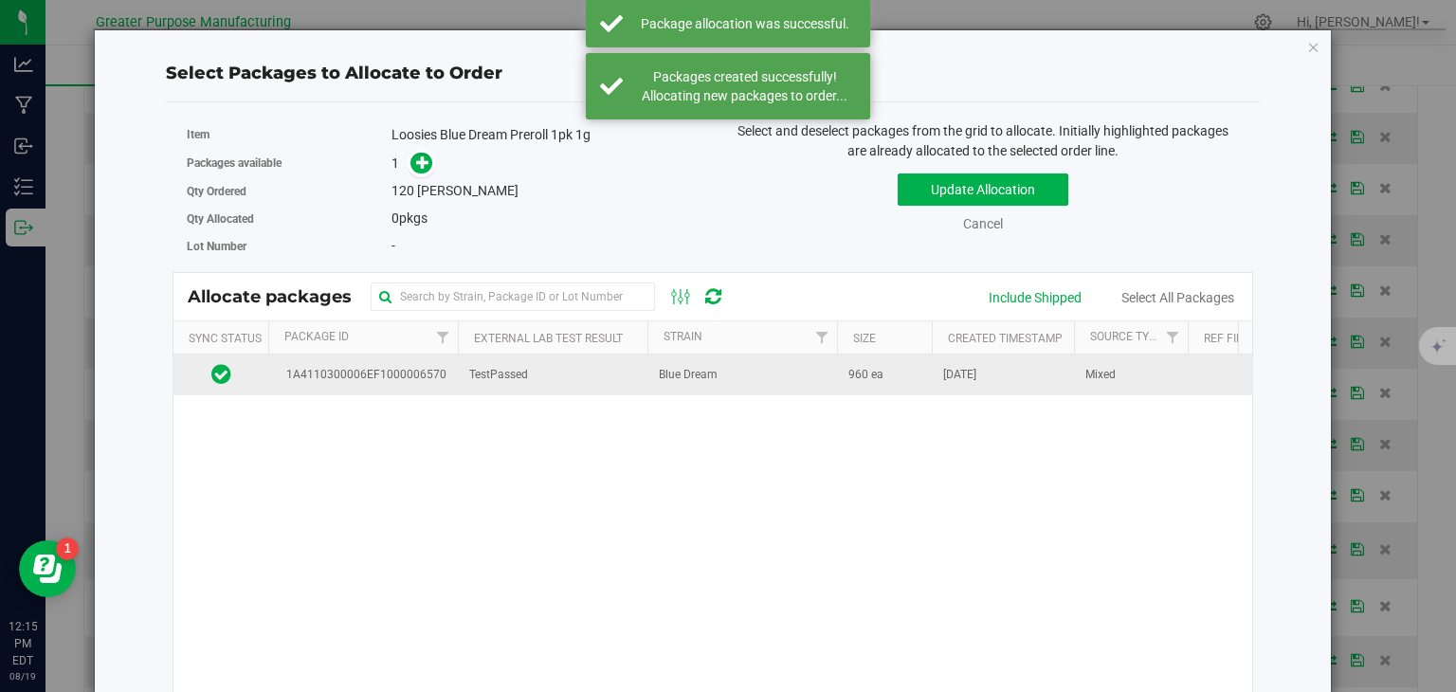
click at [598, 381] on td "TestPassed" at bounding box center [553, 375] width 190 height 41
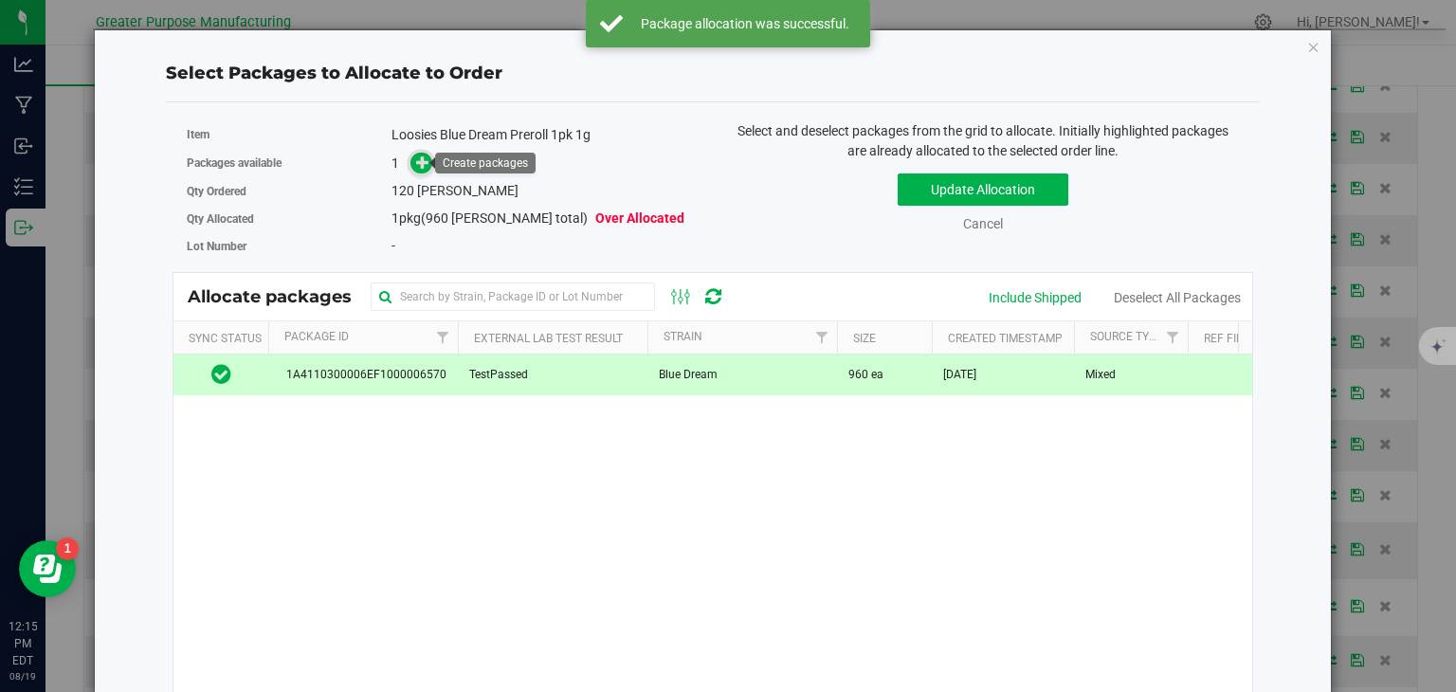
click at [416, 164] on icon at bounding box center [422, 162] width 13 height 13
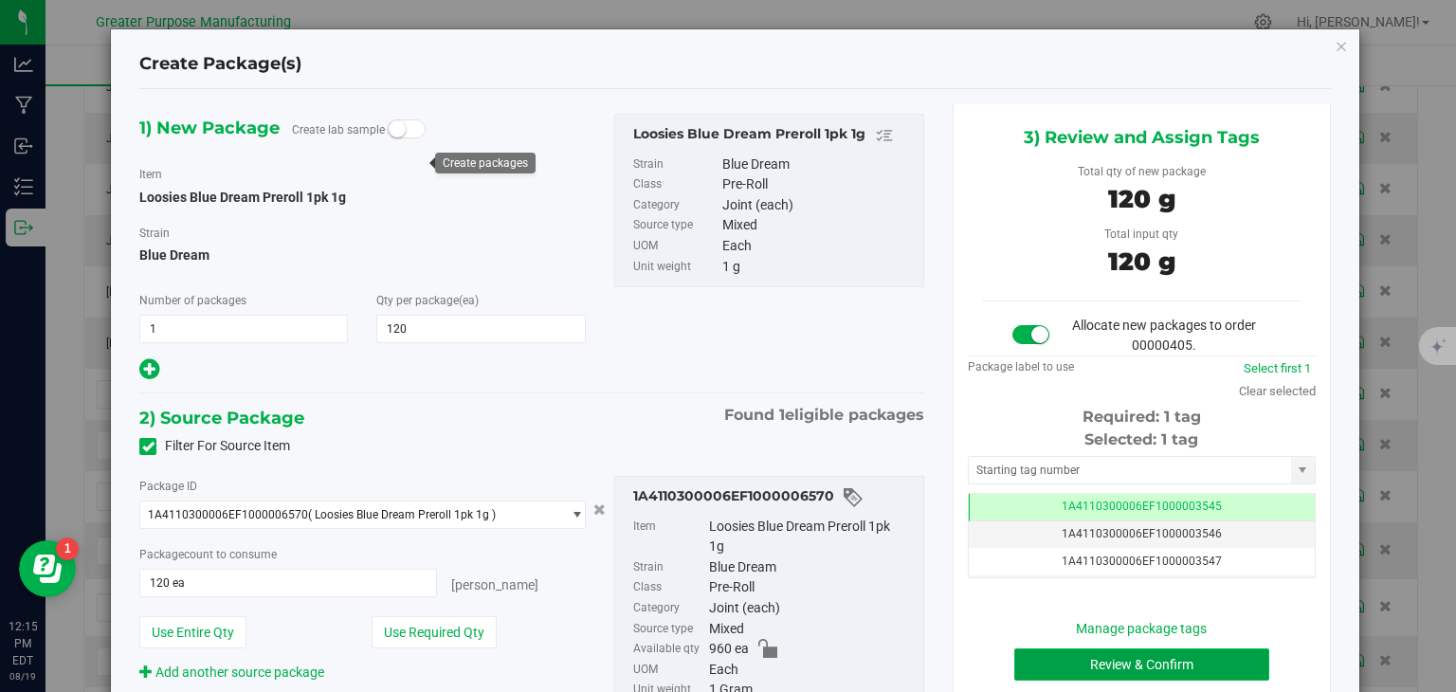
click at [1071, 665] on button "Review & Confirm" at bounding box center [1142, 665] width 255 height 32
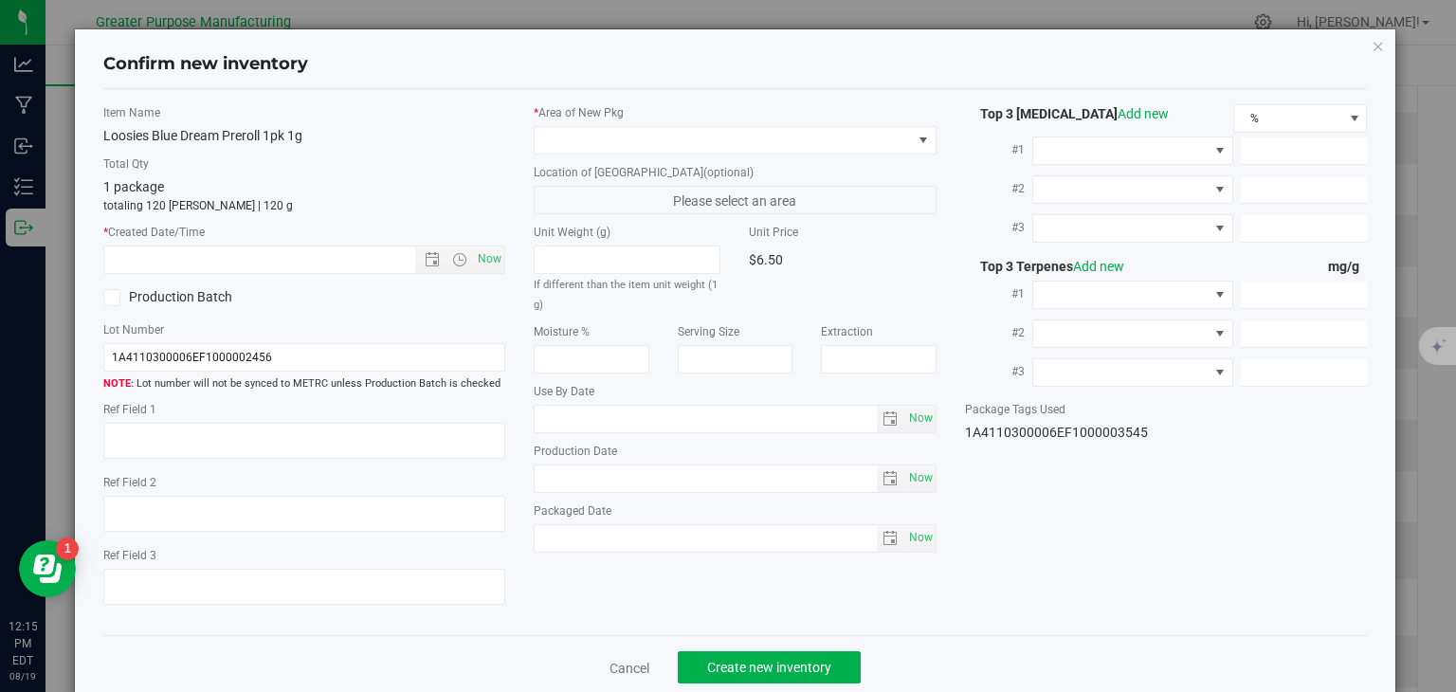
type input "2026-01-31"
type input "2025-08-04"
click at [488, 267] on span "Now" at bounding box center [490, 259] width 32 height 27
type input "8/19/2025 12:15 PM"
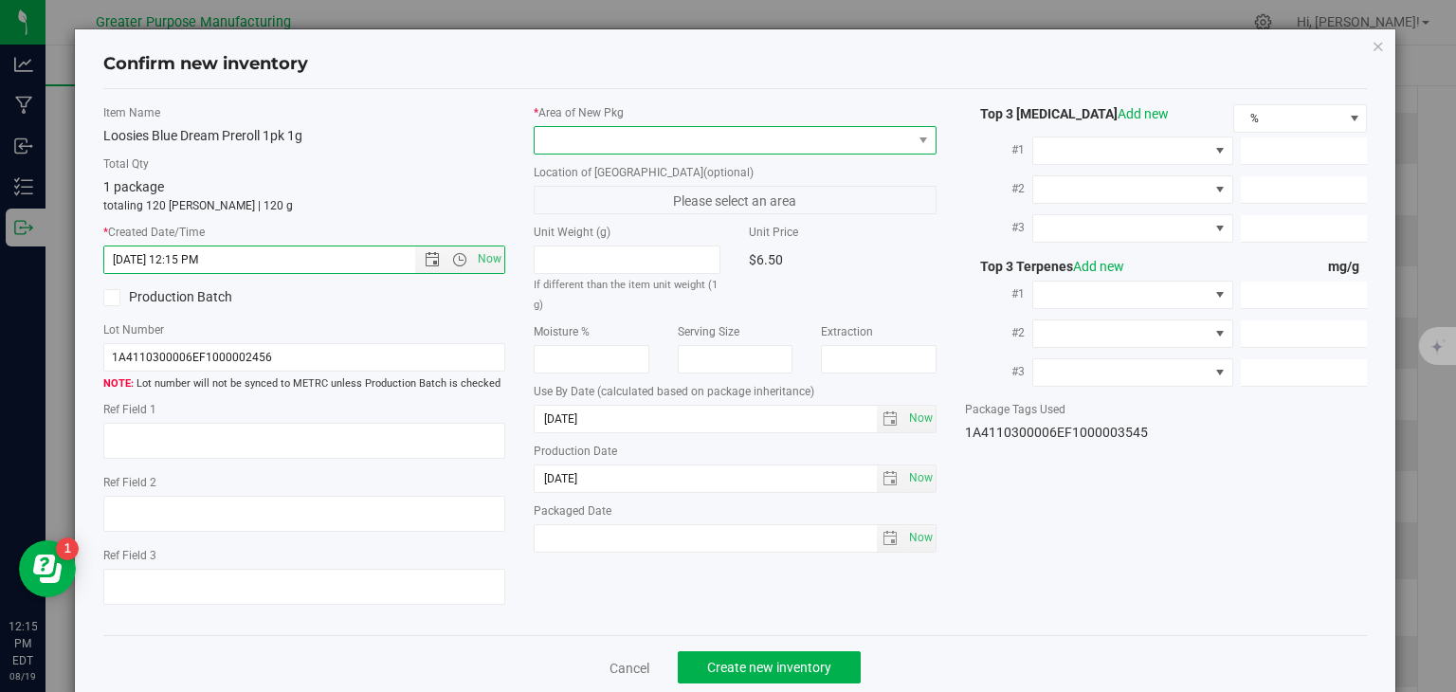
click at [574, 145] on span at bounding box center [723, 140] width 377 height 27
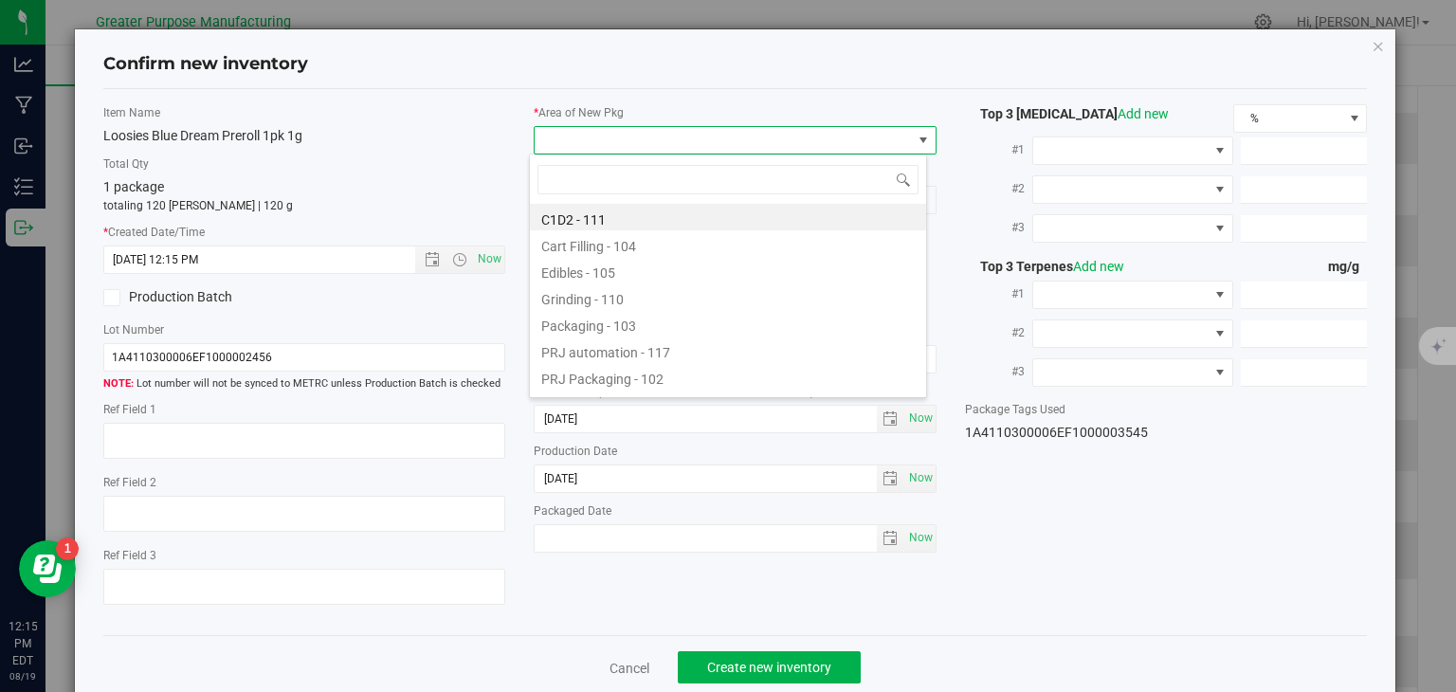
type input "108"
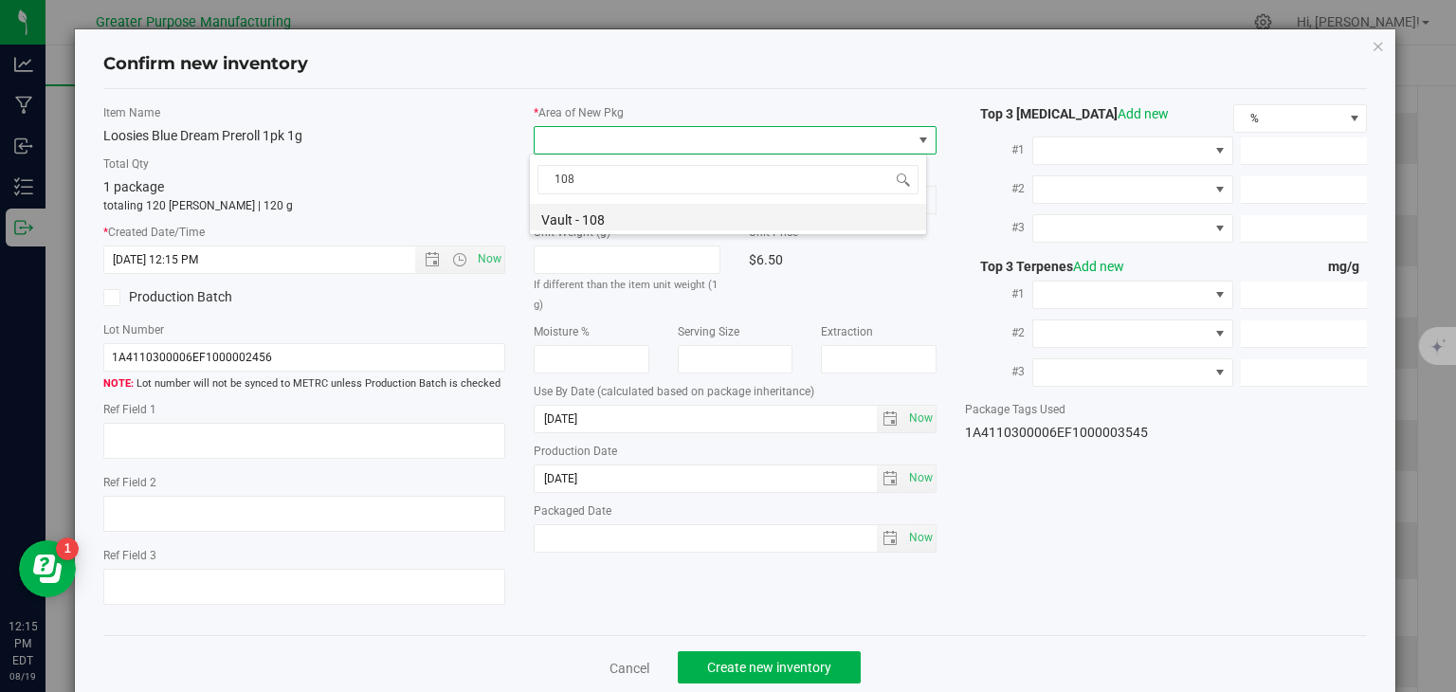
click at [575, 223] on li "Vault - 108" at bounding box center [728, 217] width 396 height 27
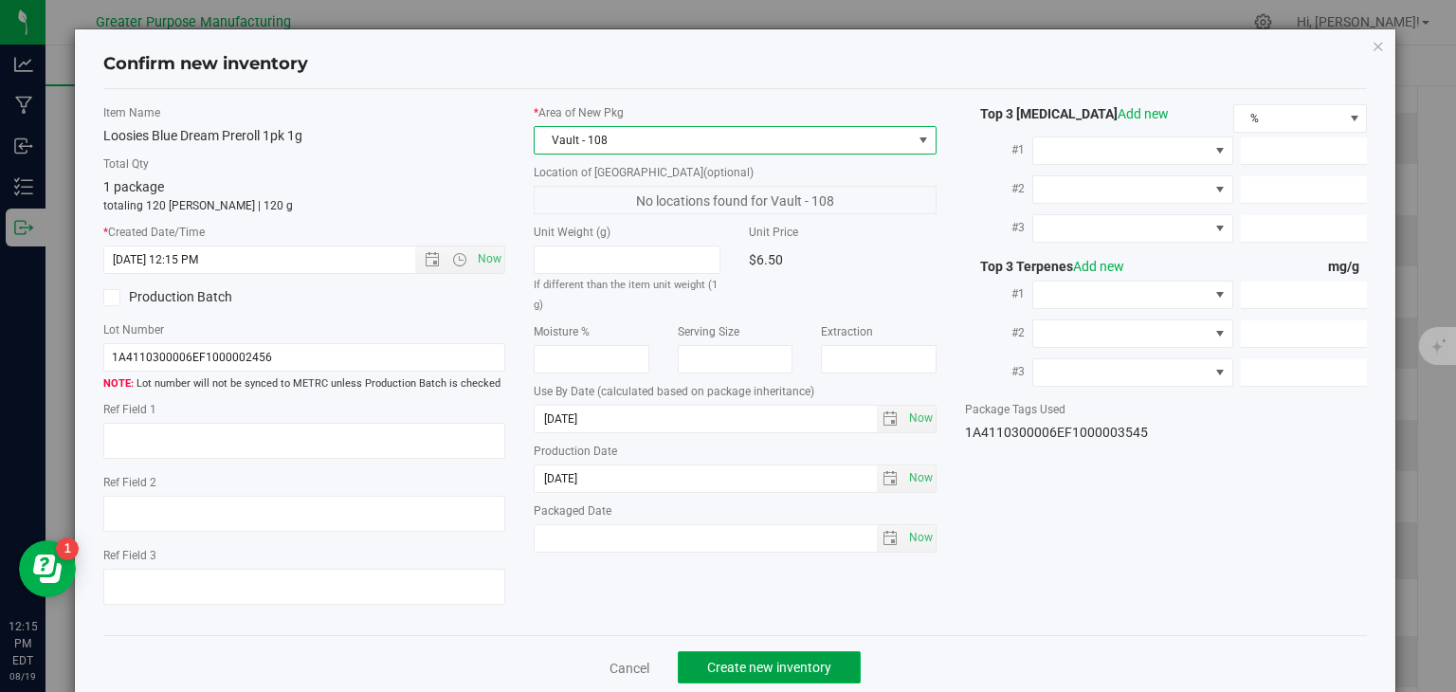
click at [763, 668] on span "Create new inventory" at bounding box center [769, 667] width 124 height 15
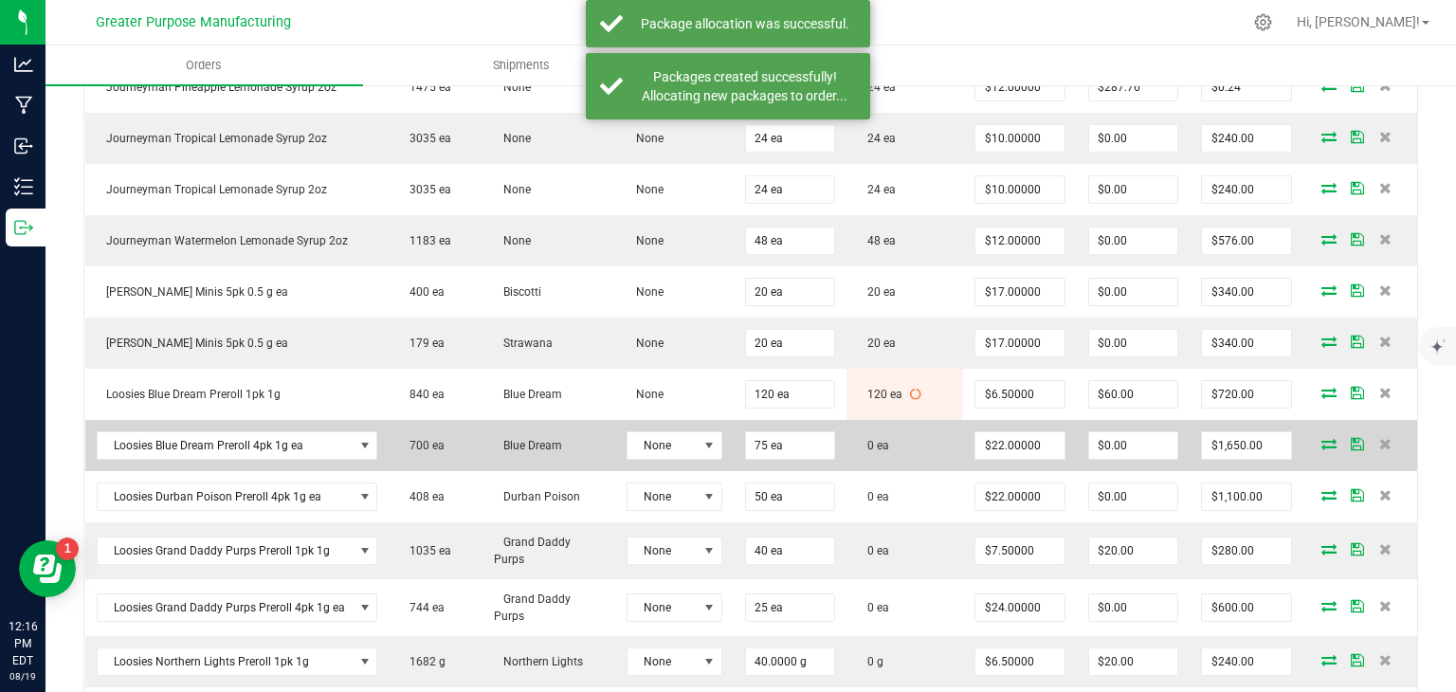
click at [1322, 438] on icon at bounding box center [1329, 443] width 15 height 11
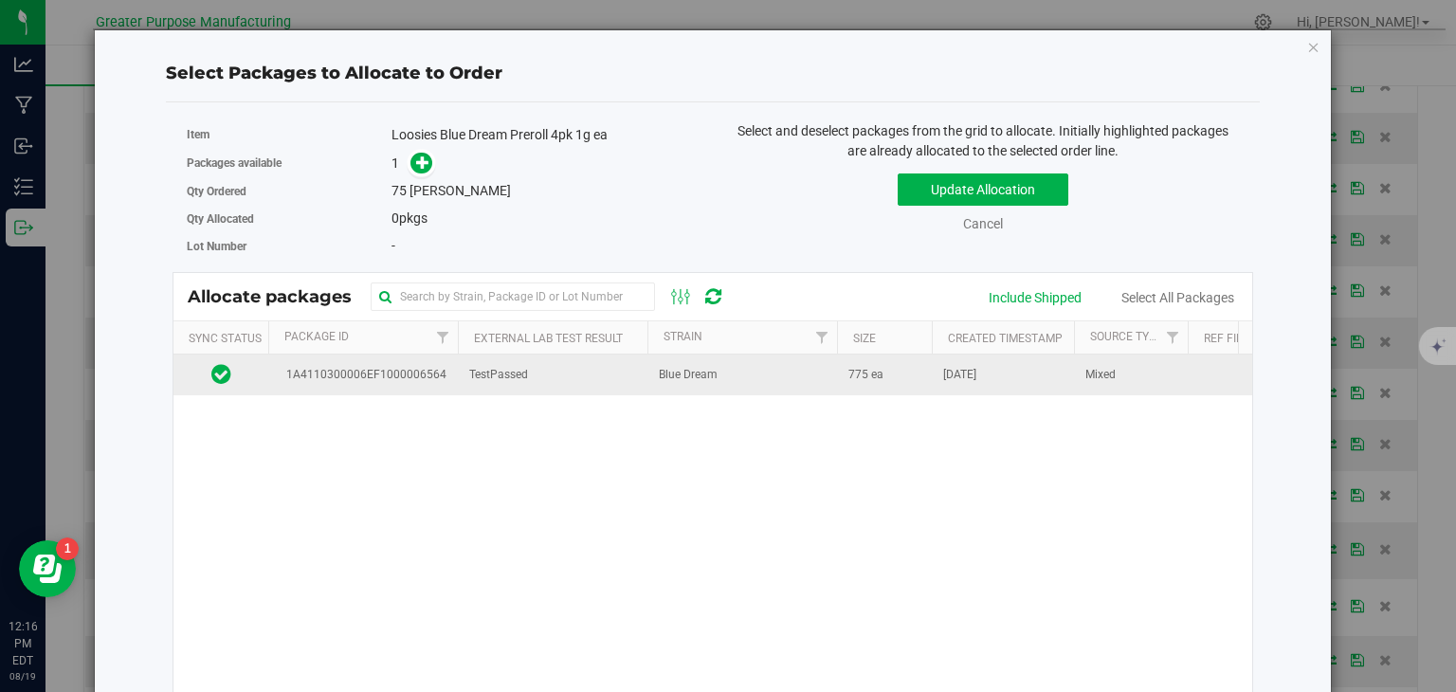
click at [618, 381] on td "TestPassed" at bounding box center [553, 375] width 190 height 41
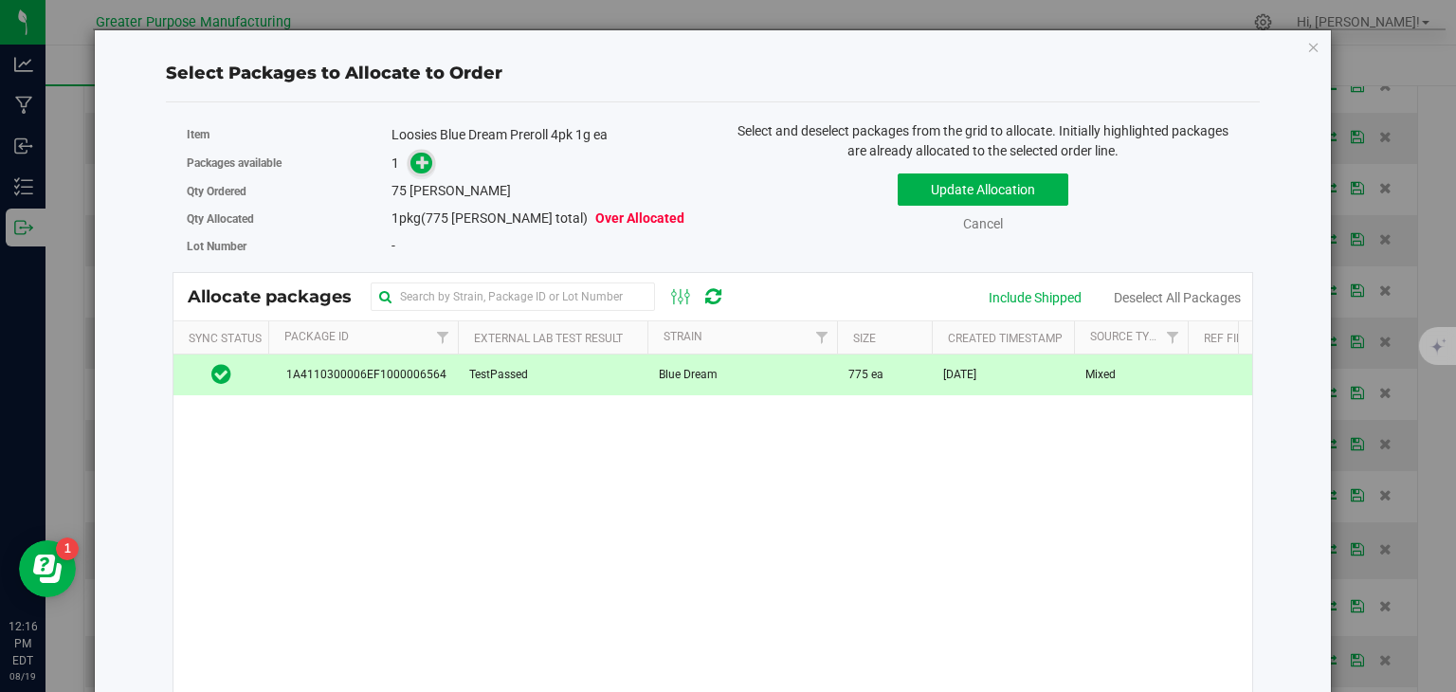
click at [425, 157] on icon at bounding box center [423, 162] width 14 height 14
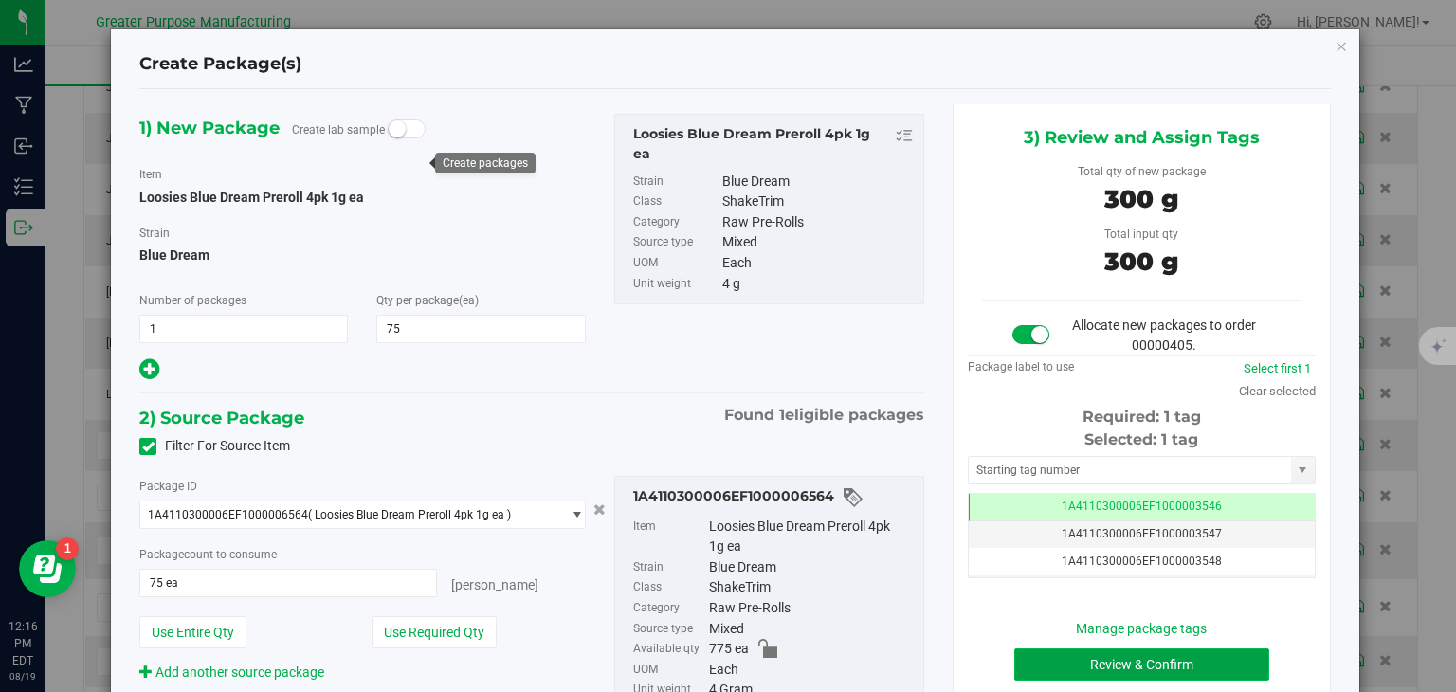
click at [1110, 660] on button "Review & Confirm" at bounding box center [1142, 665] width 255 height 32
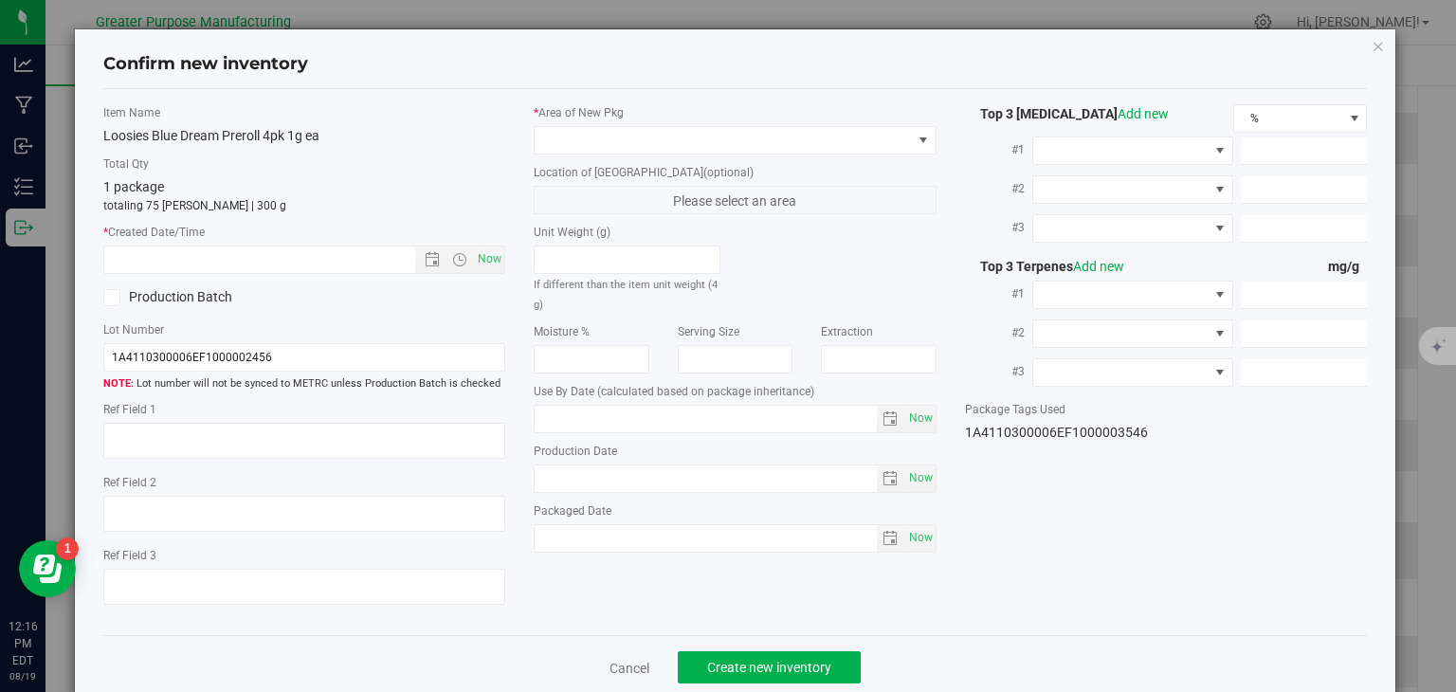
type input "2026-02-06"
type input "2025-08-03"
click at [483, 259] on span "Now" at bounding box center [490, 259] width 32 height 27
type input "8/19/2025 12:16 PM"
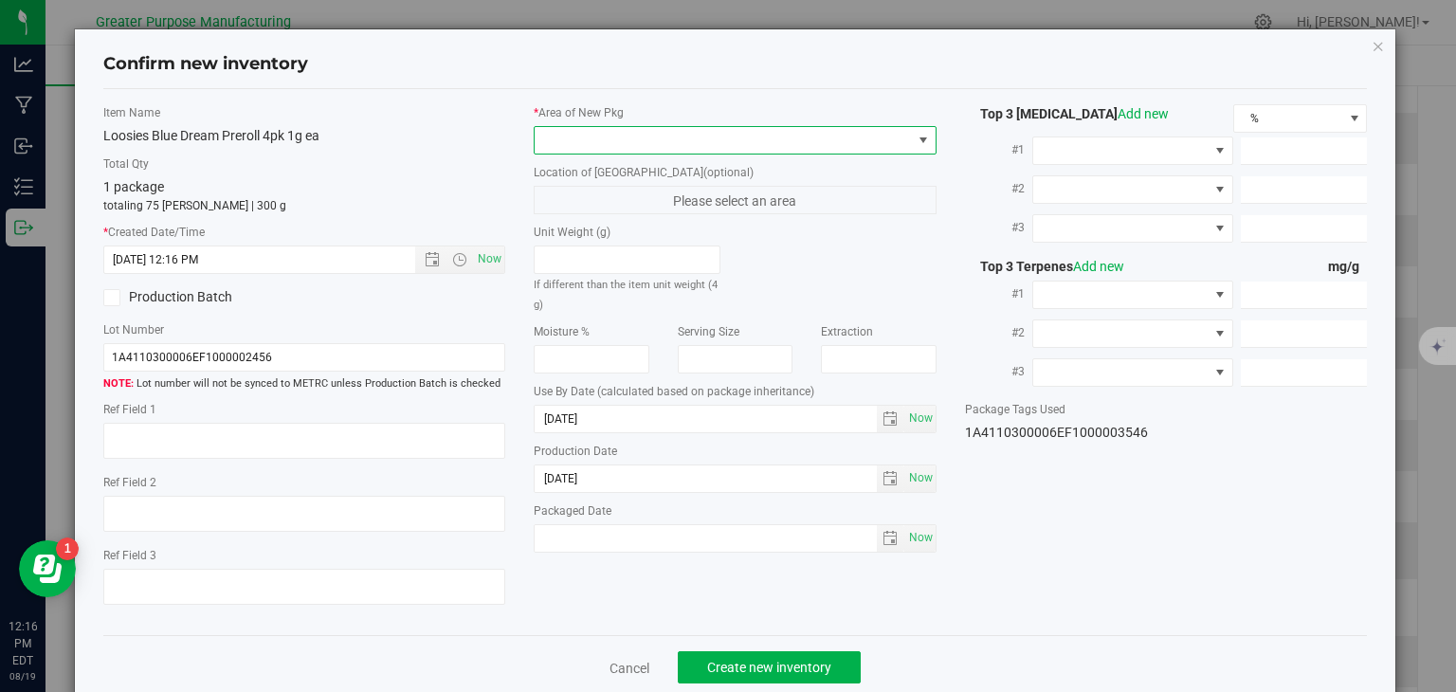
click at [569, 145] on span at bounding box center [723, 140] width 377 height 27
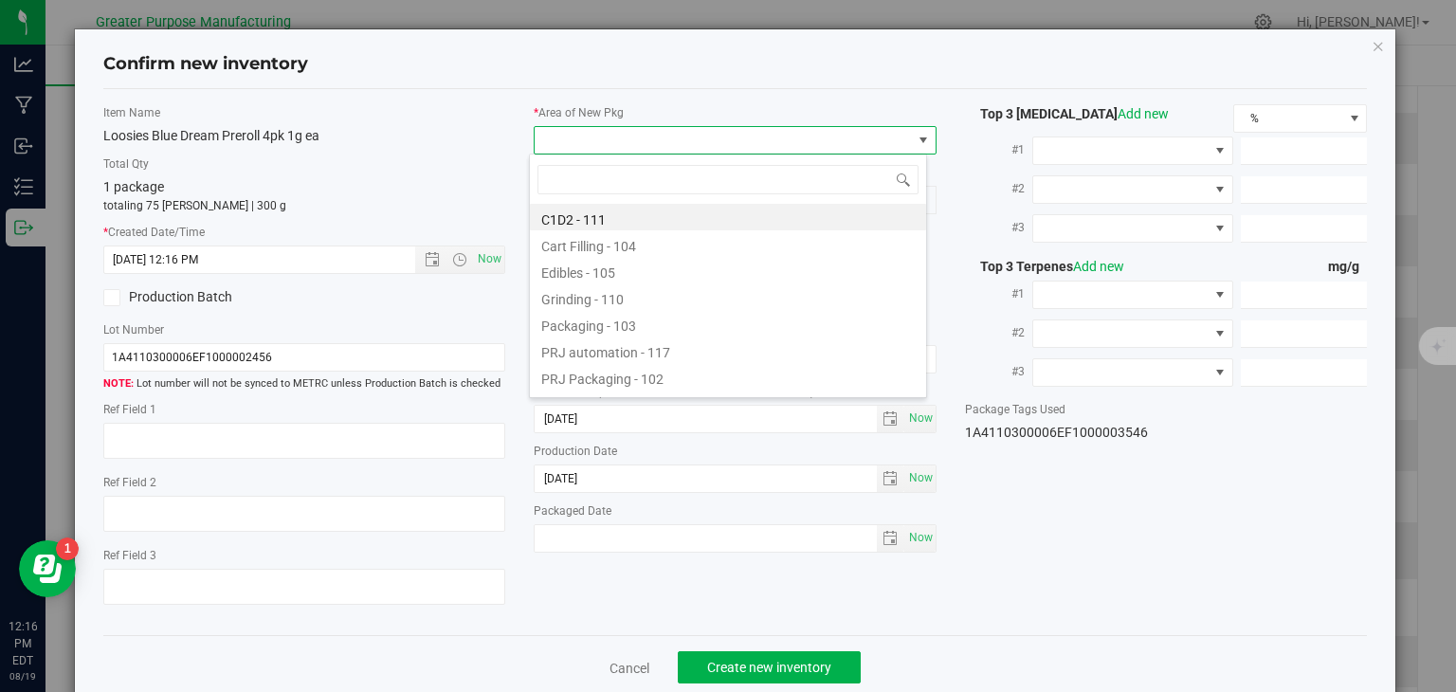
type input "108"
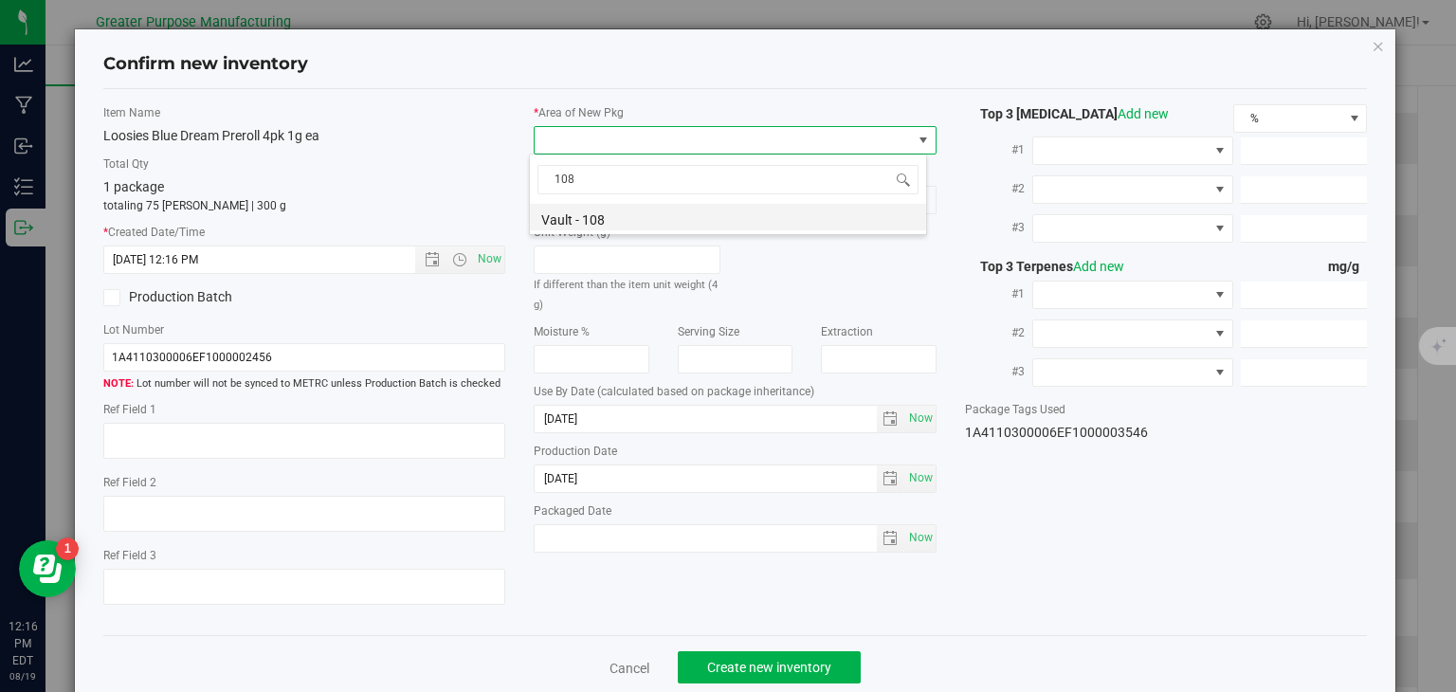
click at [572, 210] on li "Vault - 108" at bounding box center [728, 217] width 396 height 27
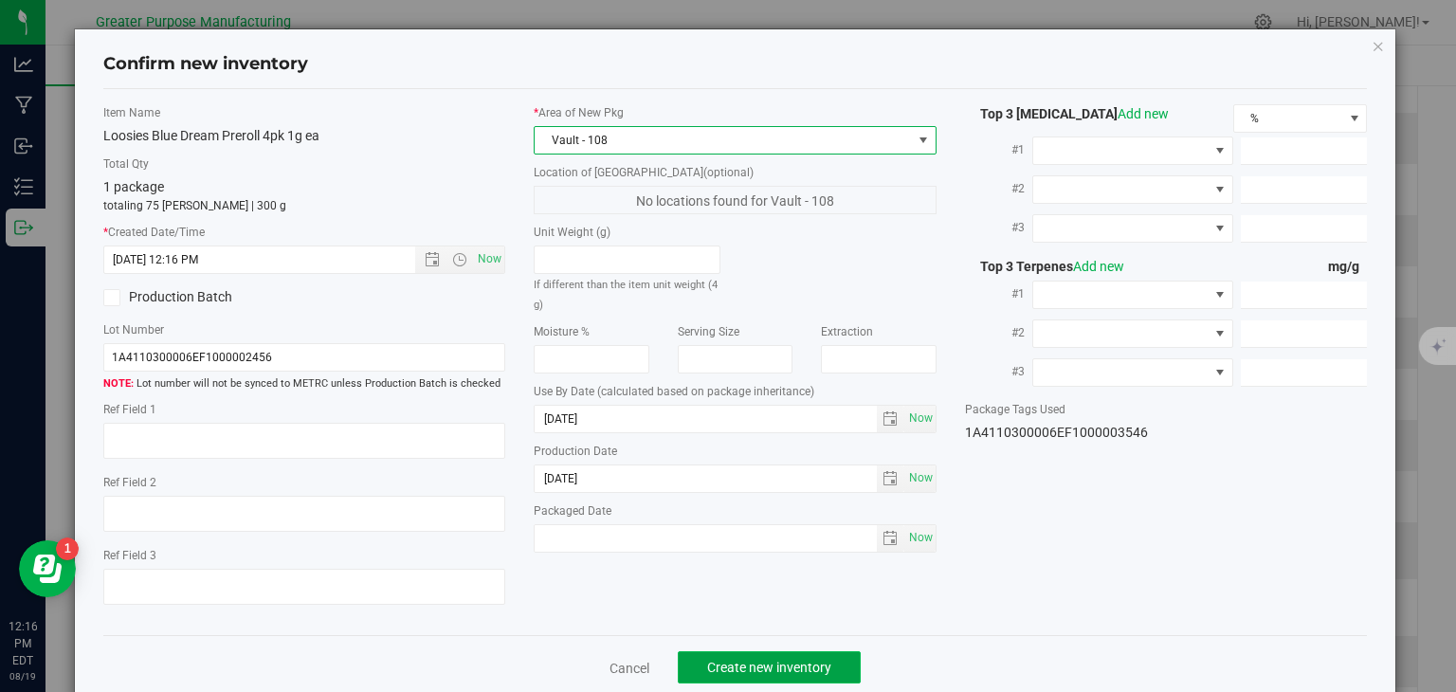
click at [779, 670] on span "Create new inventory" at bounding box center [769, 667] width 124 height 15
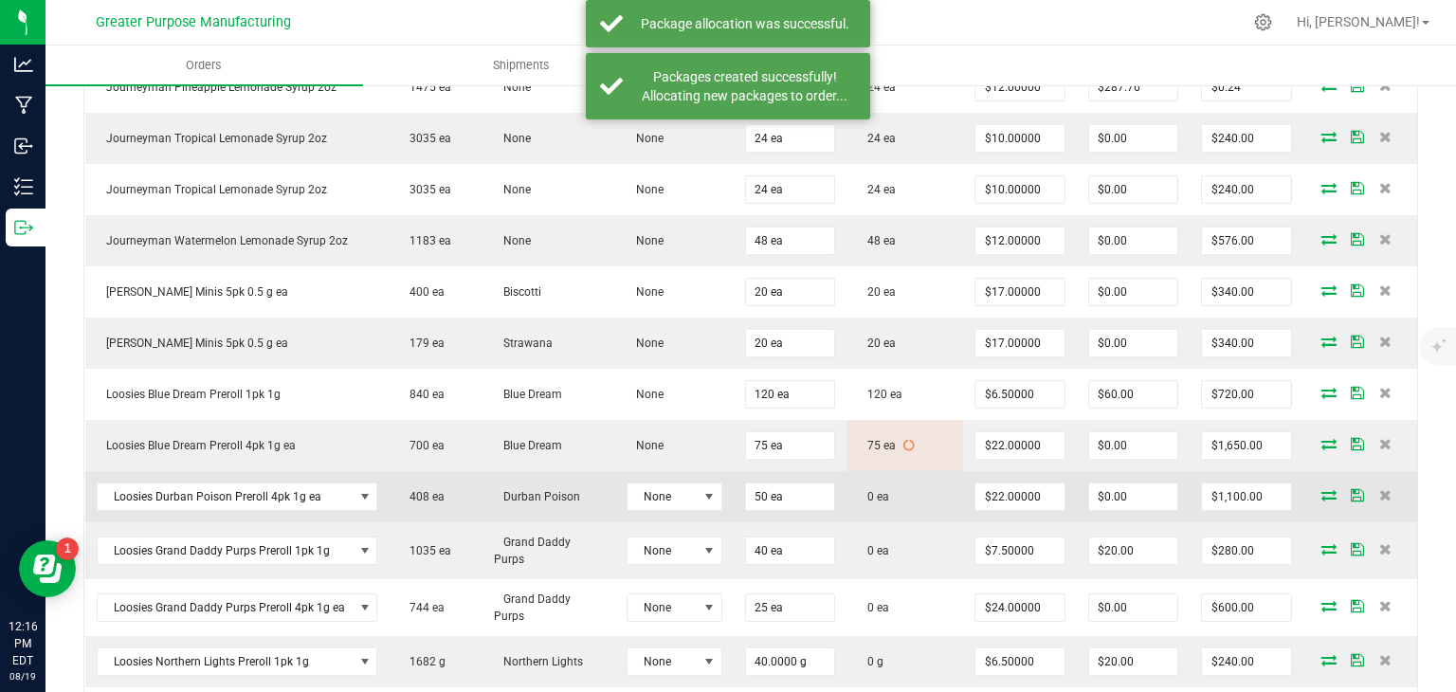
click at [1322, 489] on icon at bounding box center [1329, 494] width 15 height 11
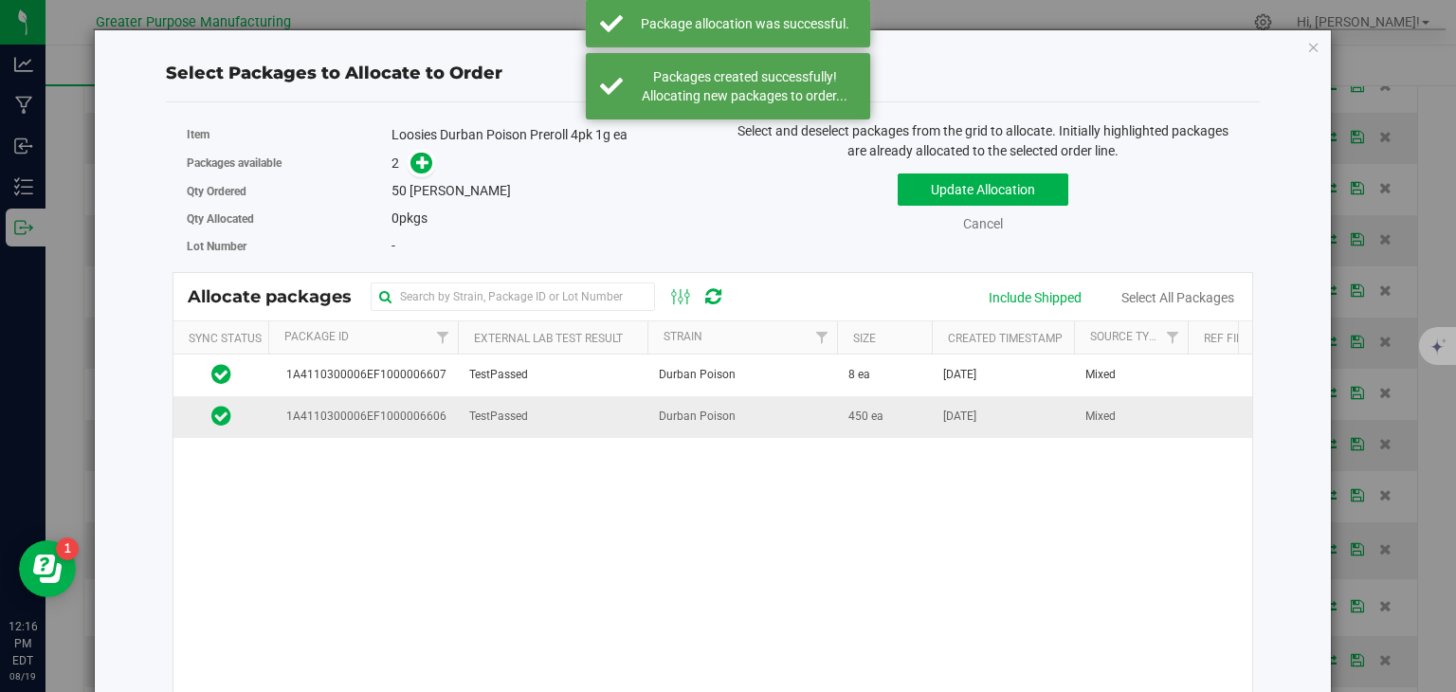
click at [778, 422] on td "Durban Poison" at bounding box center [743, 416] width 190 height 41
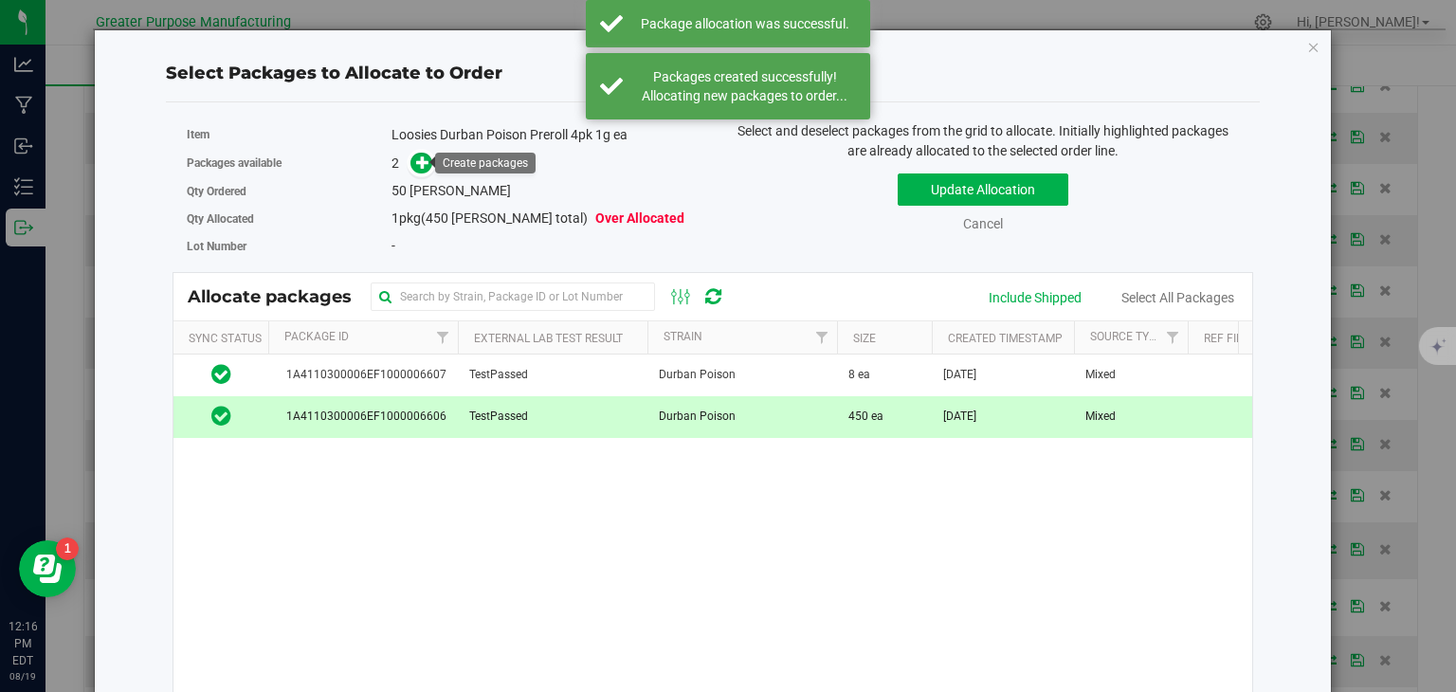
click at [425, 152] on span at bounding box center [417, 163] width 30 height 22
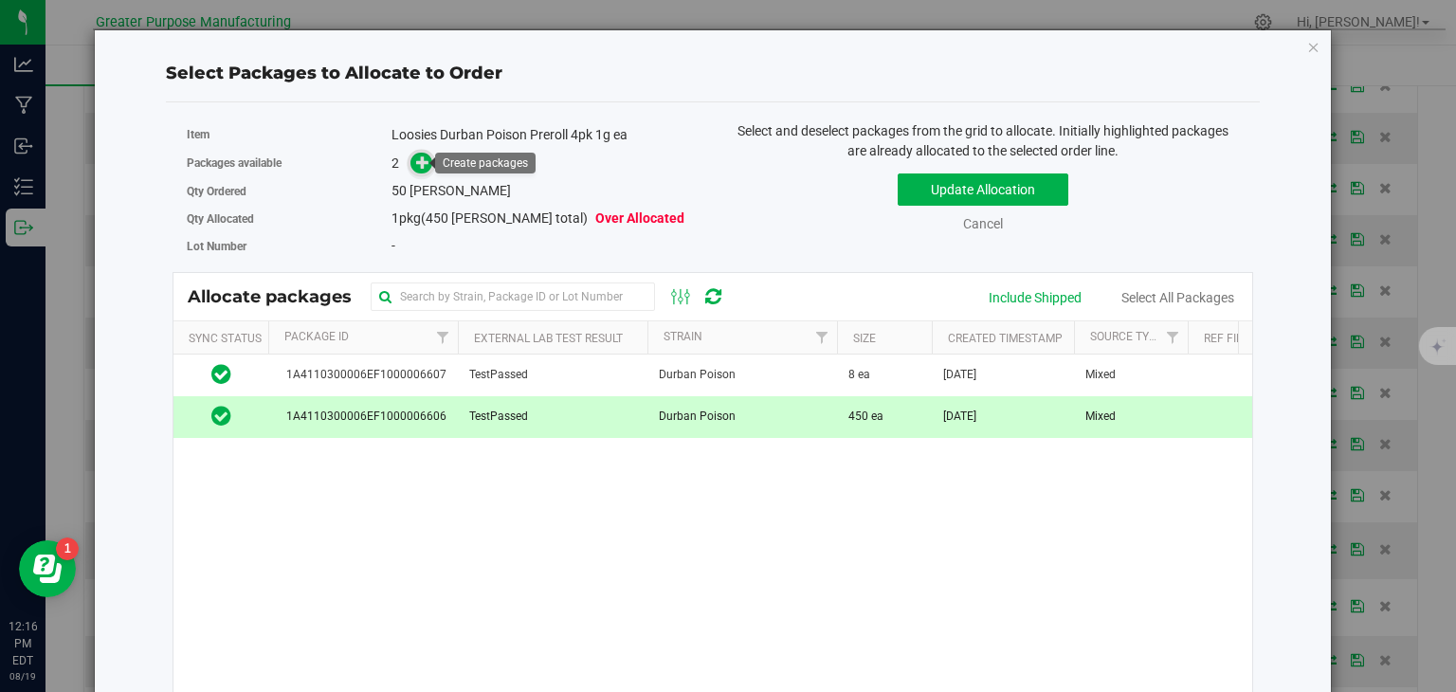
click at [420, 160] on icon at bounding box center [423, 162] width 14 height 14
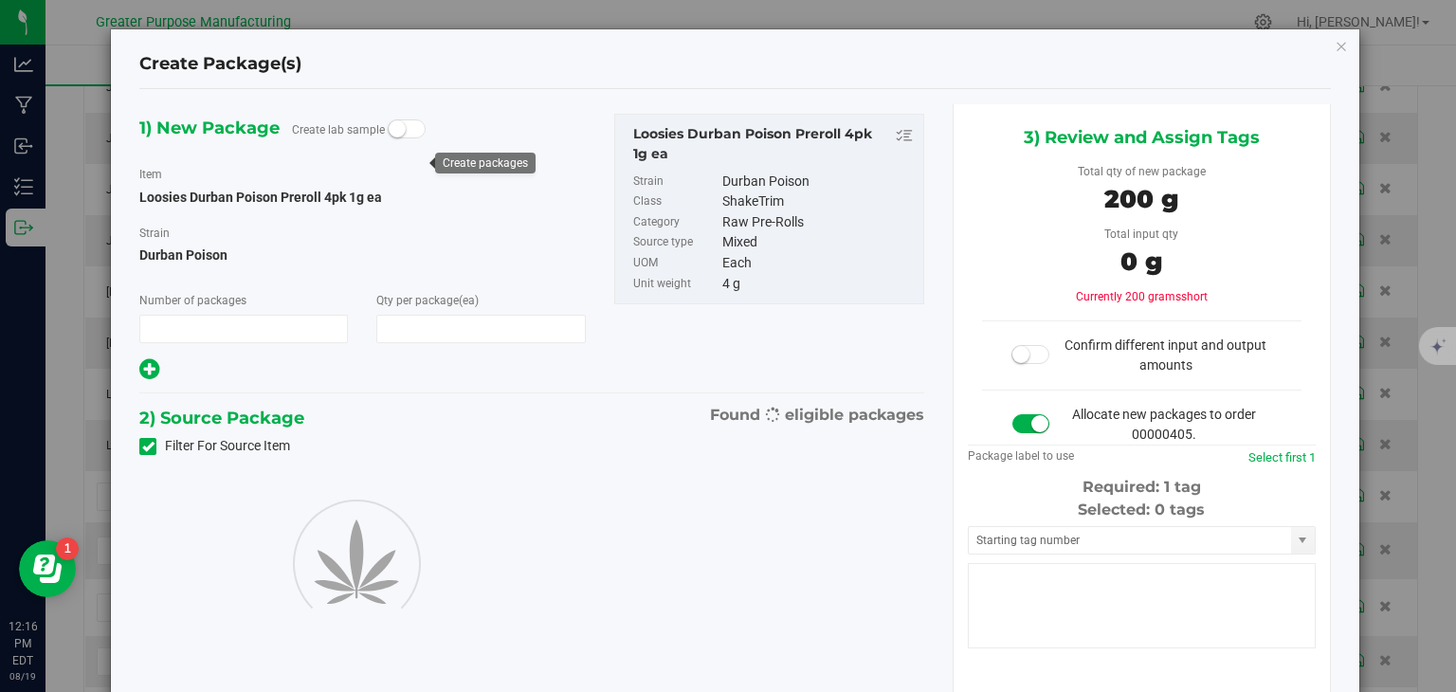
type input "1"
type input "50"
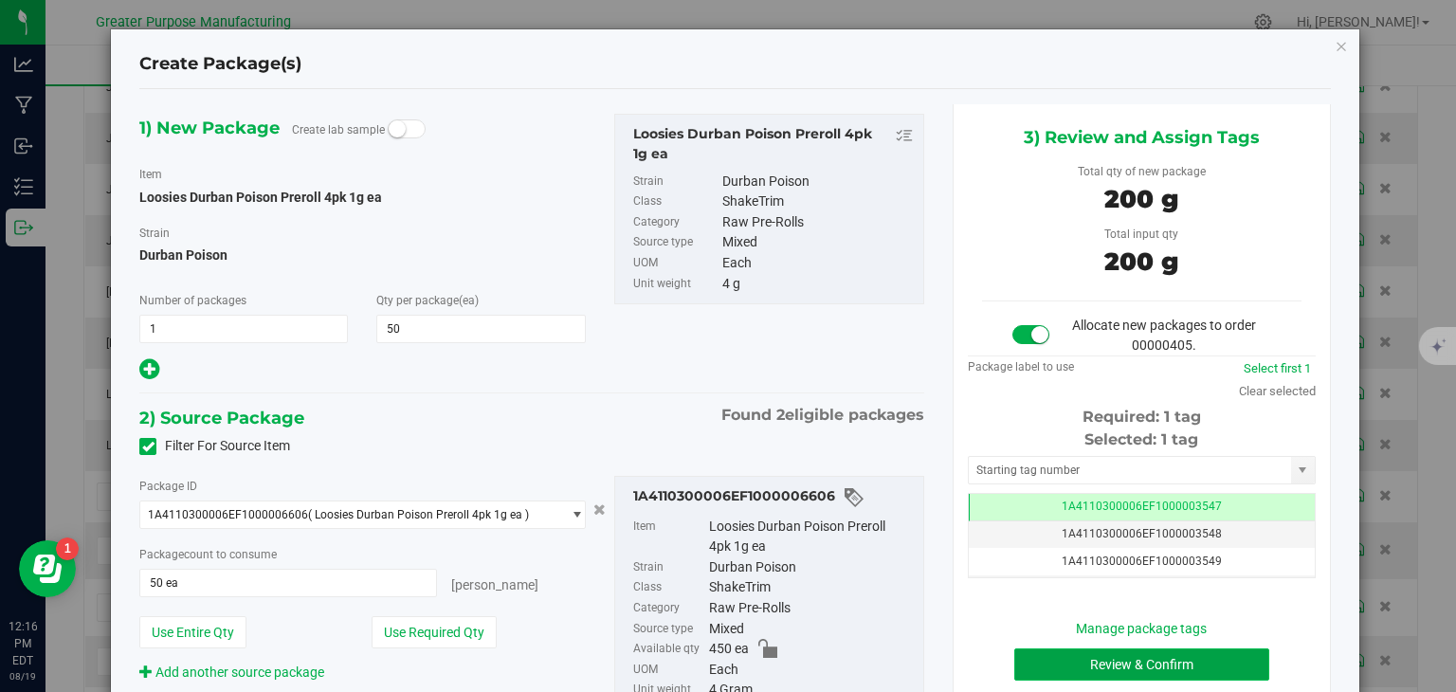
click at [1116, 660] on button "Review & Confirm" at bounding box center [1142, 665] width 255 height 32
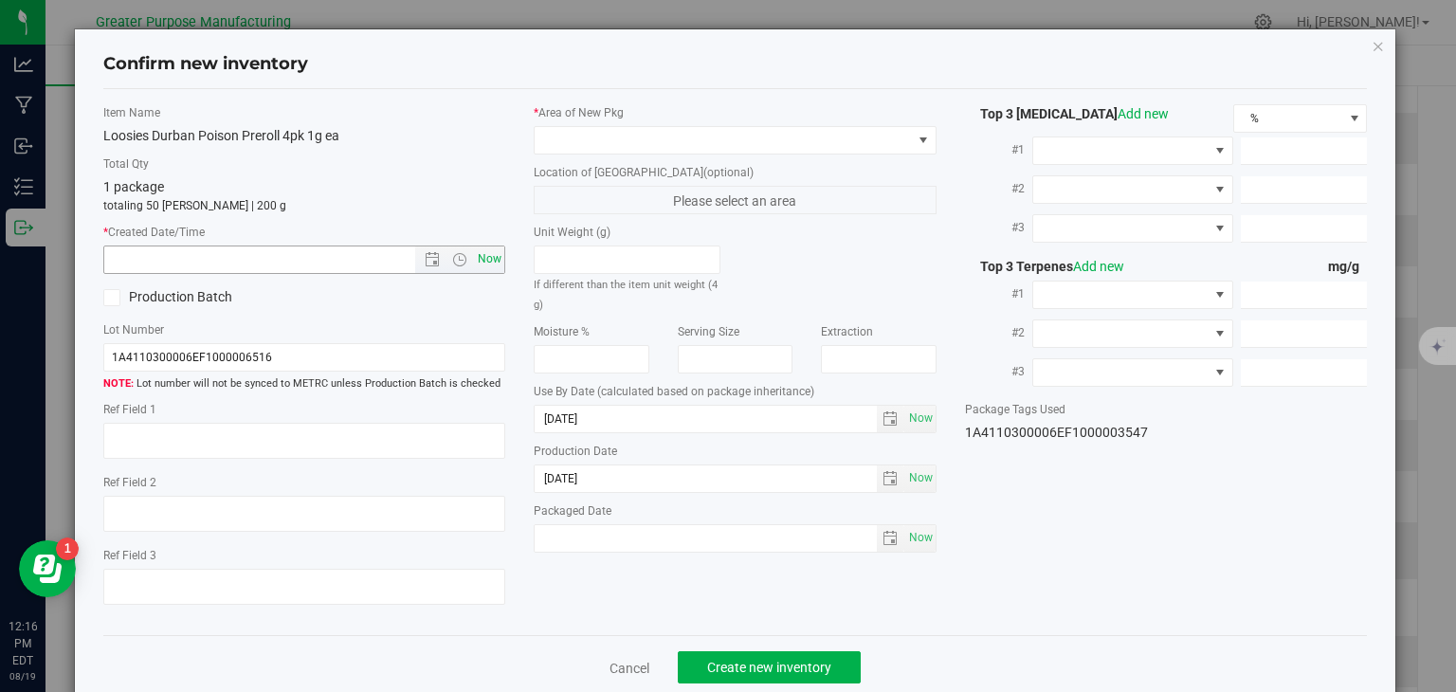
click at [493, 258] on span "Now" at bounding box center [490, 259] width 32 height 27
type input "8/19/2025 12:16 PM"
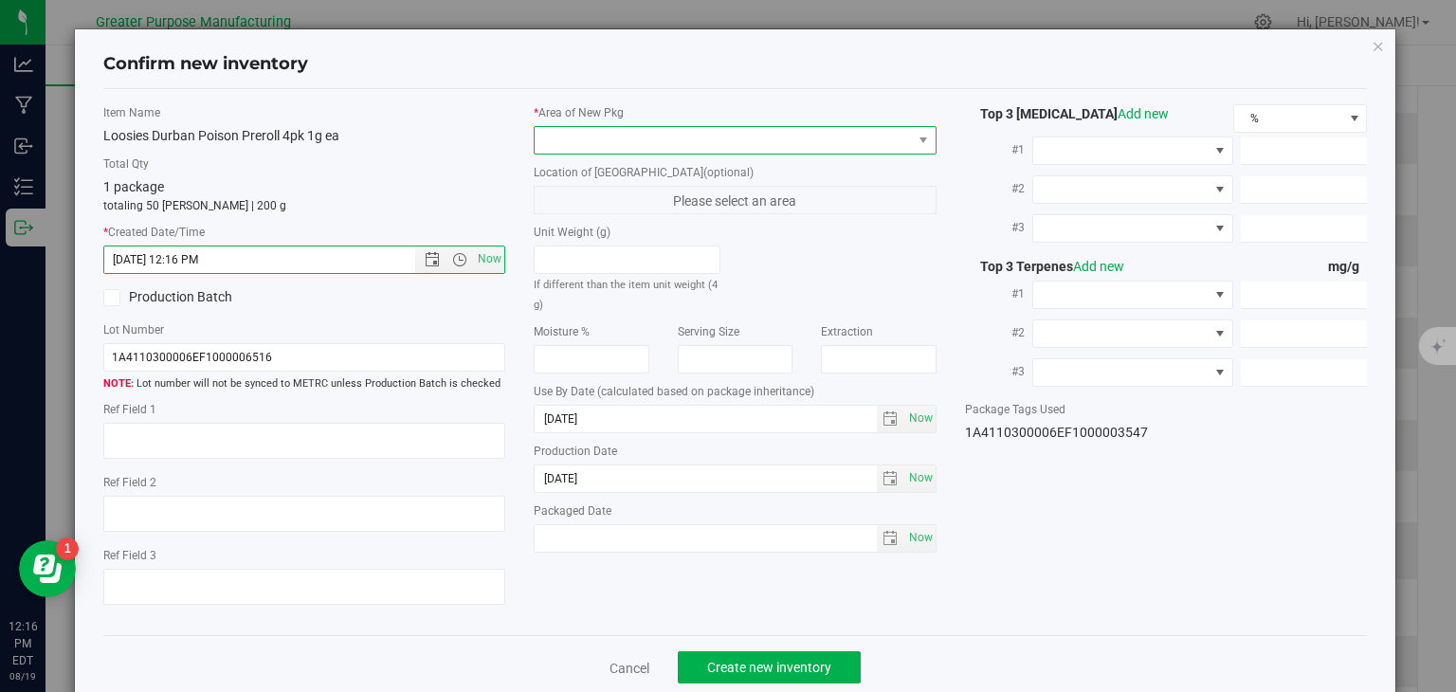
click at [592, 145] on span at bounding box center [723, 140] width 377 height 27
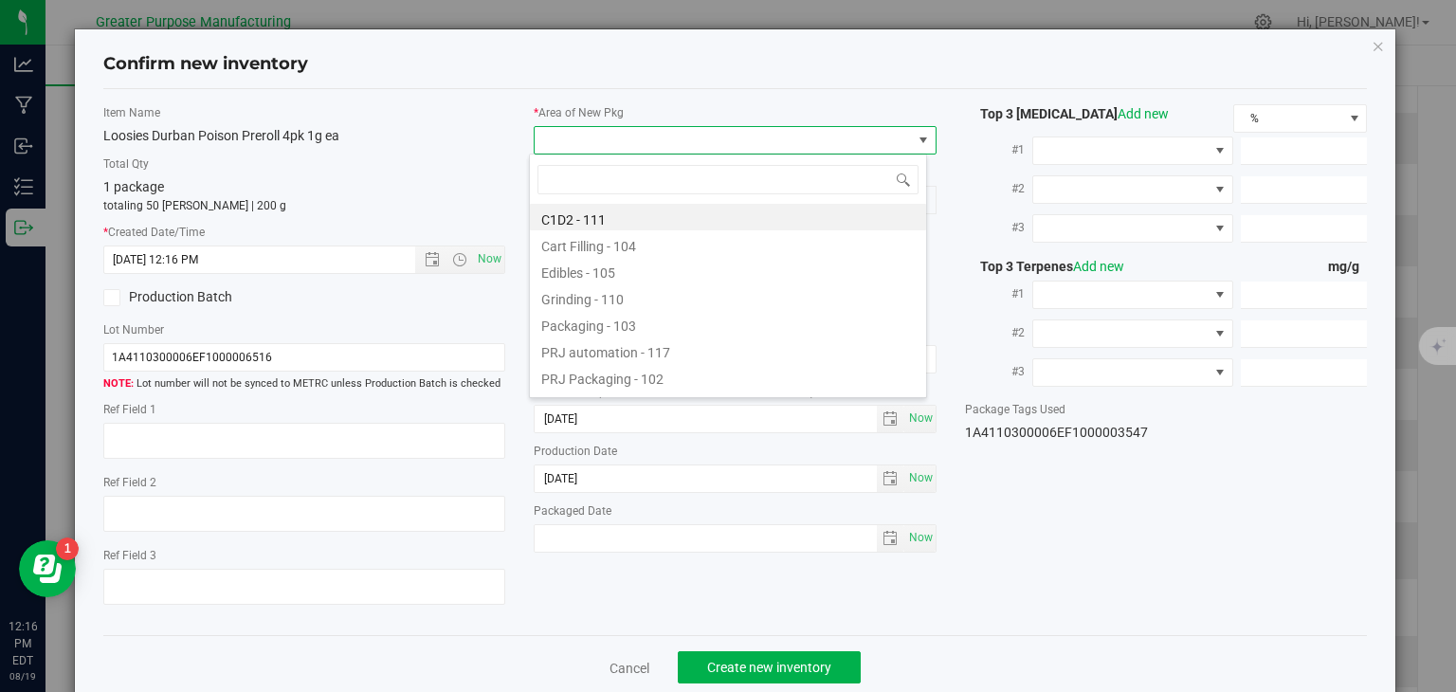
type input "108"
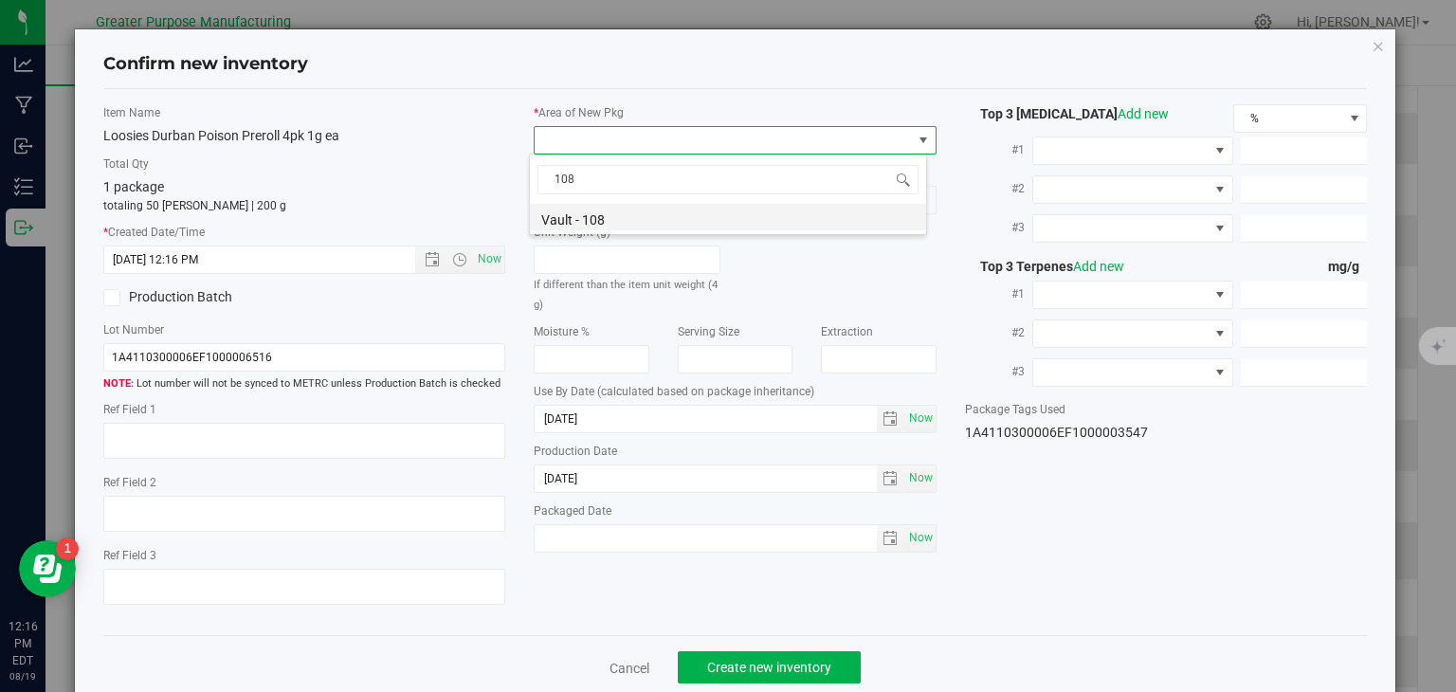
click at [595, 225] on li "Vault - 108" at bounding box center [728, 217] width 396 height 27
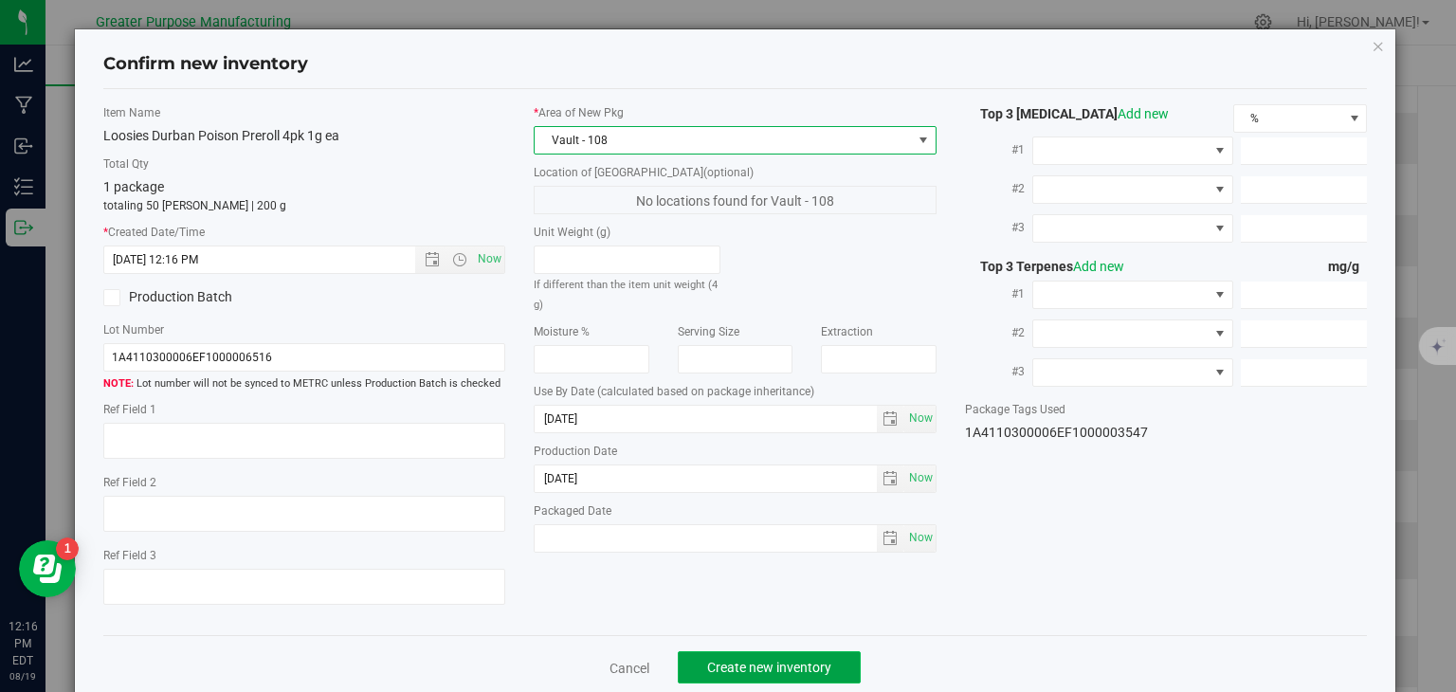
click at [774, 656] on button "Create new inventory" at bounding box center [769, 667] width 183 height 32
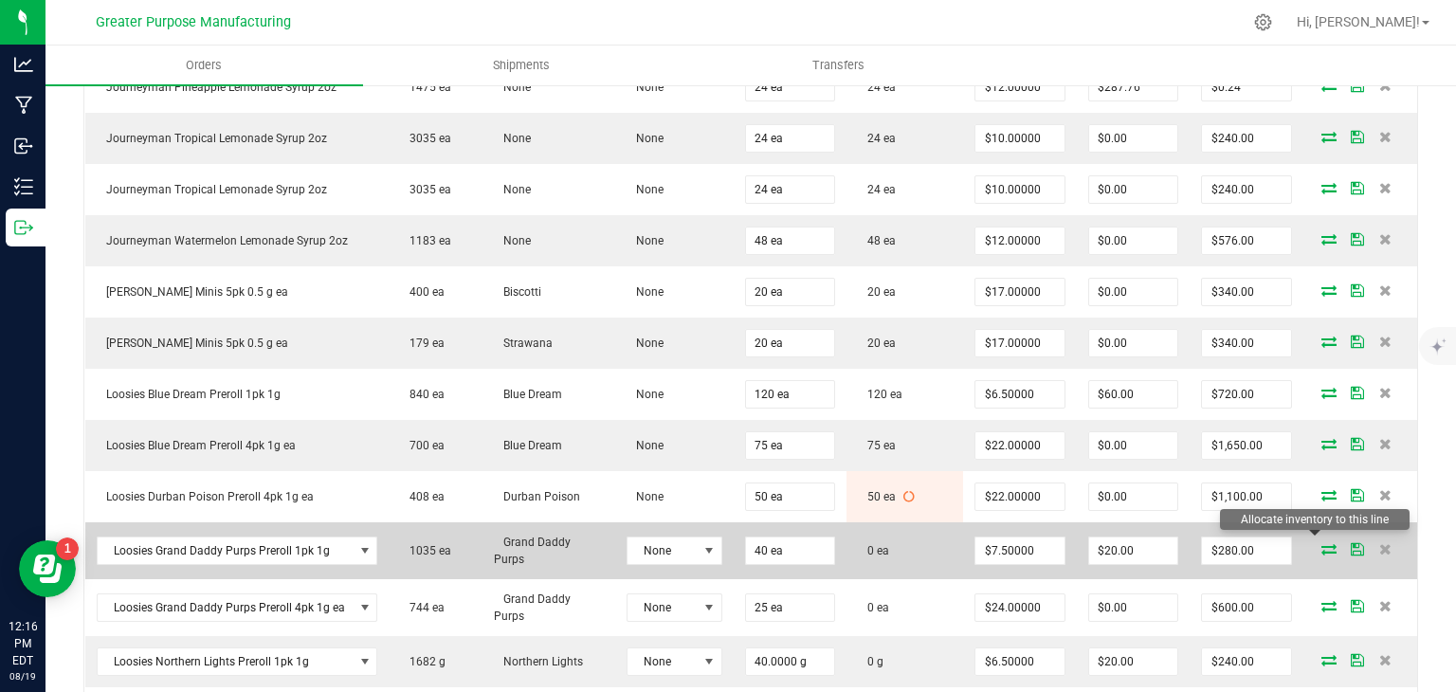
click at [1322, 543] on icon at bounding box center [1329, 548] width 15 height 11
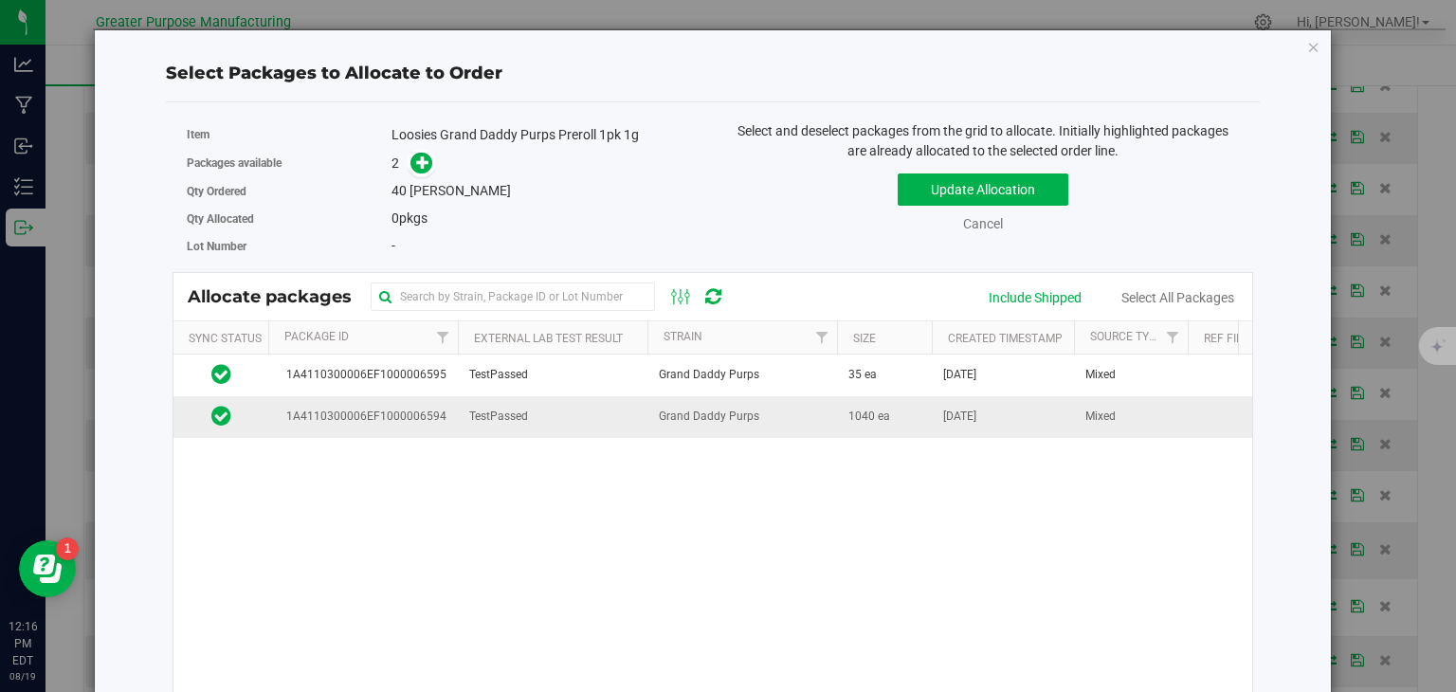
click at [603, 416] on td "TestPassed" at bounding box center [553, 416] width 190 height 41
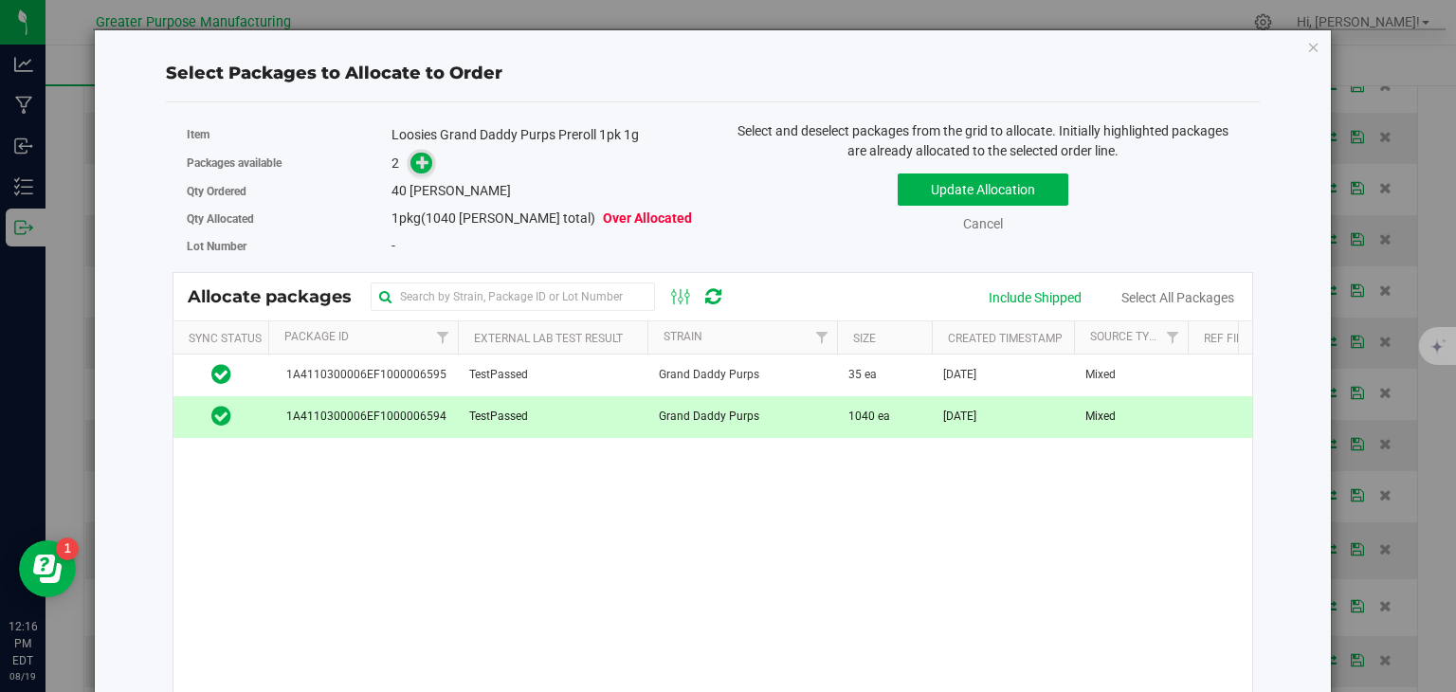
click at [423, 158] on icon at bounding box center [422, 161] width 13 height 13
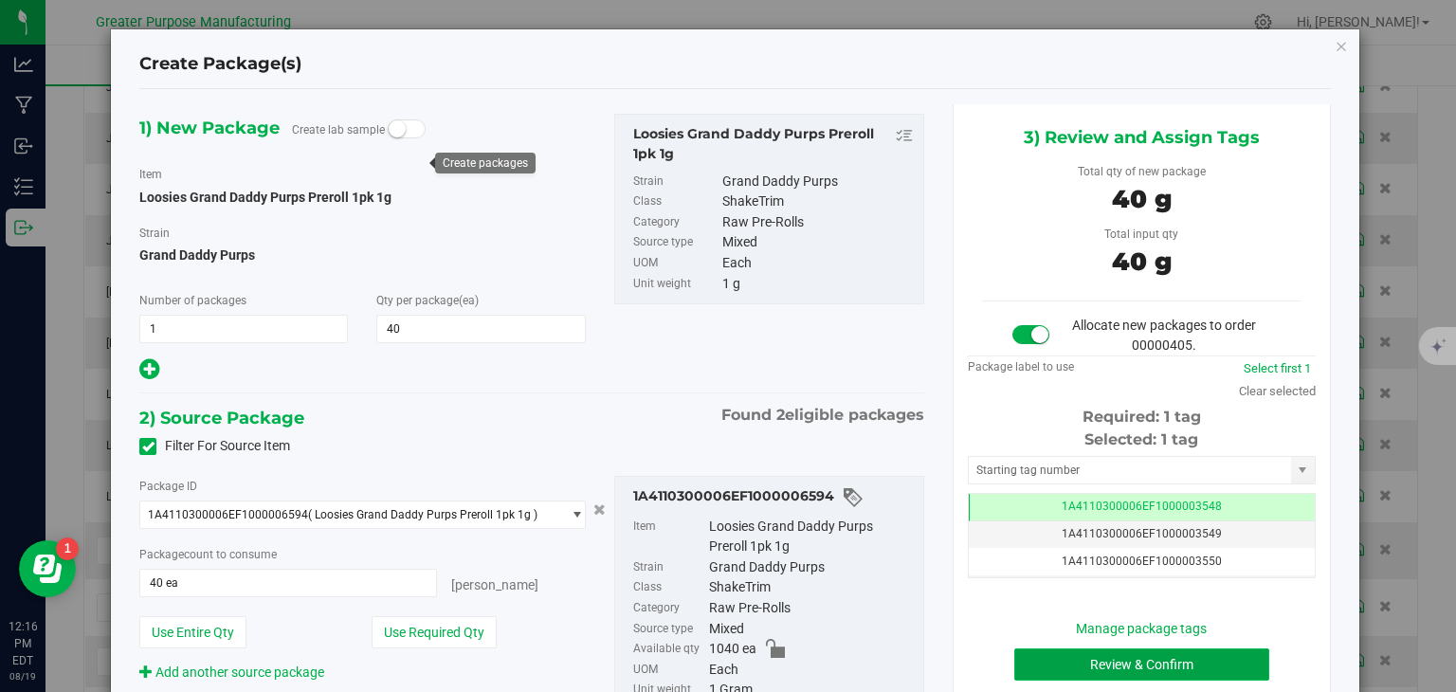
click at [1138, 668] on button "Review & Confirm" at bounding box center [1142, 665] width 255 height 32
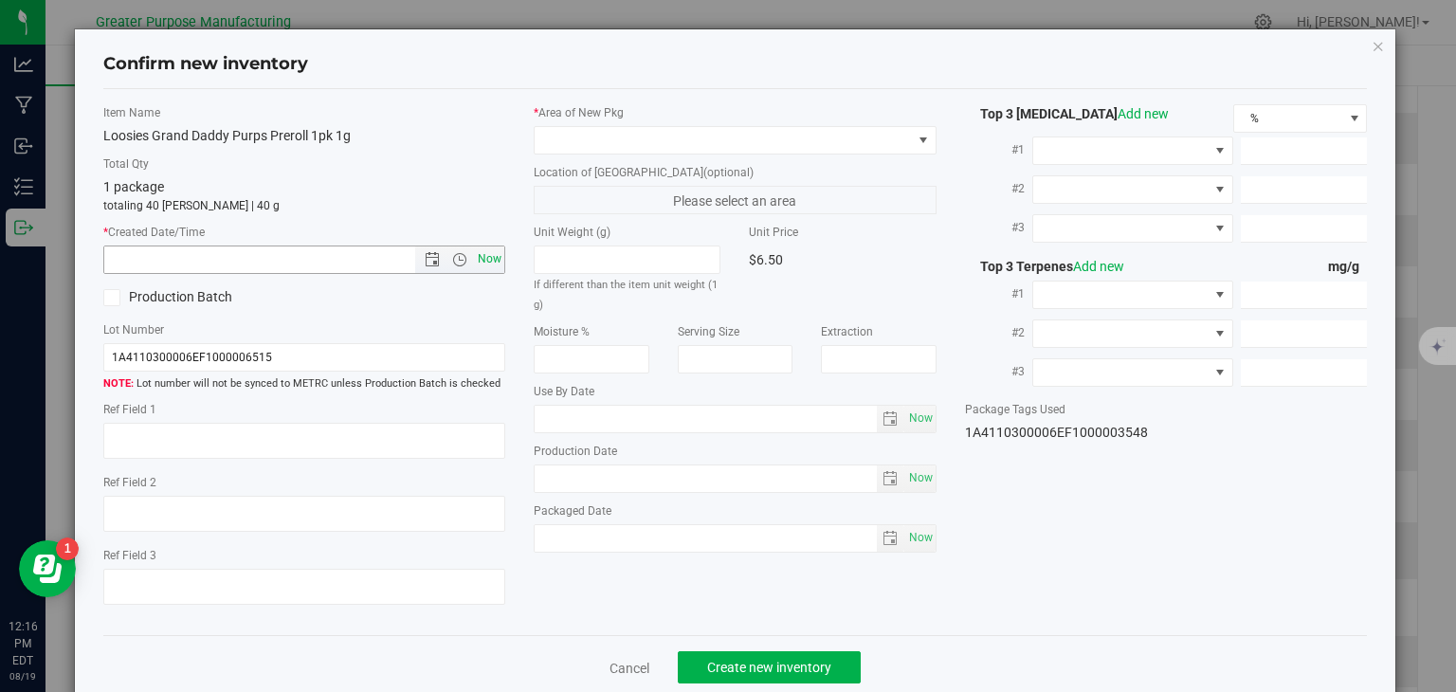
click at [494, 267] on span "Now" at bounding box center [490, 259] width 32 height 27
type input "8/19/2025 12:16 PM"
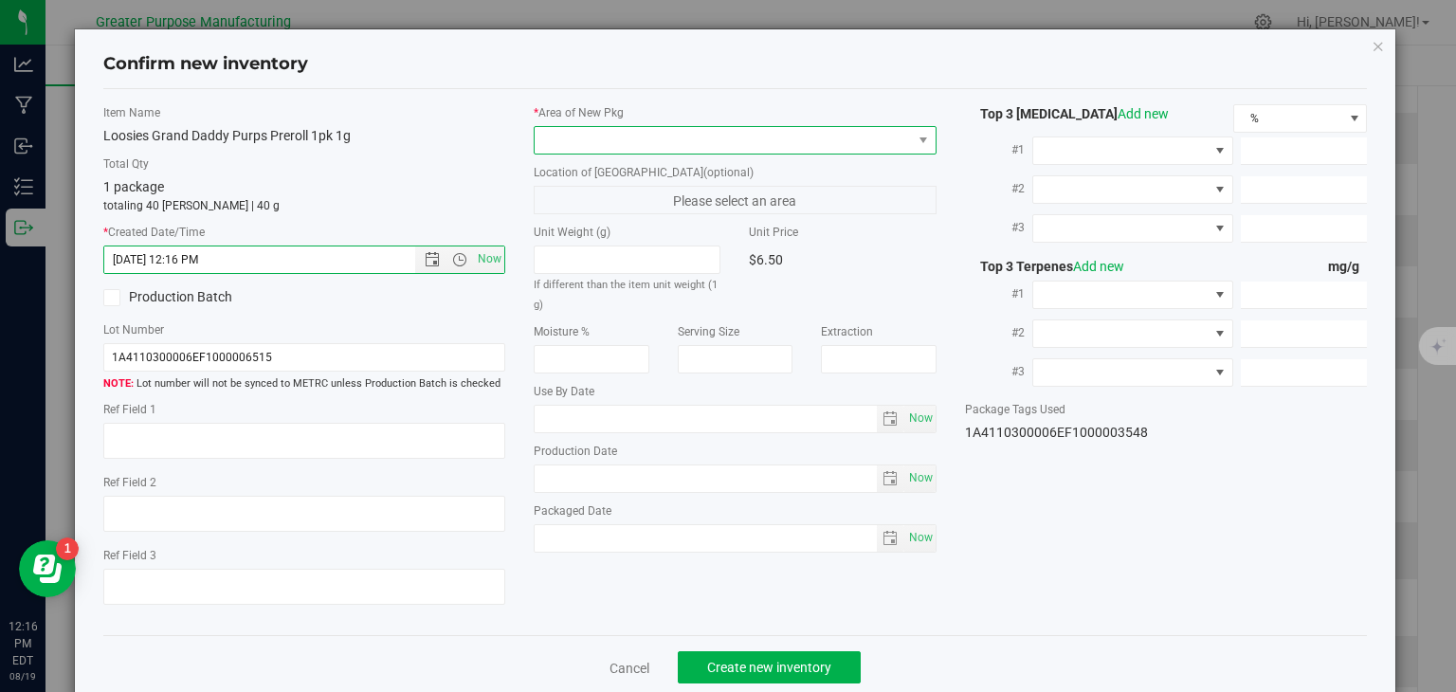
click at [619, 140] on span at bounding box center [723, 140] width 377 height 27
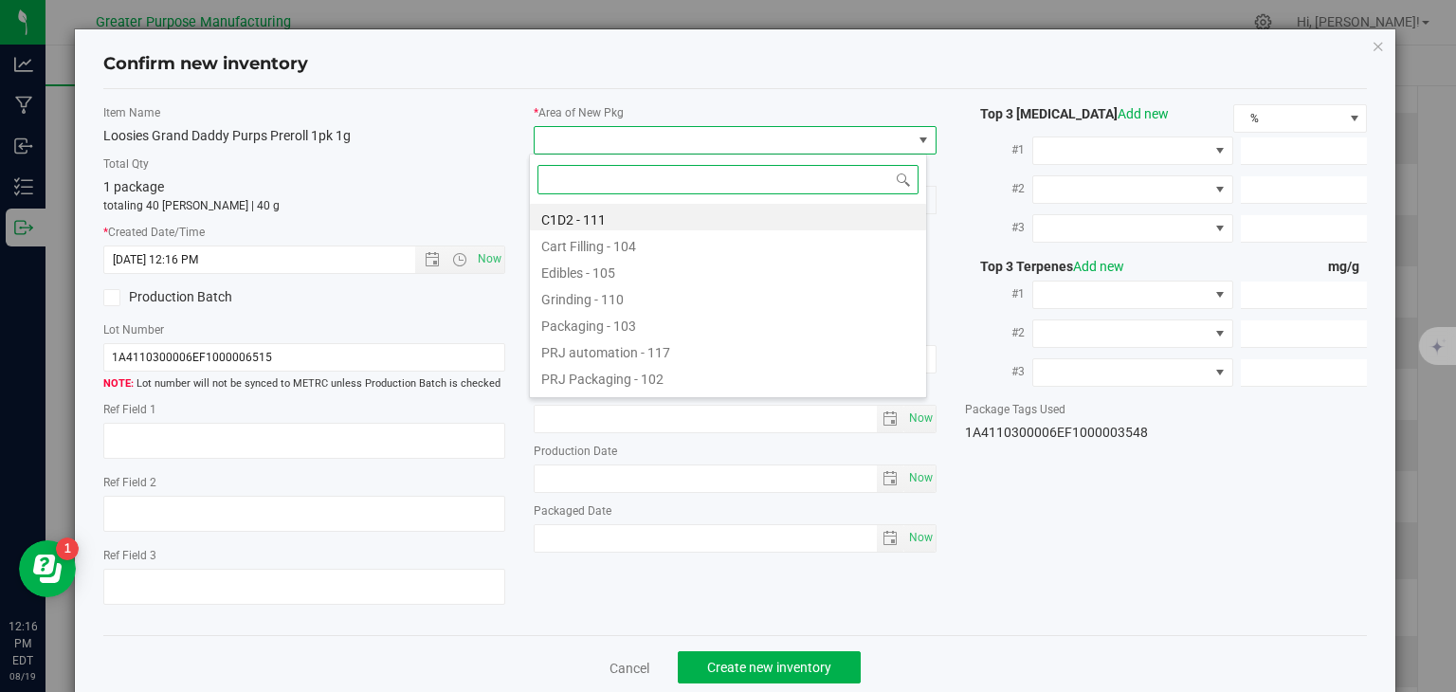
paste input "108"
type input "108"
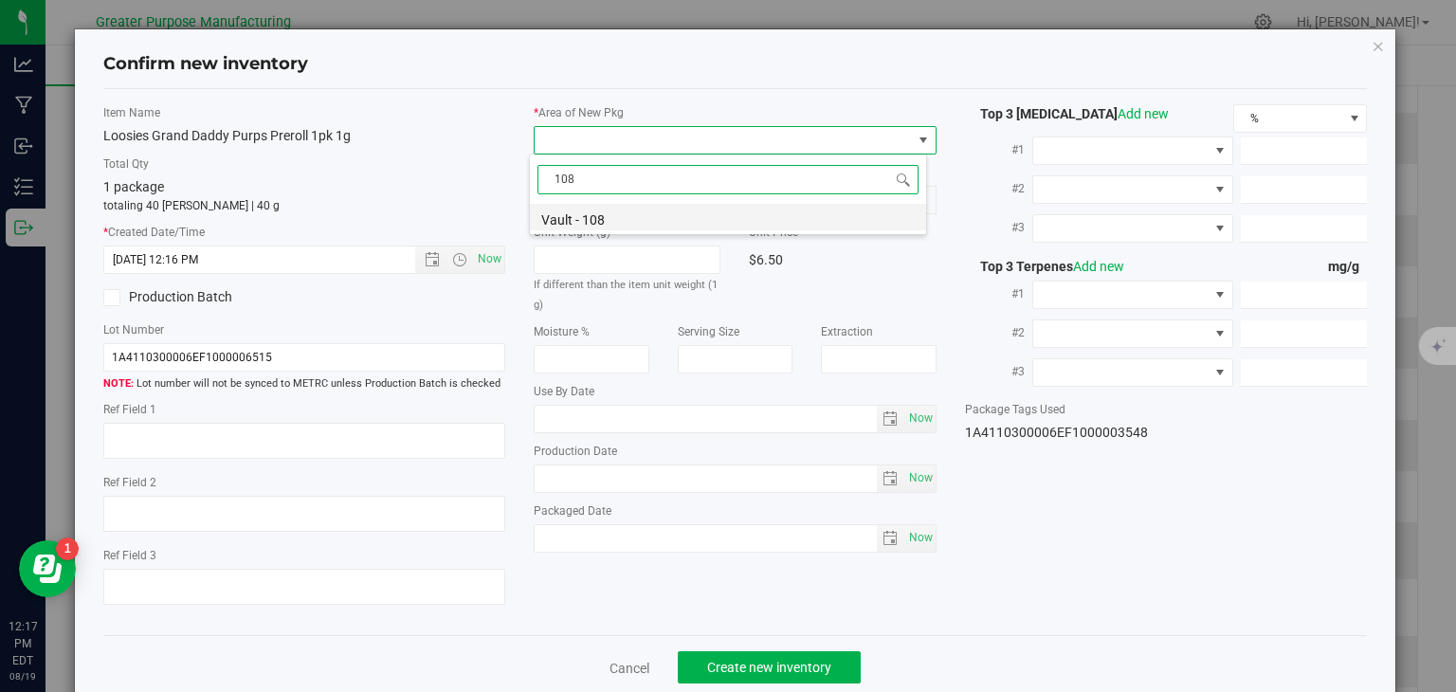
click at [605, 221] on li "Vault - 108" at bounding box center [728, 217] width 396 height 27
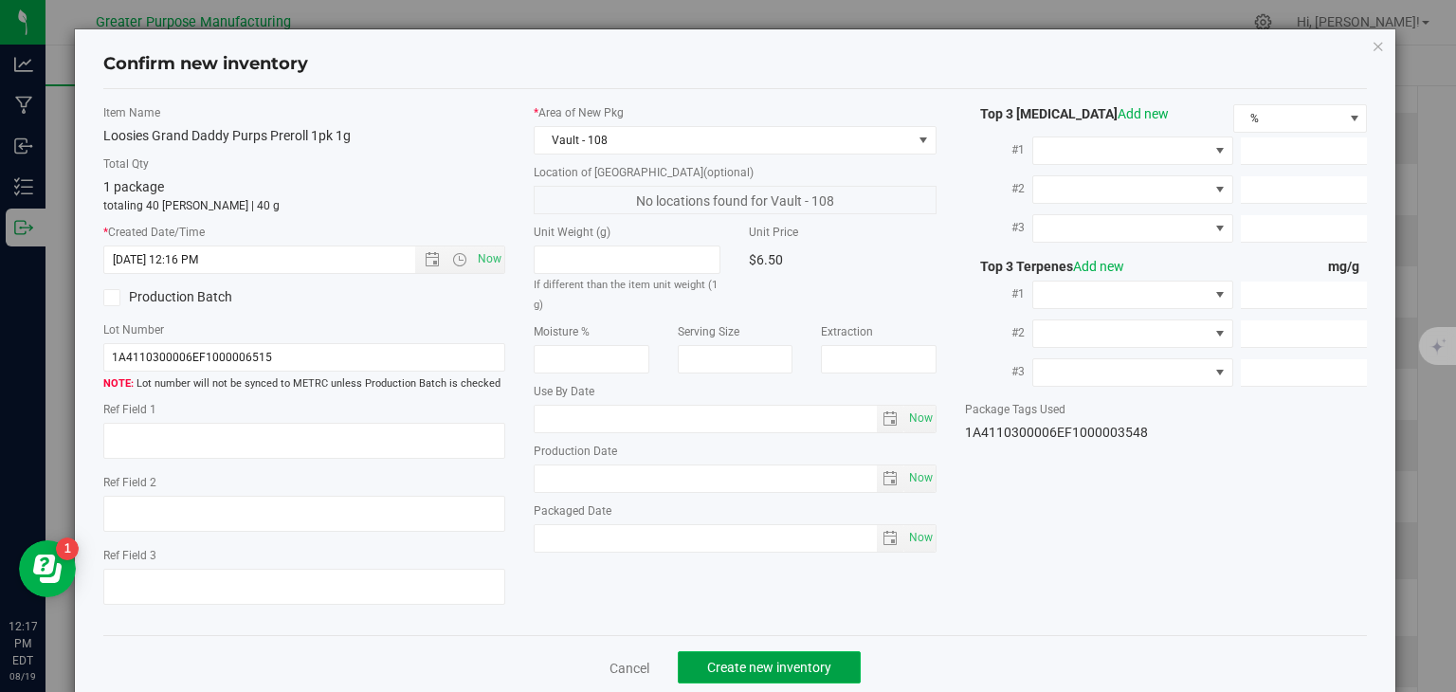
click at [731, 665] on span "Create new inventory" at bounding box center [769, 667] width 124 height 15
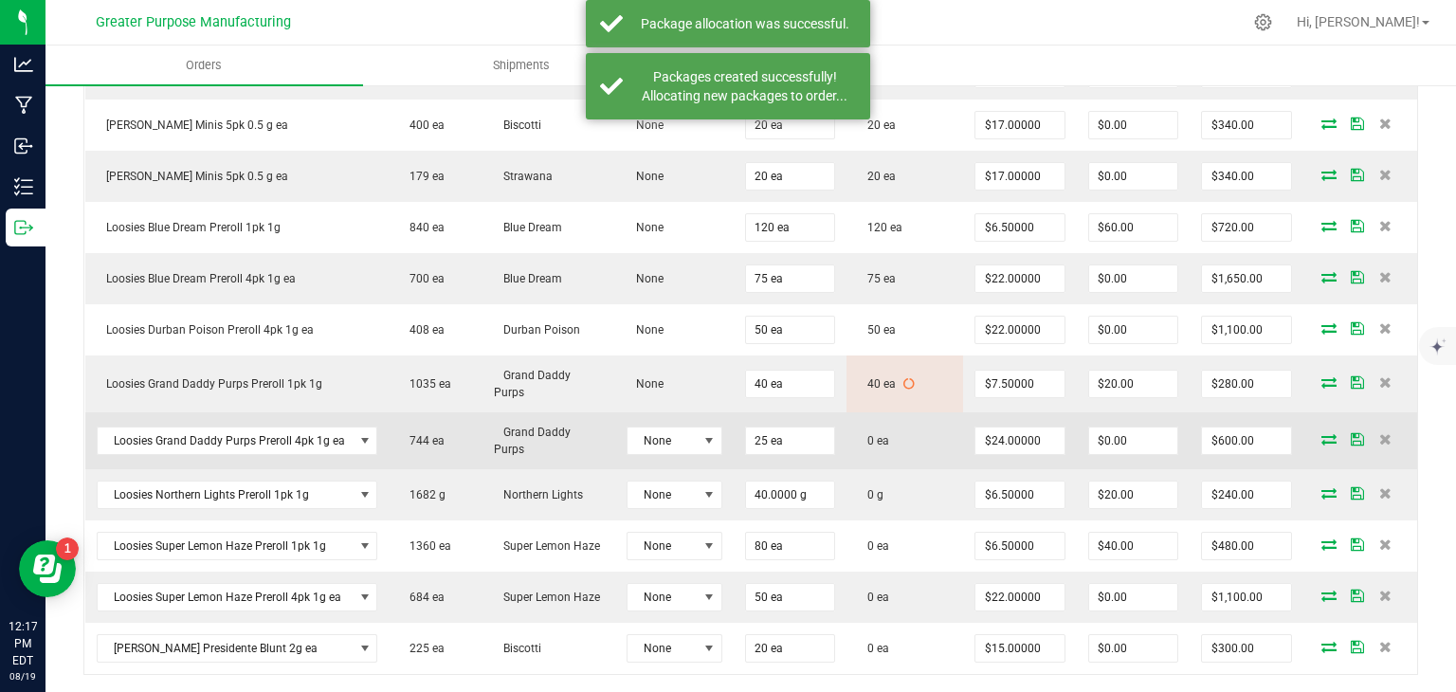
click at [1322, 438] on icon at bounding box center [1329, 438] width 15 height 11
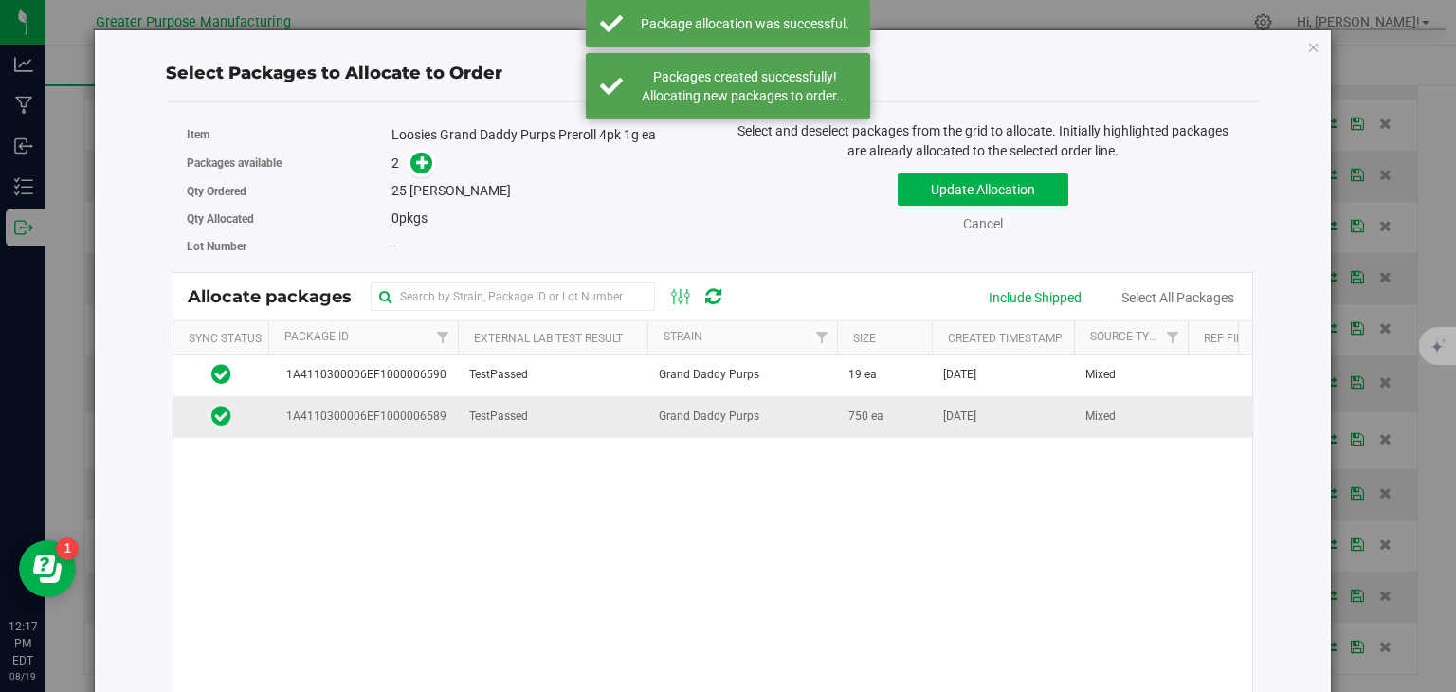
click at [741, 418] on span "Grand Daddy Purps" at bounding box center [709, 417] width 101 height 18
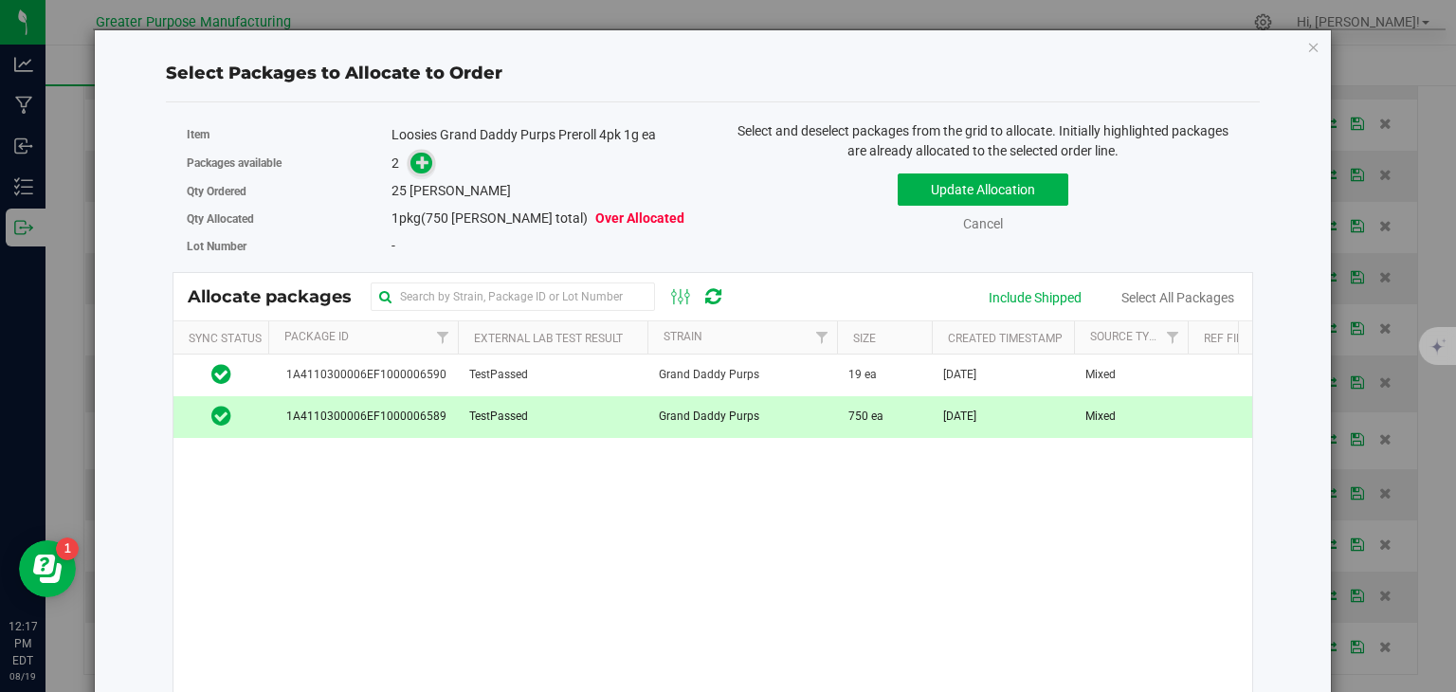
click at [419, 168] on icon at bounding box center [422, 162] width 13 height 13
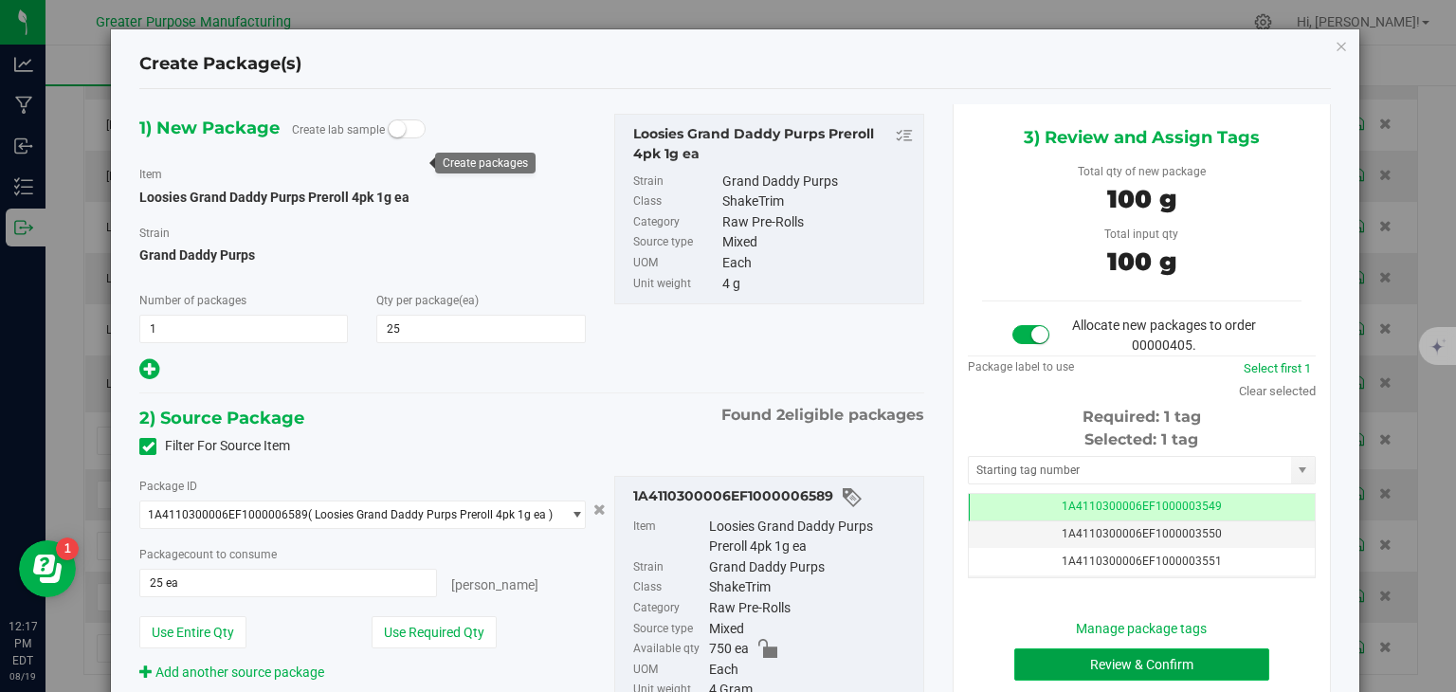
click at [1123, 664] on button "Review & Confirm" at bounding box center [1142, 665] width 255 height 32
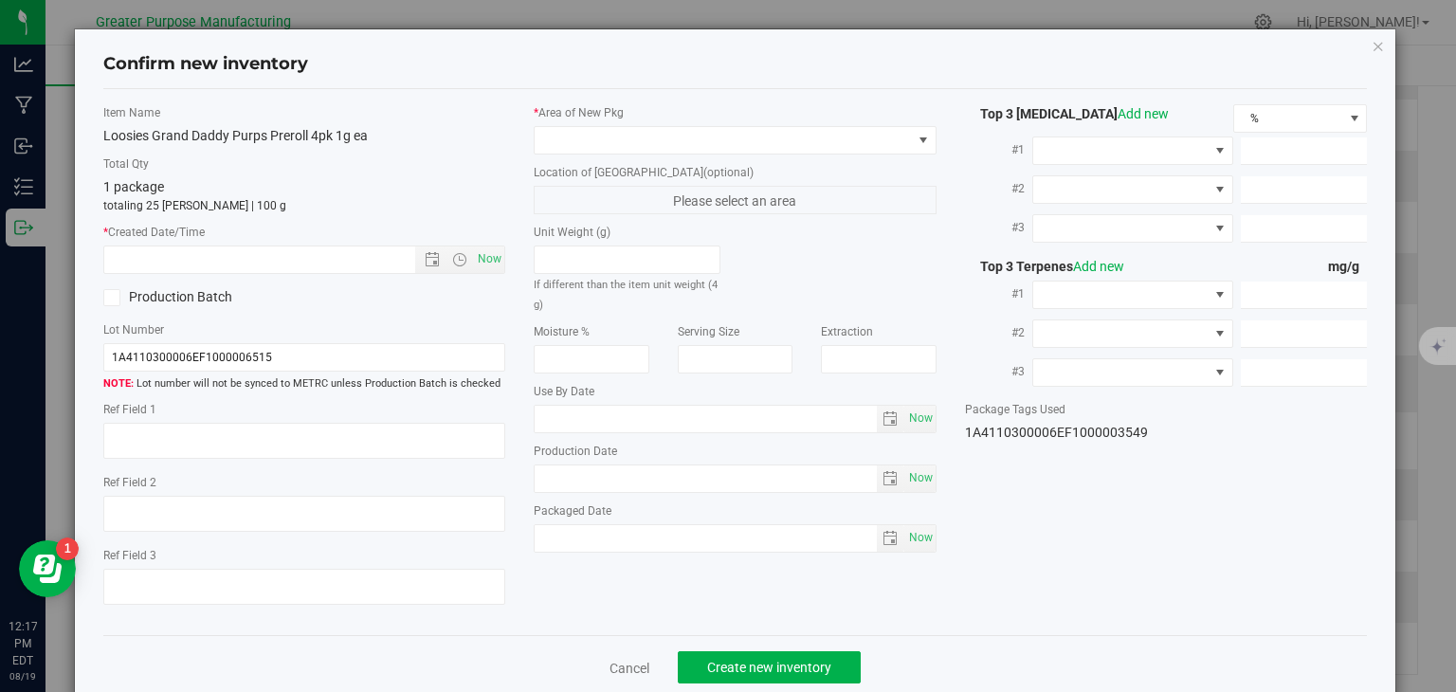
type input "2006-02-02"
type input "2025-08-06"
click at [480, 254] on span "Now" at bounding box center [490, 259] width 32 height 27
type input "8/19/2025 12:17 PM"
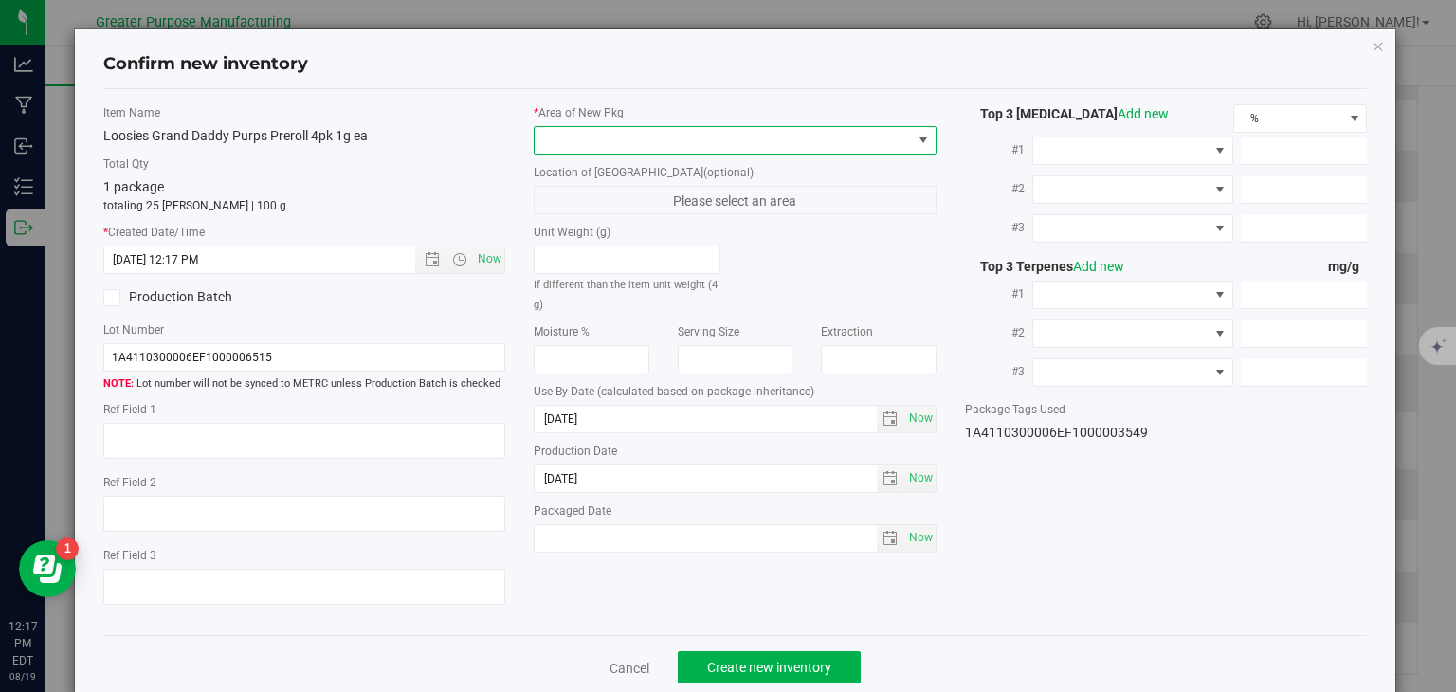
click at [620, 132] on span at bounding box center [723, 140] width 377 height 27
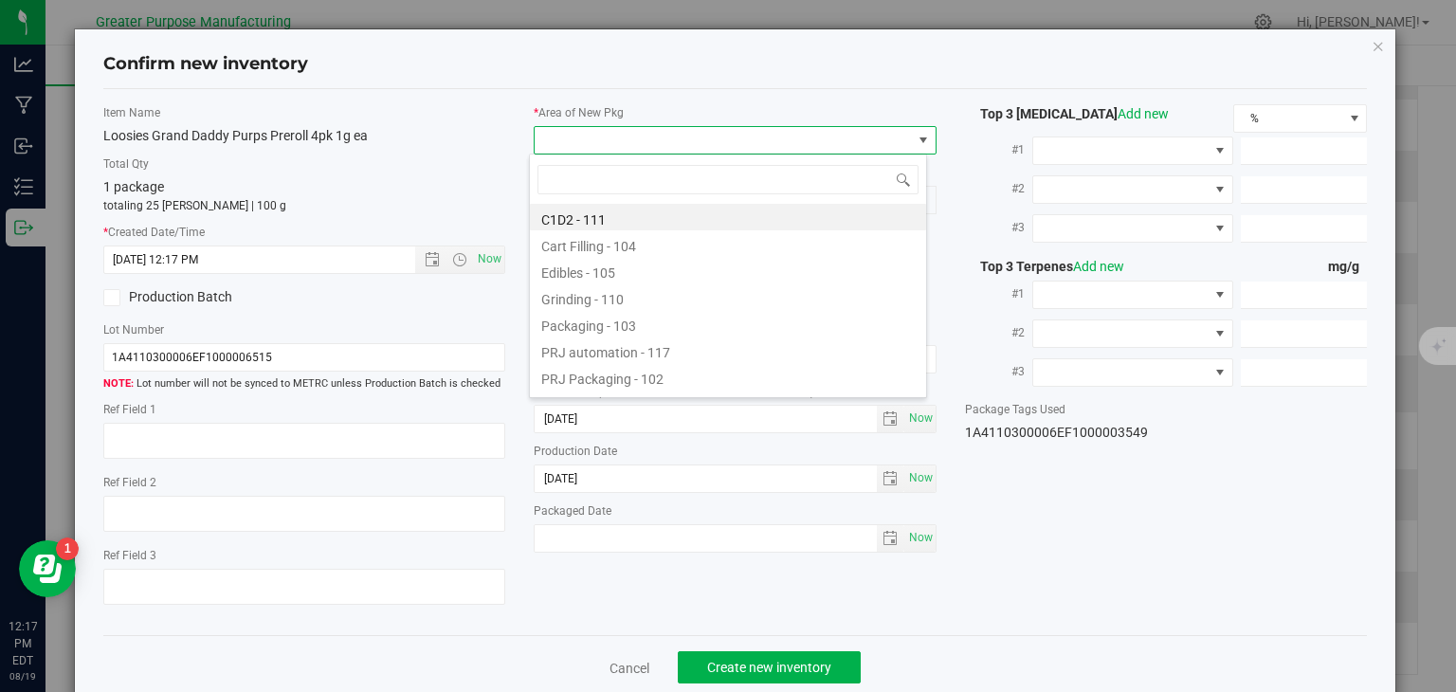
type input "108"
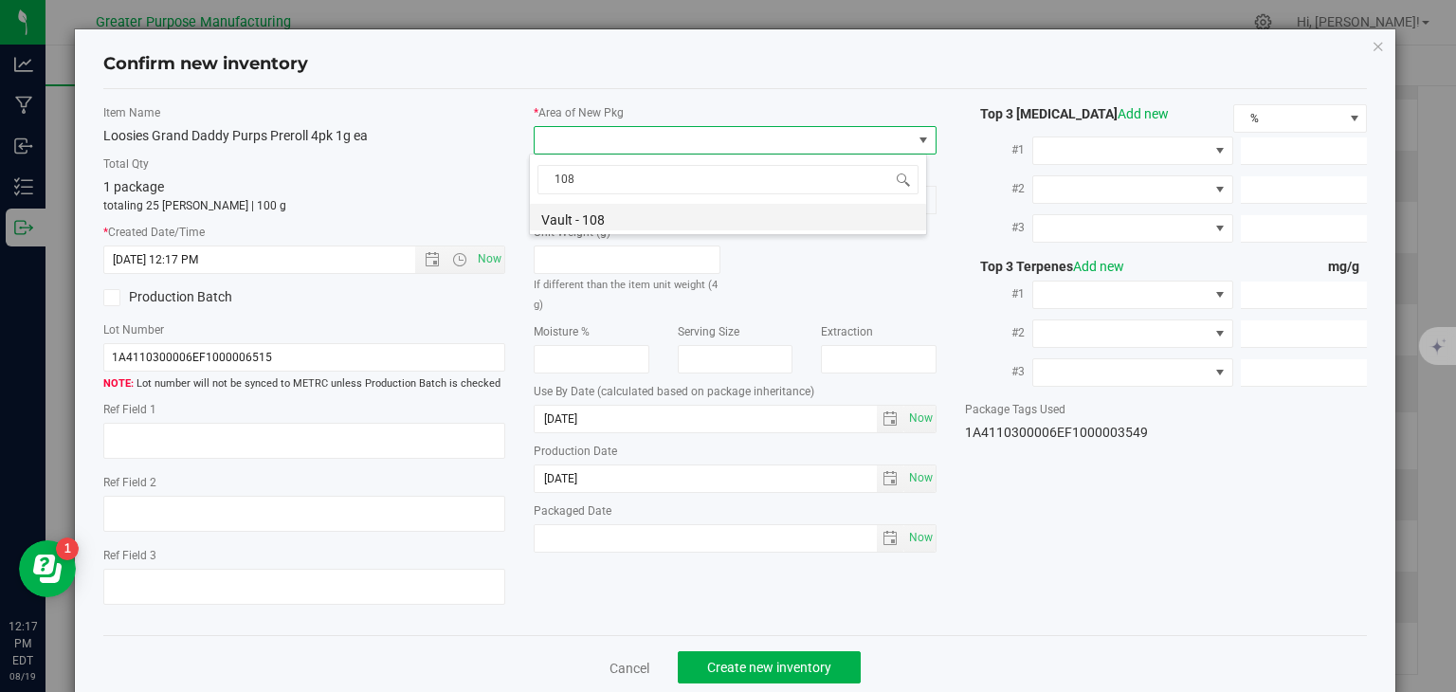
click at [618, 212] on li "Vault - 108" at bounding box center [728, 217] width 396 height 27
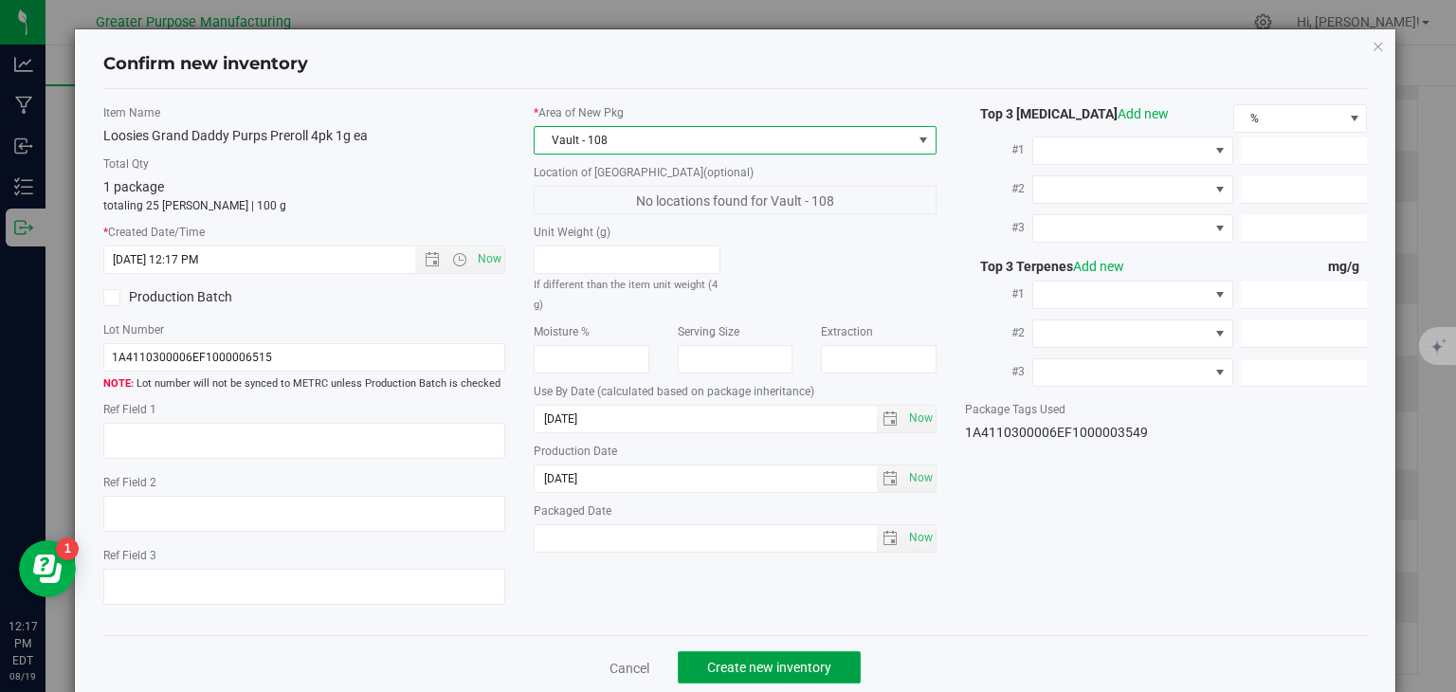
click at [769, 660] on span "Create new inventory" at bounding box center [769, 667] width 124 height 15
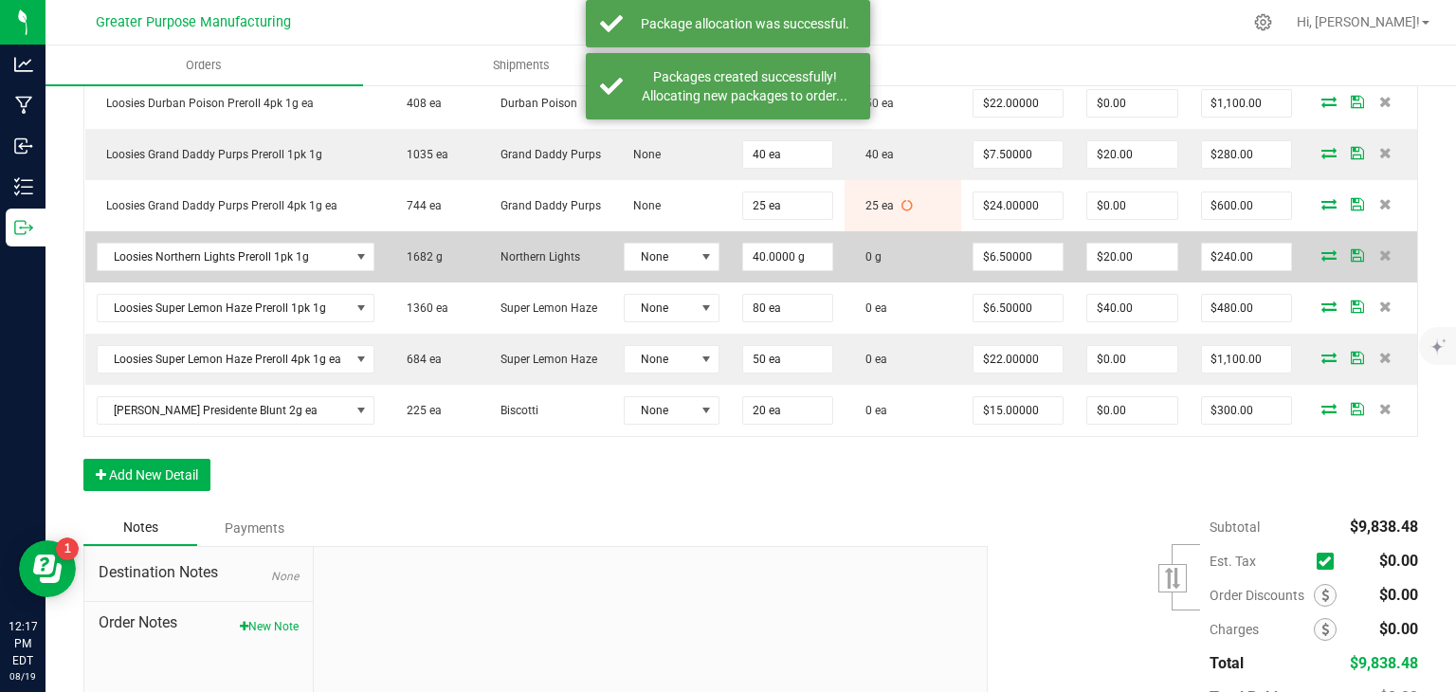
click at [1322, 261] on icon at bounding box center [1329, 254] width 15 height 11
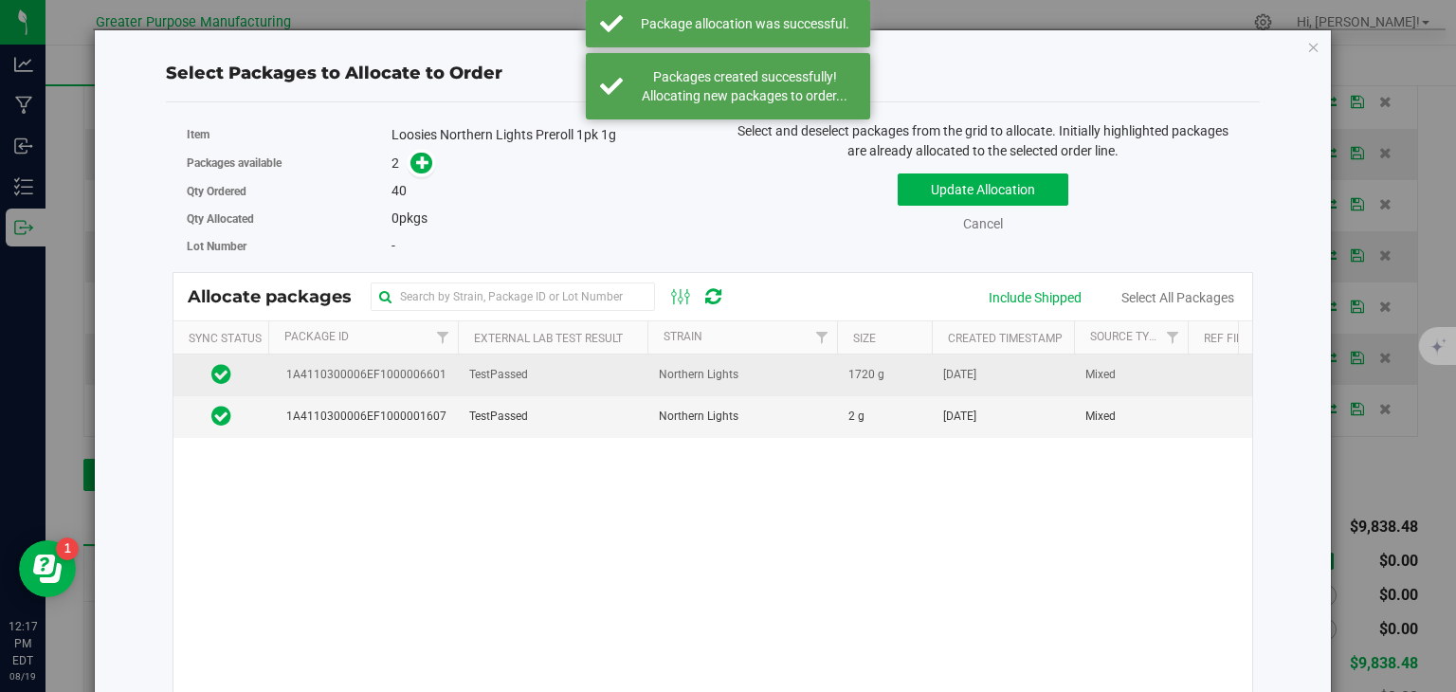
click at [641, 373] on td "TestPassed" at bounding box center [553, 376] width 190 height 42
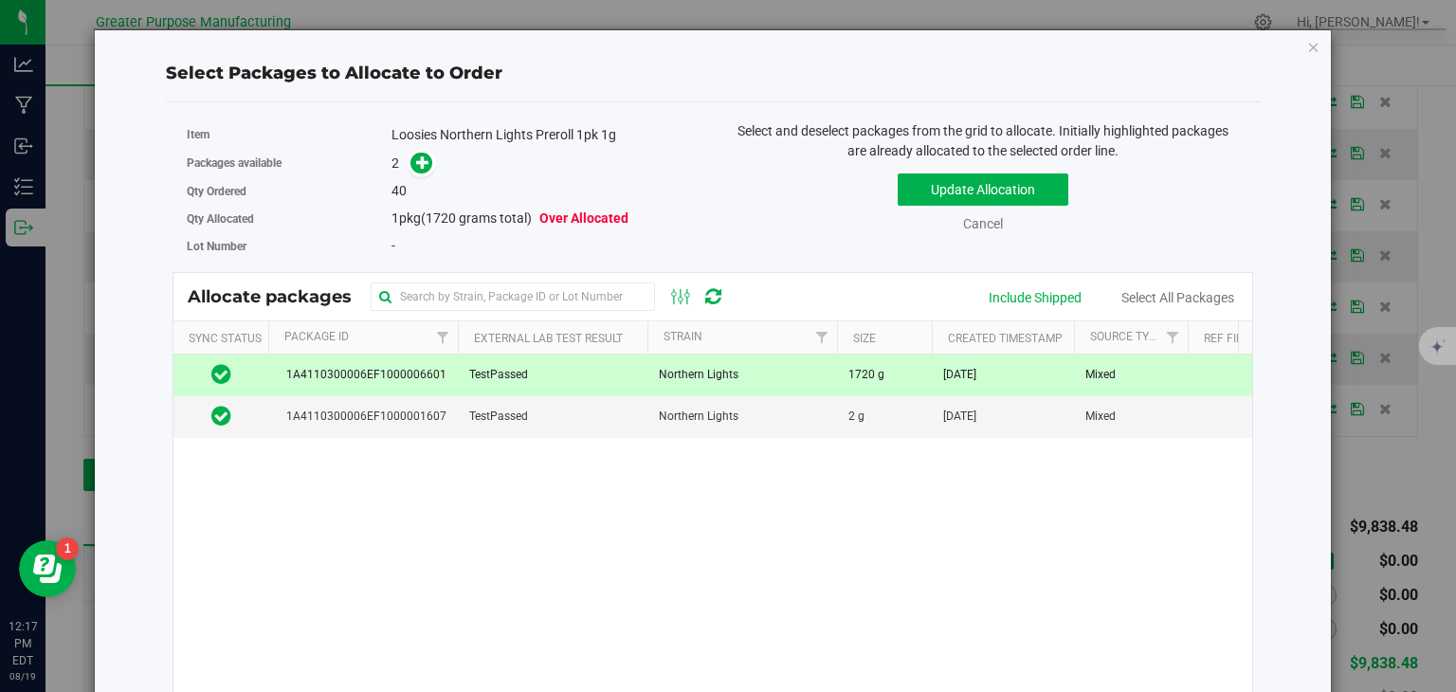
click at [424, 172] on span at bounding box center [417, 164] width 30 height 22
click at [422, 167] on icon at bounding box center [422, 162] width 13 height 13
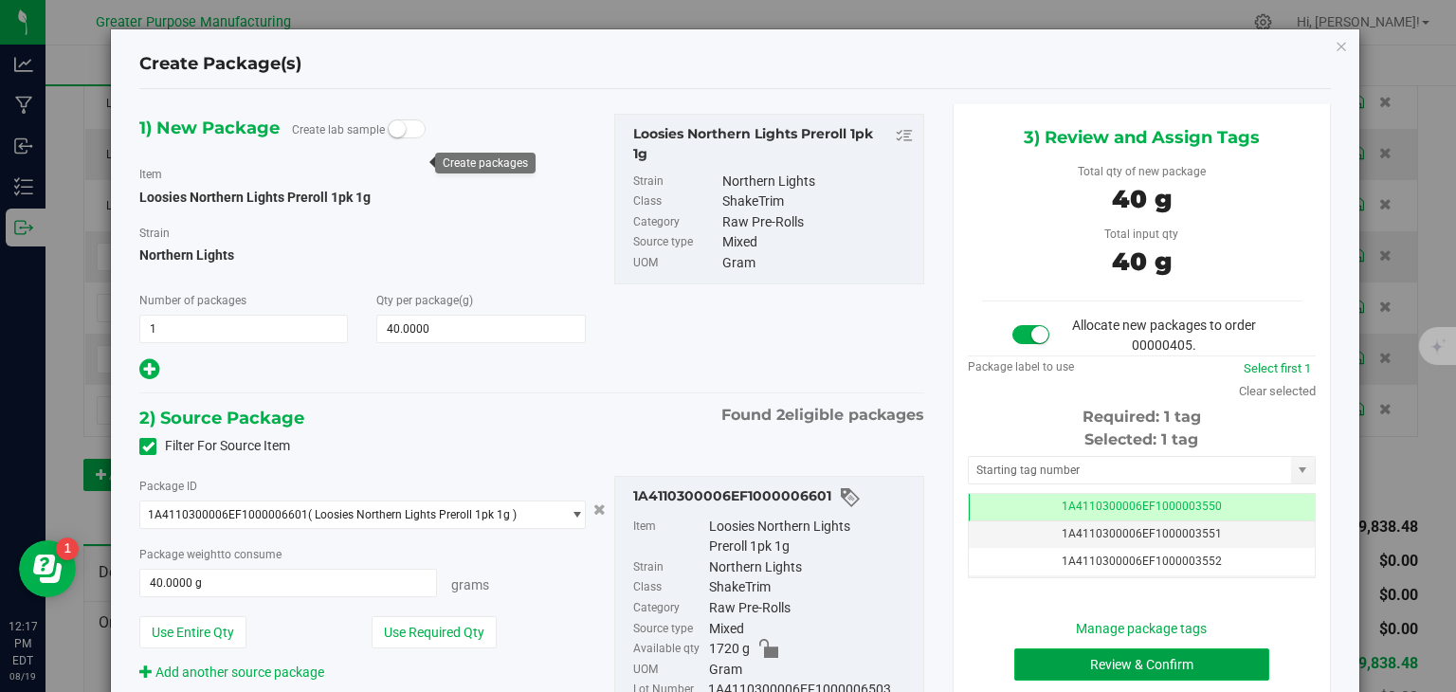
click at [1104, 661] on button "Review & Confirm" at bounding box center [1142, 665] width 255 height 32
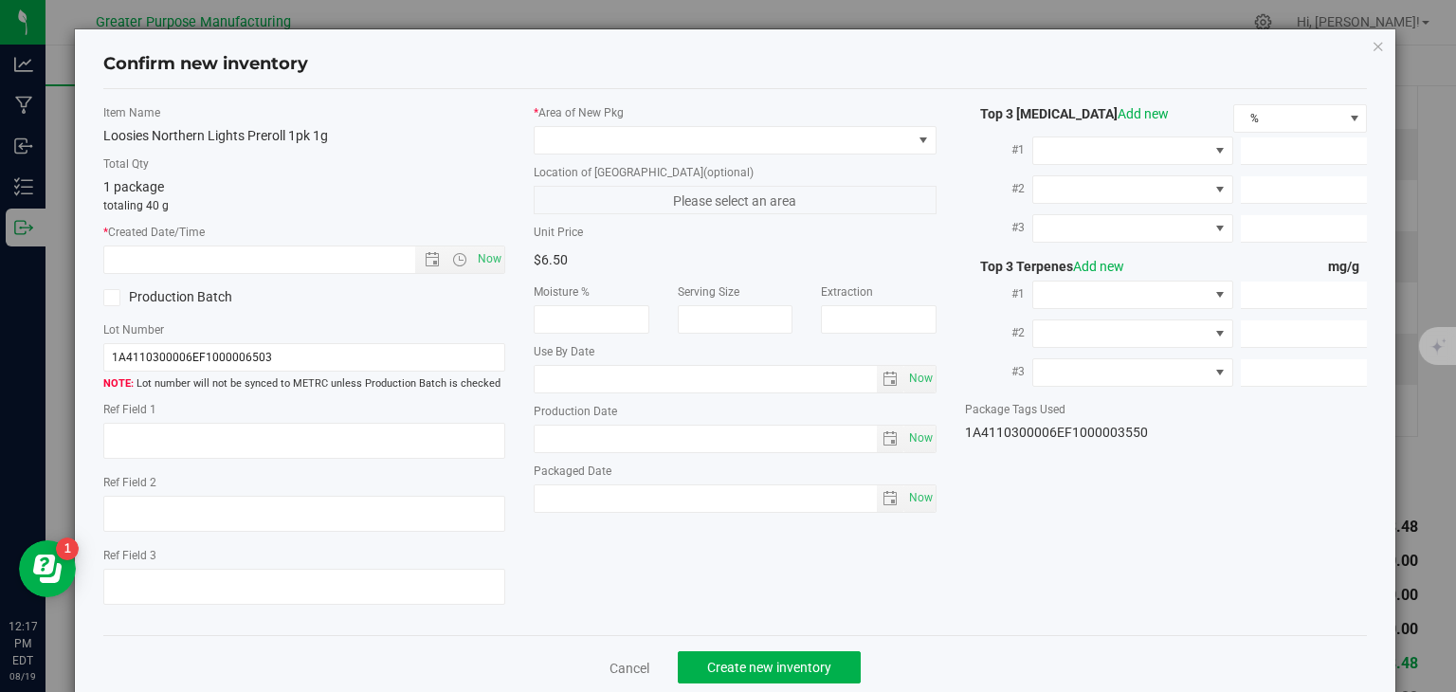
type input "2025-02-10"
type input "2025-08-10"
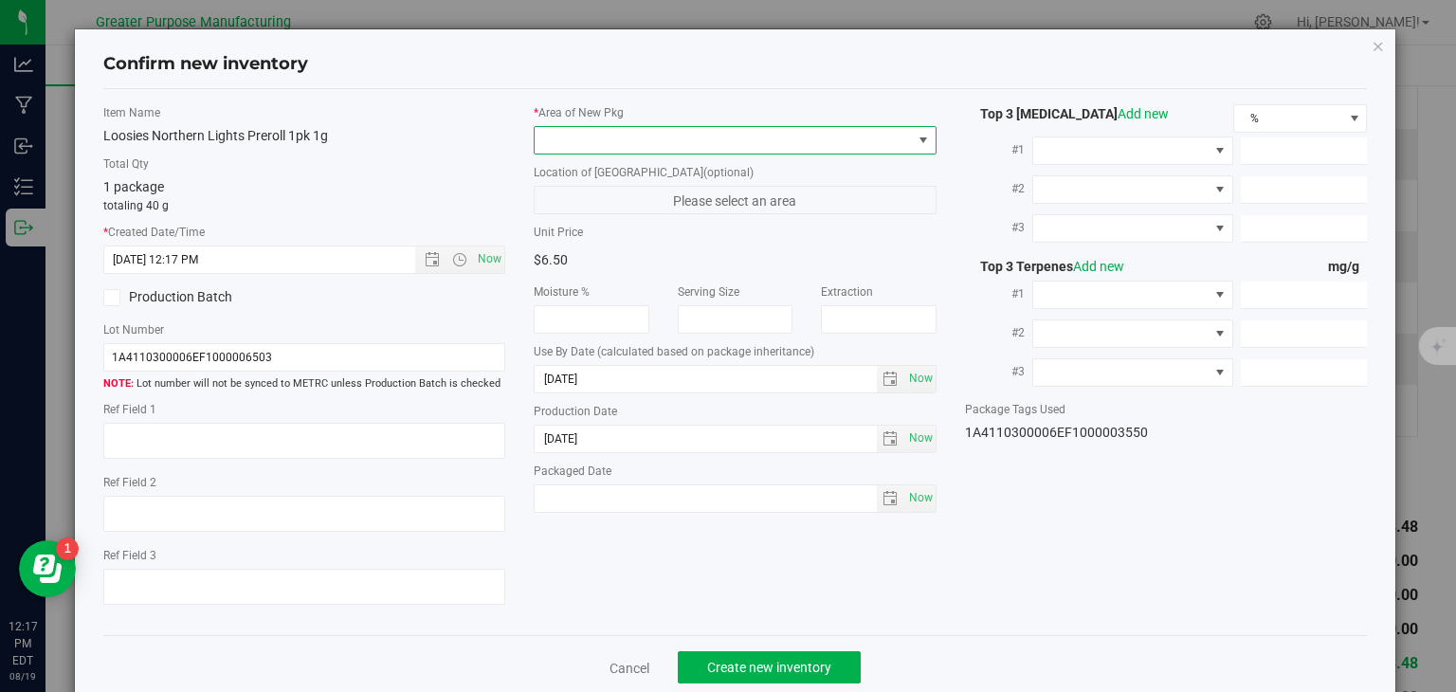
click at [601, 136] on span at bounding box center [723, 140] width 377 height 27
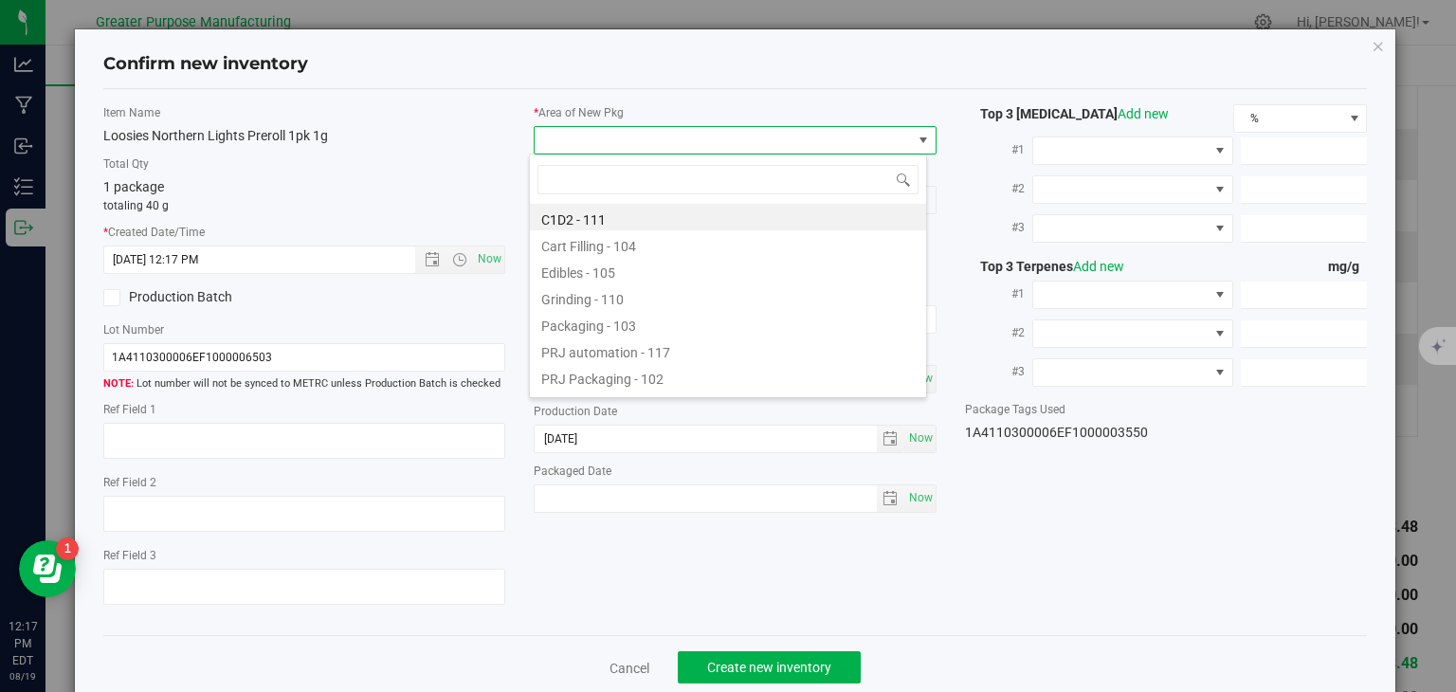
type input "108"
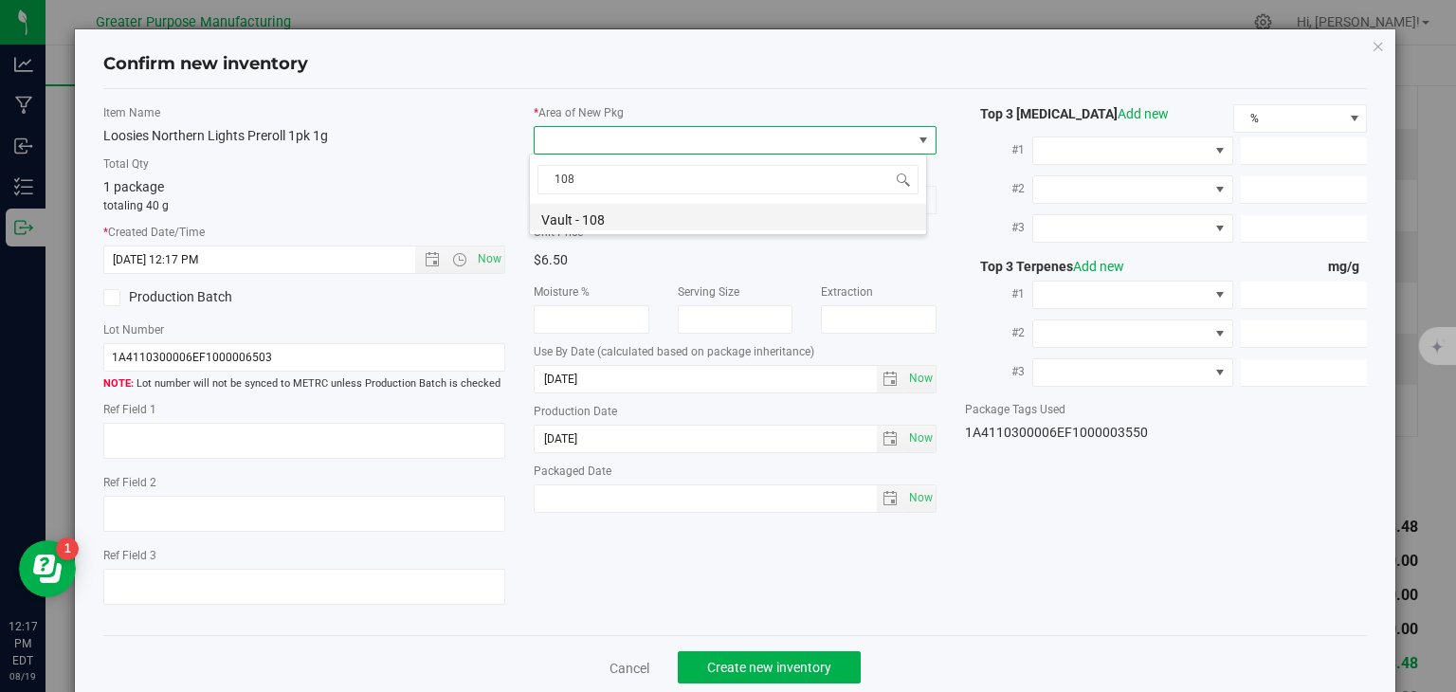
click at [577, 227] on li "Vault - 108" at bounding box center [728, 217] width 396 height 27
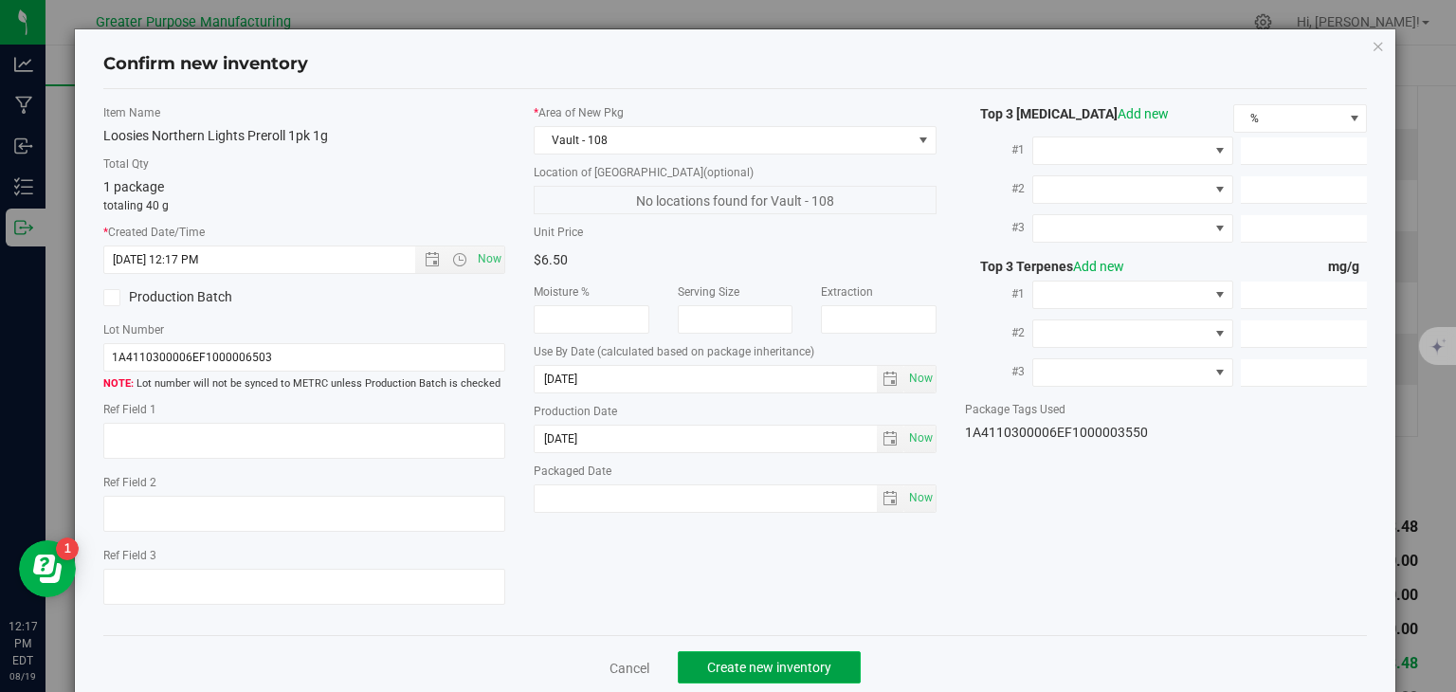
click at [734, 653] on button "Create new inventory" at bounding box center [769, 667] width 183 height 32
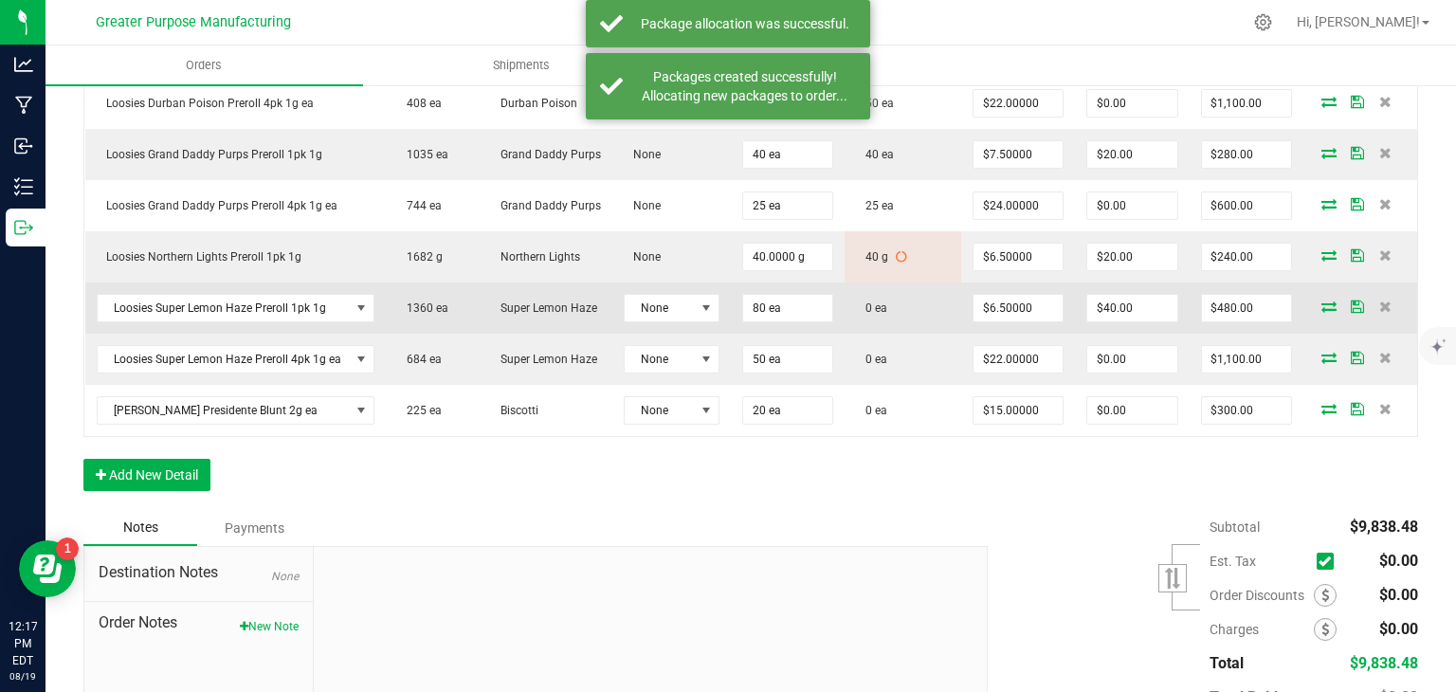
click at [1322, 312] on icon at bounding box center [1329, 306] width 15 height 11
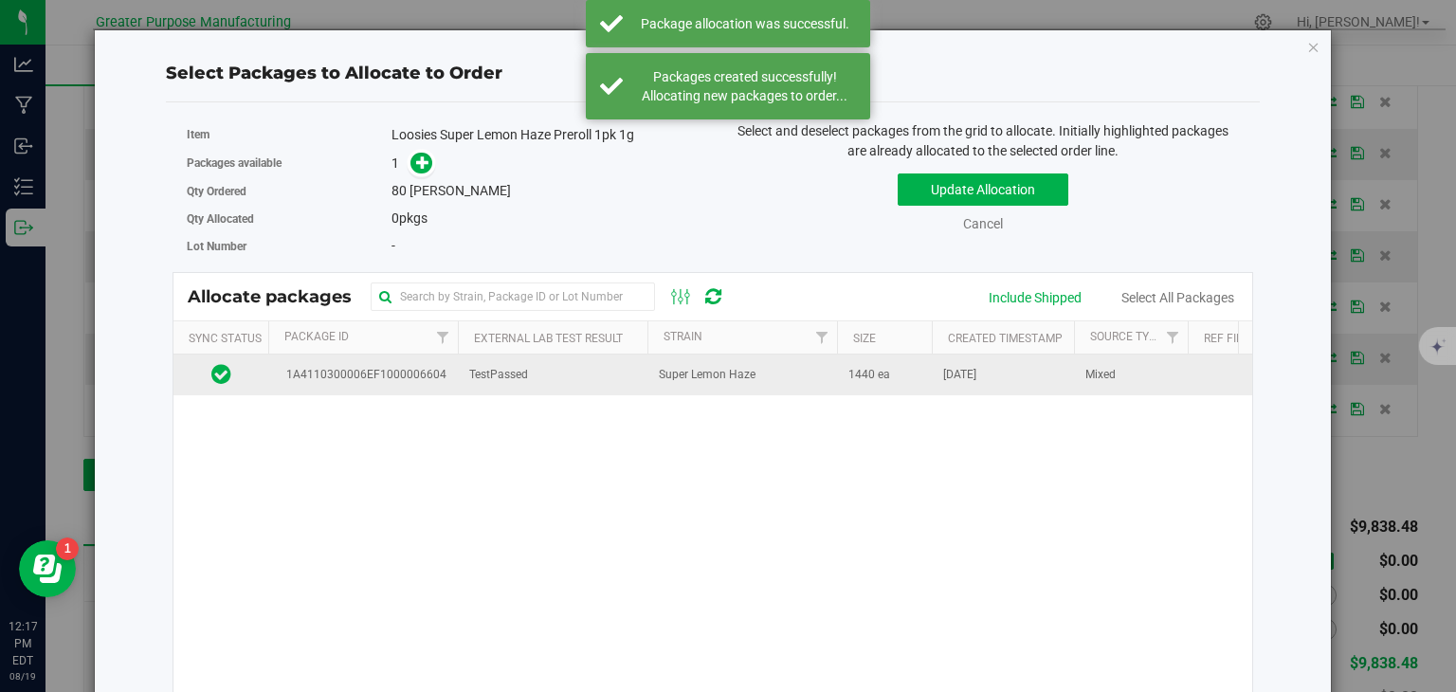
click at [662, 371] on span "Super Lemon Haze" at bounding box center [707, 375] width 97 height 18
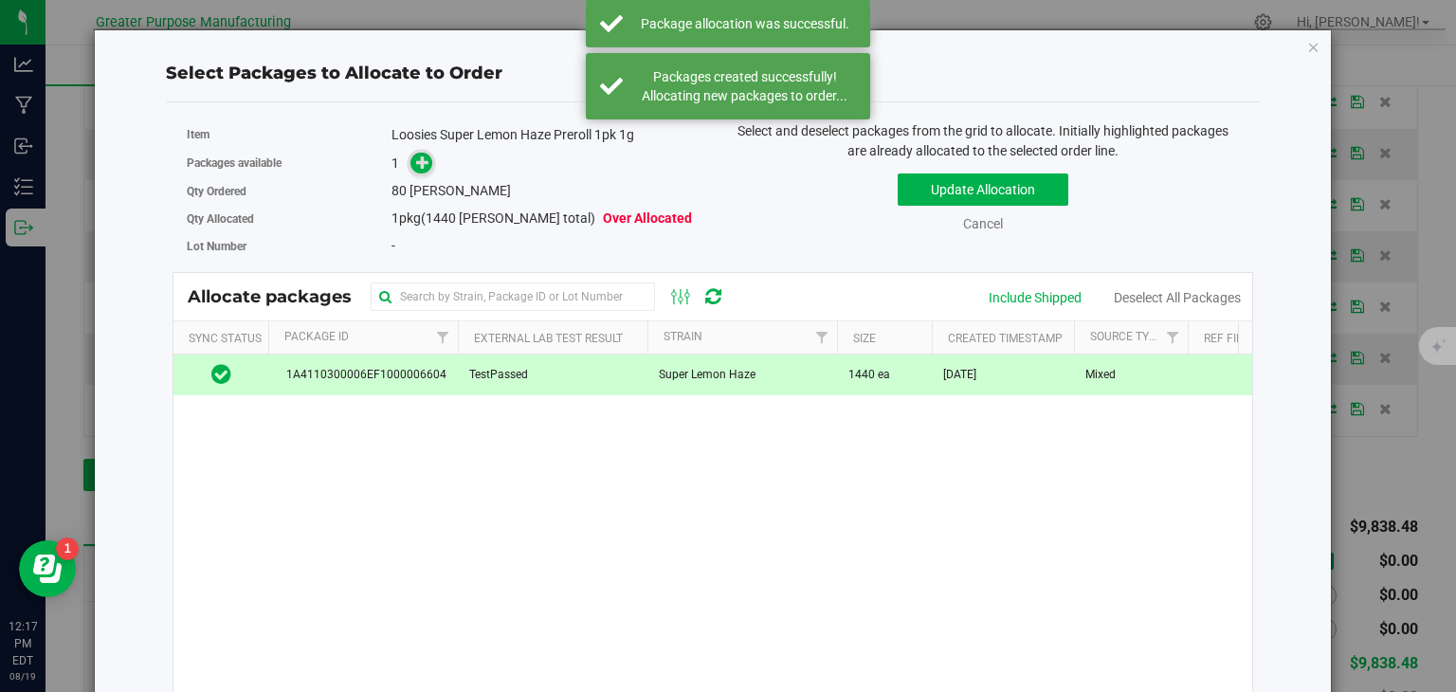
click at [421, 157] on icon at bounding box center [422, 162] width 13 height 13
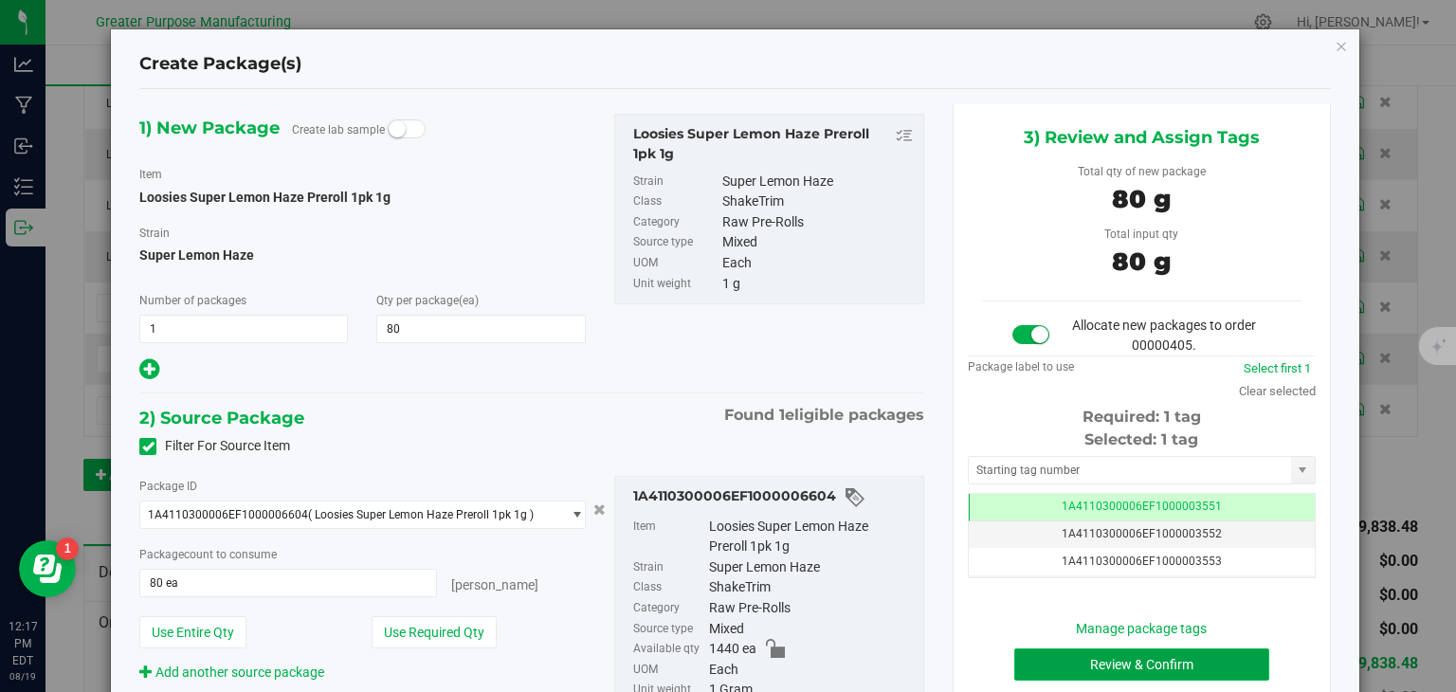
click at [1135, 661] on button "Review & Confirm" at bounding box center [1142, 665] width 255 height 32
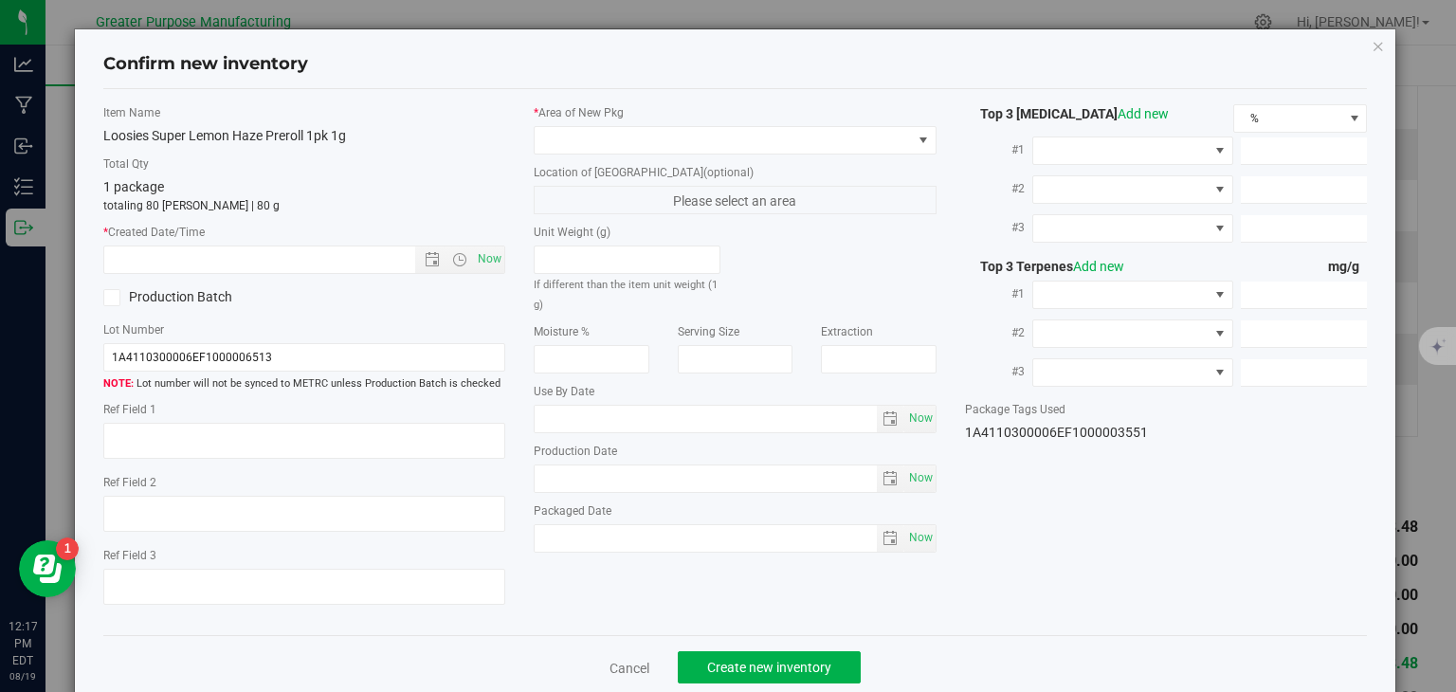
type input "2016-02-10"
type input "2025-08-10"
click at [476, 255] on span "Now" at bounding box center [490, 259] width 32 height 27
type input "8/19/2025 12:17 PM"
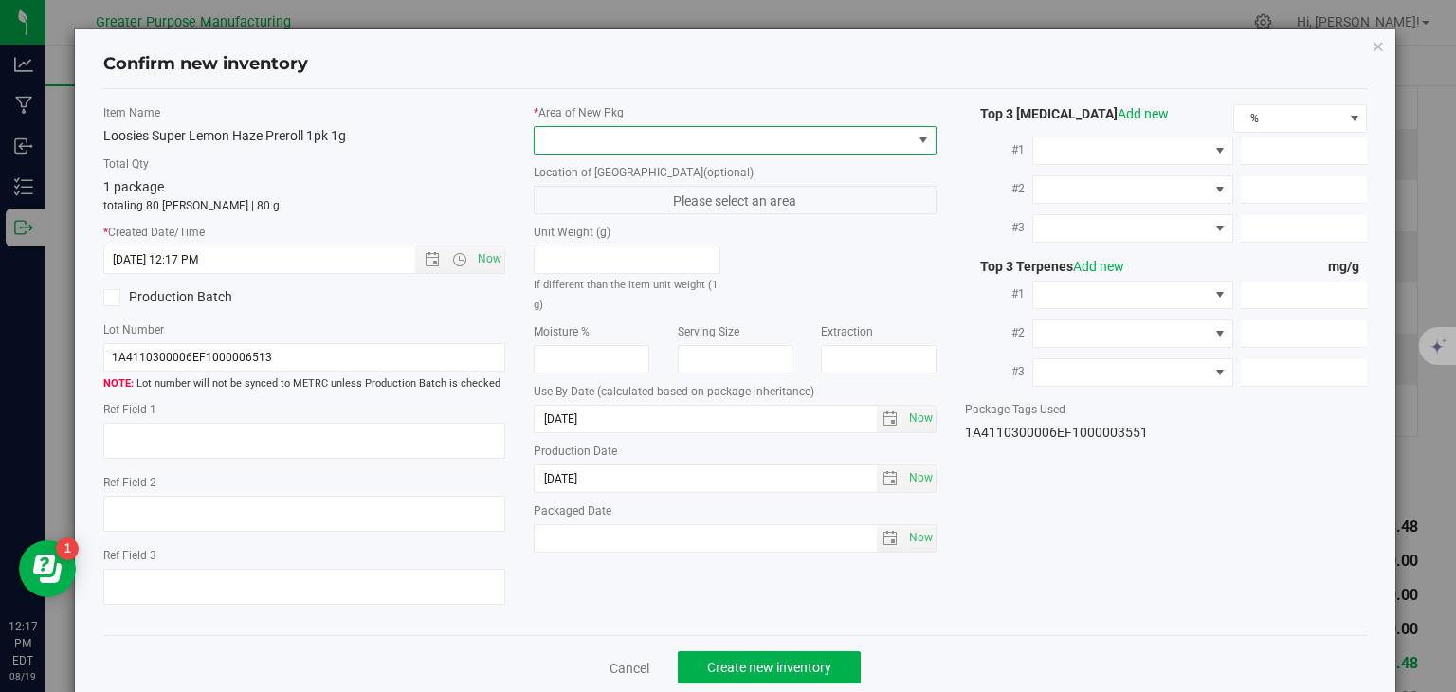
click at [603, 137] on span at bounding box center [723, 140] width 377 height 27
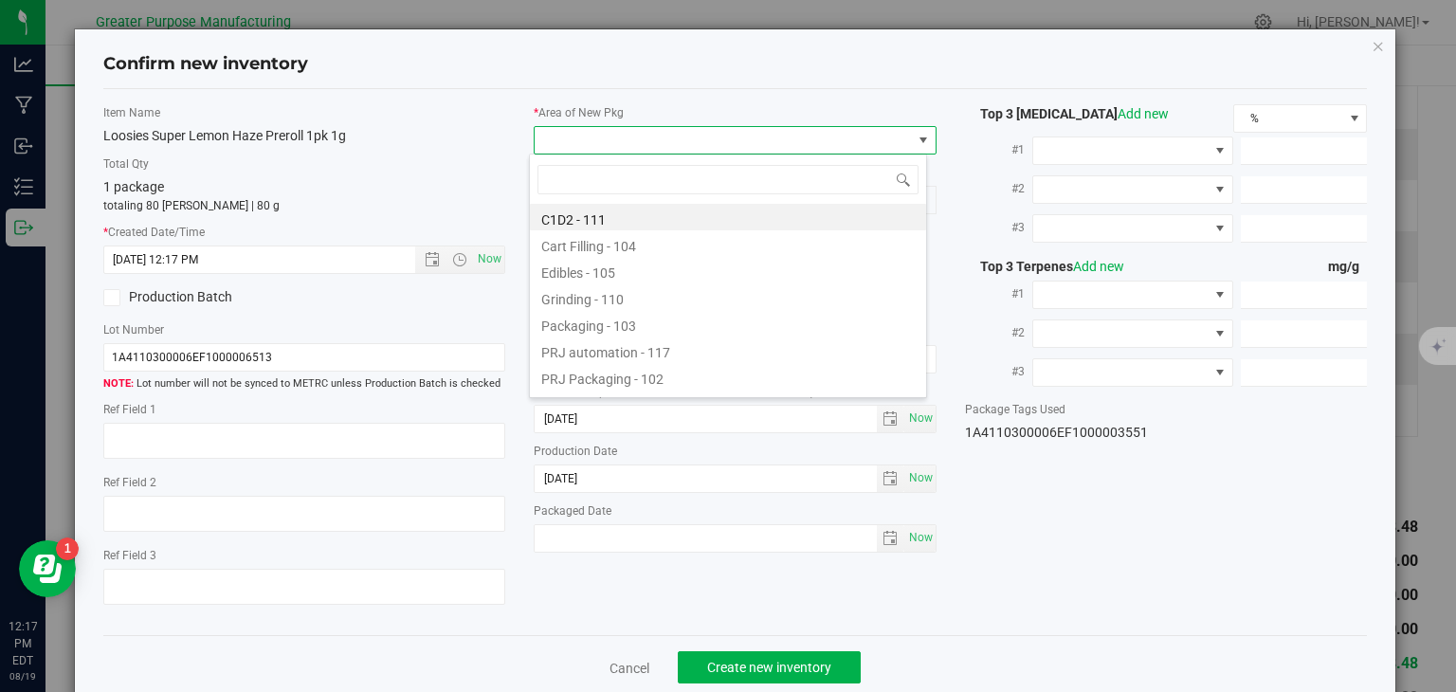
type input "108"
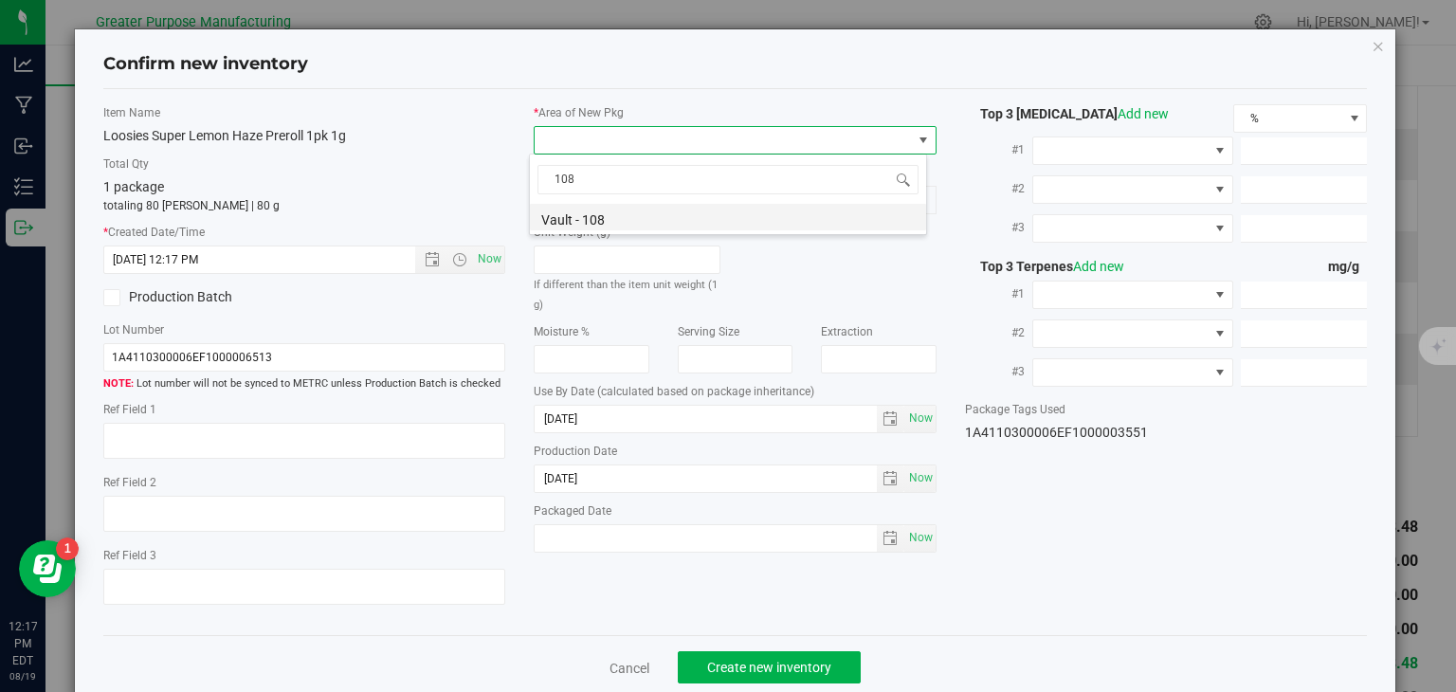
click at [584, 208] on li "Vault - 108" at bounding box center [728, 217] width 396 height 27
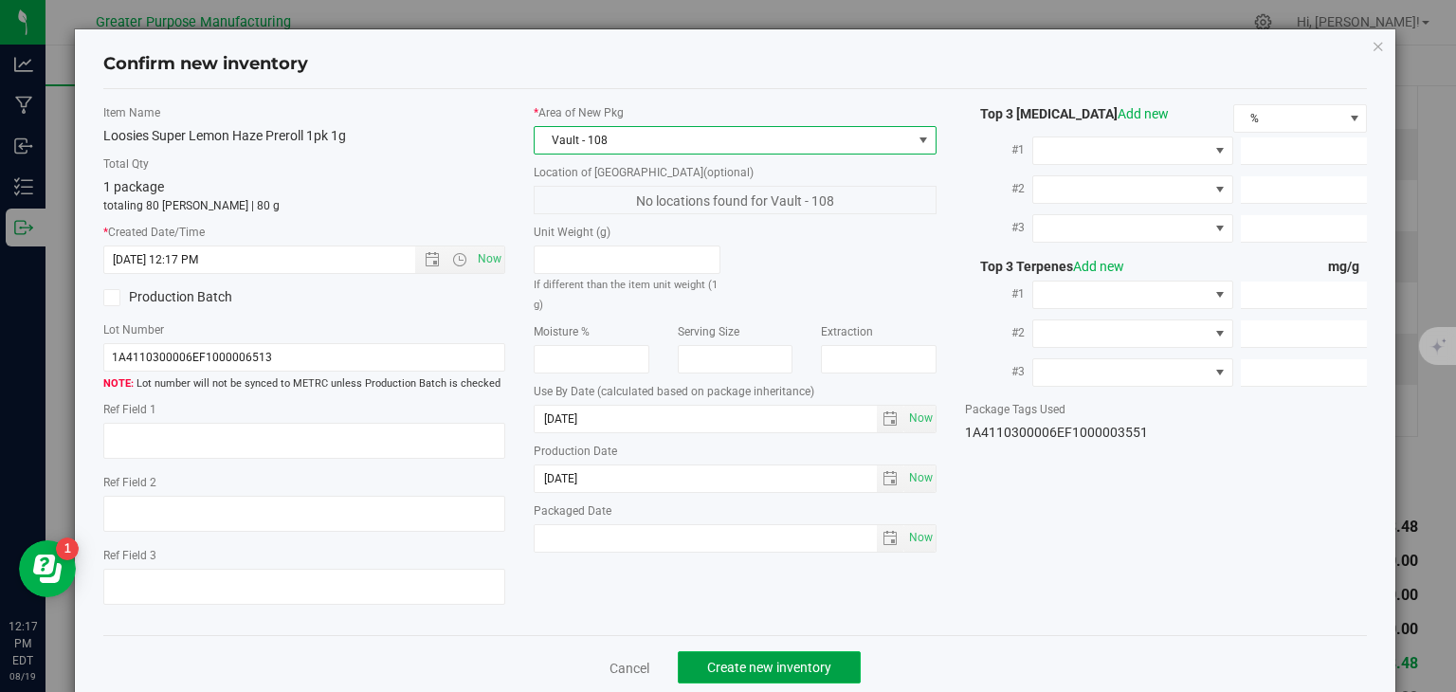
click at [744, 661] on span "Create new inventory" at bounding box center [769, 667] width 124 height 15
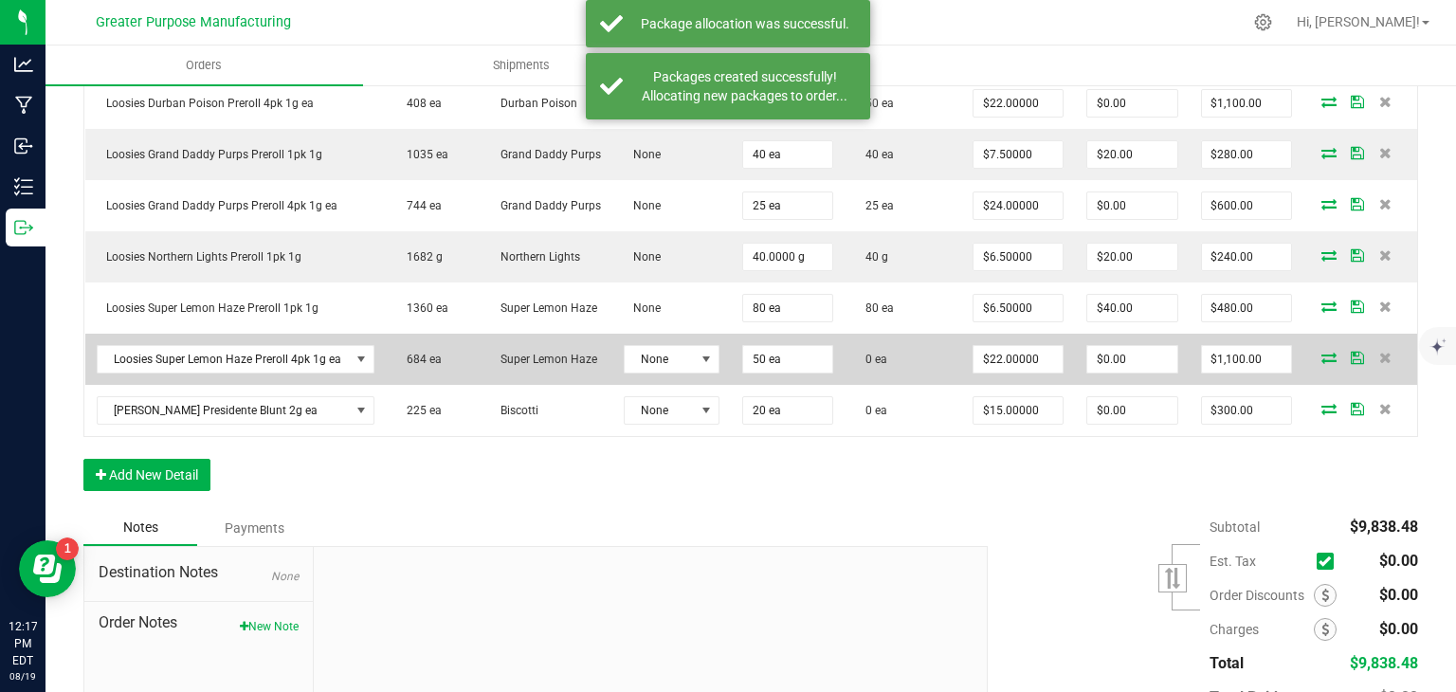
click at [1322, 363] on icon at bounding box center [1329, 357] width 15 height 11
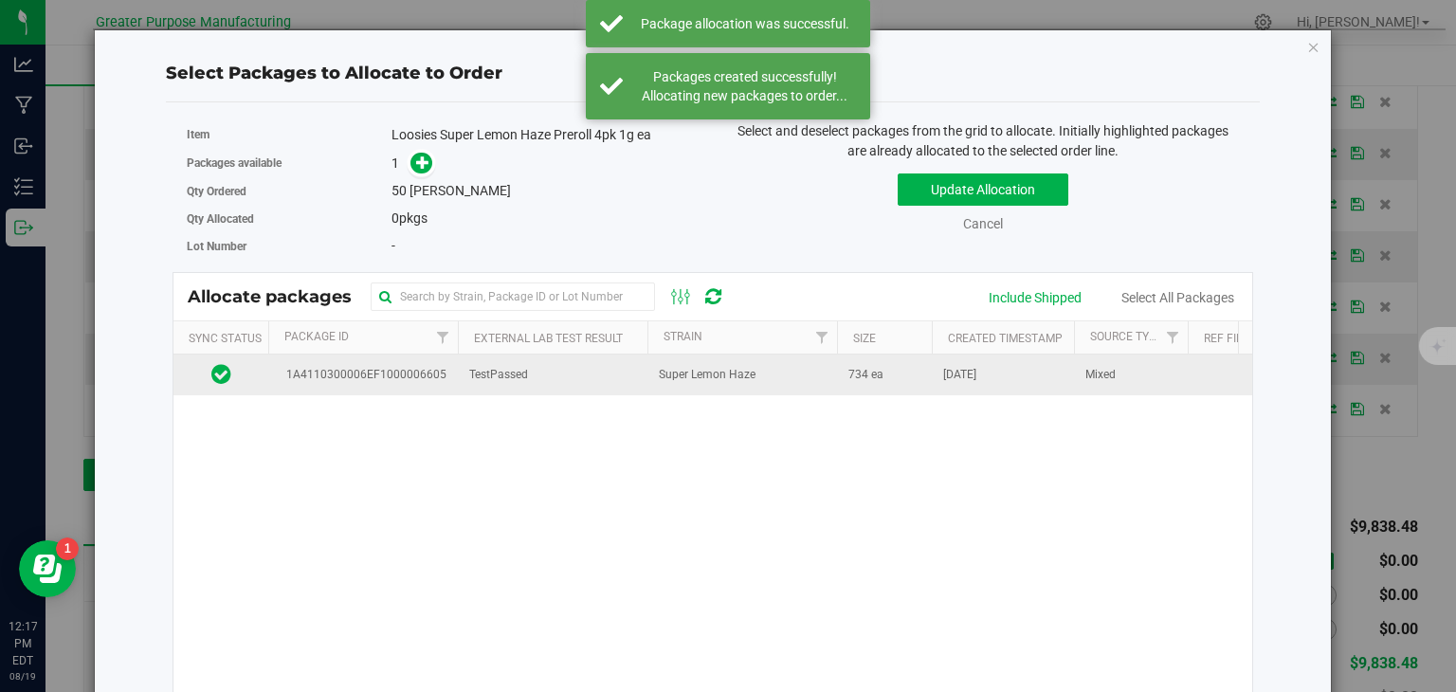
click at [800, 379] on td "Super Lemon Haze" at bounding box center [743, 375] width 190 height 41
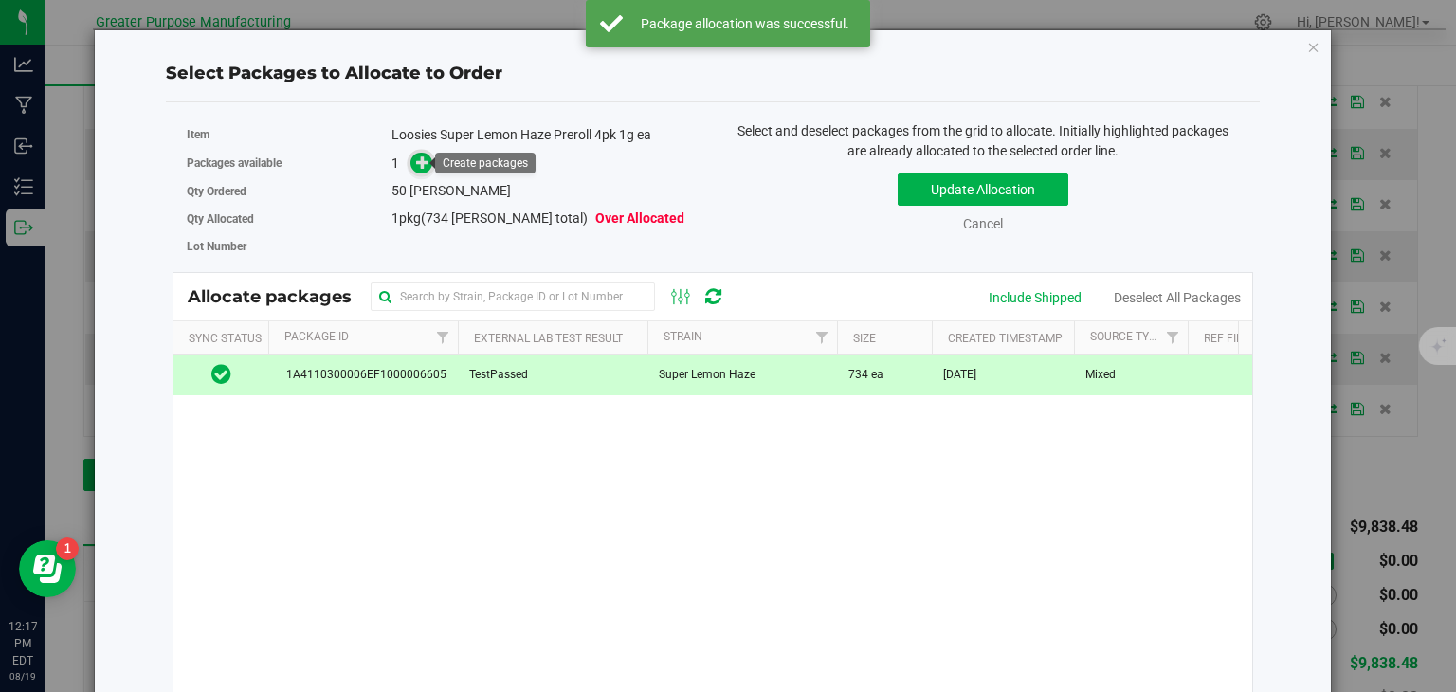
click at [419, 165] on icon at bounding box center [422, 162] width 13 height 13
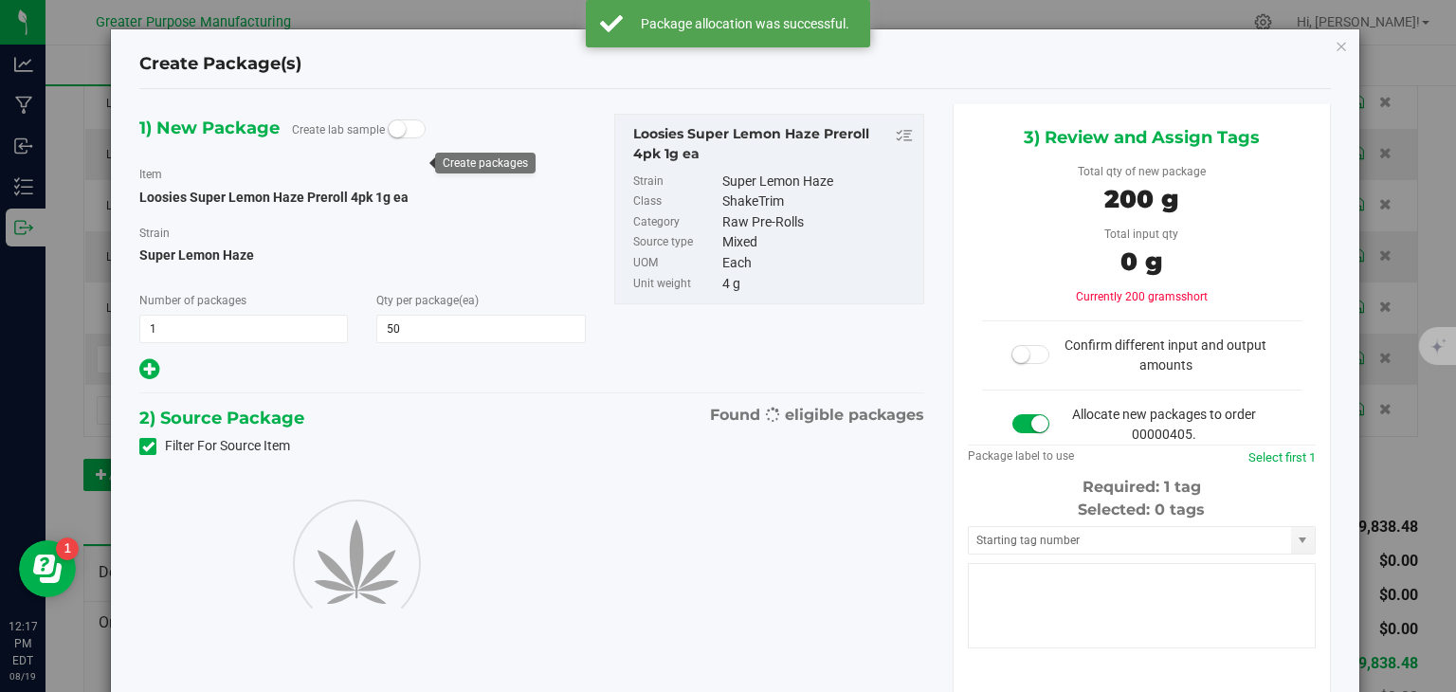
type input "50"
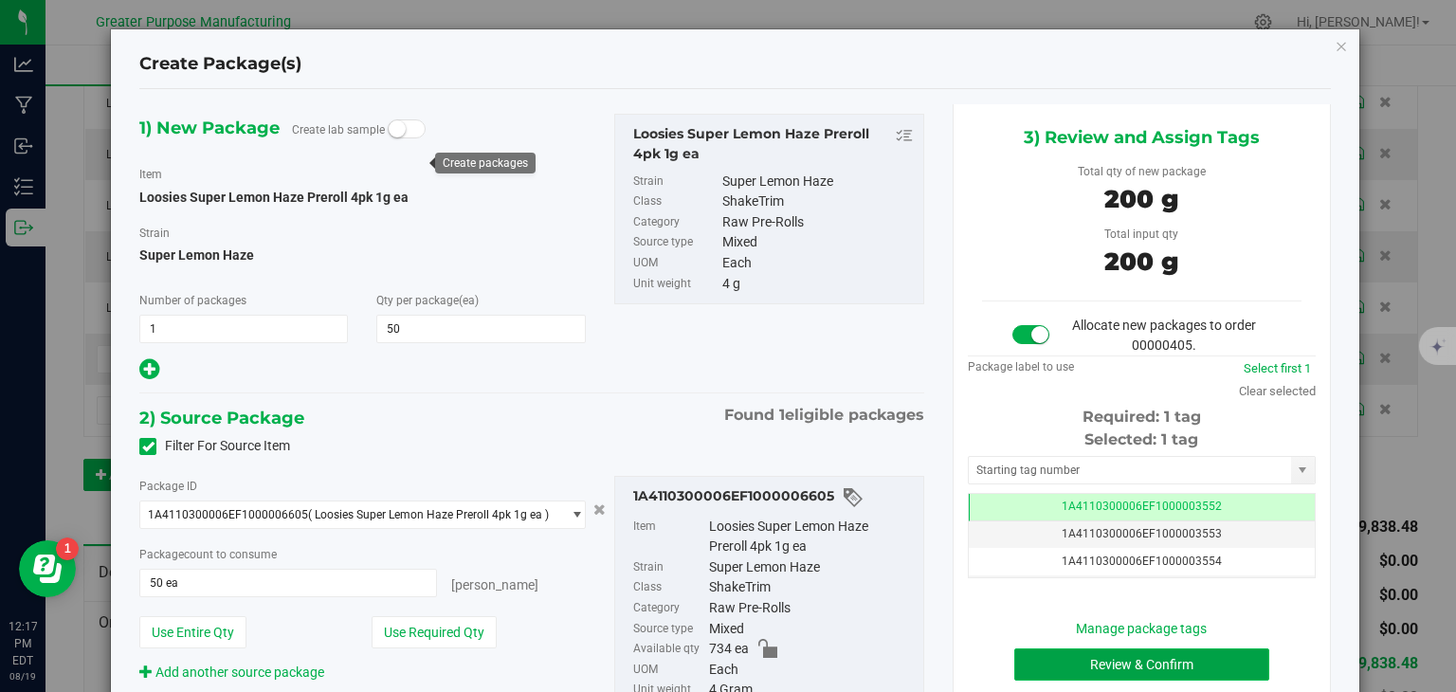
click at [1115, 652] on button "Review & Confirm" at bounding box center [1142, 665] width 255 height 32
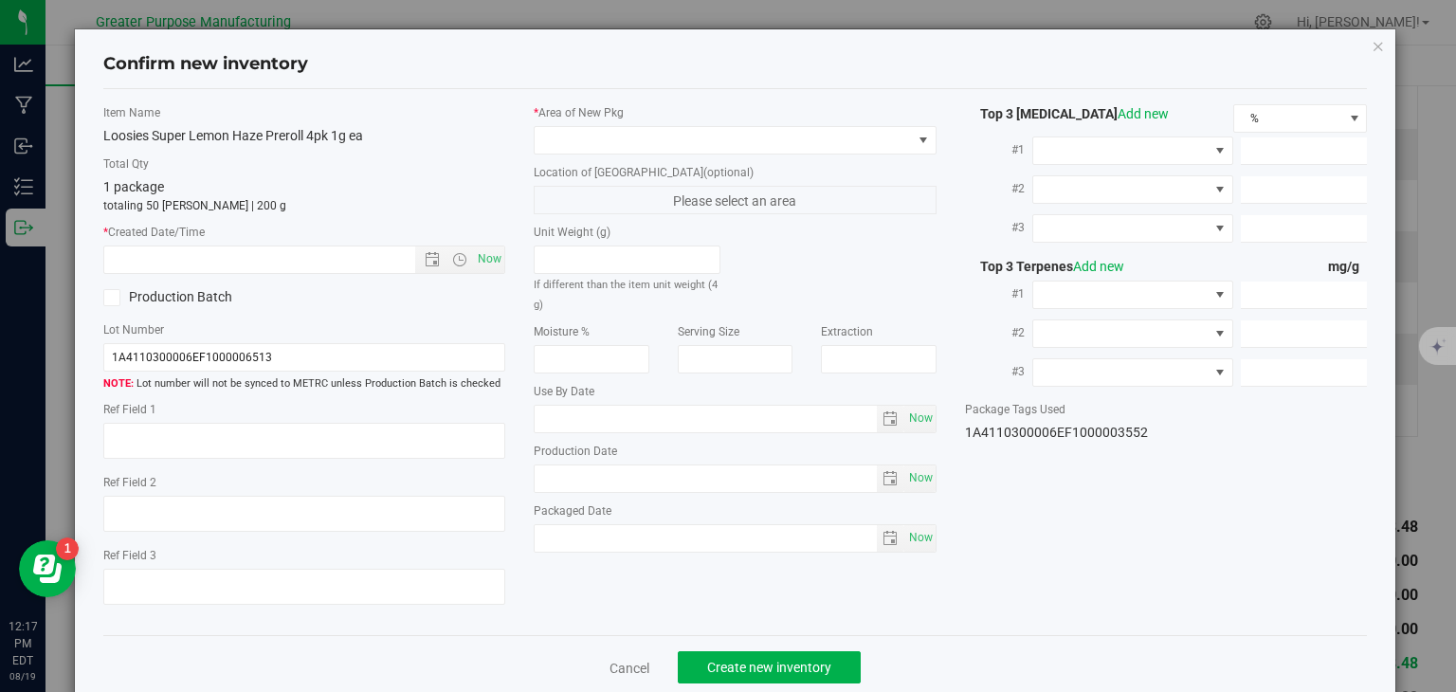
type input "2026-02-10"
type input "2025-08-10"
click at [488, 261] on span "Now" at bounding box center [490, 259] width 32 height 27
type input "8/19/2025 12:17 PM"
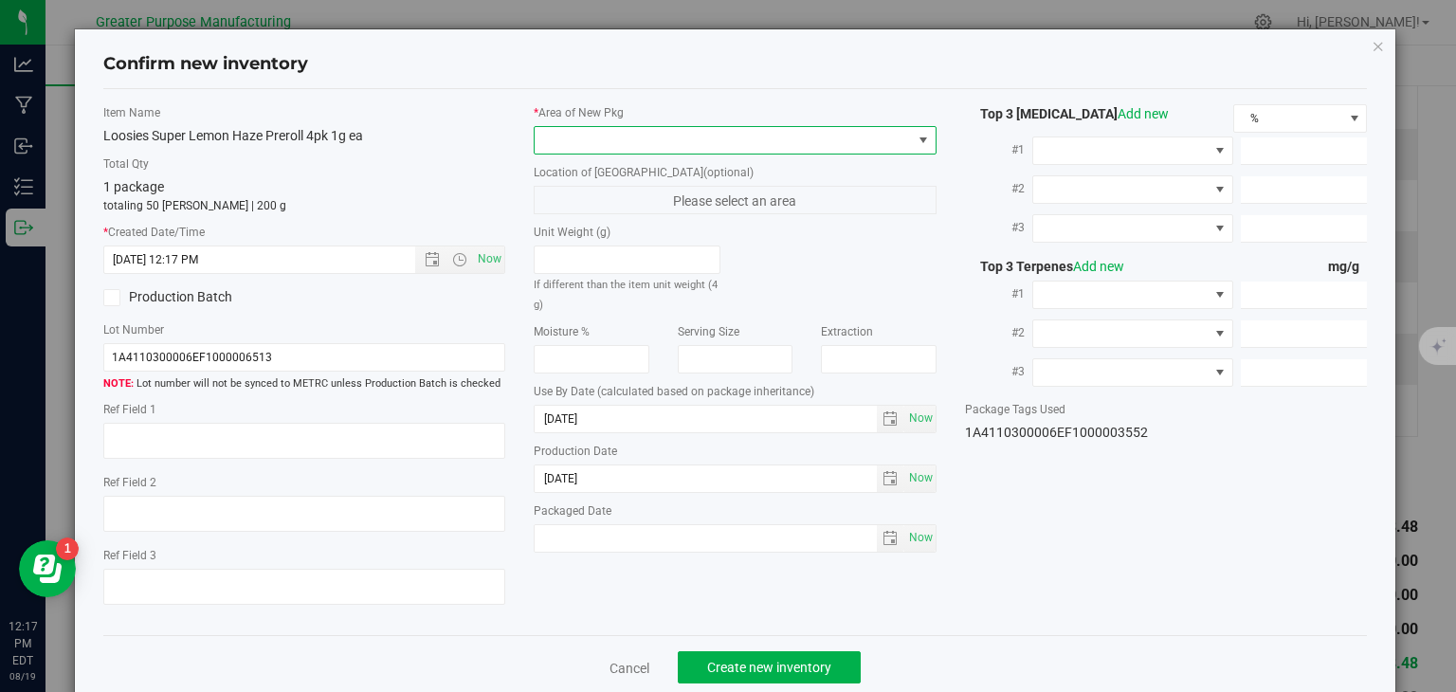
click at [614, 142] on span at bounding box center [723, 140] width 377 height 27
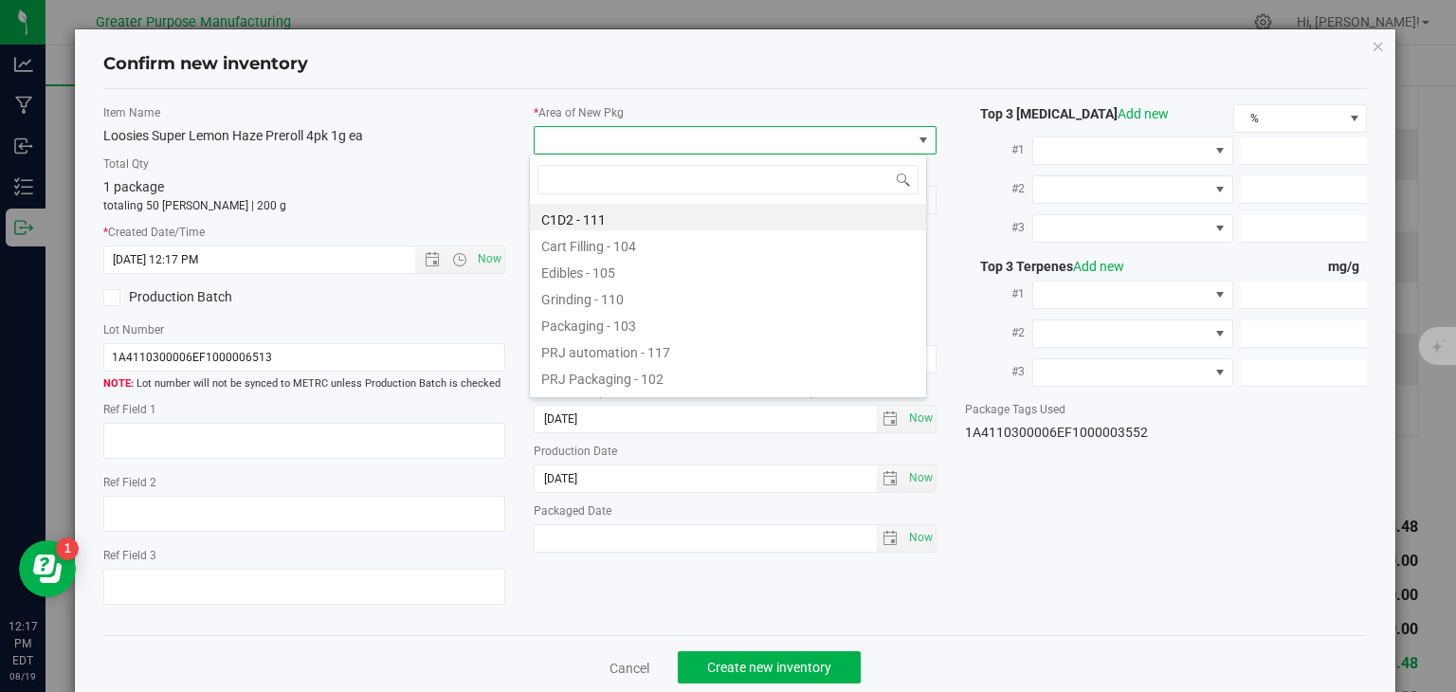
type input "108"
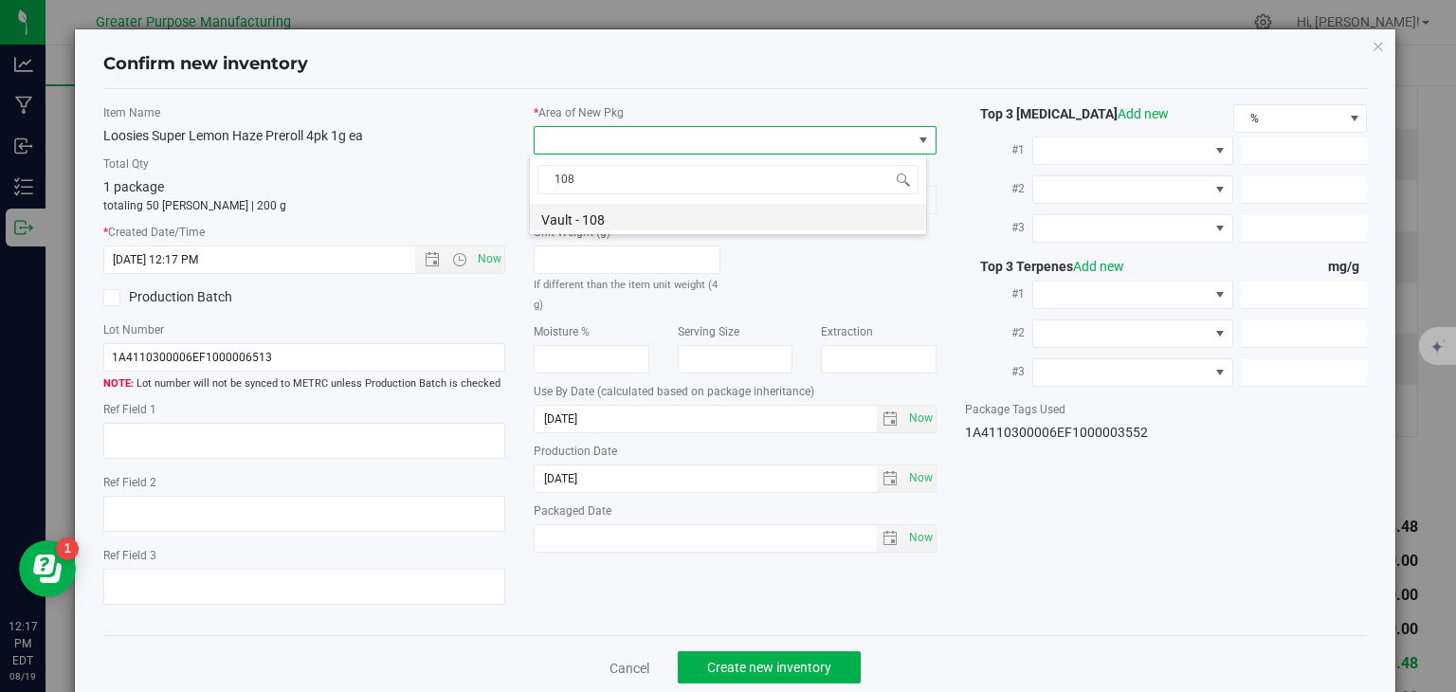
click at [604, 214] on li "Vault - 108" at bounding box center [728, 217] width 396 height 27
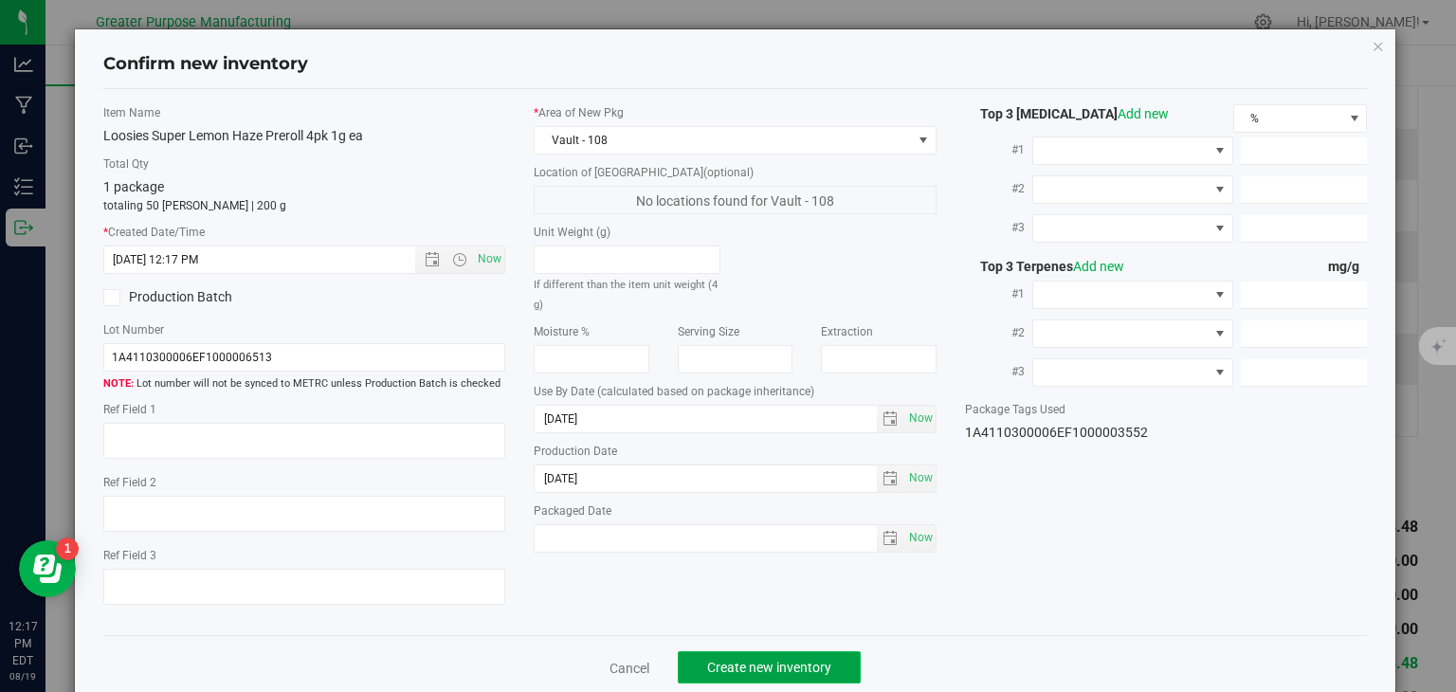
click at [718, 664] on span "Create new inventory" at bounding box center [769, 667] width 124 height 15
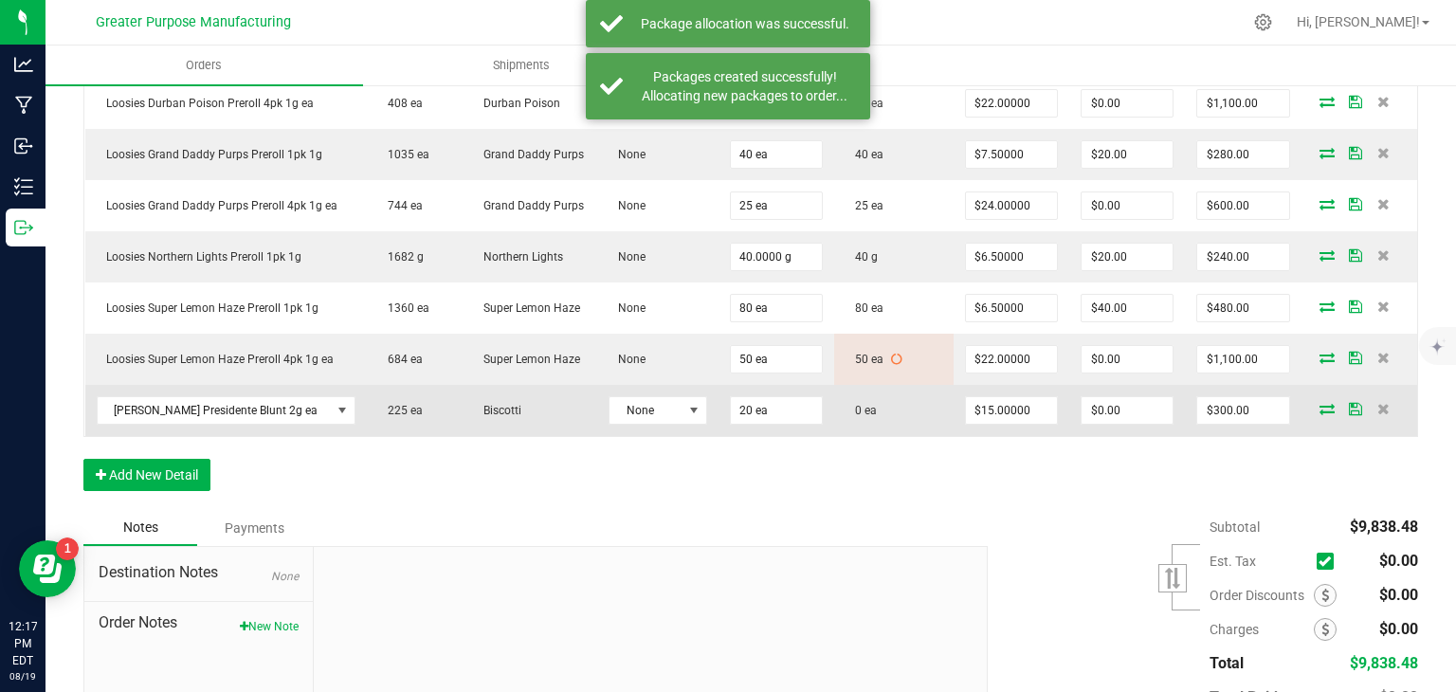
click at [1320, 403] on icon at bounding box center [1327, 408] width 15 height 11
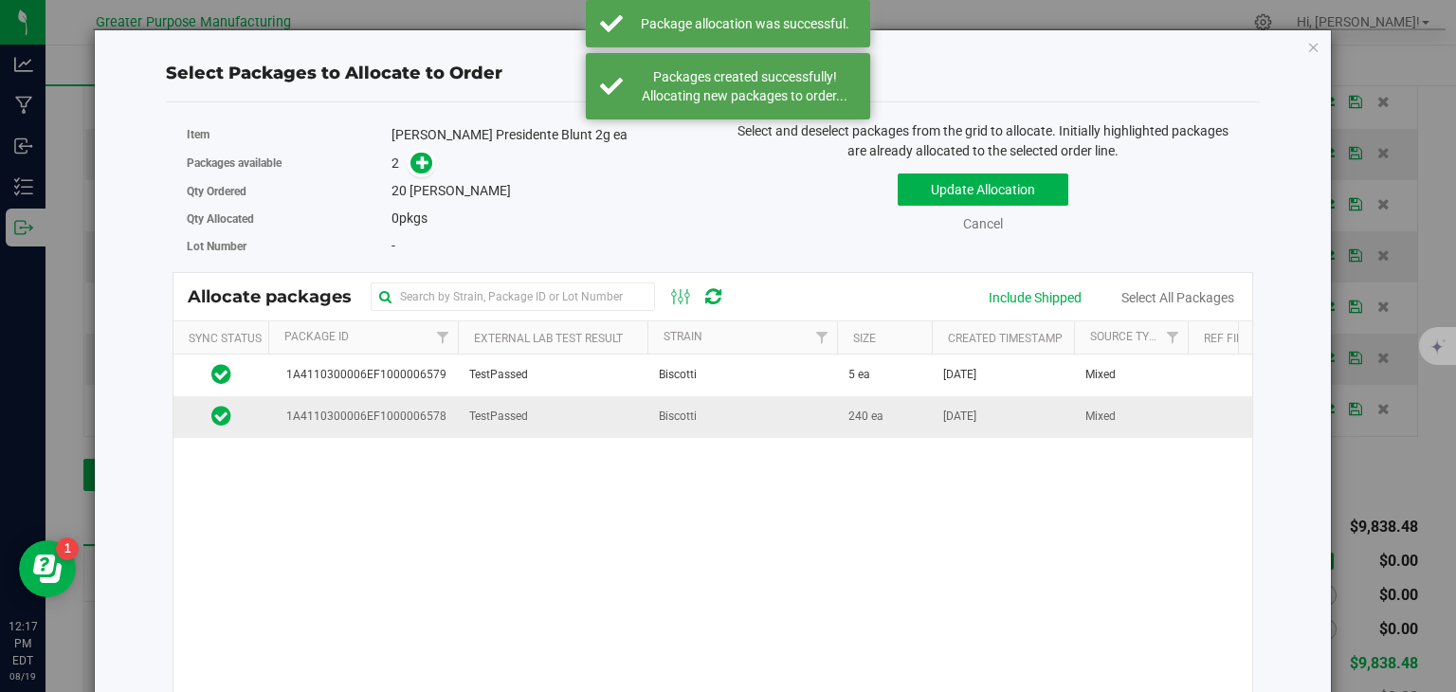
click at [717, 422] on td "Biscotti" at bounding box center [743, 416] width 190 height 41
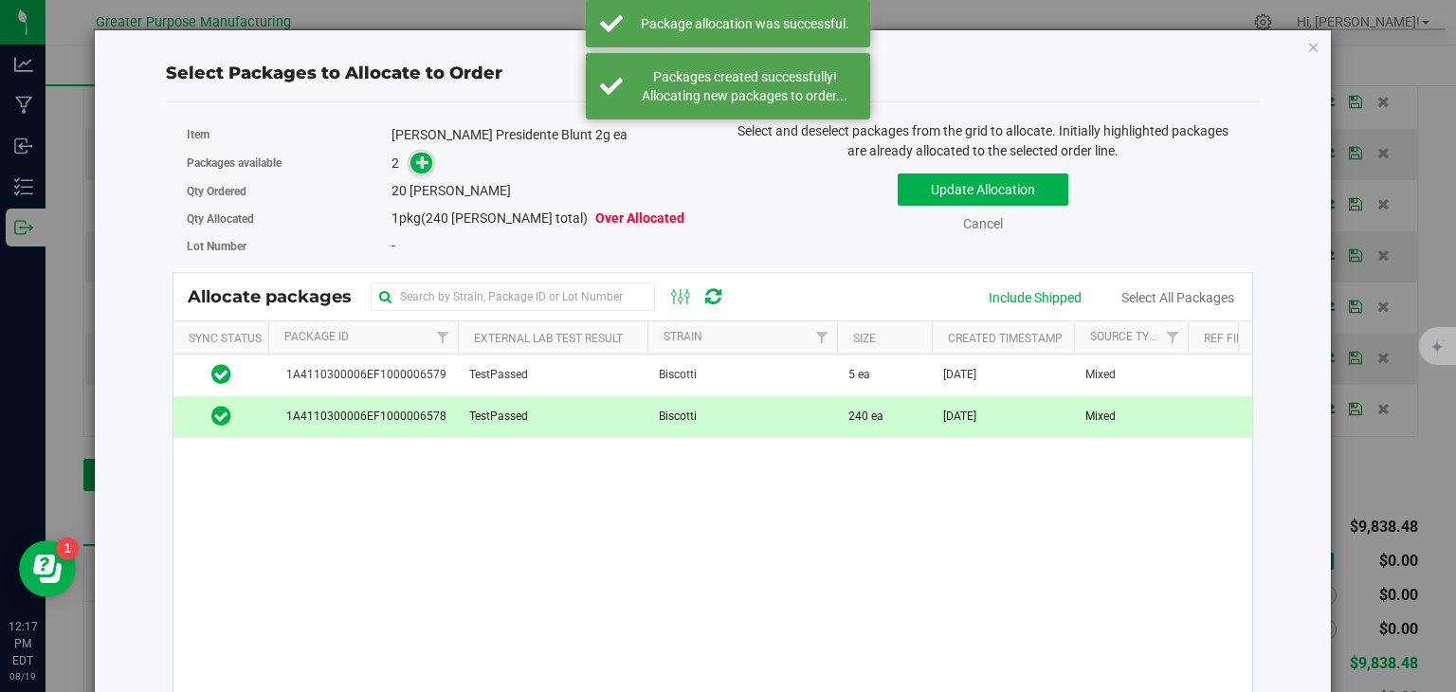
click at [422, 155] on icon at bounding box center [423, 162] width 14 height 14
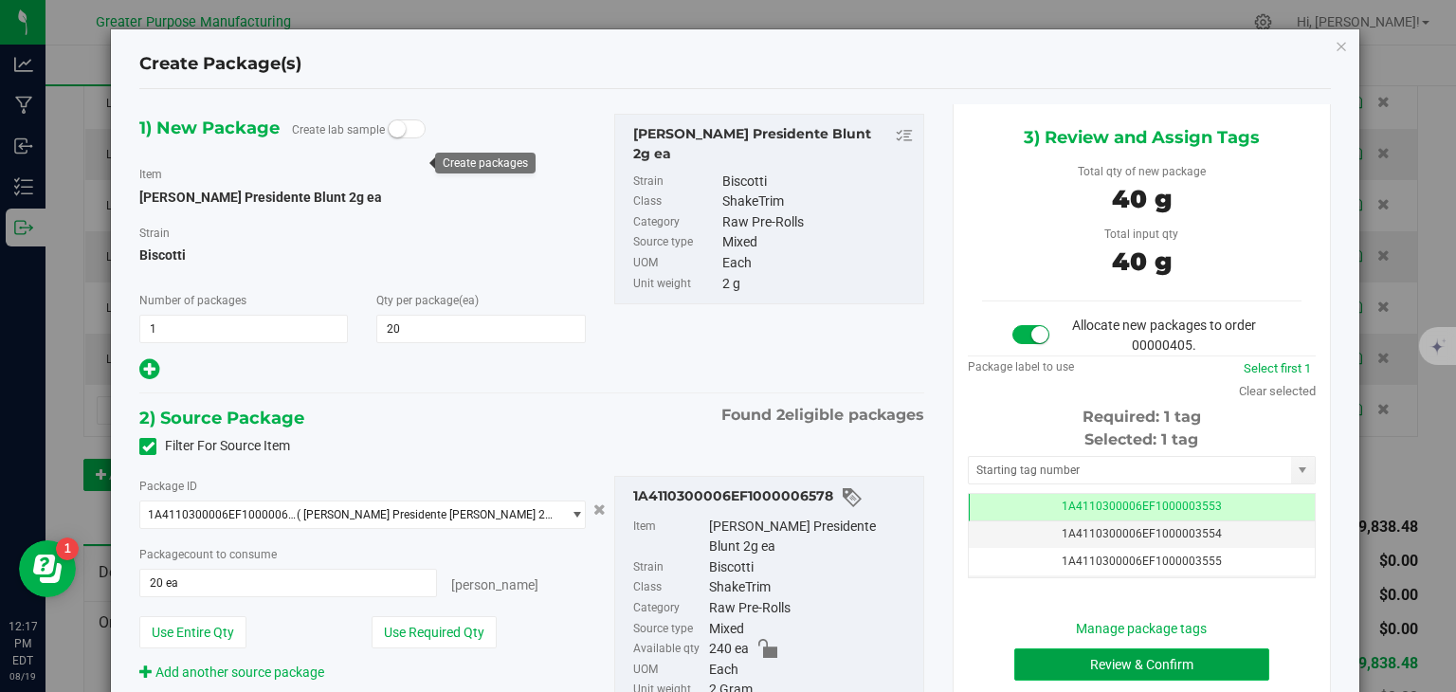
click at [1095, 655] on button "Review & Confirm" at bounding box center [1142, 665] width 255 height 32
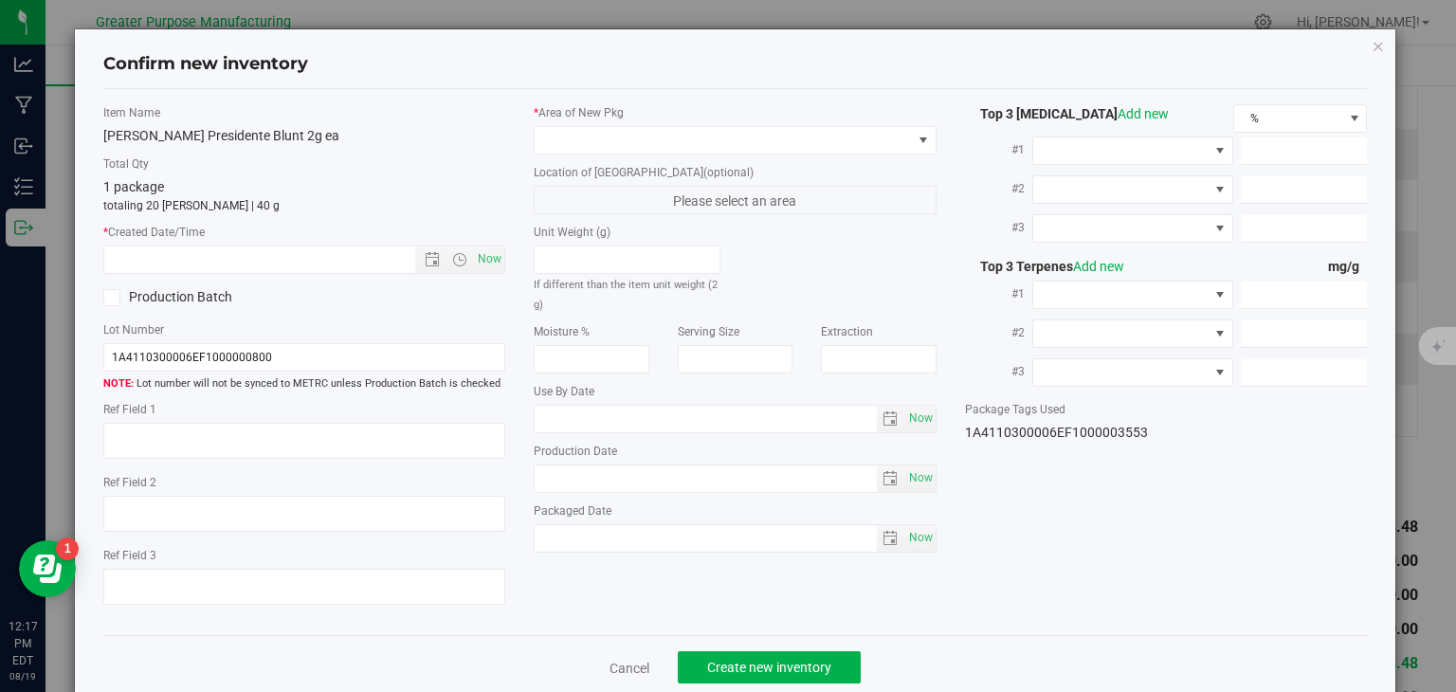
type input "2026-01-05"
type input "2025-08-05"
click at [481, 252] on span "Now" at bounding box center [490, 259] width 32 height 27
type input "8/19/2025 12:17 PM"
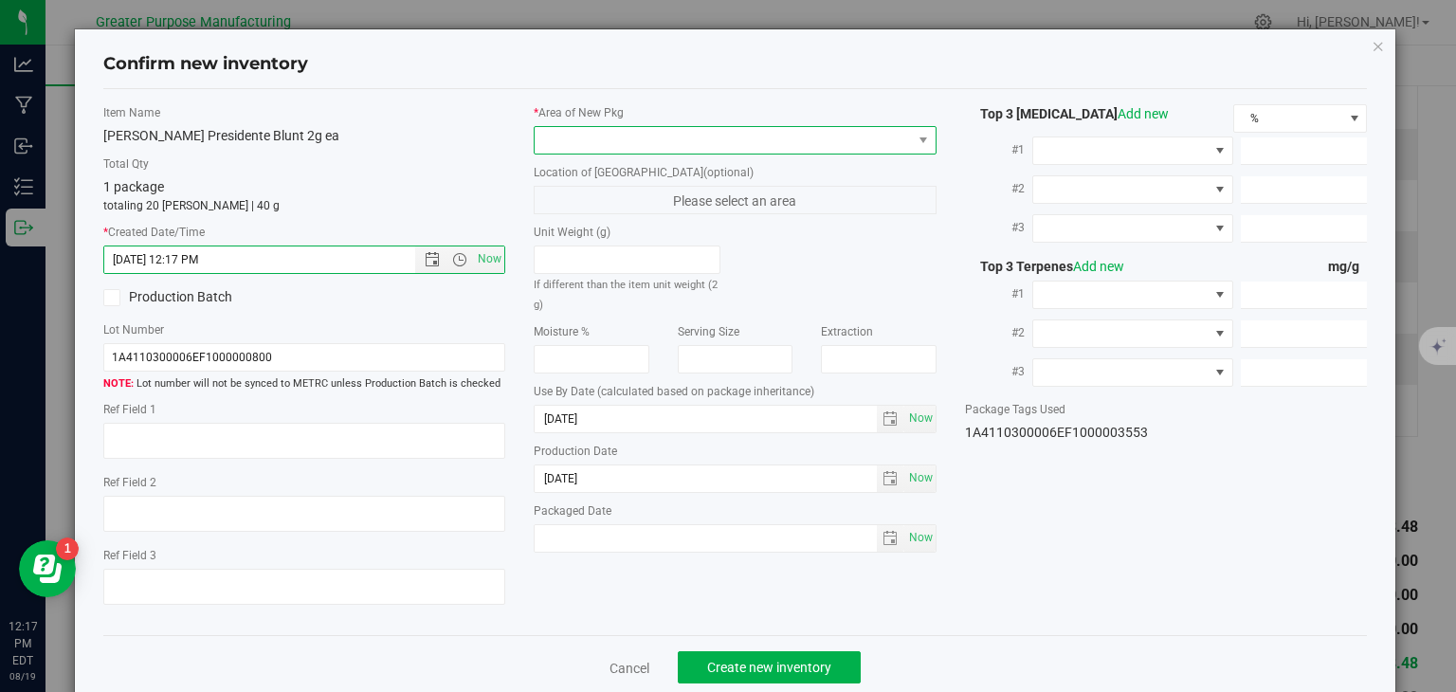
click at [584, 141] on span at bounding box center [723, 140] width 377 height 27
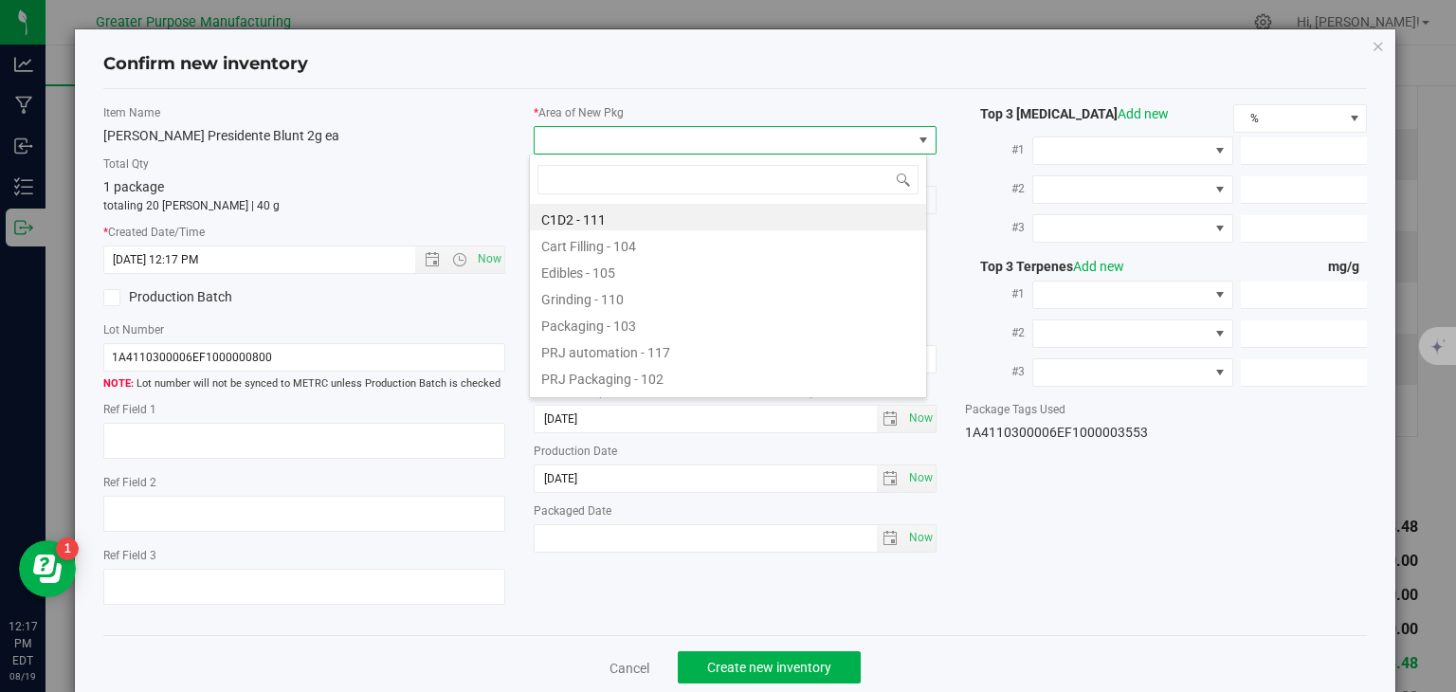
type input "108"
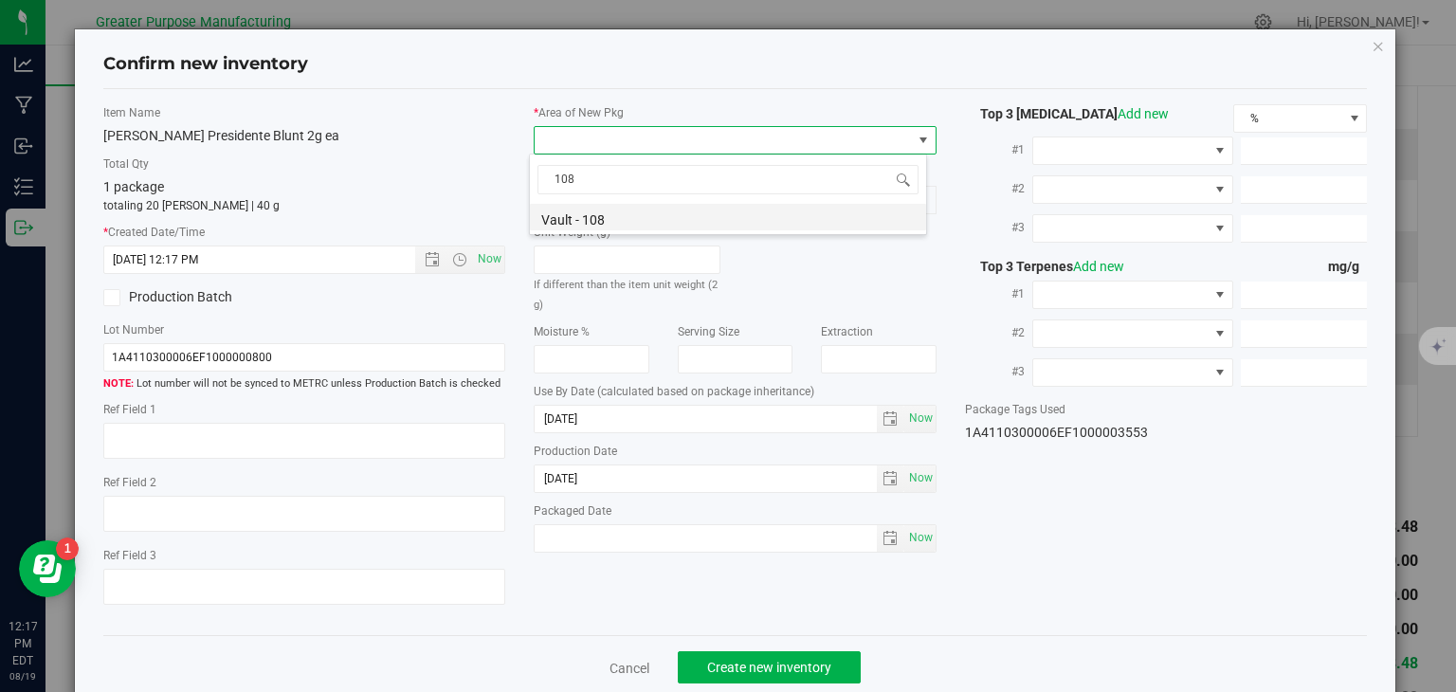
click at [583, 216] on li "Vault - 108" at bounding box center [728, 217] width 396 height 27
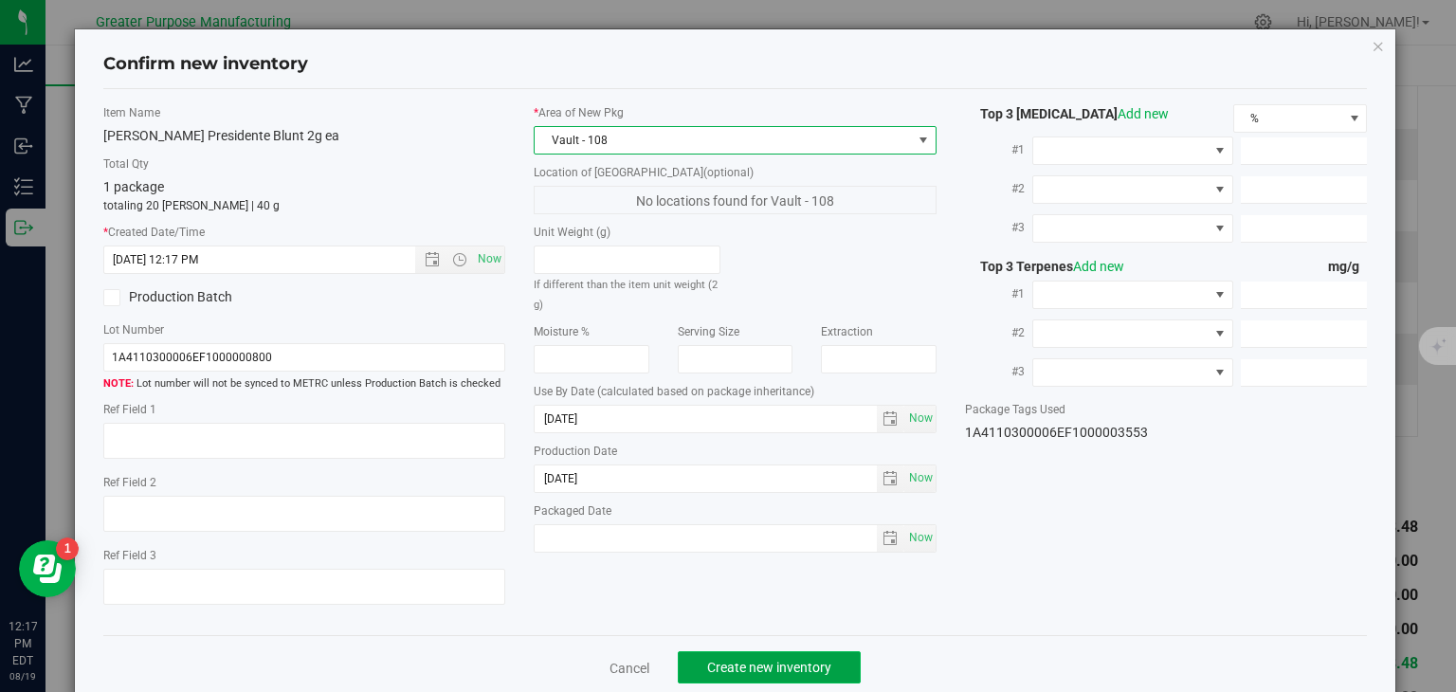
click at [794, 662] on span "Create new inventory" at bounding box center [769, 667] width 124 height 15
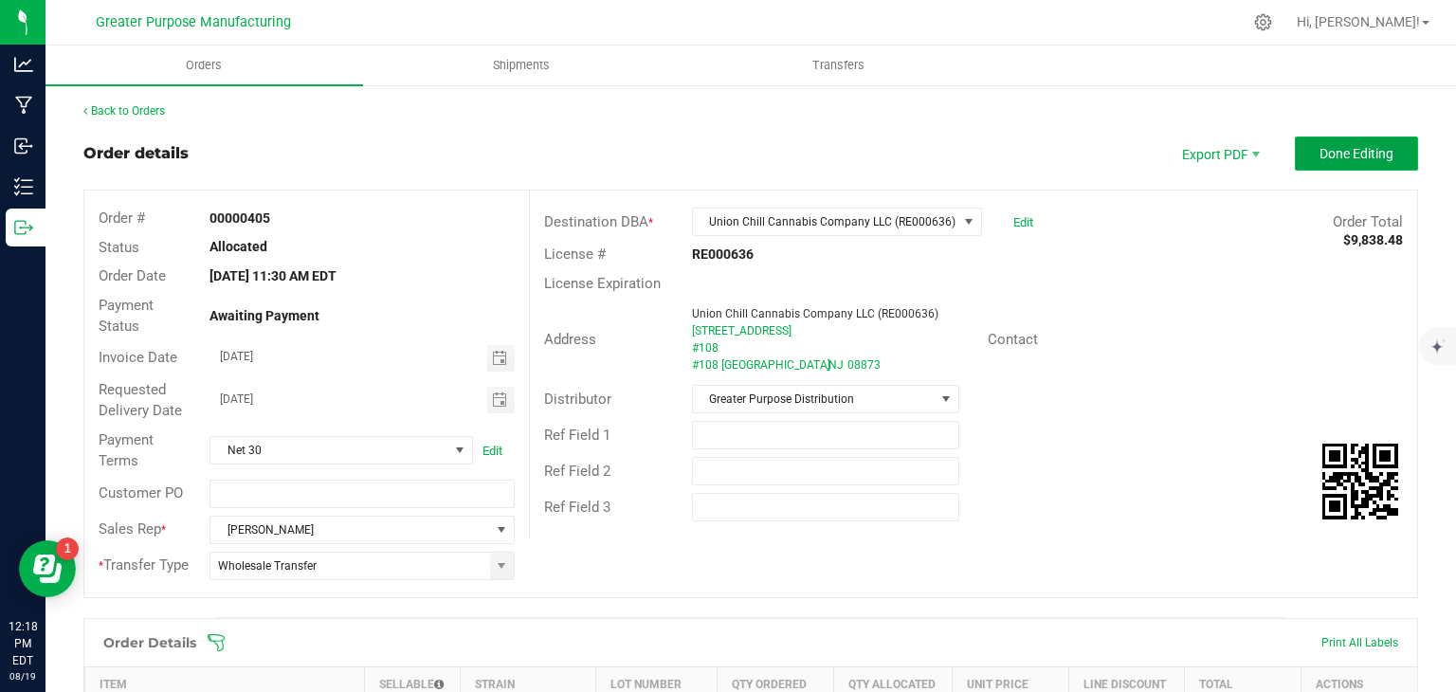
click at [1350, 150] on span "Done Editing" at bounding box center [1357, 153] width 74 height 15
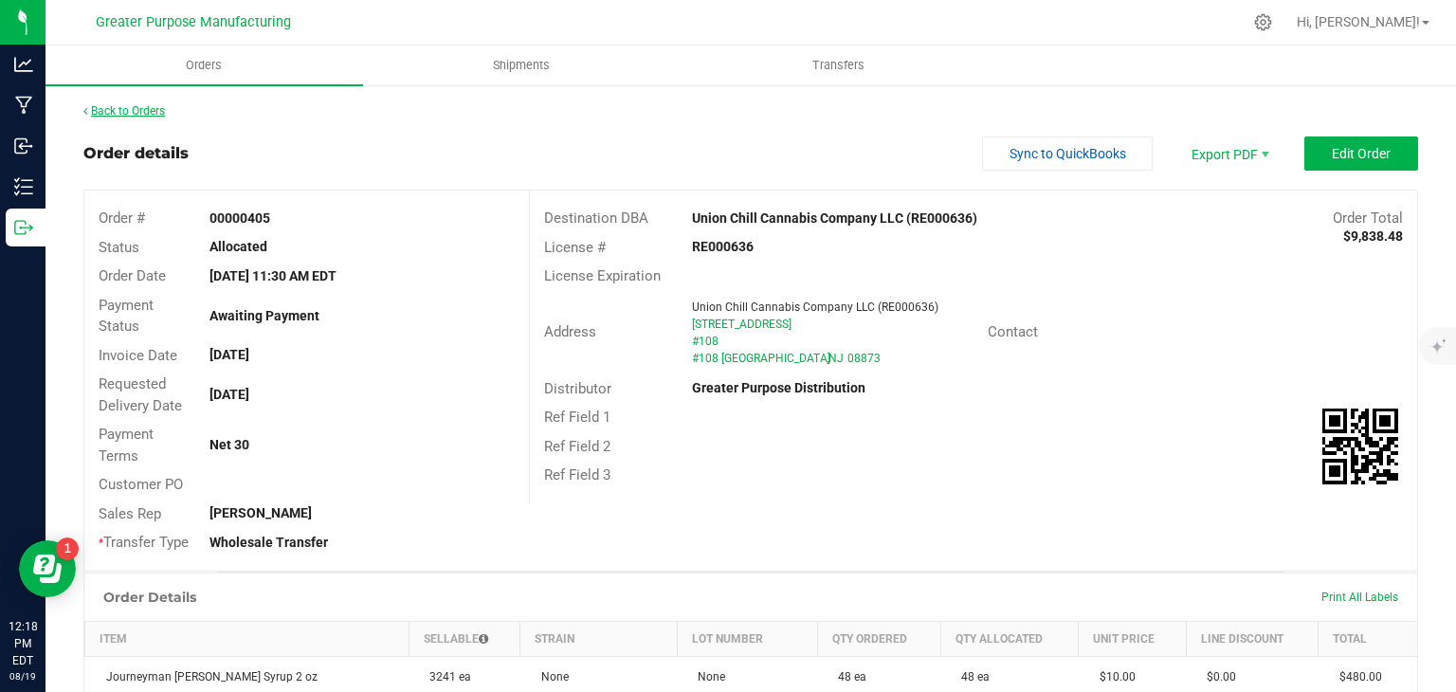
click at [118, 107] on link "Back to Orders" at bounding box center [124, 110] width 82 height 13
